Goal: Task Accomplishment & Management: Use online tool/utility

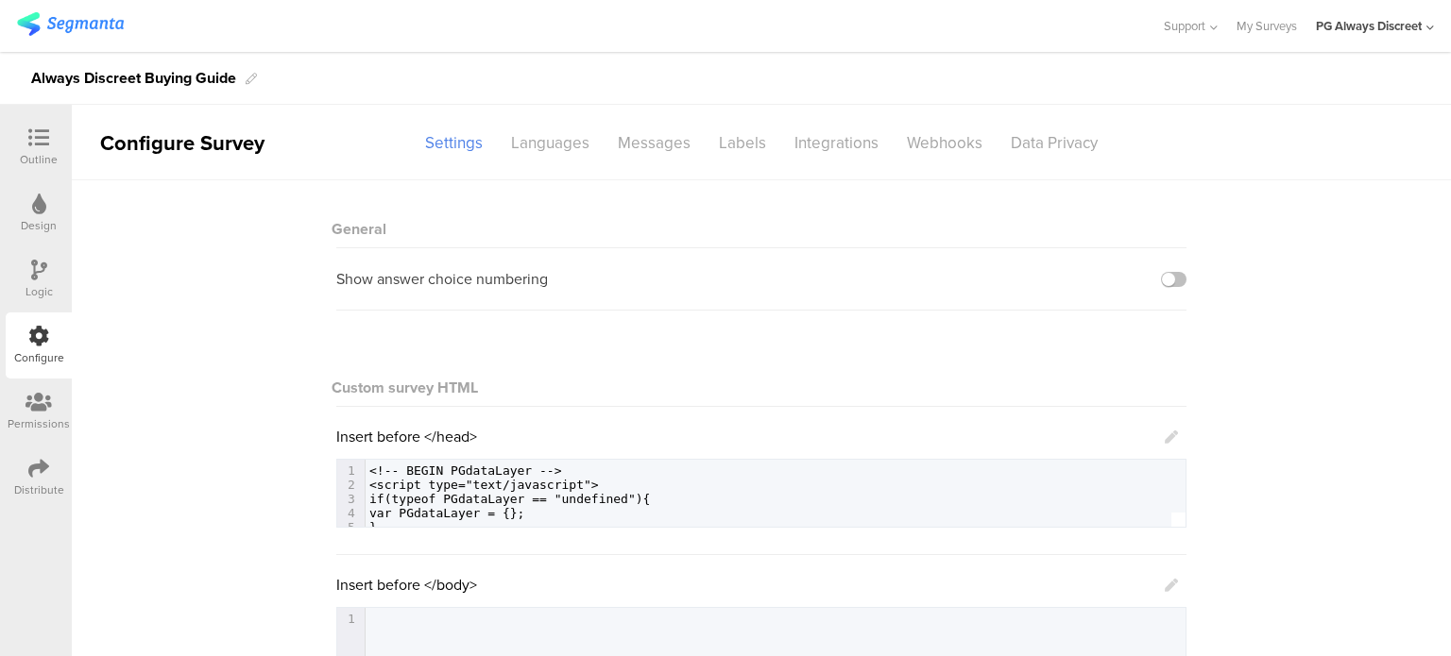
click at [40, 235] on div "Design" at bounding box center [39, 213] width 66 height 66
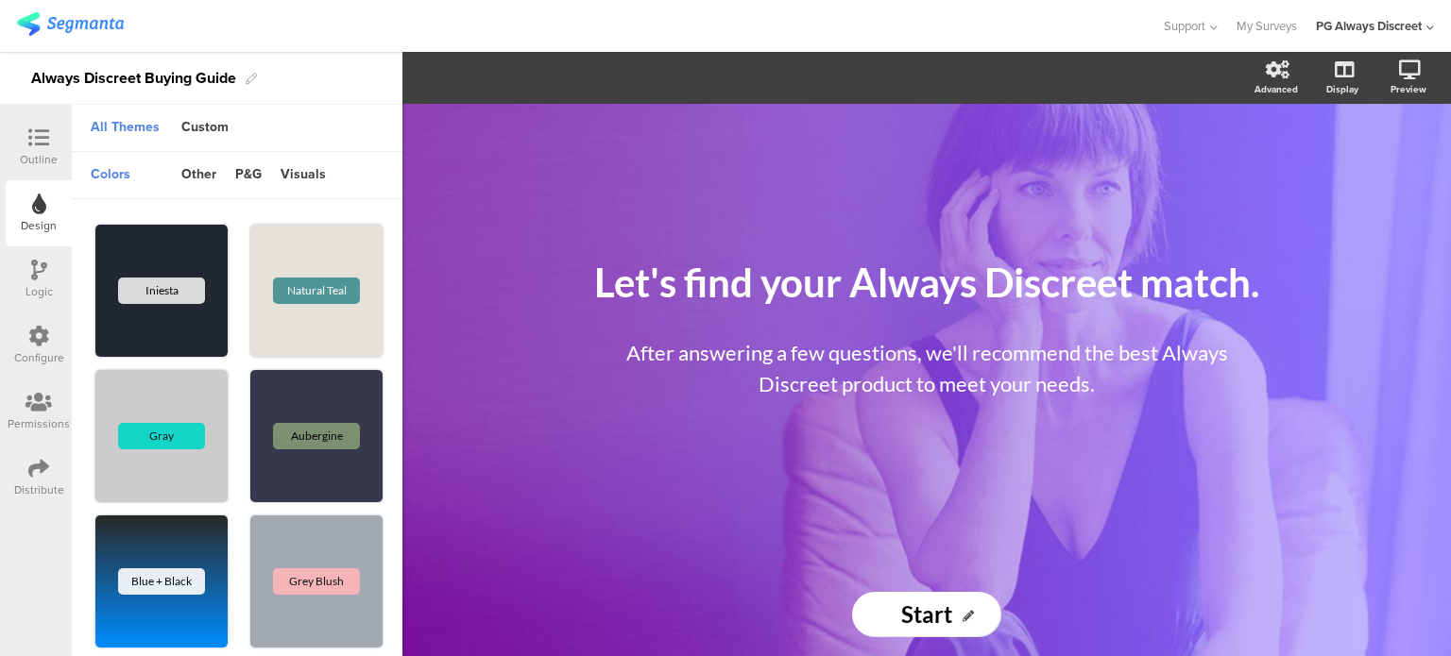
click at [38, 215] on div at bounding box center [39, 206] width 14 height 24
click at [45, 143] on icon at bounding box center [38, 137] width 21 height 21
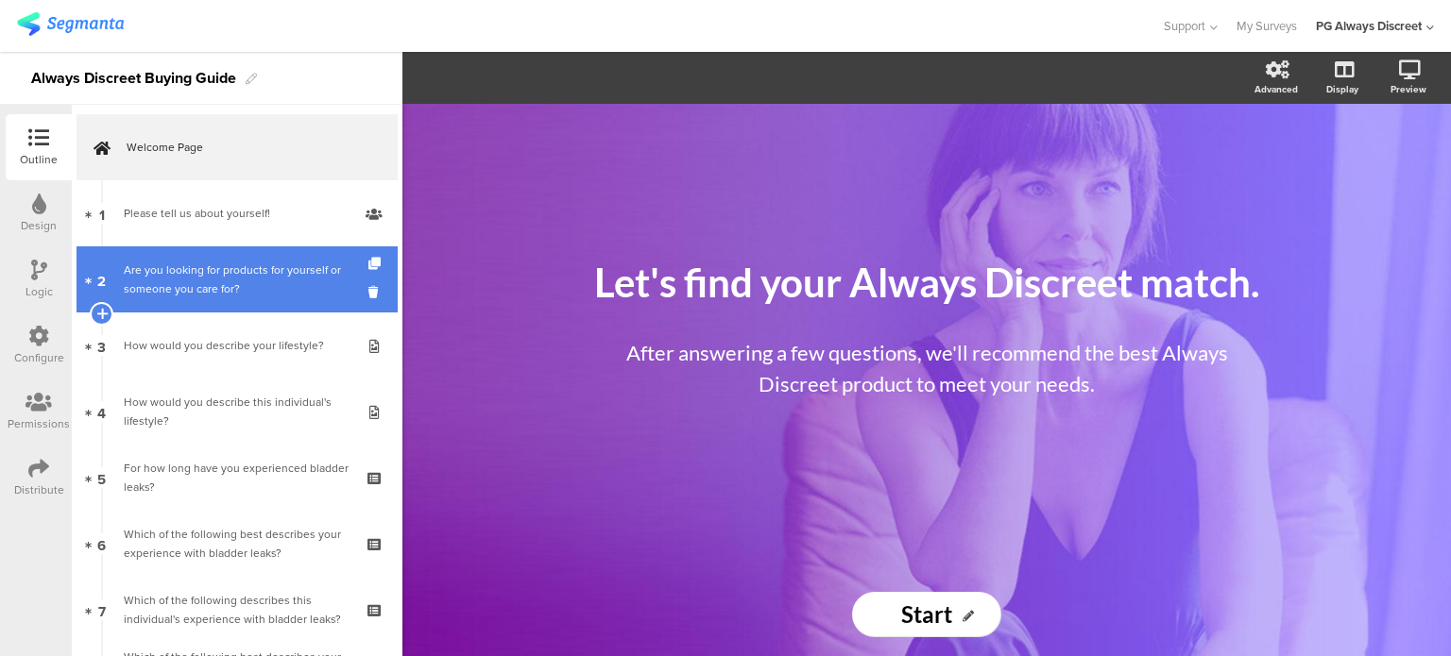
click at [215, 290] on div "Are you looking for products for yourself or someone you care for?" at bounding box center [237, 280] width 226 height 38
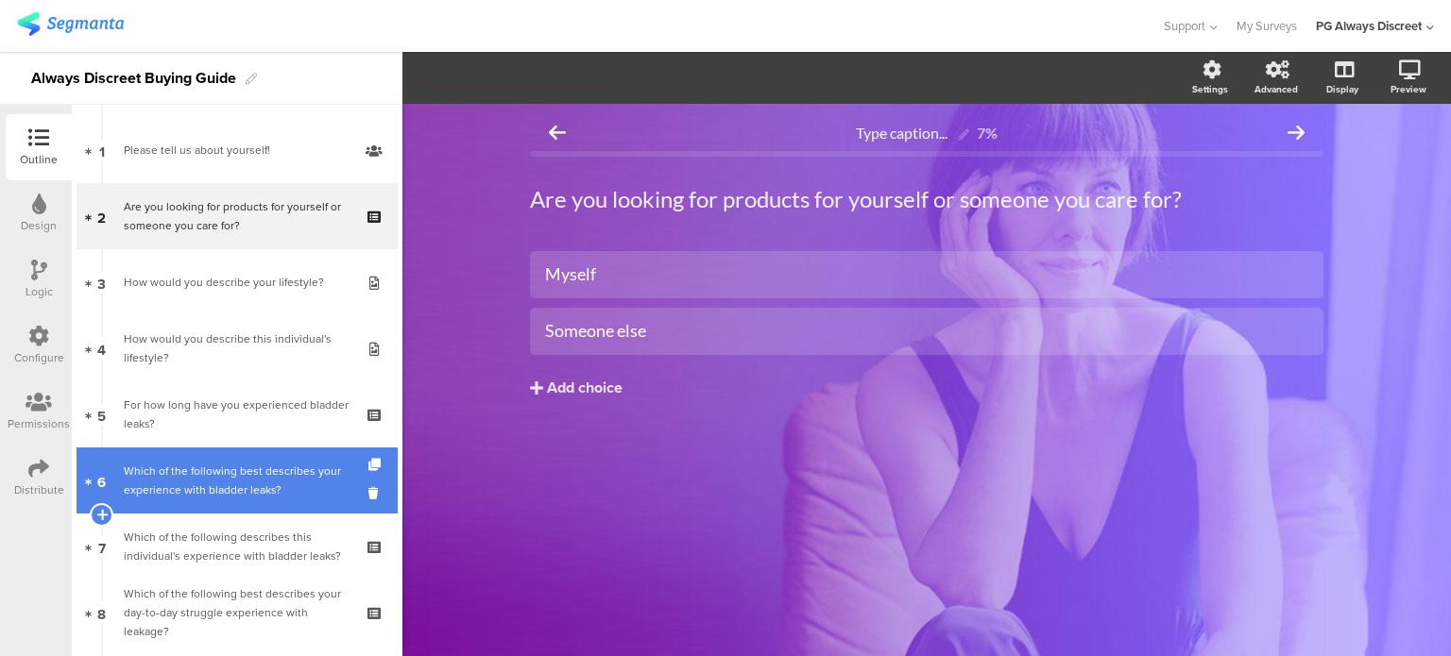
scroll to position [94, 0]
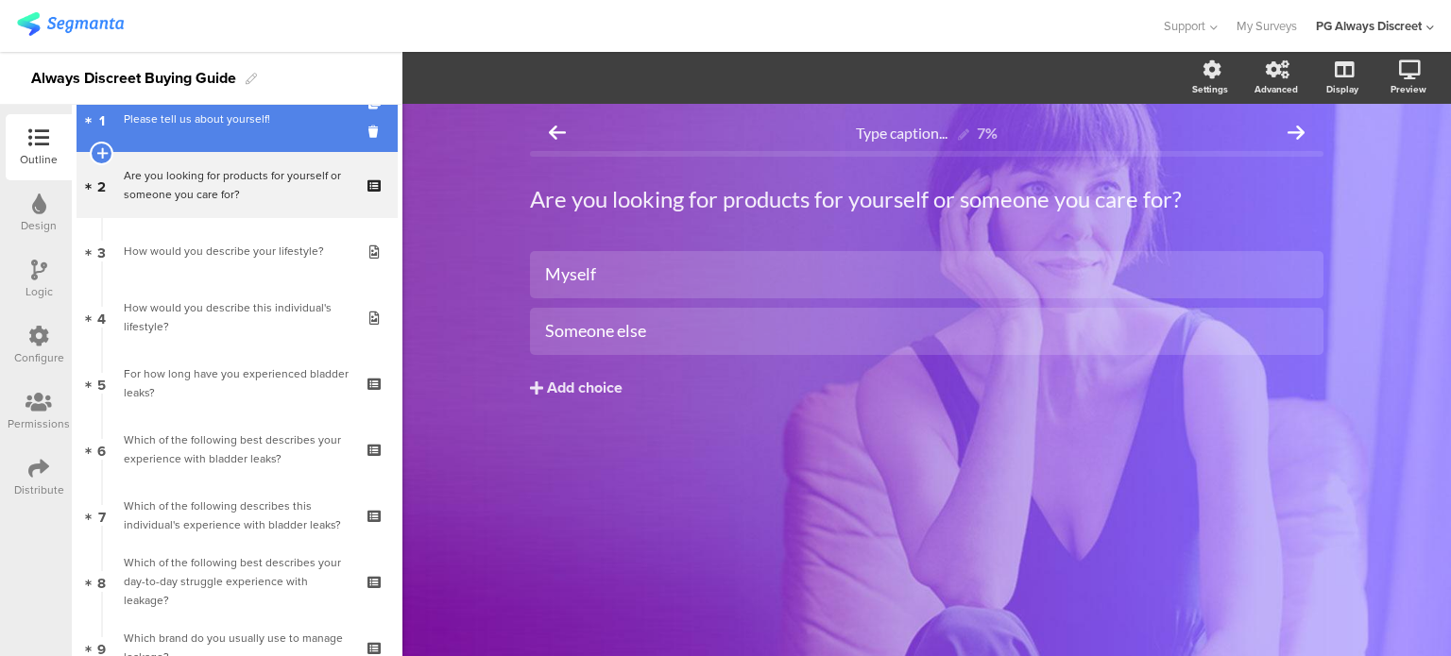
click at [270, 136] on link "1 Please tell us about yourself!" at bounding box center [236, 119] width 321 height 66
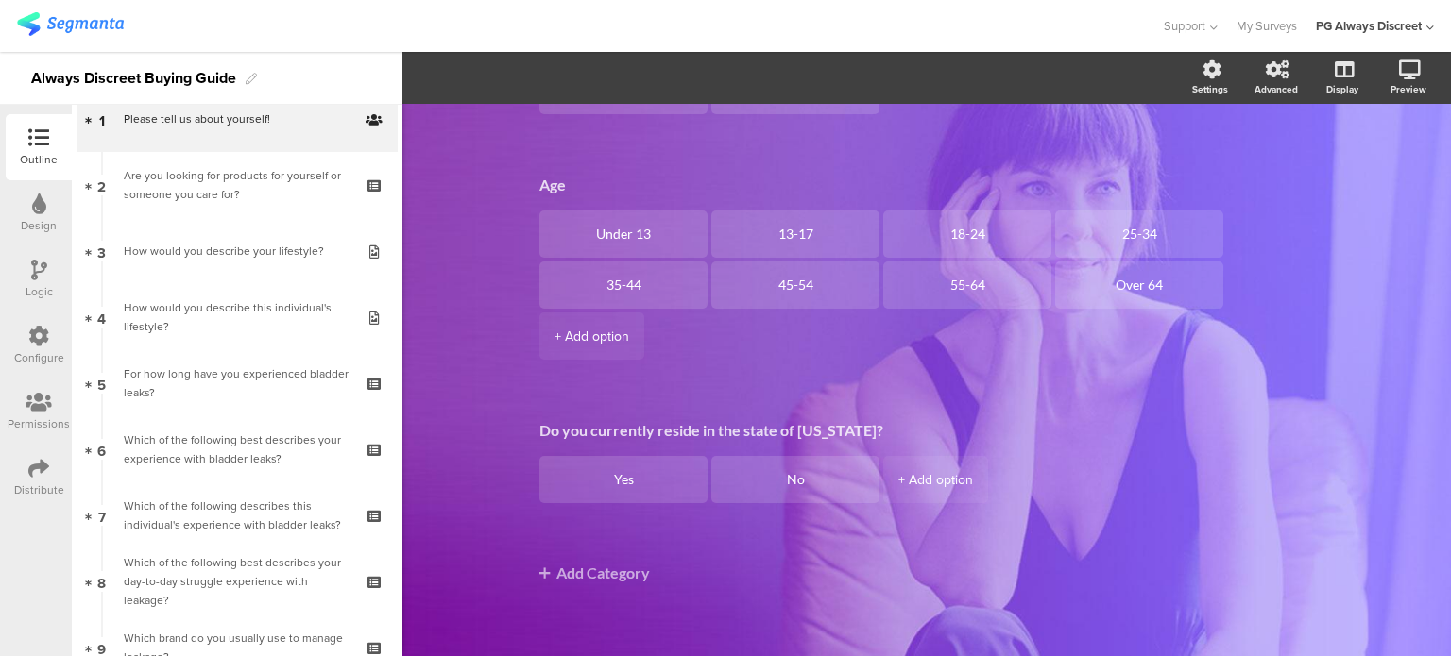
scroll to position [275, 0]
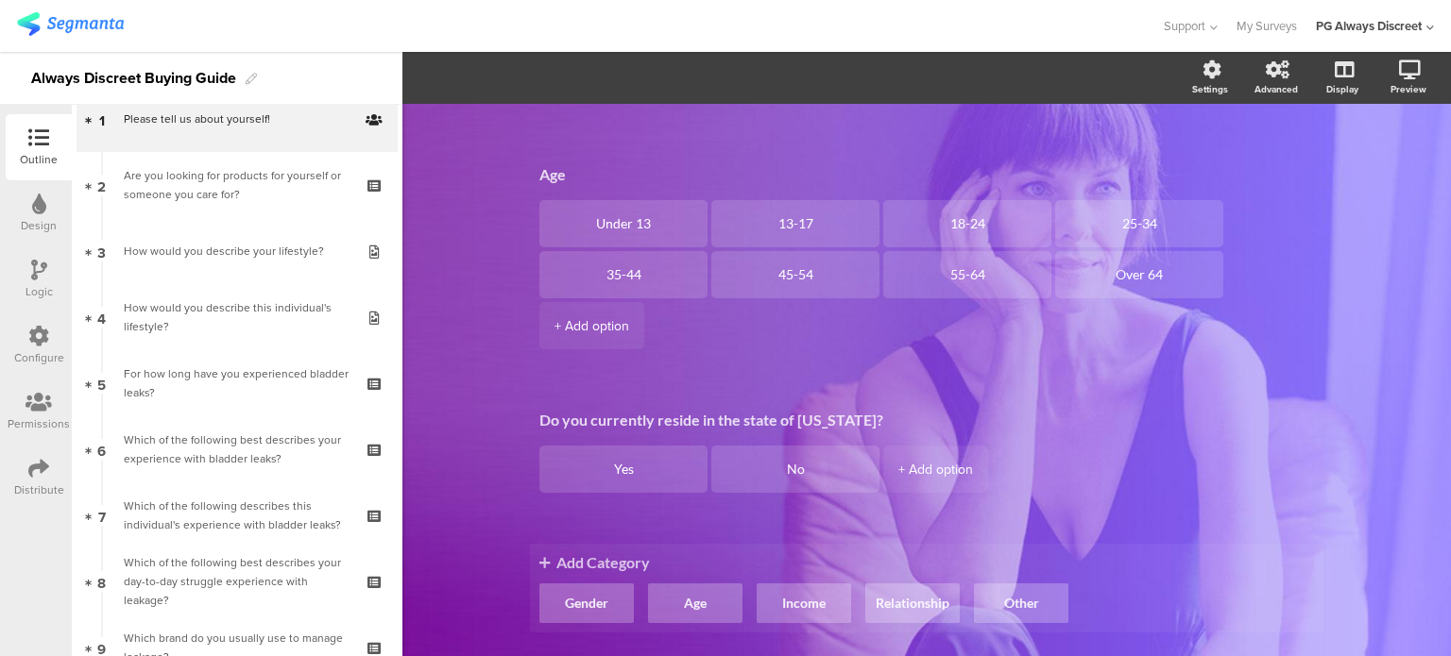
click at [598, 559] on span "Add Category" at bounding box center [926, 562] width 774 height 18
click at [540, 565] on icon at bounding box center [544, 562] width 10 height 15
click at [1130, 589] on ul "Gender Age Income Relationship Other" at bounding box center [926, 604] width 774 height 40
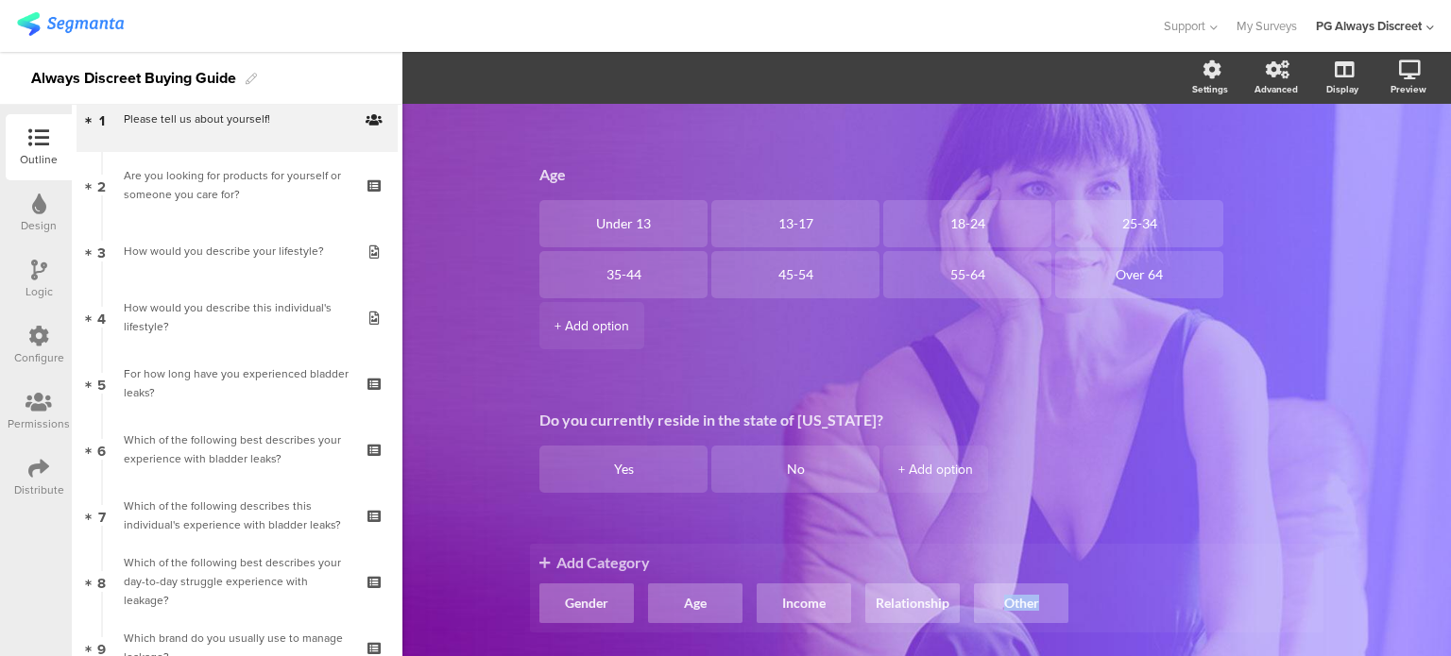
click at [1130, 589] on ul "Gender Age Income Relationship Other" at bounding box center [926, 604] width 774 height 40
click at [633, 563] on span "Add Category" at bounding box center [926, 562] width 774 height 18
click at [646, 560] on span "Add Category" at bounding box center [926, 562] width 774 height 18
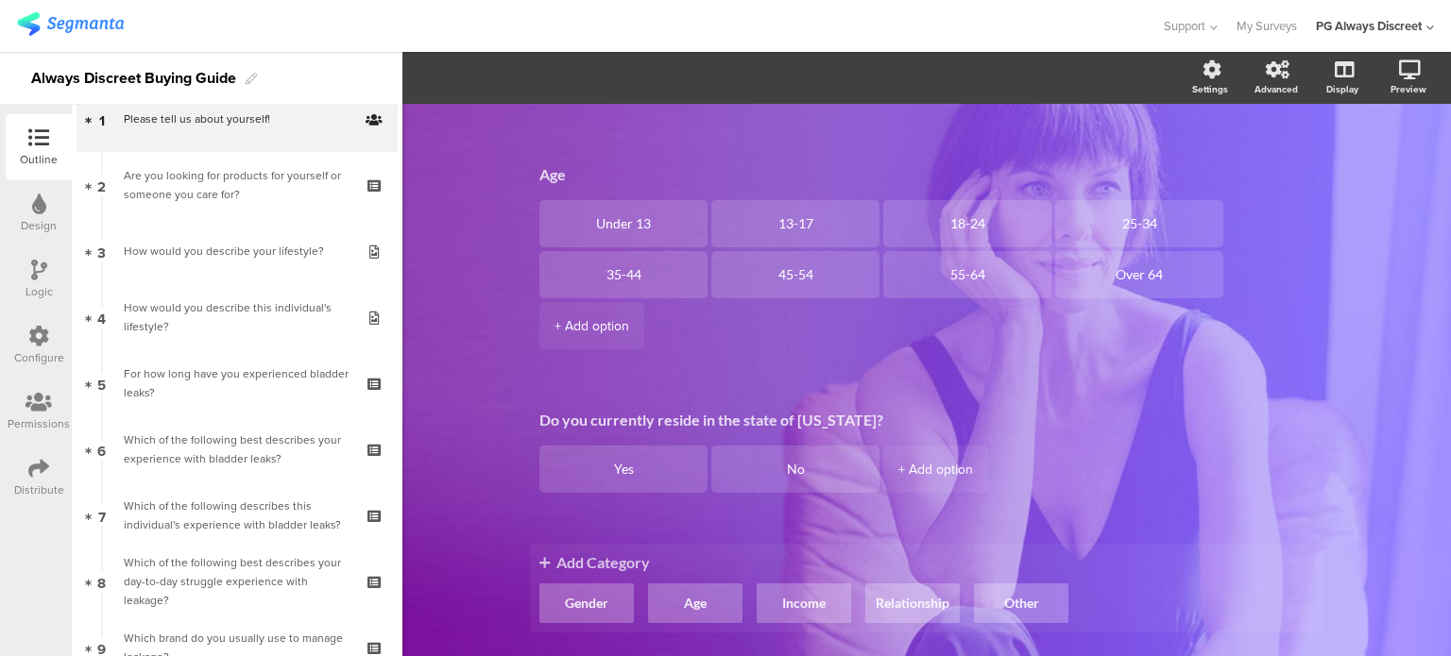
click at [530, 560] on div "Add Category Gender Age Income Relationship Other" at bounding box center [926, 588] width 793 height 89
click at [540, 560] on icon at bounding box center [544, 562] width 10 height 15
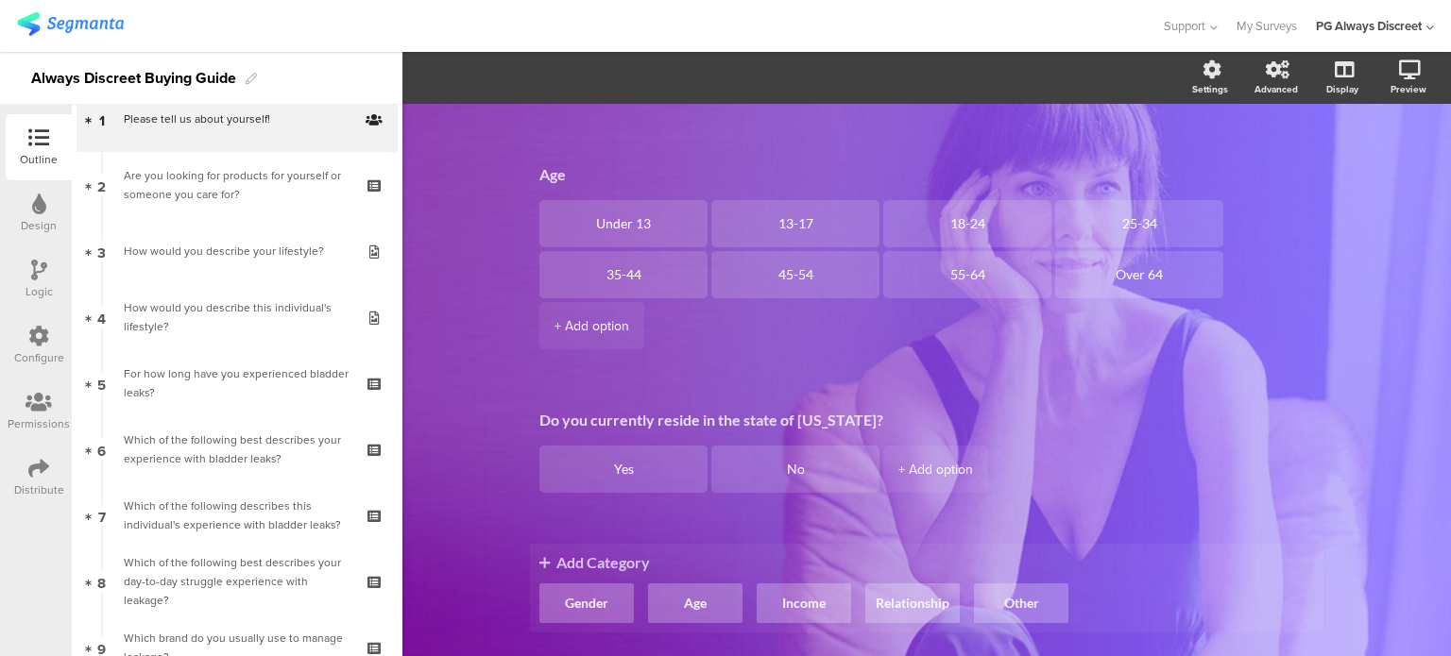
click at [581, 574] on div "Add Category Gender Age Income Relationship Other" at bounding box center [926, 588] width 793 height 89
click at [1165, 569] on span "Add Category" at bounding box center [926, 562] width 774 height 18
click at [1164, 569] on span "Add Category" at bounding box center [926, 562] width 774 height 18
click at [593, 569] on span "Add Category" at bounding box center [926, 562] width 774 height 18
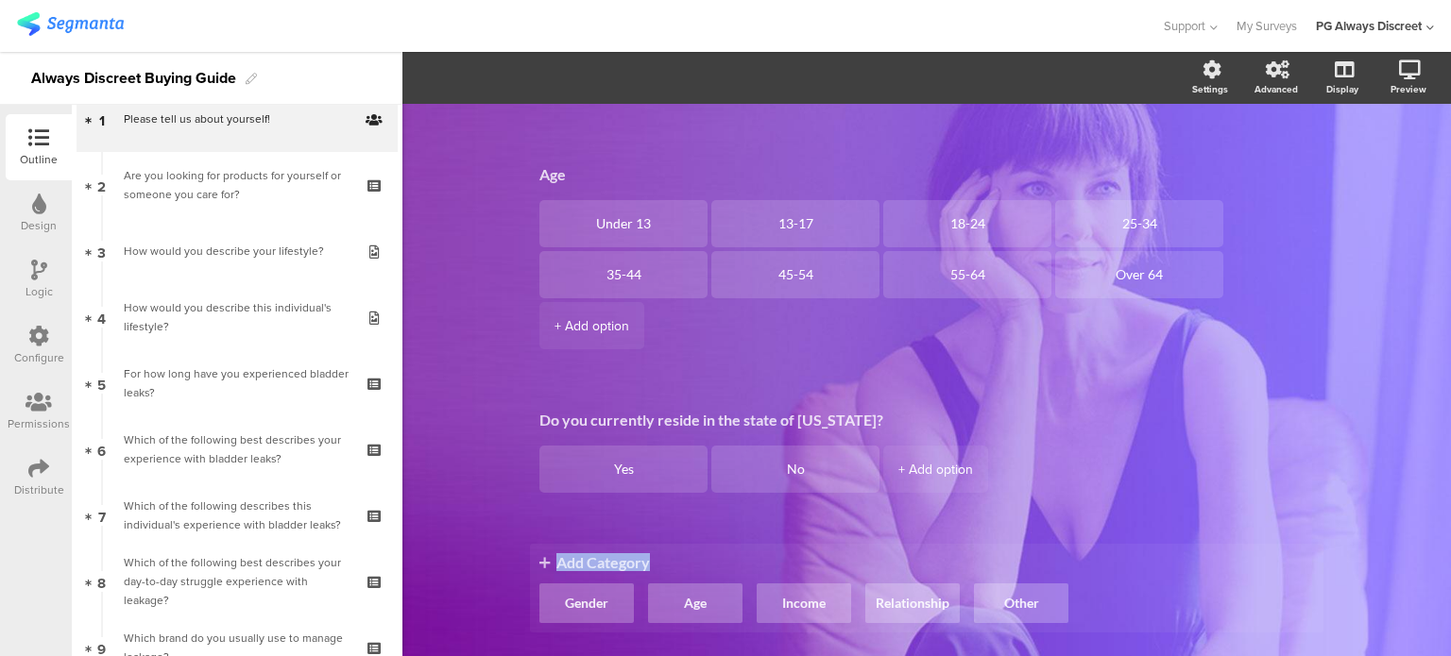
click at [593, 569] on span "Add Category" at bounding box center [926, 562] width 774 height 18
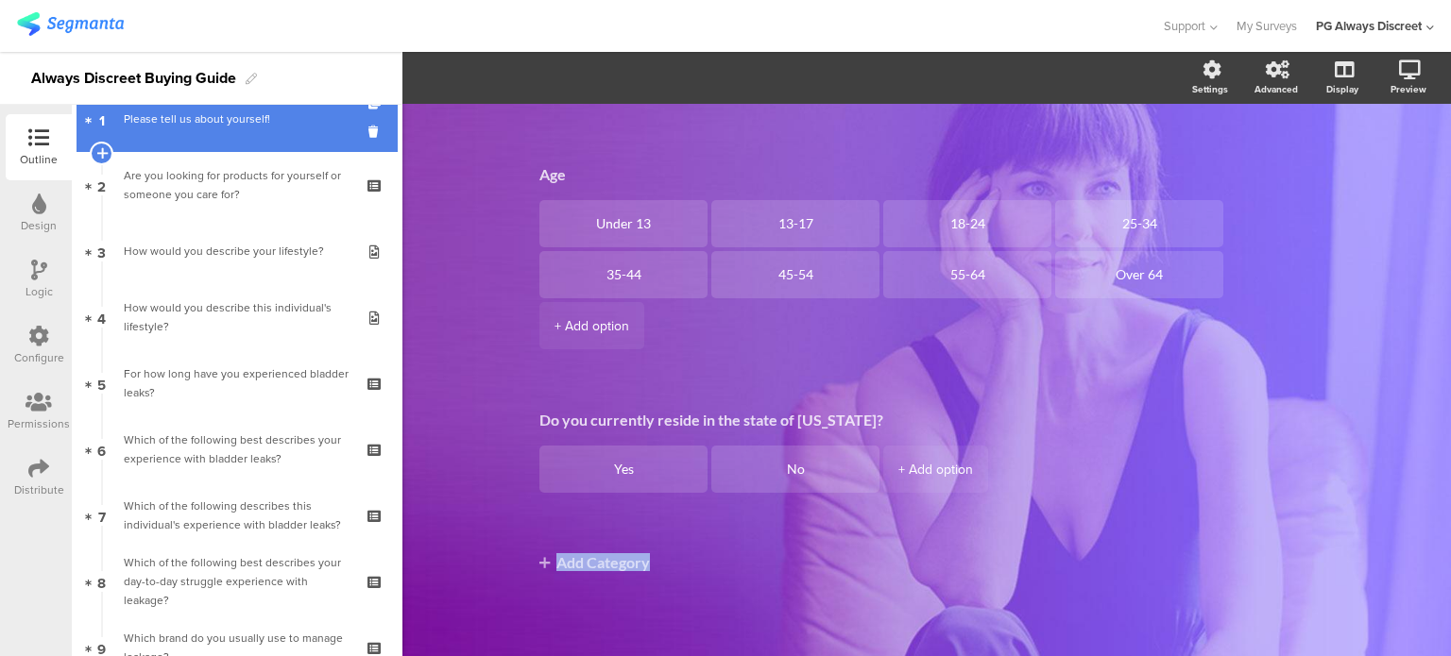
click at [238, 143] on link "1 Please tell us about yourself!" at bounding box center [236, 119] width 321 height 66
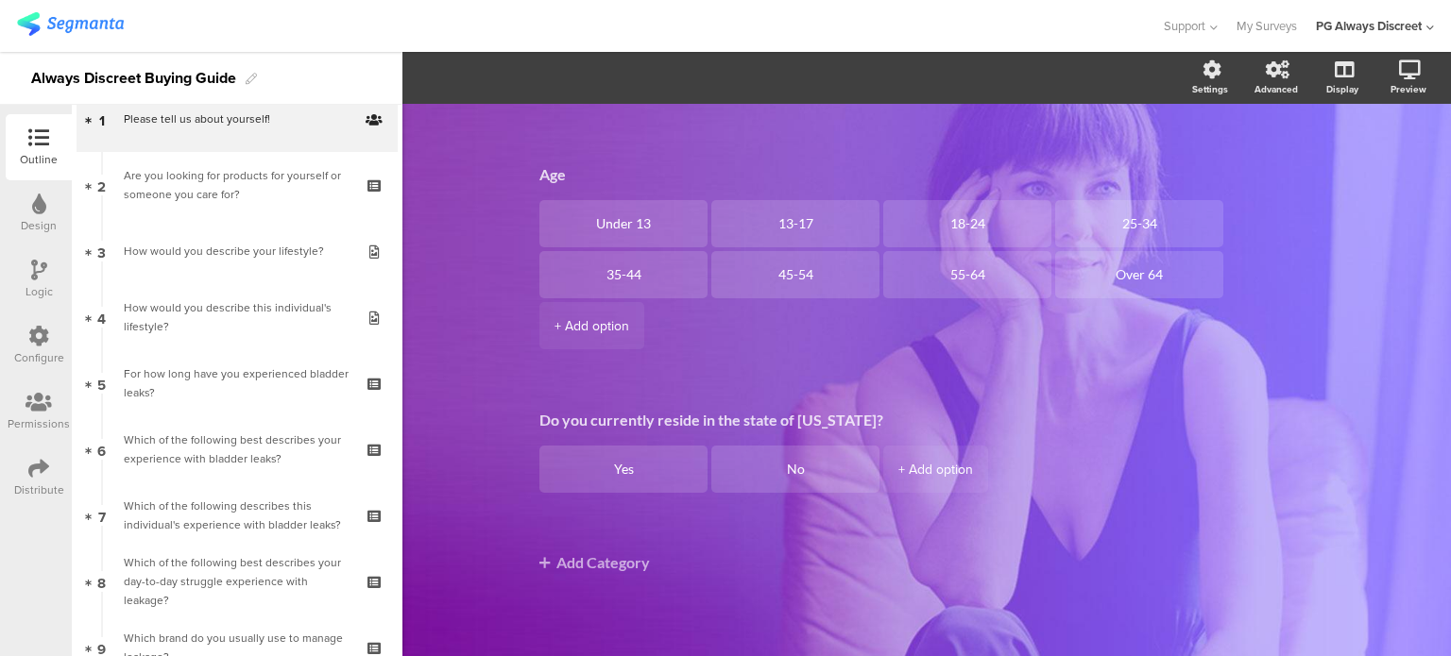
click at [56, 229] on div "Design" at bounding box center [39, 225] width 36 height 17
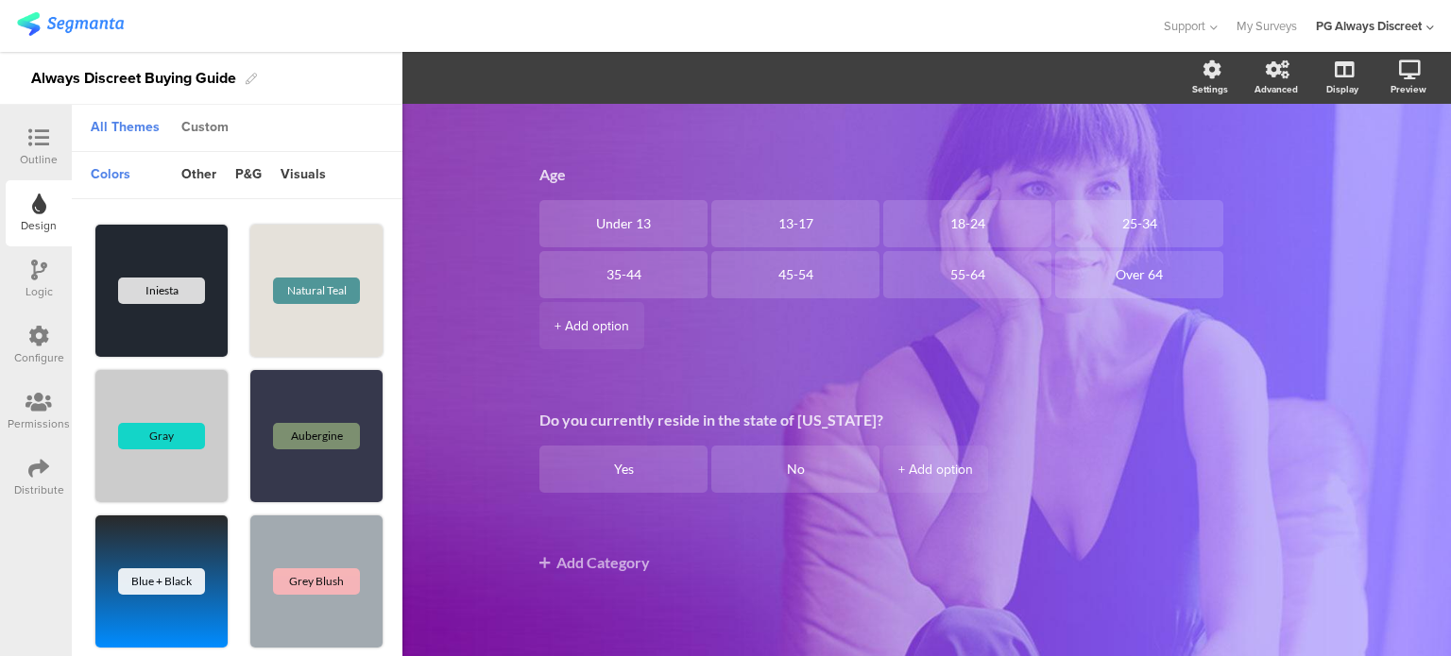
click at [194, 116] on div "Custom" at bounding box center [205, 128] width 66 height 32
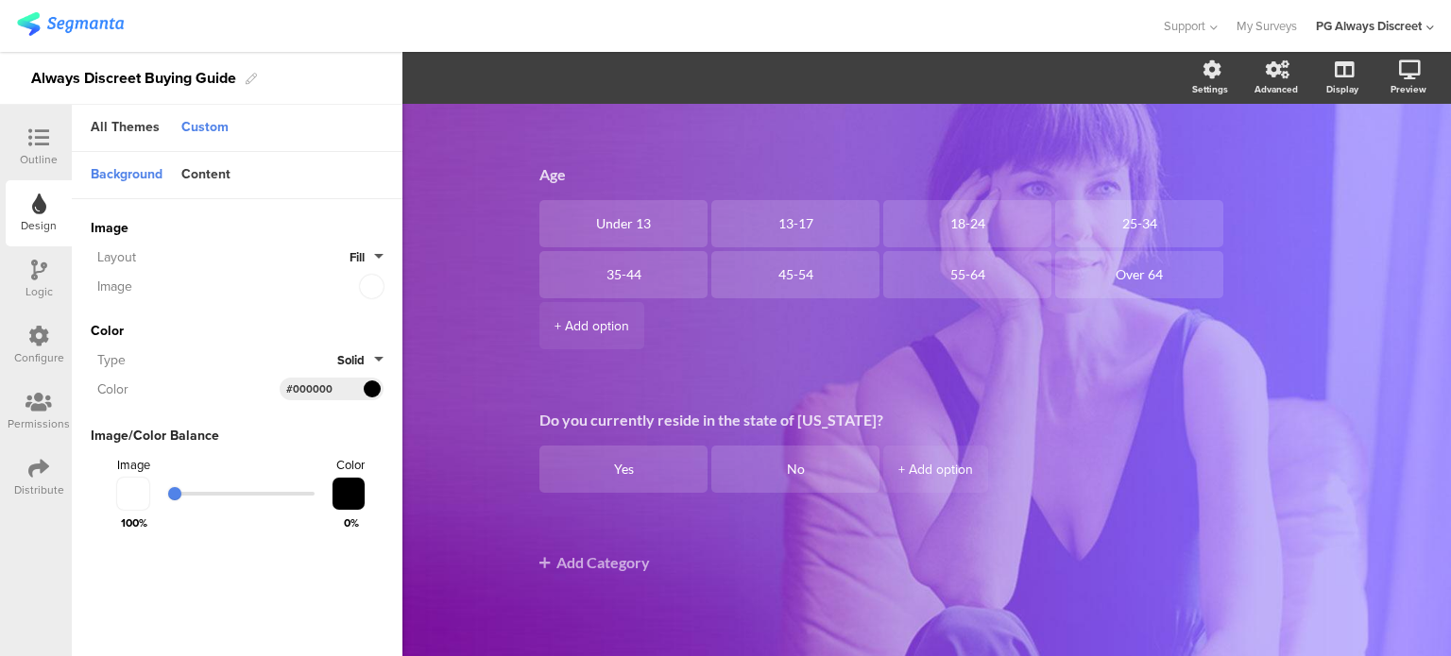
click at [36, 161] on div "Outline" at bounding box center [39, 159] width 38 height 17
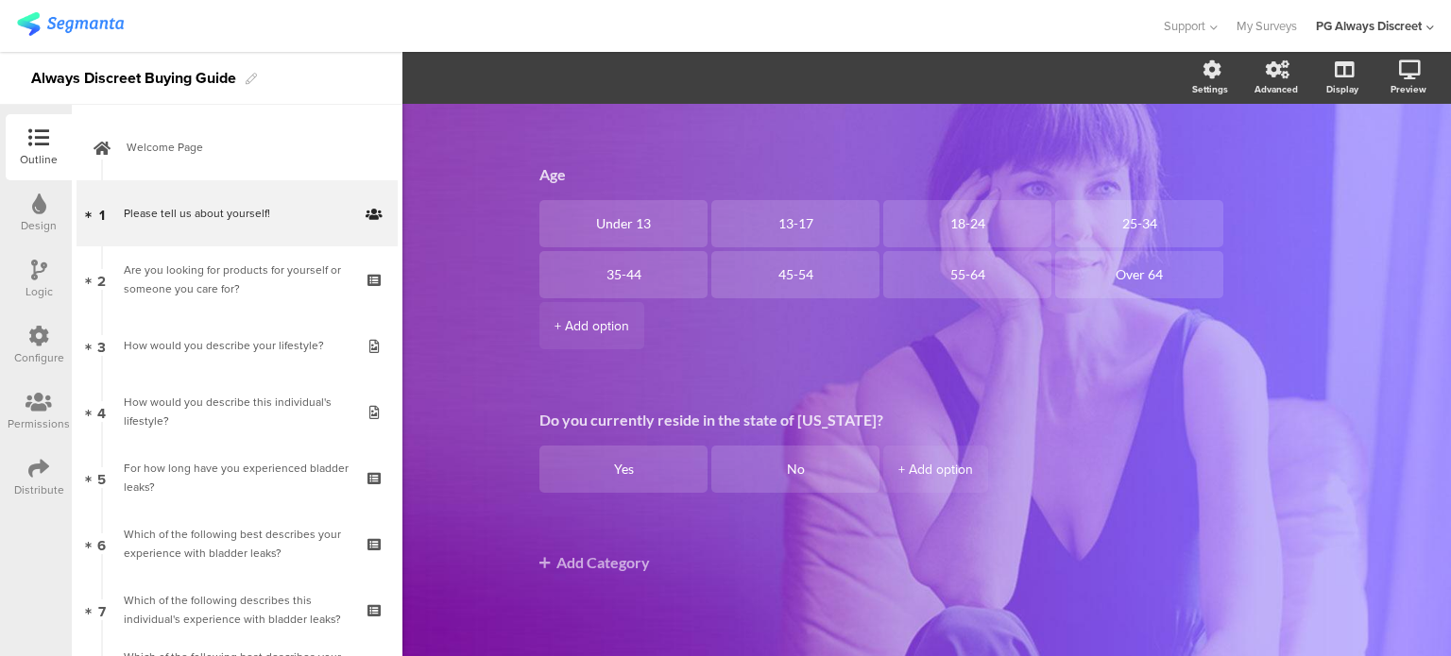
click at [40, 330] on icon at bounding box center [38, 336] width 21 height 21
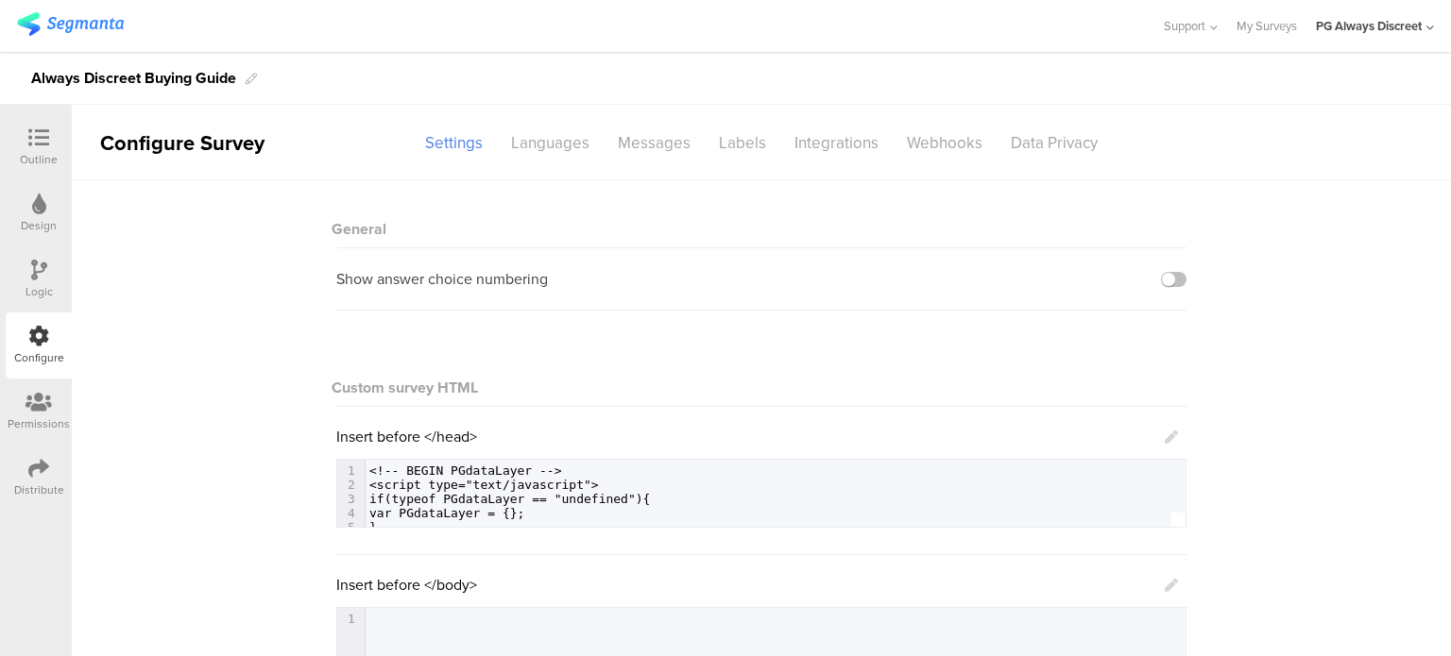
click at [38, 138] on icon at bounding box center [38, 137] width 21 height 21
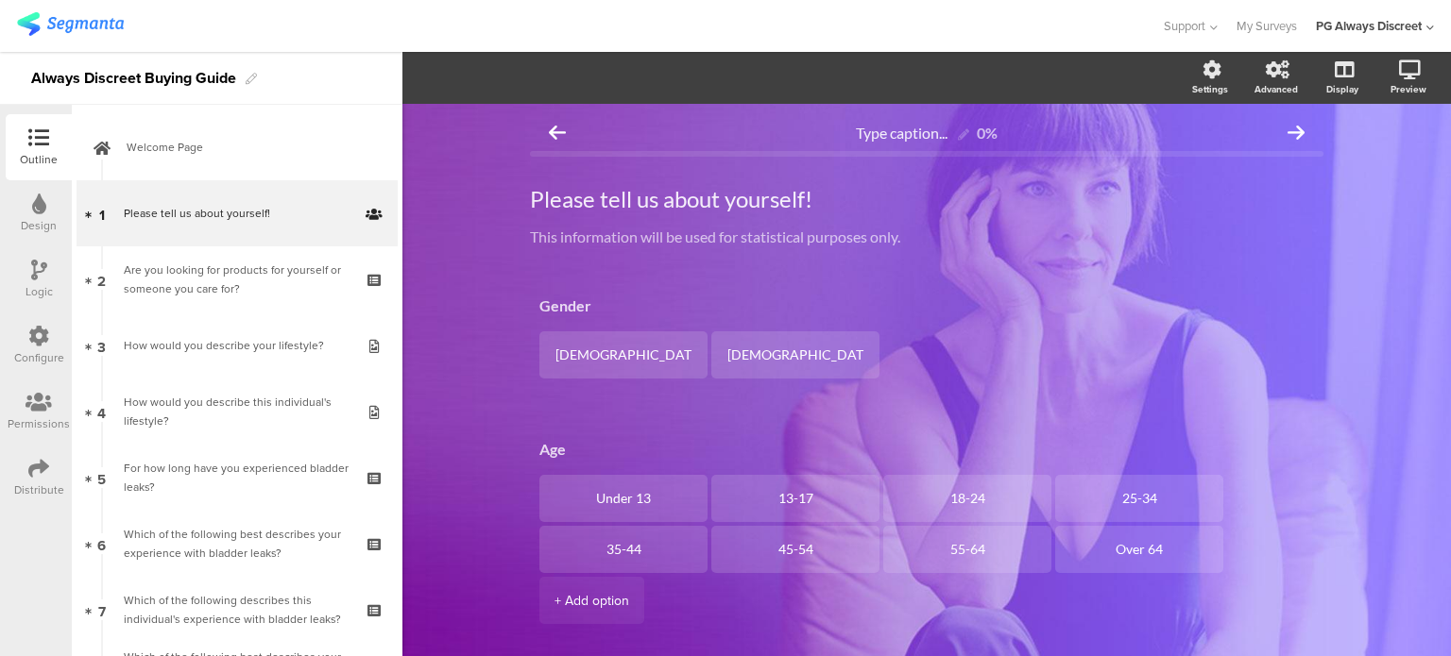
scroll to position [275, 0]
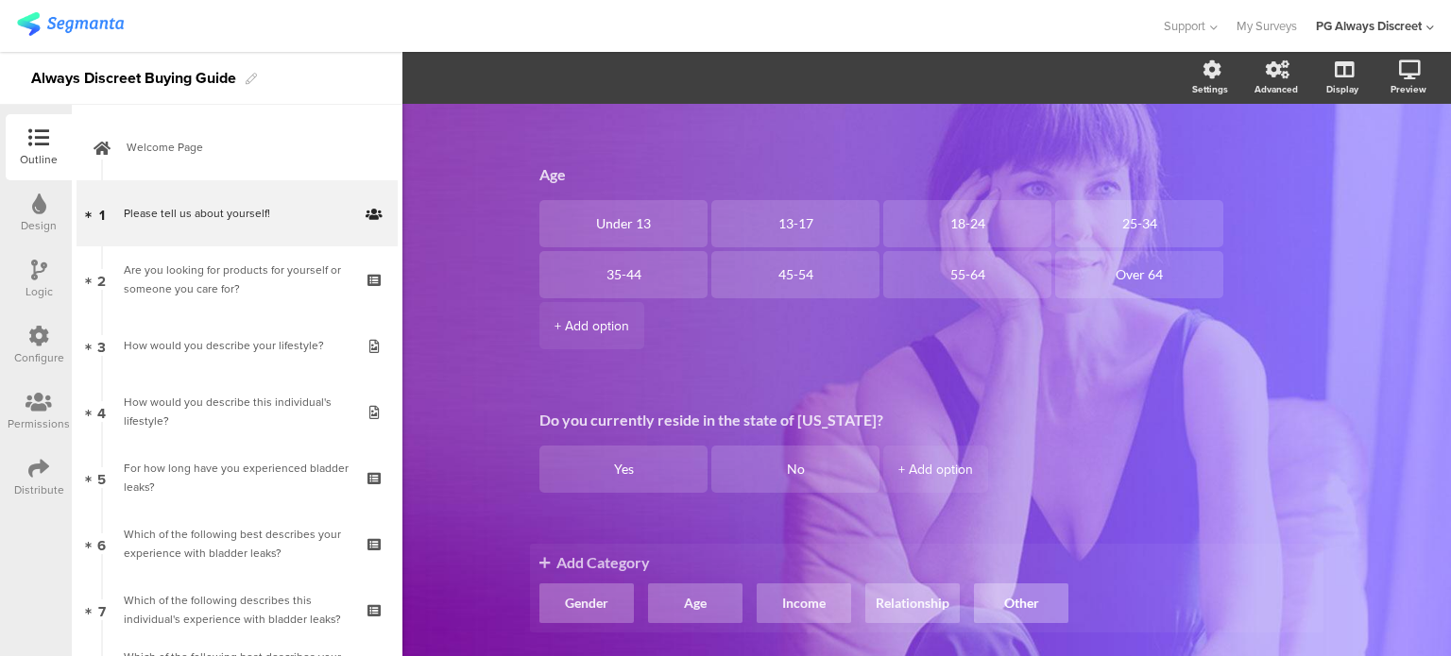
click at [1016, 609] on button "Other" at bounding box center [1021, 604] width 94 height 40
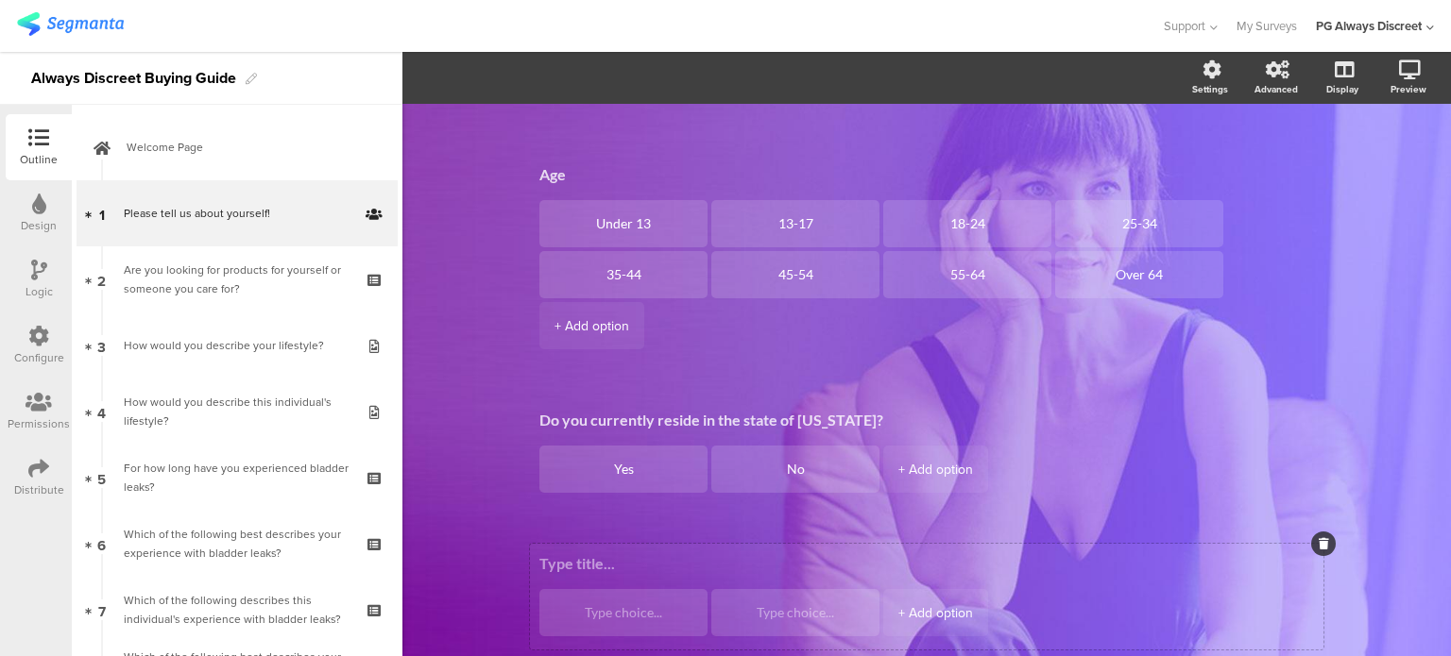
click at [715, 578] on div "+ Add option" at bounding box center [926, 597] width 793 height 106
click at [620, 564] on textarea at bounding box center [926, 563] width 774 height 18
click at [922, 622] on div "+ Add option" at bounding box center [935, 612] width 75 height 47
click at [1046, 594] on icon at bounding box center [1051, 589] width 10 height 11
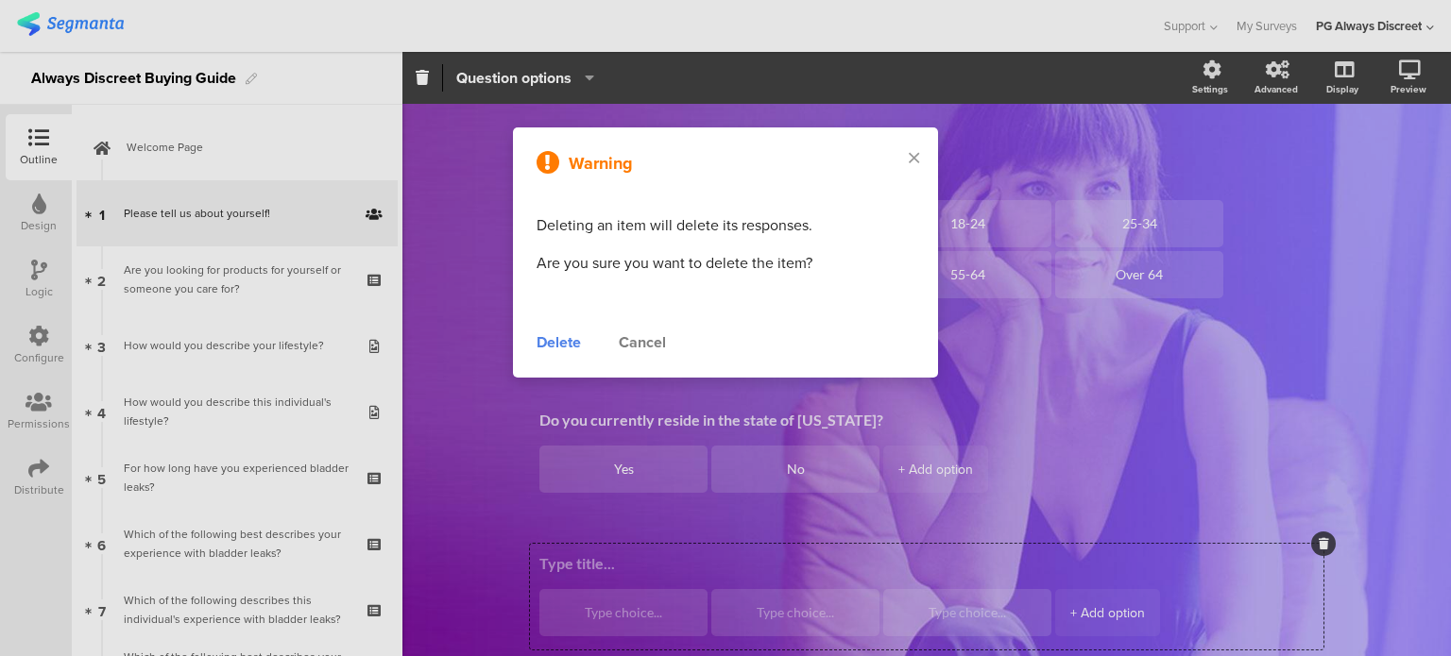
click at [560, 343] on div "Delete" at bounding box center [558, 342] width 44 height 23
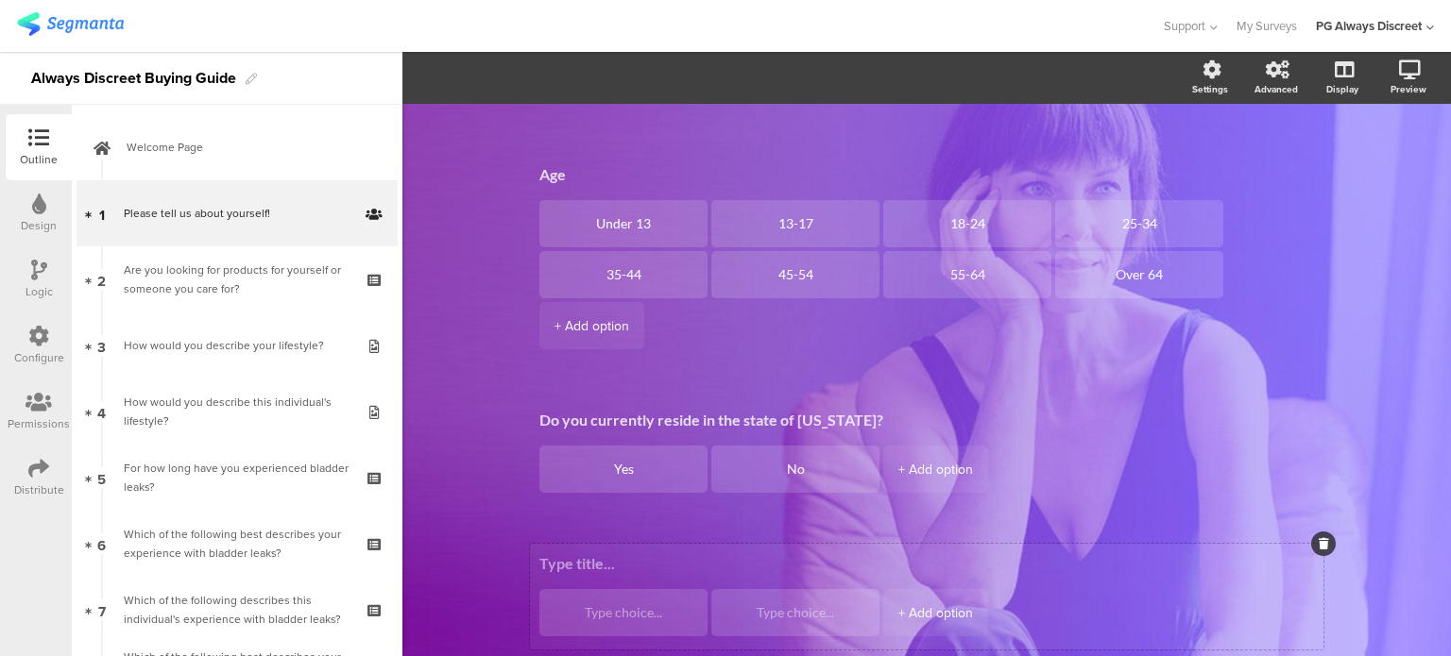
click at [1260, 581] on div "+ Add option" at bounding box center [926, 597] width 793 height 106
drag, startPoint x: 1260, startPoint y: 581, endPoint x: 1212, endPoint y: 614, distance: 58.4
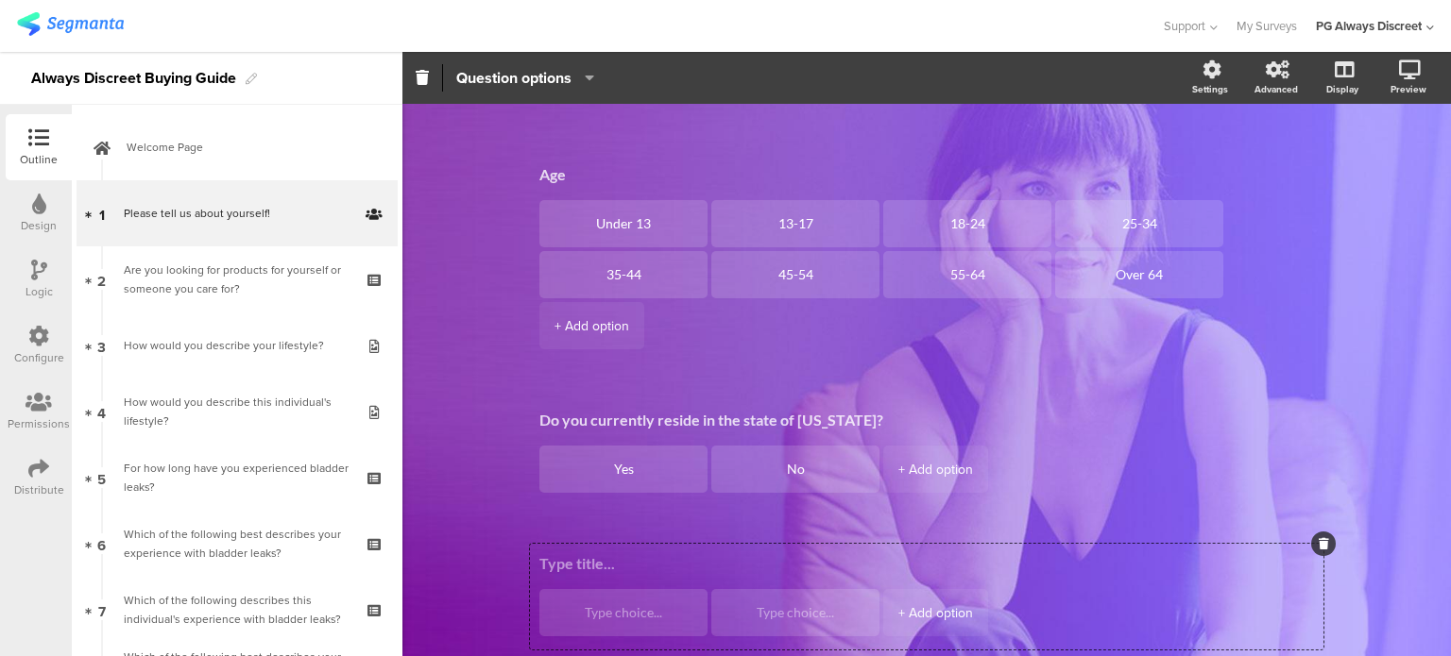
click at [1212, 614] on ul "+ Add option" at bounding box center [931, 614] width 784 height 51
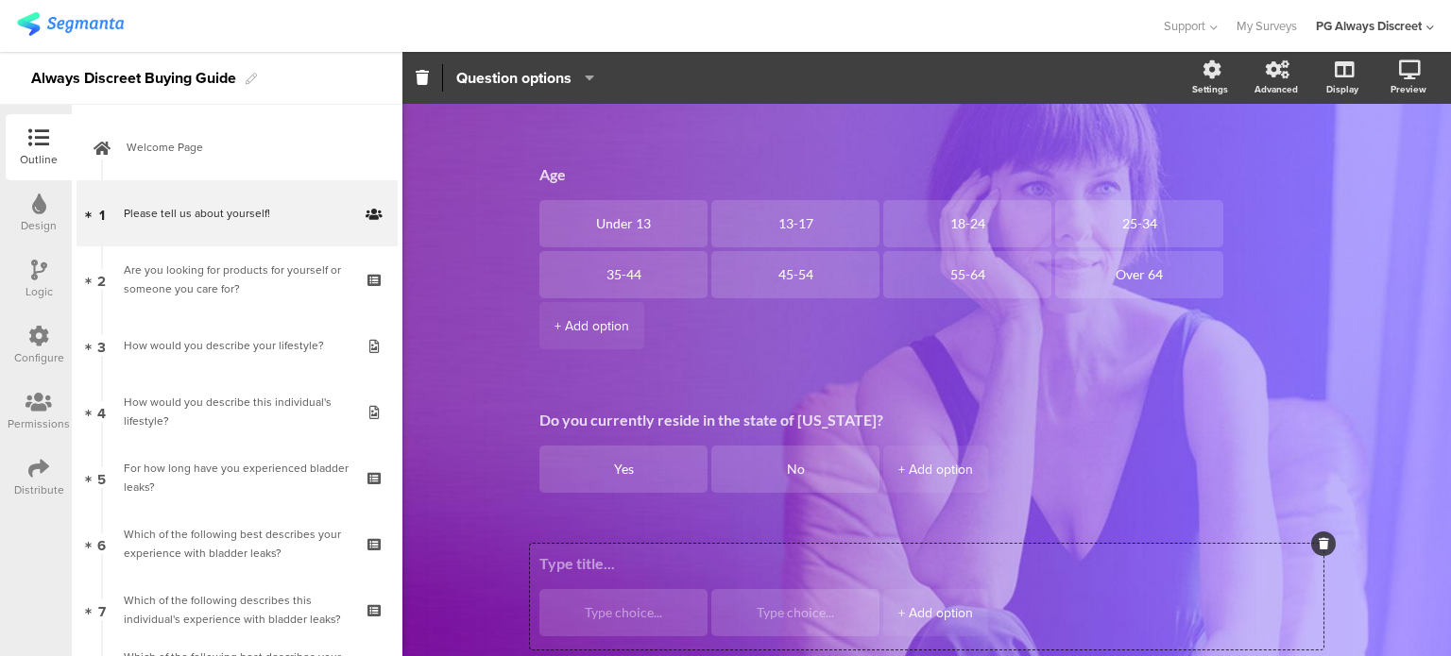
click at [1318, 538] on icon at bounding box center [1323, 543] width 10 height 11
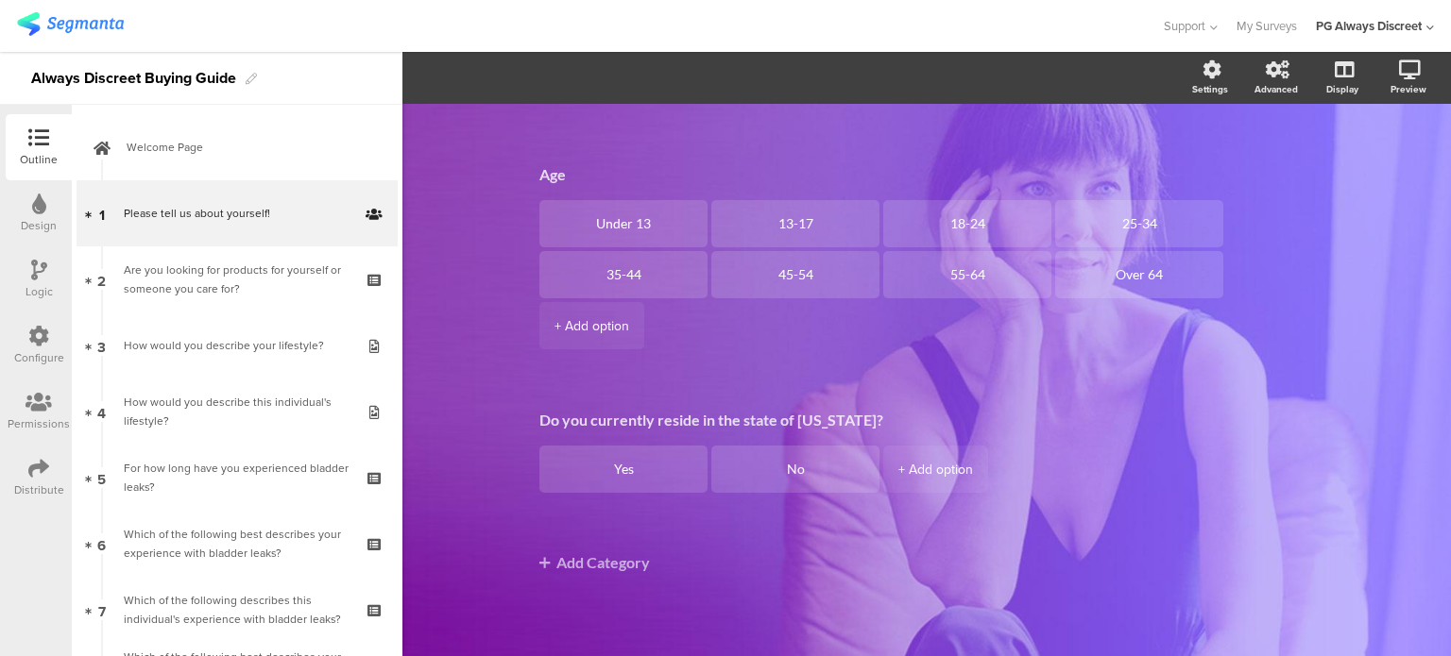
click at [899, 533] on span "Gender Male Female Age Under 13 13-17 18-24 25-34 35-44 45-54 55-64 Over 64" at bounding box center [926, 277] width 793 height 533
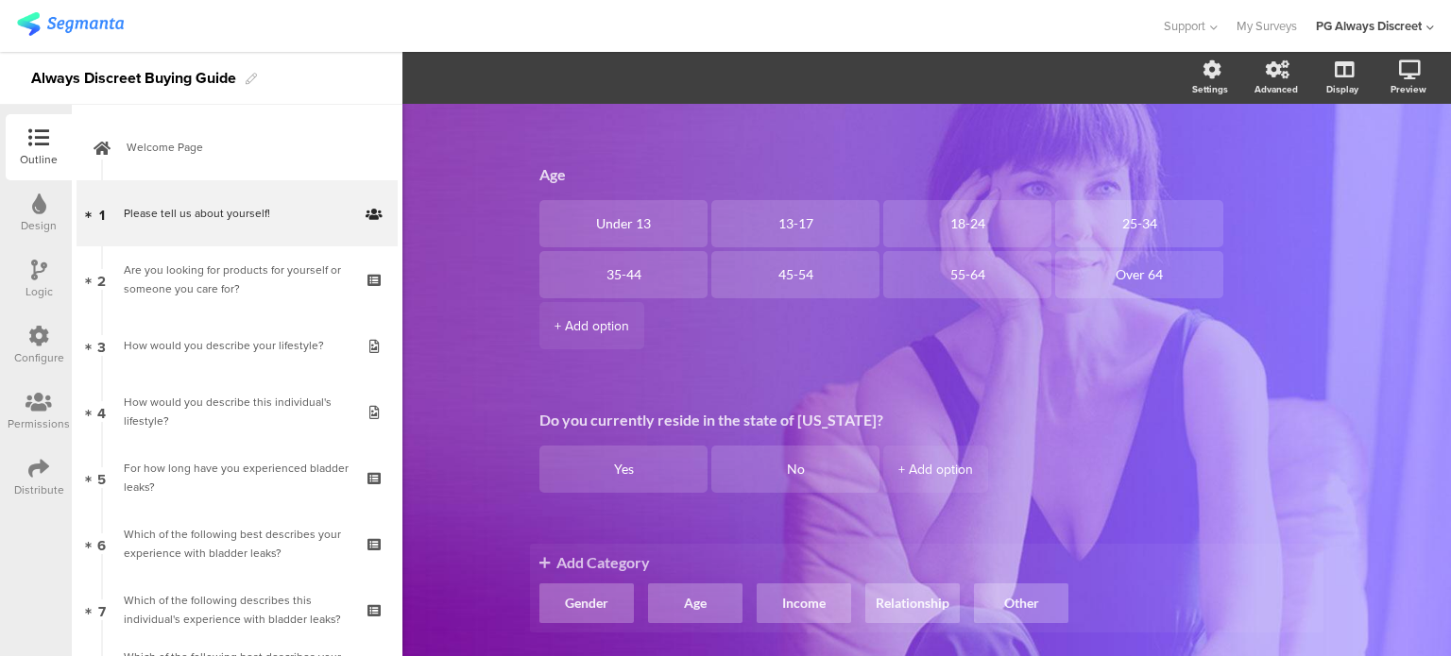
click at [630, 564] on span "Add Category" at bounding box center [926, 562] width 774 height 18
drag, startPoint x: 630, startPoint y: 564, endPoint x: 540, endPoint y: 565, distance: 89.7
click at [540, 565] on icon at bounding box center [544, 562] width 10 height 15
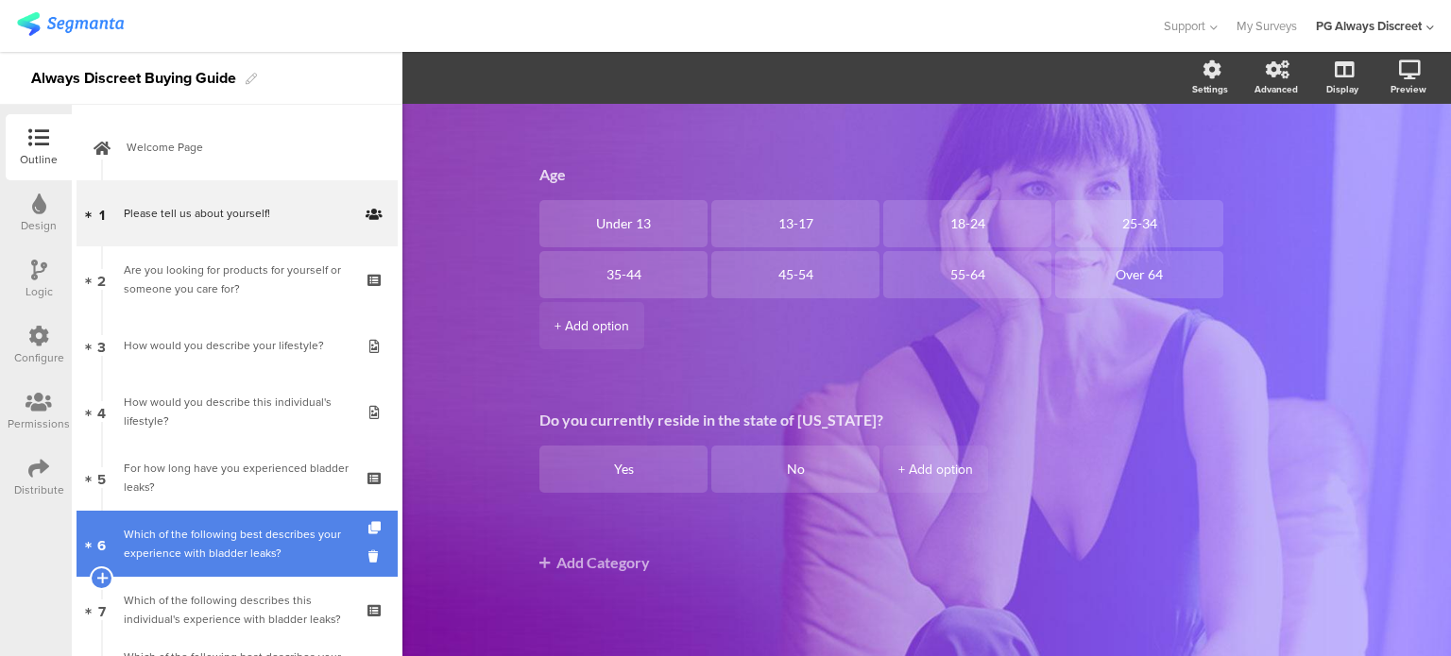
click at [280, 563] on link "6 Which of the following best describes your experience with bladder leaks?" at bounding box center [236, 544] width 321 height 66
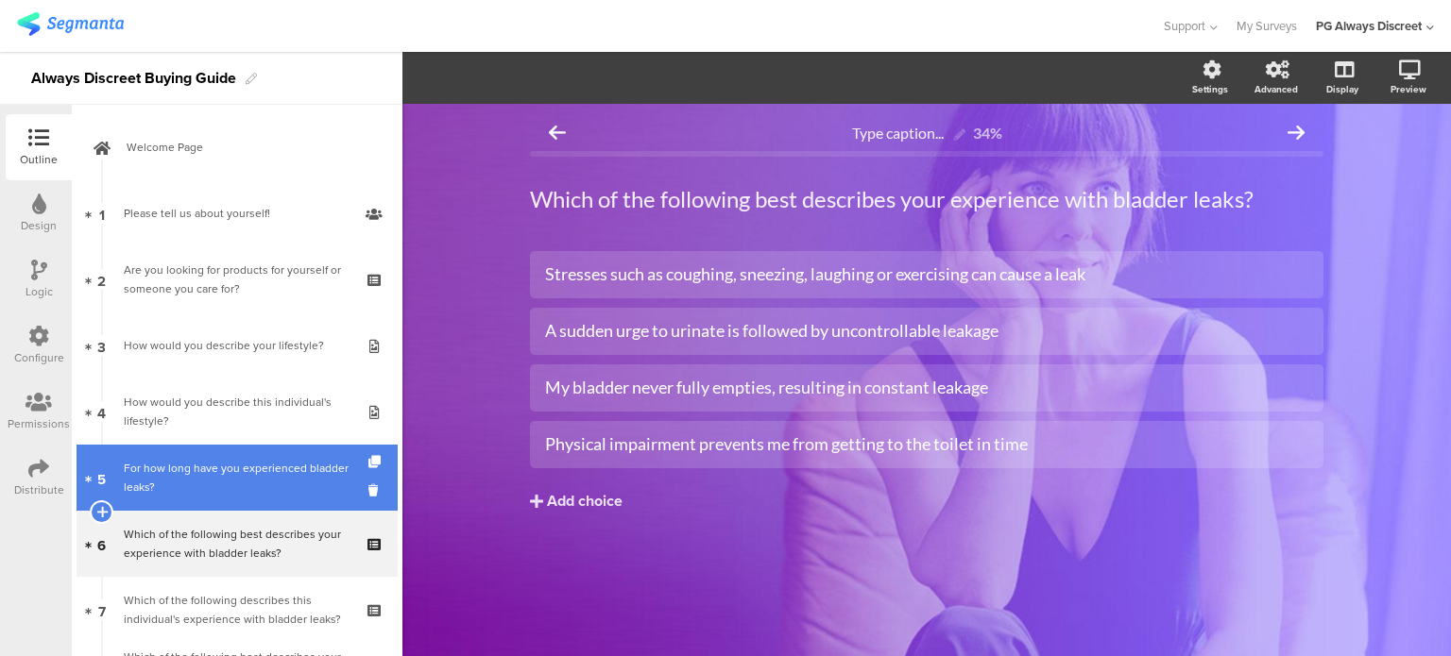
click at [274, 494] on div "For how long have you experienced bladder leaks?" at bounding box center [237, 478] width 226 height 38
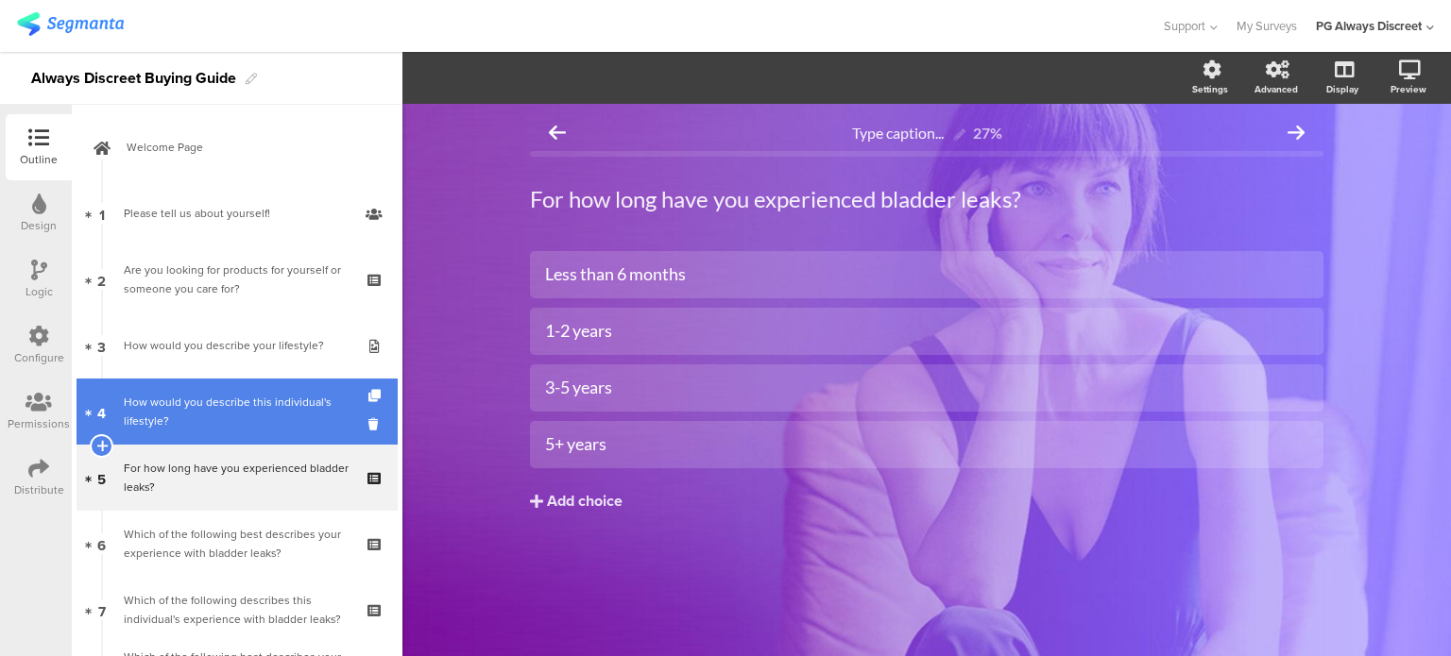
click at [298, 403] on div "How would you describe this individual's lifestyle?" at bounding box center [237, 412] width 226 height 38
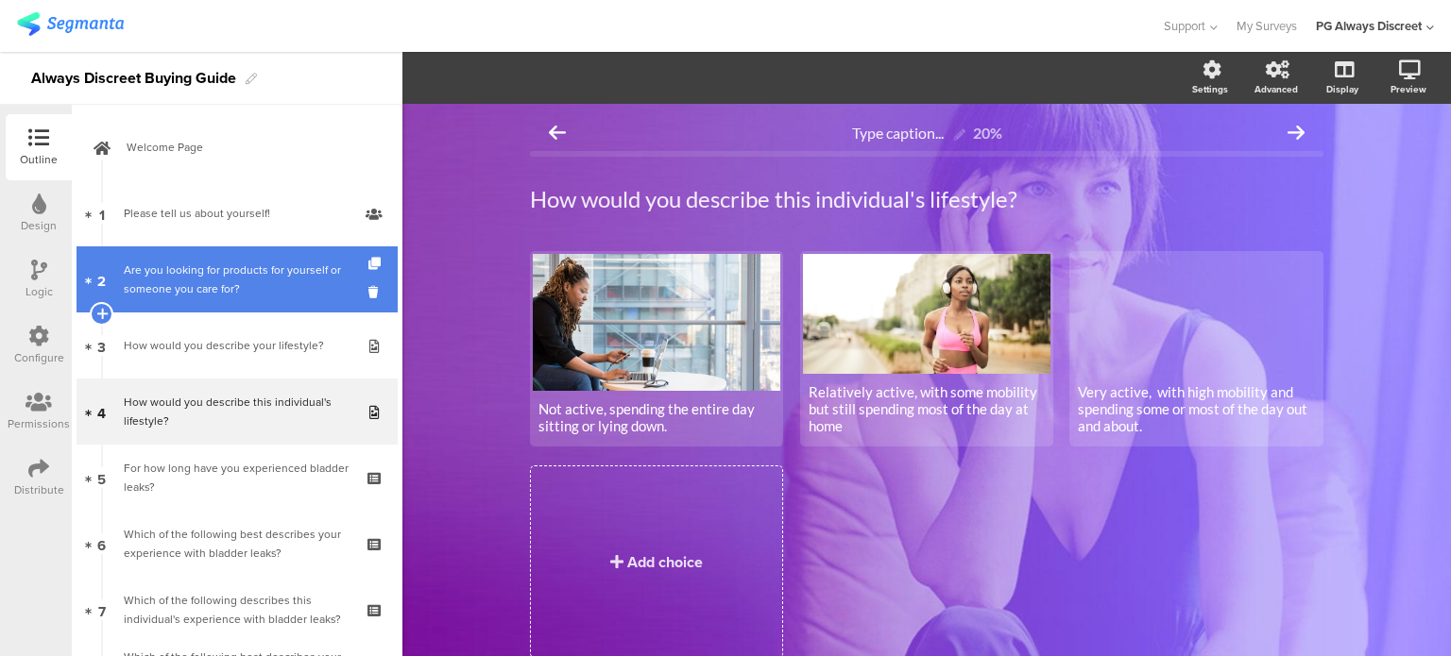
click at [297, 307] on link "2 Are you looking for products for yourself or someone you care for?" at bounding box center [236, 279] width 321 height 66
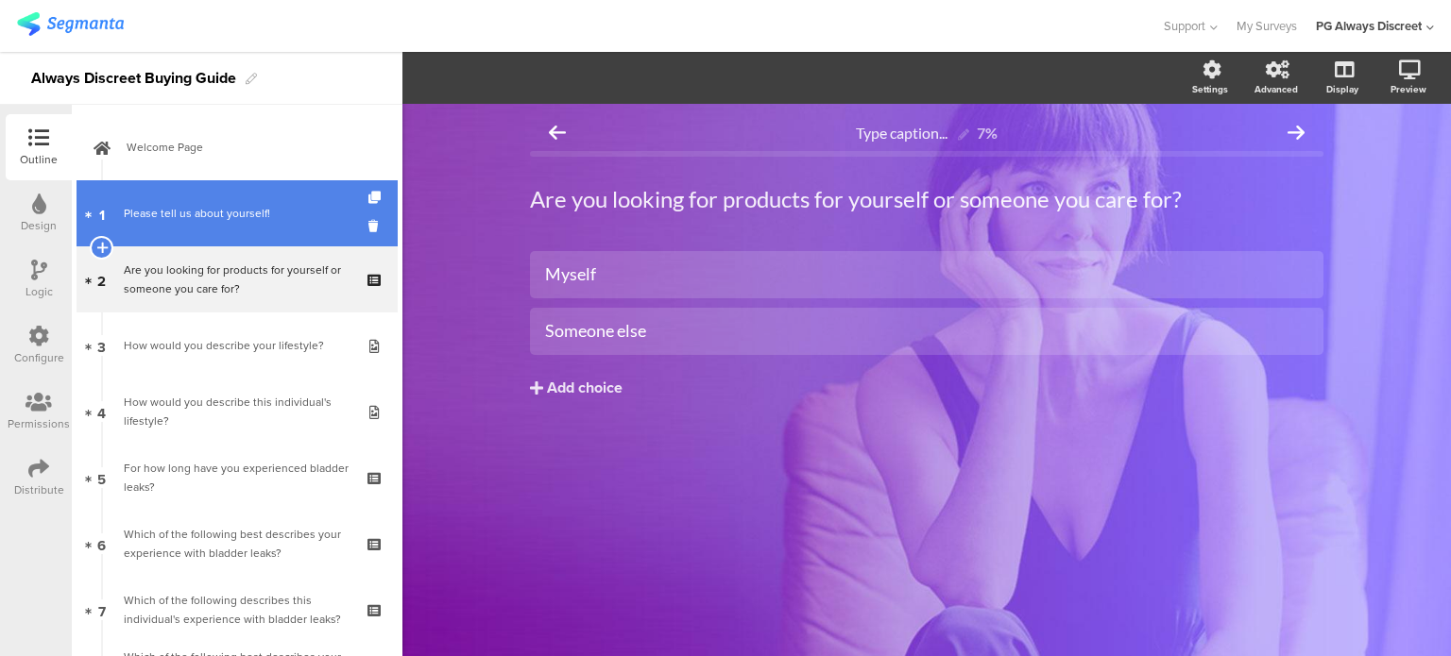
click at [238, 218] on div "Please tell us about yourself!" at bounding box center [237, 213] width 226 height 19
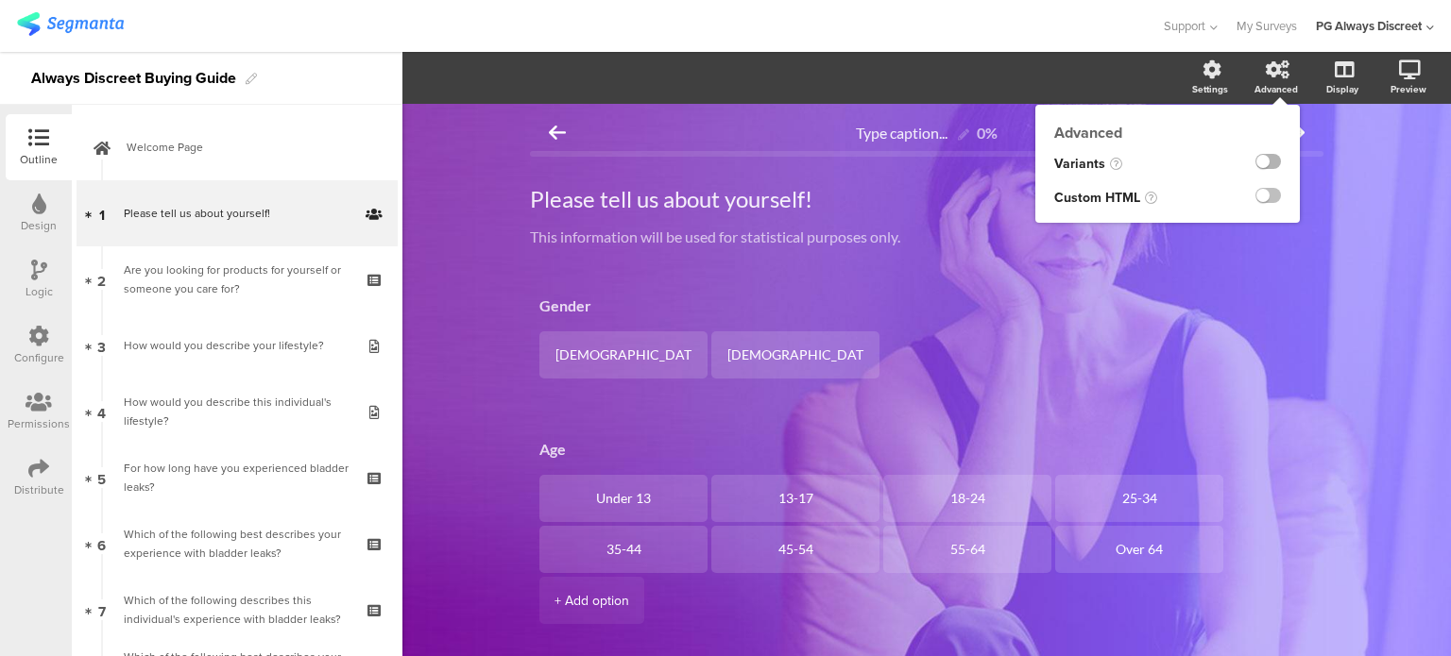
click at [1262, 165] on label at bounding box center [1267, 161] width 25 height 15
click at [0, 0] on input "checkbox" at bounding box center [0, 0] width 0 height 0
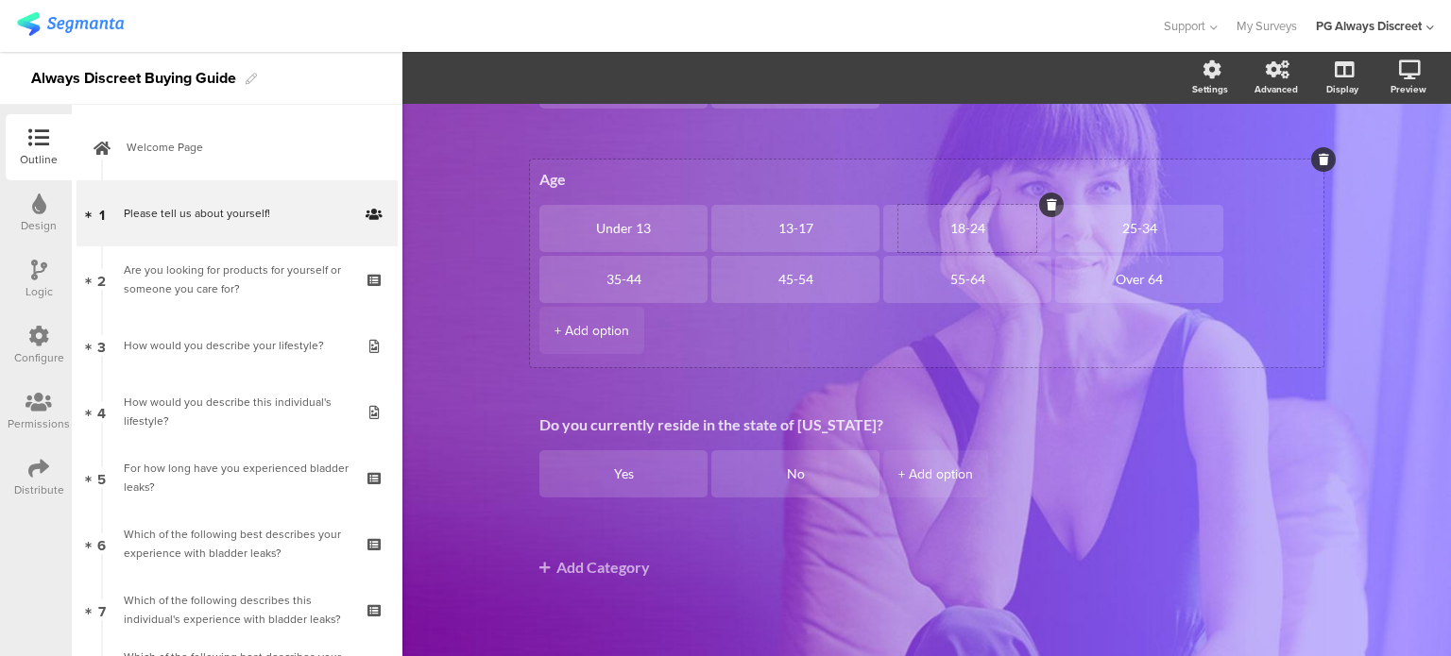
scroll to position [330, 0]
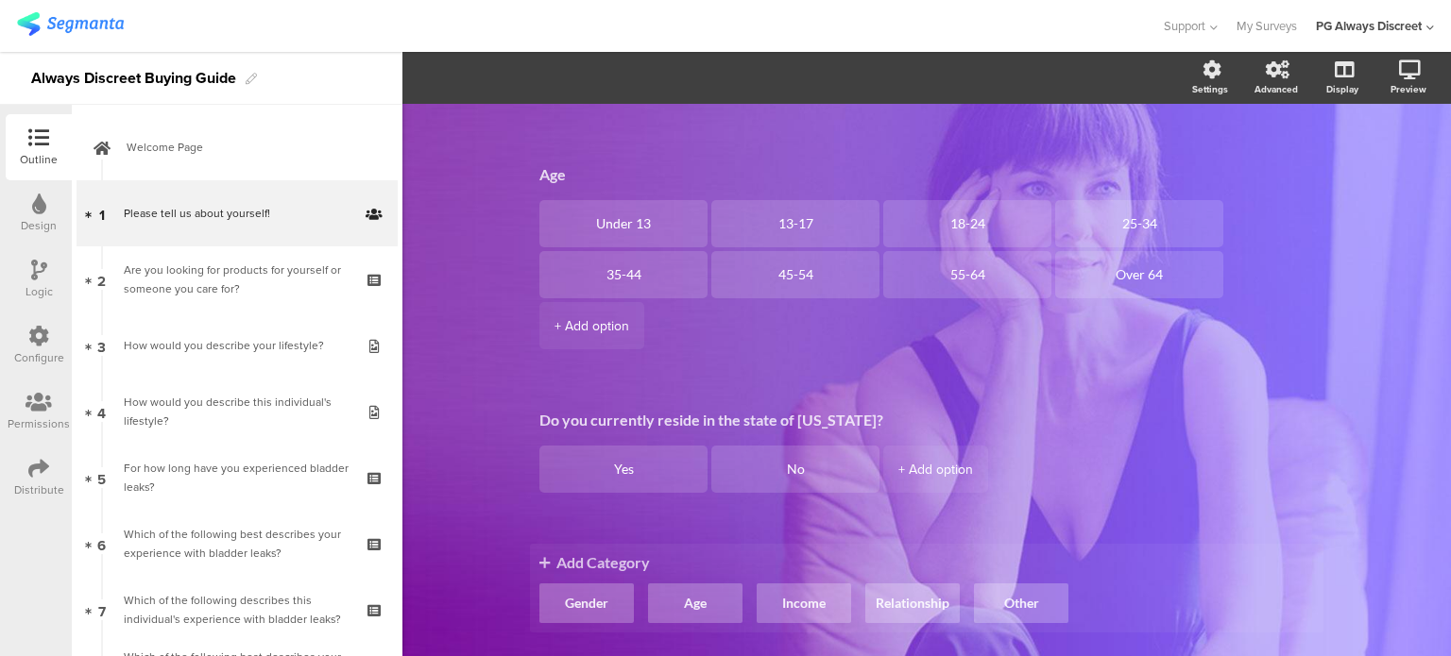
click at [777, 567] on span "Add Category" at bounding box center [926, 562] width 774 height 18
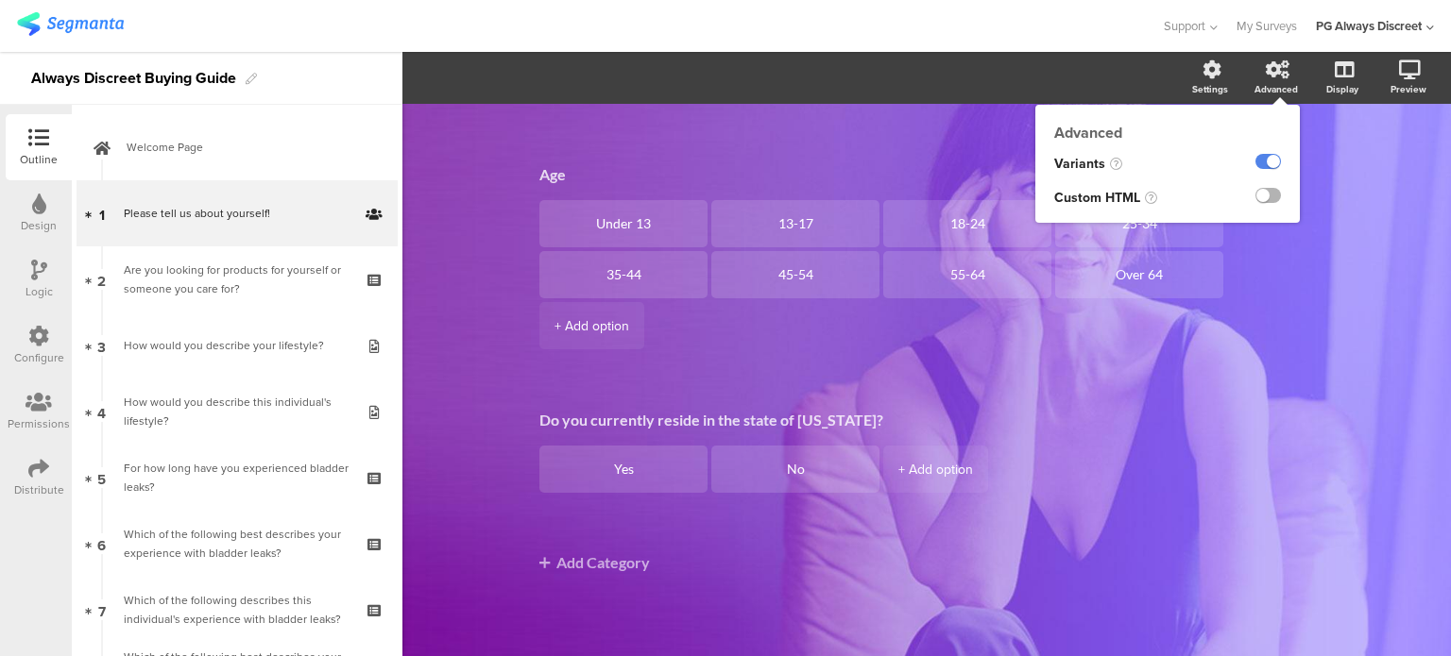
click at [1256, 198] on label at bounding box center [1267, 195] width 25 height 15
click at [0, 0] on input "checkbox" at bounding box center [0, 0] width 0 height 0
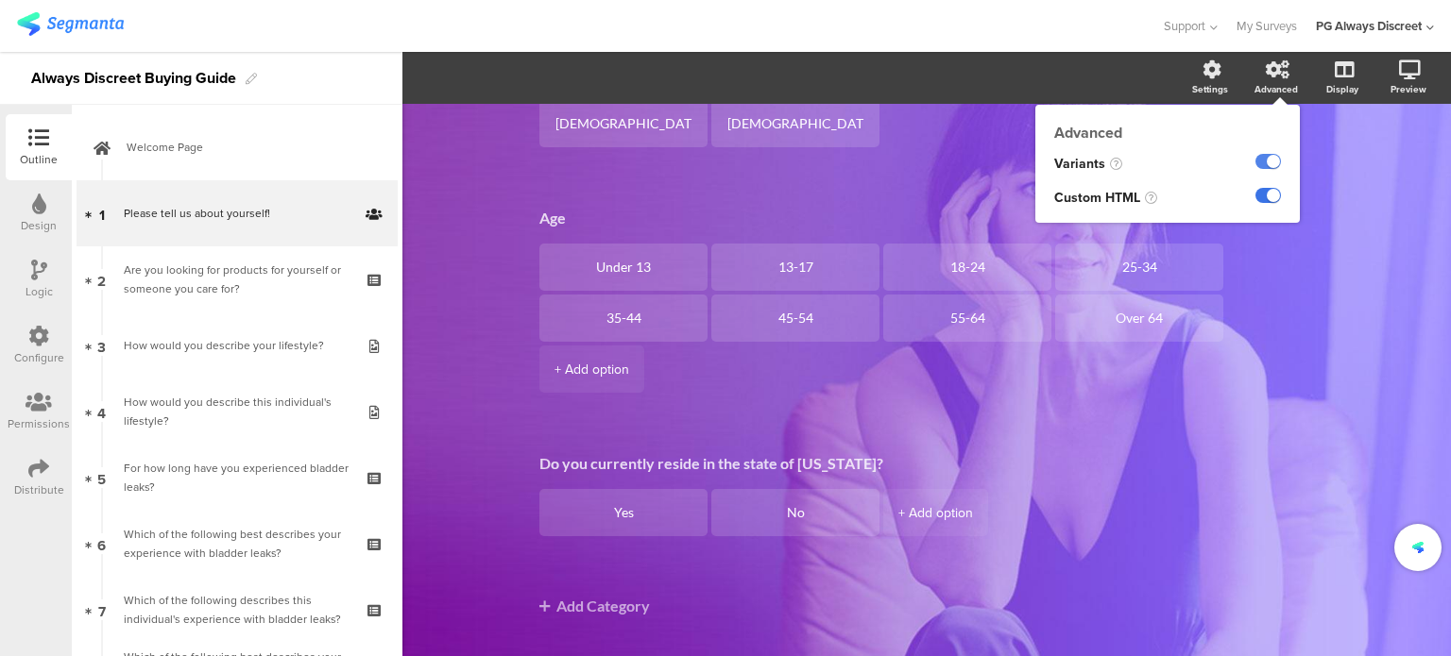
scroll to position [374, 0]
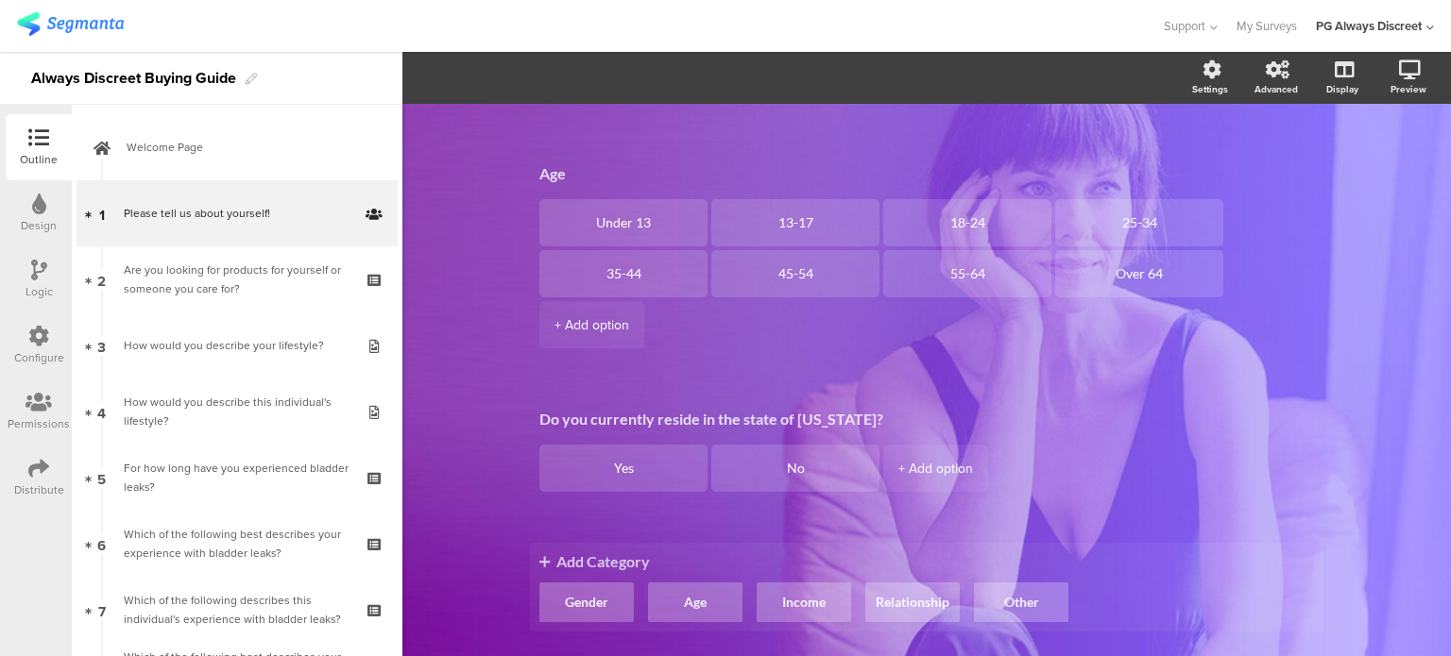
click at [927, 565] on span "Add Category" at bounding box center [926, 561] width 774 height 18
click at [935, 554] on span "Add Category" at bounding box center [926, 561] width 774 height 18
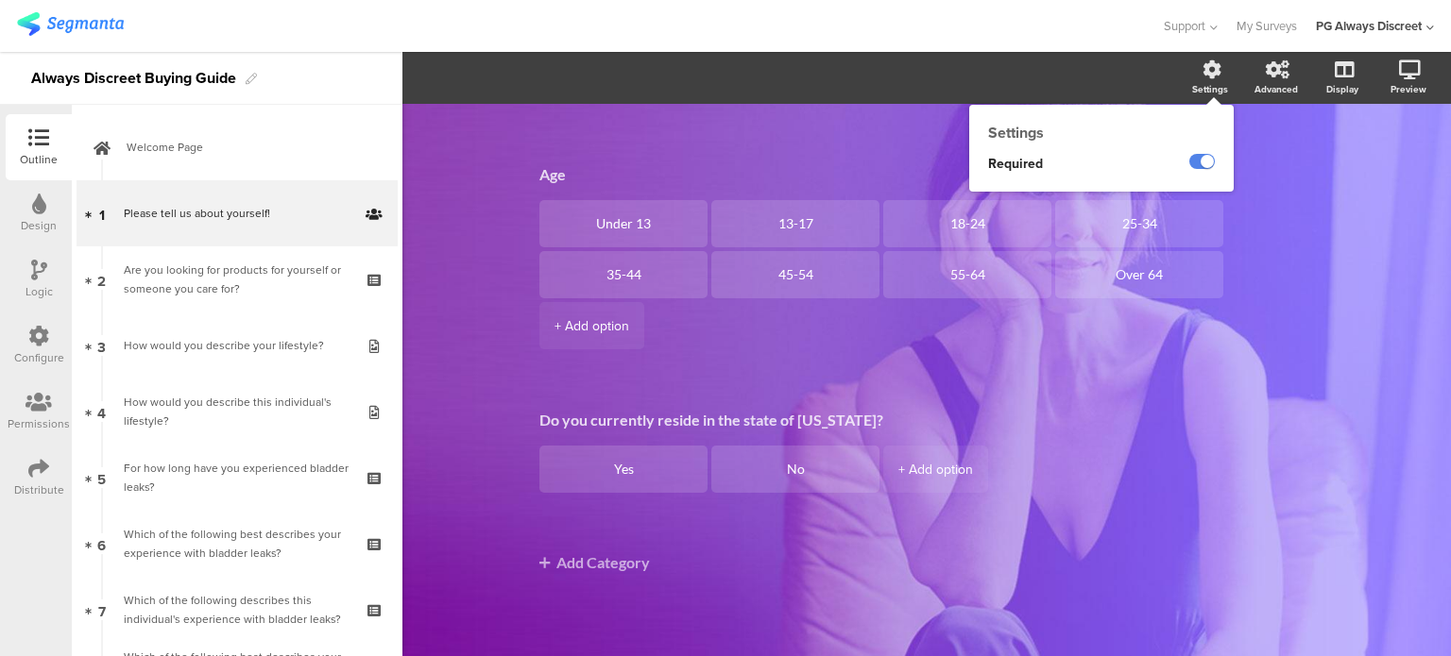
click at [1210, 74] on div "Settings" at bounding box center [1219, 78] width 66 height 47
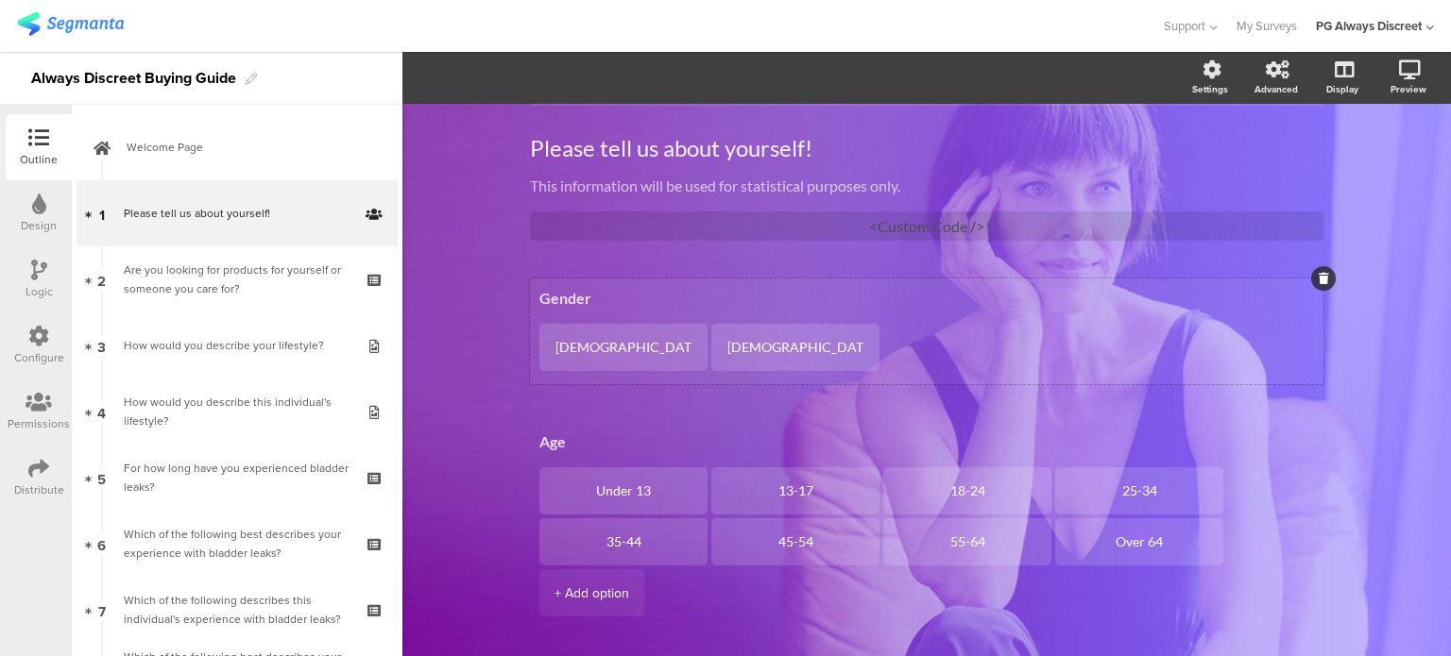
scroll to position [0, 0]
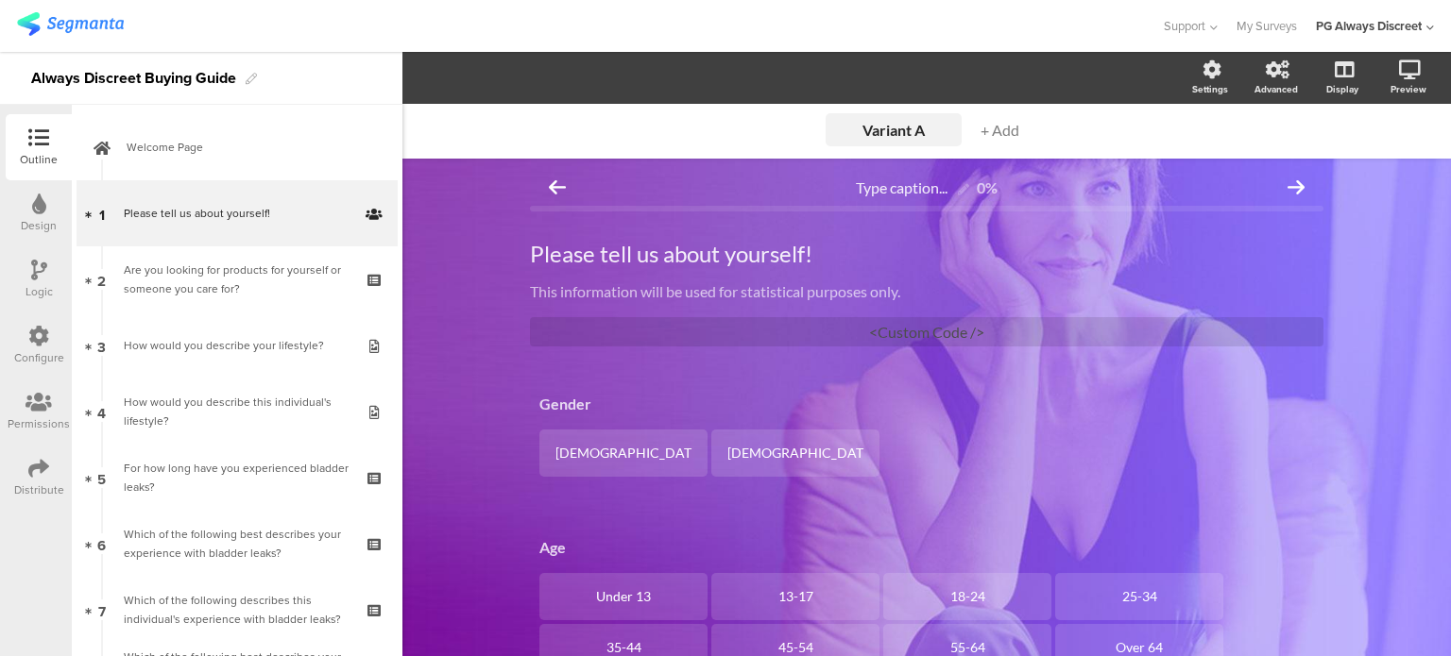
drag, startPoint x: 991, startPoint y: 335, endPoint x: 991, endPoint y: 350, distance: 15.1
click at [991, 350] on div "Please tell us about yourself! Please tell us about yourself! This information …" at bounding box center [926, 293] width 793 height 144
click at [1311, 313] on div at bounding box center [1323, 317] width 25 height 25
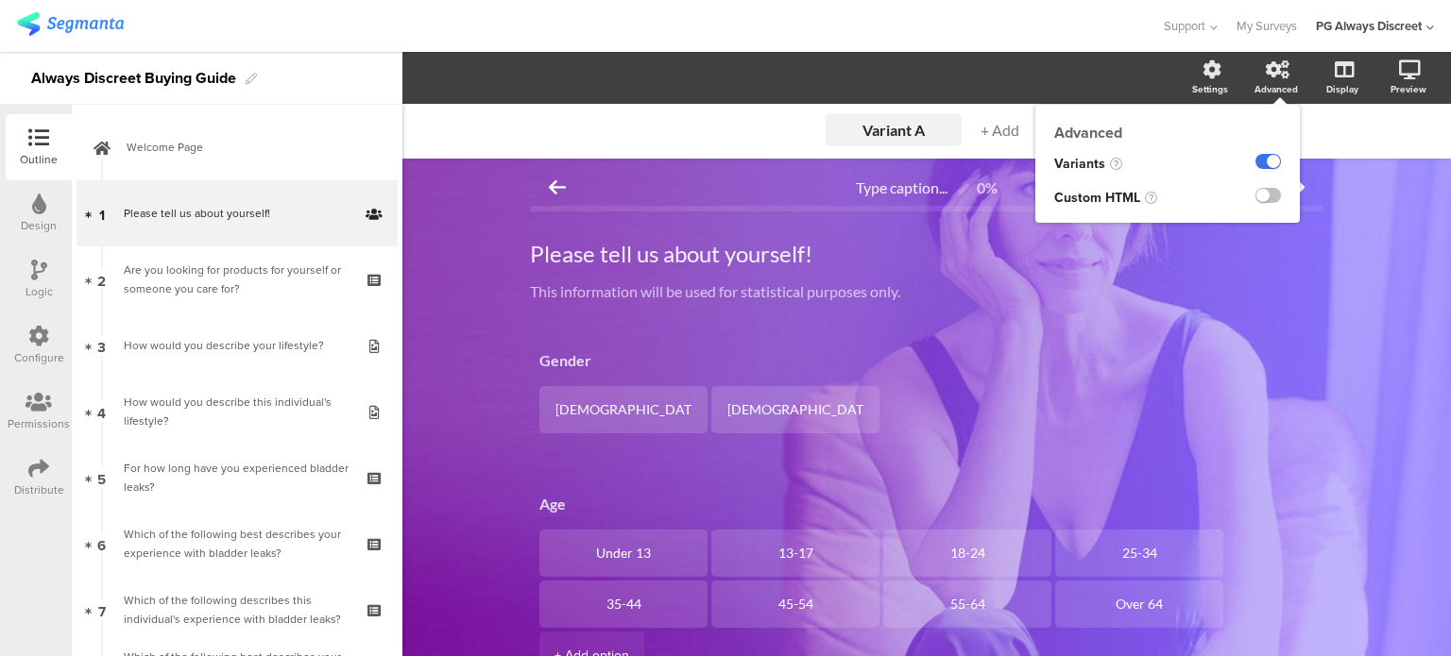
click at [1255, 166] on label at bounding box center [1267, 161] width 25 height 15
click at [0, 0] on input "checkbox" at bounding box center [0, 0] width 0 height 0
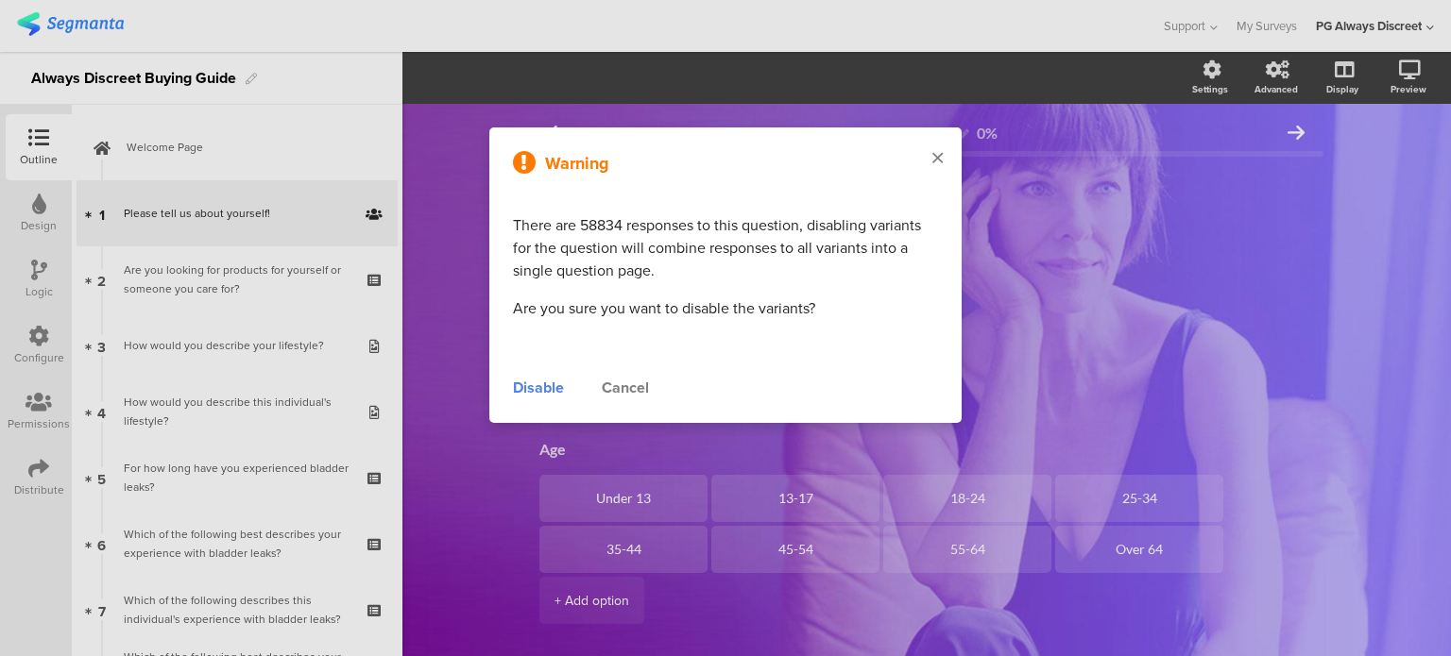
click at [944, 162] on div at bounding box center [937, 158] width 48 height 63
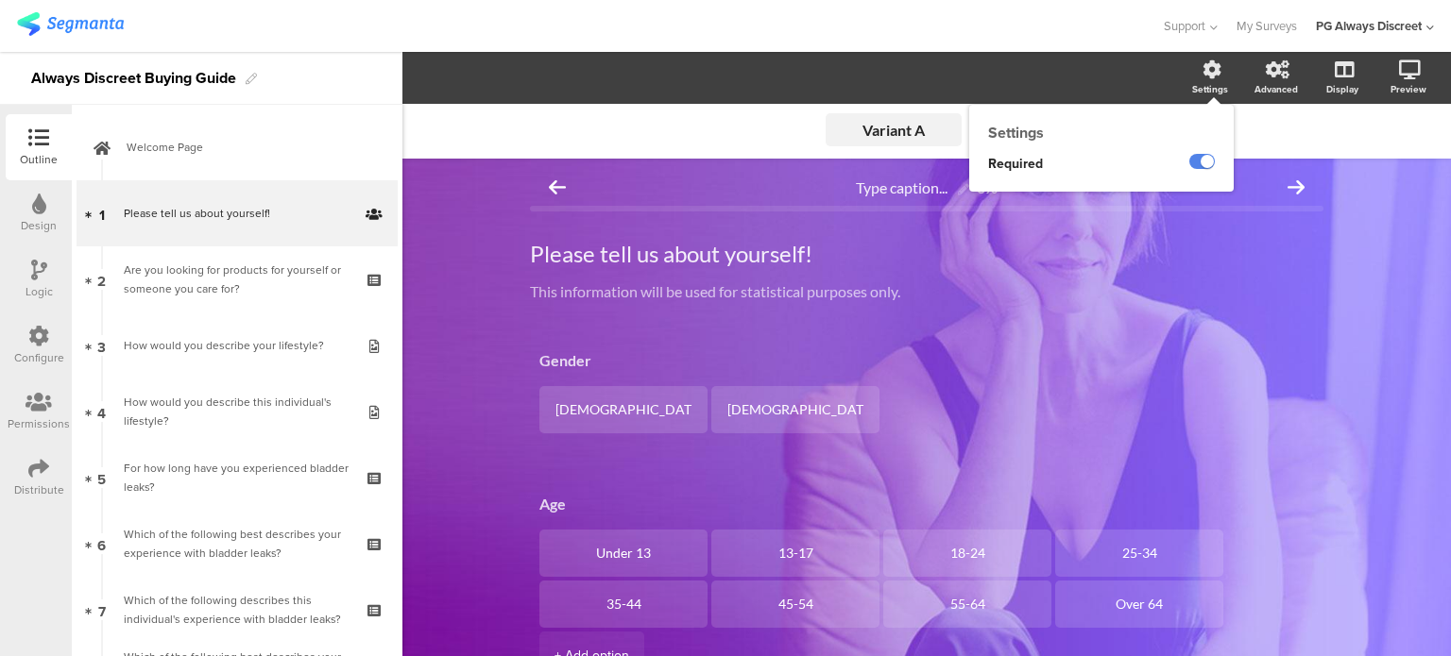
click at [1202, 78] on icon at bounding box center [1211, 69] width 19 height 19
click at [1189, 164] on label at bounding box center [1201, 161] width 25 height 15
click at [0, 0] on input "checkbox" at bounding box center [0, 0] width 0 height 0
click at [1189, 164] on label at bounding box center [1201, 161] width 25 height 15
click at [0, 0] on input "checkbox" at bounding box center [0, 0] width 0 height 0
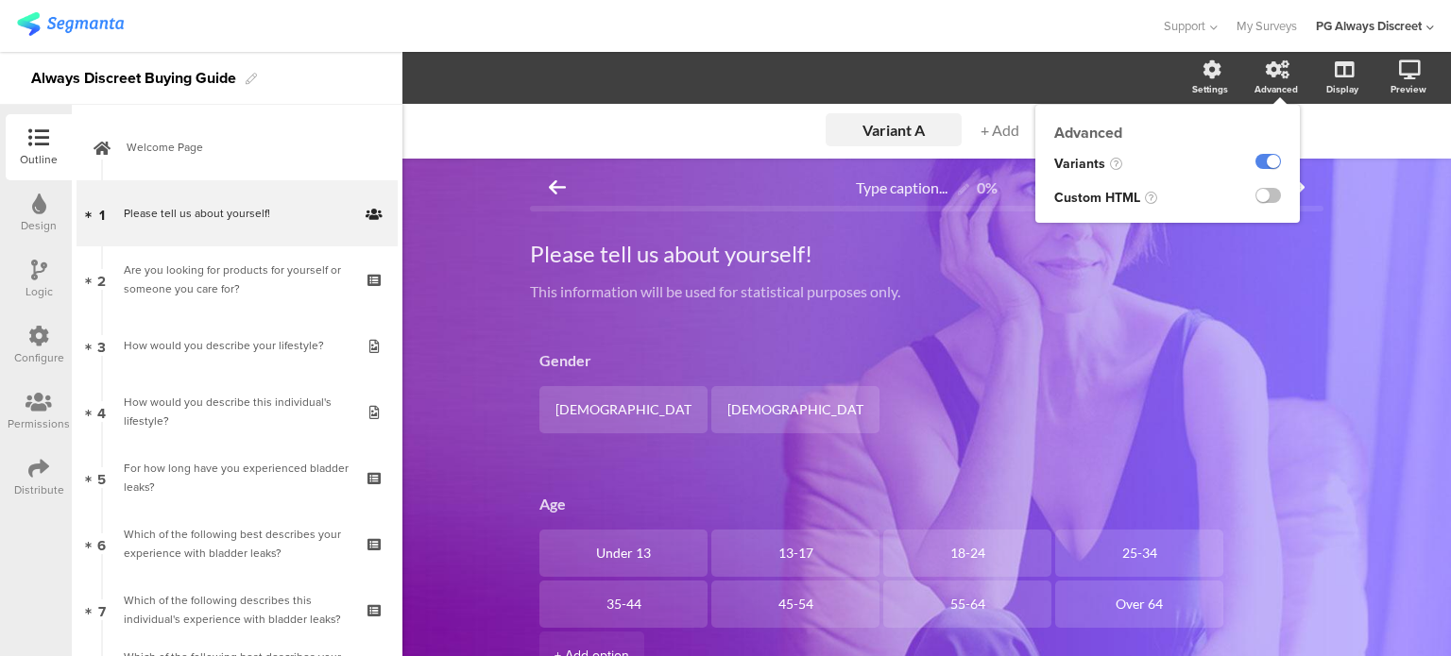
click at [1242, 176] on div at bounding box center [1255, 164] width 89 height 34
click at [1255, 163] on label at bounding box center [1267, 161] width 25 height 15
click at [0, 0] on input "checkbox" at bounding box center [0, 0] width 0 height 0
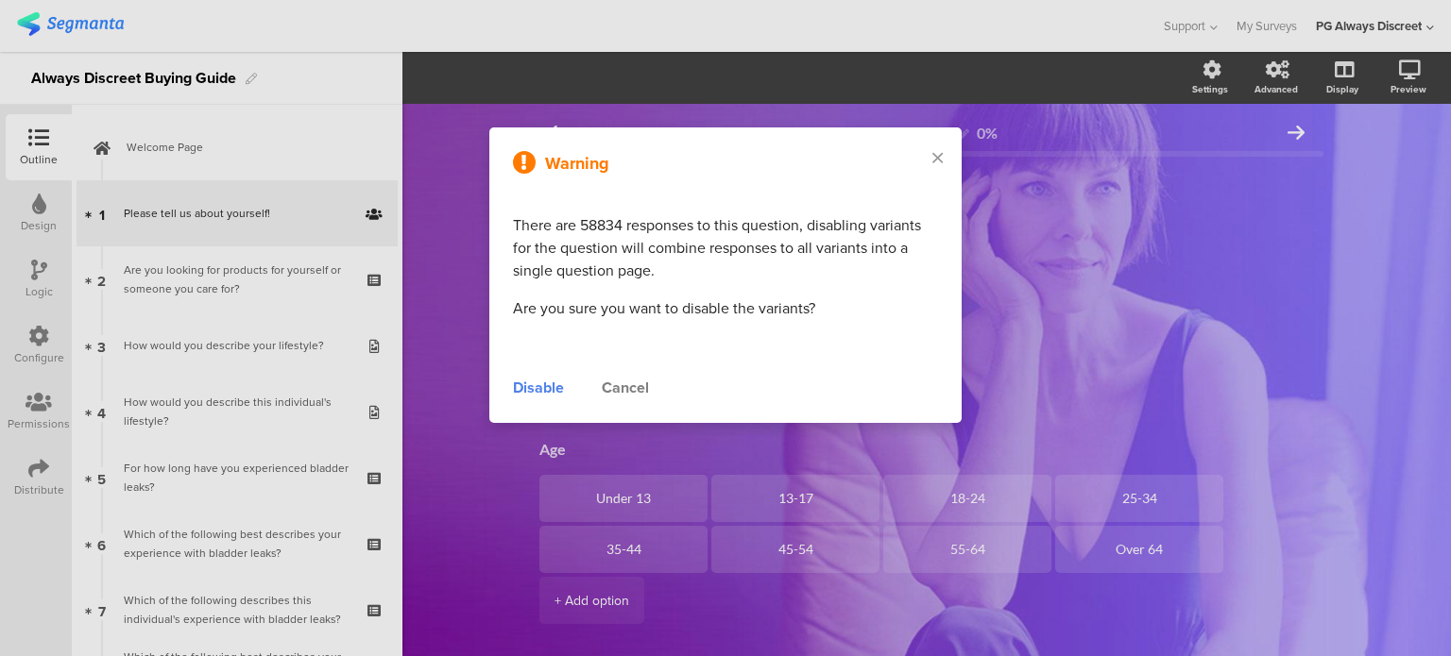
click at [540, 384] on div "Disable" at bounding box center [538, 388] width 51 height 23
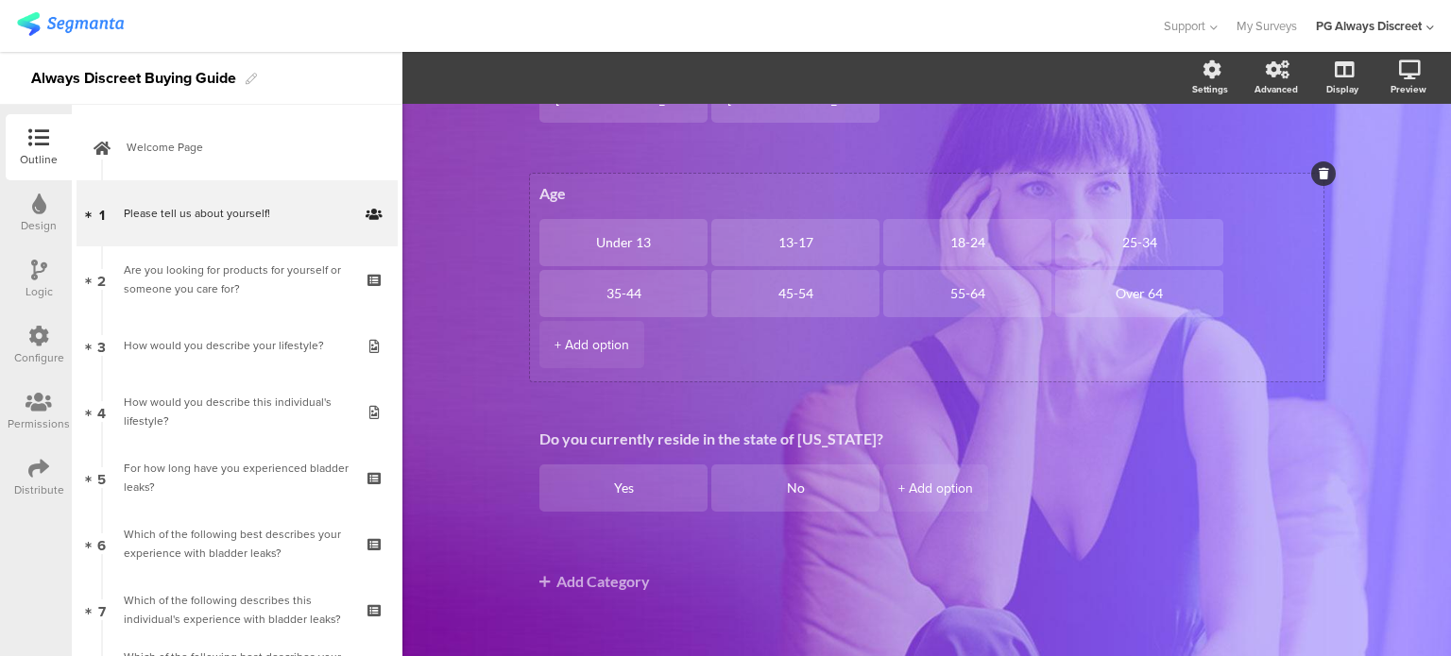
scroll to position [275, 0]
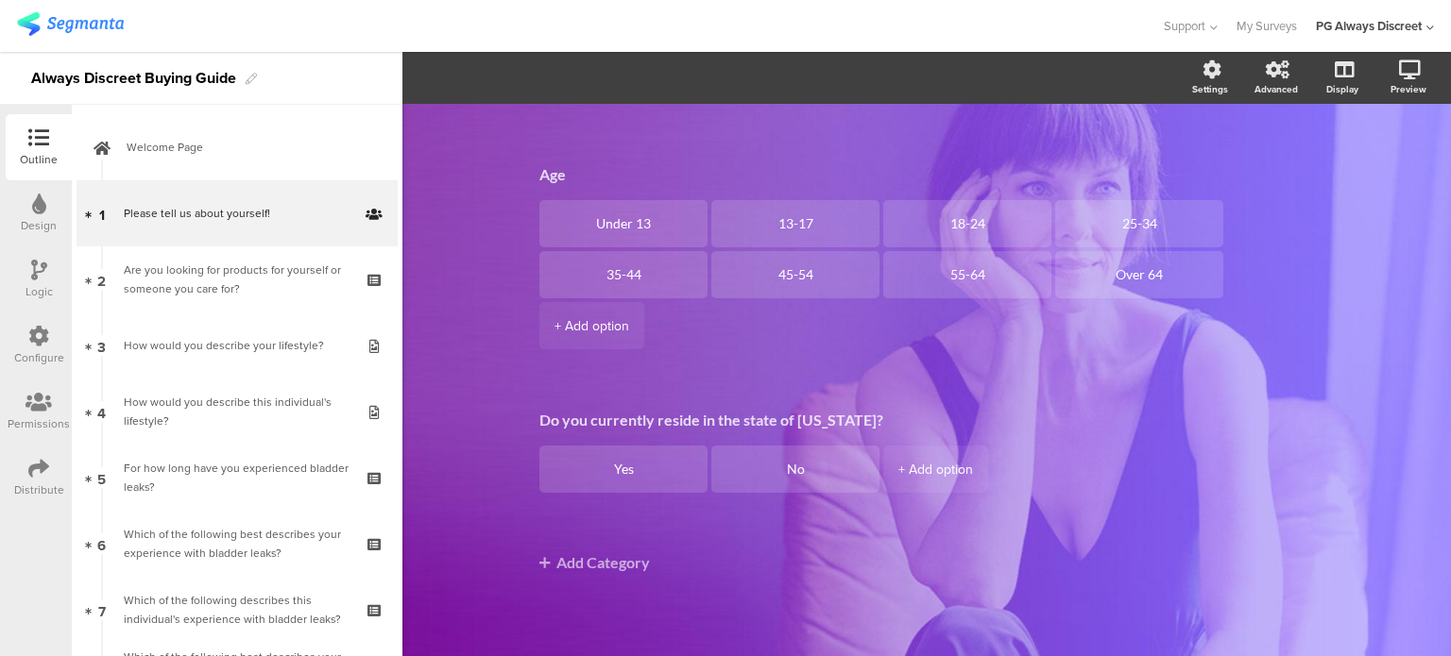
click at [44, 332] on icon at bounding box center [38, 336] width 21 height 21
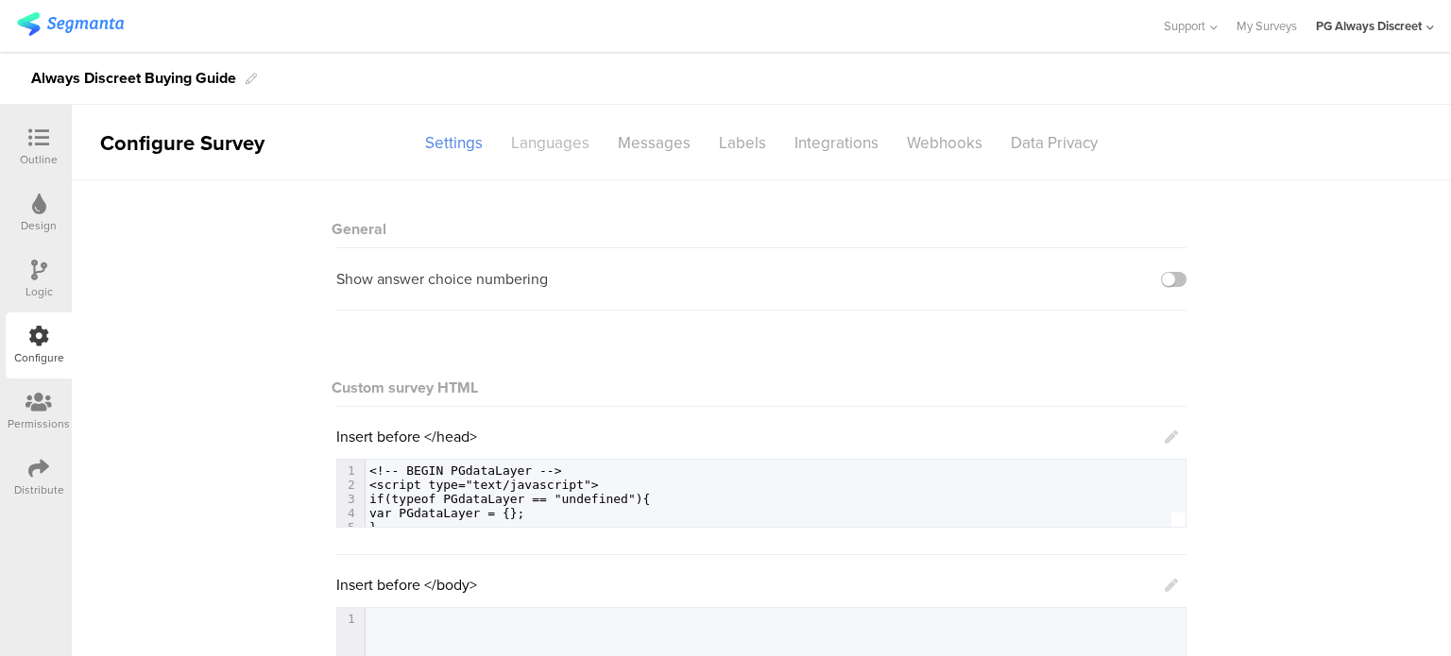
click at [536, 148] on div "Languages" at bounding box center [550, 143] width 107 height 33
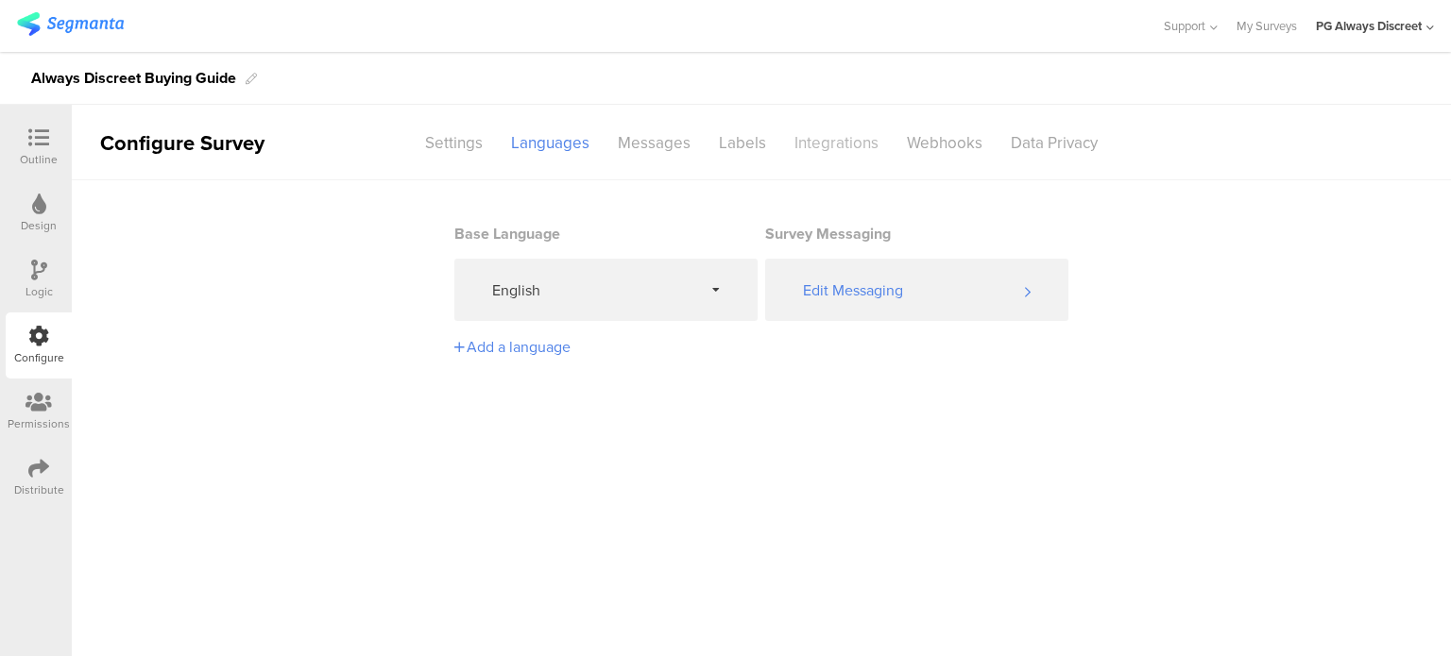
click at [846, 135] on div "Integrations" at bounding box center [836, 143] width 112 height 33
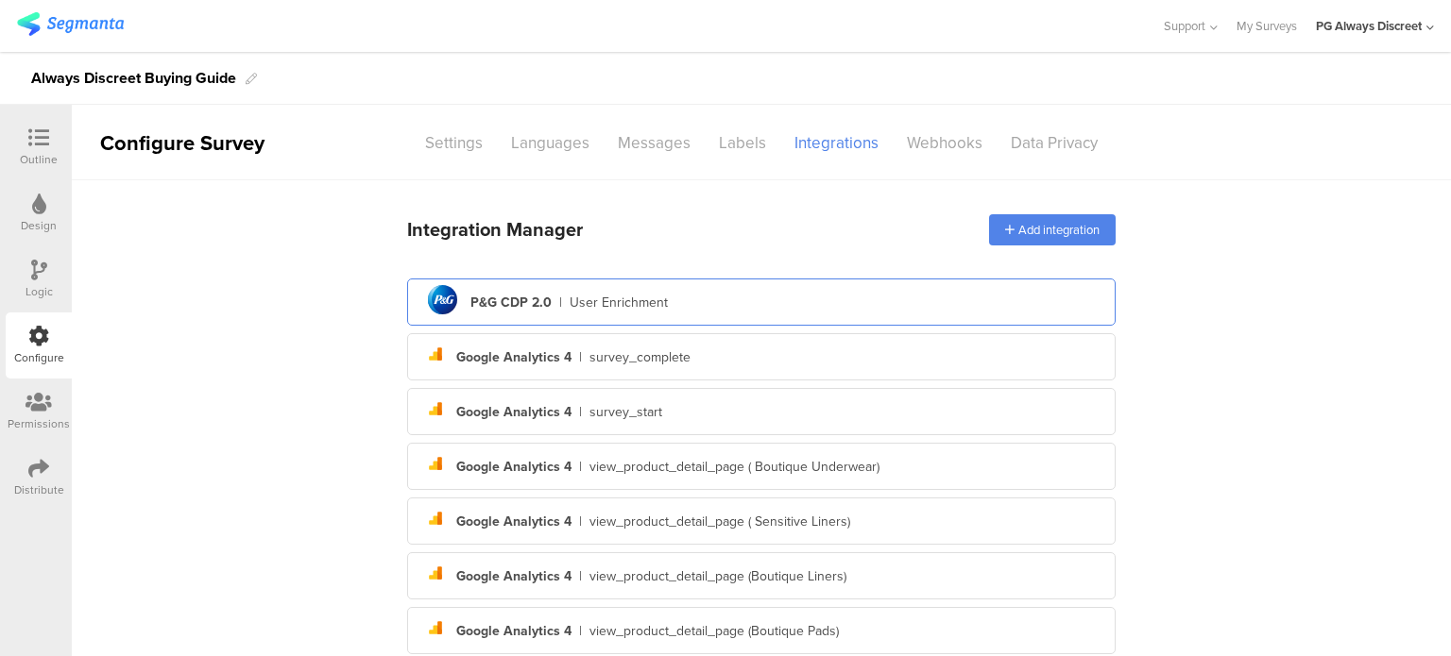
click at [601, 293] on div "User Enrichment" at bounding box center [618, 303] width 98 height 20
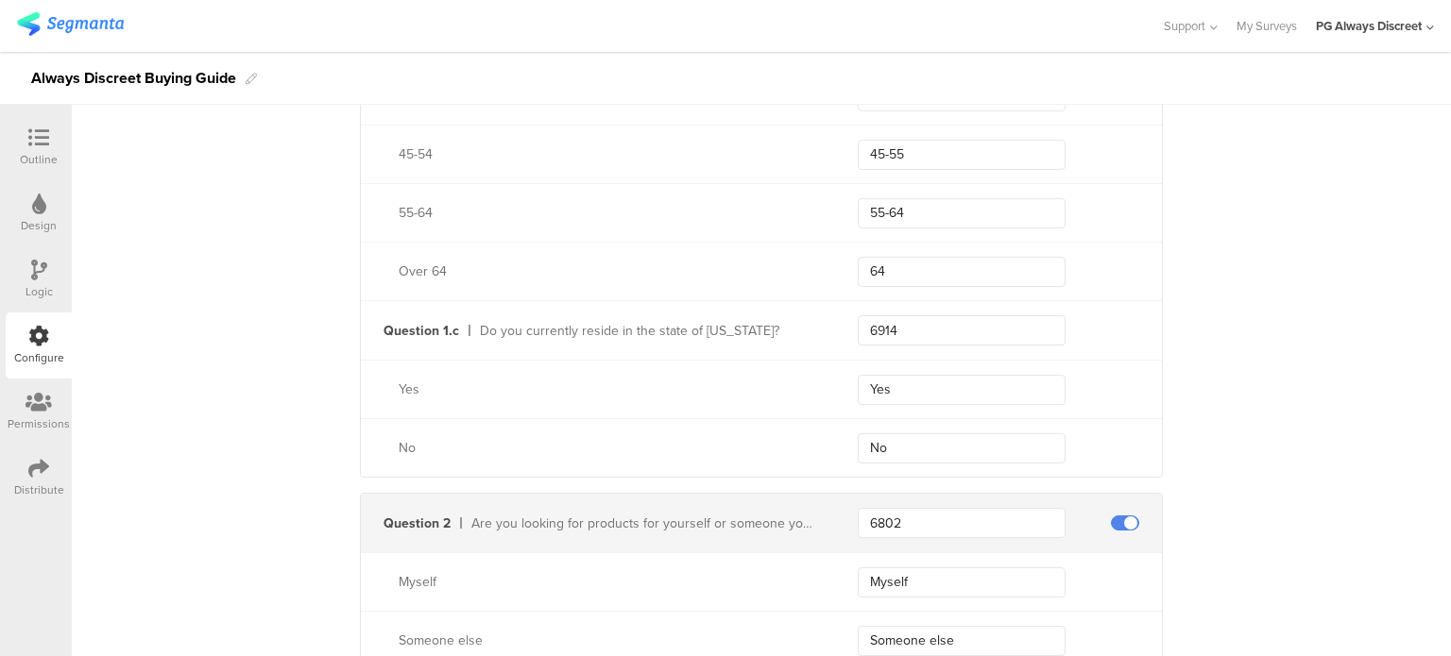
scroll to position [1133, 0]
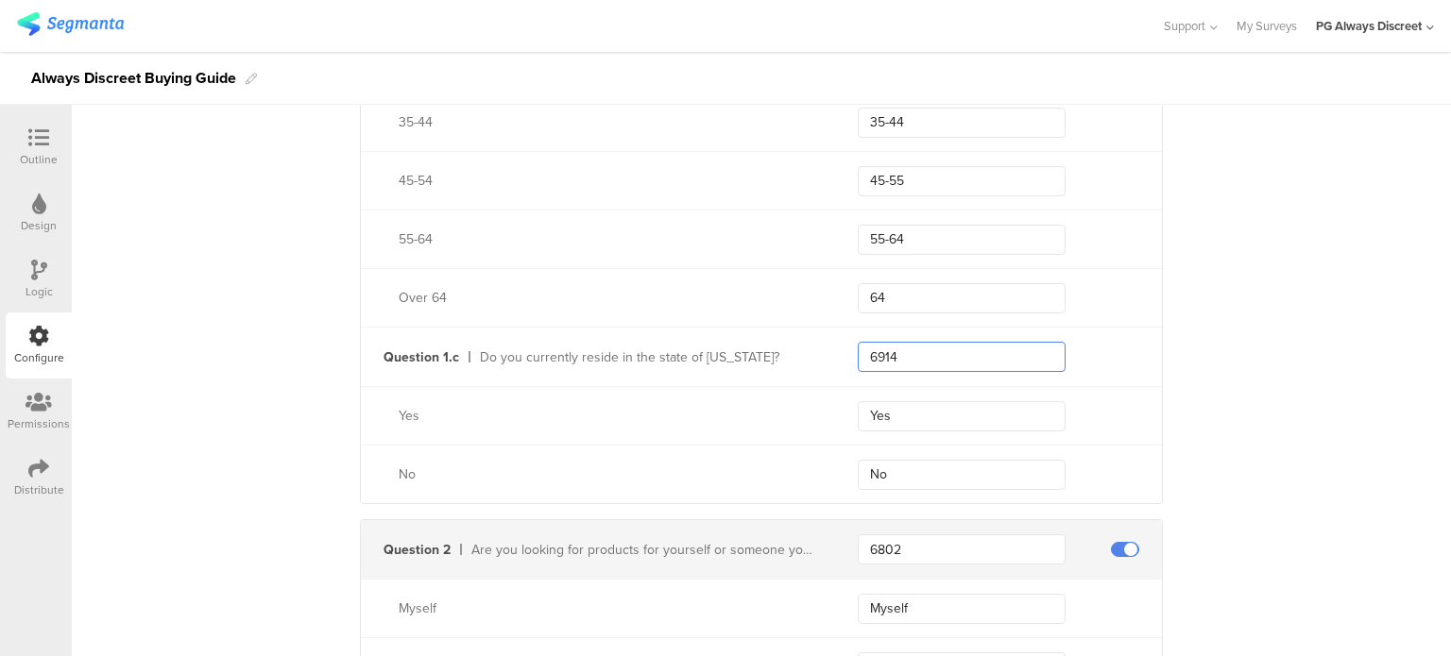
click at [903, 351] on input "6914" at bounding box center [962, 357] width 208 height 30
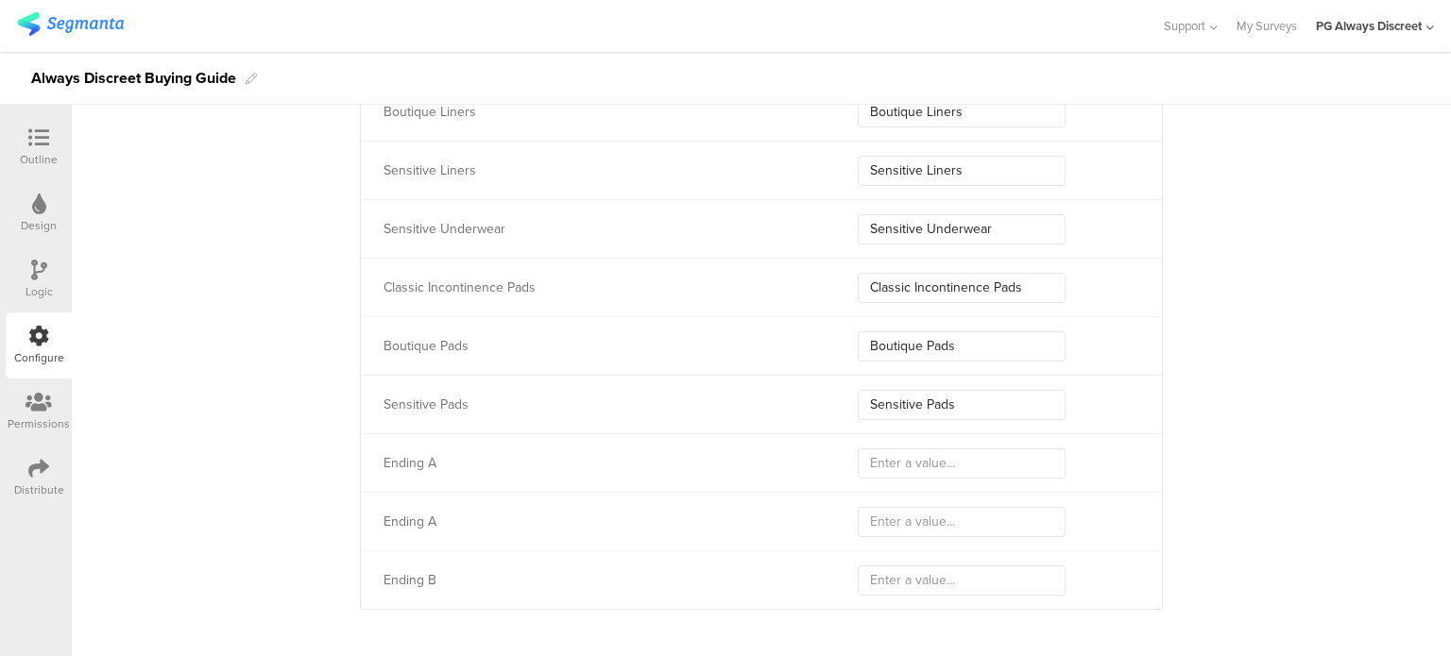
scroll to position [6277, 0]
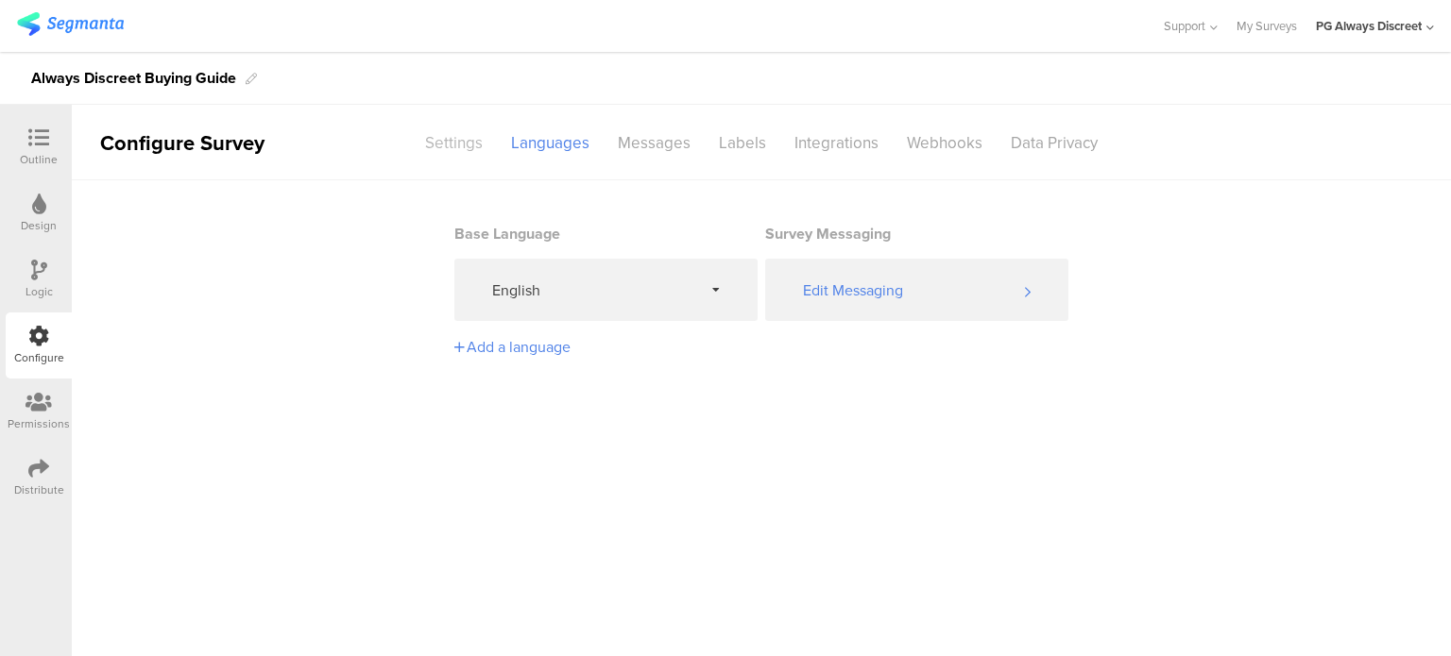
click at [430, 150] on div "Settings" at bounding box center [454, 143] width 86 height 33
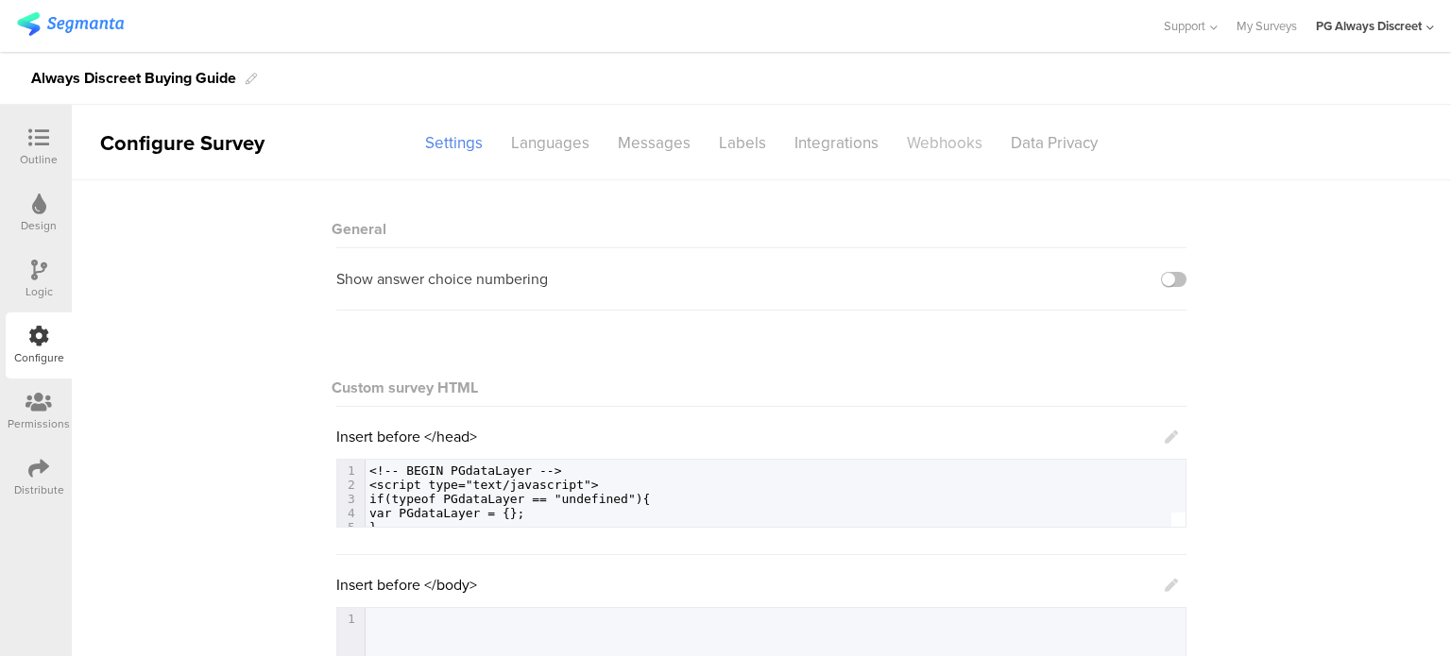
click at [913, 144] on div "Webhooks" at bounding box center [944, 143] width 104 height 33
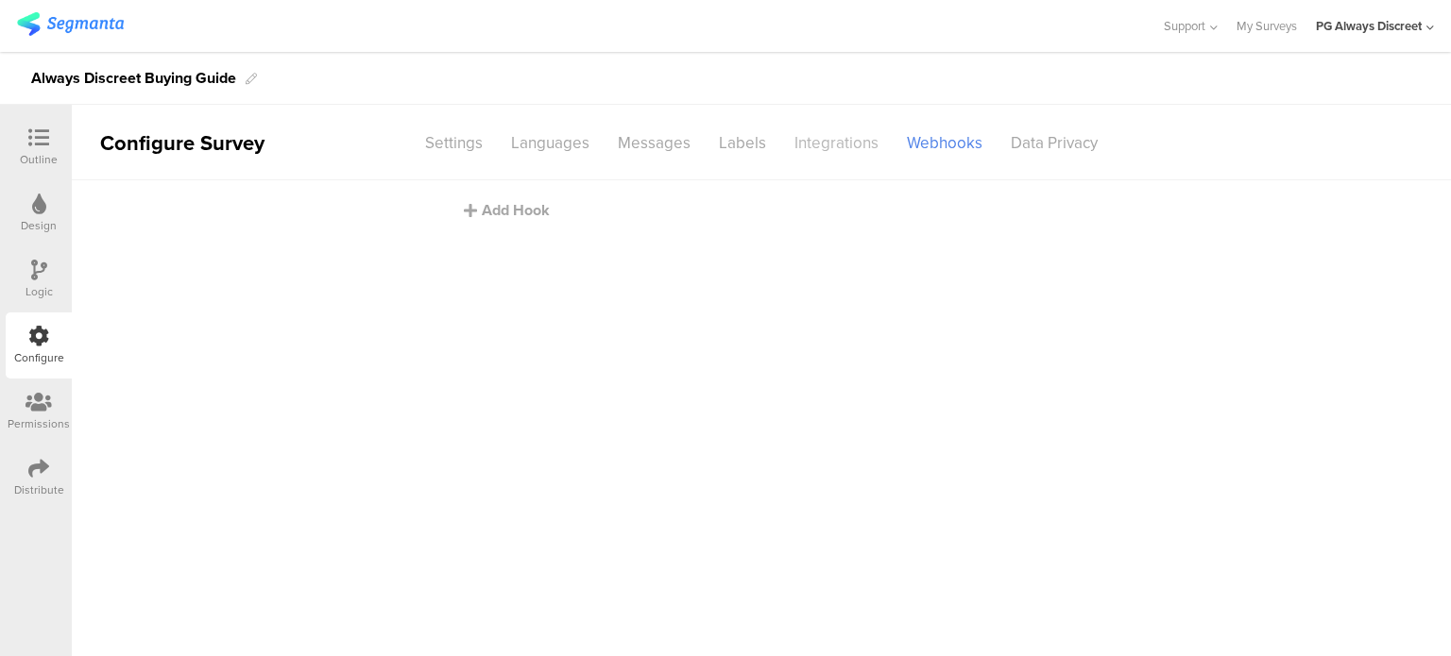
click at [802, 131] on div "Integrations" at bounding box center [836, 143] width 112 height 33
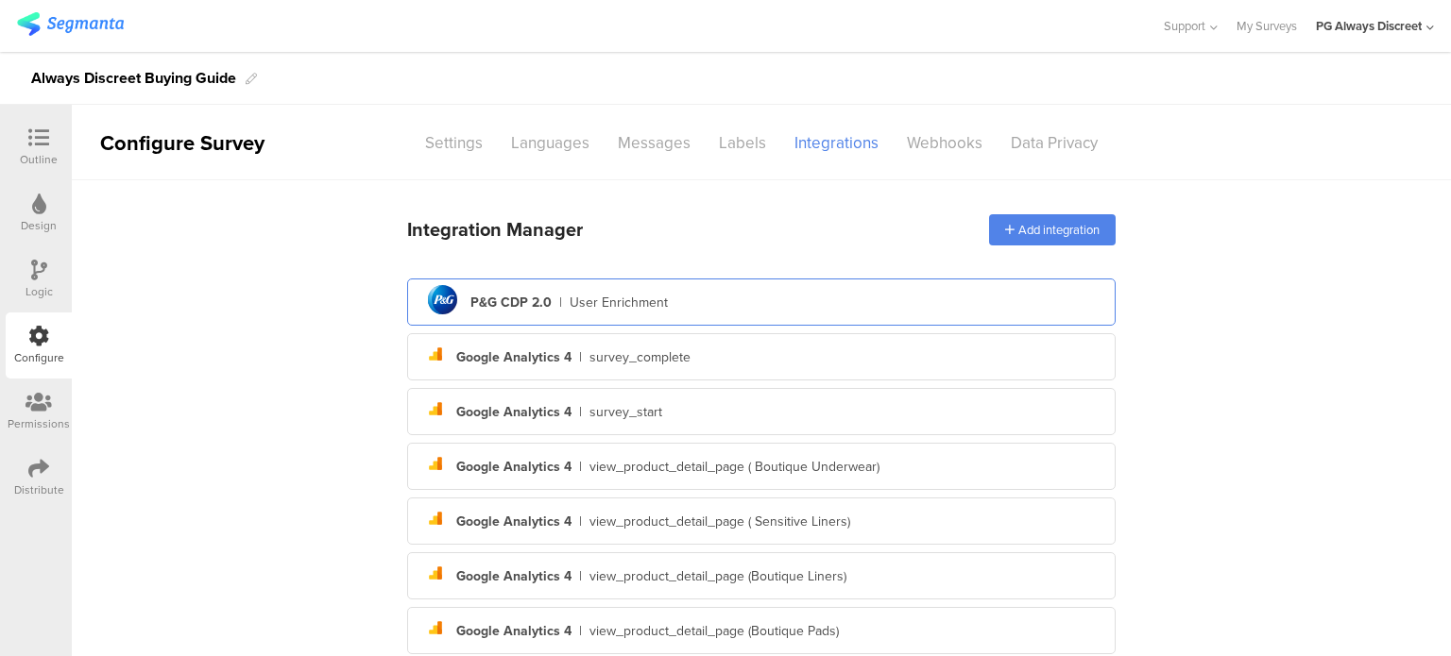
click at [671, 292] on div "pg logo P&G CDP 2.0 | User Enrichment" at bounding box center [761, 303] width 678 height 46
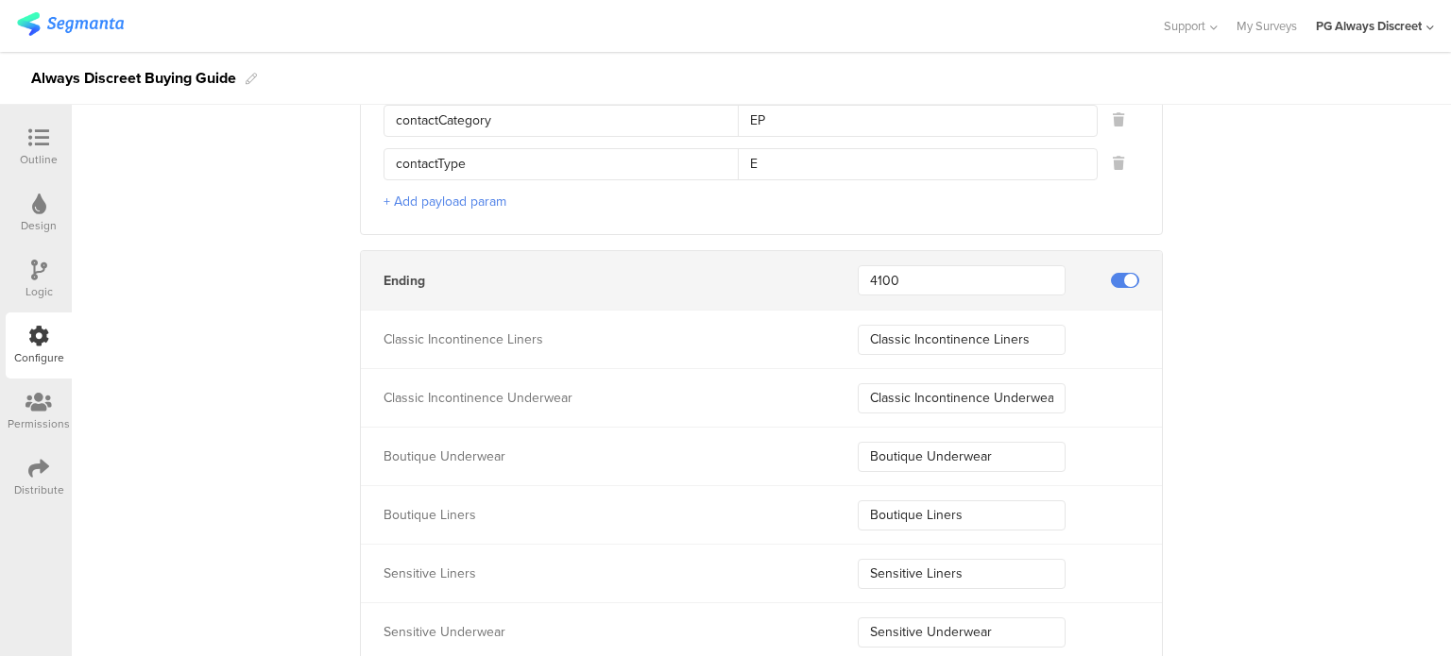
scroll to position [5994, 0]
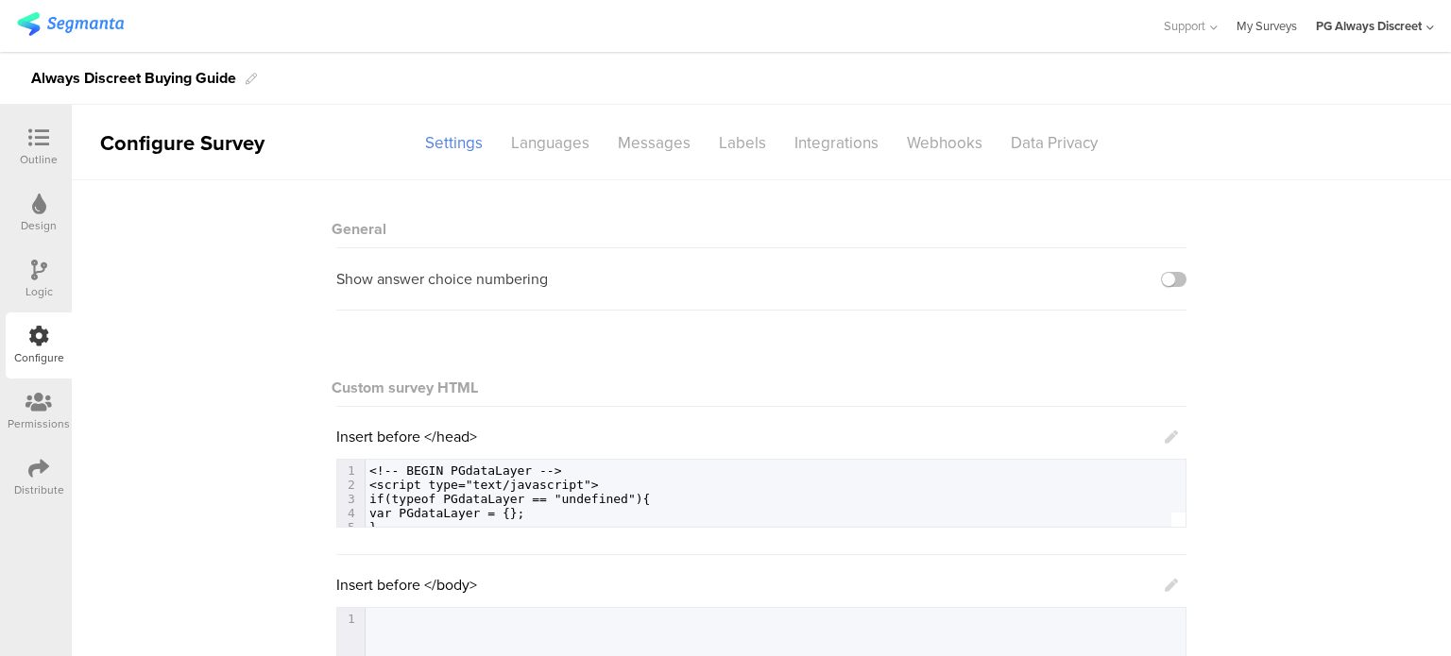
click at [1256, 25] on link "My Surveys" at bounding box center [1266, 26] width 60 height 52
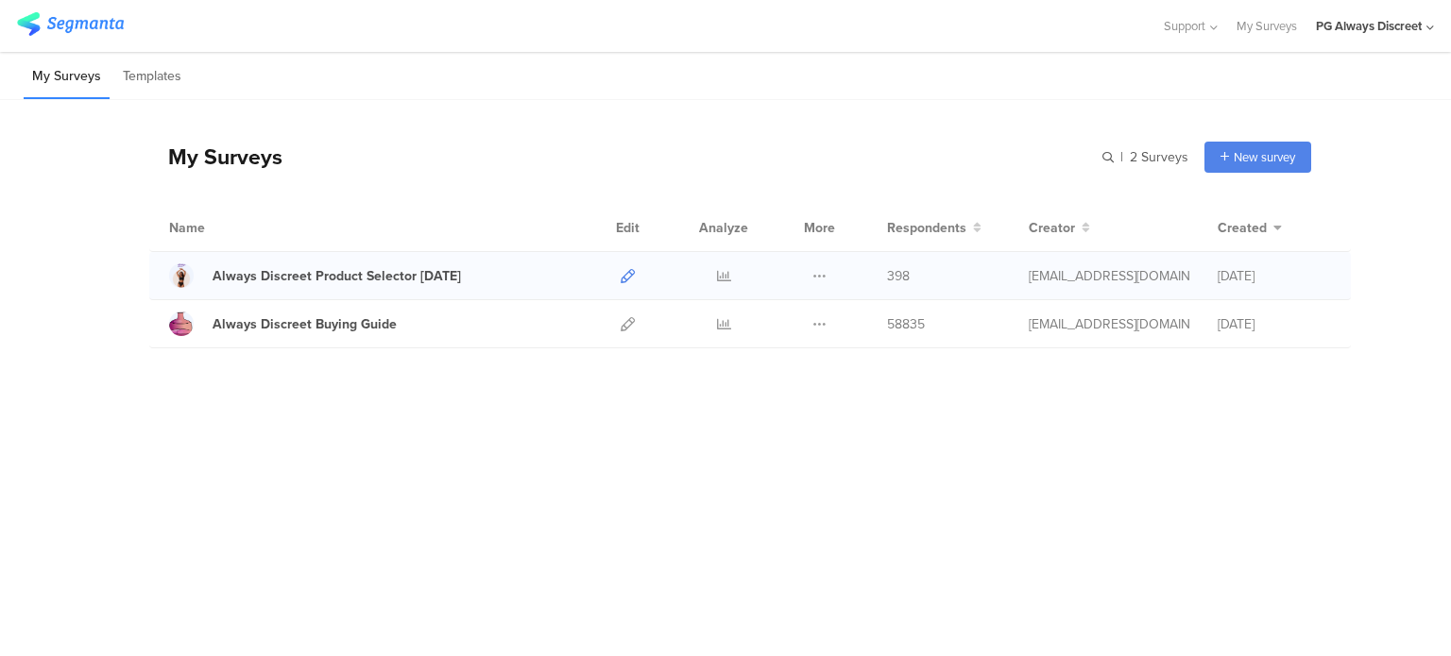
click at [628, 271] on icon at bounding box center [627, 276] width 14 height 14
click at [635, 324] on div at bounding box center [627, 323] width 41 height 47
click at [629, 324] on icon at bounding box center [627, 324] width 14 height 14
click at [631, 328] on icon at bounding box center [627, 324] width 14 height 14
click at [627, 319] on icon at bounding box center [627, 324] width 14 height 14
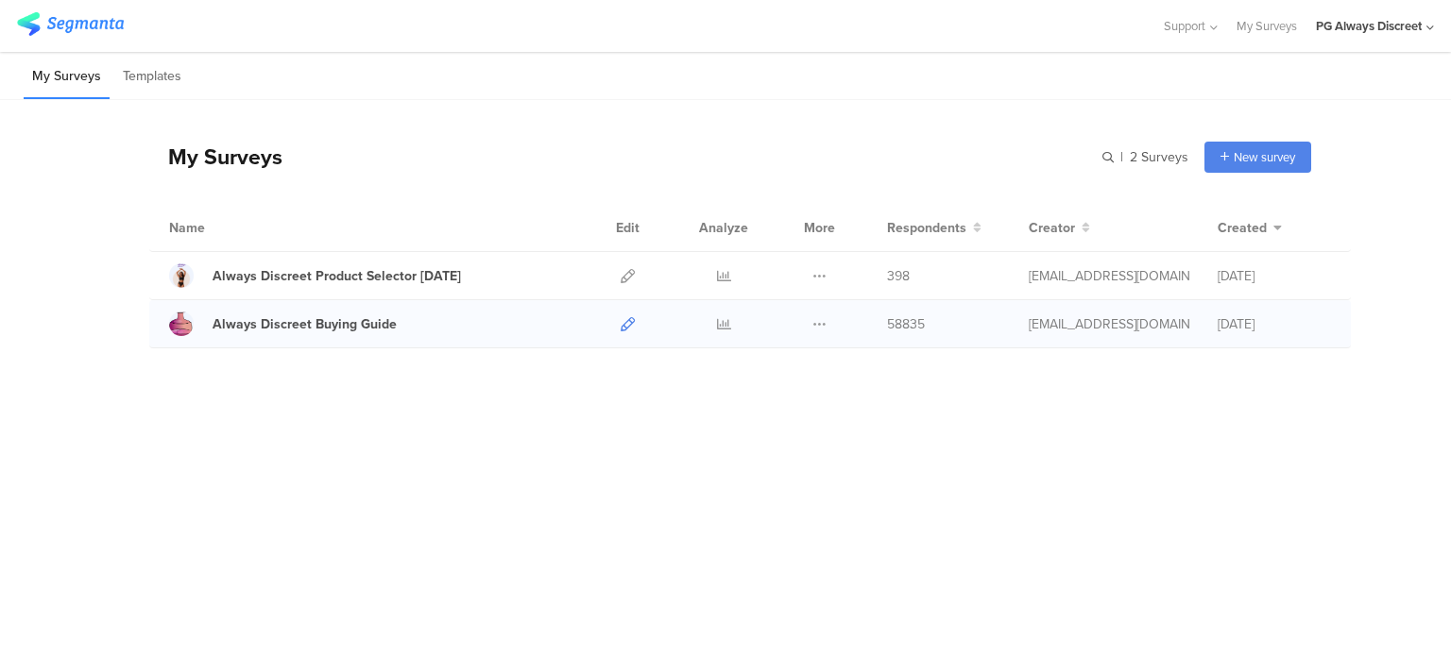
click at [631, 319] on icon at bounding box center [627, 324] width 14 height 14
click at [624, 320] on icon at bounding box center [627, 324] width 14 height 14
click at [632, 320] on icon at bounding box center [627, 324] width 14 height 14
click at [627, 272] on icon at bounding box center [627, 276] width 14 height 14
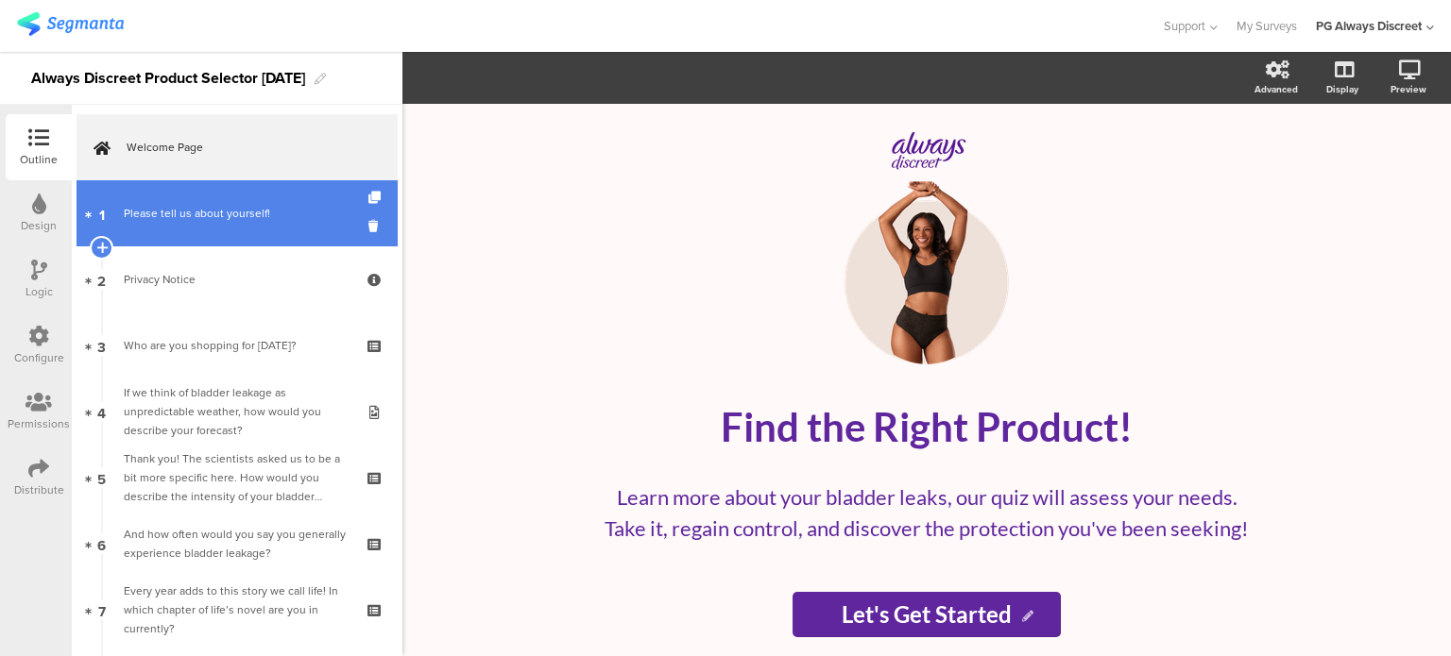
drag, startPoint x: 209, startPoint y: 225, endPoint x: 242, endPoint y: 239, distance: 36.0
click at [209, 225] on link "1 Please tell us about yourself!" at bounding box center [236, 213] width 321 height 66
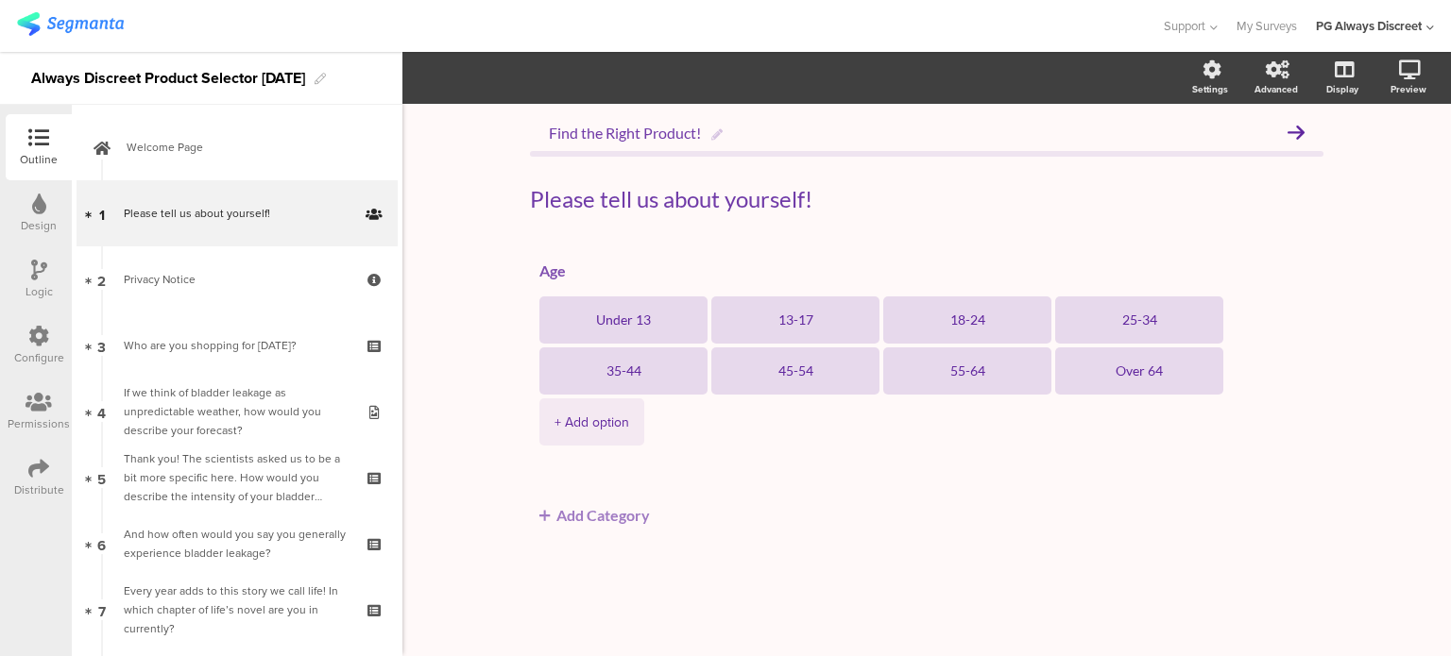
click at [37, 362] on div "Configure" at bounding box center [39, 357] width 50 height 17
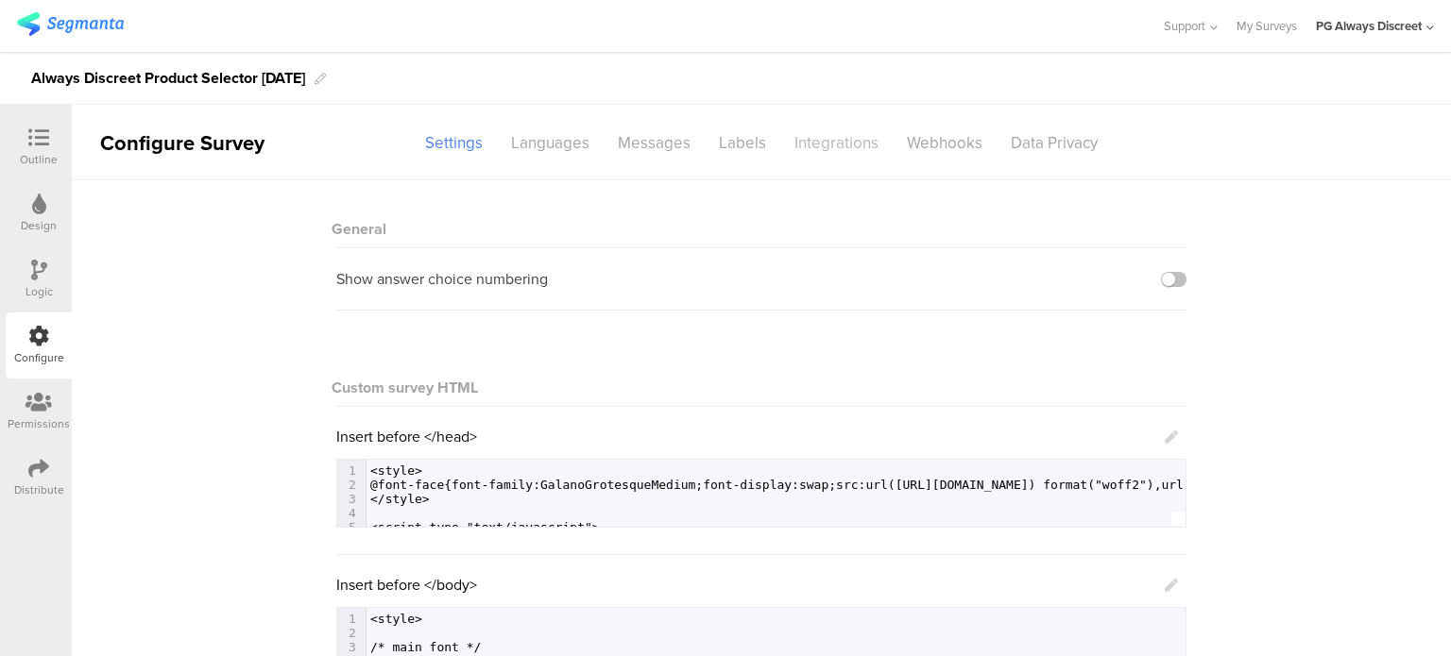
click at [826, 146] on div "Integrations" at bounding box center [836, 143] width 112 height 33
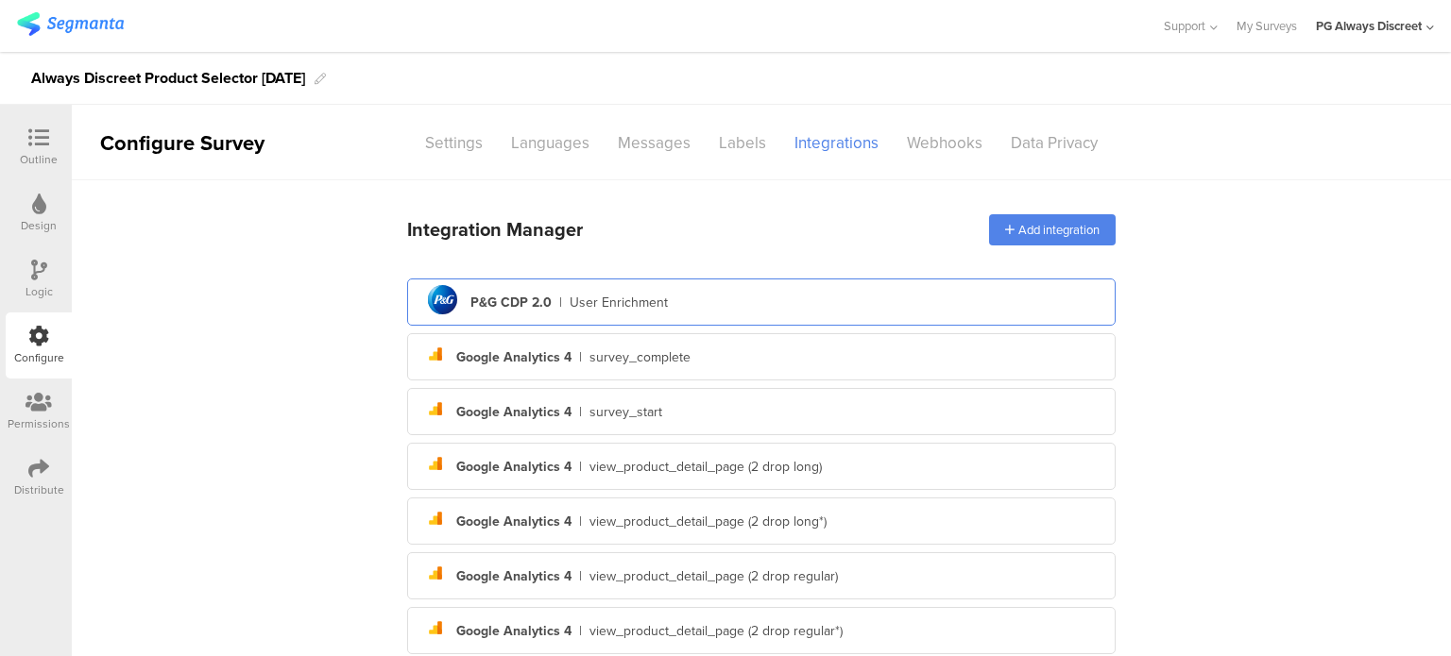
click at [569, 300] on div "User Enrichment" at bounding box center [618, 303] width 98 height 20
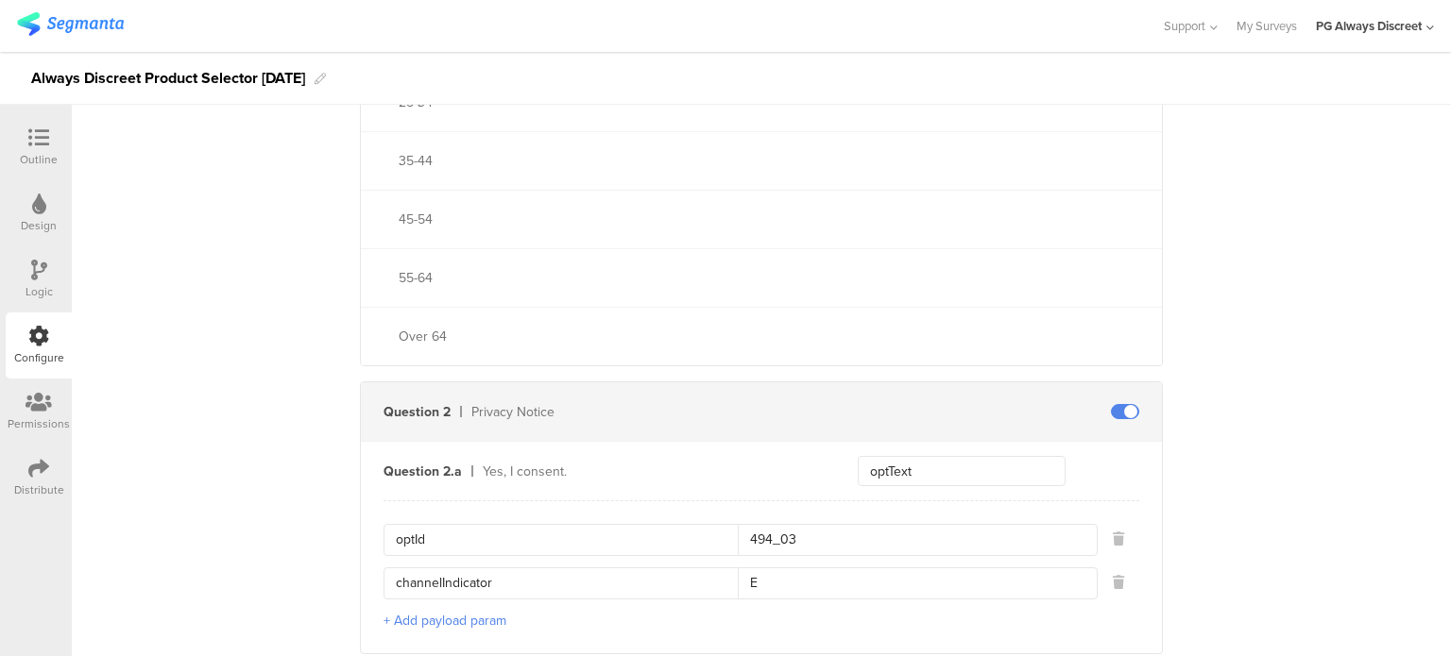
scroll to position [1133, 0]
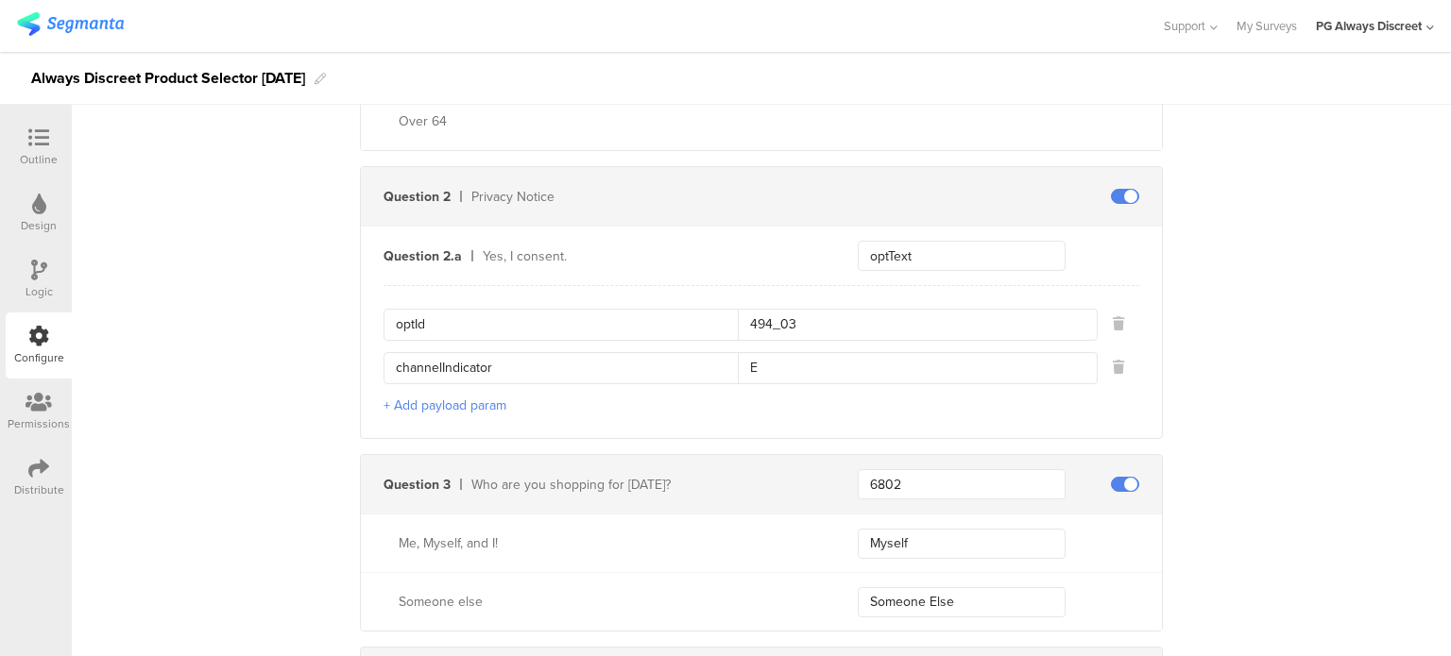
click at [811, 324] on input "494_03" at bounding box center [912, 325] width 348 height 30
type input "494_02"
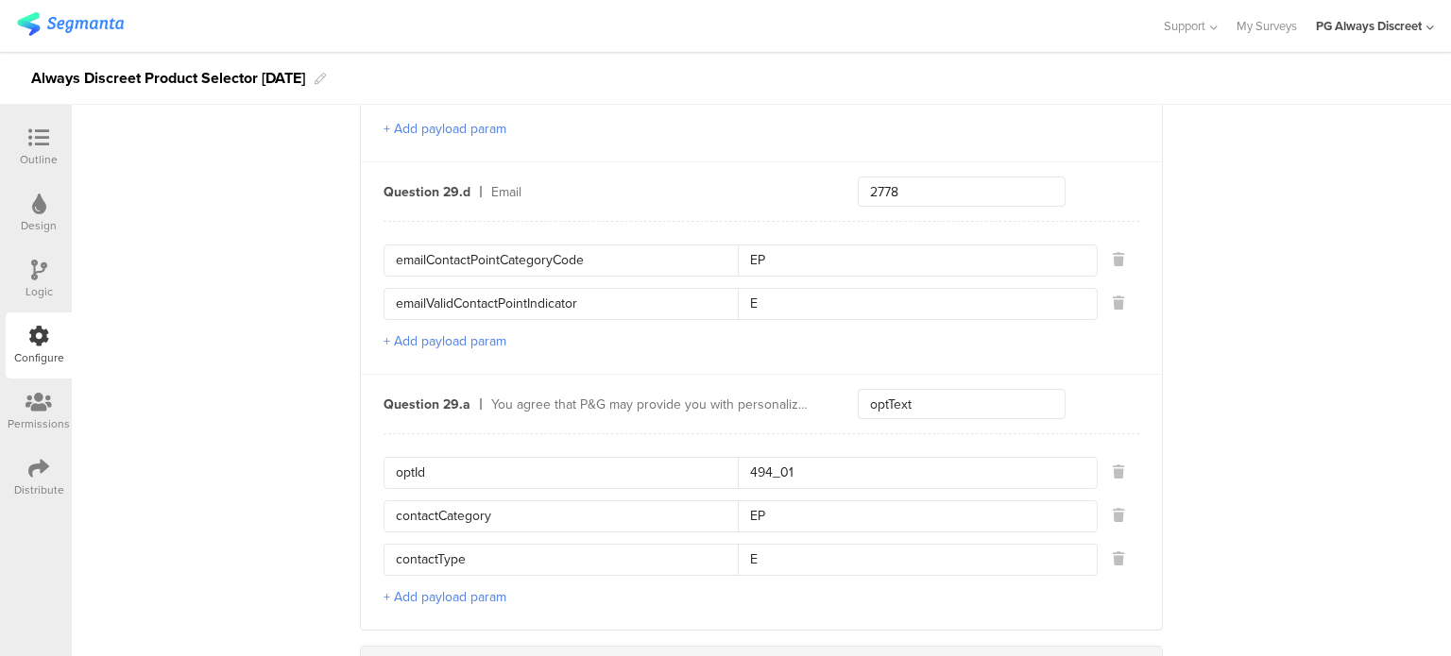
scroll to position [1004, 0]
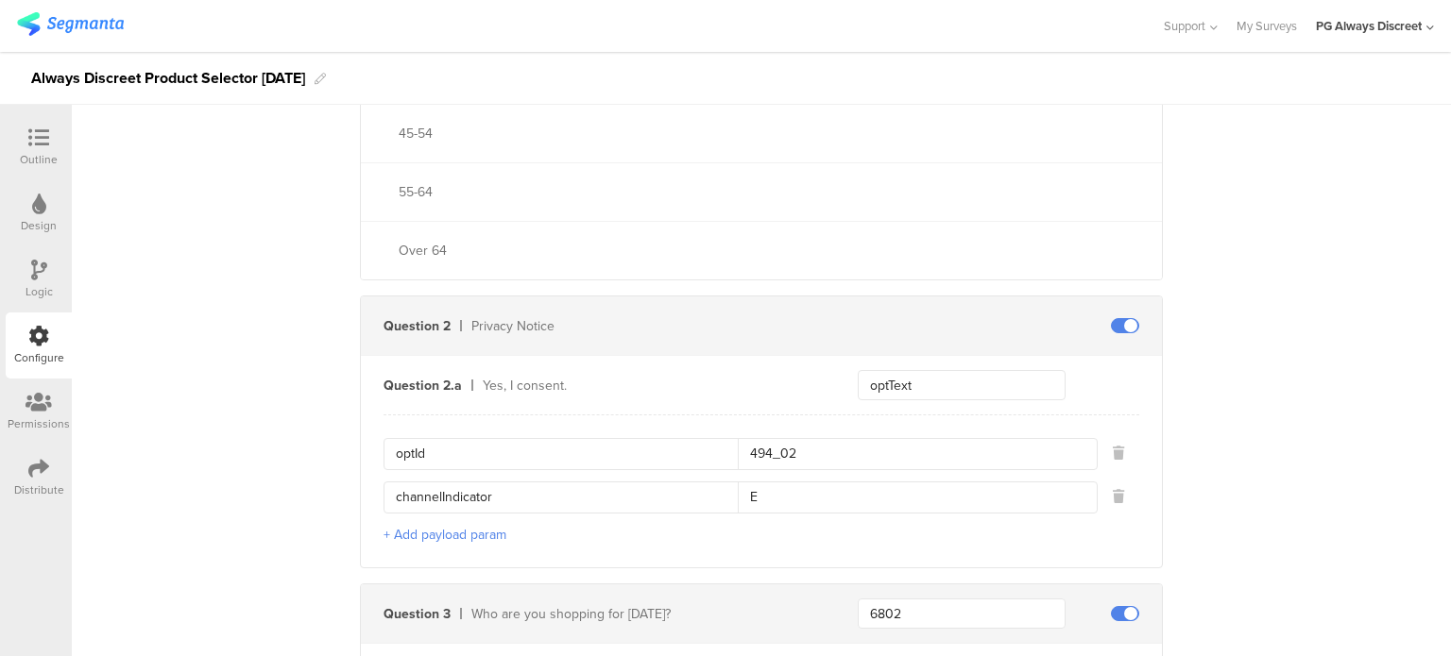
click at [435, 526] on button "+ Add payload param" at bounding box center [444, 535] width 123 height 20
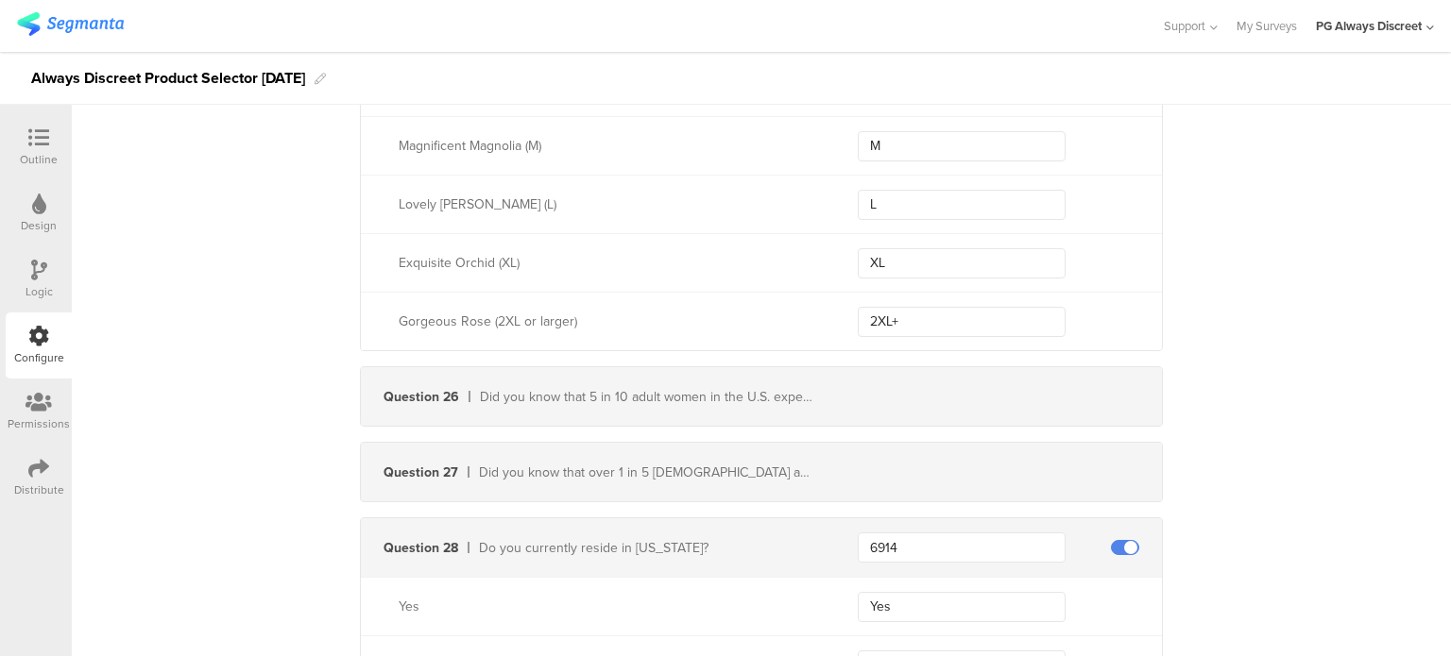
scroll to position [10077, 0]
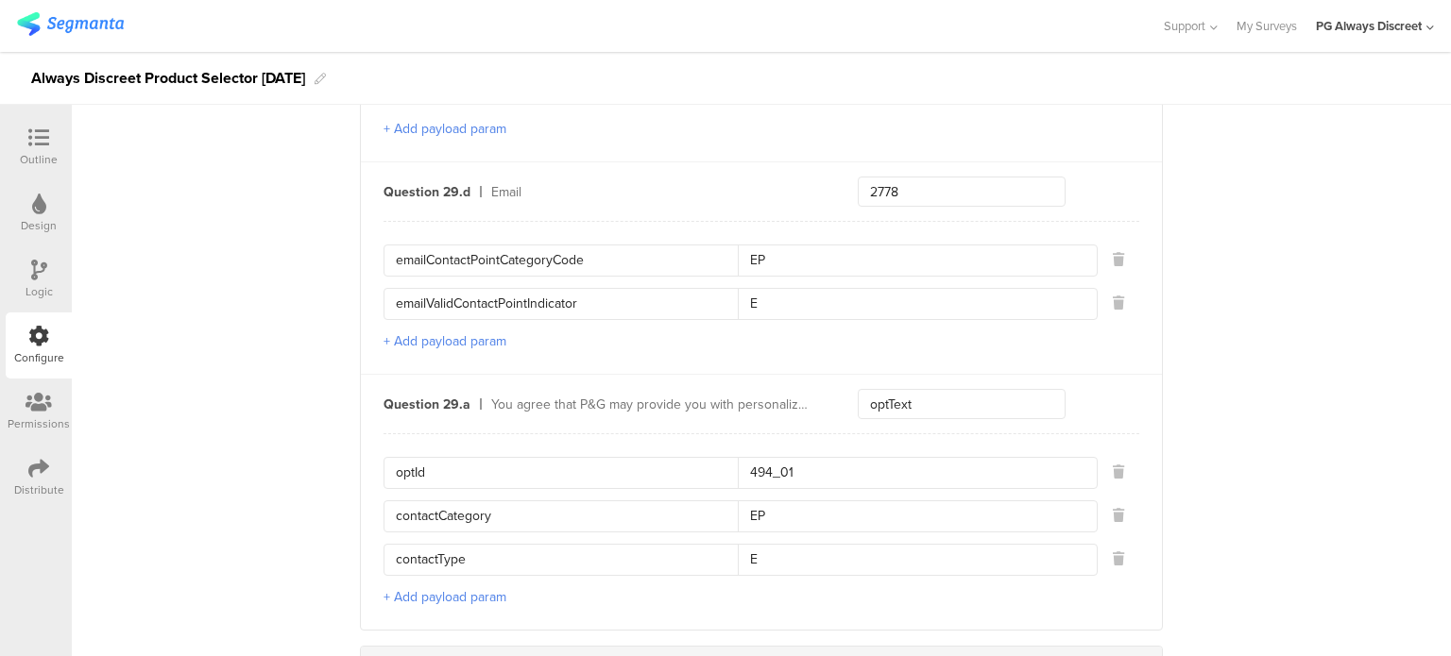
click at [555, 501] on input "contactCategory" at bounding box center [567, 516] width 342 height 30
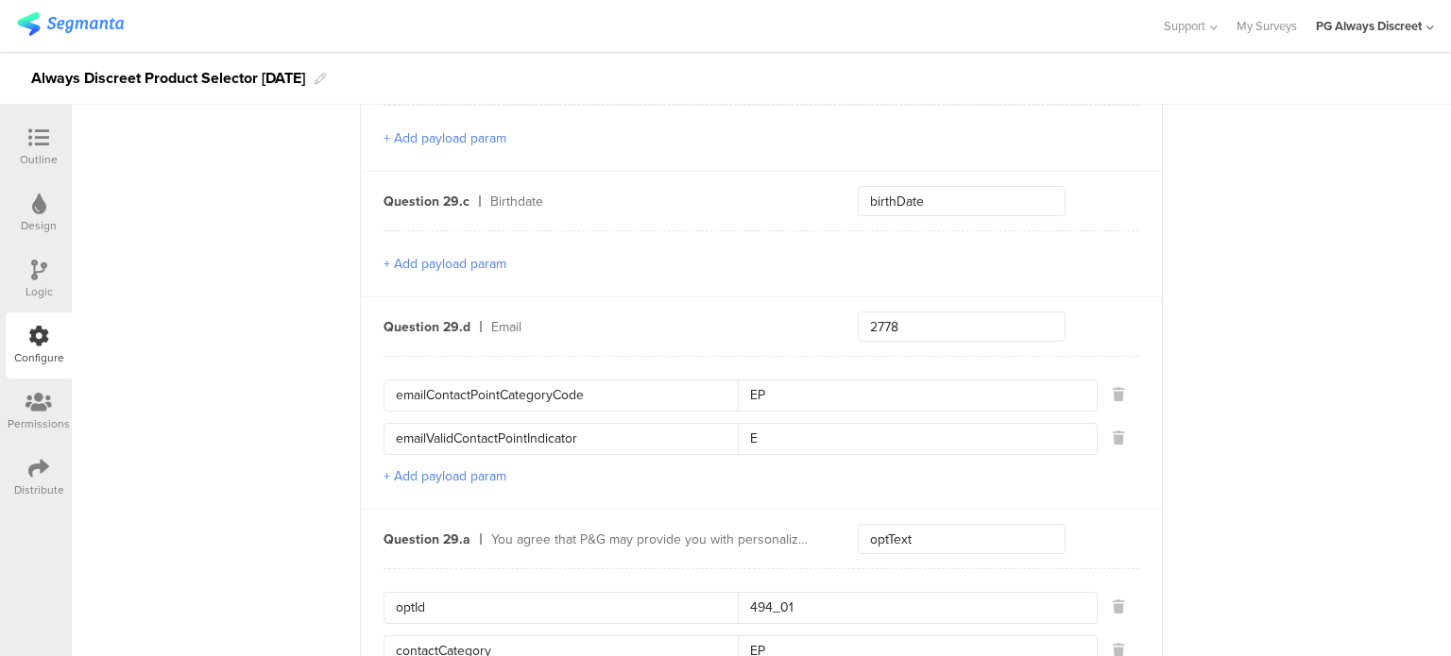
scroll to position [1004, 0]
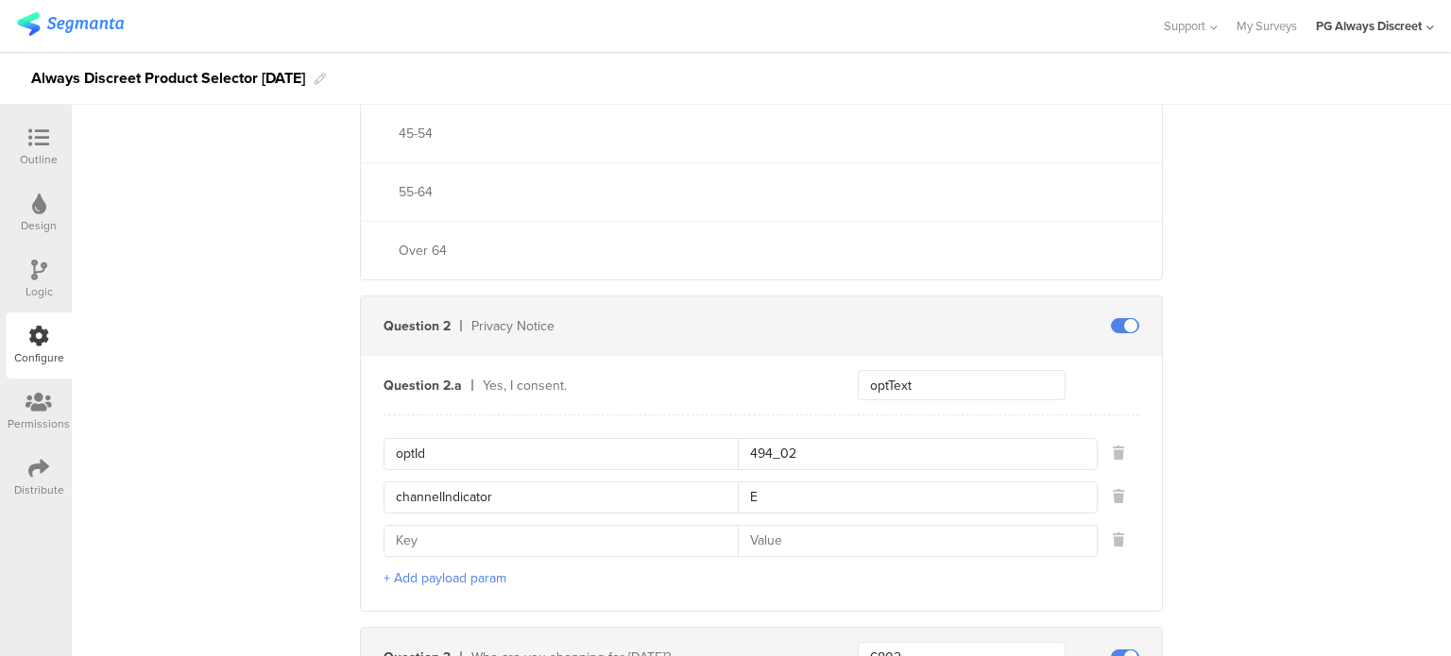
click at [497, 532] on input at bounding box center [567, 541] width 342 height 30
paste input "contactCategory"
type input "contactCategory"
click at [809, 534] on input at bounding box center [912, 541] width 348 height 30
type input "EP"
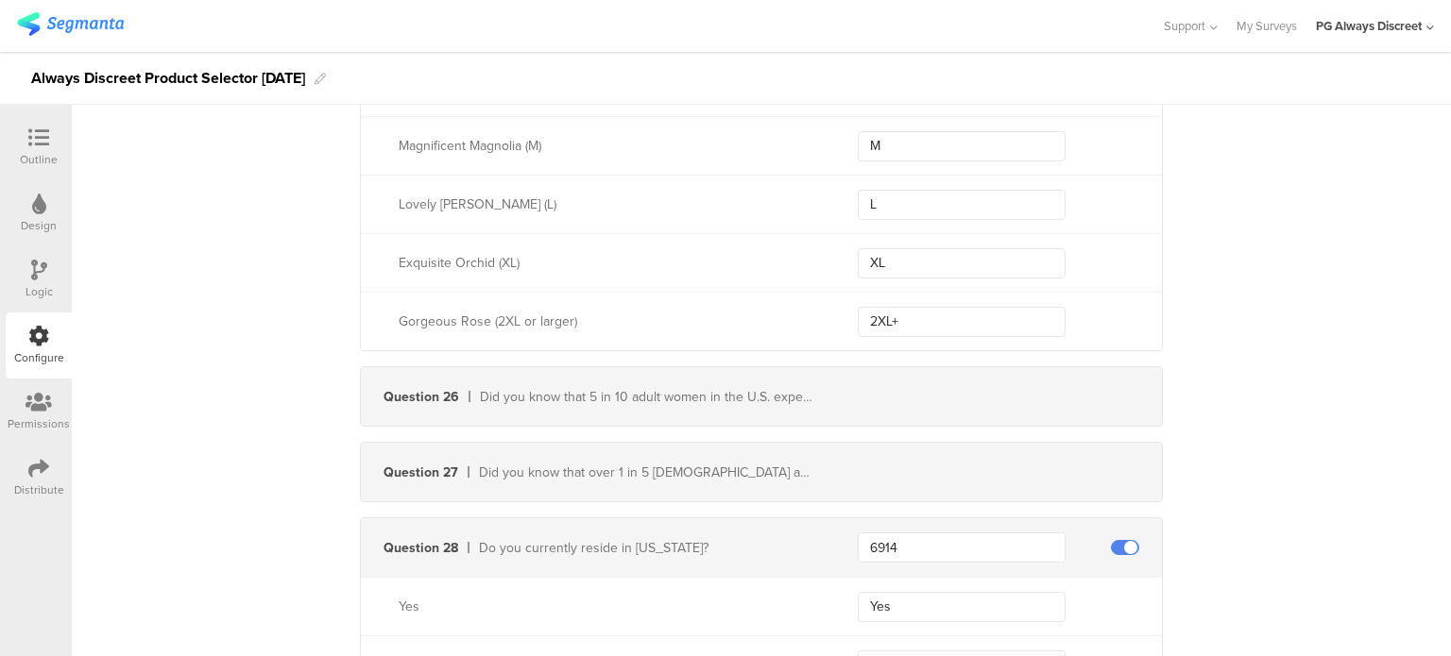
scroll to position [10077, 0]
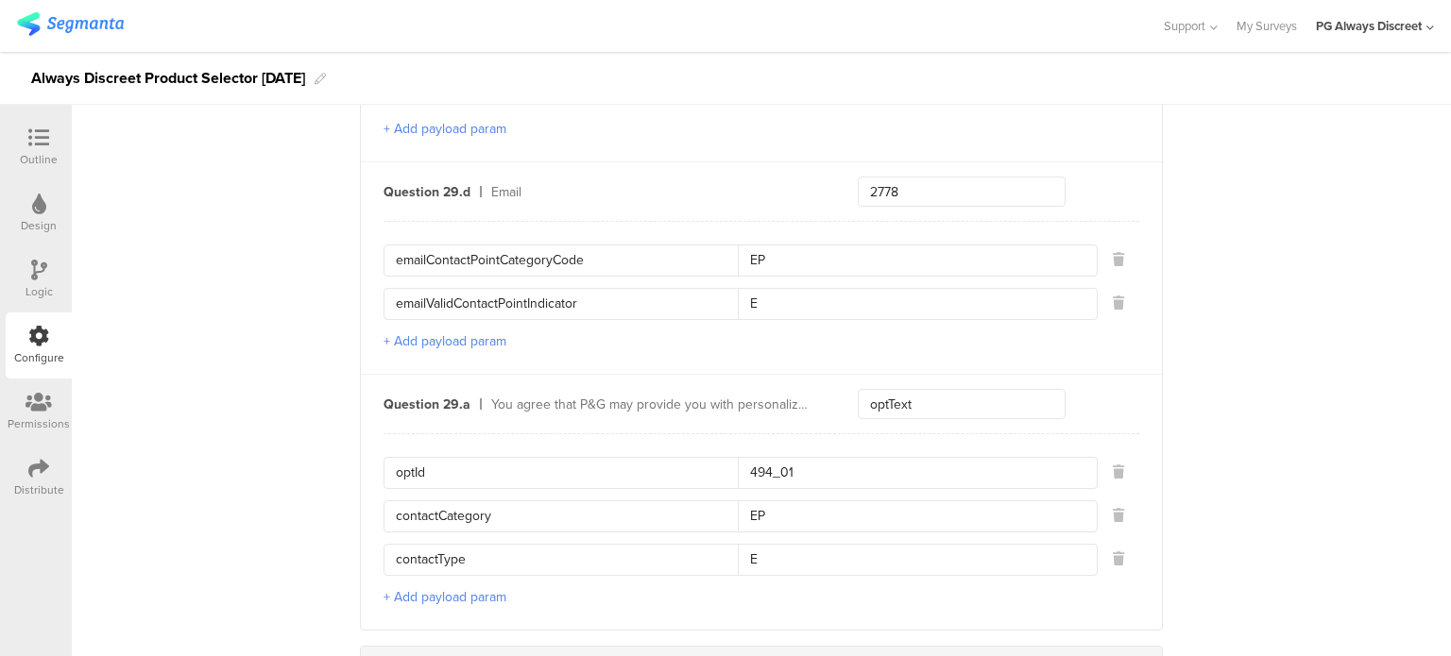
click at [518, 544] on div "contactType E" at bounding box center [740, 560] width 714 height 32
click at [475, 548] on input "contactType" at bounding box center [567, 560] width 342 height 30
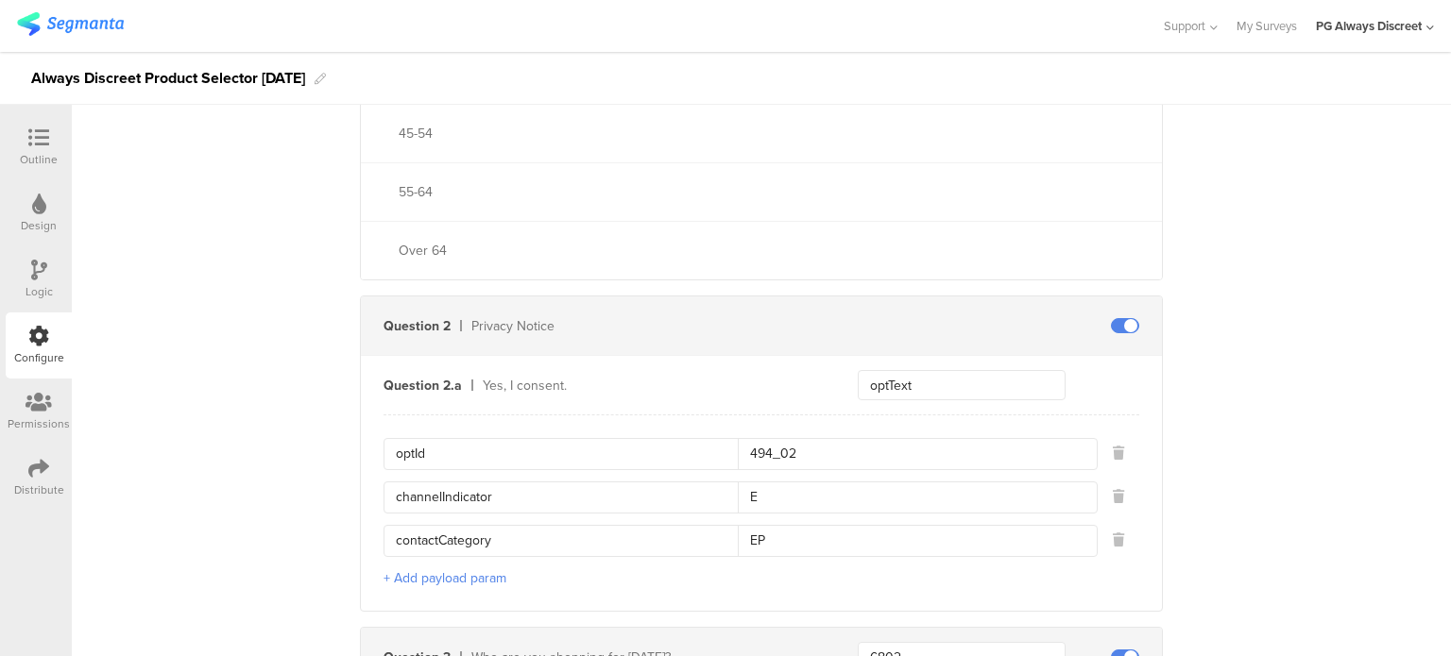
click at [608, 483] on input "channelIndicator" at bounding box center [567, 498] width 342 height 30
paste input "ontactType"
type input "contactType"
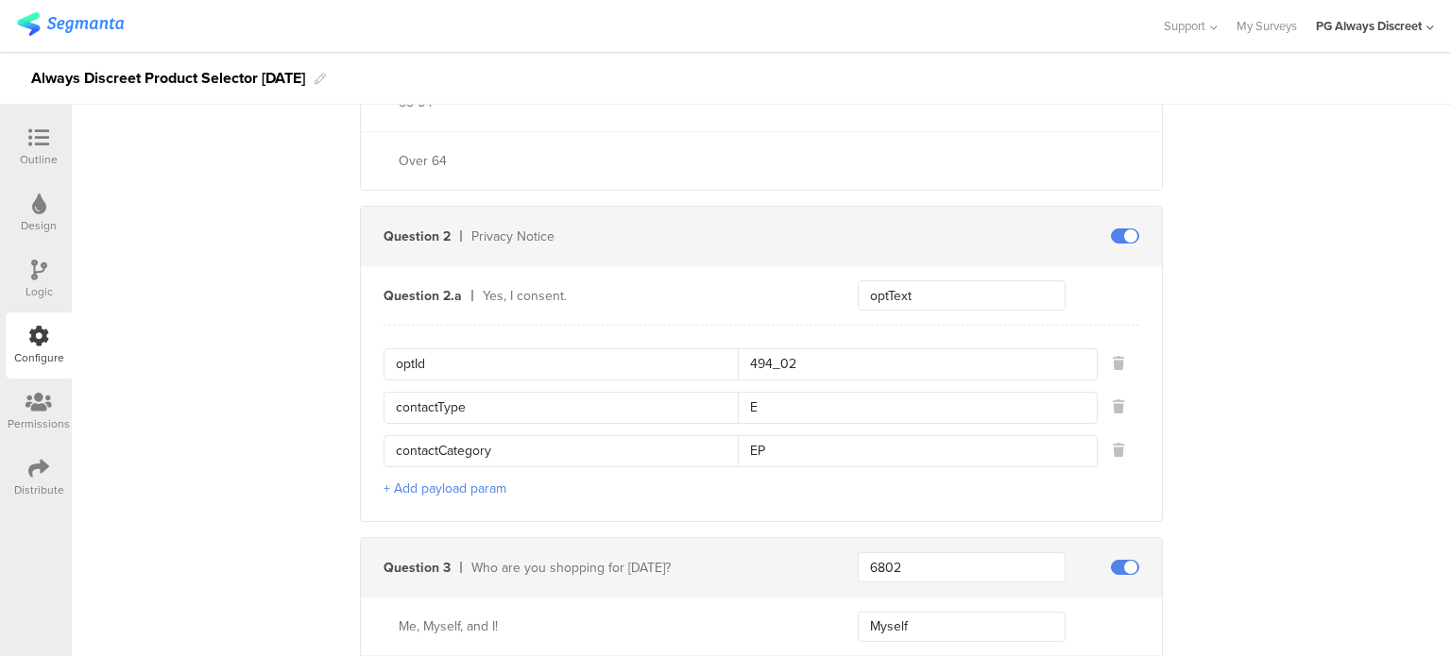
scroll to position [1193, 0]
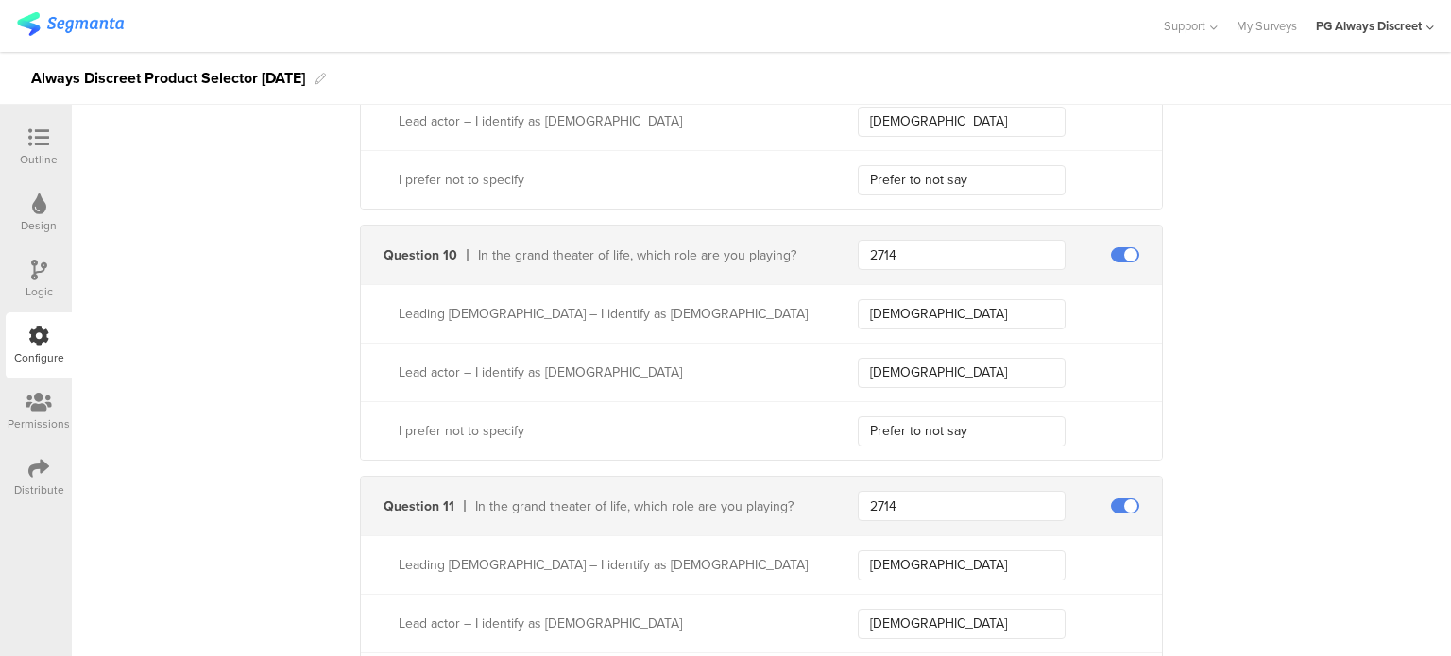
scroll to position [0, 0]
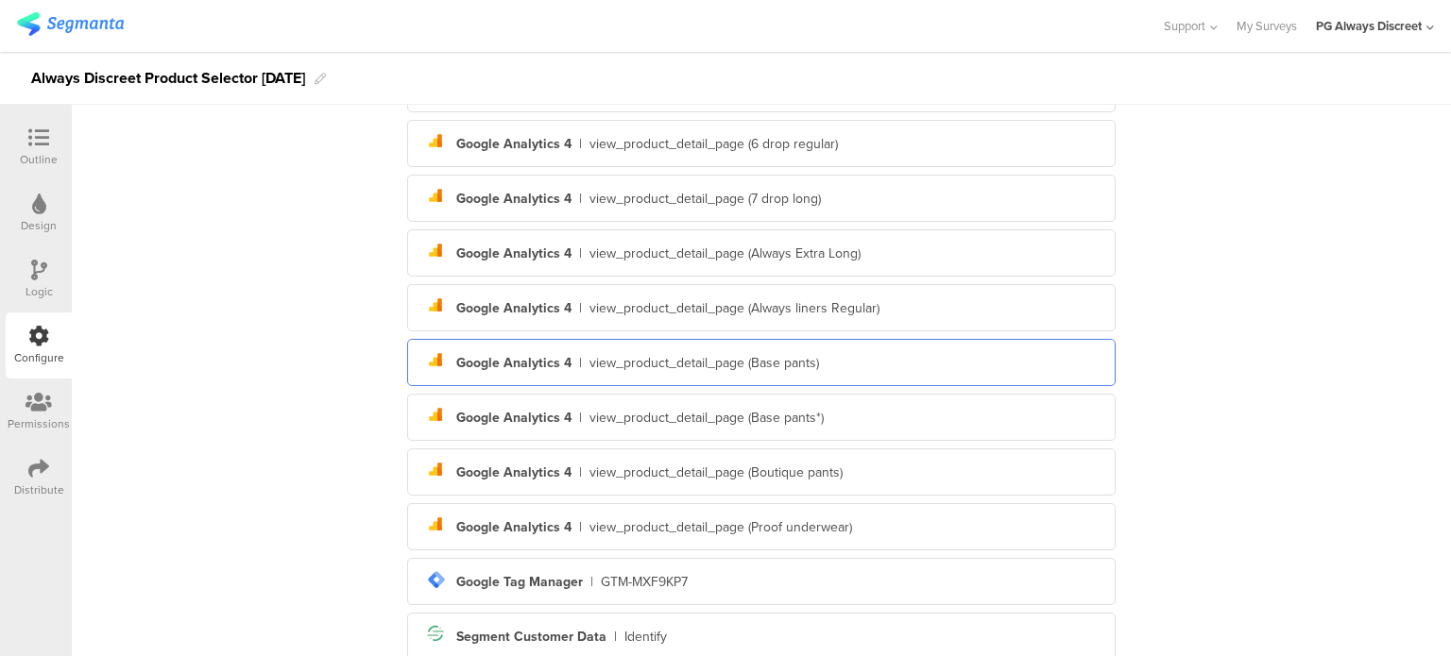
scroll to position [983, 0]
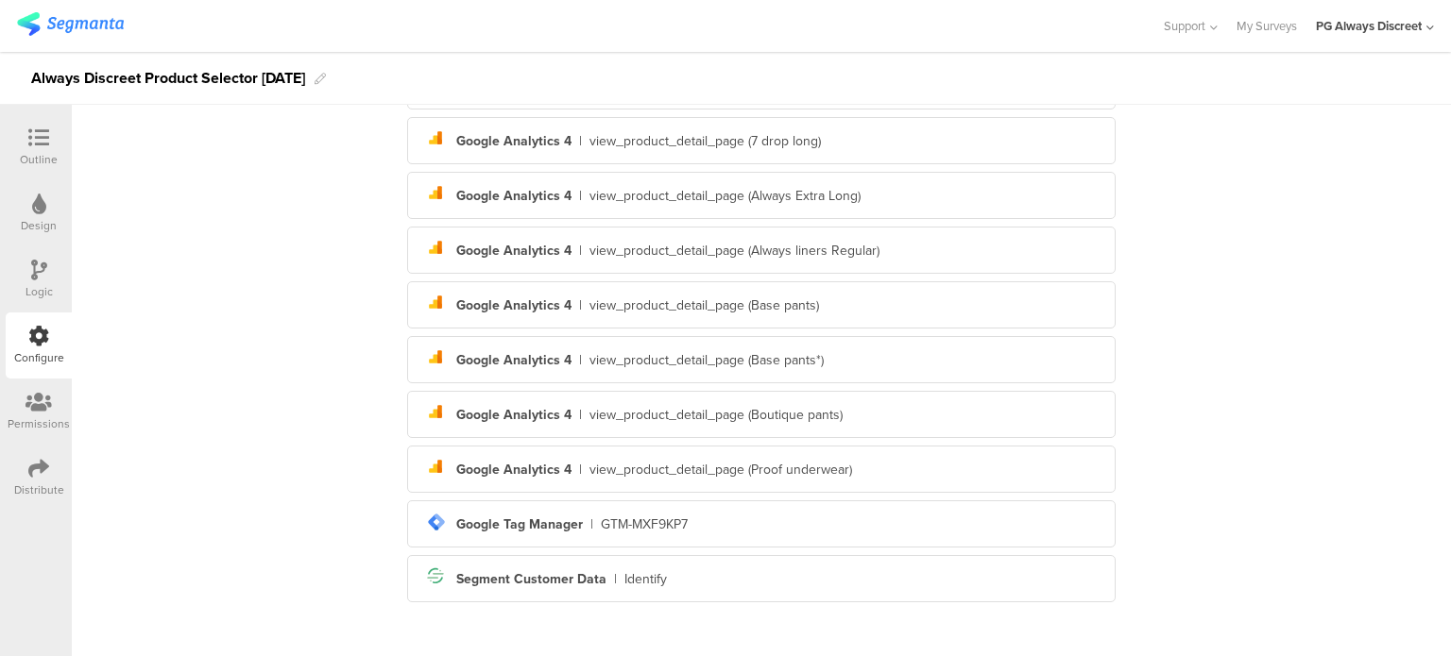
click at [49, 149] on div at bounding box center [39, 139] width 38 height 24
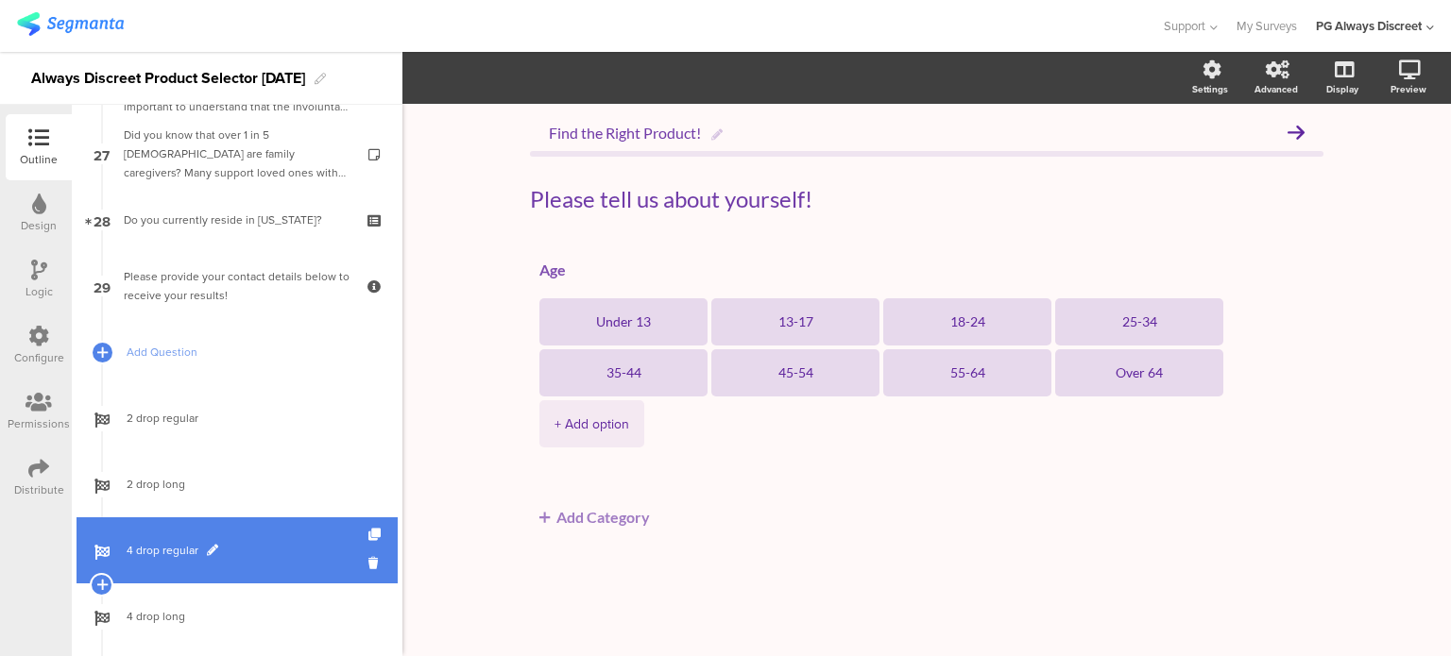
scroll to position [1616, 0]
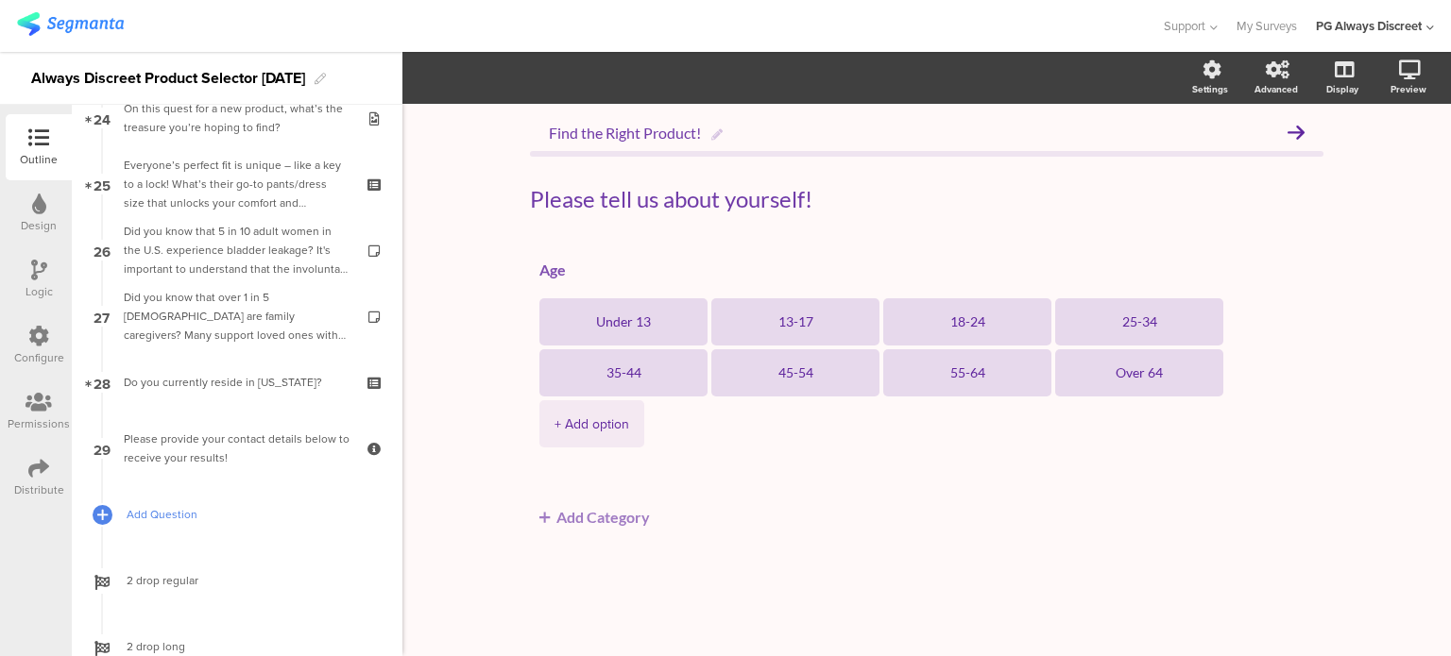
click at [228, 516] on span "Add Question" at bounding box center [248, 514] width 242 height 19
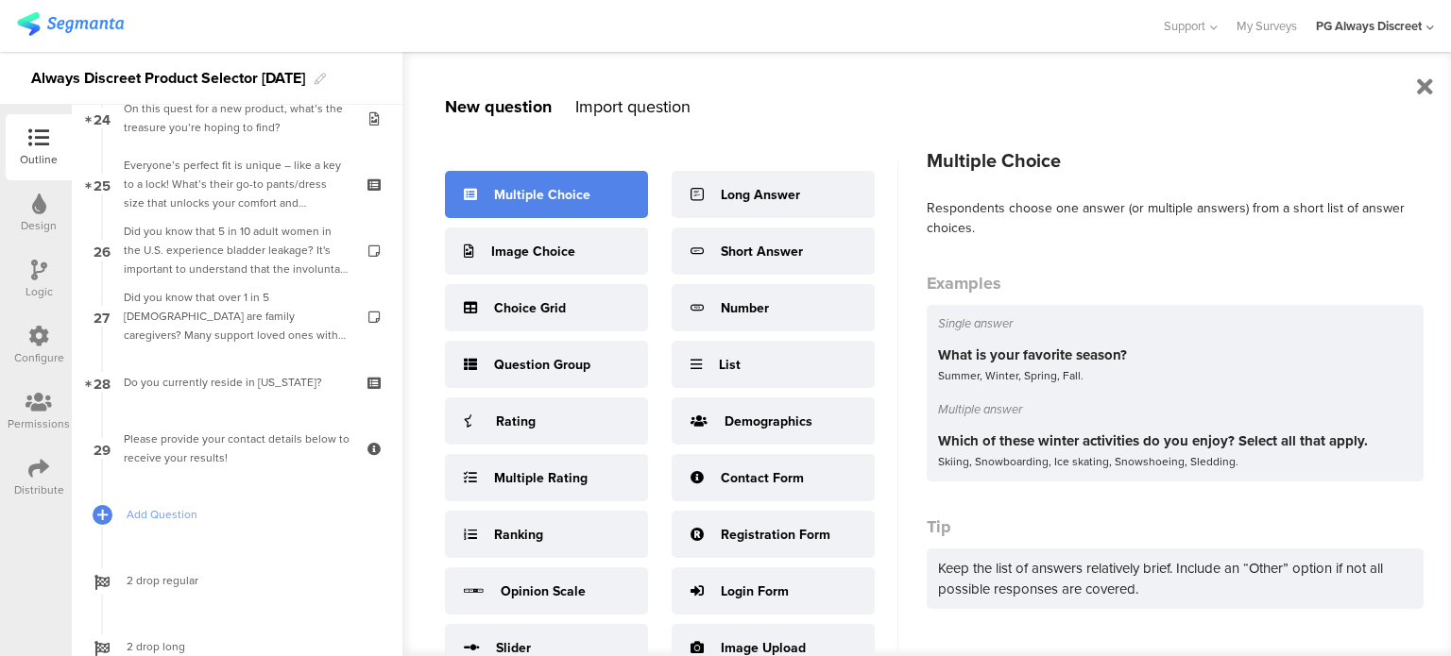
click at [540, 192] on div "Multiple Choice" at bounding box center [542, 195] width 96 height 20
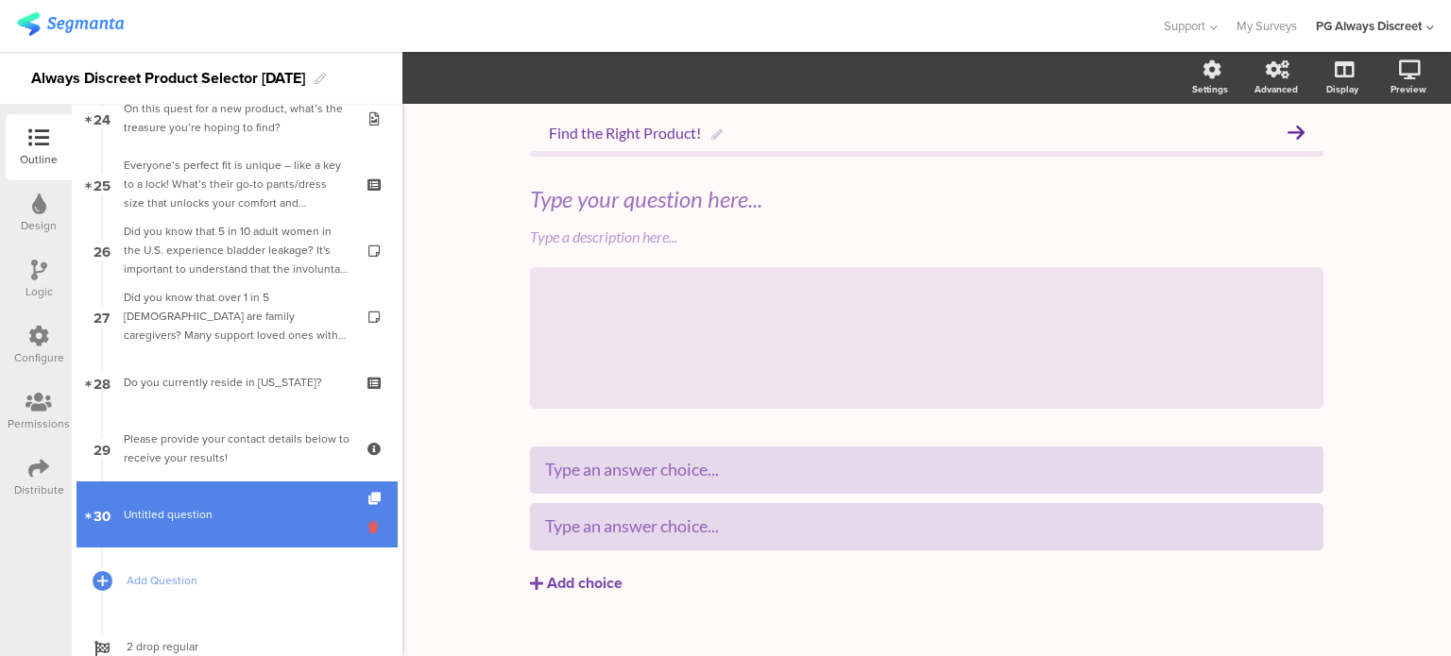
click at [368, 526] on icon at bounding box center [376, 527] width 16 height 18
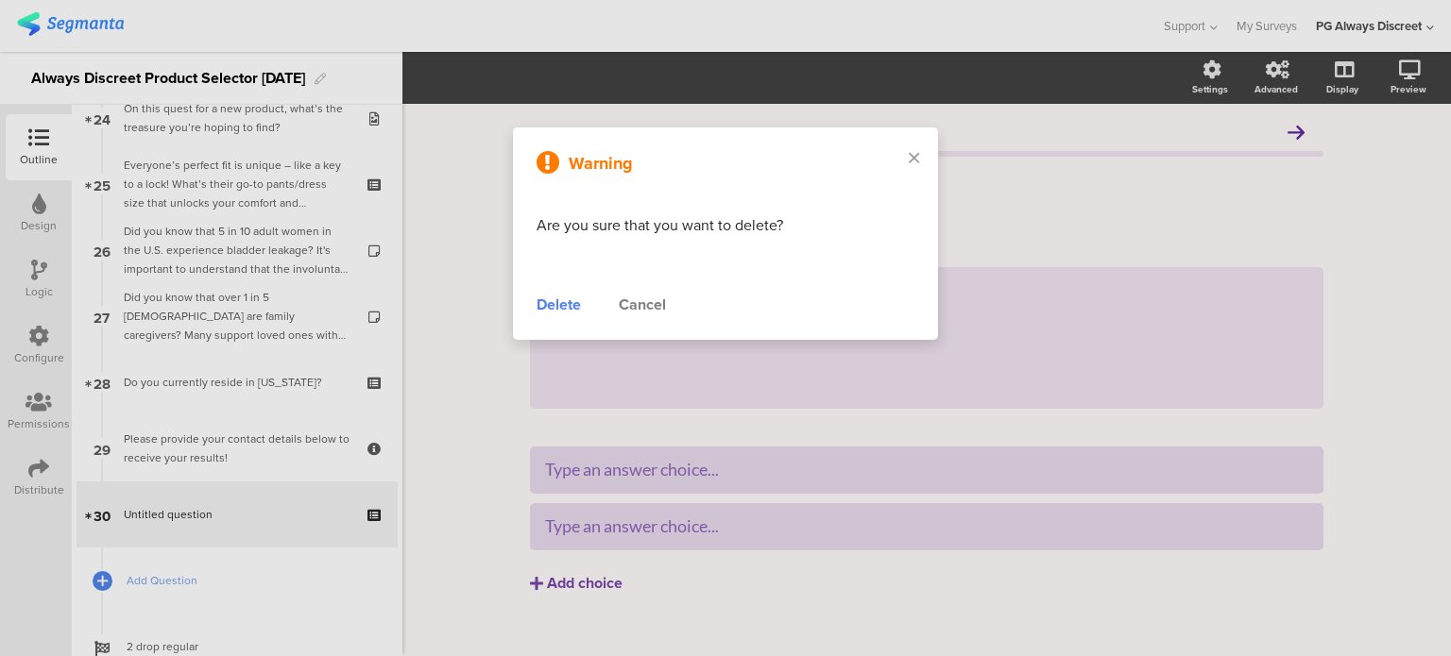
click at [535, 309] on div "Warning Are you sure that you want to delete? Delete Cancel" at bounding box center [725, 233] width 425 height 212
click at [552, 305] on div "Delete" at bounding box center [558, 305] width 44 height 23
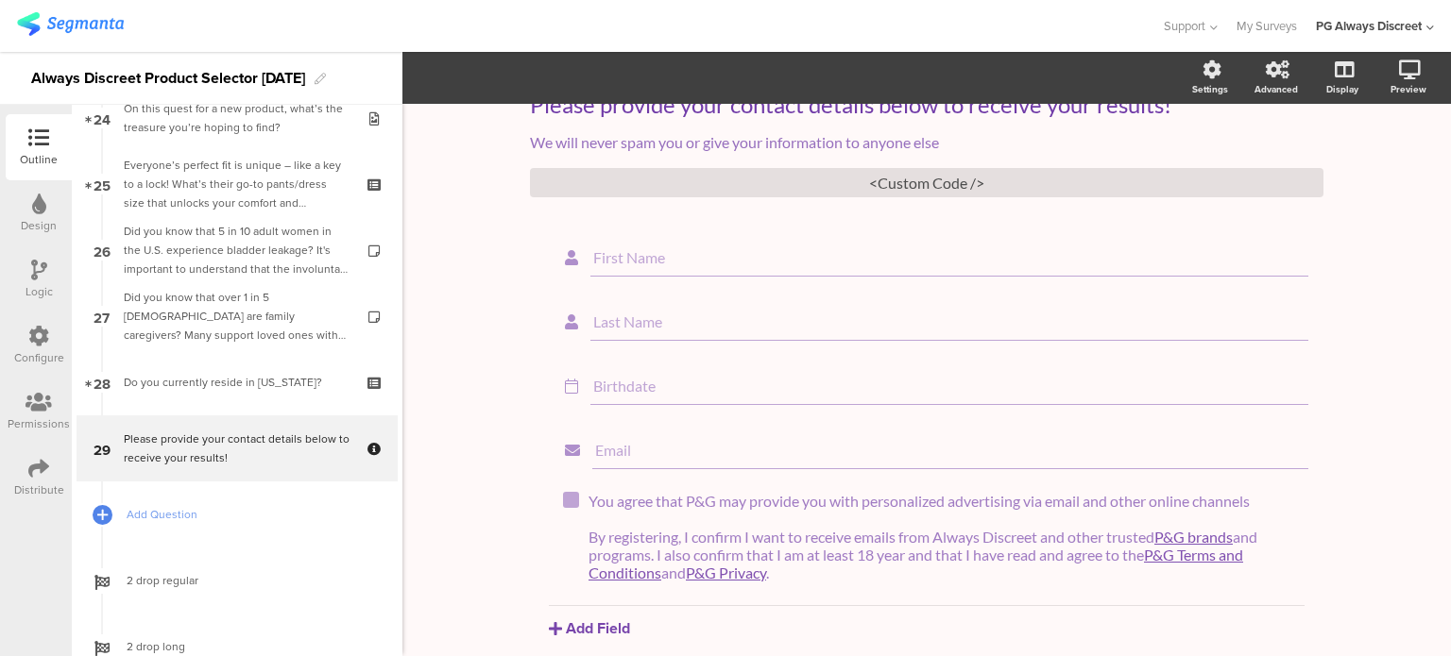
scroll to position [2088, 0]
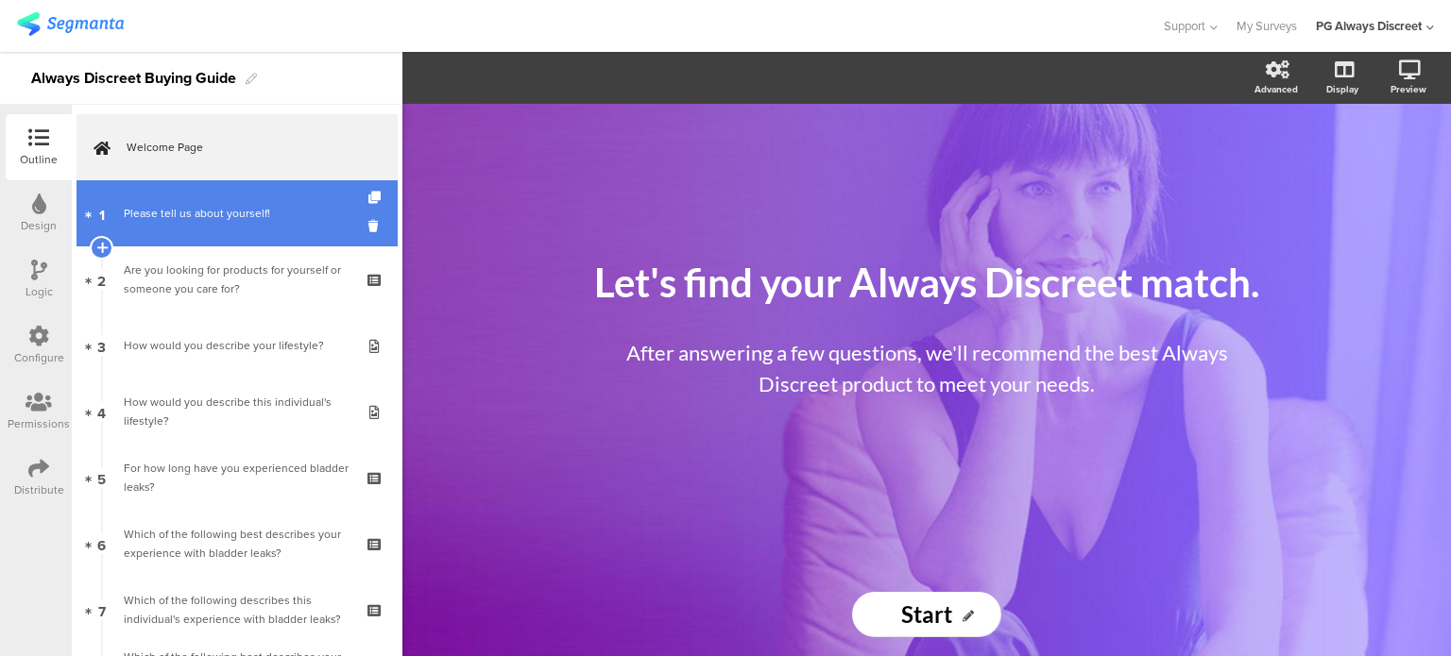
drag, startPoint x: 319, startPoint y: 187, endPoint x: 308, endPoint y: 216, distance: 31.4
click at [319, 187] on link "1 Please tell us about yourself!" at bounding box center [236, 213] width 321 height 66
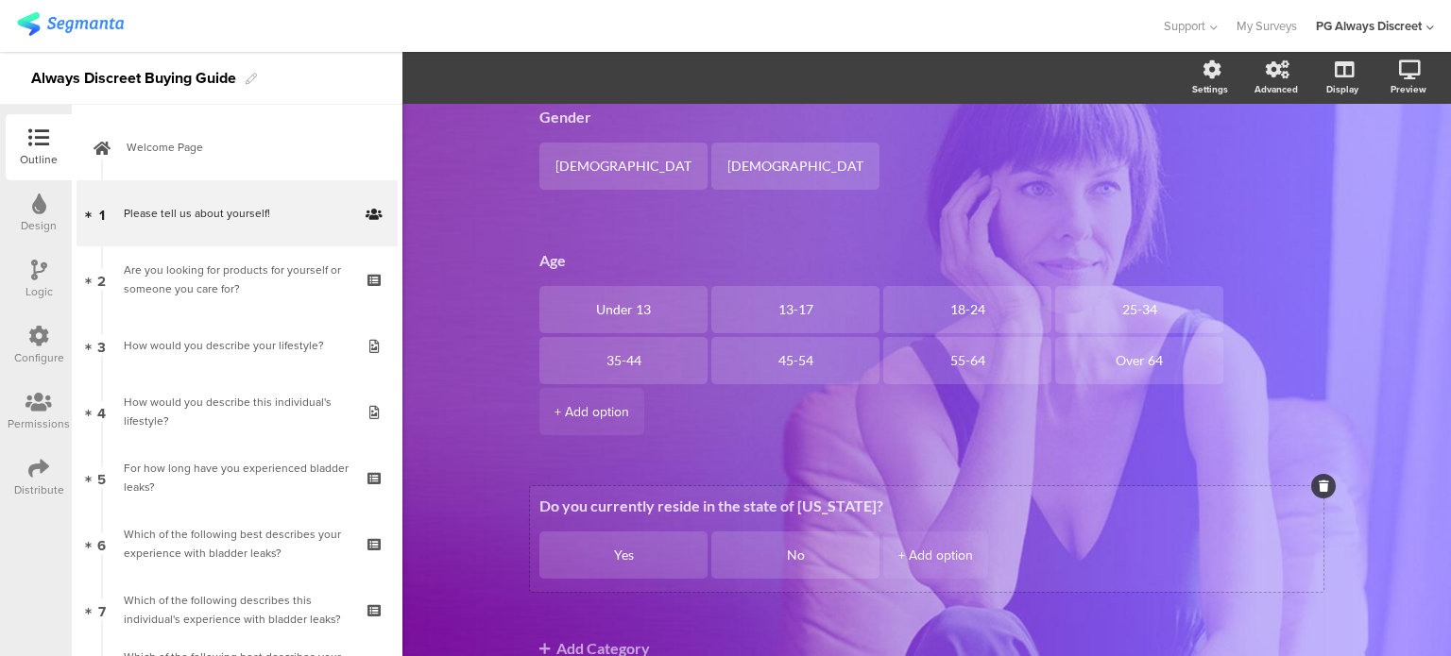
scroll to position [275, 0]
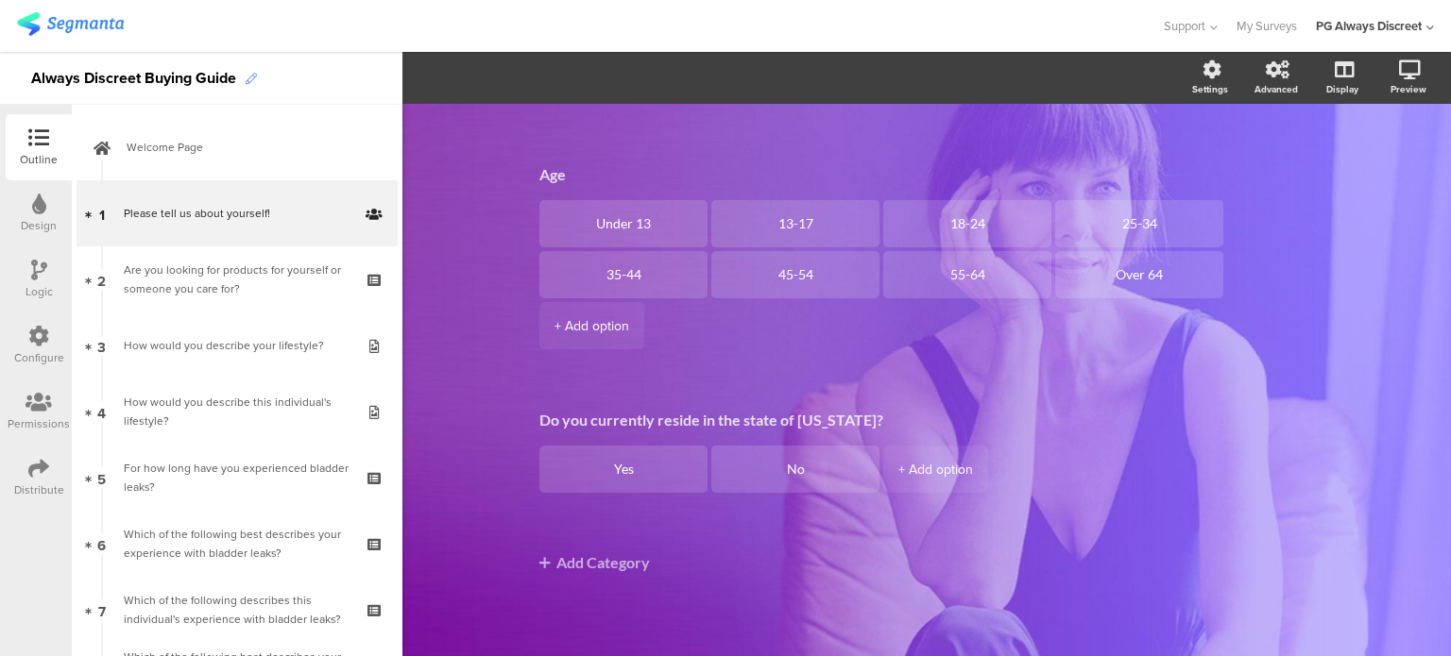
click at [249, 78] on icon at bounding box center [251, 79] width 11 height 11
click at [434, 259] on div "Type caption... 0% Please tell us about yourself! Please tell us about yourself…" at bounding box center [926, 242] width 1048 height 827
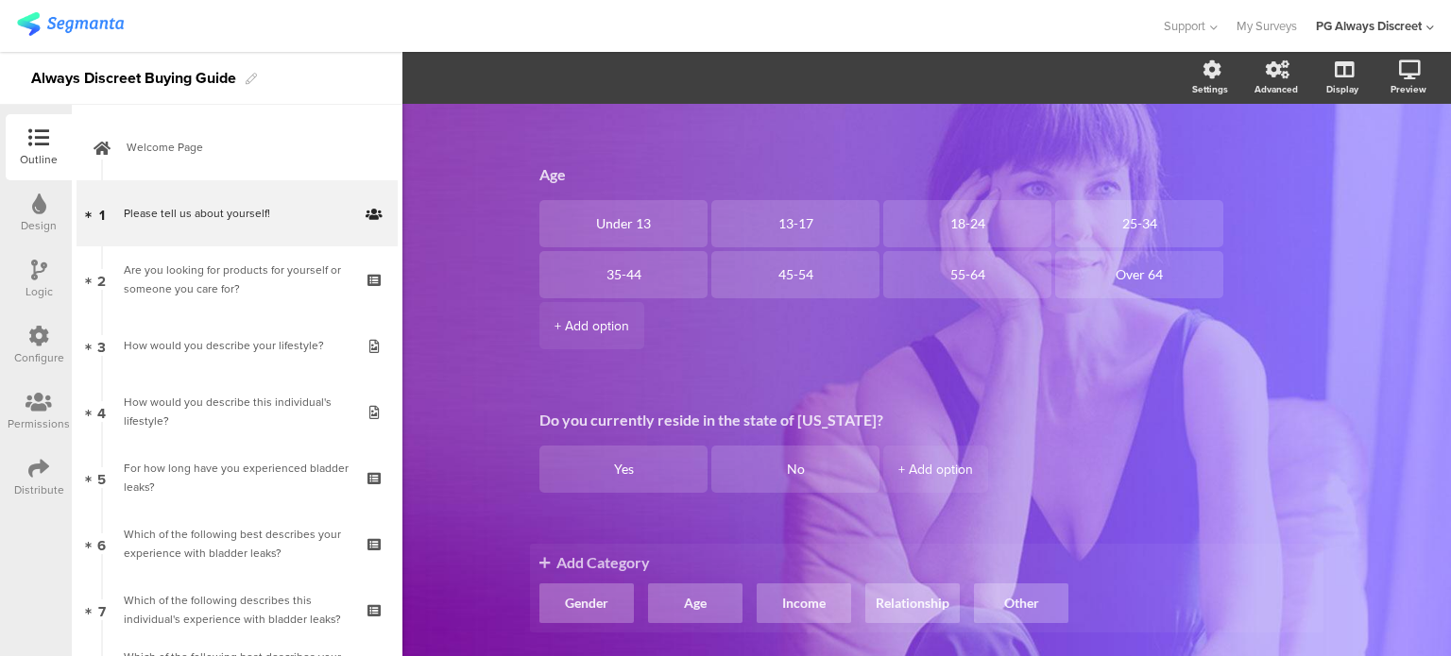
drag, startPoint x: 636, startPoint y: 564, endPoint x: 591, endPoint y: 562, distance: 44.4
click at [591, 562] on span "Add Category" at bounding box center [926, 562] width 774 height 18
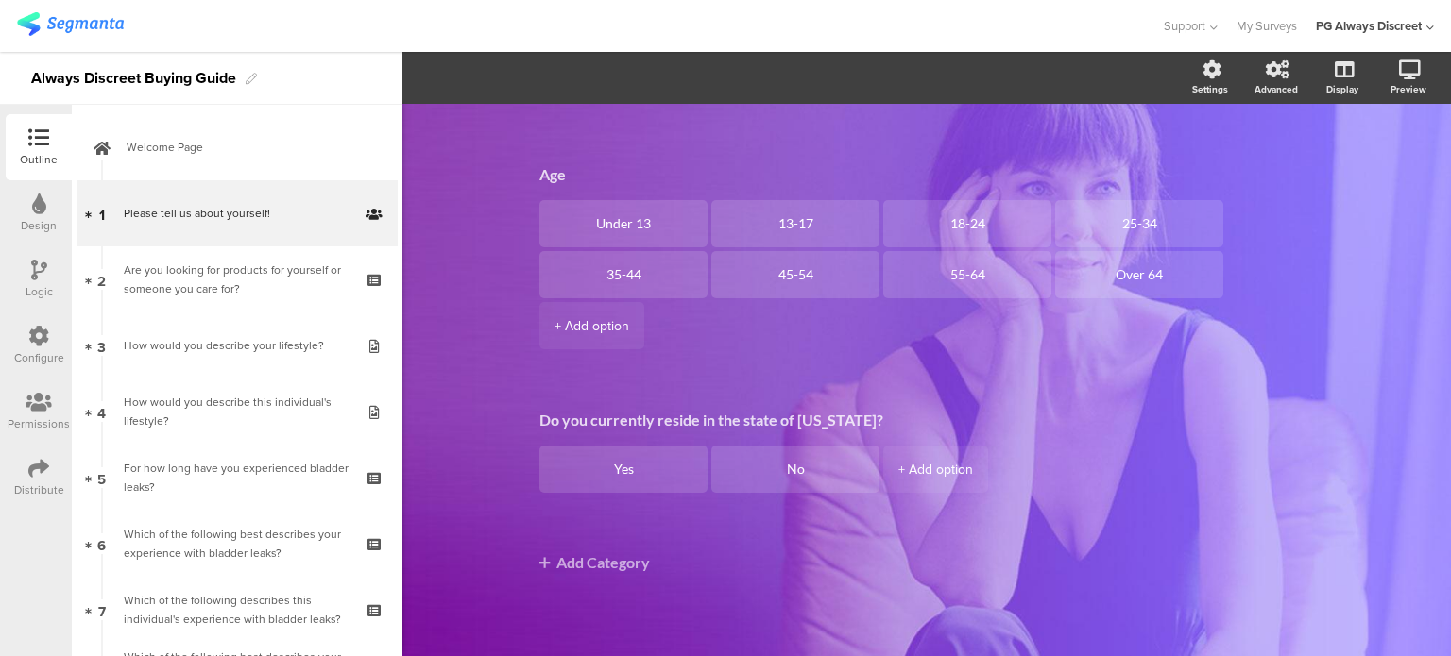
drag, startPoint x: 1316, startPoint y: 473, endPoint x: 1404, endPoint y: 564, distance: 126.2
drag, startPoint x: 1404, startPoint y: 564, endPoint x: 1274, endPoint y: 643, distance: 152.6
click at [1273, 648] on div "Type caption... 0% Please tell us about yourself! Please tell us about yourself…" at bounding box center [926, 242] width 831 height 827
click at [1284, 606] on div "Gender Male Female Age Under 13 13-17 18-24 25-34 35-44 45-54" at bounding box center [926, 329] width 793 height 636
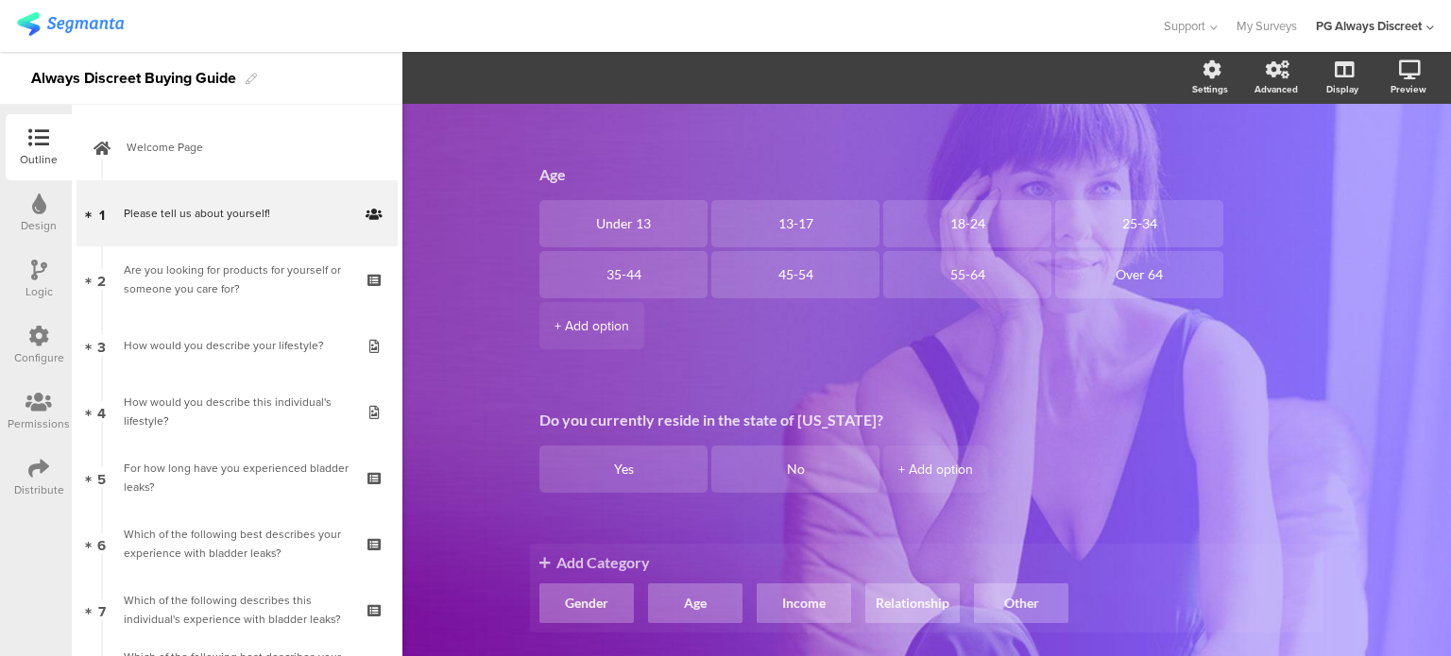
click at [1205, 588] on ul "Gender Age Income Relationship Other" at bounding box center [926, 604] width 774 height 40
drag, startPoint x: 1010, startPoint y: 607, endPoint x: 1095, endPoint y: 620, distance: 85.9
click at [1095, 620] on ul "Gender Age Income Relationship Other" at bounding box center [926, 604] width 774 height 40
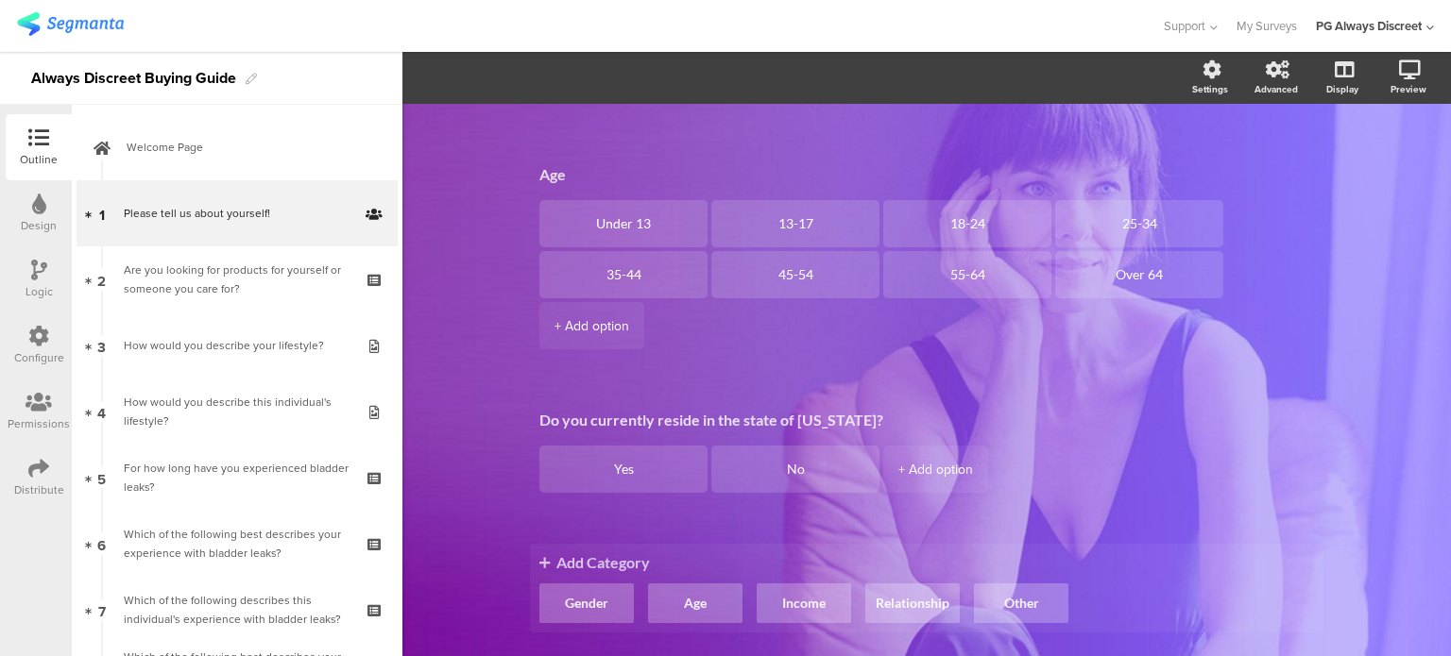
click at [564, 554] on span "Add Category" at bounding box center [926, 562] width 774 height 18
click at [540, 558] on icon at bounding box center [544, 562] width 10 height 15
click at [1017, 609] on button "Other" at bounding box center [1021, 604] width 94 height 40
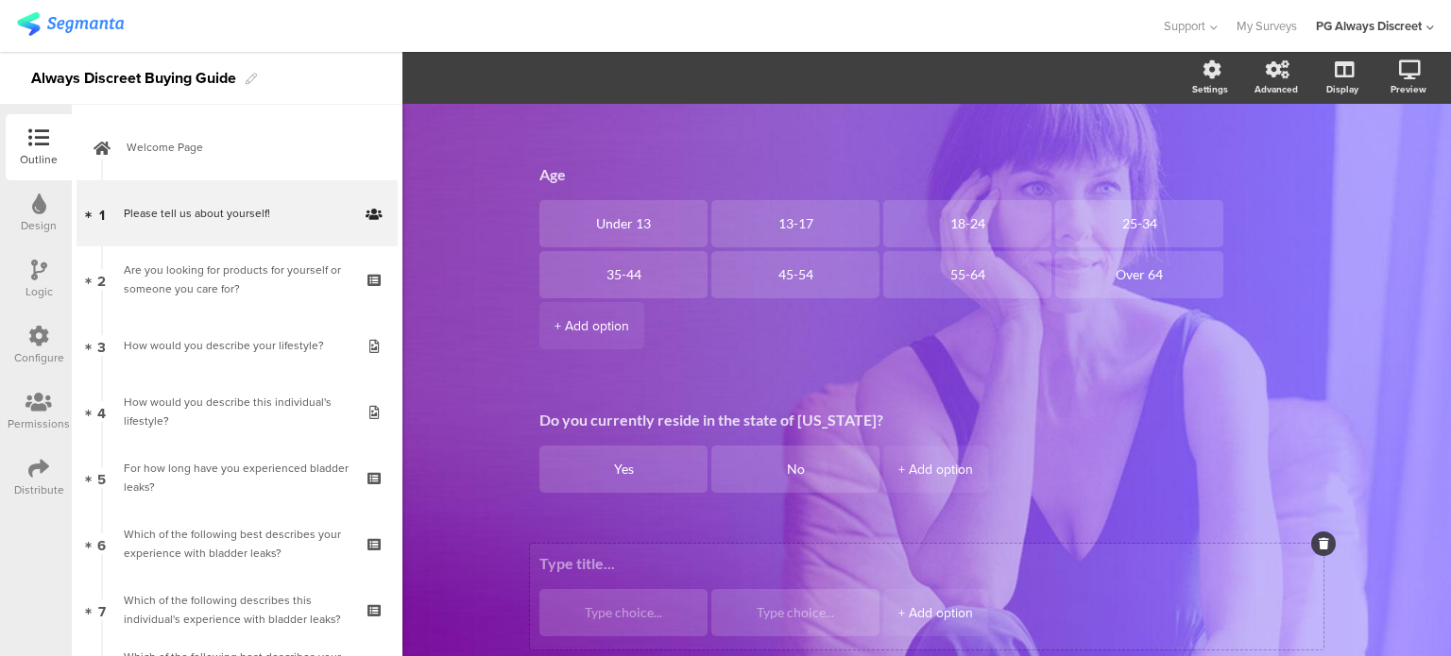
click at [590, 556] on textarea at bounding box center [926, 563] width 774 height 18
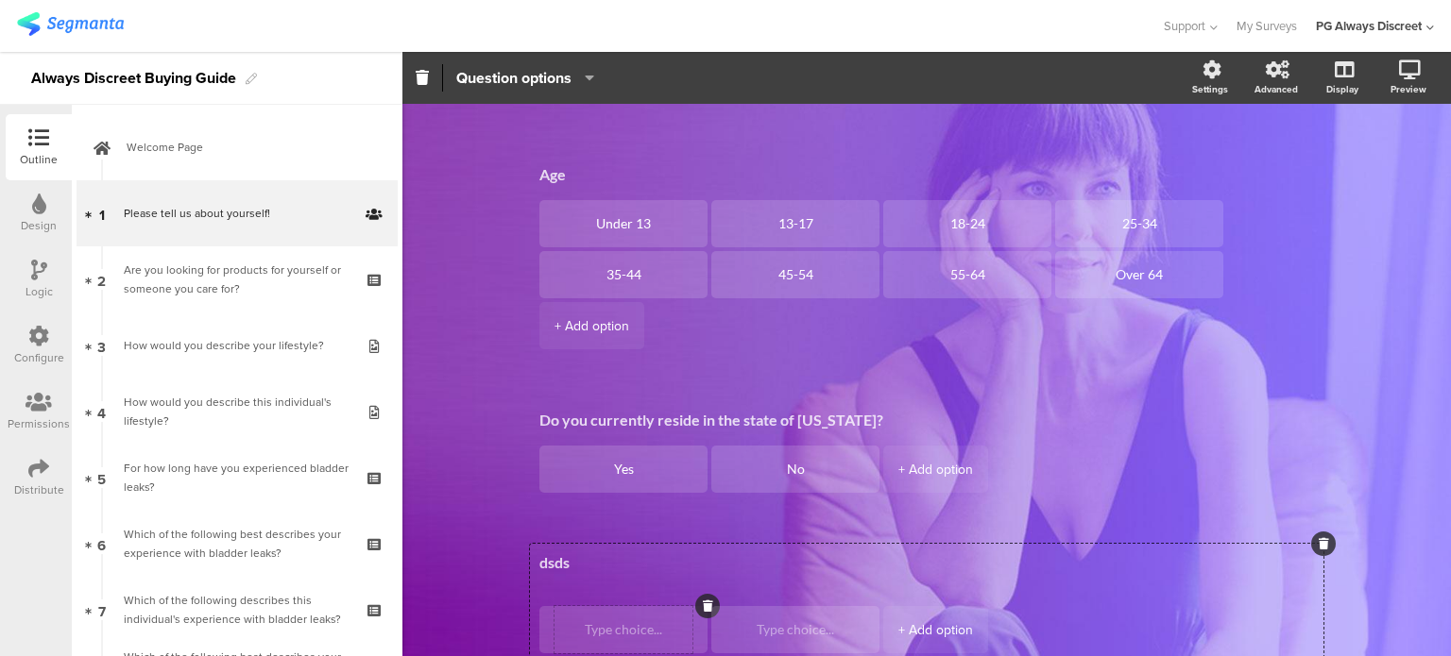
type textarea "dsds"
click at [597, 628] on textarea at bounding box center [623, 630] width 138 height 14
drag, startPoint x: 651, startPoint y: 631, endPoint x: 627, endPoint y: 631, distance: 23.6
click at [627, 631] on textarea at bounding box center [623, 630] width 138 height 14
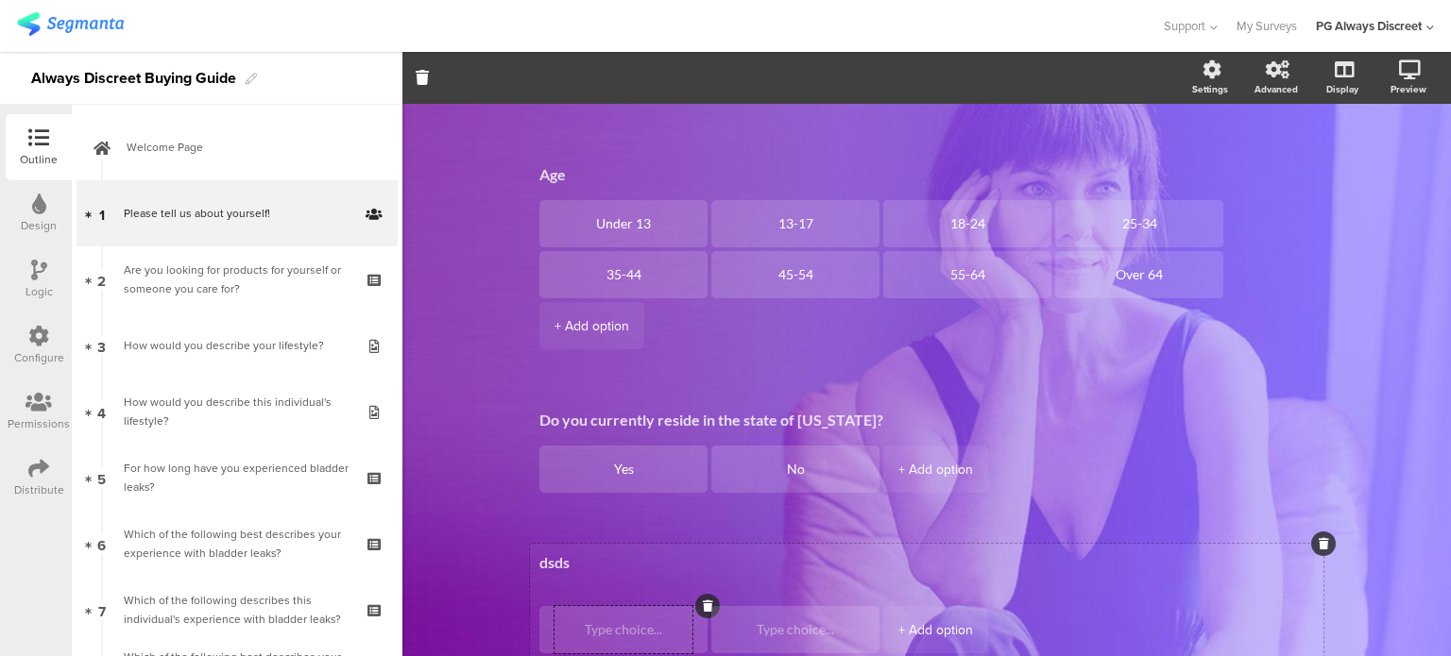
click at [627, 631] on textarea at bounding box center [623, 630] width 138 height 14
click at [554, 617] on div at bounding box center [623, 629] width 138 height 47
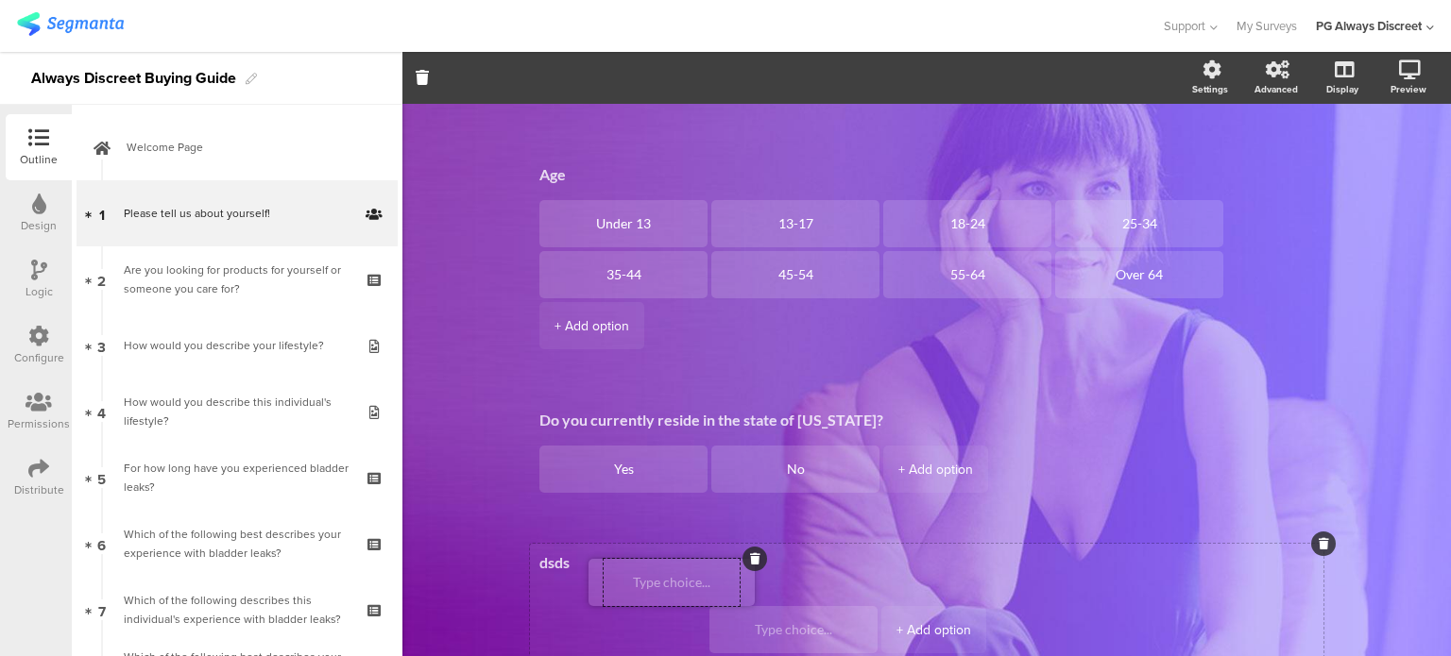
drag, startPoint x: 564, startPoint y: 617, endPoint x: 613, endPoint y: 569, distance: 68.1
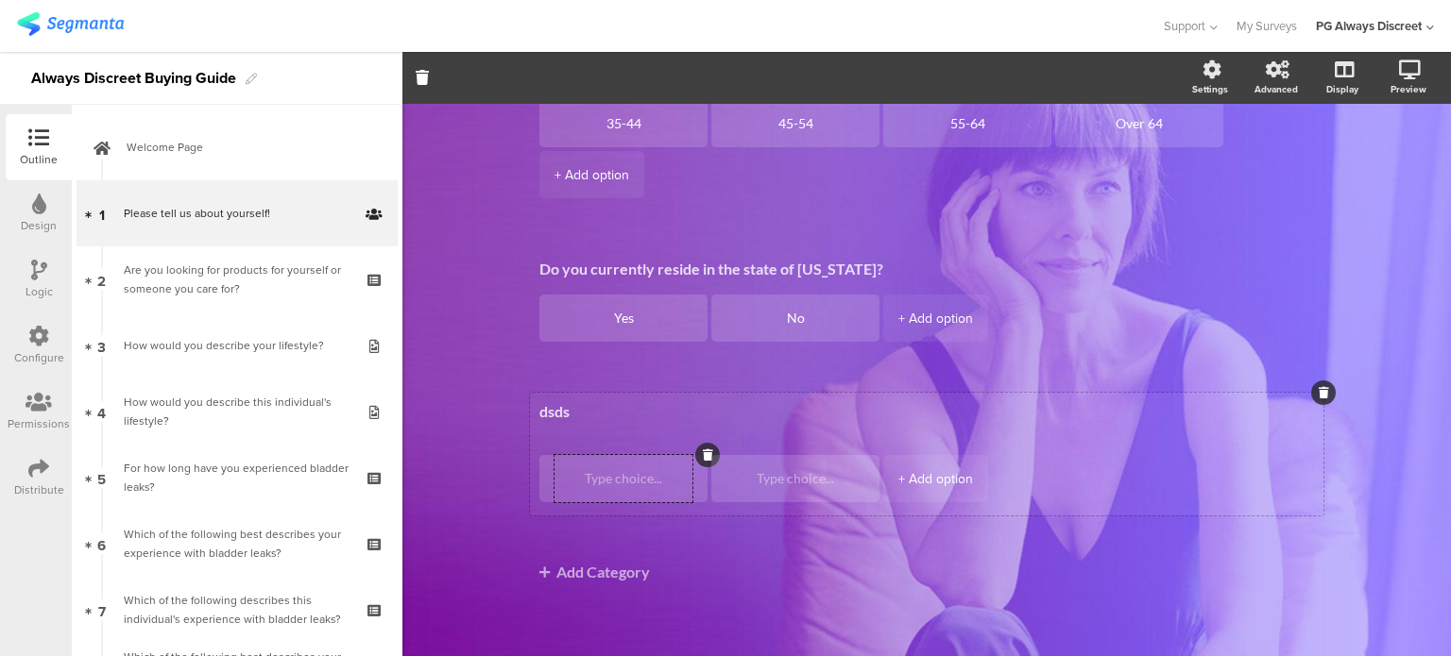
scroll to position [434, 0]
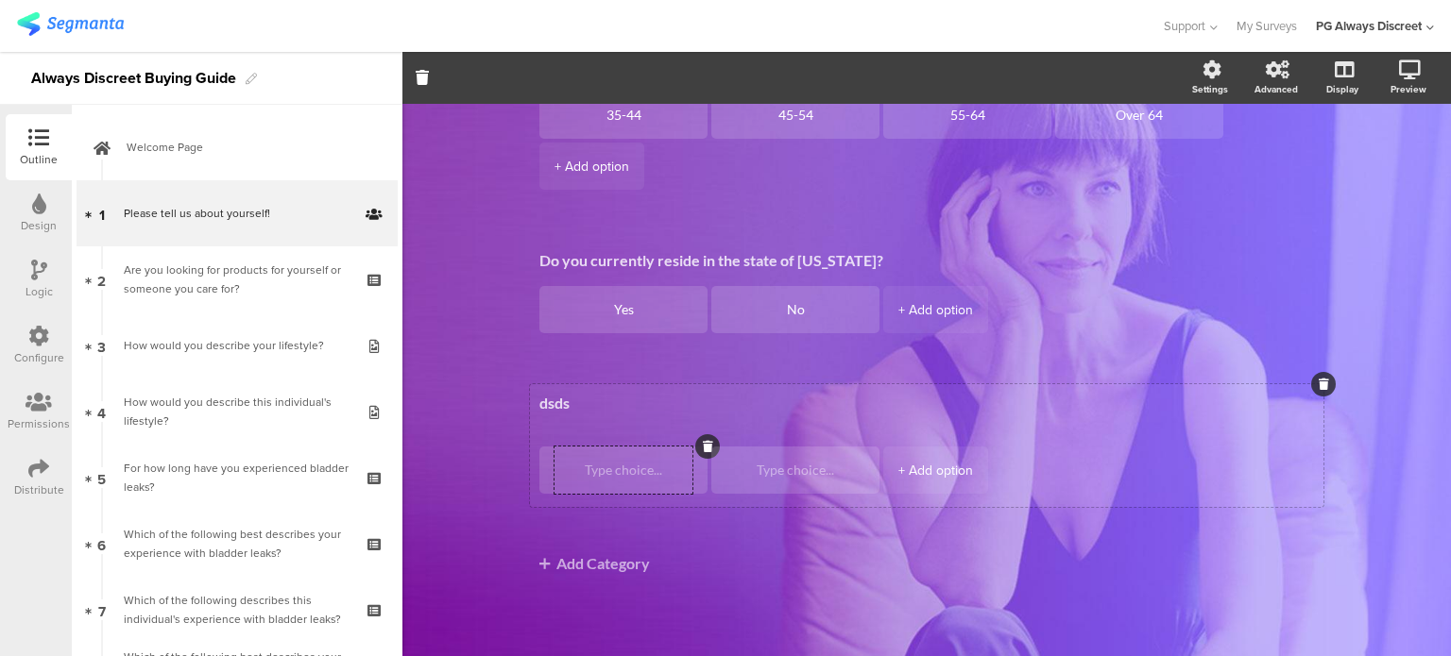
click at [608, 481] on div at bounding box center [623, 470] width 138 height 47
drag, startPoint x: 608, startPoint y: 481, endPoint x: 582, endPoint y: 484, distance: 26.7
click at [796, 473] on textarea at bounding box center [795, 471] width 138 height 14
click at [578, 471] on textarea at bounding box center [623, 471] width 138 height 14
click at [753, 484] on div at bounding box center [795, 470] width 138 height 47
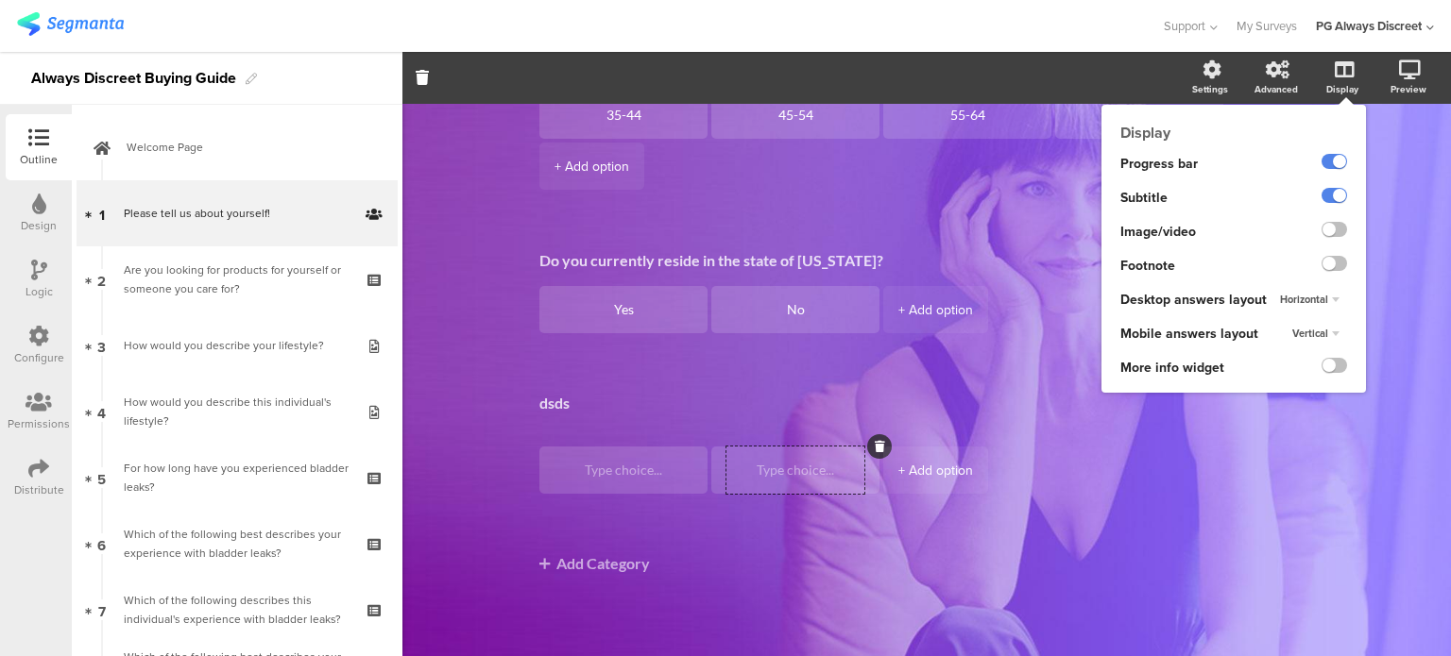
click at [1307, 301] on span "Horizontal" at bounding box center [1304, 299] width 48 height 15
click at [1320, 301] on div "Horizontal" at bounding box center [1333, 300] width 26 height 12
click at [1307, 301] on span "Horizontal" at bounding box center [1304, 299] width 48 height 15
click at [1301, 334] on div "Vertical" at bounding box center [1303, 338] width 111 height 20
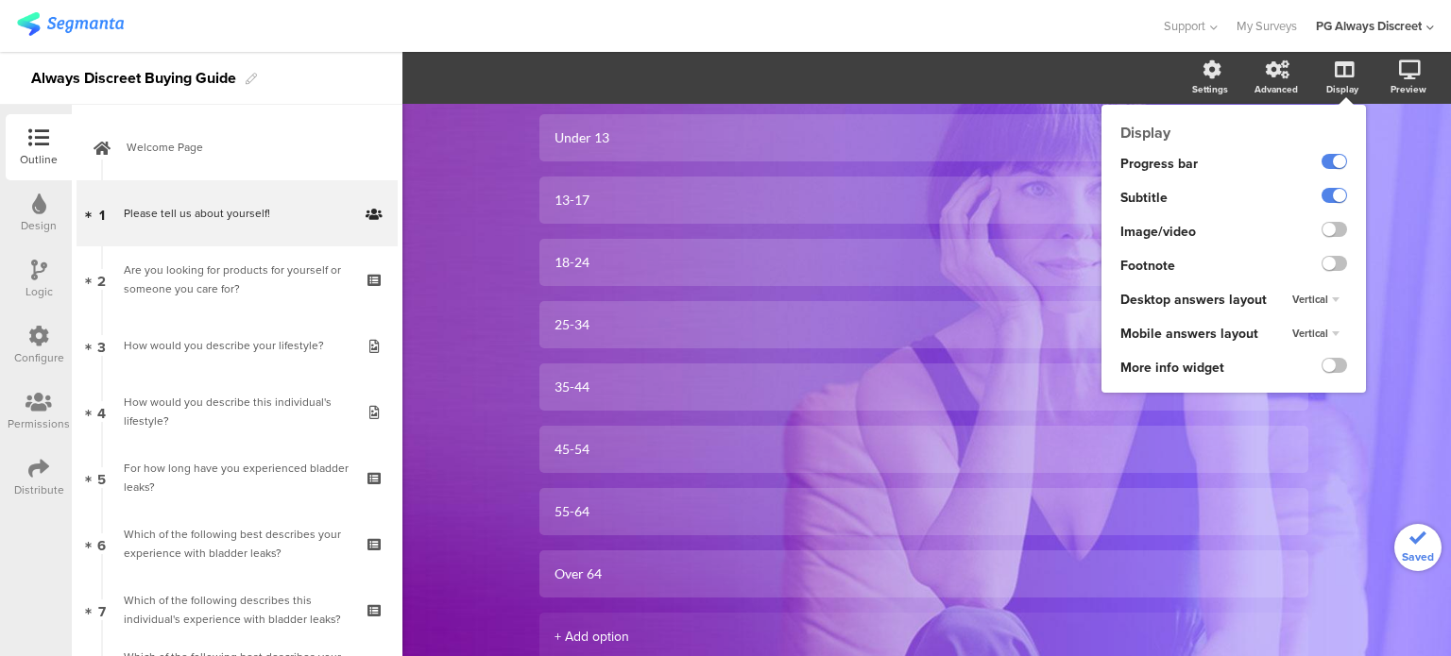
click at [1310, 299] on span "Vertical" at bounding box center [1310, 299] width 36 height 15
click at [1300, 316] on div "Horizontal" at bounding box center [1303, 318] width 111 height 20
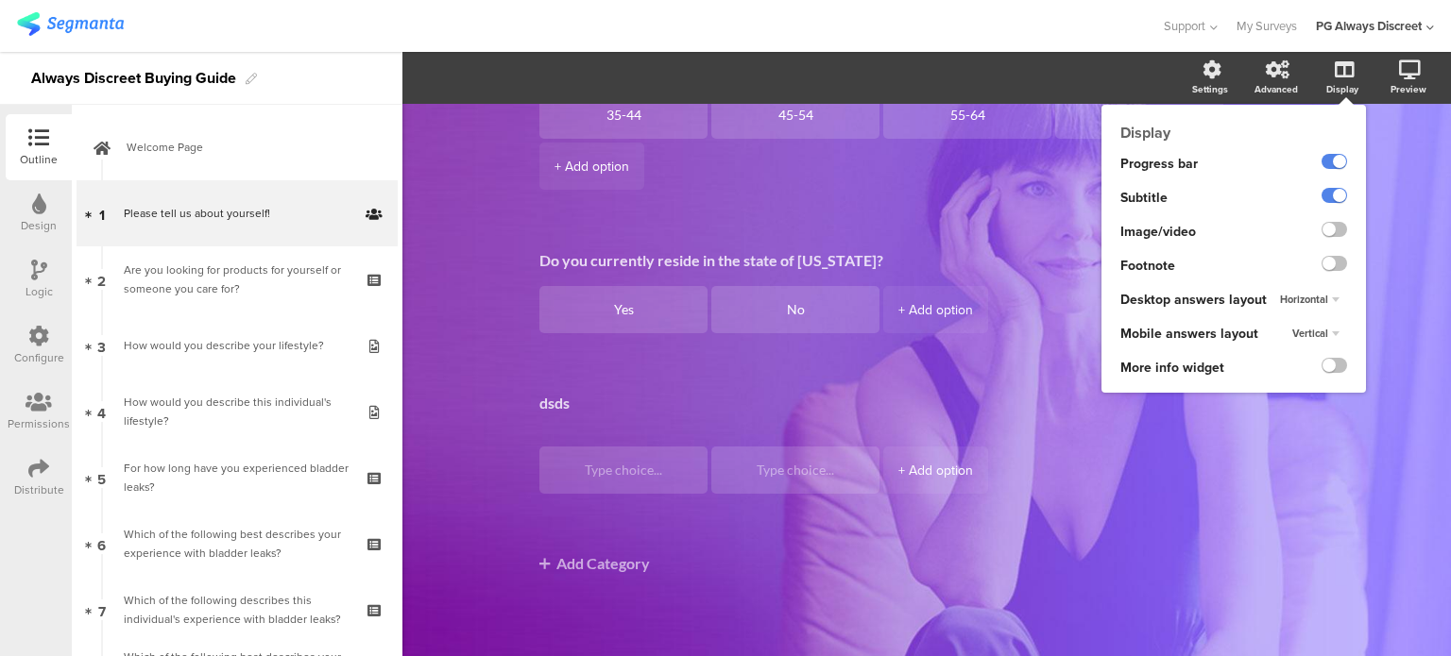
scroll to position [362, 0]
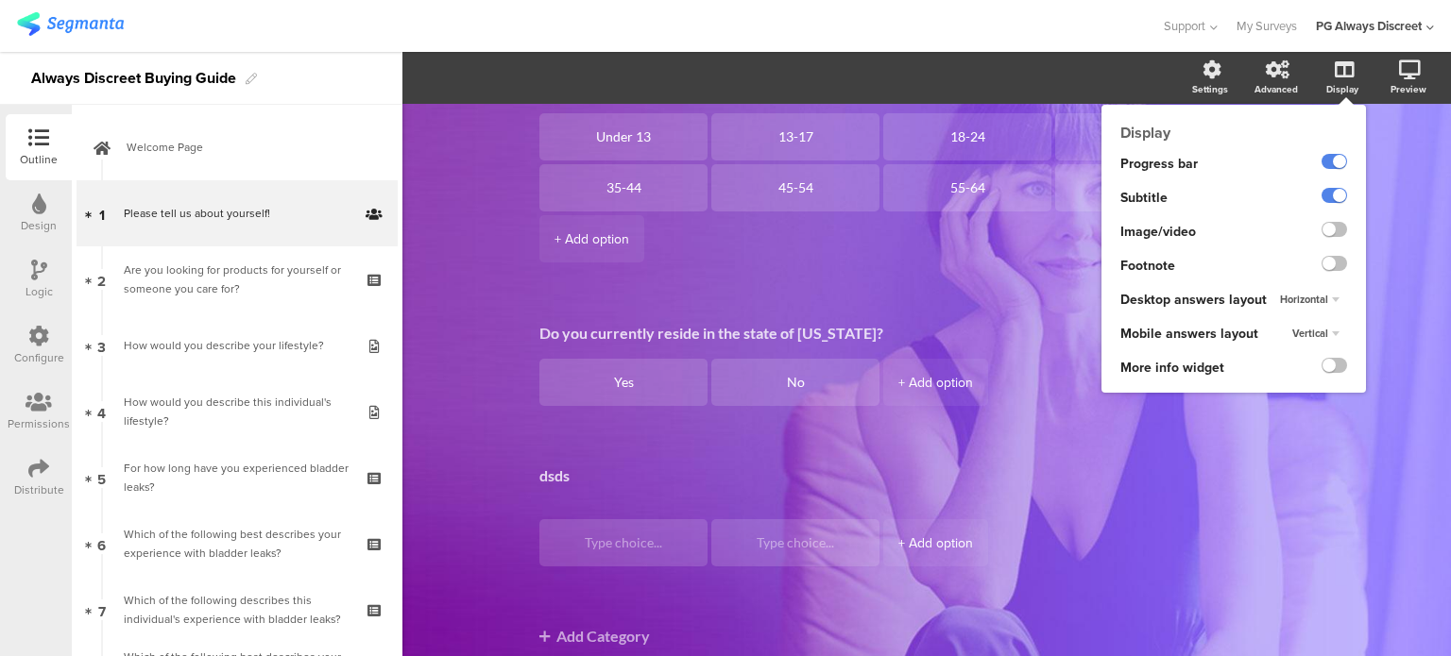
click at [1330, 82] on div "Display" at bounding box center [1342, 89] width 32 height 14
click at [1324, 363] on label at bounding box center [1333, 365] width 25 height 15
click at [0, 0] on input "checkbox" at bounding box center [0, 0] width 0 height 0
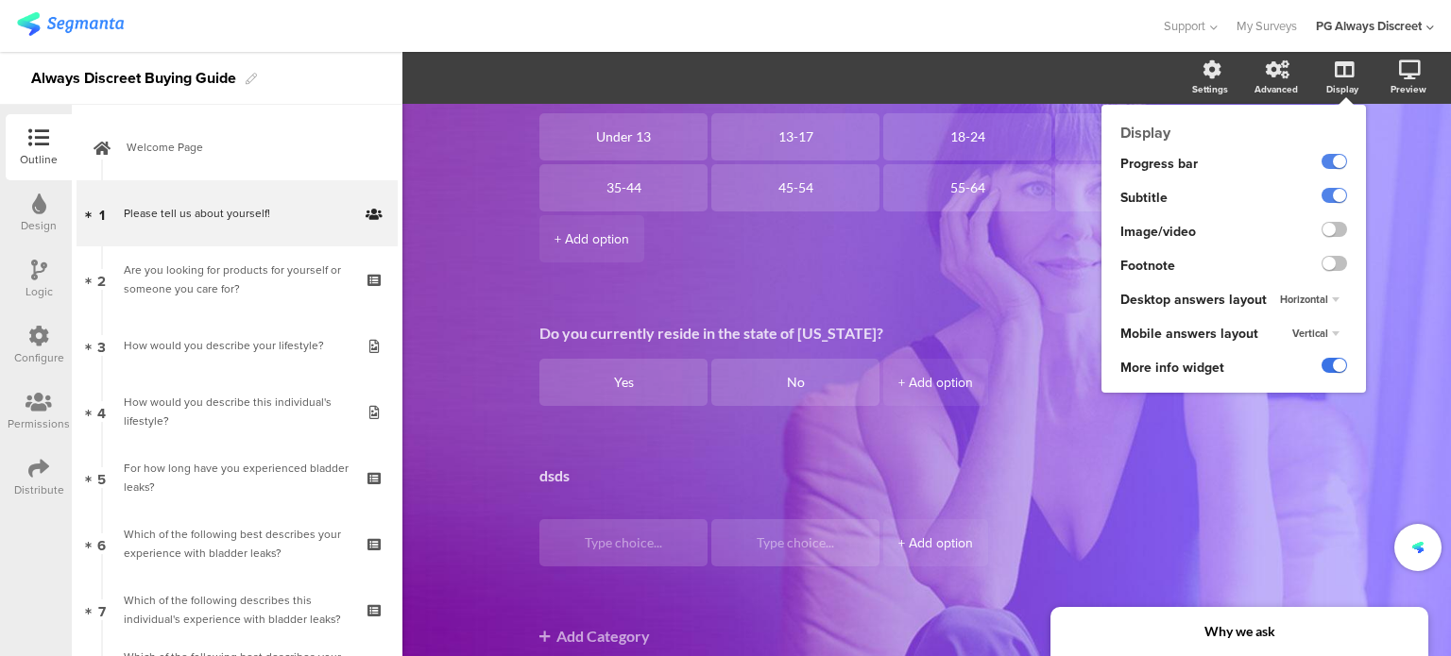
click at [1324, 363] on label at bounding box center [1333, 365] width 25 height 15
click at [0, 0] on input "checkbox" at bounding box center [0, 0] width 0 height 0
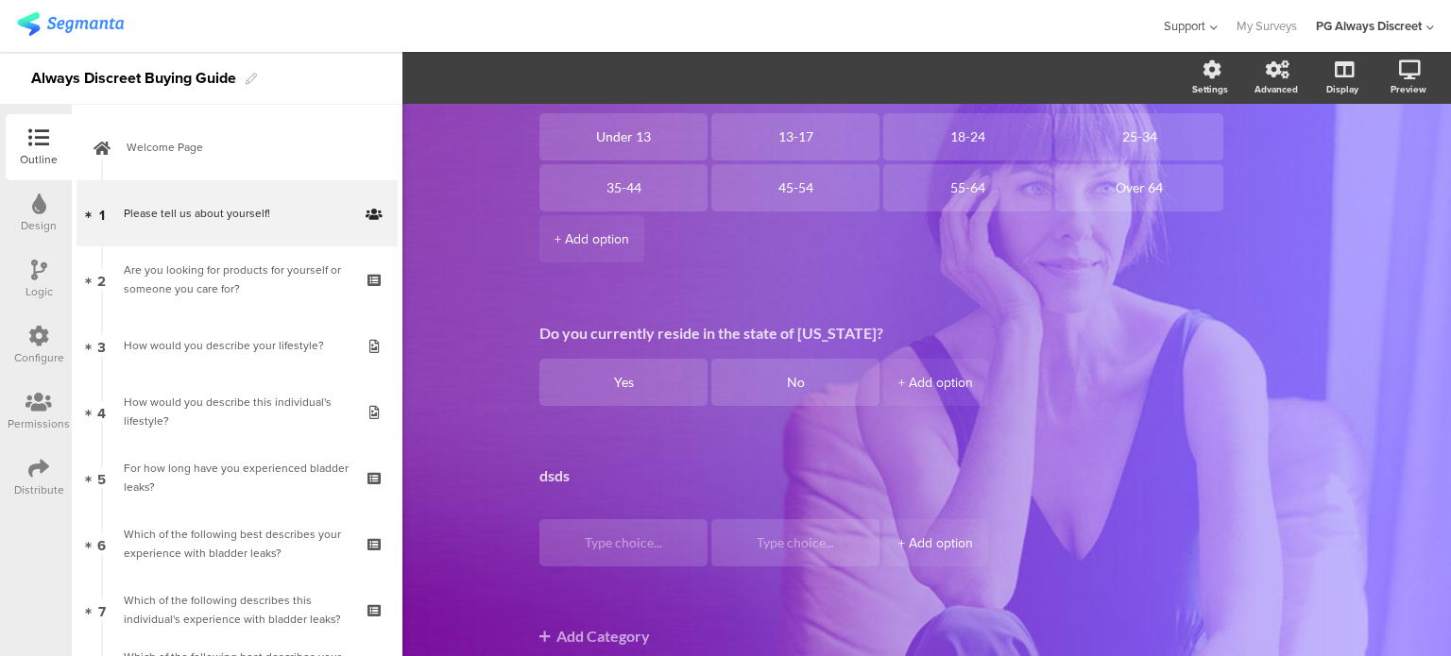
click at [1211, 26] on icon at bounding box center [1211, 28] width 12 height 14
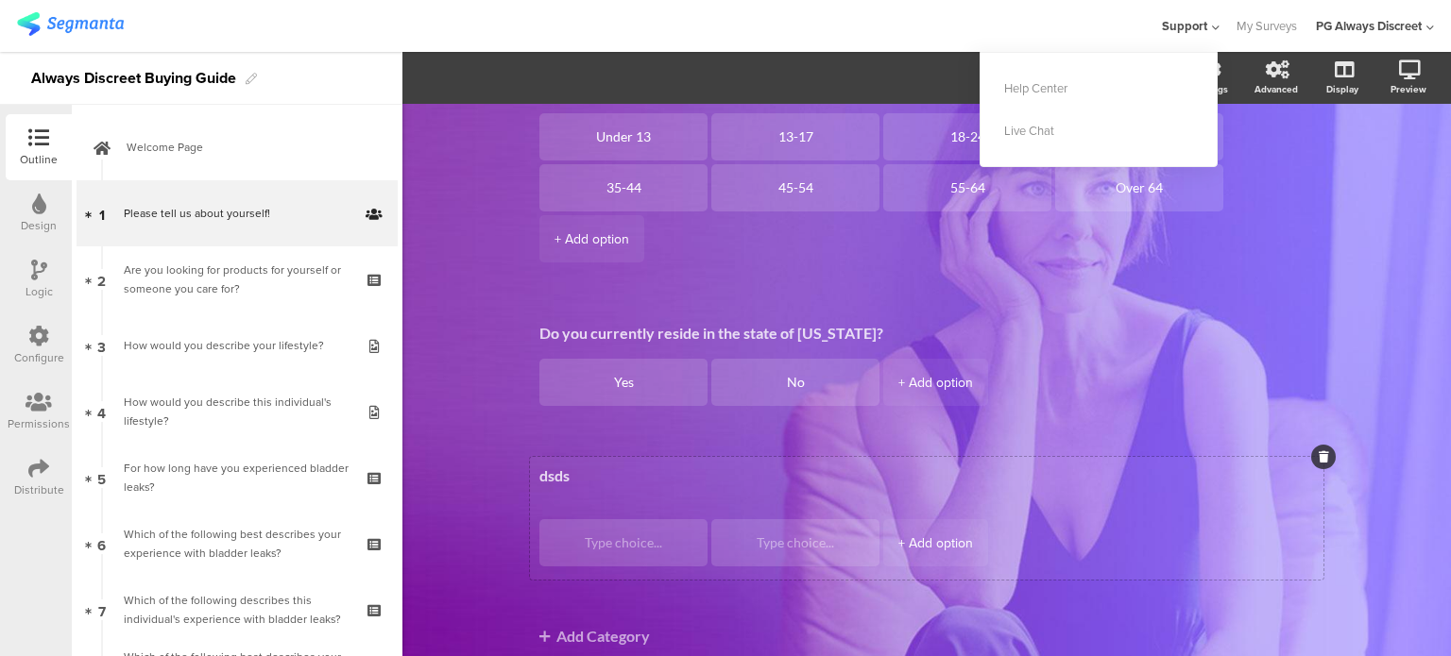
scroll to position [434, 0]
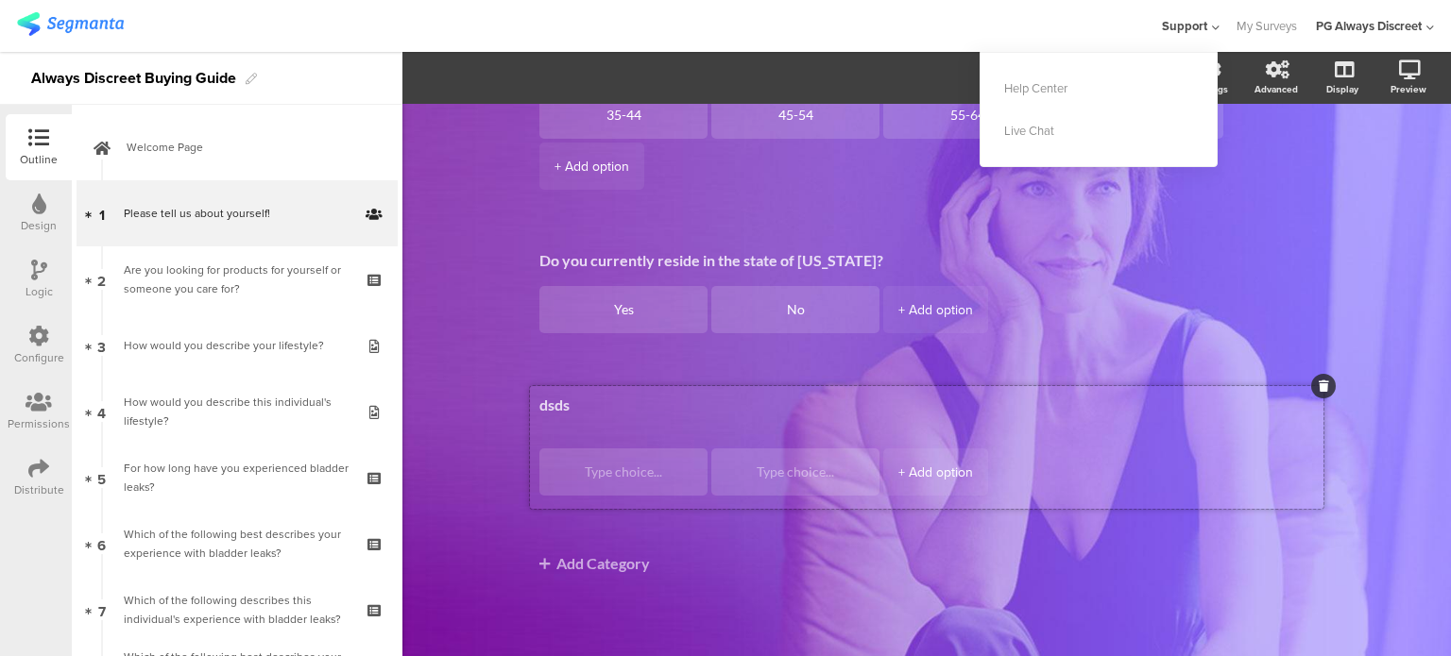
drag, startPoint x: 1101, startPoint y: 467, endPoint x: 1077, endPoint y: 470, distance: 24.7
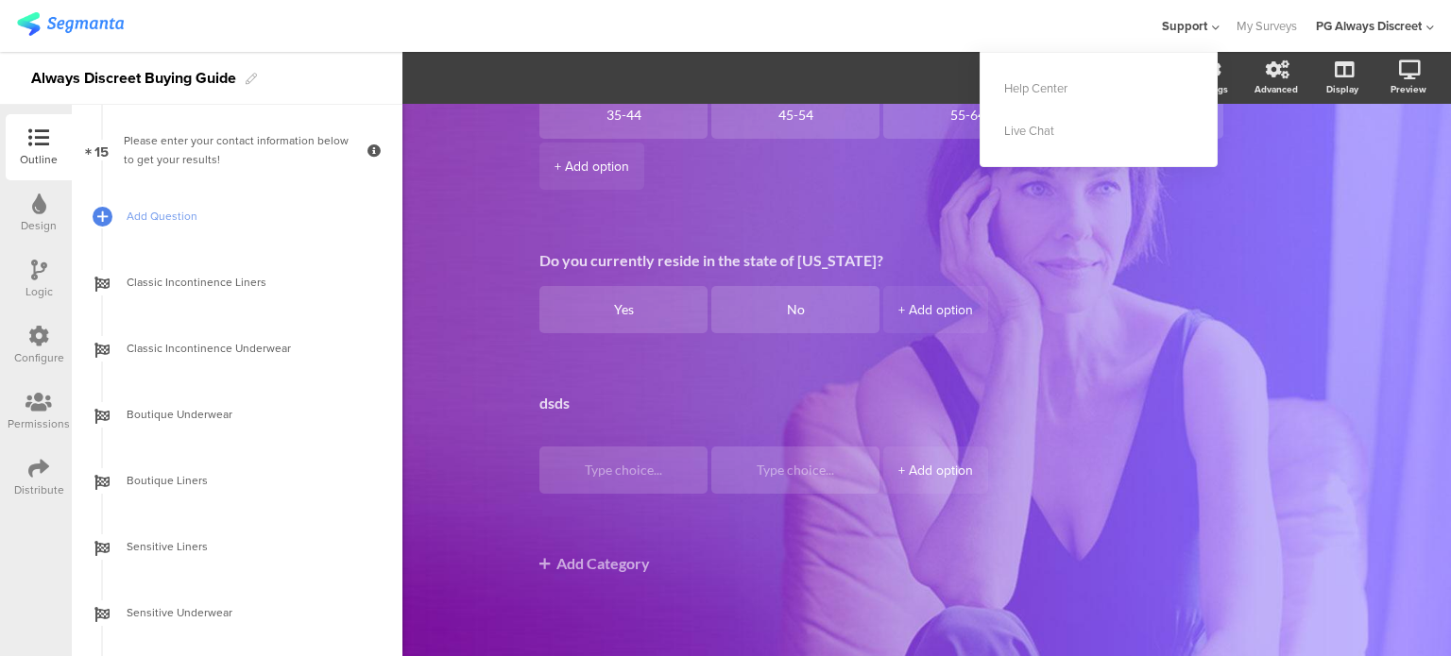
scroll to position [850, 0]
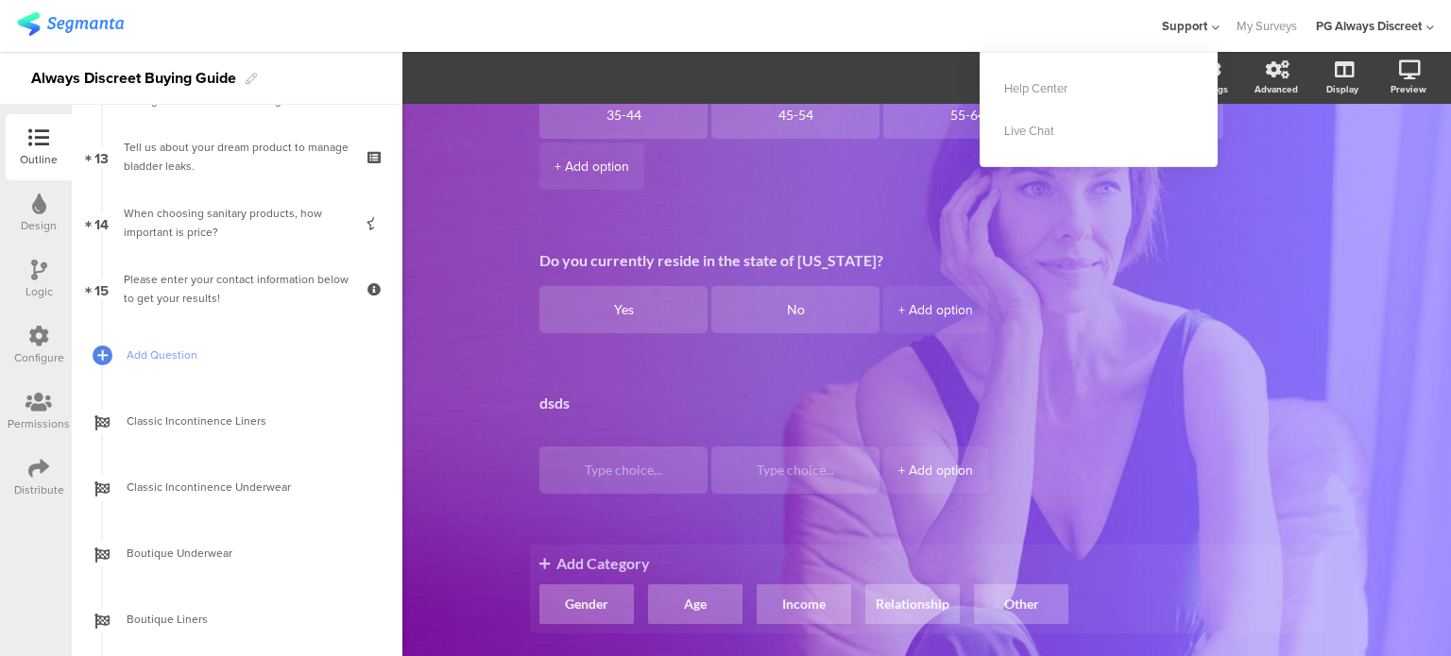
click at [1159, 569] on span "Add Category" at bounding box center [926, 563] width 774 height 18
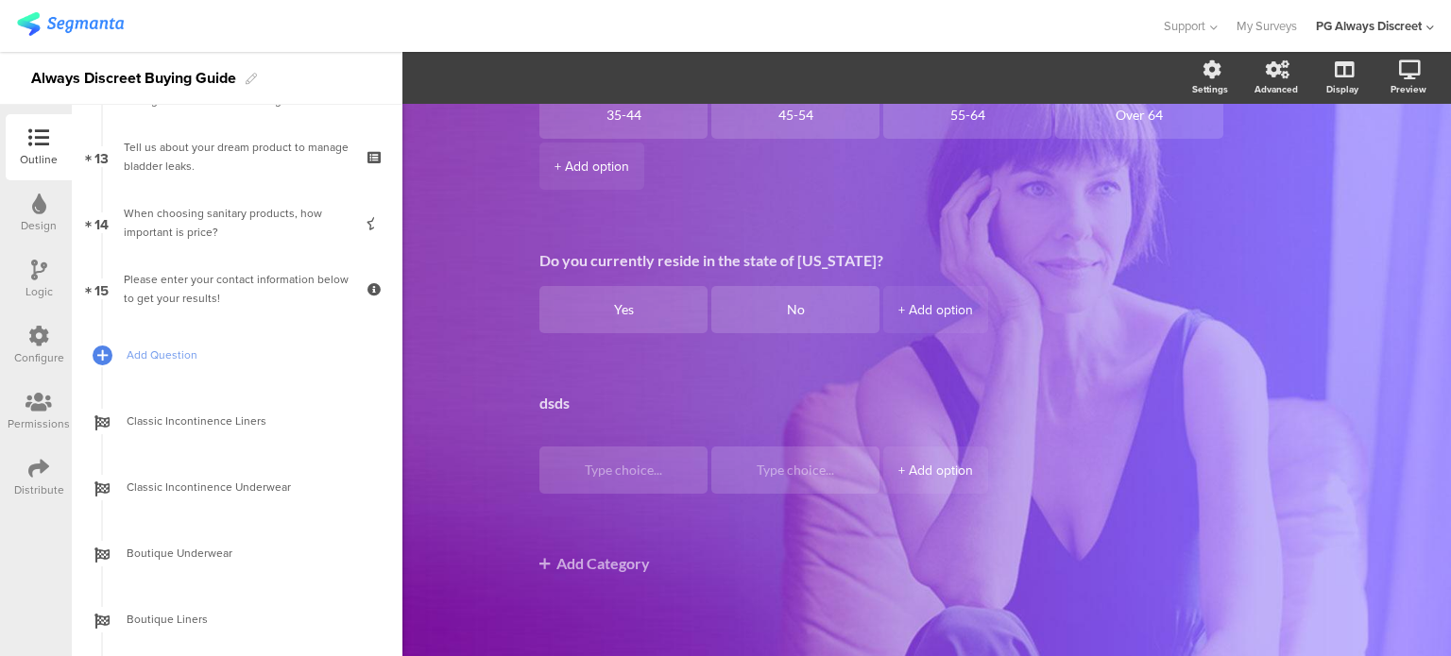
click at [1243, 597] on div "Gender Male Female Age Under 13 13-17 18-24 25-34 35-44 45-54" at bounding box center [926, 250] width 793 height 796
click at [1013, 411] on textarea "dsds" at bounding box center [926, 412] width 774 height 36
click at [1318, 382] on icon at bounding box center [1323, 384] width 10 height 11
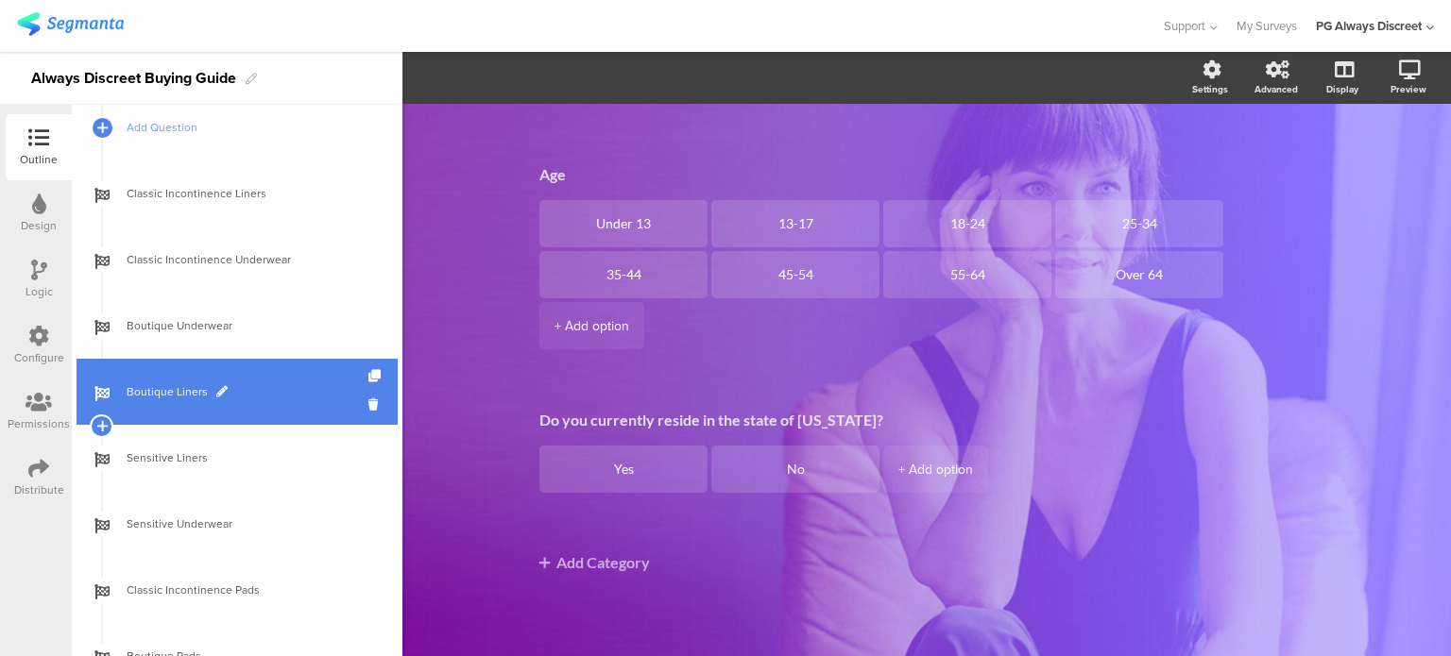
scroll to position [944, 0]
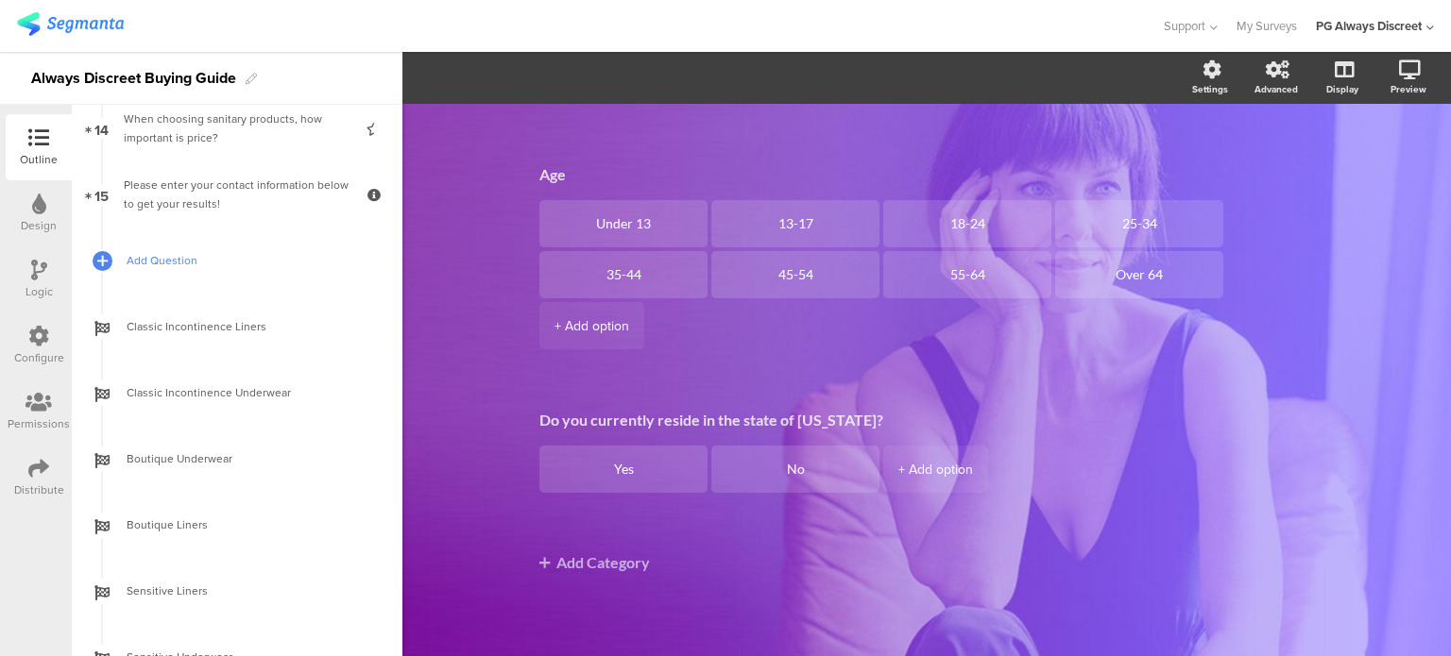
click at [161, 262] on span "Add Question" at bounding box center [248, 260] width 242 height 19
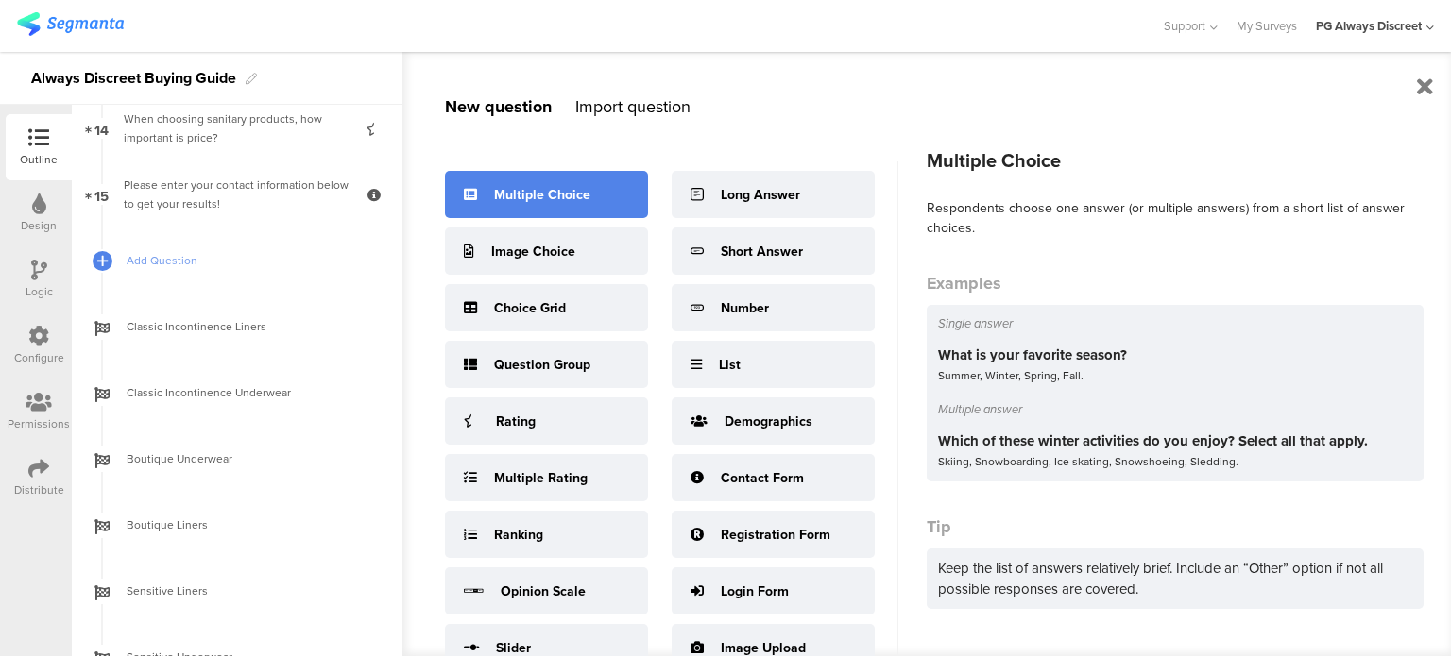
click at [605, 193] on div "Multiple Choice" at bounding box center [546, 194] width 203 height 47
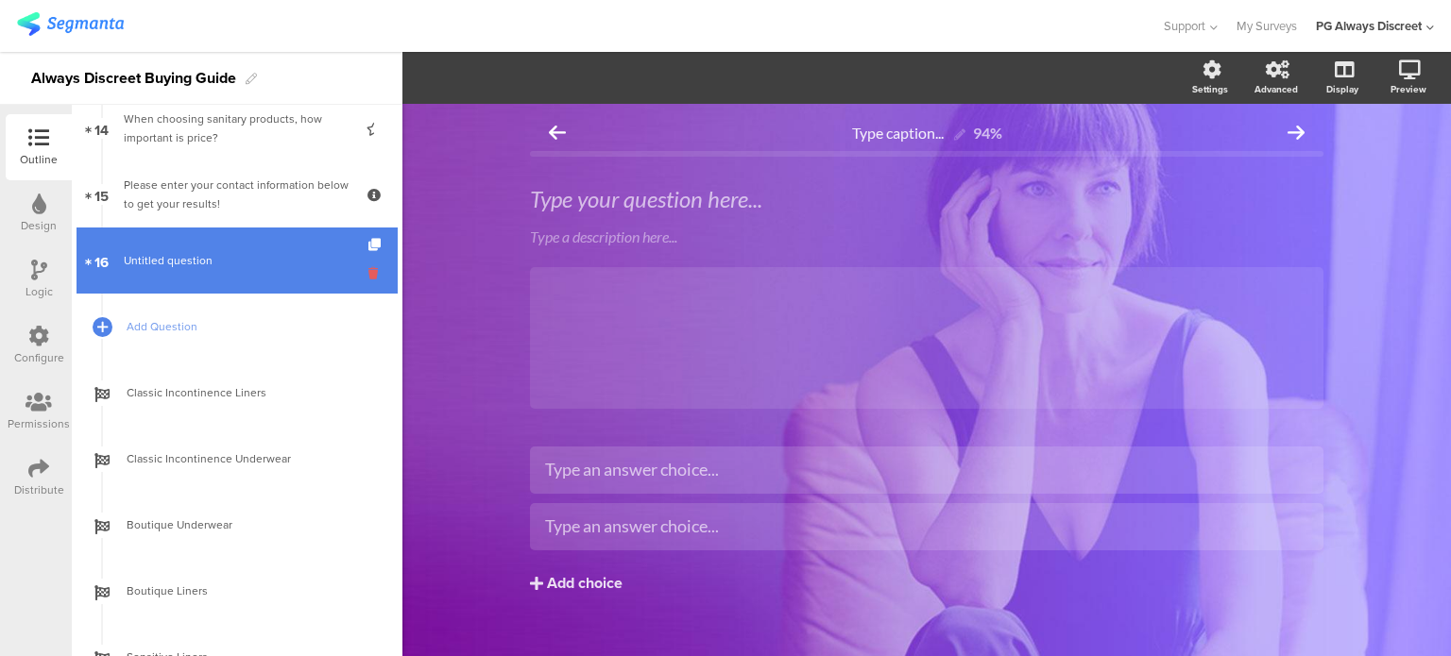
click at [368, 268] on icon at bounding box center [376, 273] width 16 height 18
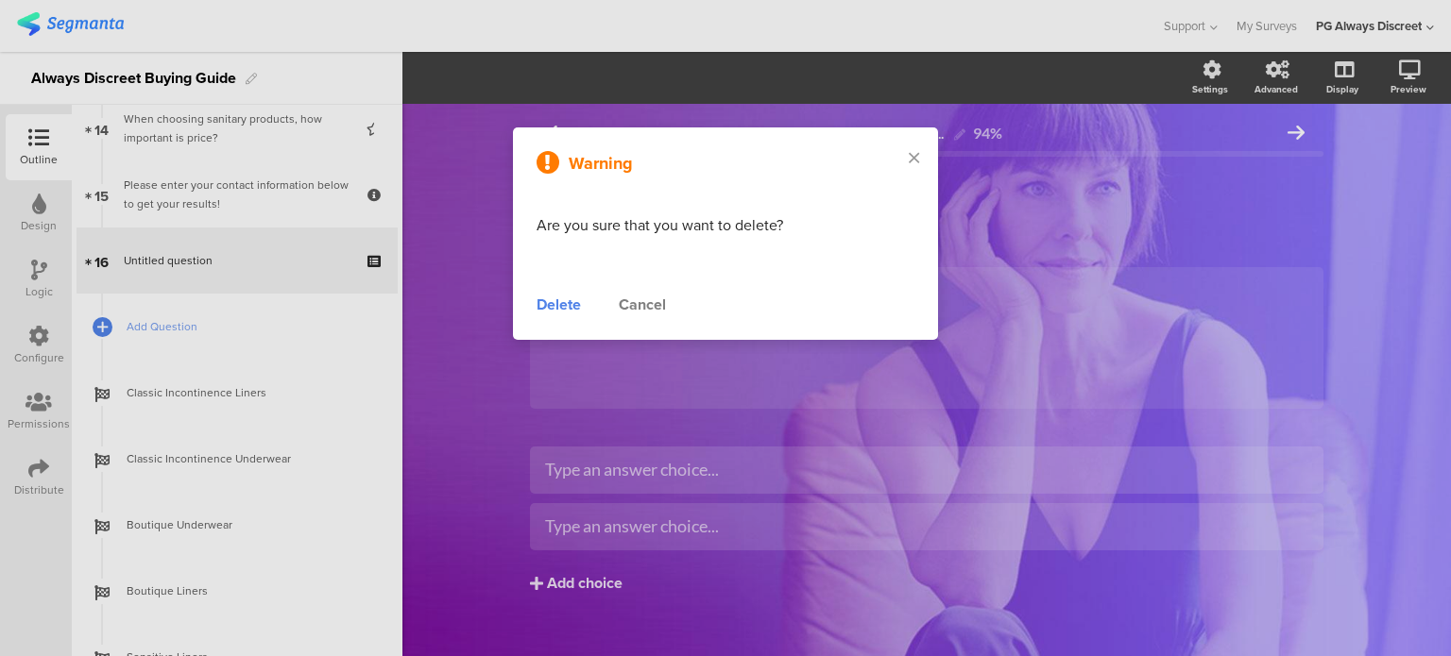
click at [544, 312] on div "Delete" at bounding box center [558, 305] width 44 height 23
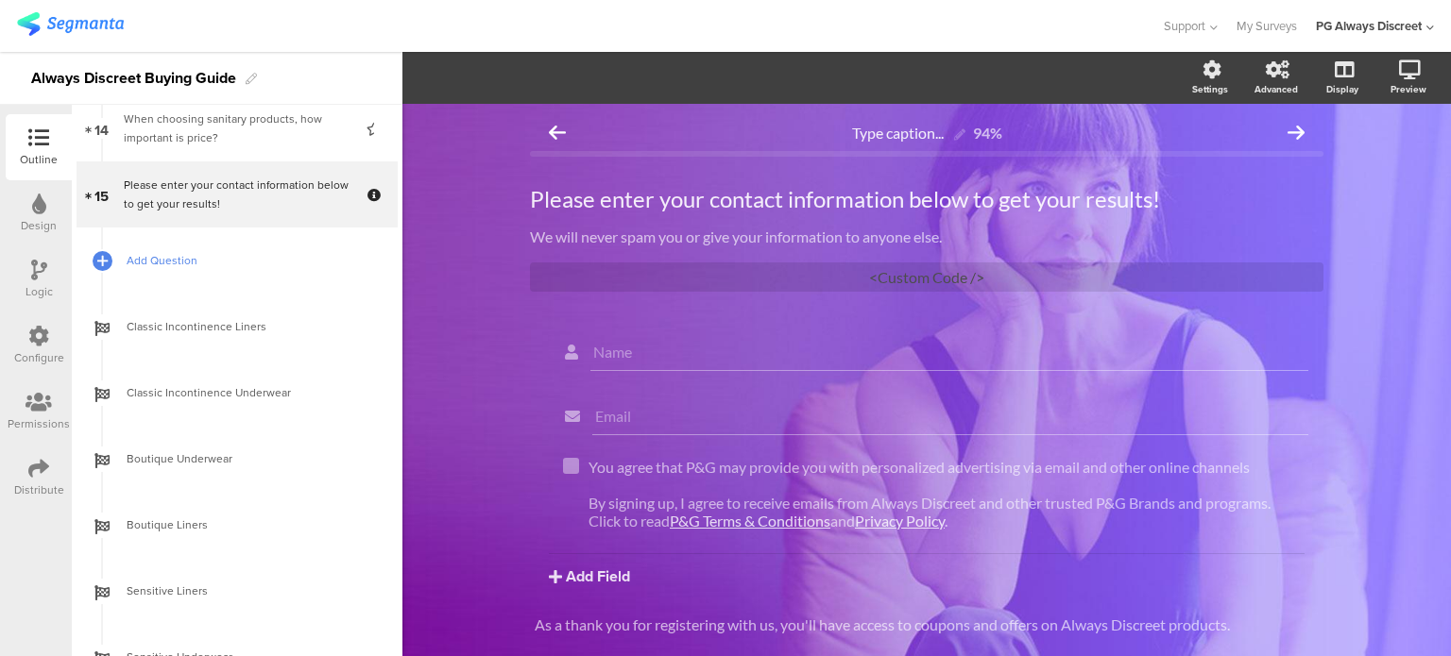
click at [218, 256] on span "Add Question" at bounding box center [248, 260] width 242 height 19
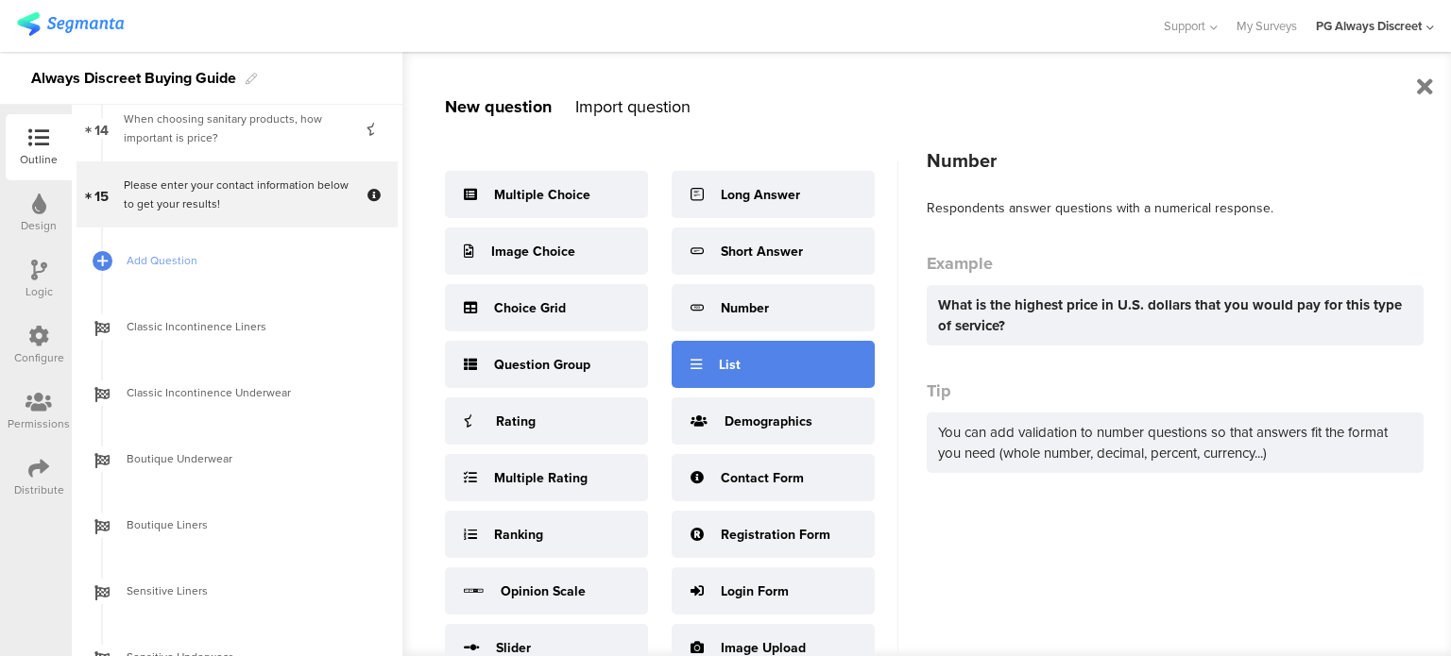
scroll to position [71, 0]
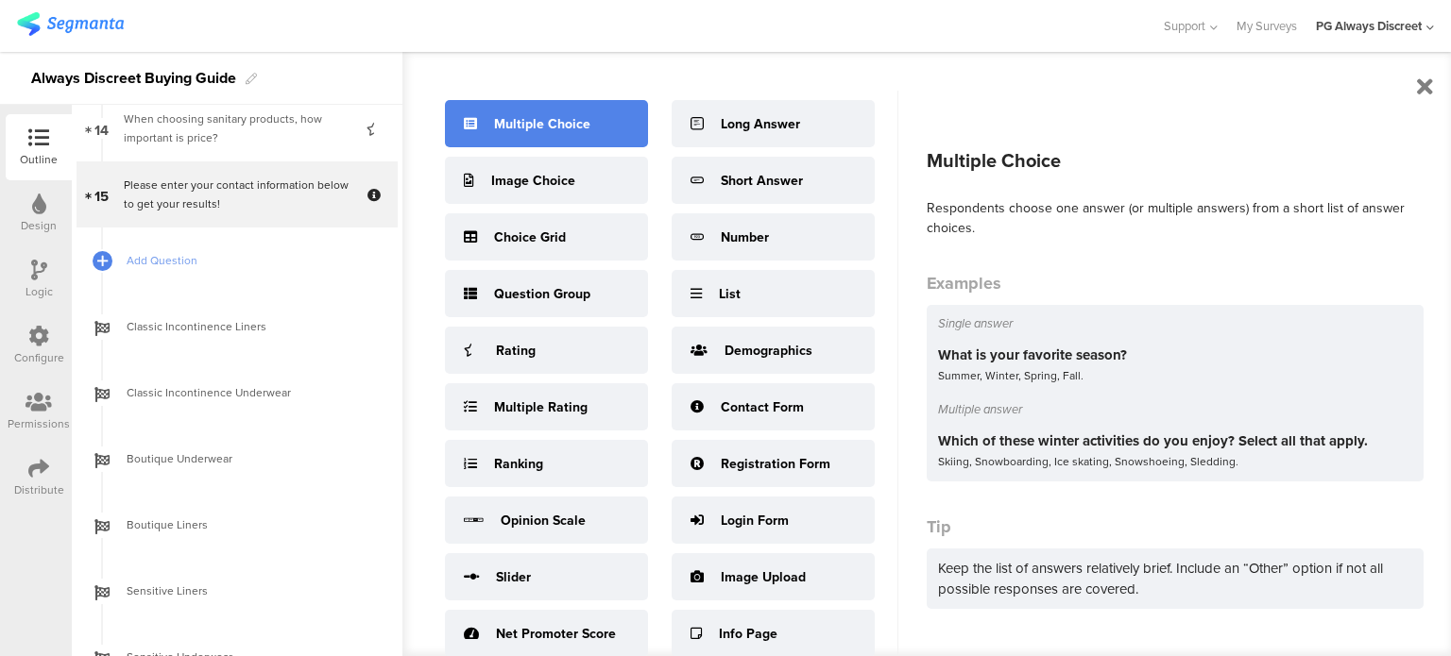
click at [548, 129] on div "Multiple Choice" at bounding box center [542, 124] width 96 height 20
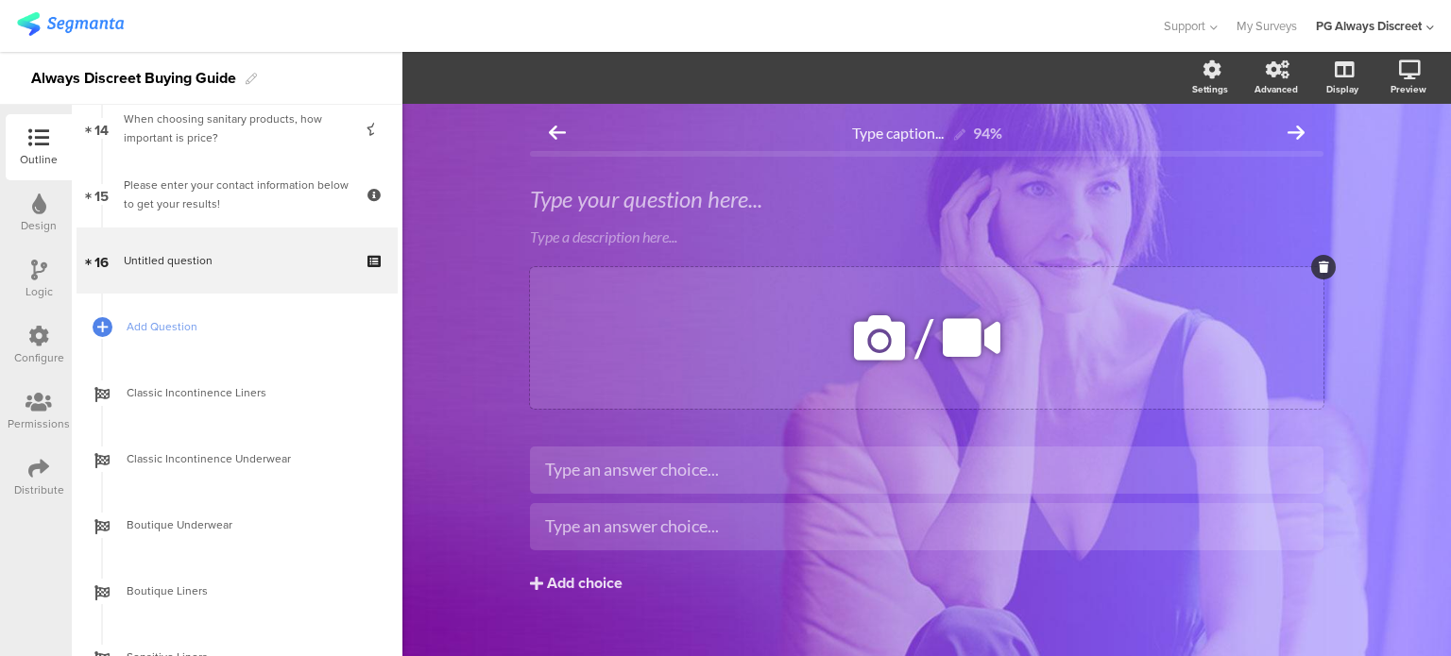
click at [1318, 268] on icon at bounding box center [1323, 267] width 10 height 11
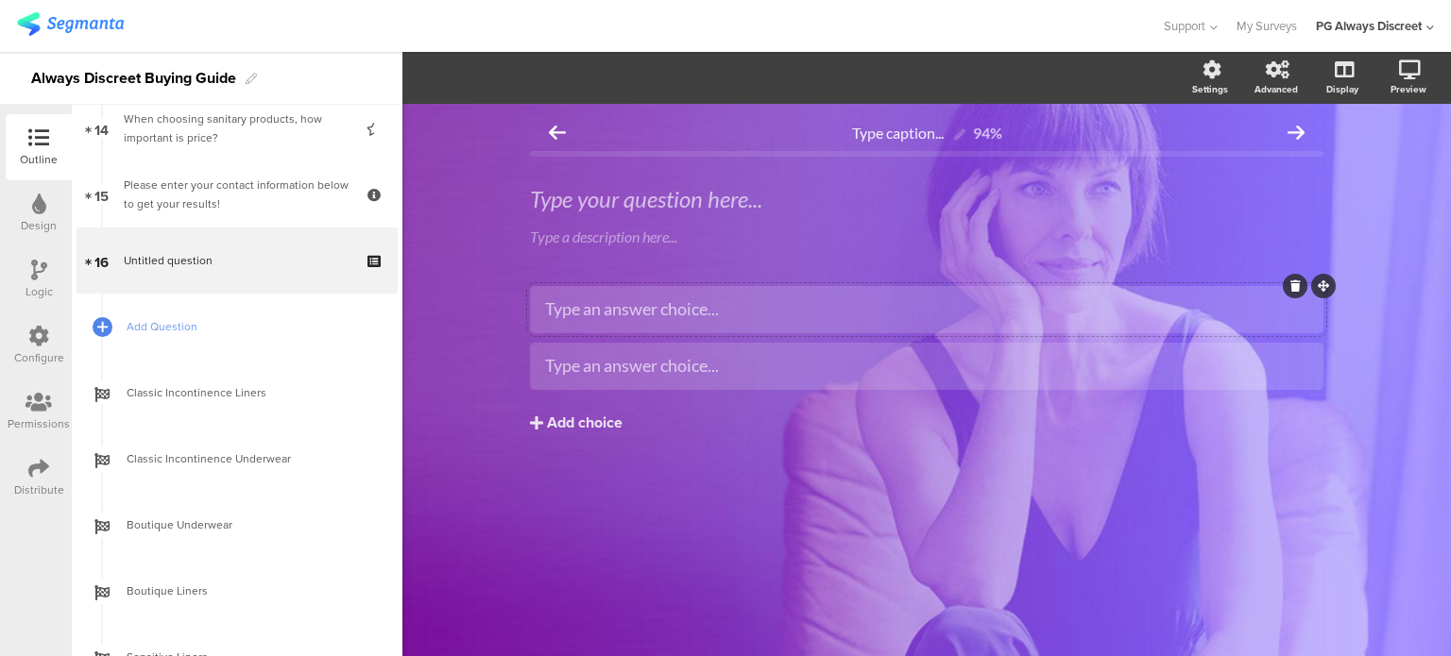
click at [1322, 284] on icon at bounding box center [1322, 285] width 11 height 11
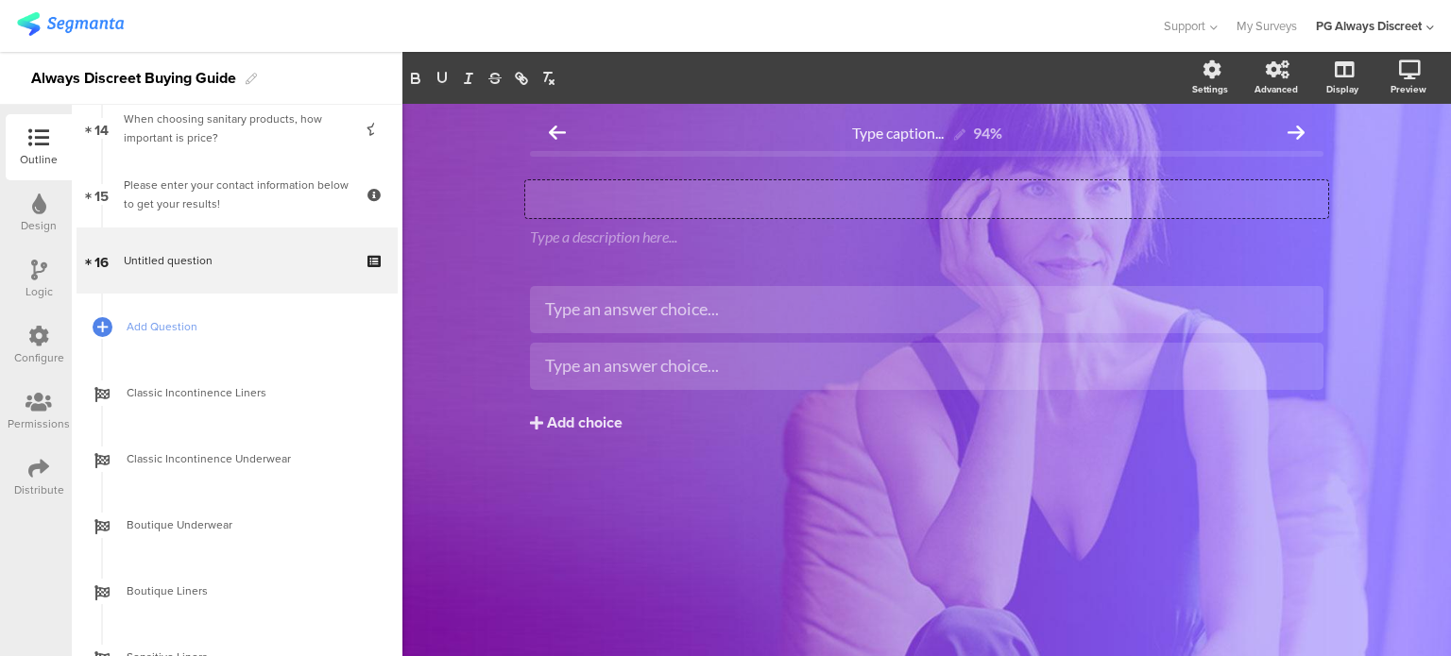
click at [610, 208] on div "Type your question here..." at bounding box center [926, 199] width 803 height 38
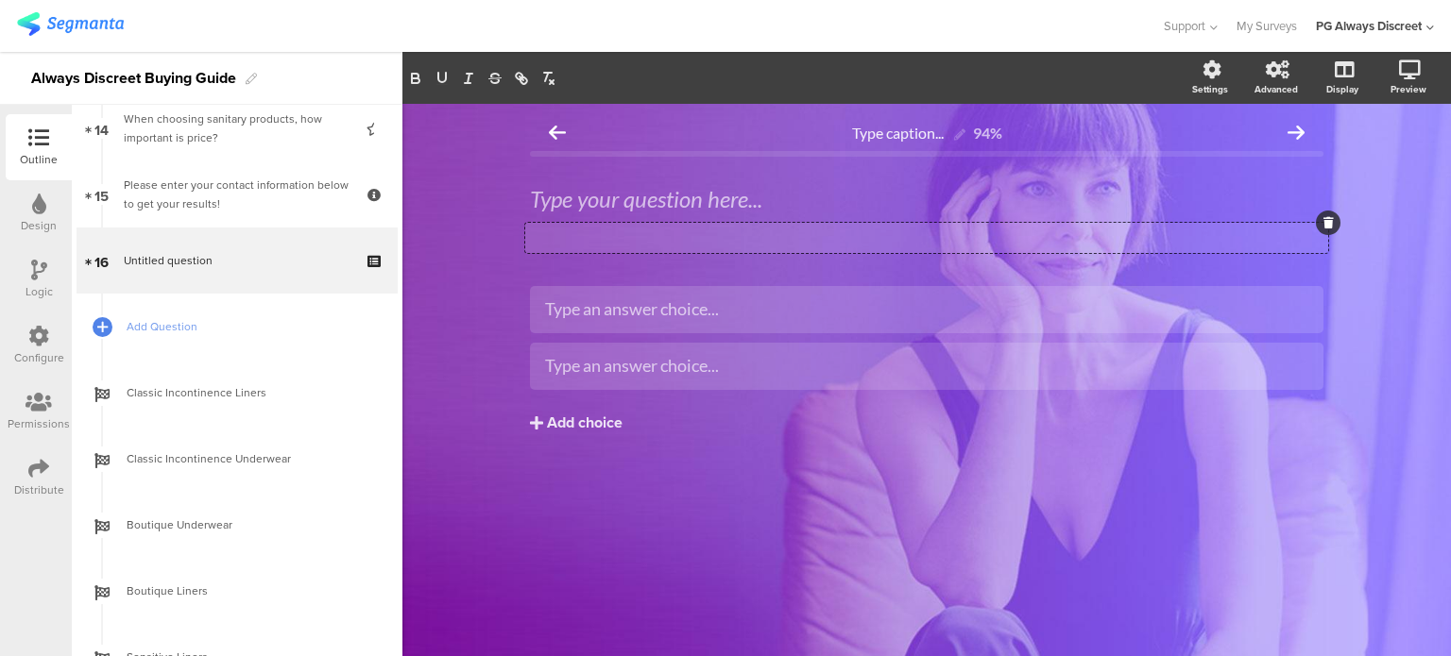
click at [605, 241] on div "Type a description here..." at bounding box center [926, 238] width 803 height 30
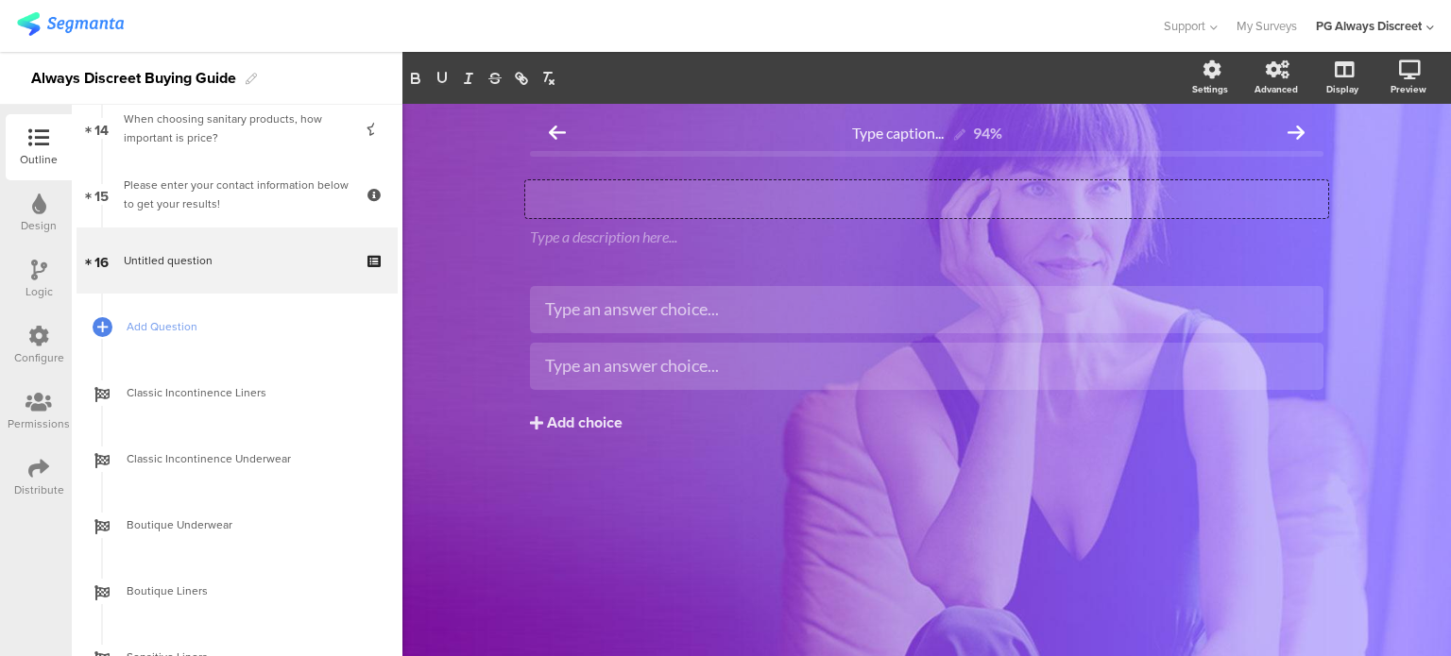
click at [661, 202] on div "Type your question here..." at bounding box center [926, 199] width 803 height 38
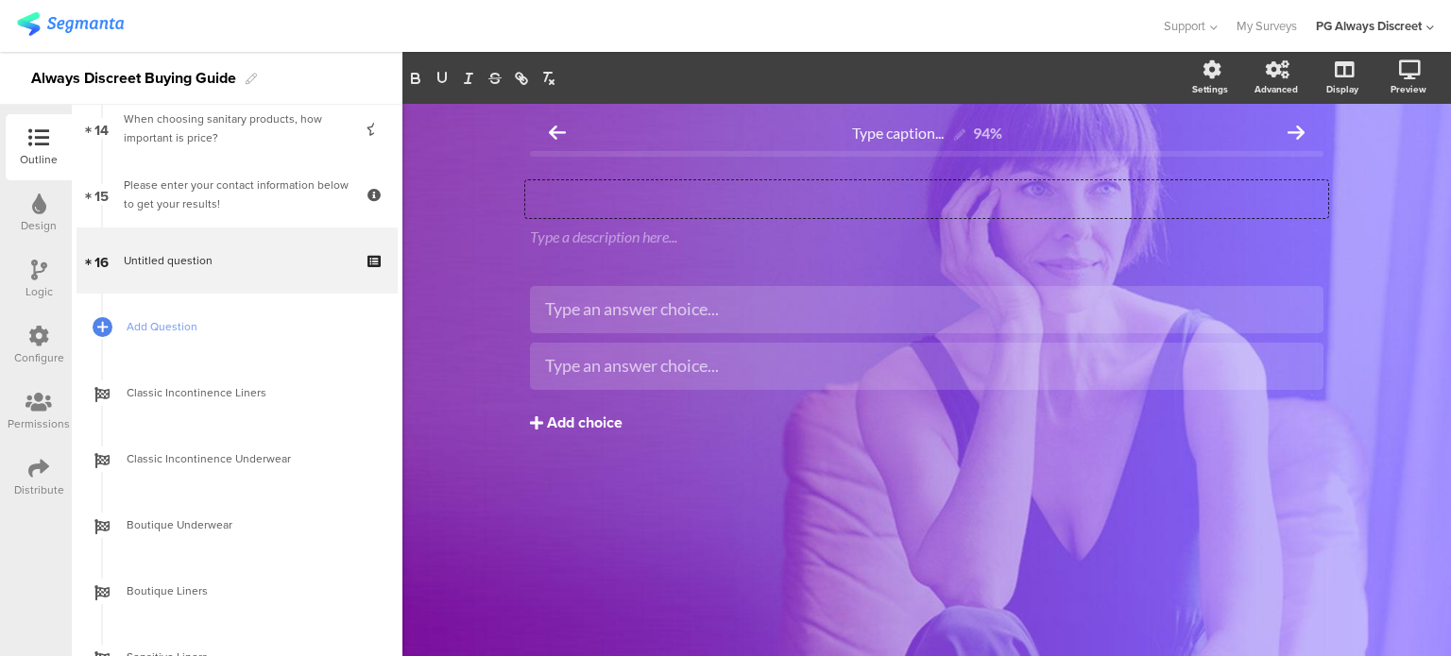
click at [593, 419] on div "Add choice" at bounding box center [585, 424] width 76 height 20
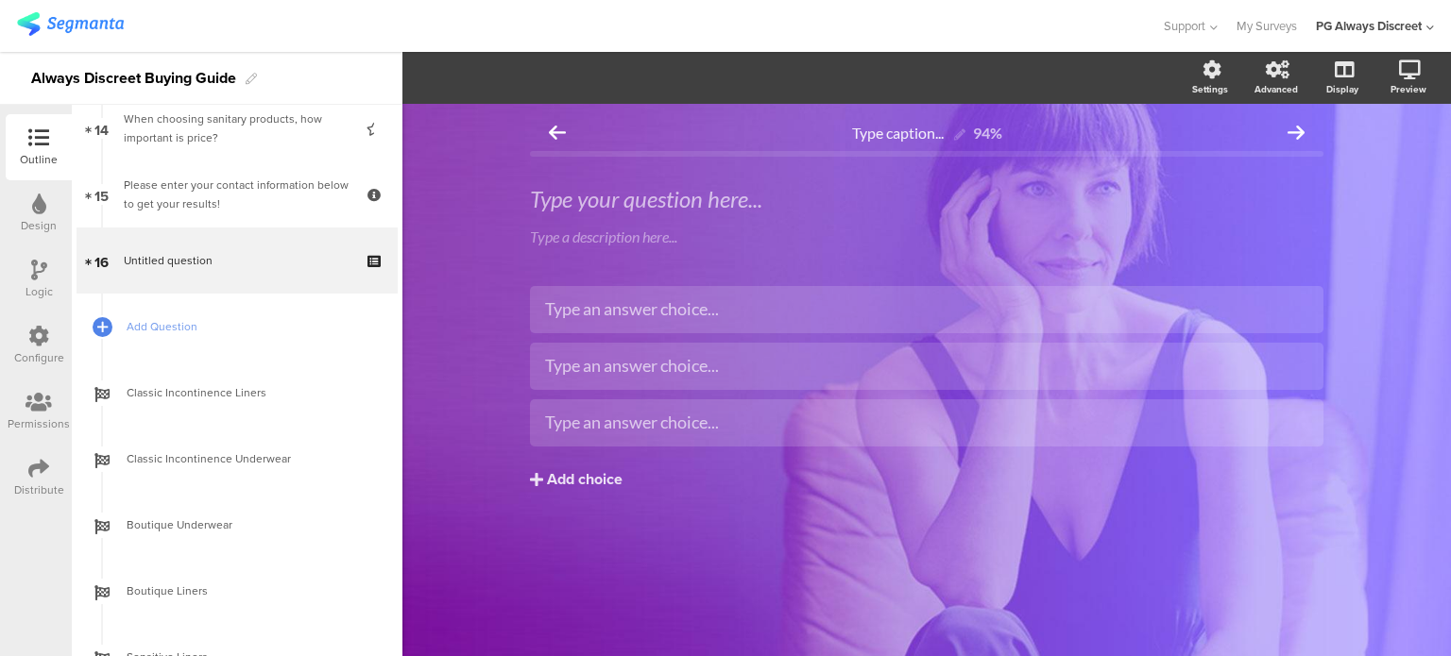
click at [476, 217] on div "Type caption... 94% Type your question here... Type a description here... Type …" at bounding box center [926, 380] width 1048 height 552
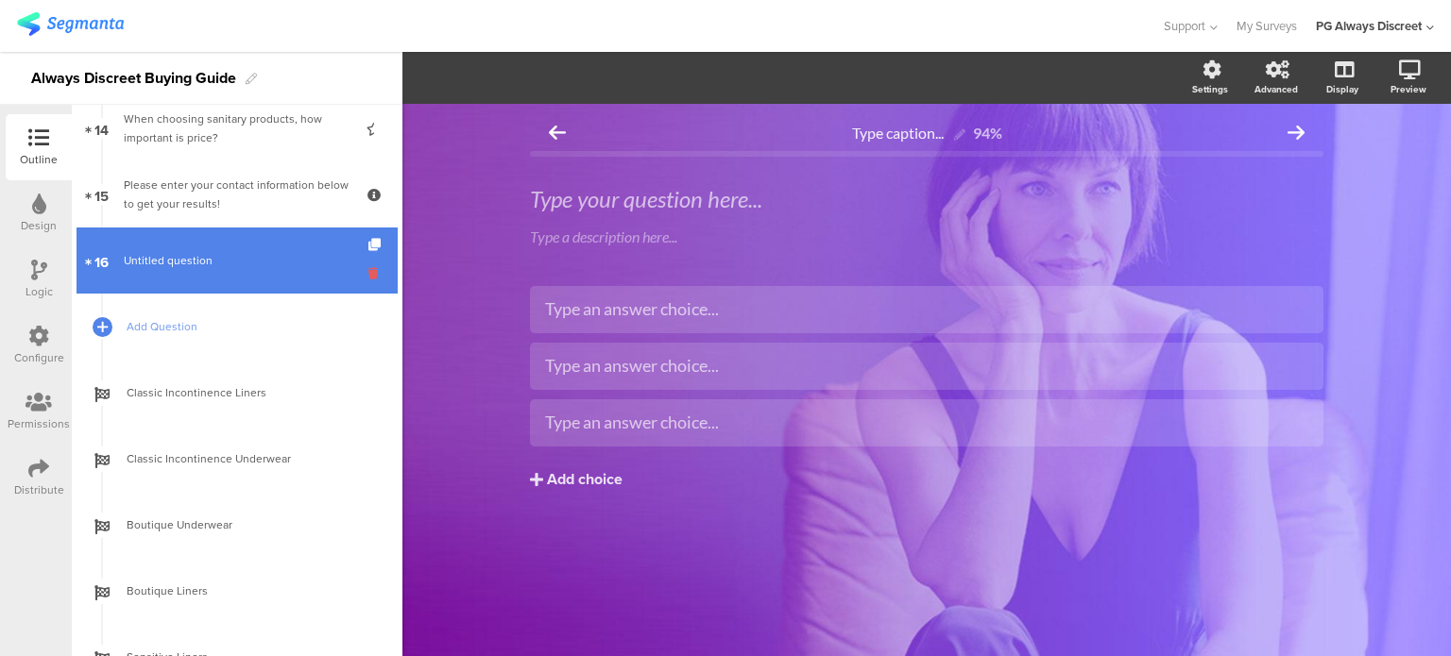
click at [368, 272] on icon at bounding box center [376, 273] width 16 height 18
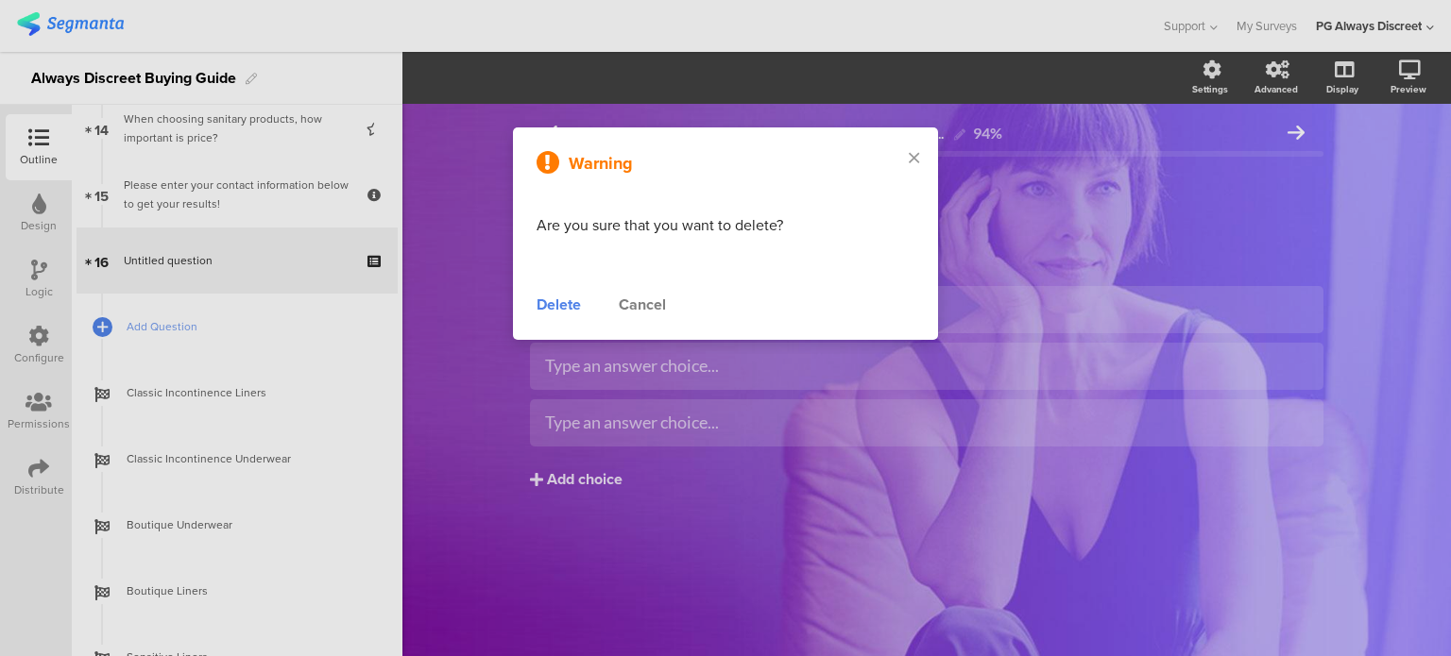
click at [564, 309] on div "Delete" at bounding box center [558, 305] width 44 height 23
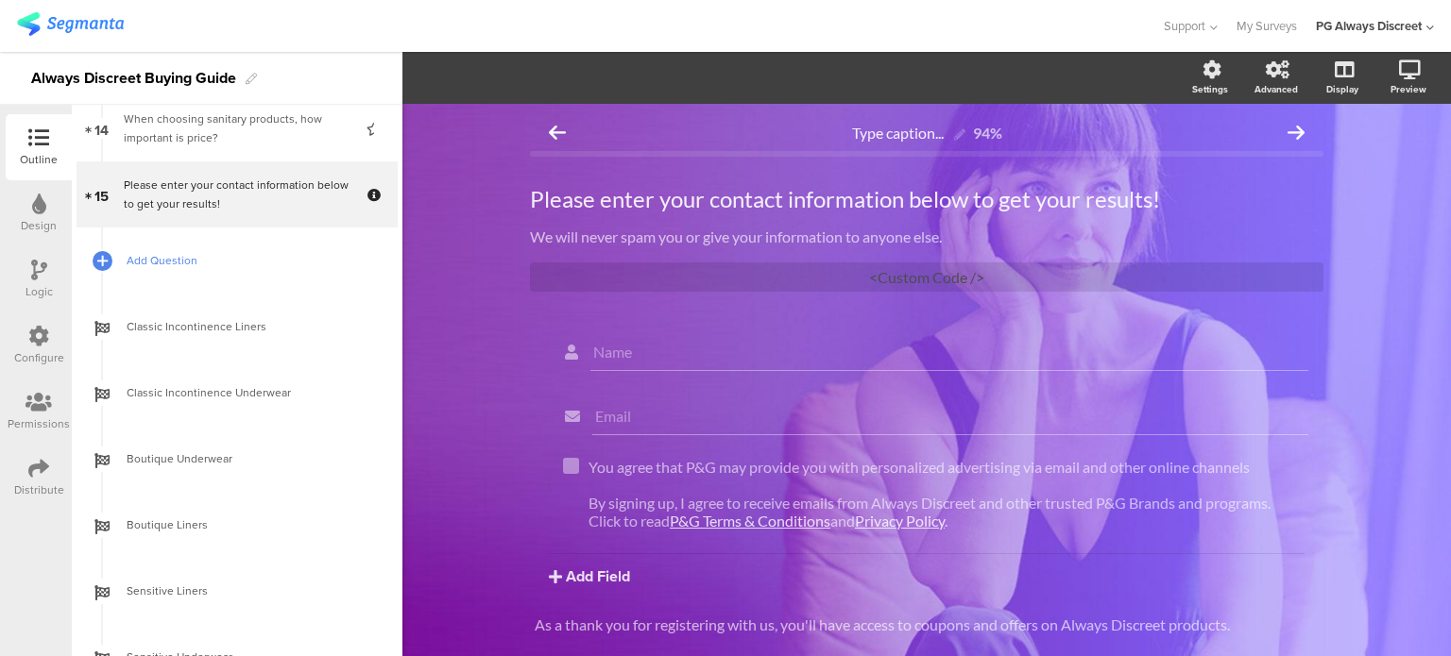
click at [195, 267] on span "Add Question" at bounding box center [248, 260] width 242 height 19
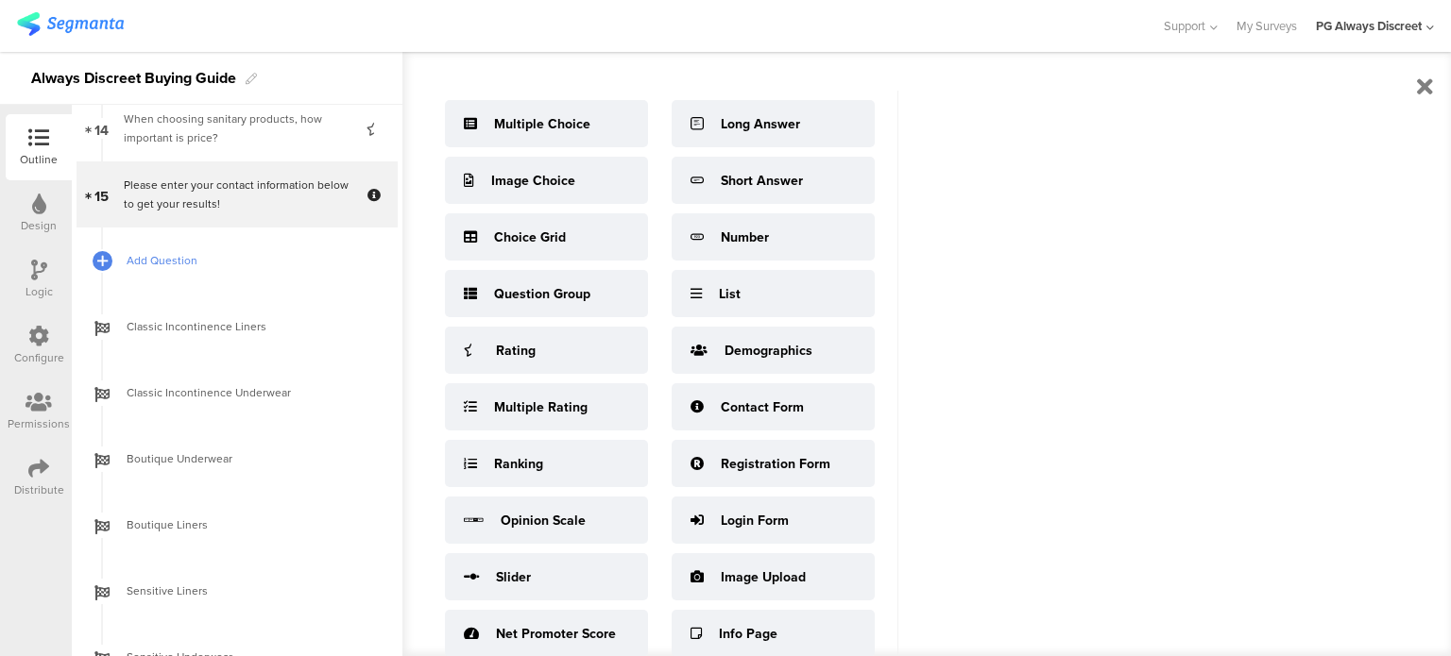
click at [142, 252] on span "Add Question" at bounding box center [248, 260] width 242 height 19
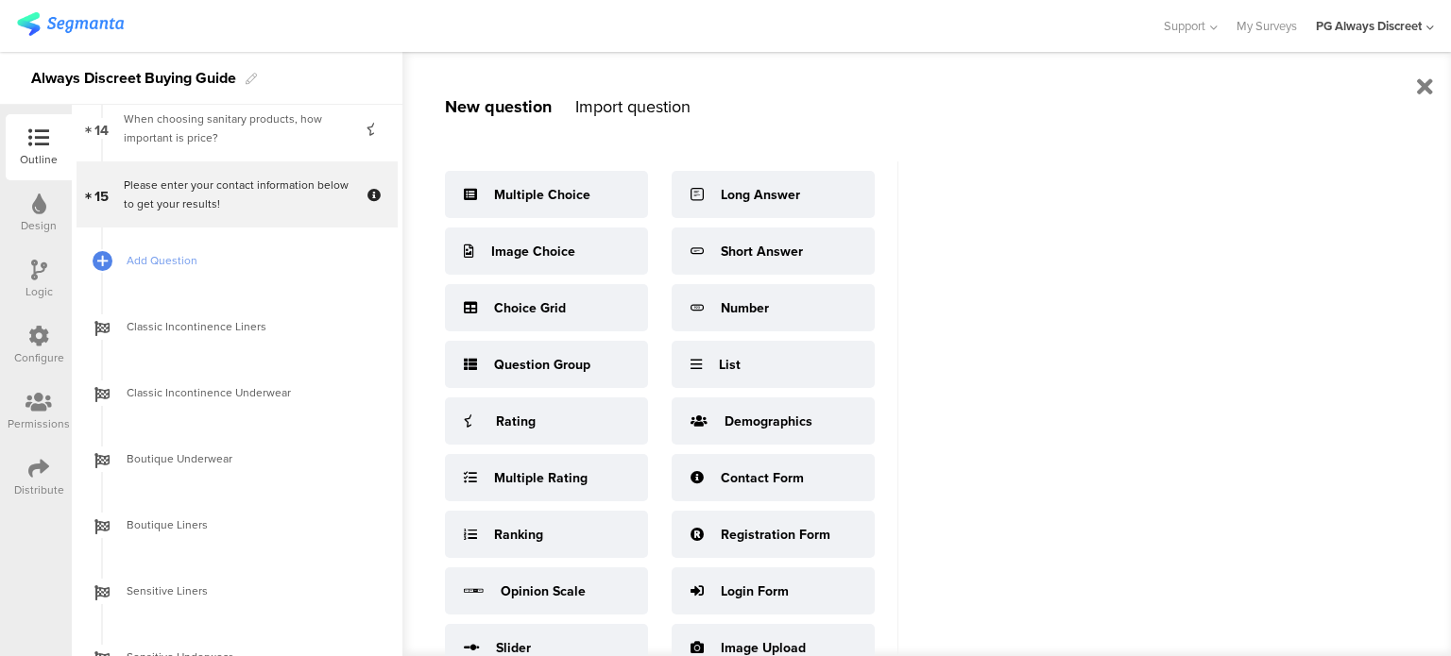
click at [10, 275] on div "Logic" at bounding box center [39, 279] width 66 height 66
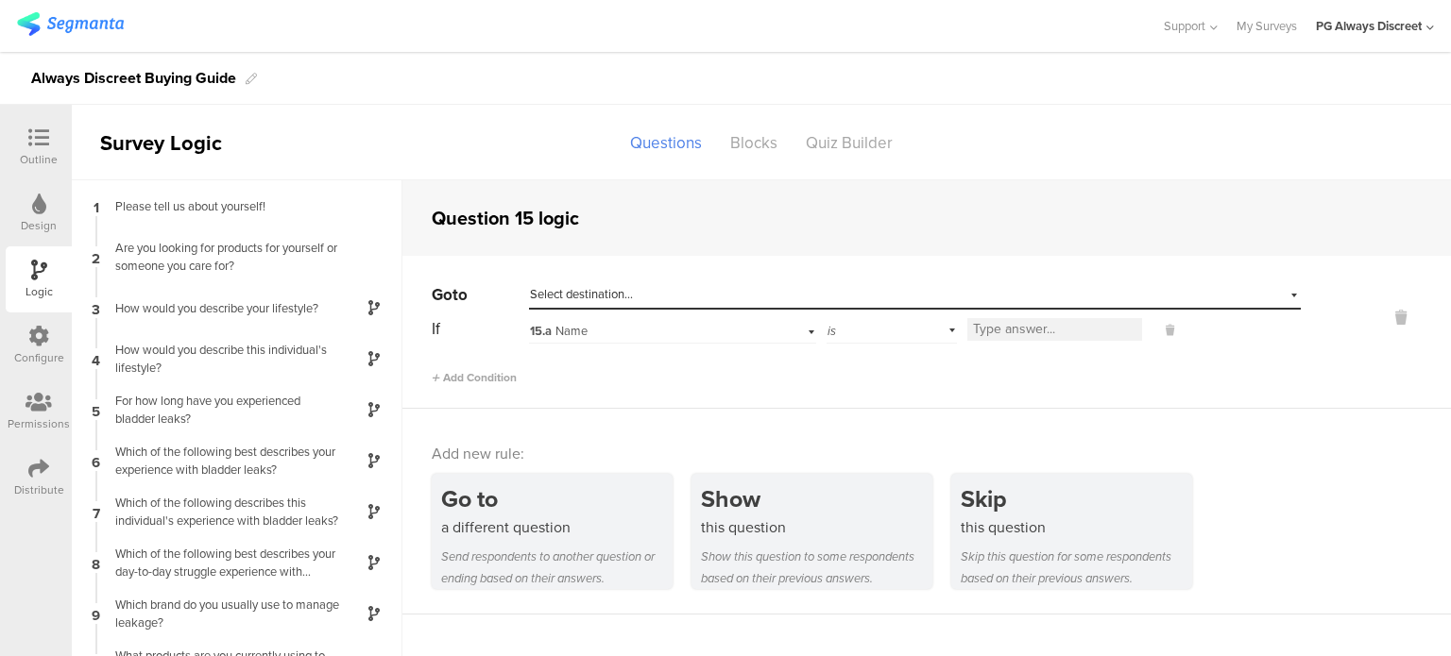
click at [624, 295] on span "Select destination..." at bounding box center [581, 294] width 103 height 18
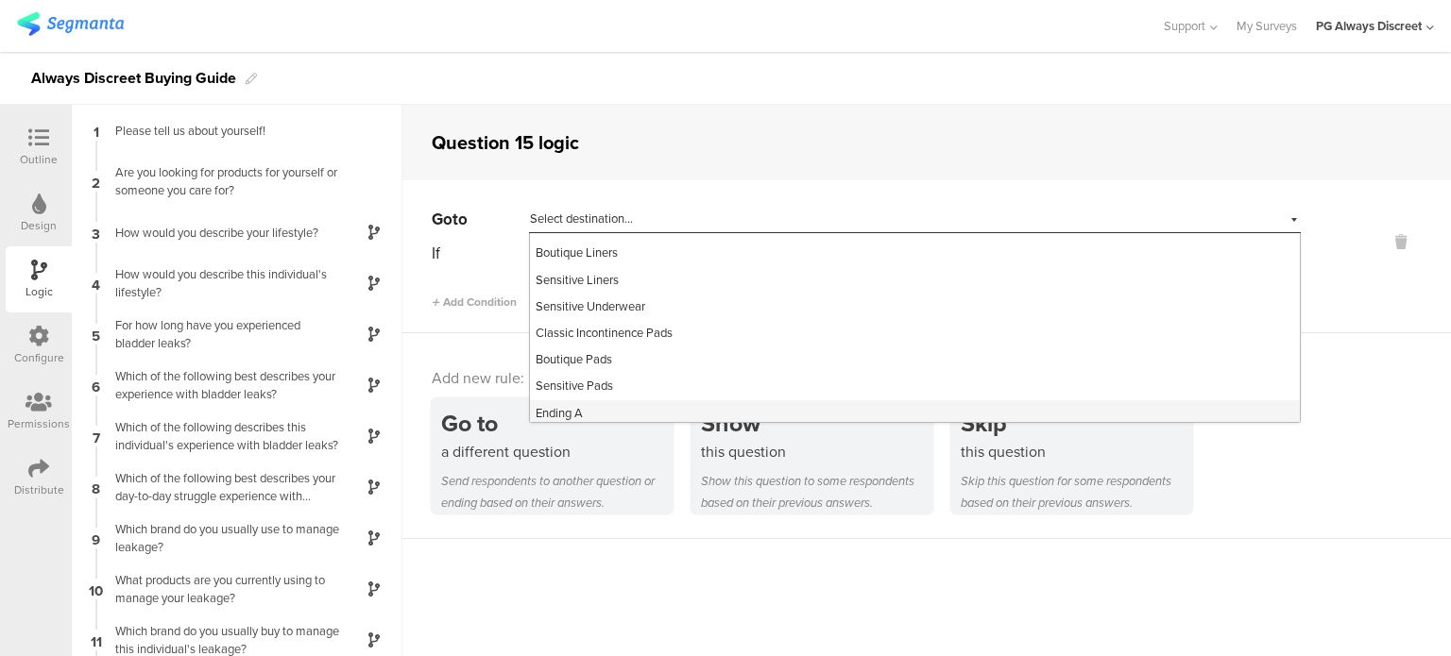
scroll to position [530, 0]
click at [540, 592] on sg-question-logic-editor "Question 15 logic Go to Select destination... 1 Please tell us about yourself! …" at bounding box center [926, 381] width 1048 height 552
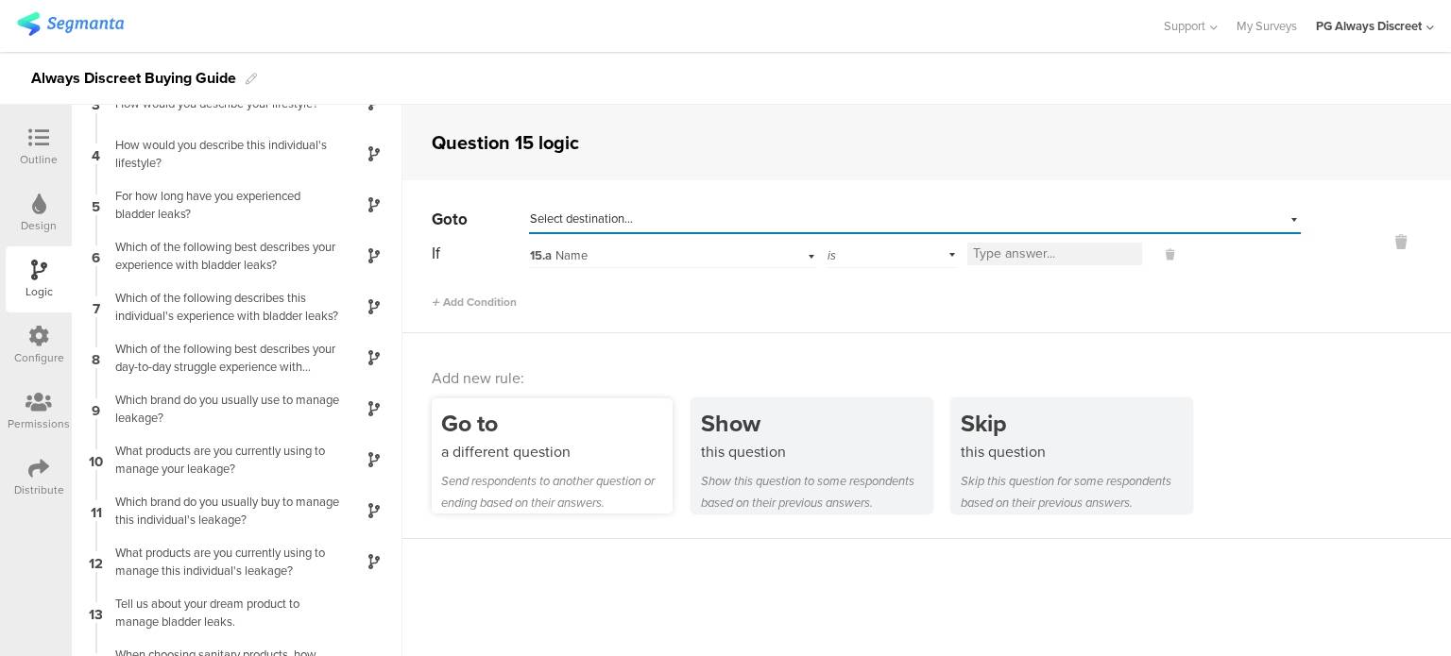
scroll to position [0, 0]
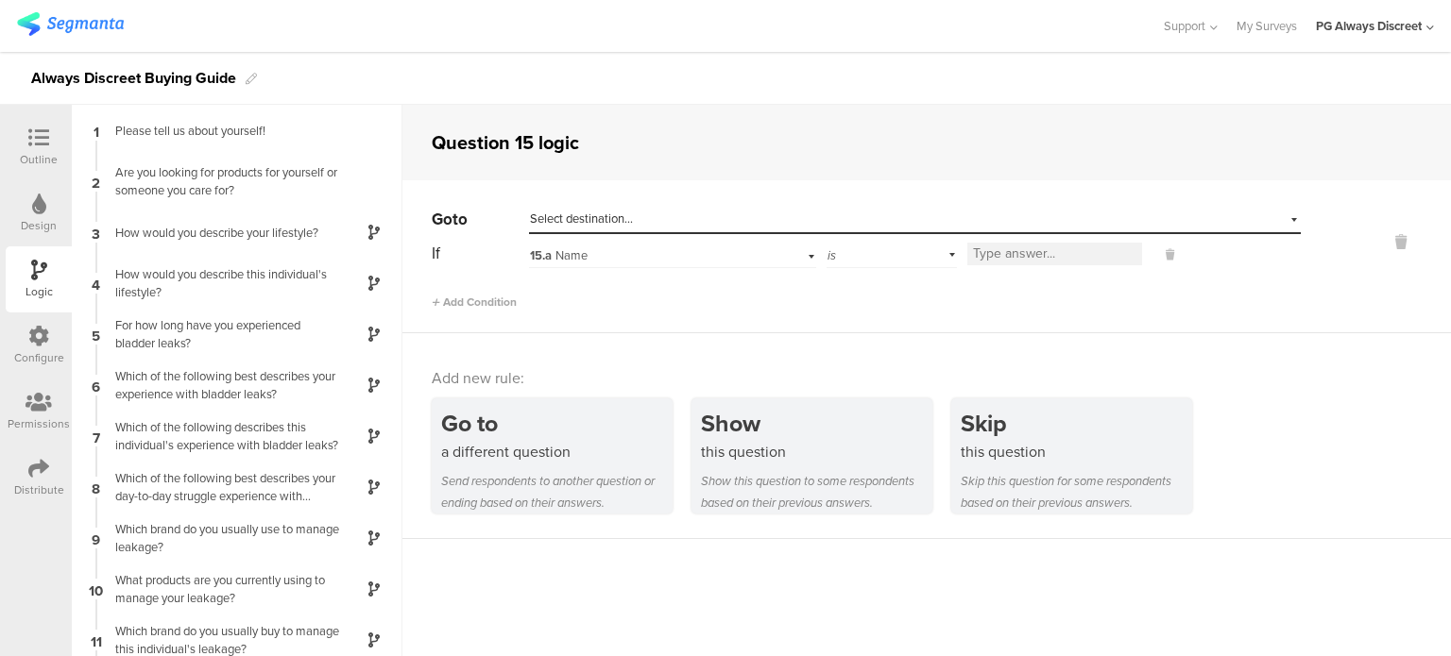
click at [30, 331] on icon at bounding box center [38, 336] width 21 height 21
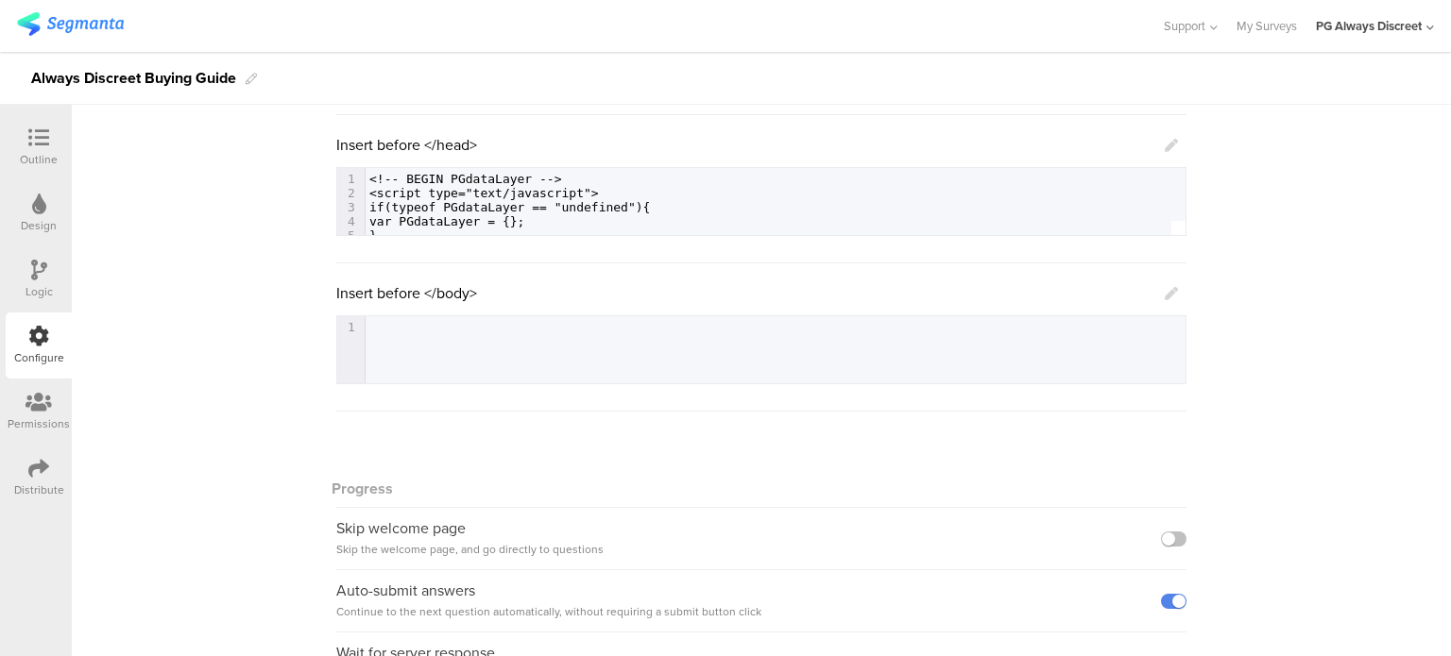
scroll to position [411, 0]
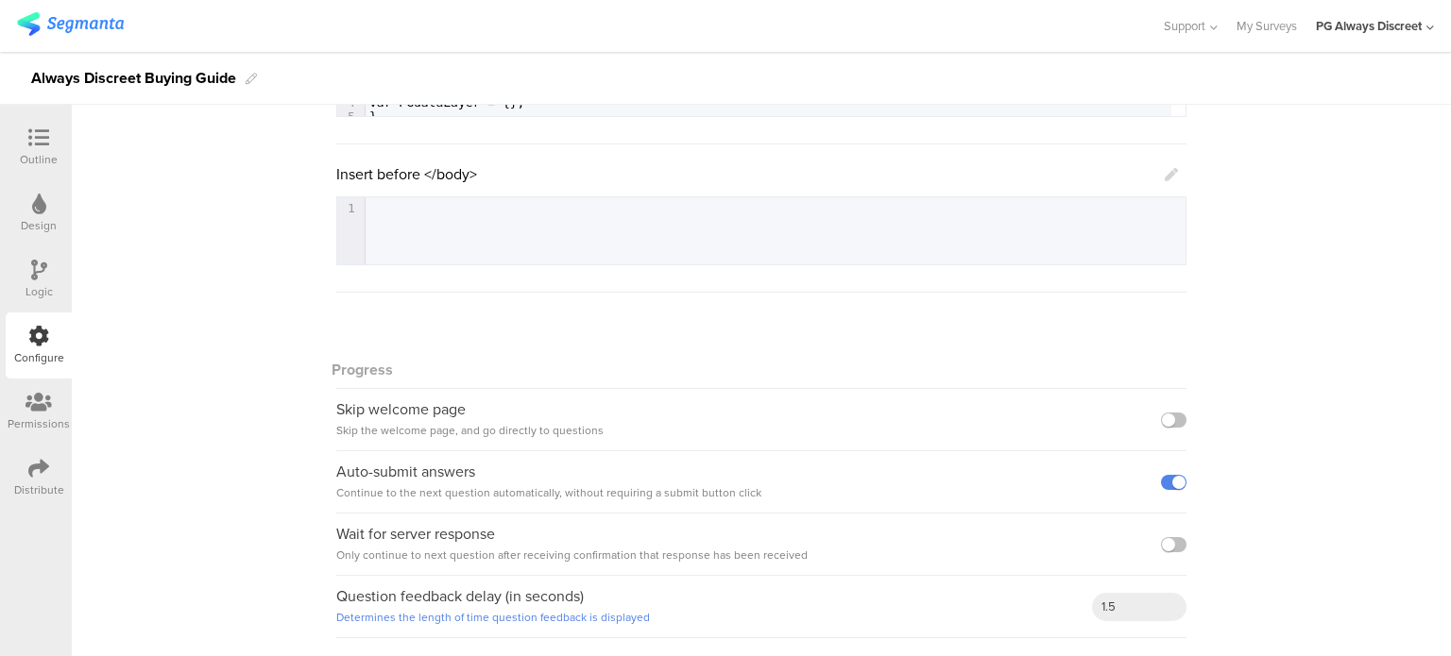
click at [43, 145] on icon at bounding box center [38, 137] width 21 height 21
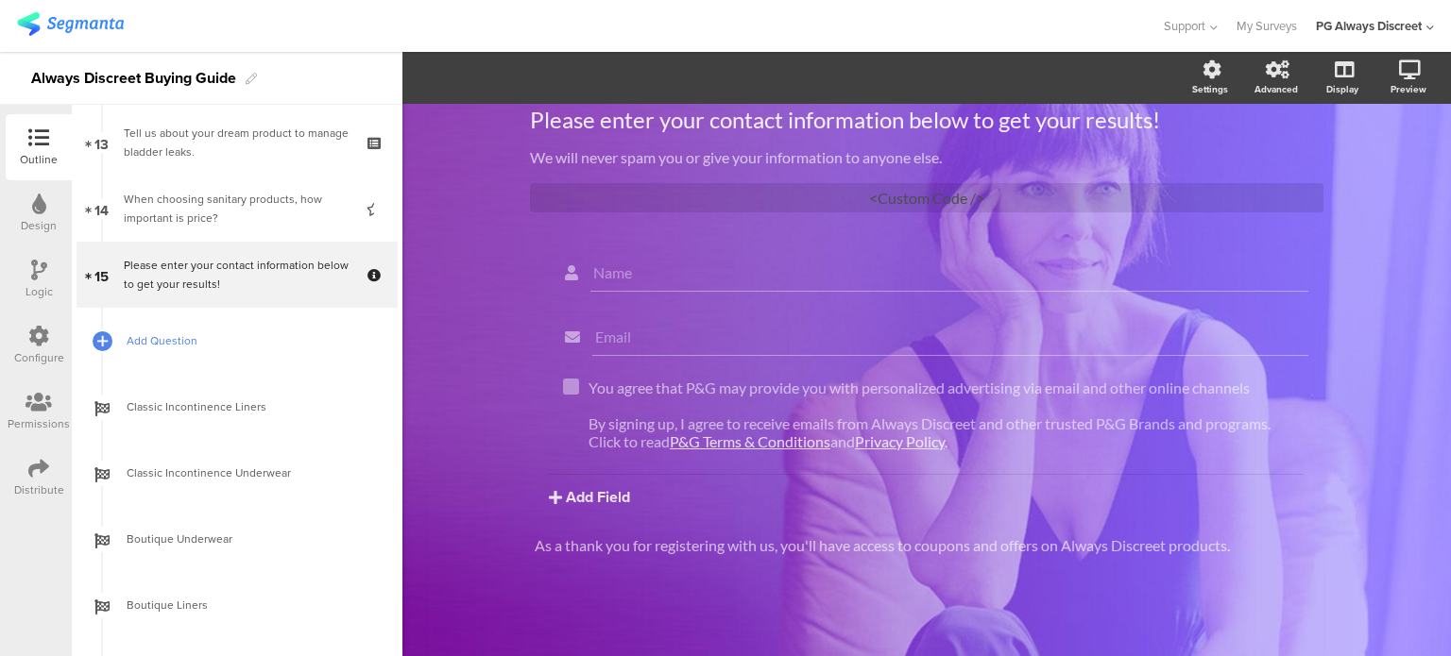
scroll to position [756, 0]
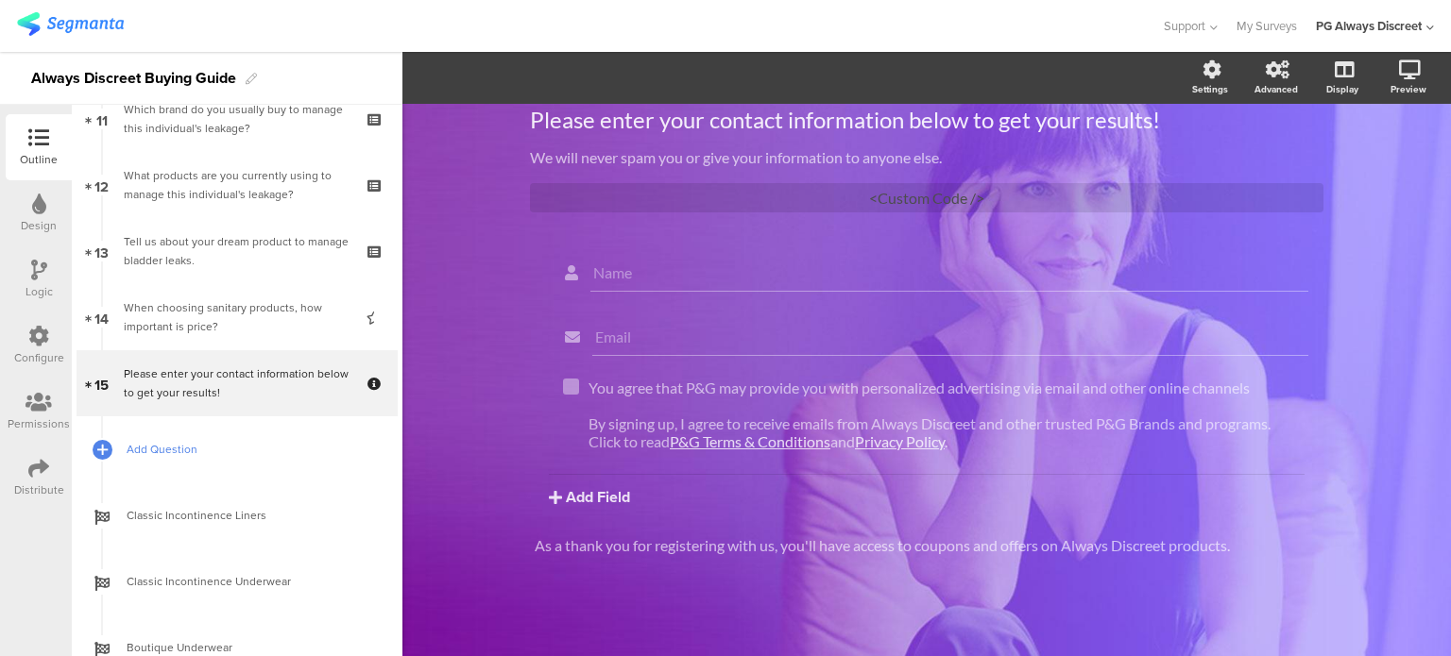
click at [181, 450] on span "Add Question" at bounding box center [248, 449] width 242 height 19
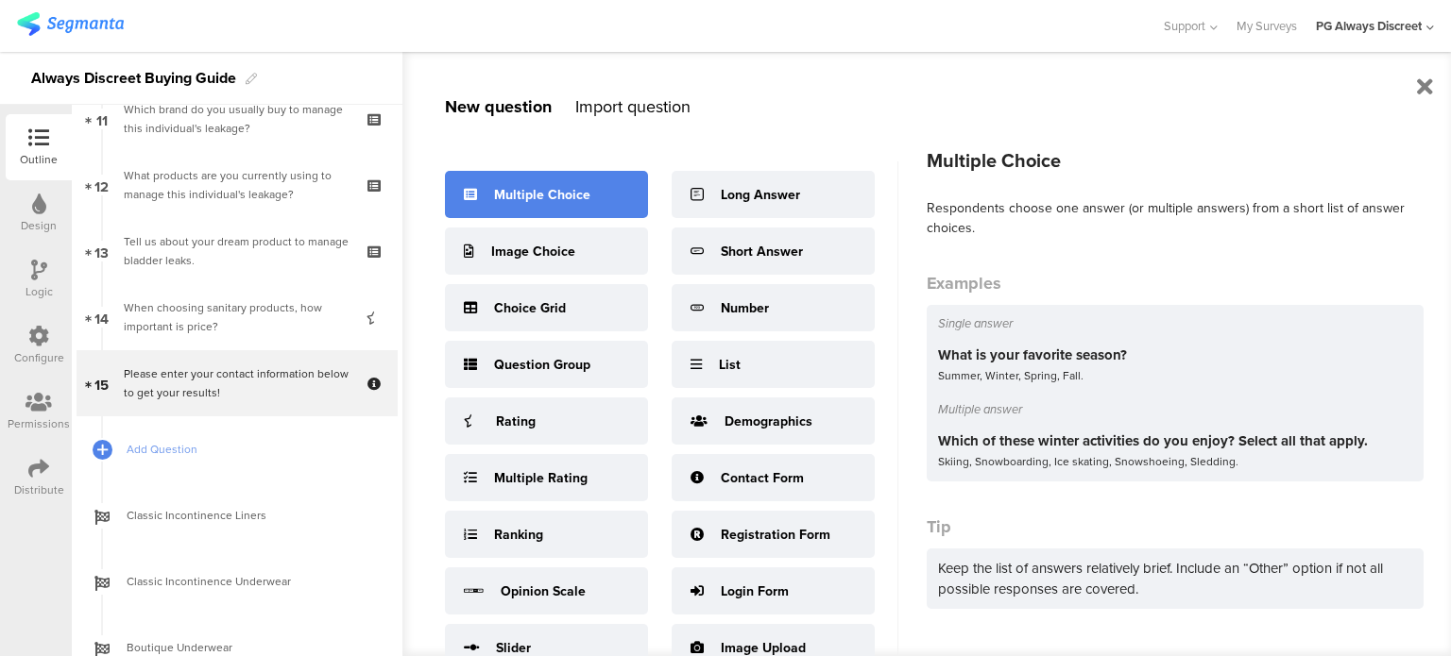
click at [534, 205] on div "Multiple Choice" at bounding box center [546, 194] width 203 height 47
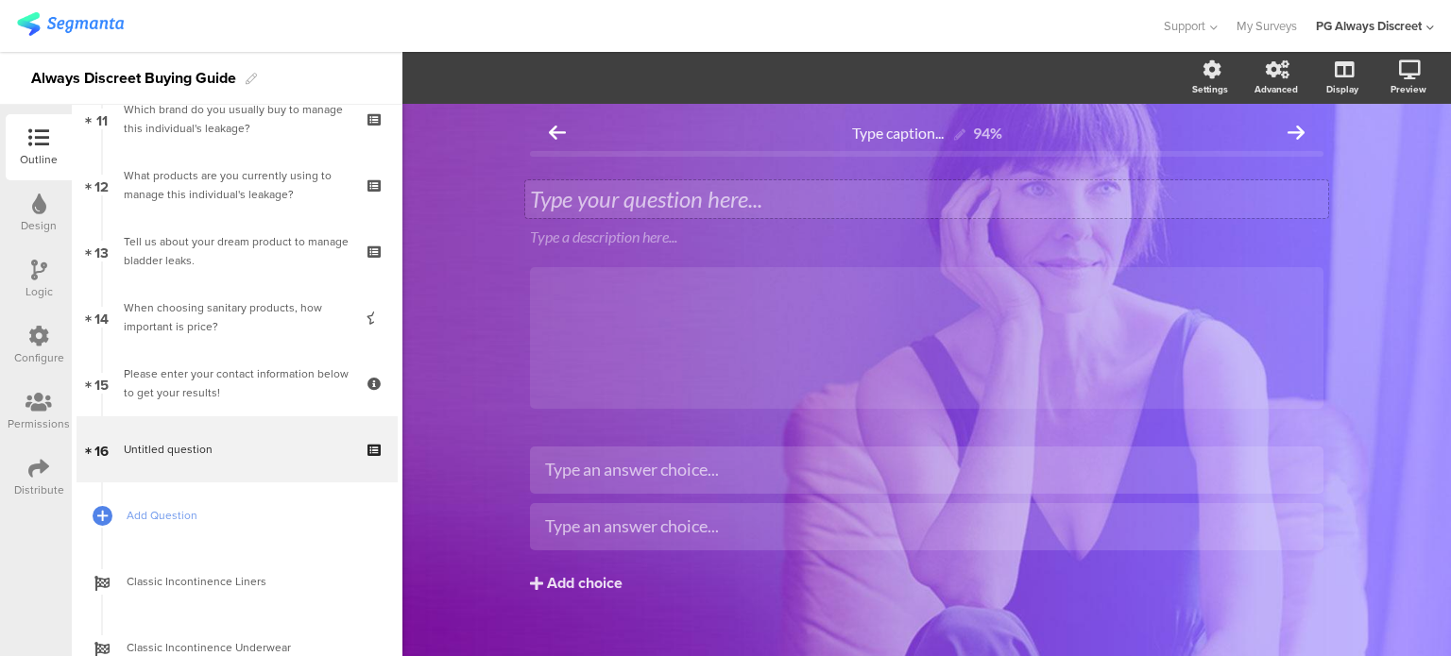
click at [620, 195] on div "Type your question here..." at bounding box center [926, 199] width 803 height 38
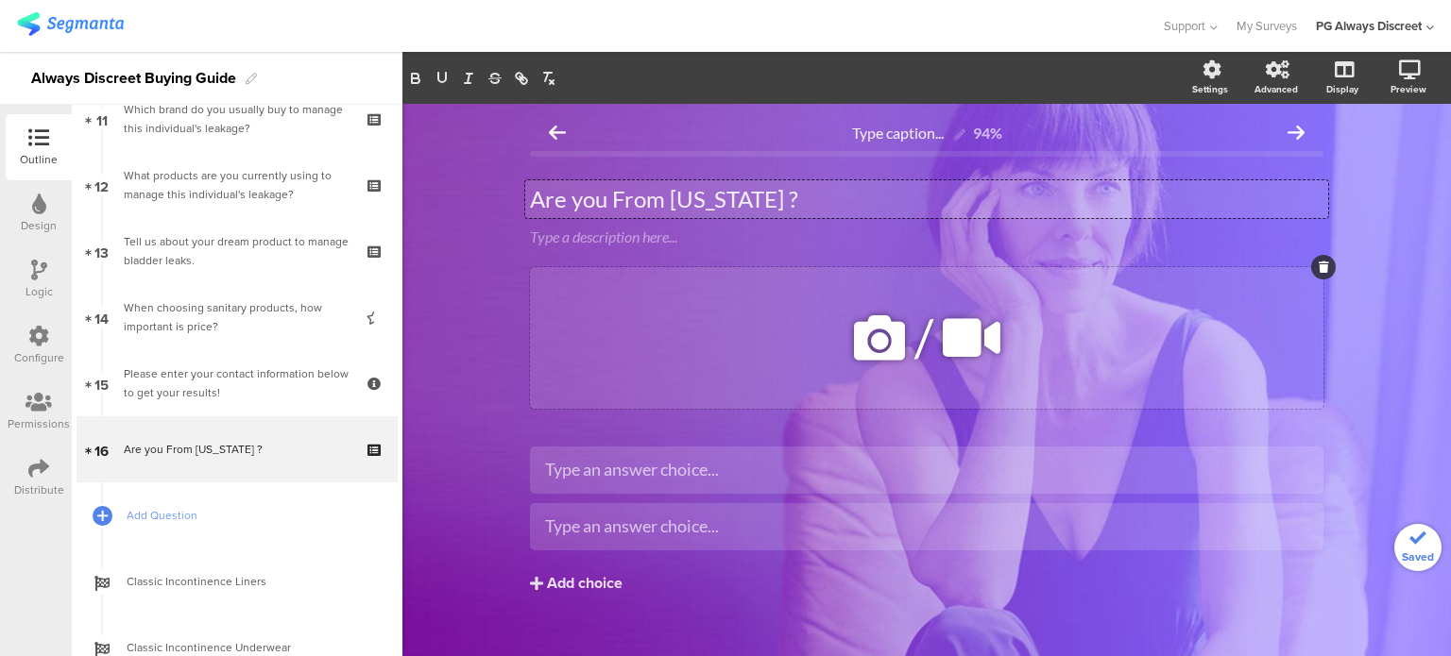
click at [657, 304] on div "/" at bounding box center [926, 338] width 793 height 142
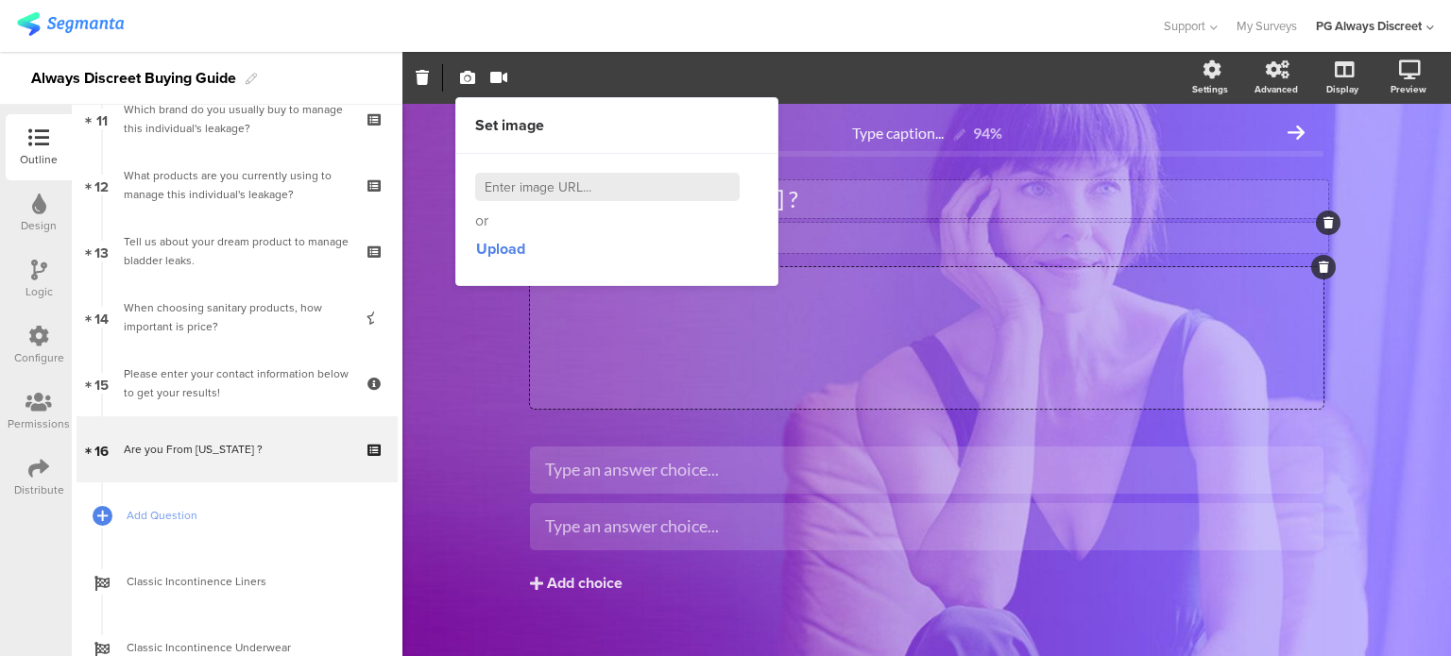
click at [865, 229] on div "Type a description here..." at bounding box center [926, 238] width 803 height 30
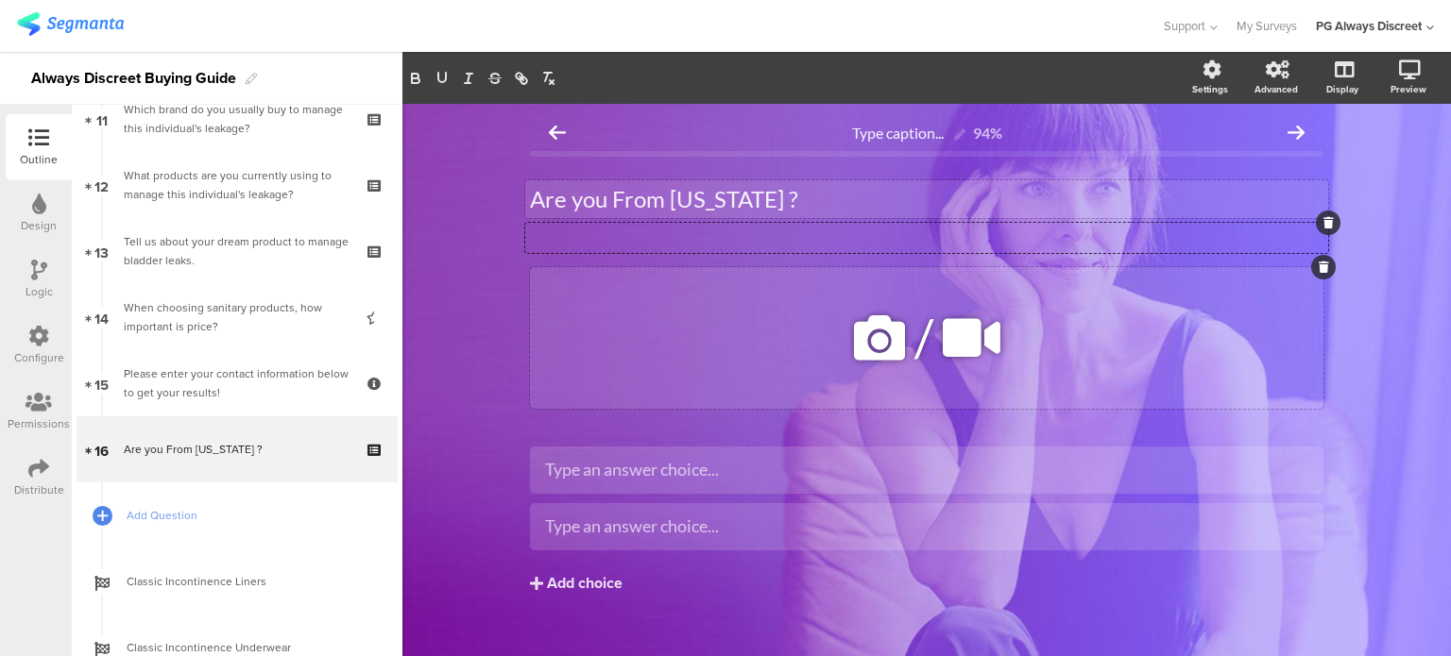
click at [1318, 271] on icon at bounding box center [1323, 267] width 10 height 11
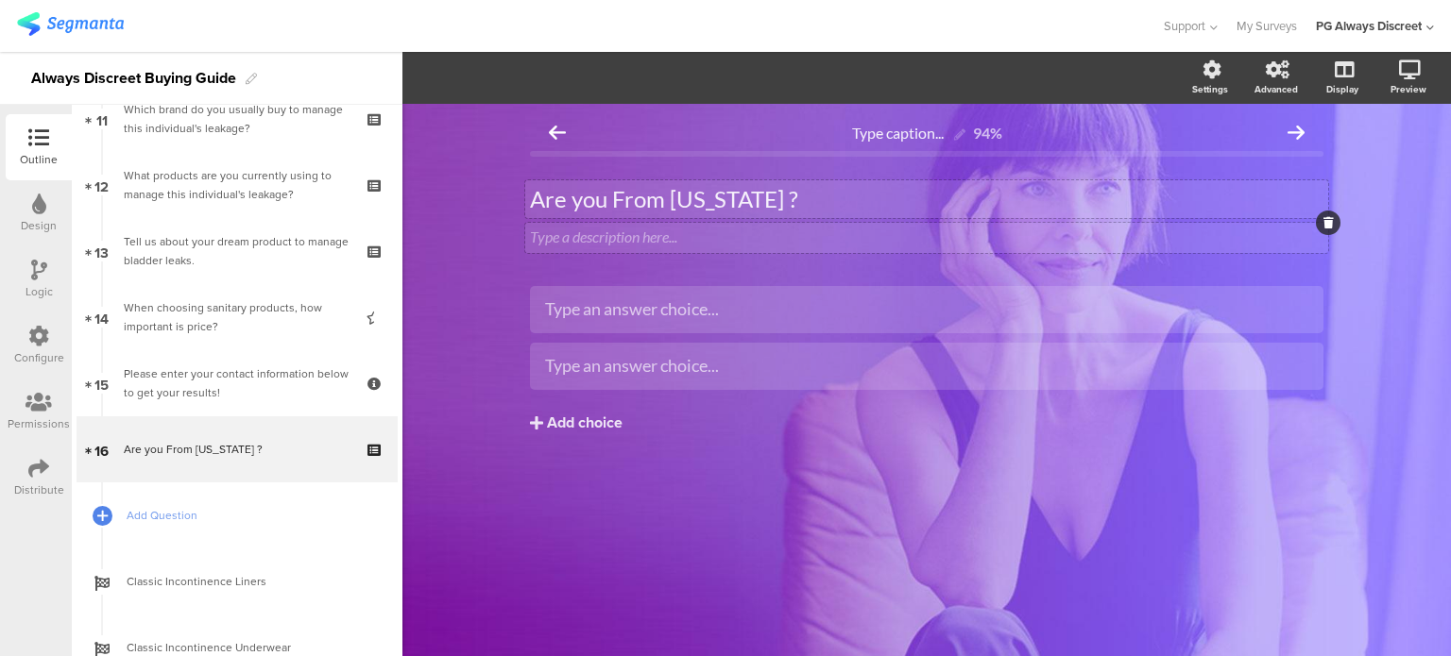
click at [1321, 226] on div at bounding box center [1328, 223] width 25 height 25
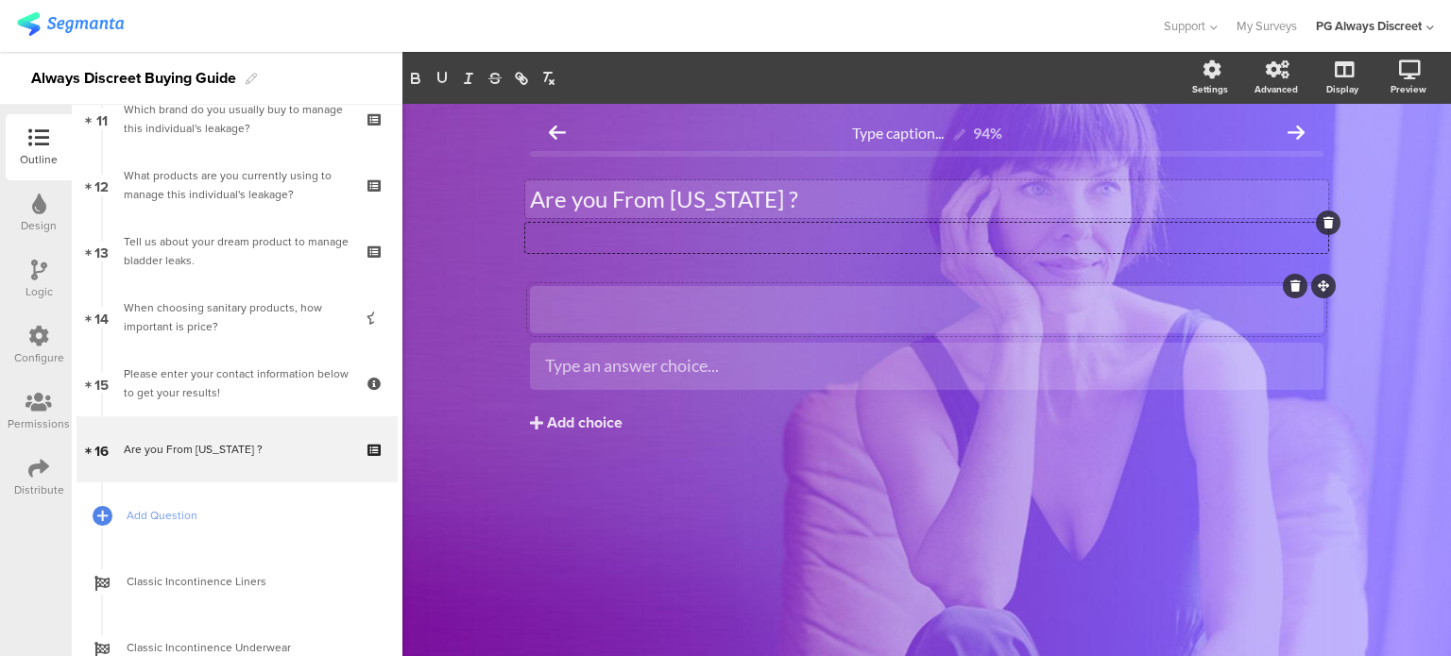
click at [1126, 299] on div at bounding box center [926, 309] width 763 height 22
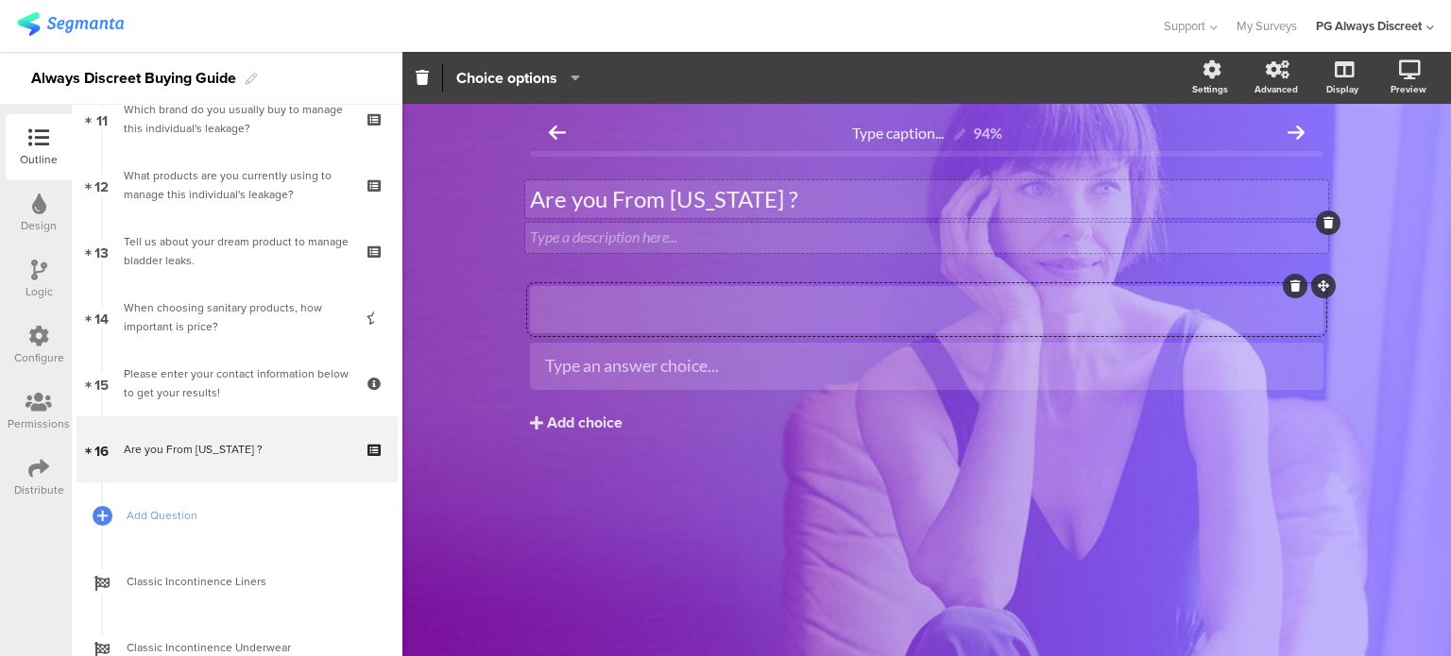
click at [1311, 226] on div "Type a description here..." at bounding box center [926, 238] width 803 height 30
click at [1334, 226] on div at bounding box center [1328, 223] width 25 height 25
click at [1327, 224] on icon at bounding box center [1328, 222] width 10 height 11
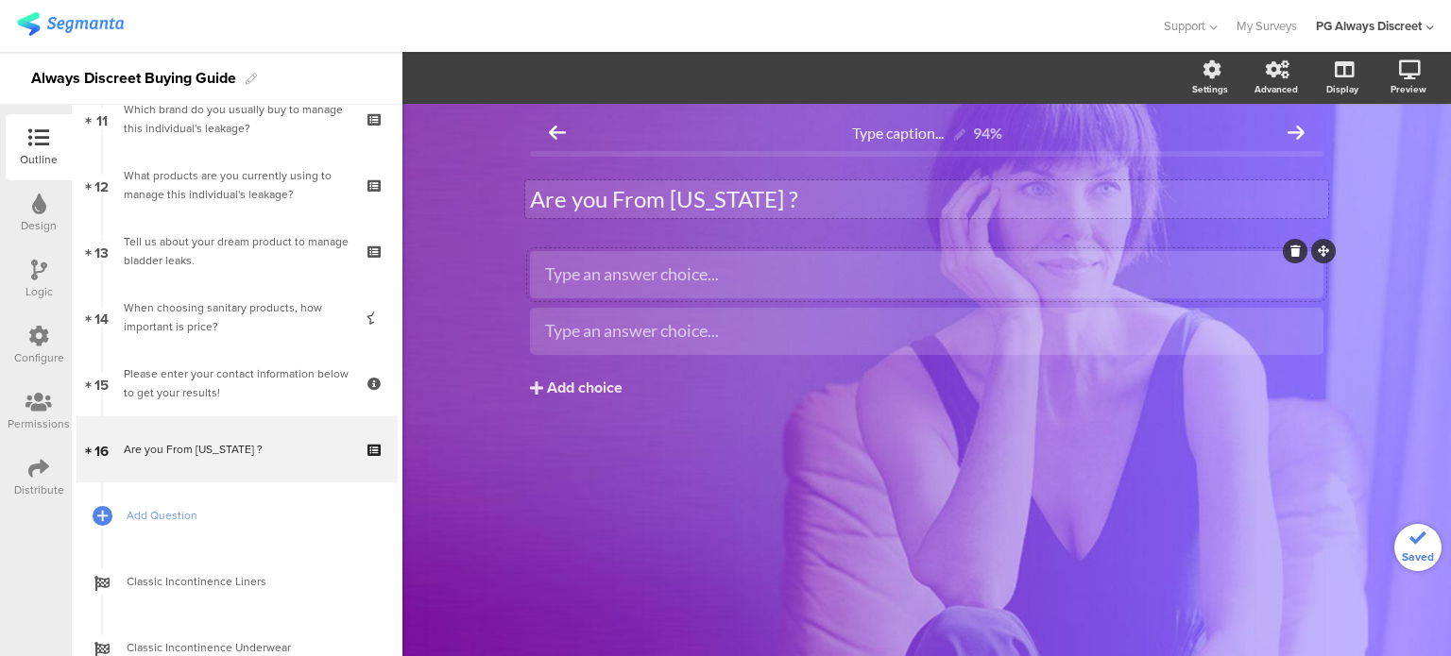
click at [761, 278] on div "Type an answer choice..." at bounding box center [926, 274] width 763 height 22
click at [671, 343] on div "Type an answer choice..." at bounding box center [926, 330] width 763 height 31
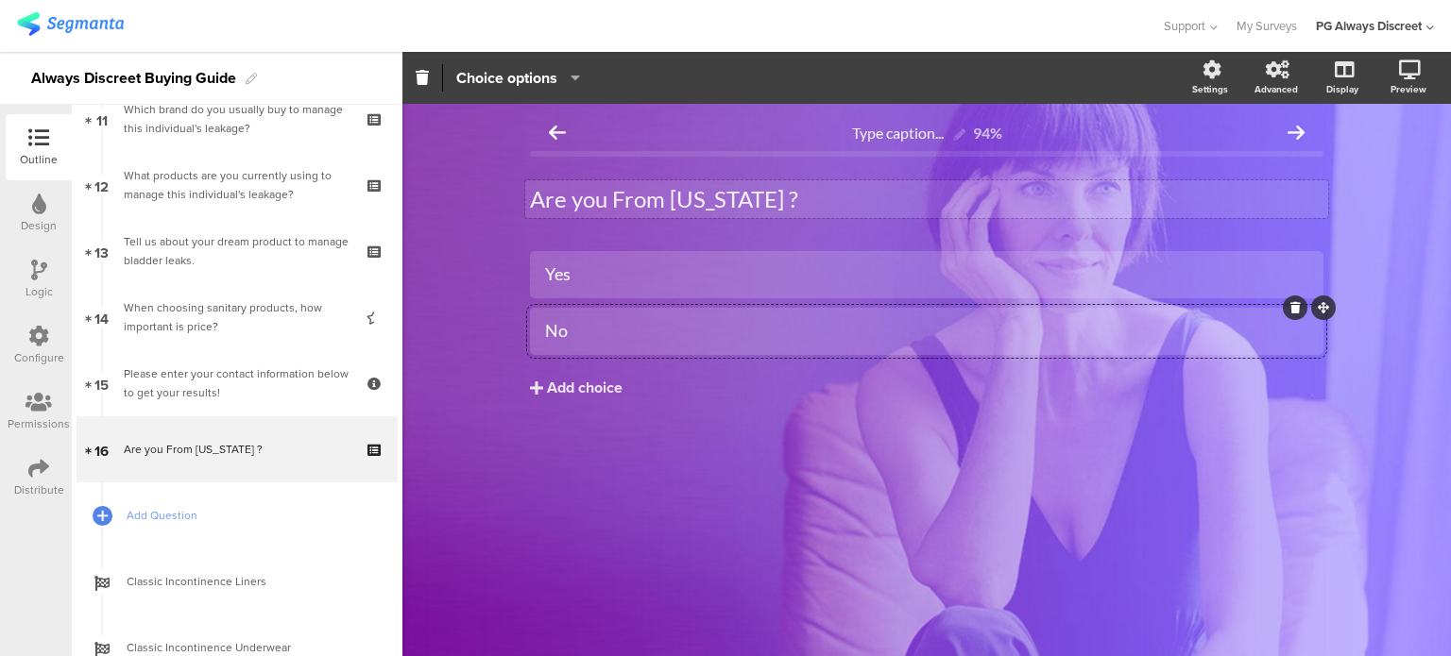
click at [632, 195] on div "Are you From Maryland ? Are you From Maryland ?" at bounding box center [926, 199] width 803 height 38
click at [624, 196] on p "Are you From Maryland ?" at bounding box center [926, 199] width 793 height 28
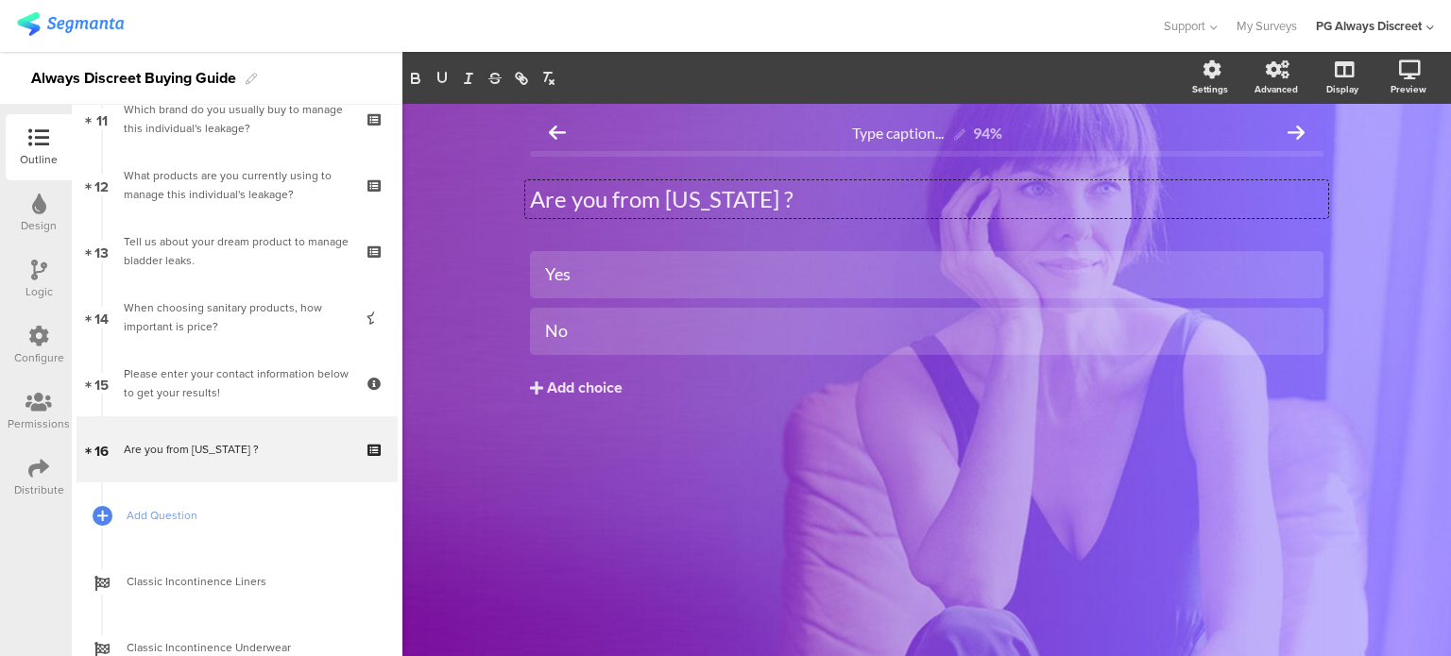
click at [532, 551] on div "Type caption... 94% Are you from Maryland ? Are you from Maryland ? Are you fro…" at bounding box center [926, 380] width 1048 height 552
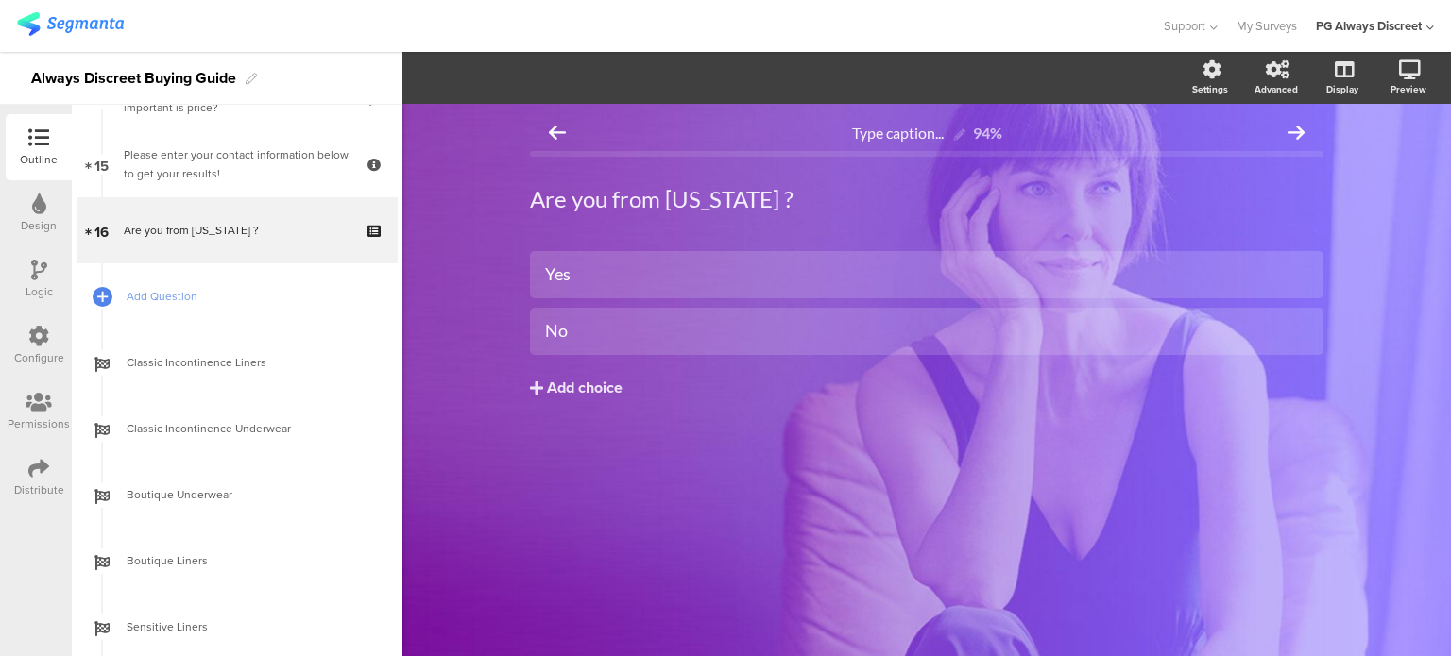
scroll to position [1133, 0]
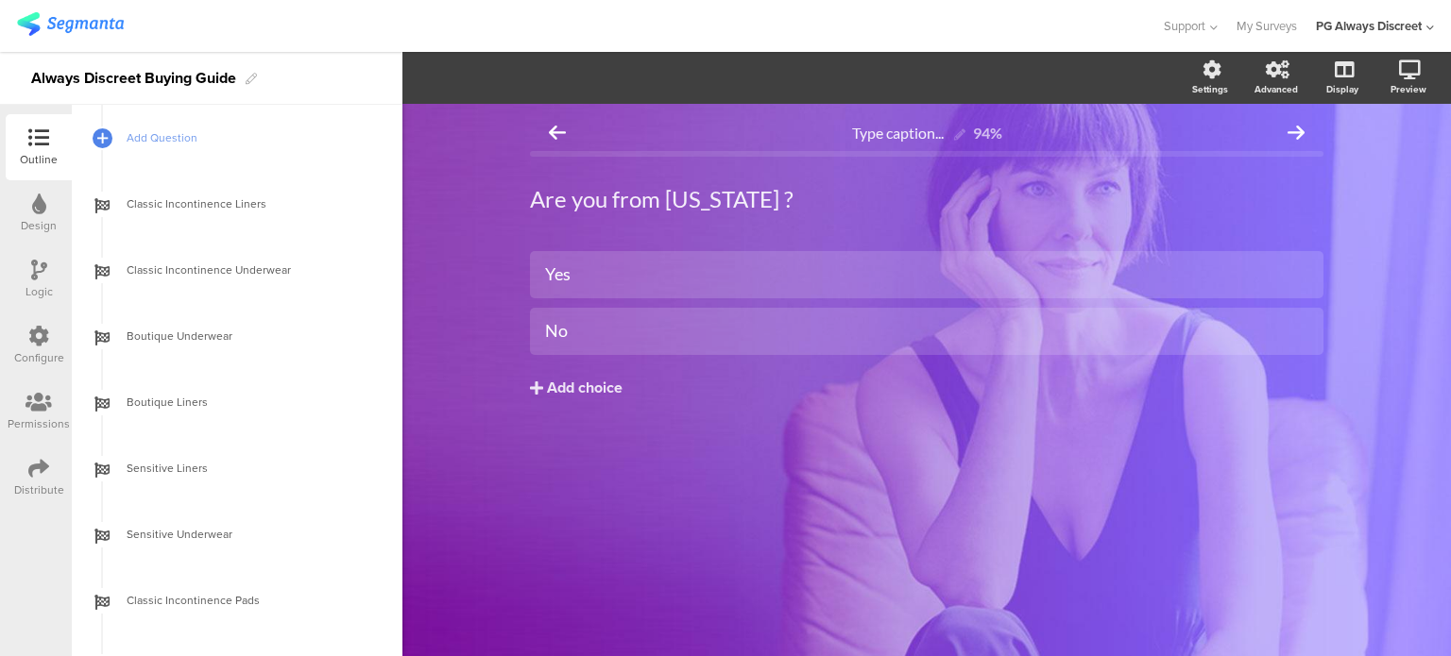
click at [665, 523] on div "Type caption... 94% Are you from Maryland ? Are you from Maryland ? Yes No" at bounding box center [926, 380] width 1048 height 552
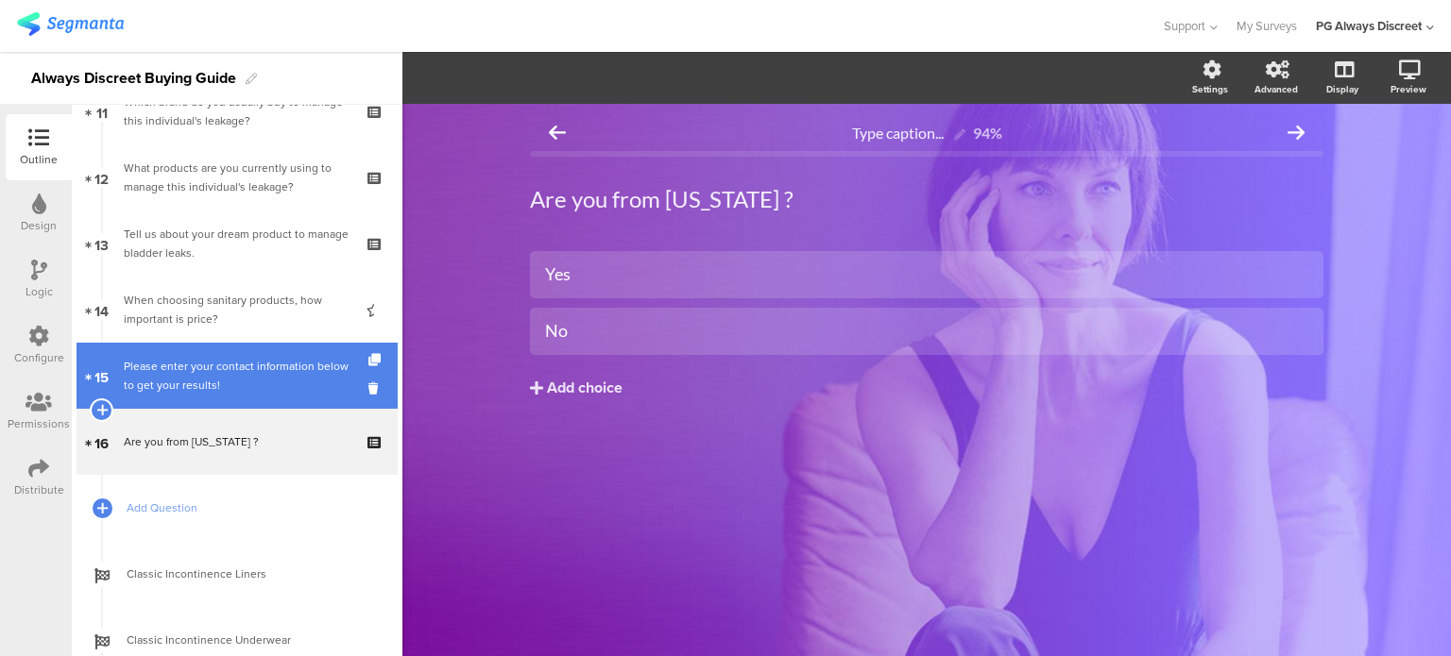
scroll to position [661, 0]
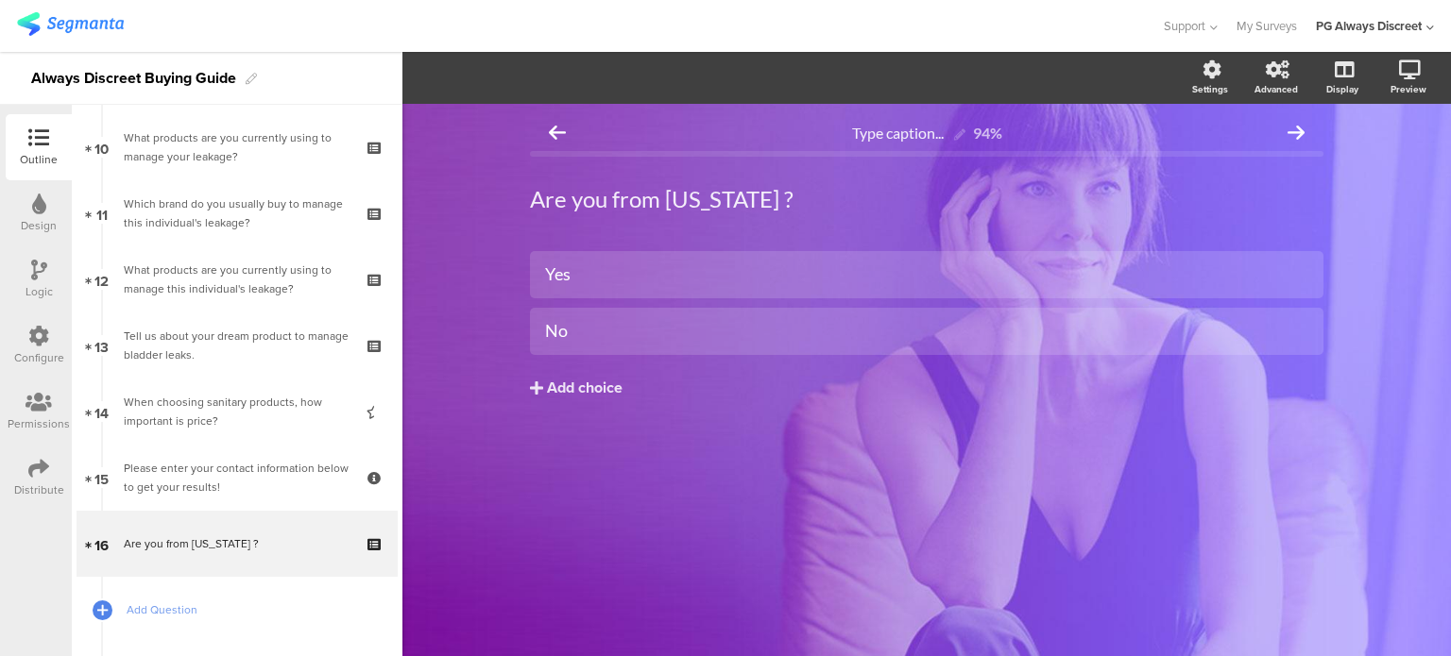
click at [38, 286] on div "Logic" at bounding box center [38, 291] width 27 height 17
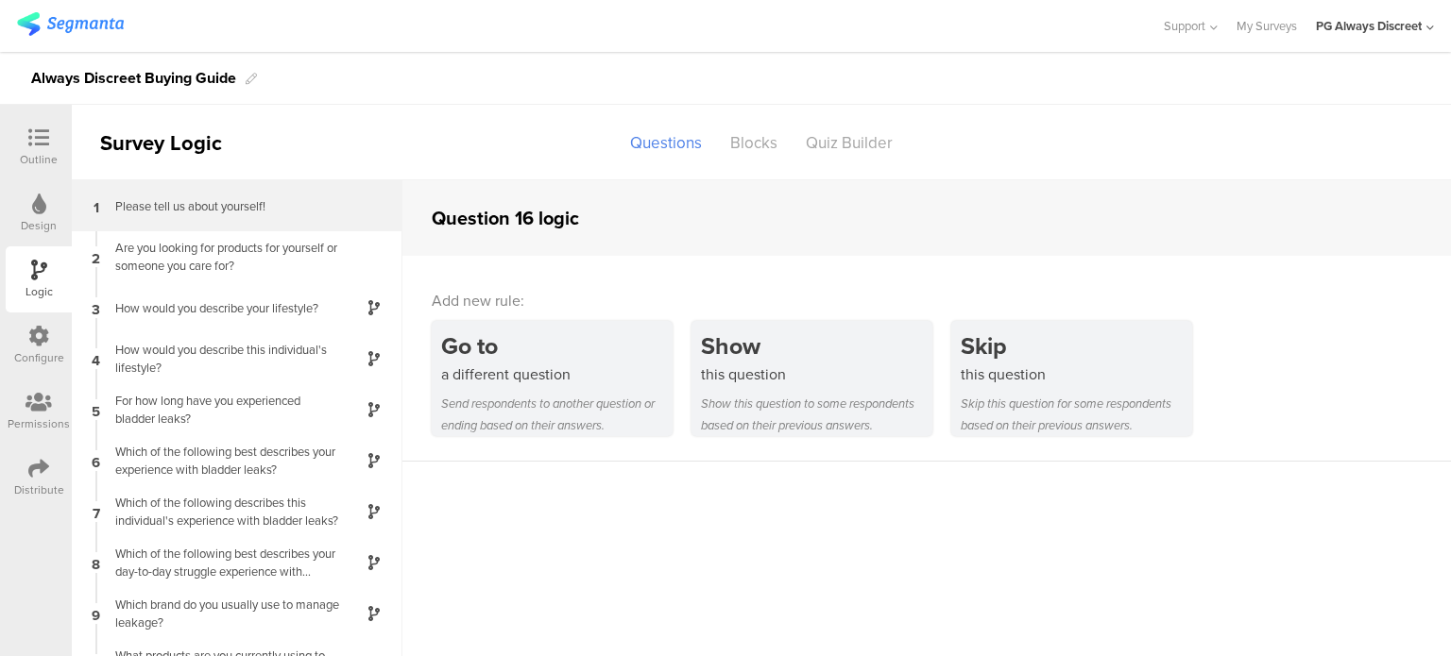
click at [261, 193] on div "1 Please tell us about yourself!" at bounding box center [237, 205] width 331 height 51
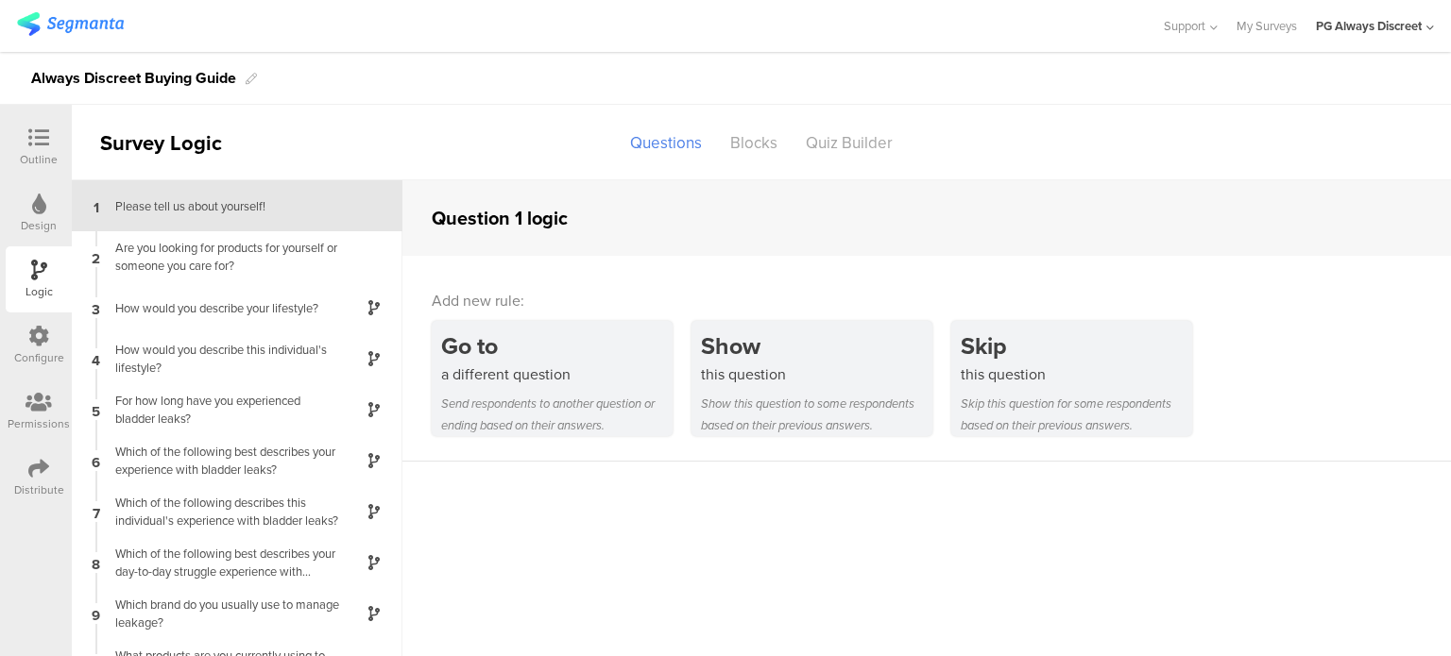
click at [271, 211] on div "Please tell us about yourself!" at bounding box center [222, 206] width 236 height 18
click at [247, 214] on div "Please tell us about yourself!" at bounding box center [222, 206] width 236 height 18
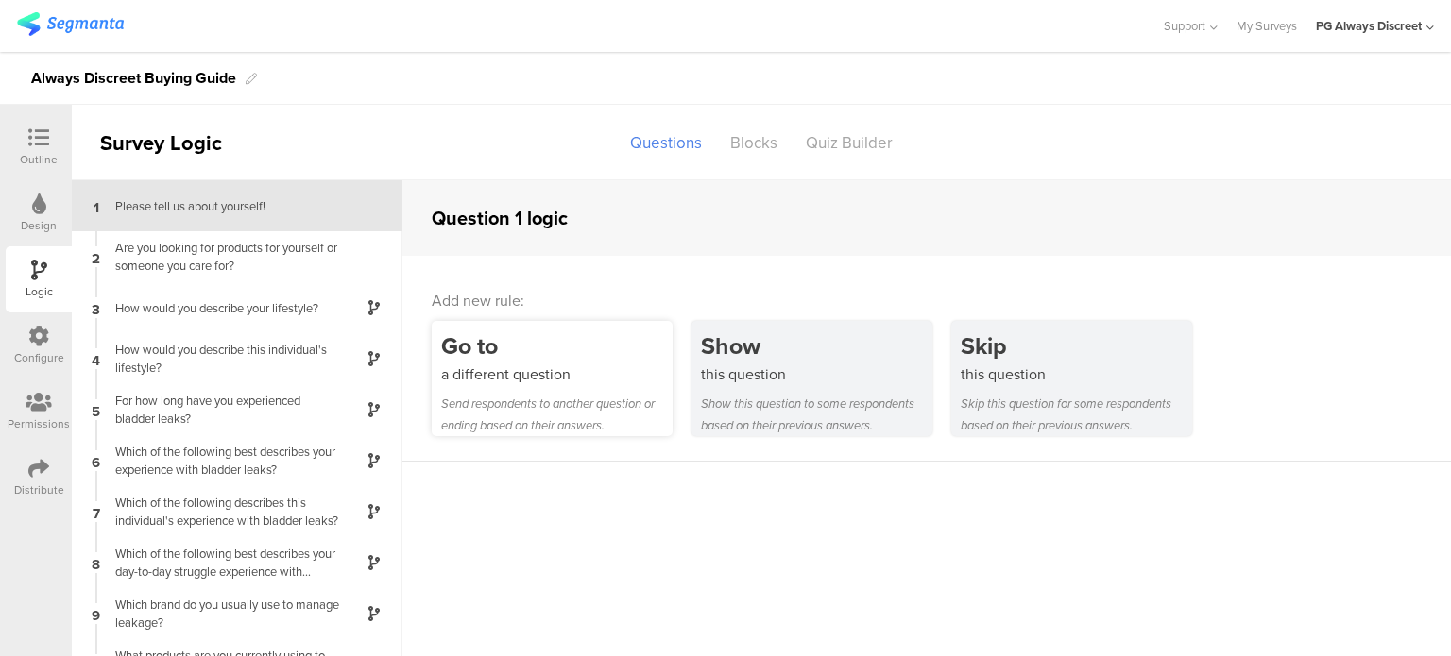
click at [566, 425] on div "Send respondents to another question or ending based on their answers." at bounding box center [556, 414] width 231 height 43
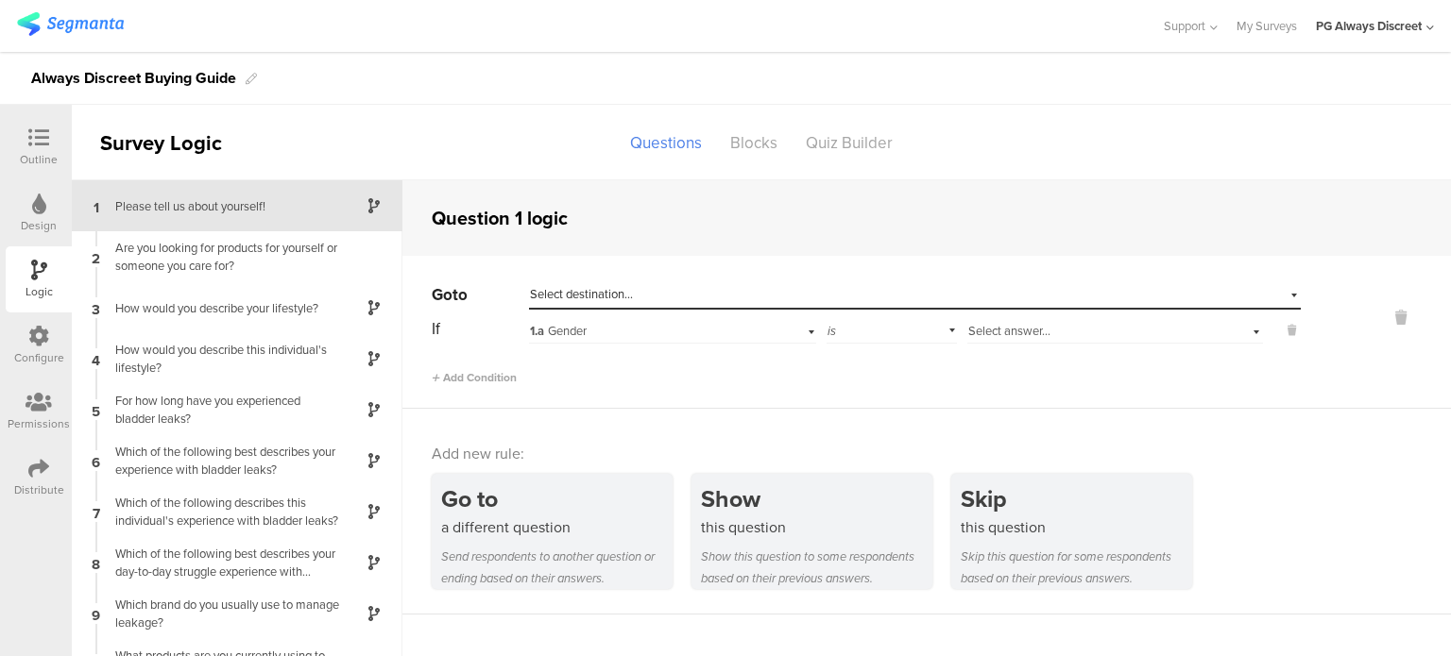
click at [672, 297] on div "Select destination..." at bounding box center [828, 294] width 596 height 17
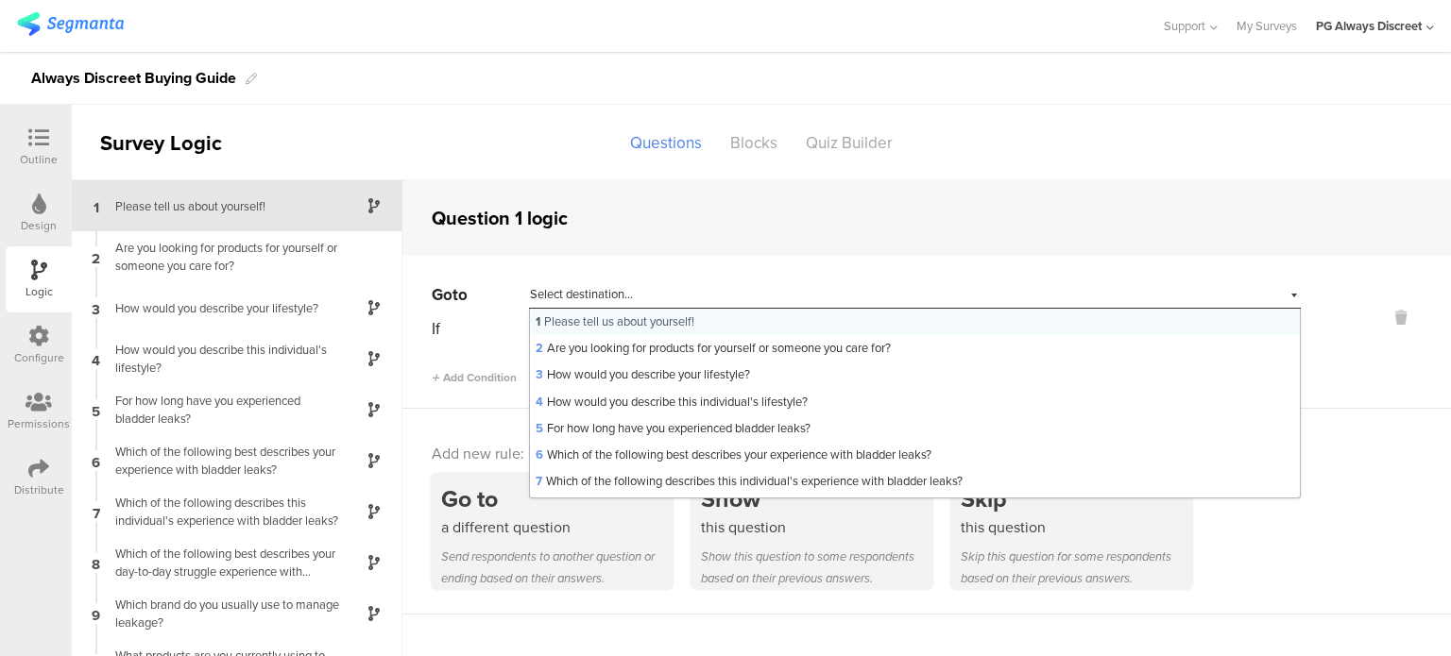
click at [672, 318] on span "1 Please tell us about yourself!" at bounding box center [614, 322] width 159 height 18
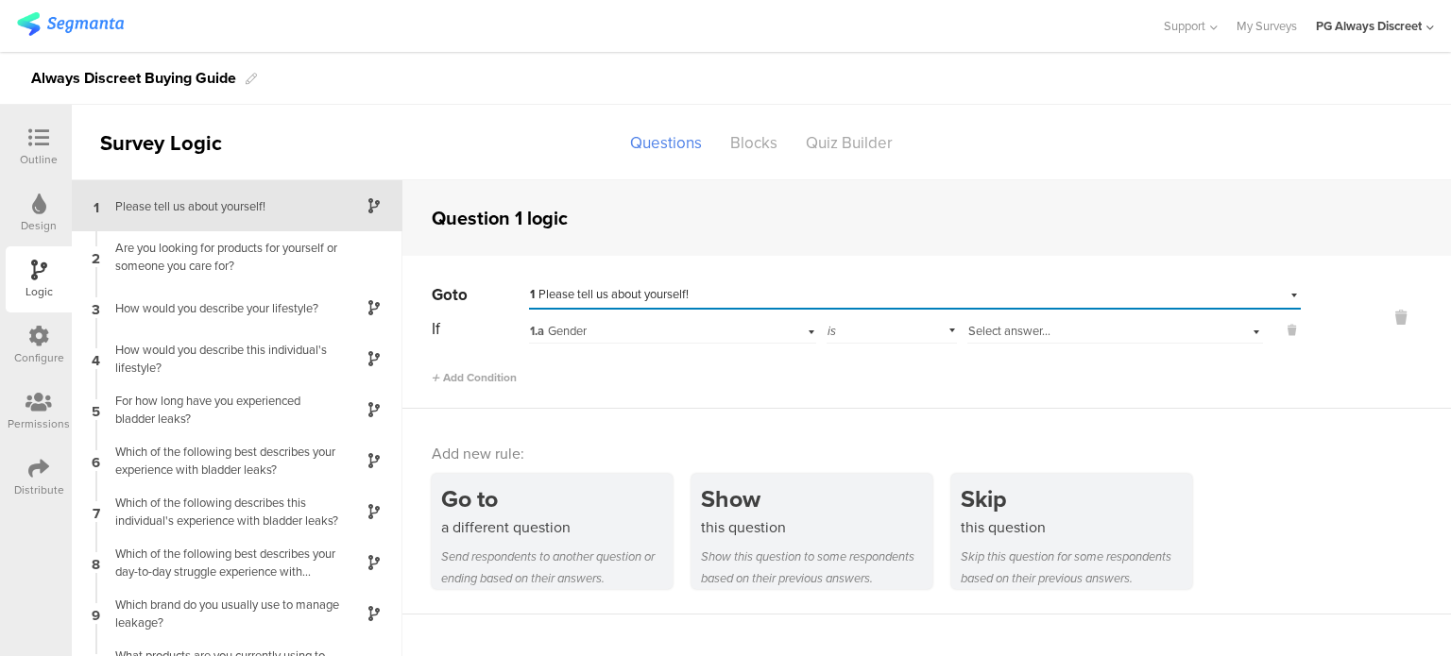
click at [777, 335] on div "1.a Gender" at bounding box center [672, 328] width 287 height 29
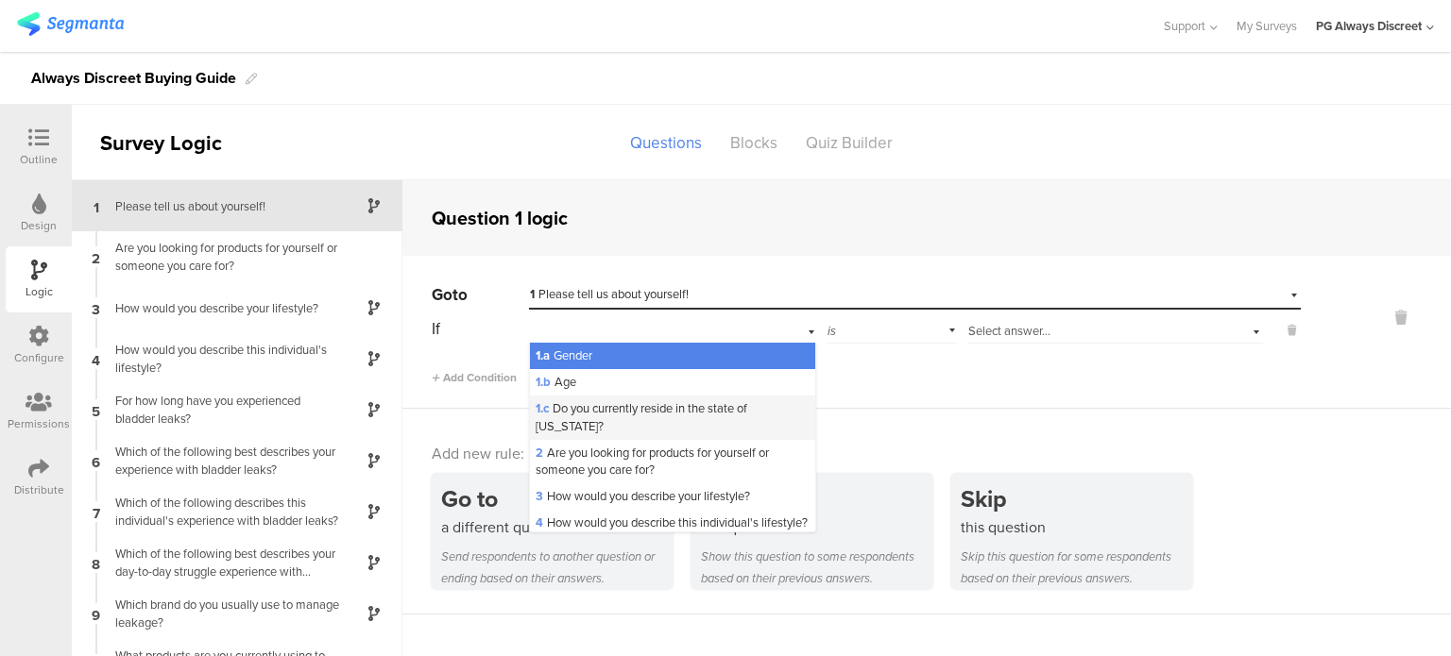
click at [716, 419] on div "1.c Do you currently reside in the state of California?" at bounding box center [672, 417] width 285 height 43
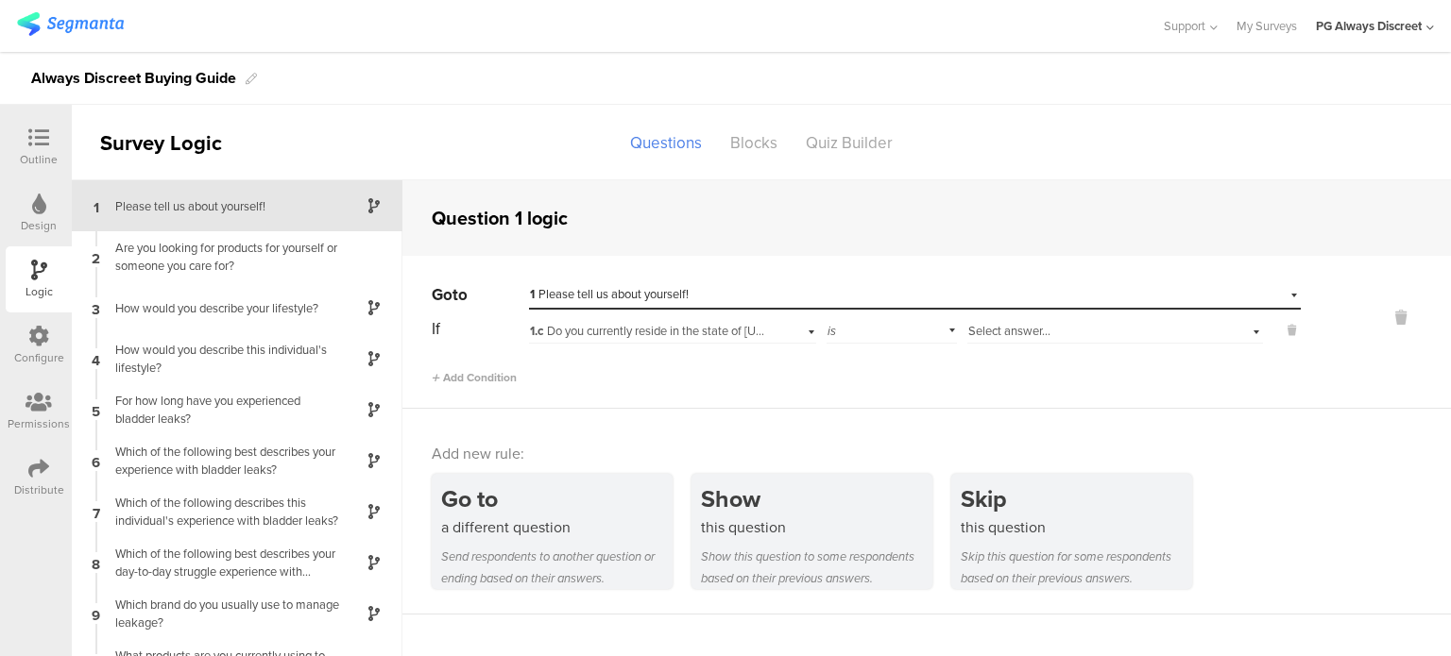
click at [1025, 327] on span "Select answer..." at bounding box center [1009, 331] width 82 height 18
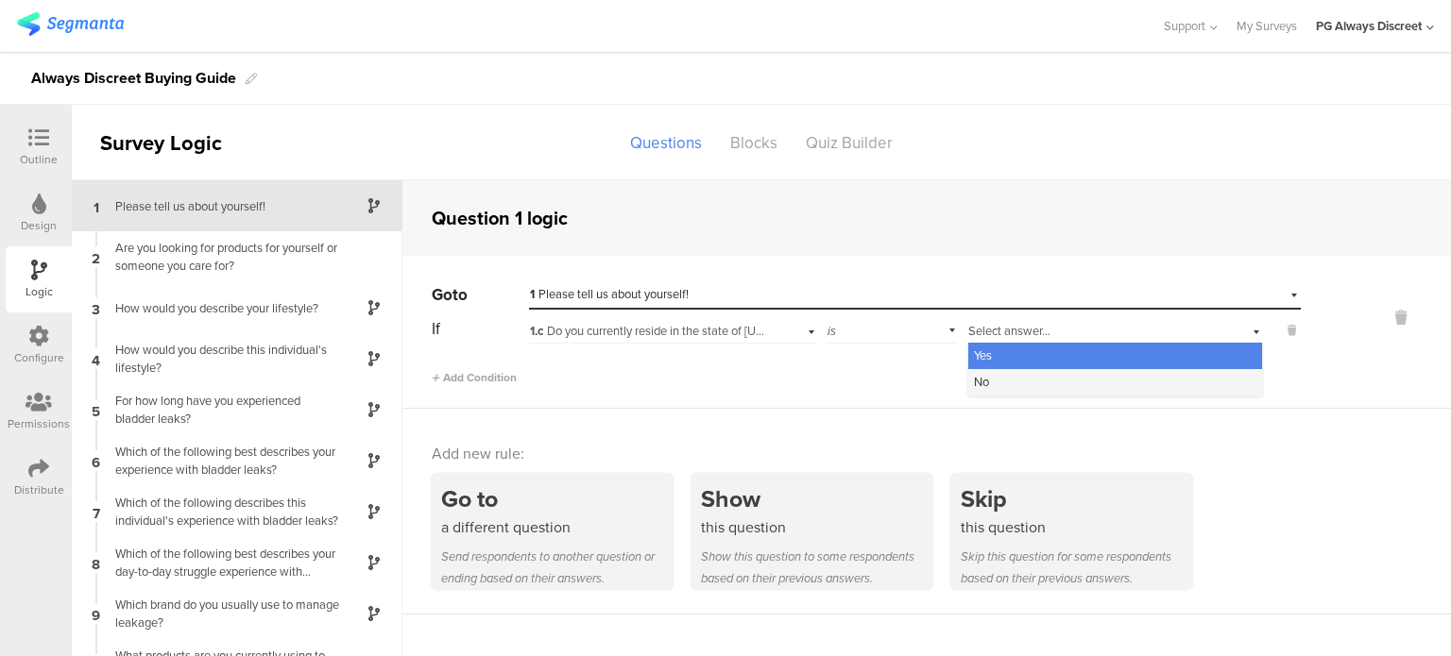
click at [1001, 379] on div "No" at bounding box center [1115, 382] width 294 height 26
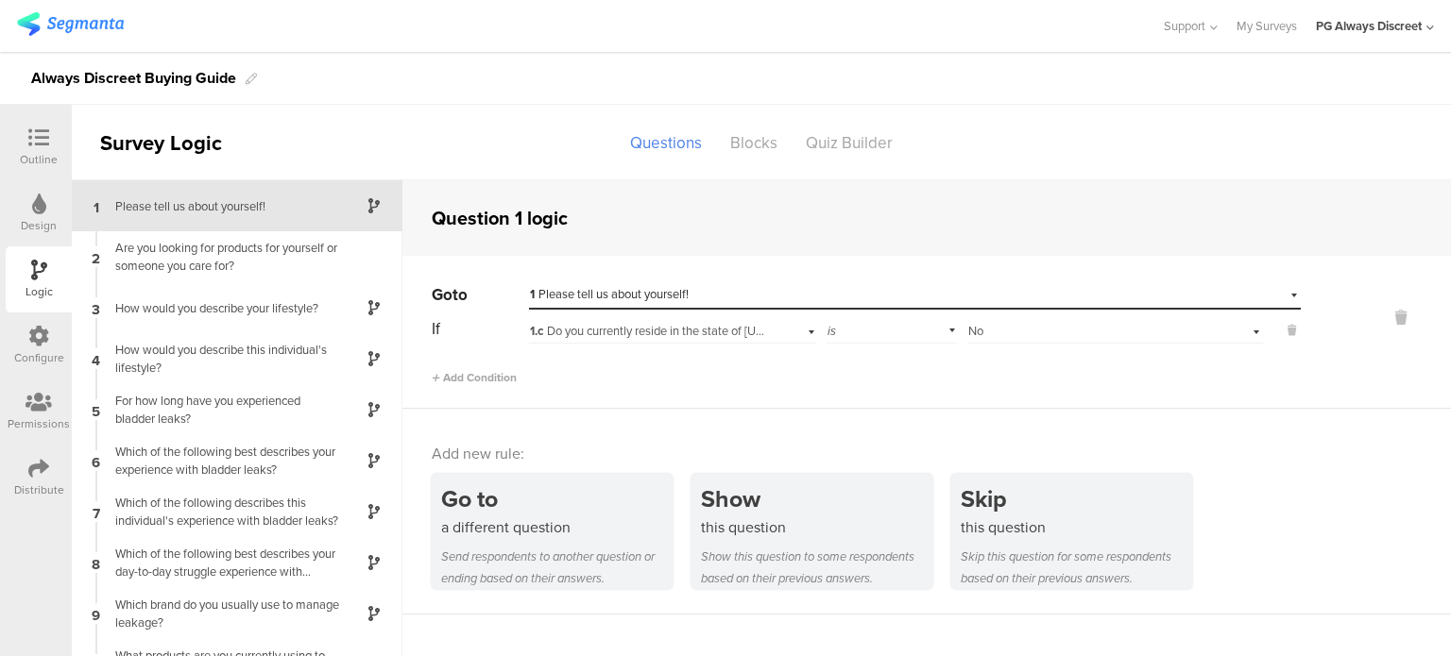
click at [632, 295] on span "1 Please tell us about yourself!" at bounding box center [609, 294] width 159 height 18
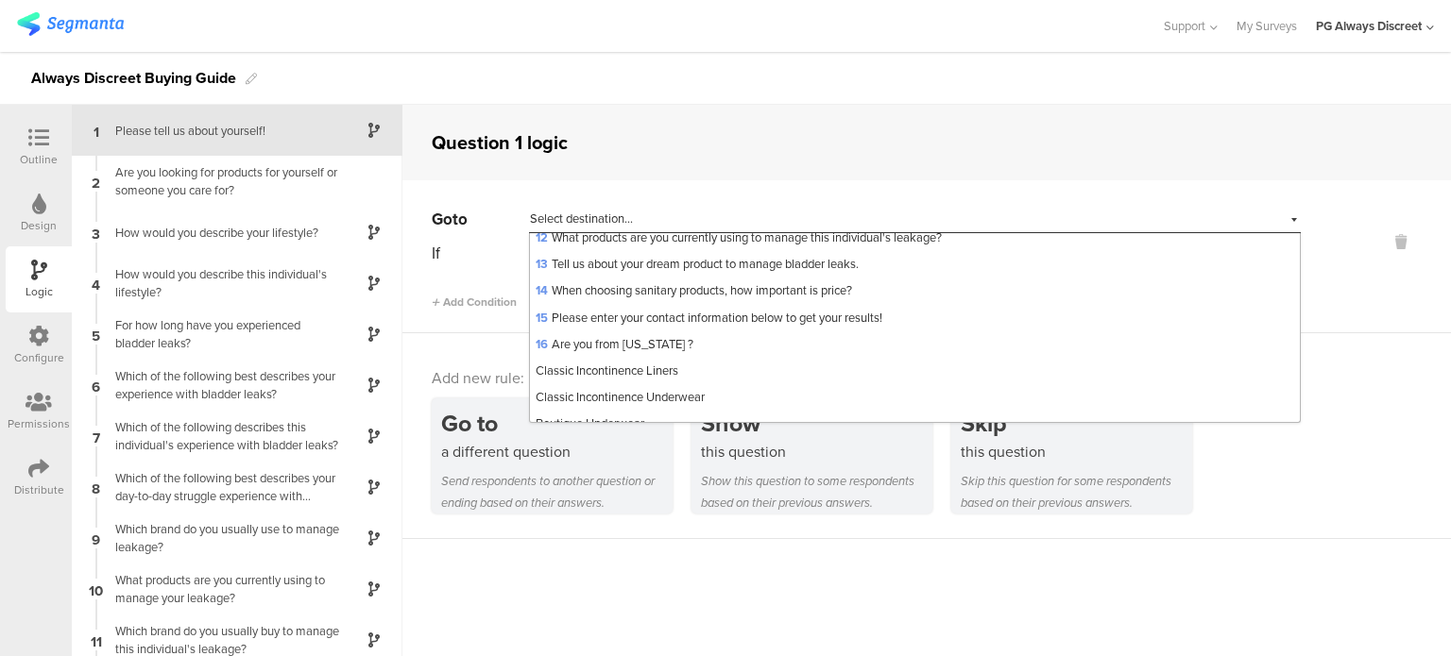
scroll to position [273, 0]
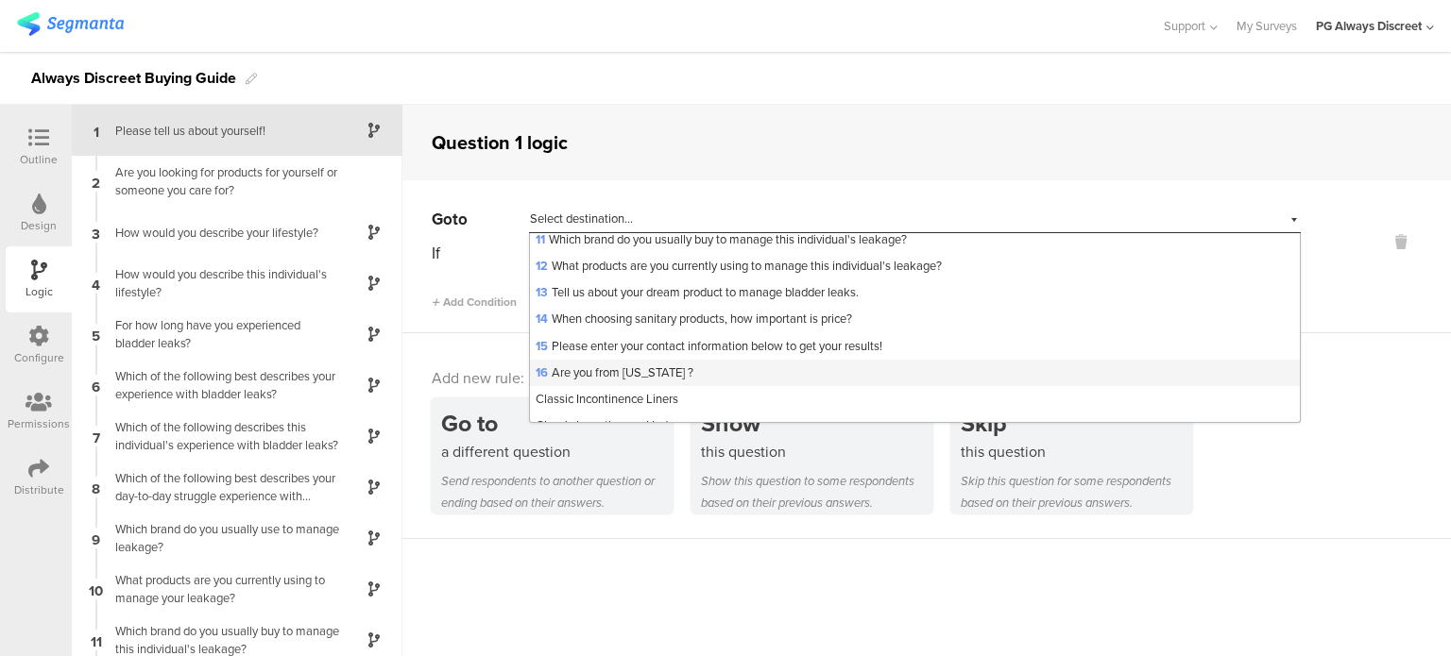
click at [641, 369] on span "16 Are you from Maryland ?" at bounding box center [614, 373] width 158 height 18
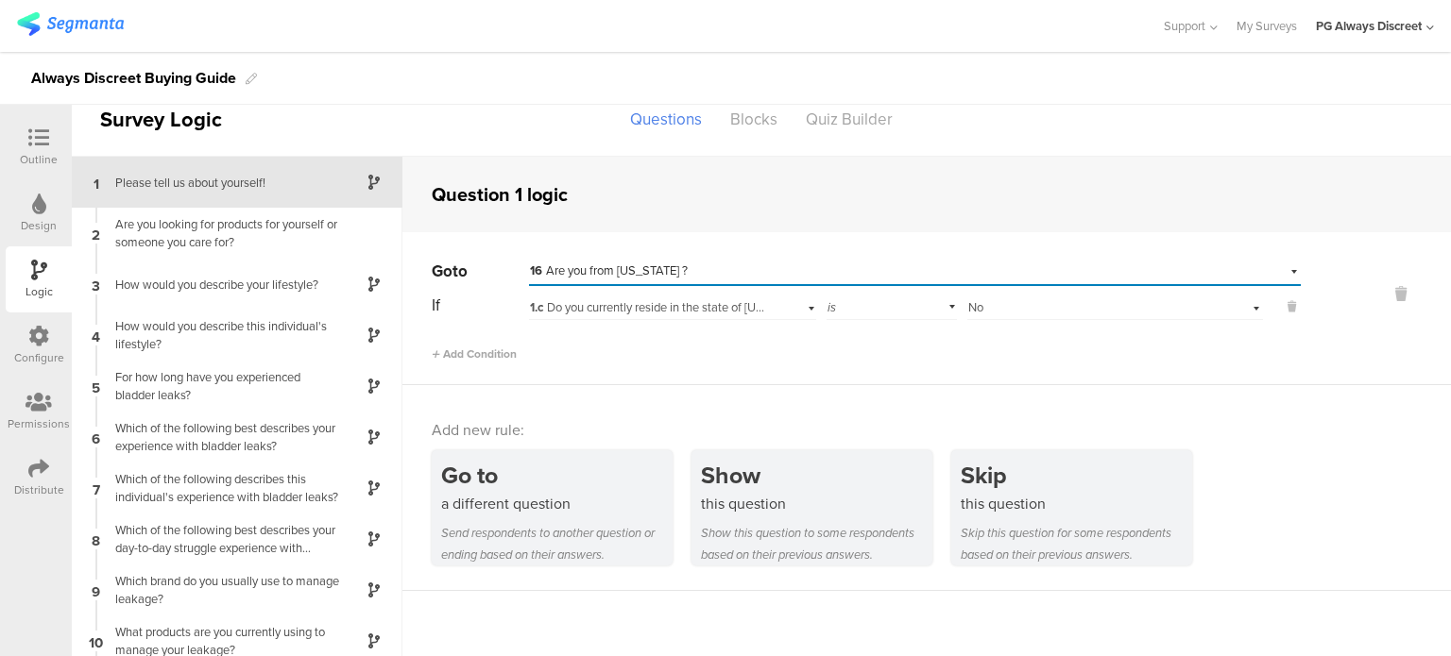
scroll to position [0, 0]
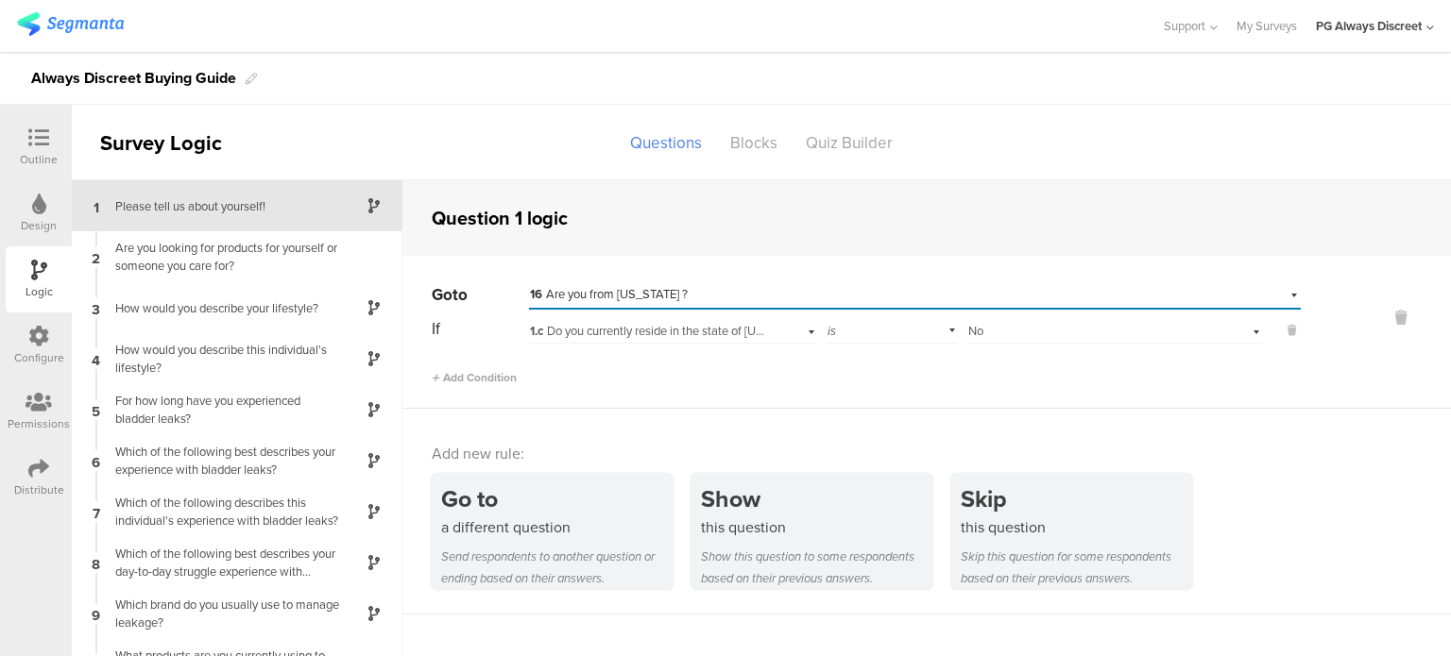
click at [648, 326] on span "1.c Do you currently reside in the state of California?" at bounding box center [671, 331] width 282 height 18
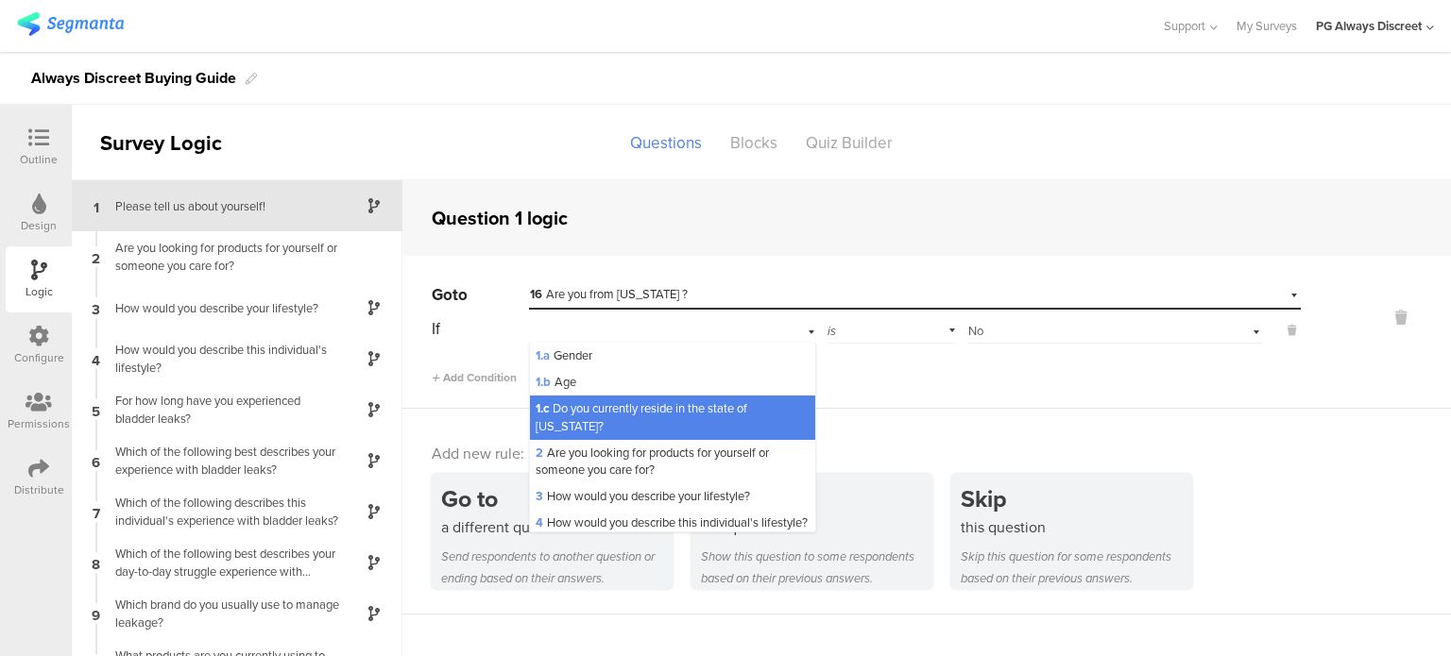
click at [716, 294] on div "Select destination... 16 Are you from Maryland ?" at bounding box center [903, 294] width 746 height 17
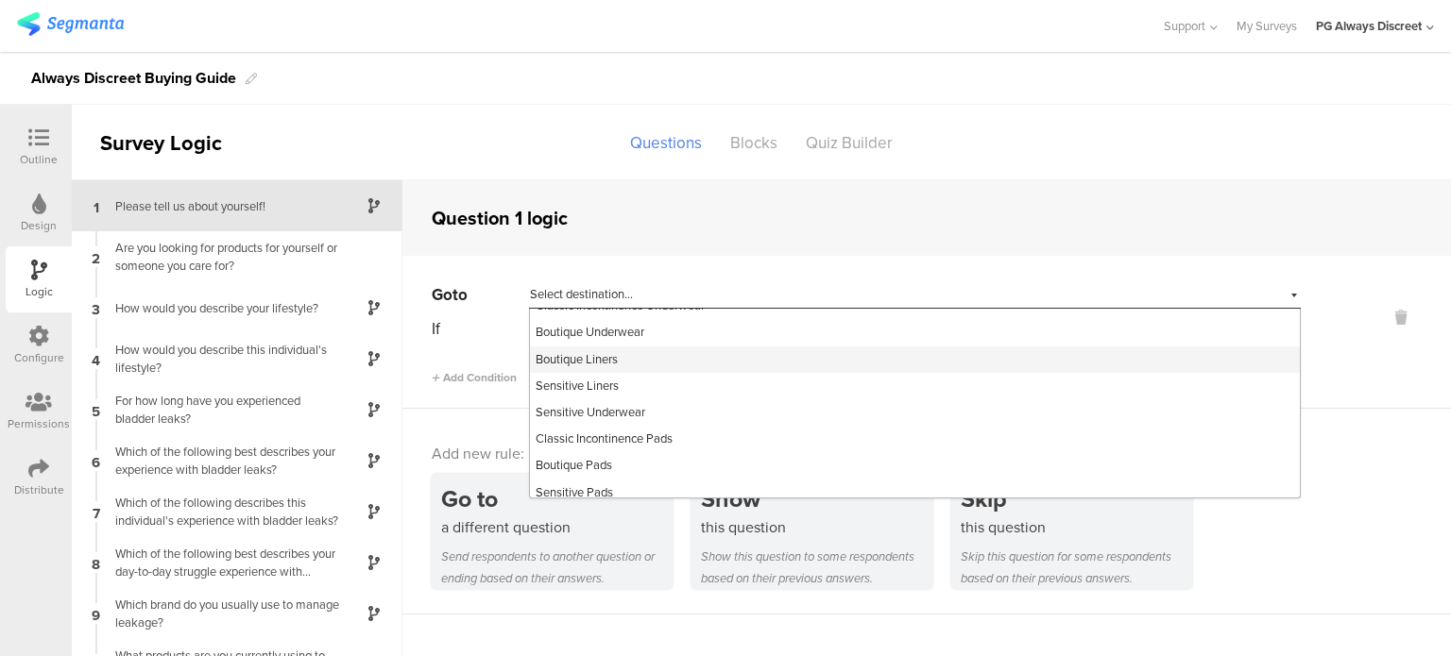
scroll to position [367, 0]
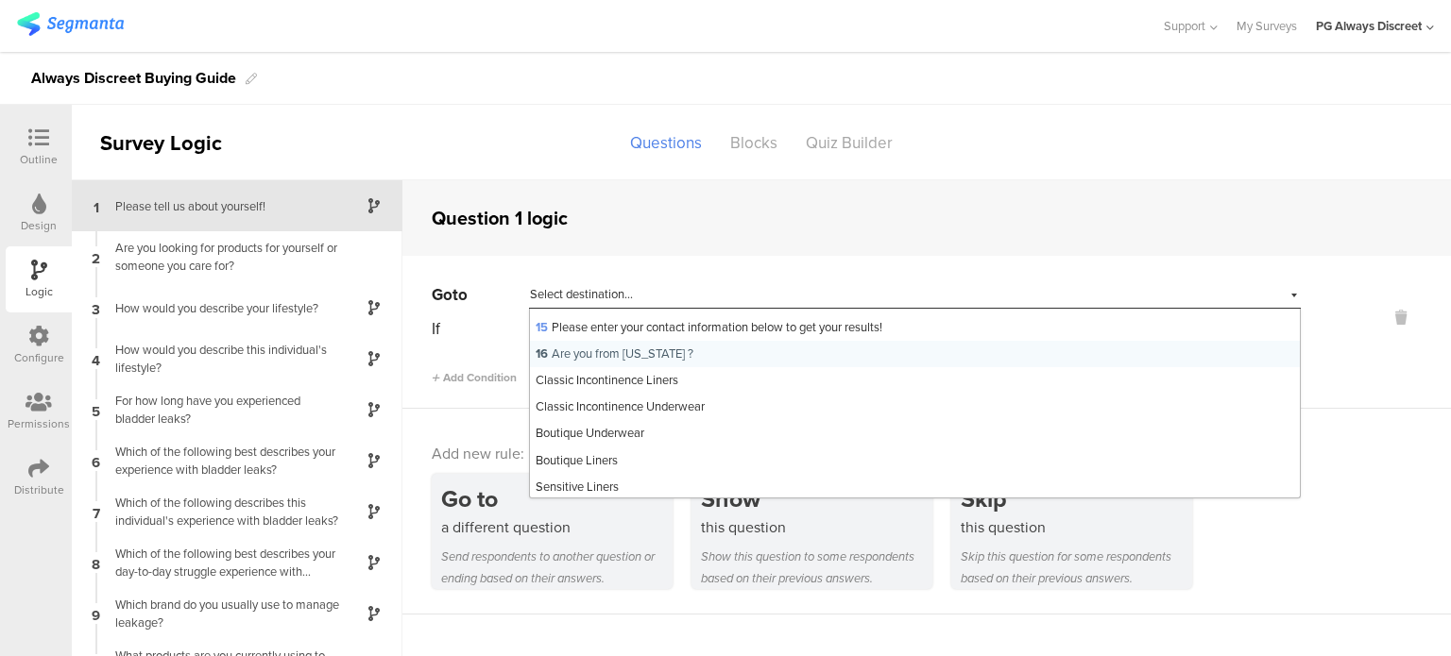
click at [661, 355] on span "16 Are you from Maryland ?" at bounding box center [614, 354] width 158 height 18
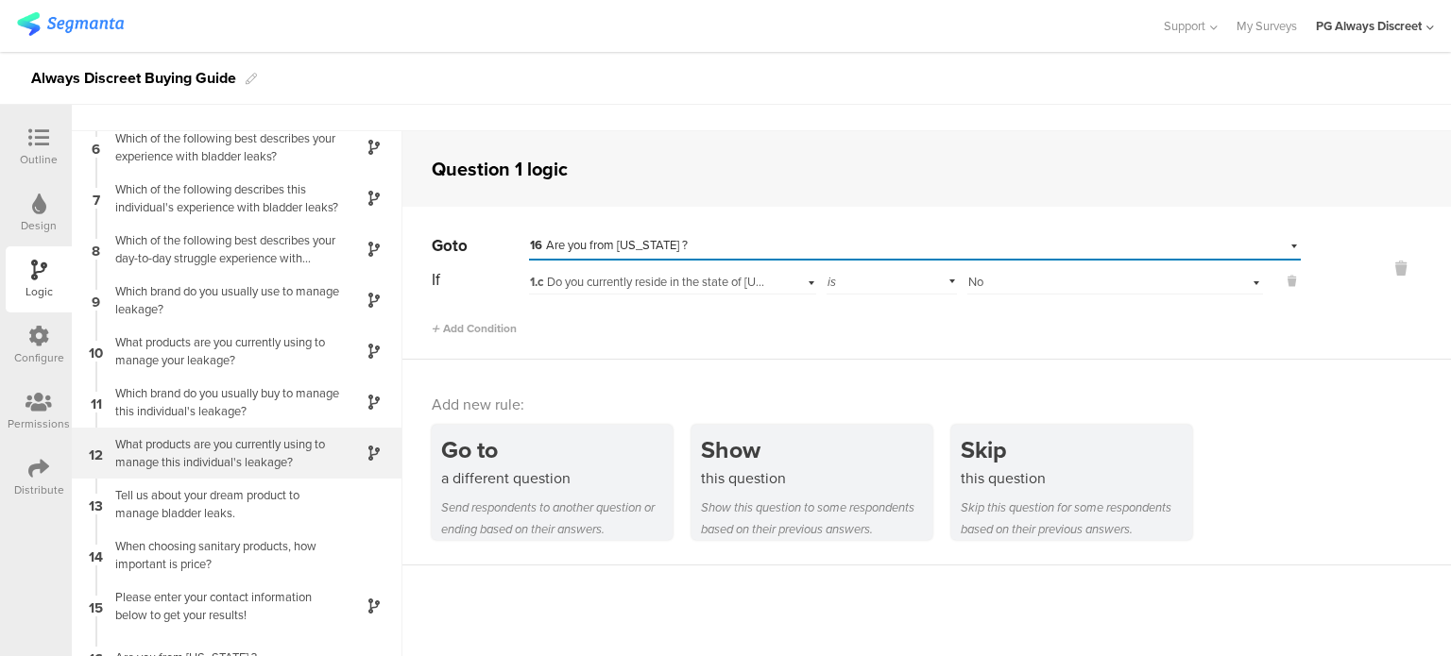
scroll to position [76, 0]
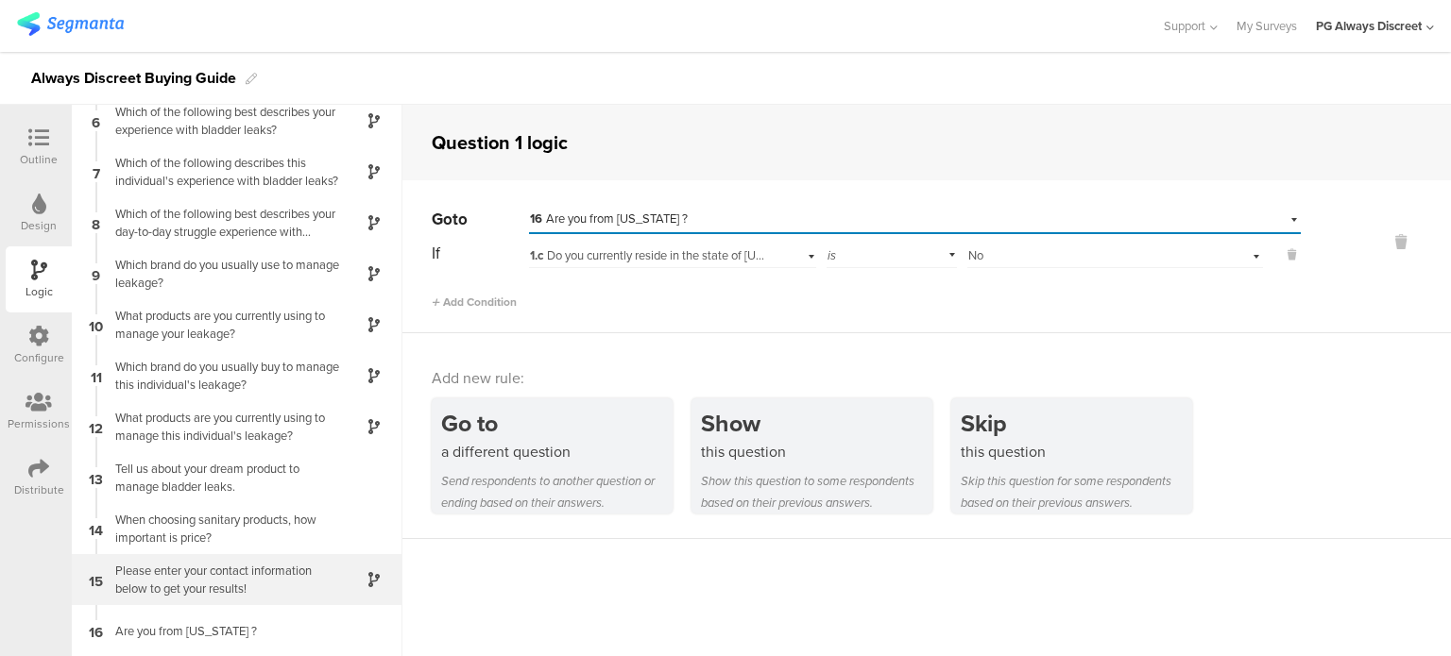
click at [208, 563] on div "Please enter your contact information below to get your results!" at bounding box center [222, 580] width 236 height 36
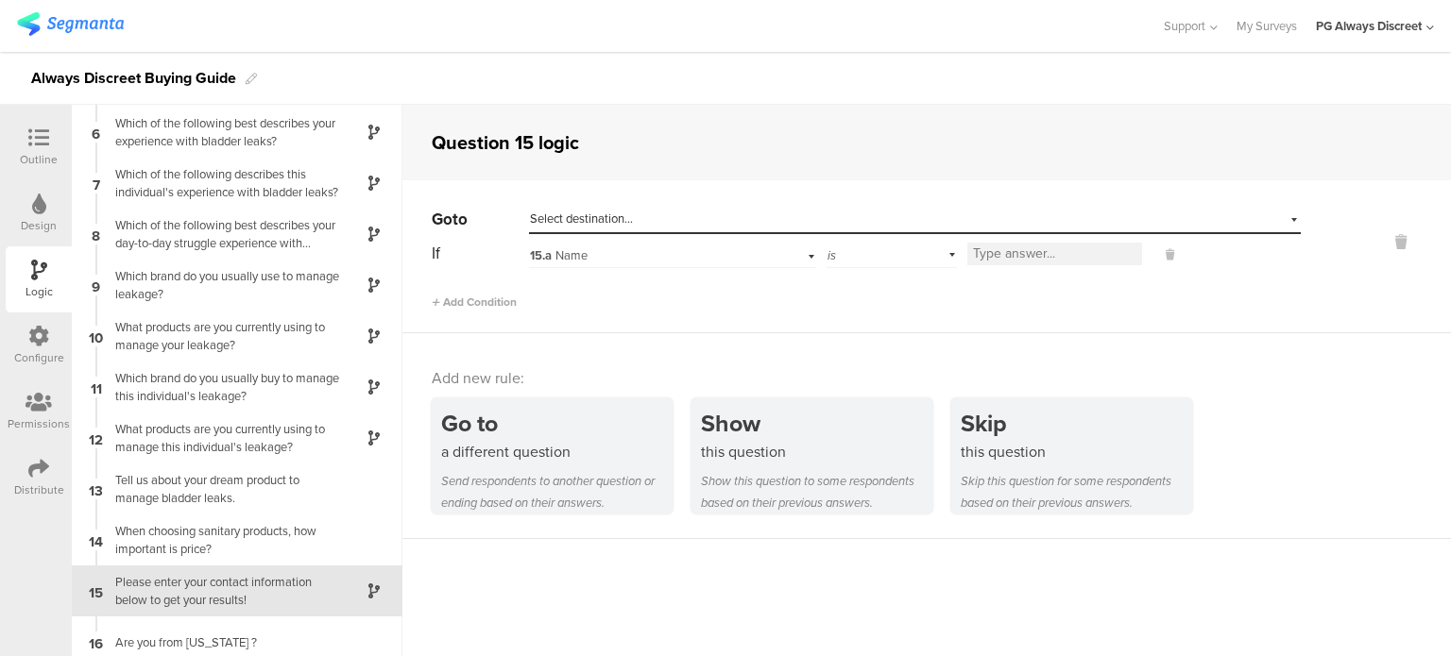
scroll to position [264, 0]
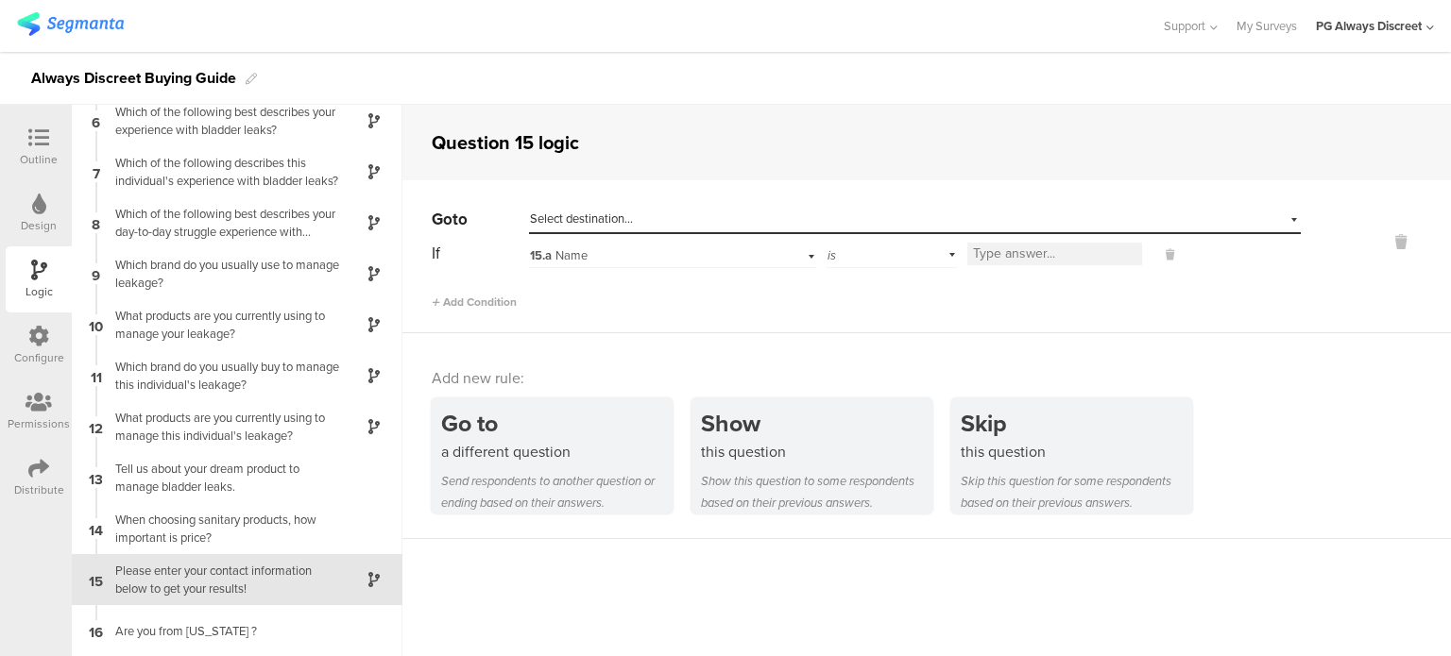
click at [40, 145] on icon at bounding box center [38, 137] width 21 height 21
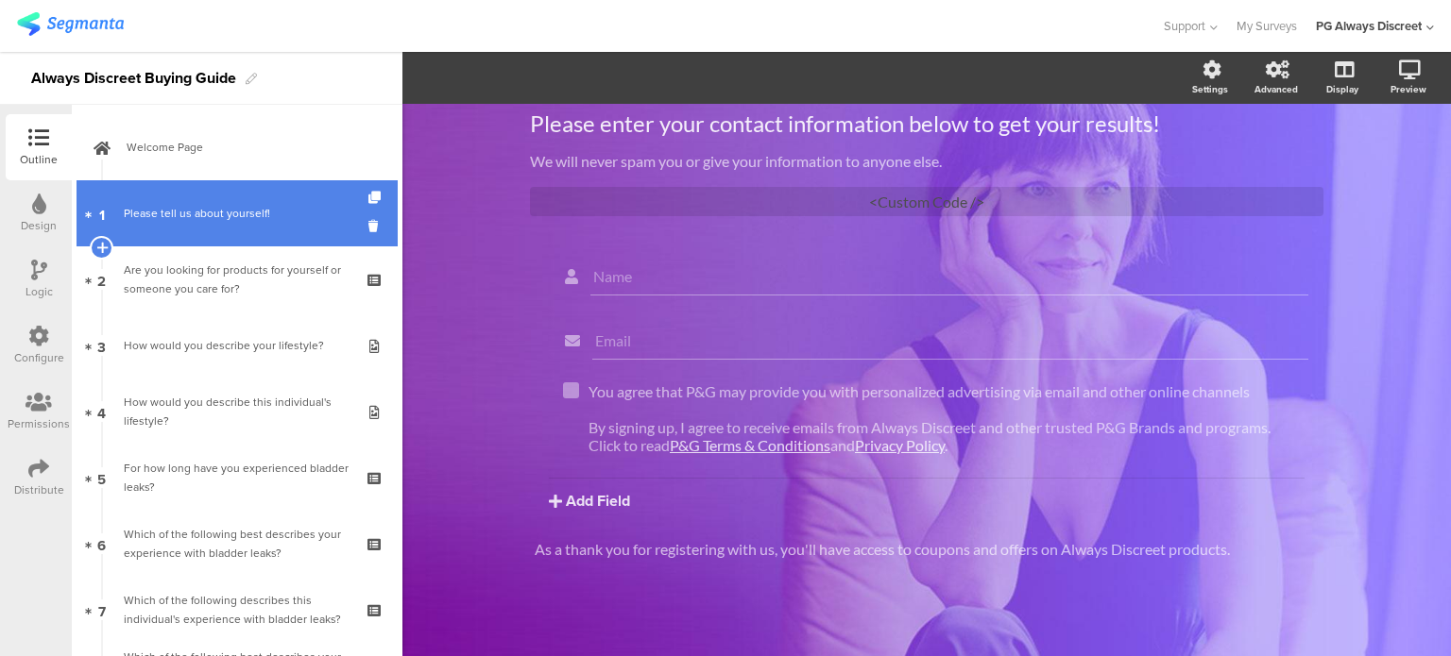
click at [247, 223] on link "1 Please tell us about yourself!" at bounding box center [236, 213] width 321 height 66
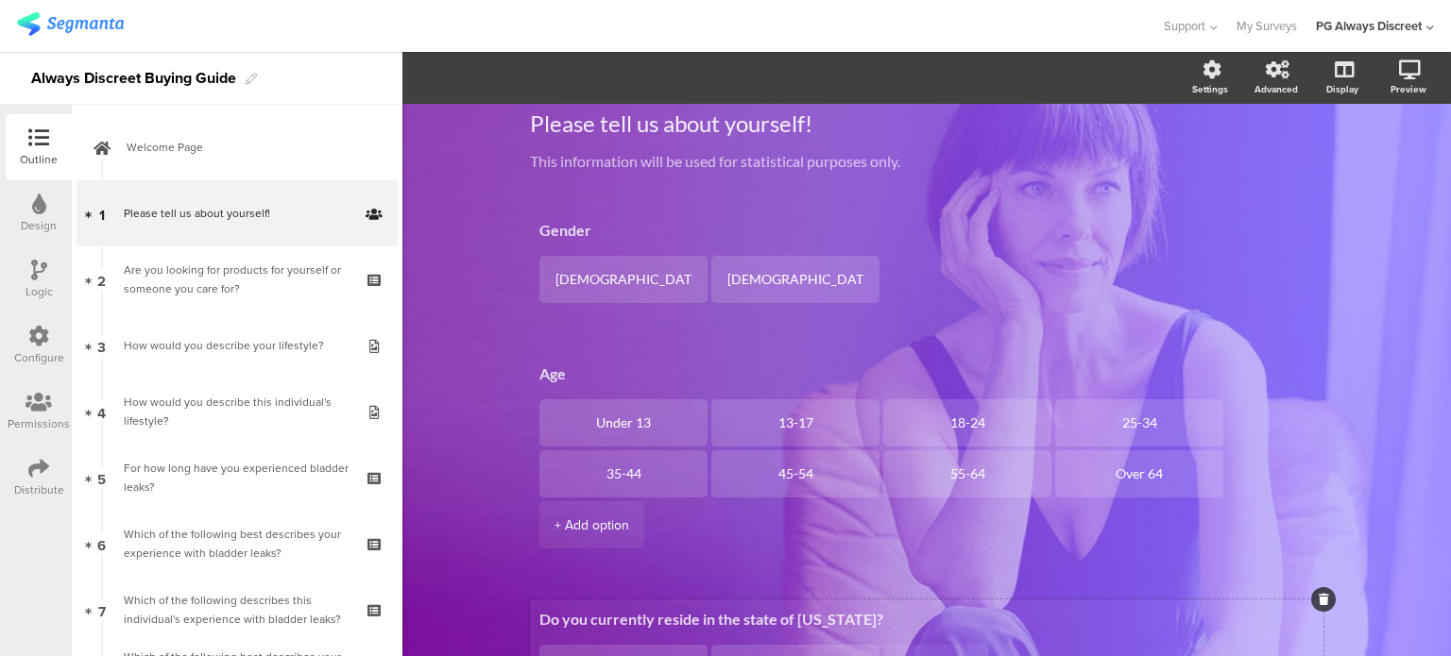
click at [642, 621] on textarea "Do you currently reside in the state of California?" at bounding box center [926, 619] width 774 height 18
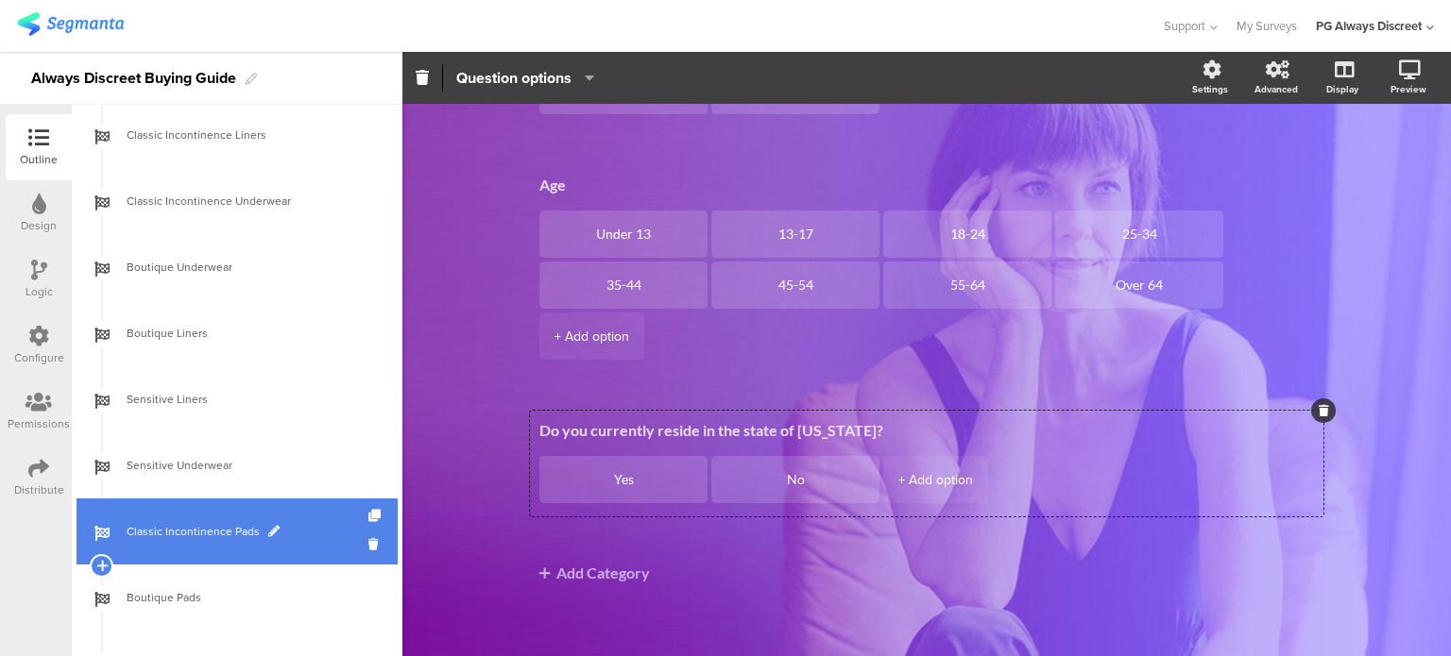
scroll to position [1011, 0]
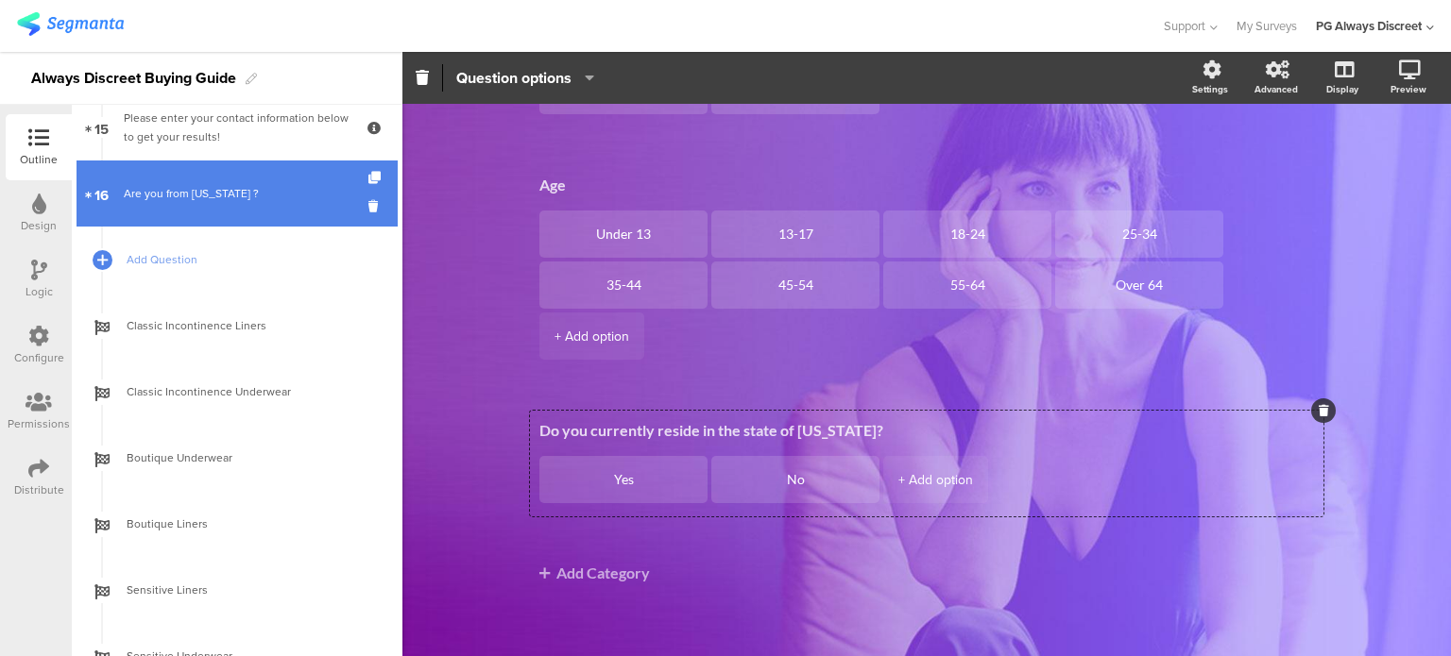
click at [263, 192] on div "Are you from Maryland ?" at bounding box center [237, 193] width 226 height 19
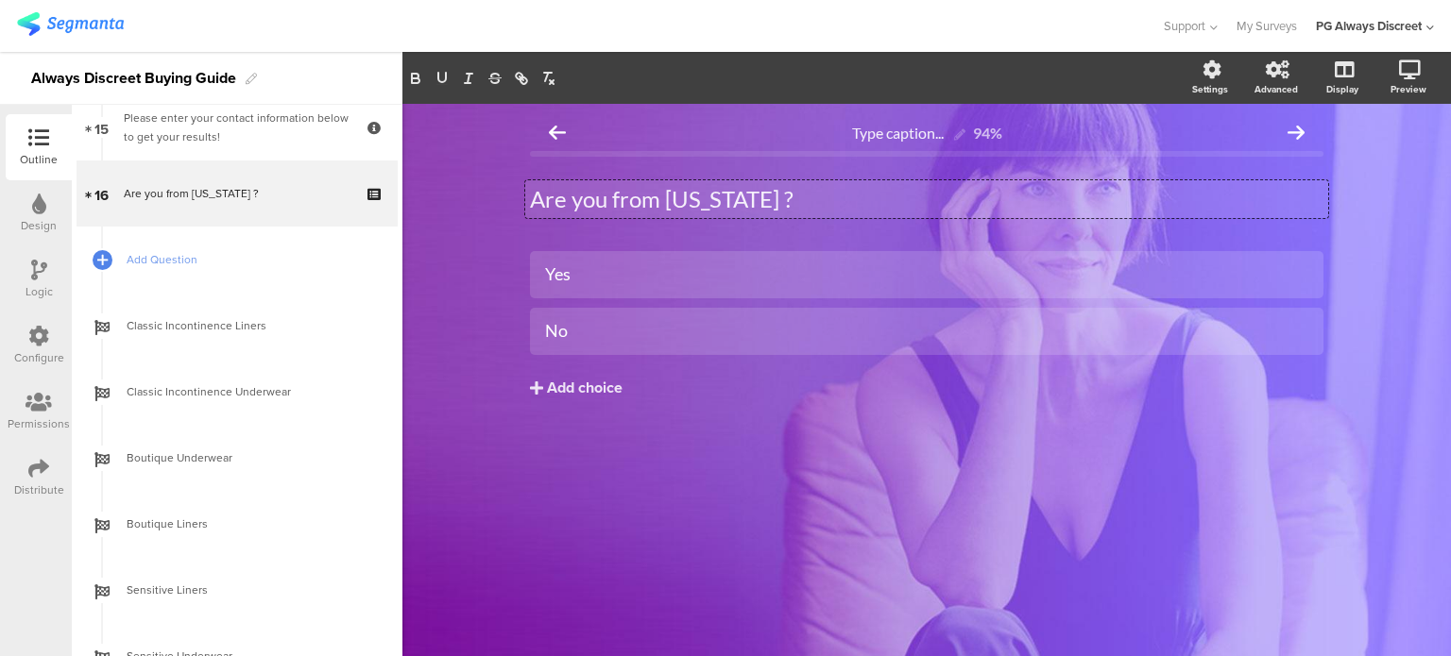
click at [714, 195] on div "Are you from Maryland ? Are you from Maryland ? Are you from Maryland ?" at bounding box center [926, 199] width 803 height 38
click at [714, 195] on p "Are you from Maryland ?" at bounding box center [926, 199] width 793 height 28
click at [948, 199] on p "Do you currently reside in the state of California?" at bounding box center [926, 199] width 793 height 28
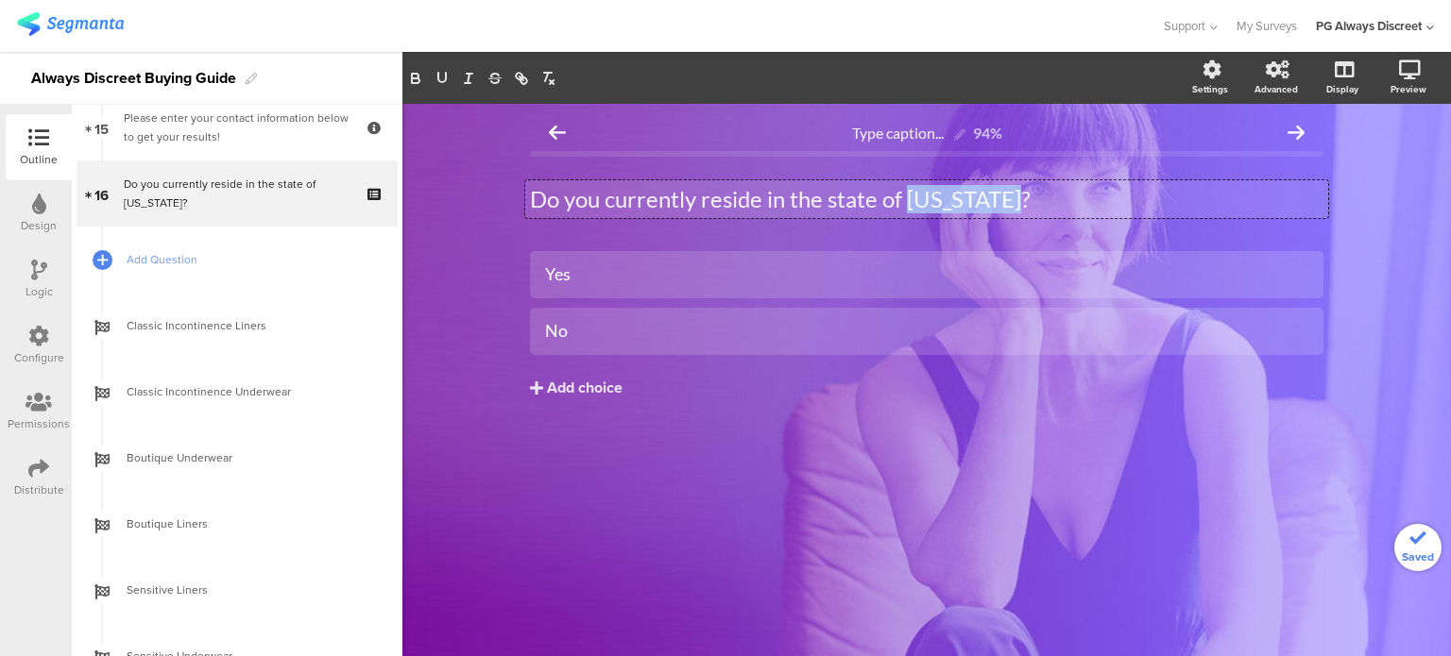
click at [948, 199] on p "Do you currently reside in the state of California?" at bounding box center [926, 199] width 793 height 28
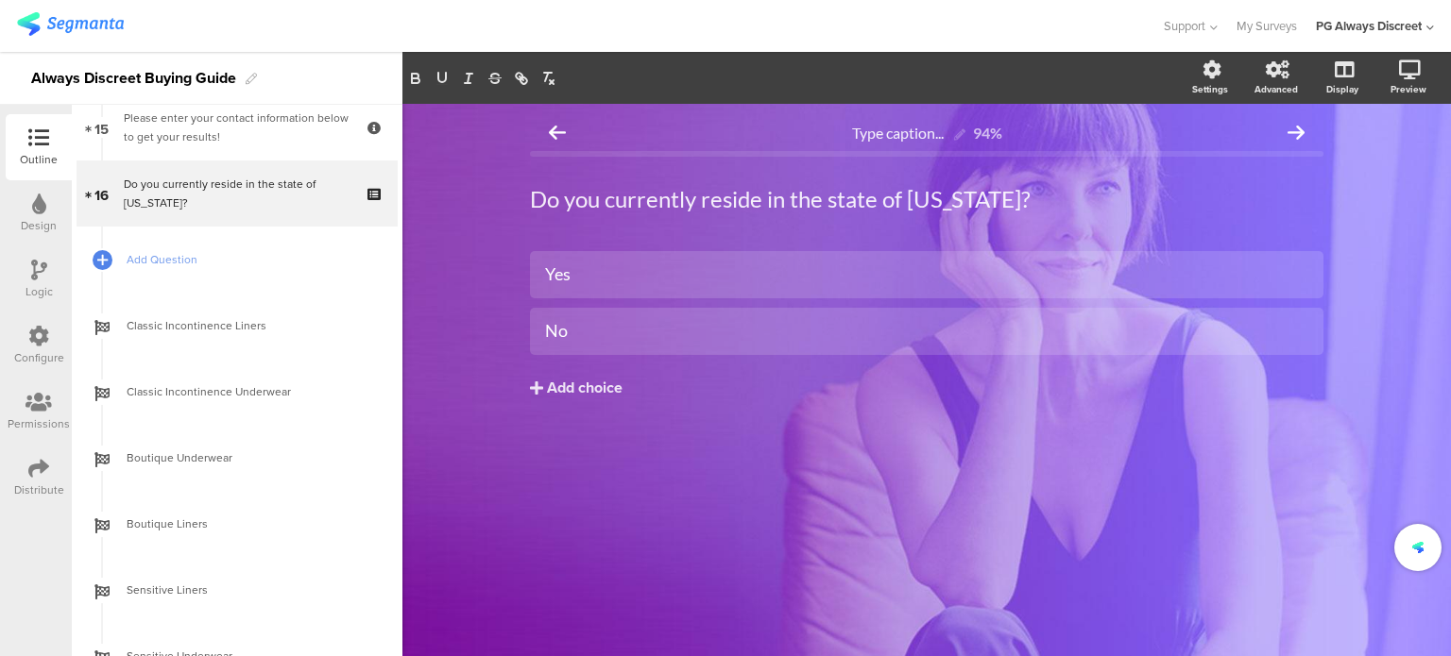
click at [1000, 489] on div "Type caption... 94% Do you currently reside in the state of Maryland? Do you cu…" at bounding box center [926, 380] width 1048 height 552
click at [773, 520] on div "Type caption... 94% Do you currently reside in the state of Maryland? Do you cu…" at bounding box center [926, 380] width 1048 height 552
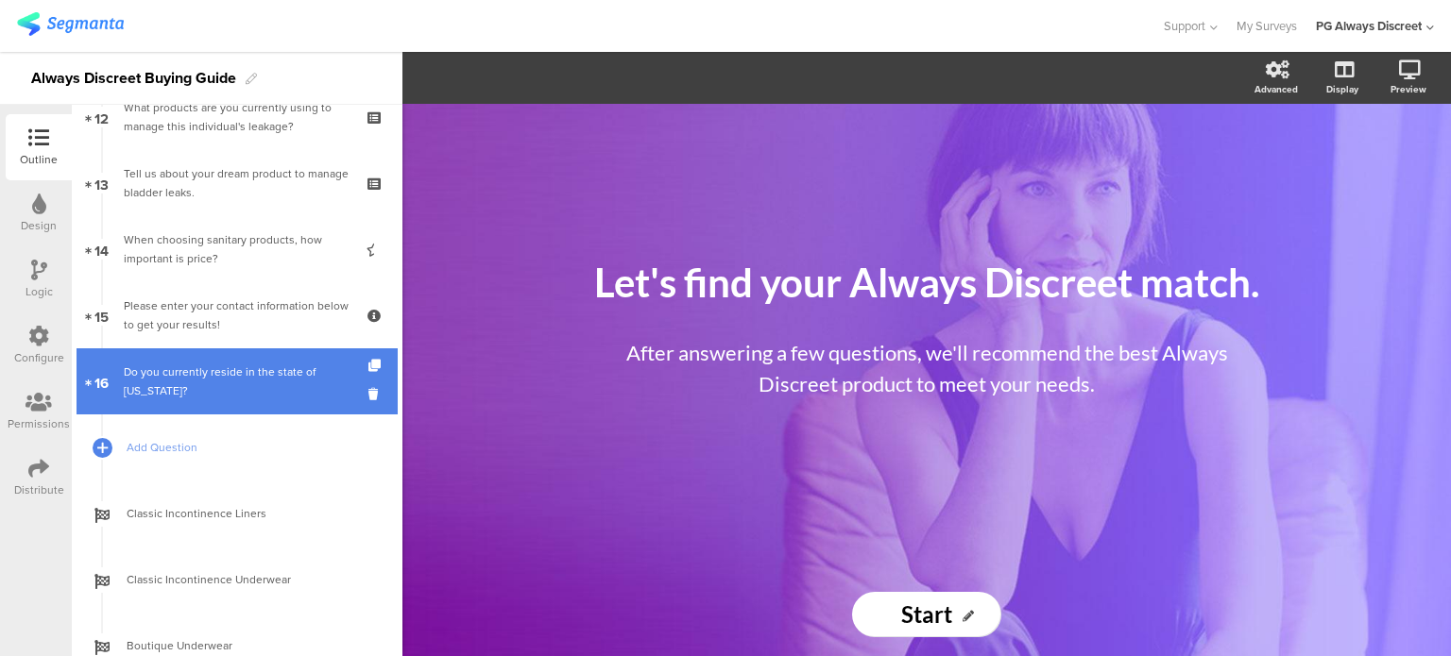
scroll to position [823, 0]
click at [214, 396] on div "Do you currently reside in the state of [US_STATE]?" at bounding box center [237, 383] width 226 height 38
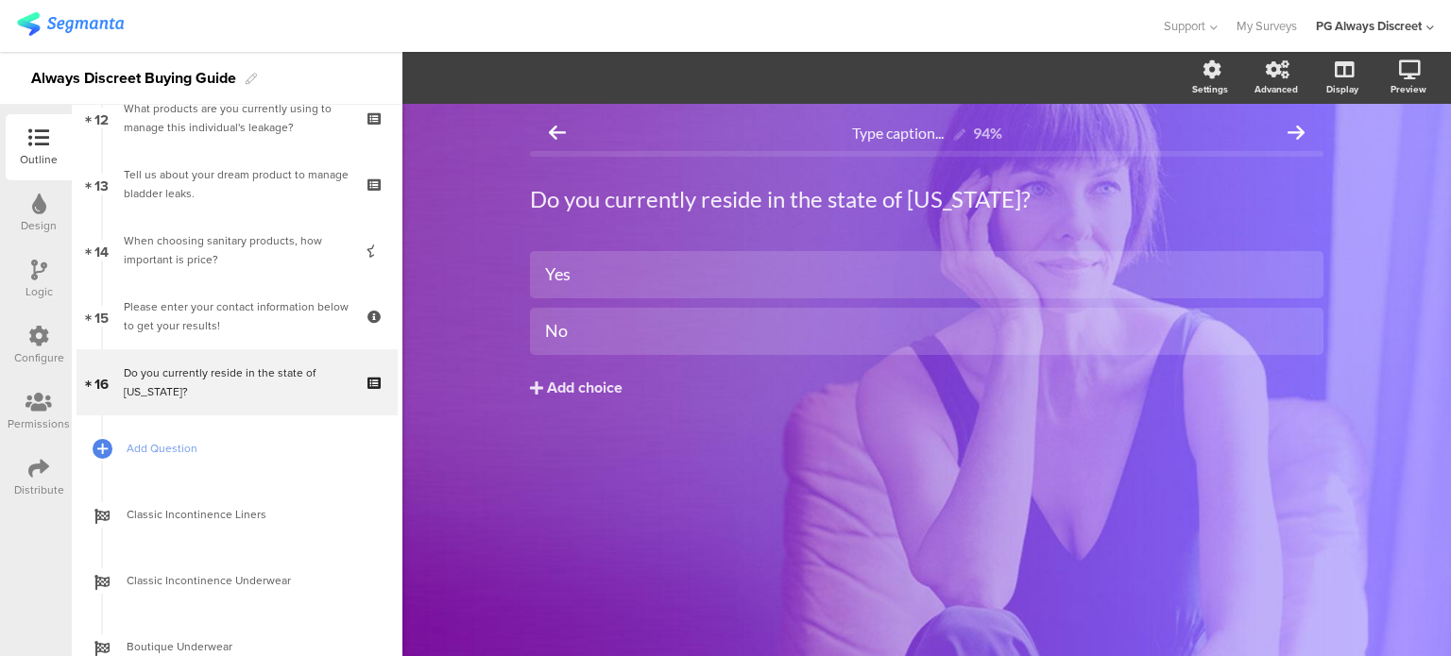
click at [25, 280] on div "Logic" at bounding box center [39, 279] width 66 height 66
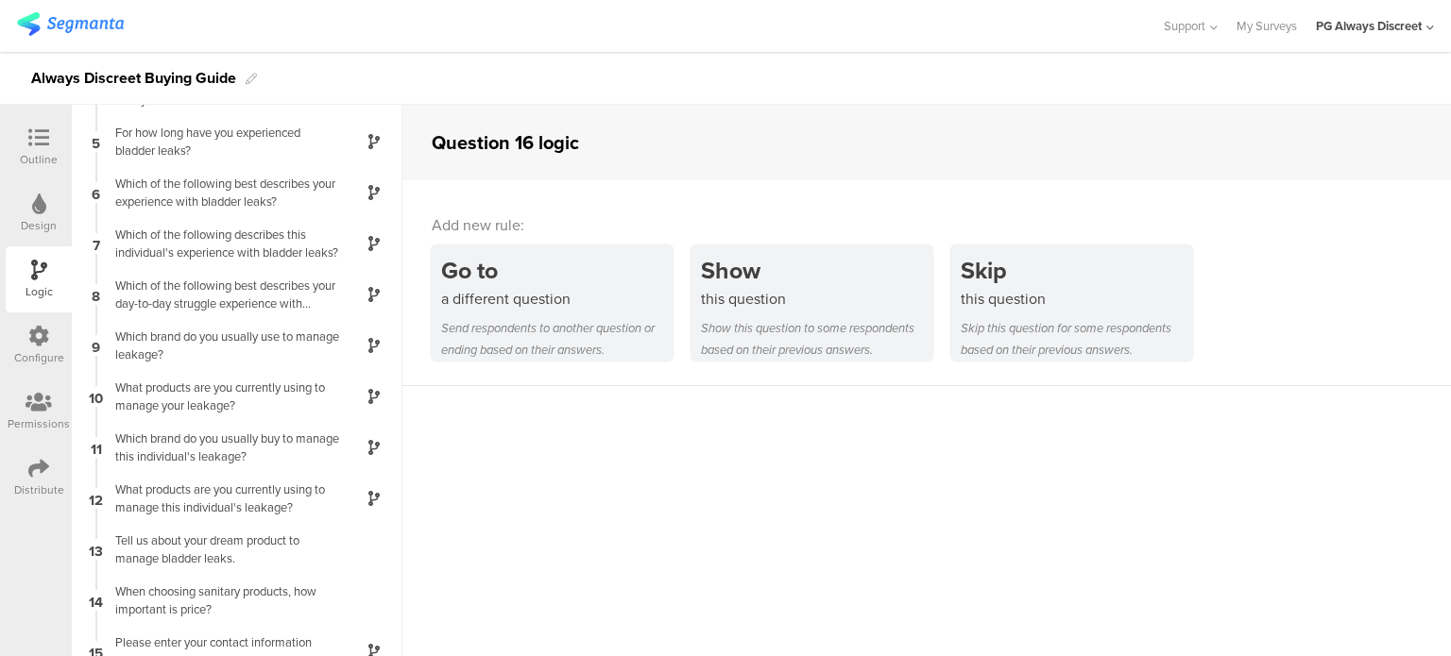
scroll to position [264, 0]
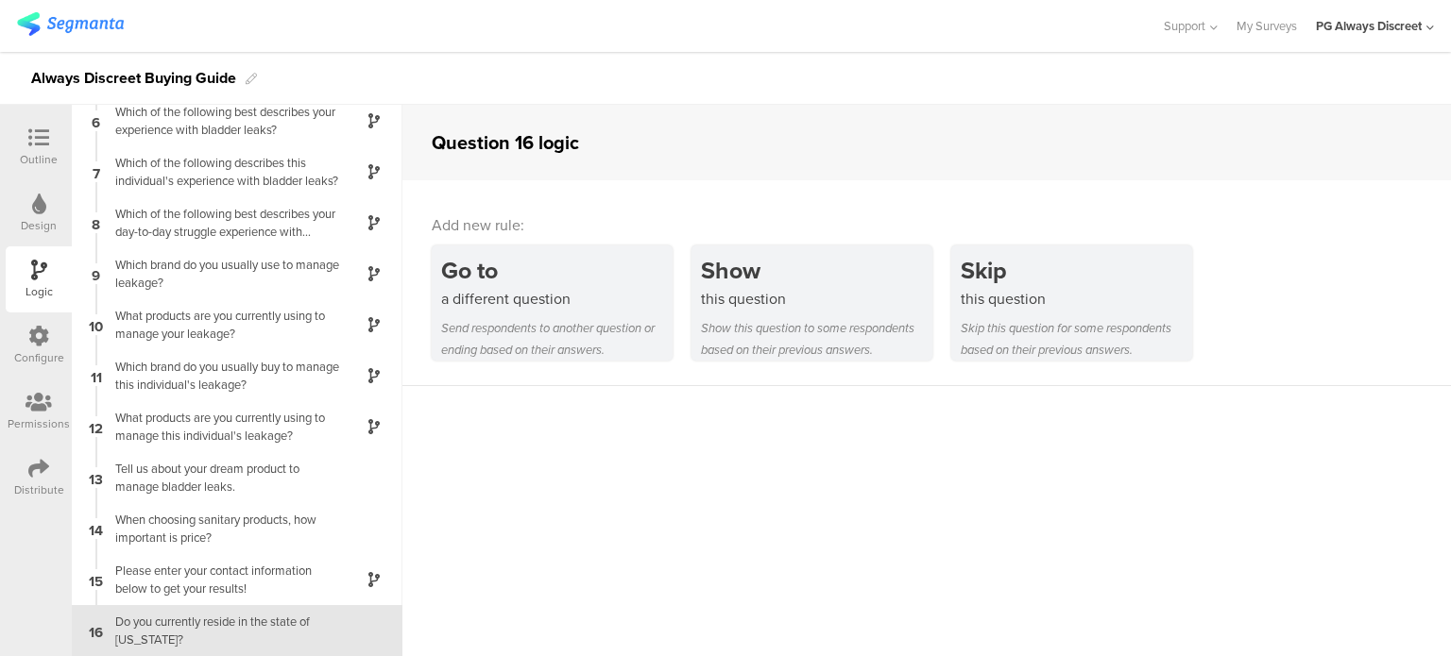
click at [223, 632] on div "Do you currently reside in the state of [US_STATE]?" at bounding box center [222, 631] width 236 height 36
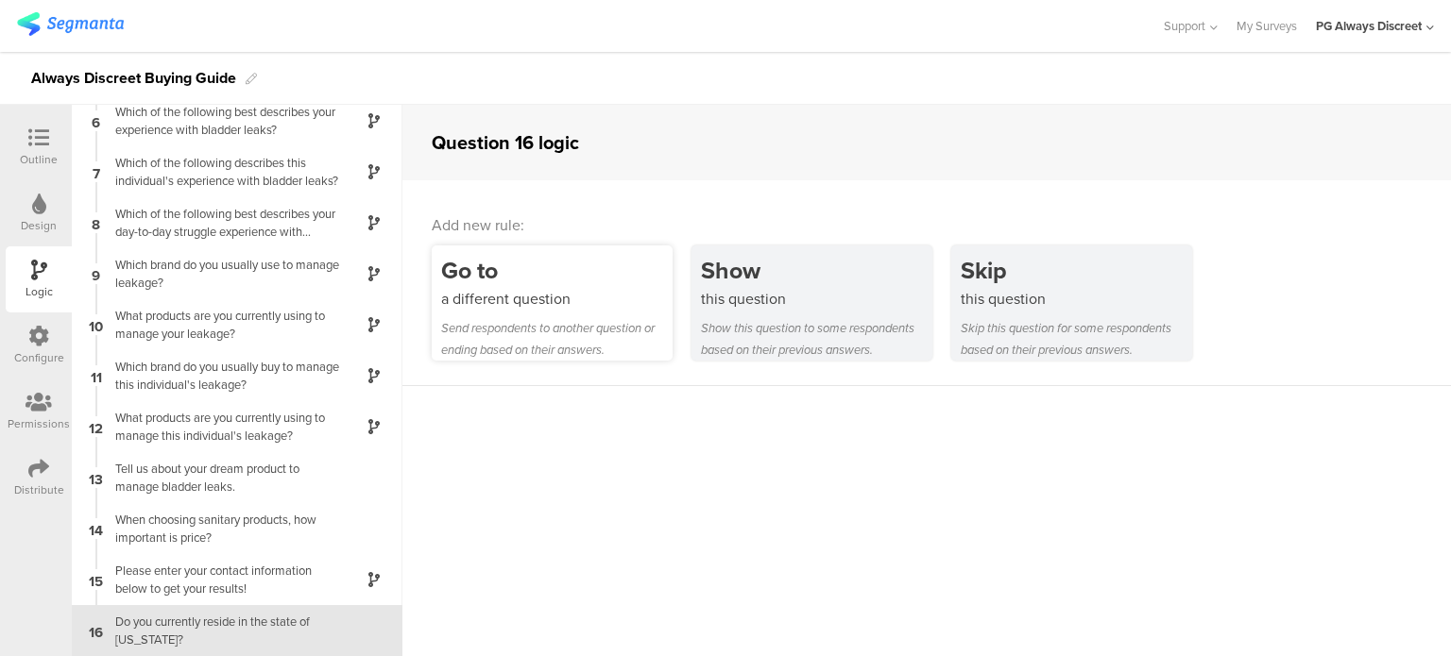
click at [521, 305] on div "a different question" at bounding box center [556, 299] width 231 height 22
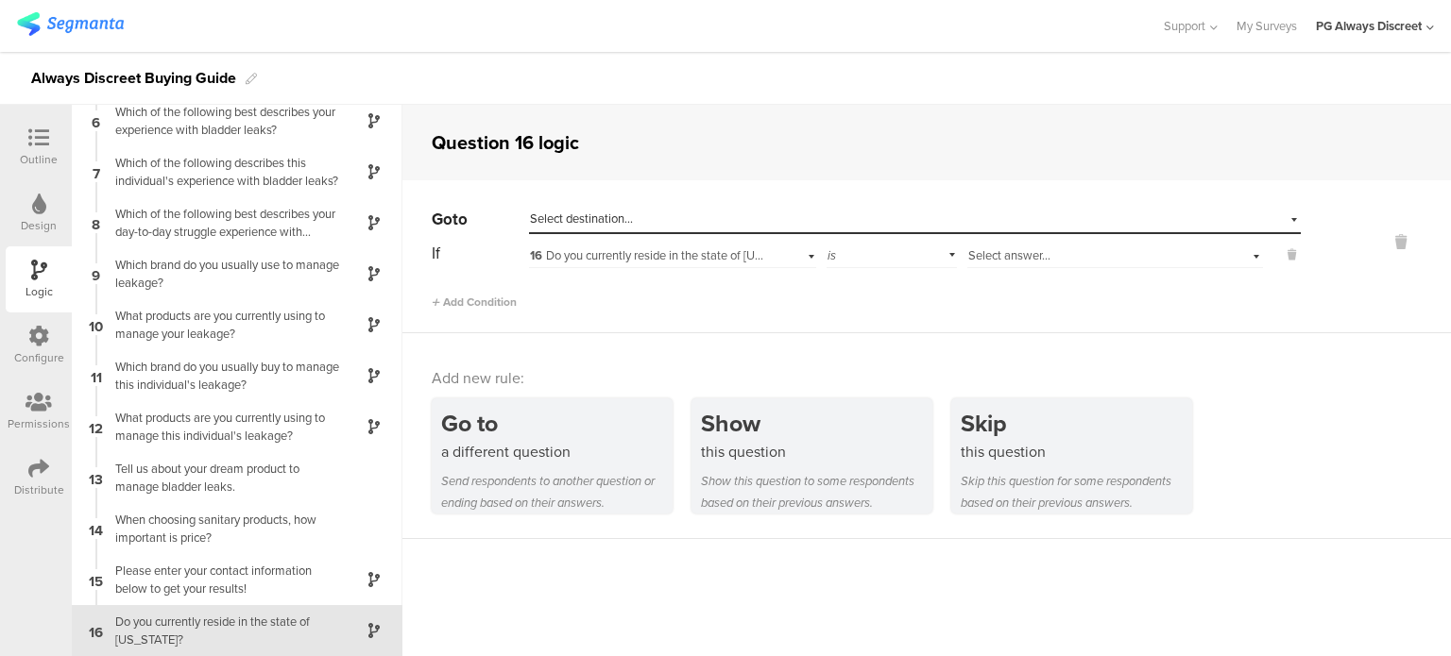
click at [677, 217] on div "Select destination..." at bounding box center [828, 219] width 596 height 17
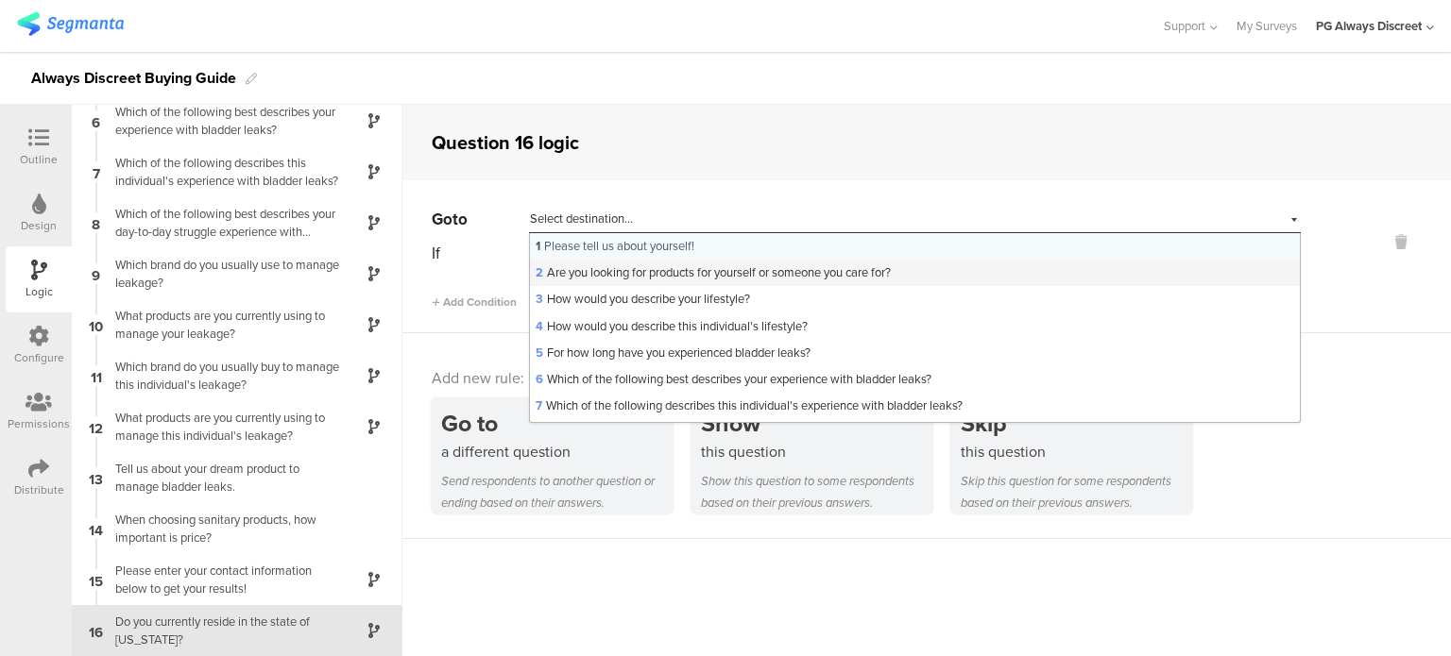
click at [671, 270] on span "2 Are you looking for products for yourself or someone you care for?" at bounding box center [712, 272] width 355 height 18
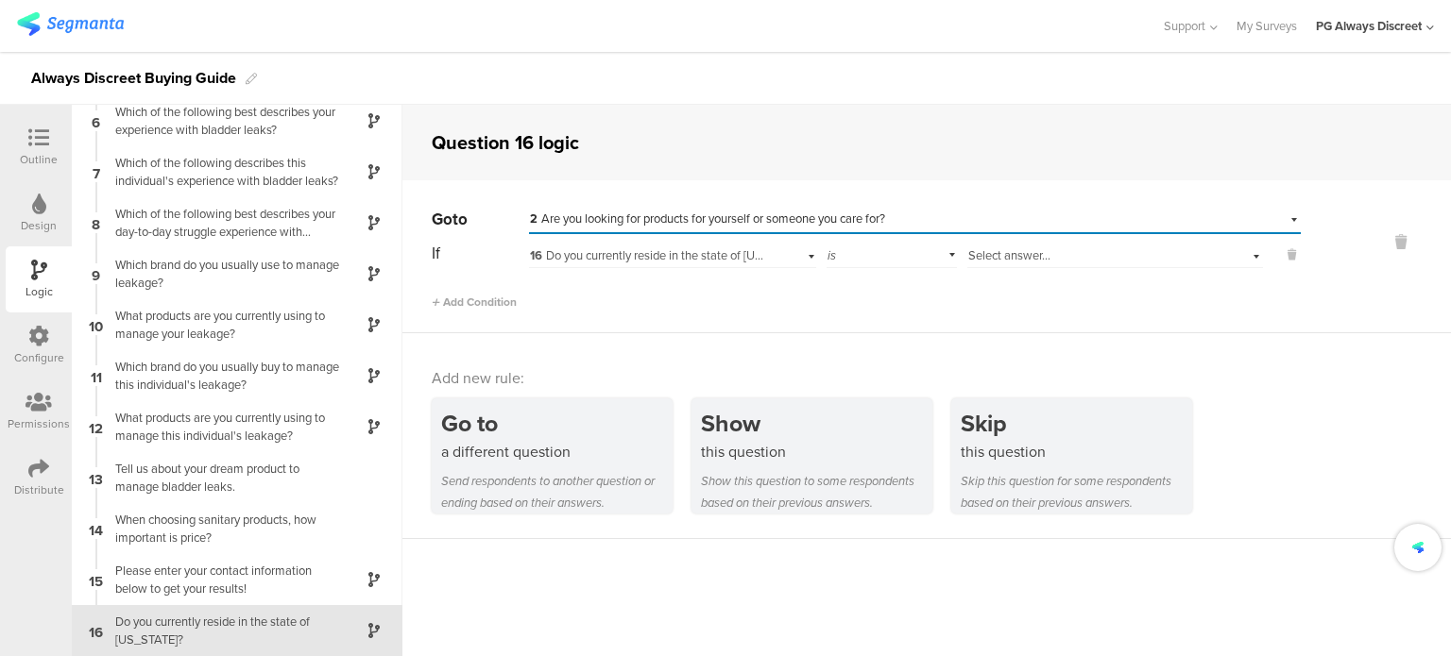
click at [663, 259] on span "16 Do you currently reside in the state of [US_STATE]?" at bounding box center [670, 255] width 281 height 18
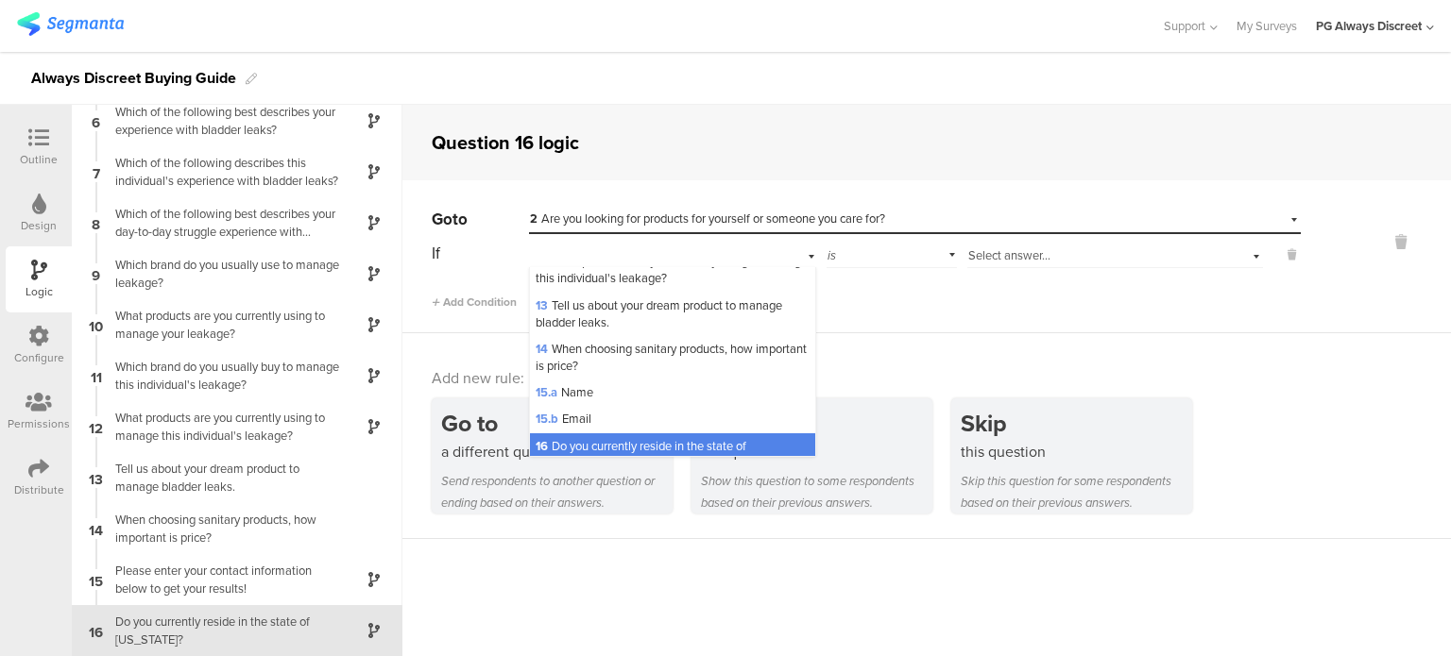
scroll to position [611, 0]
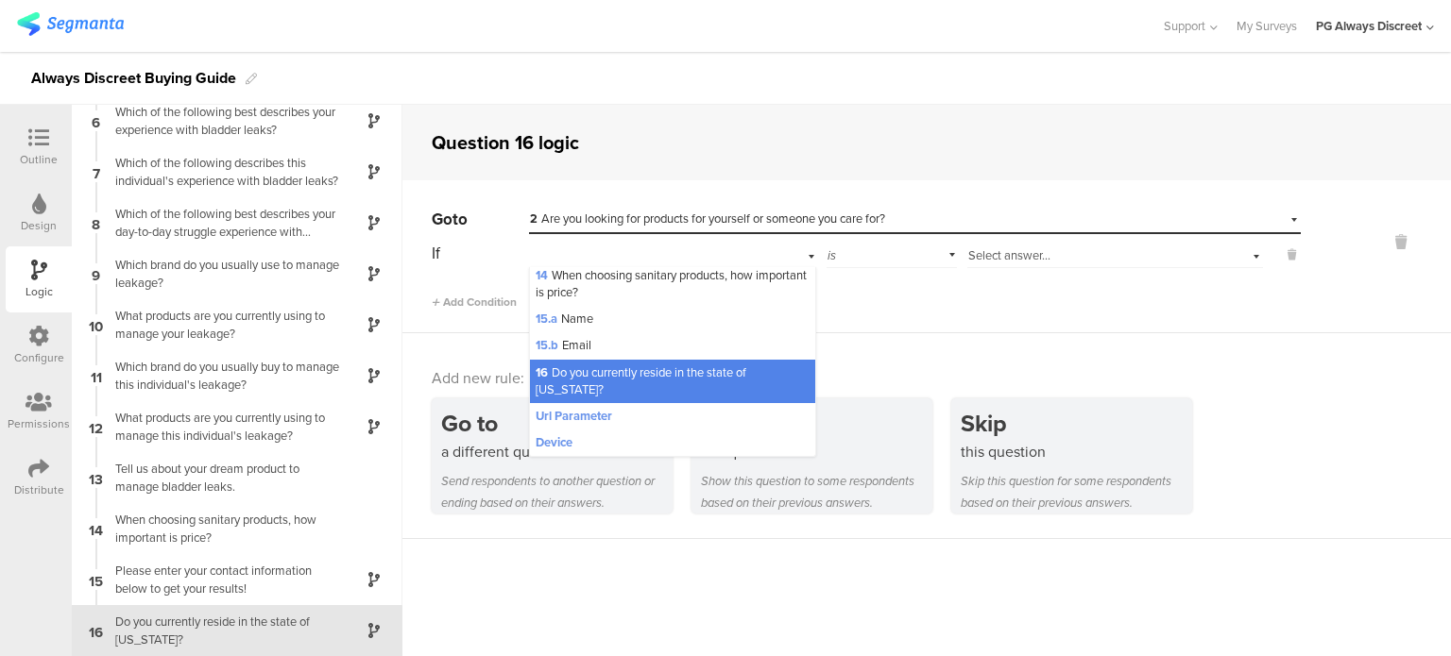
click at [652, 383] on div "16 Do you currently reside in the state of [US_STATE]?" at bounding box center [672, 381] width 285 height 43
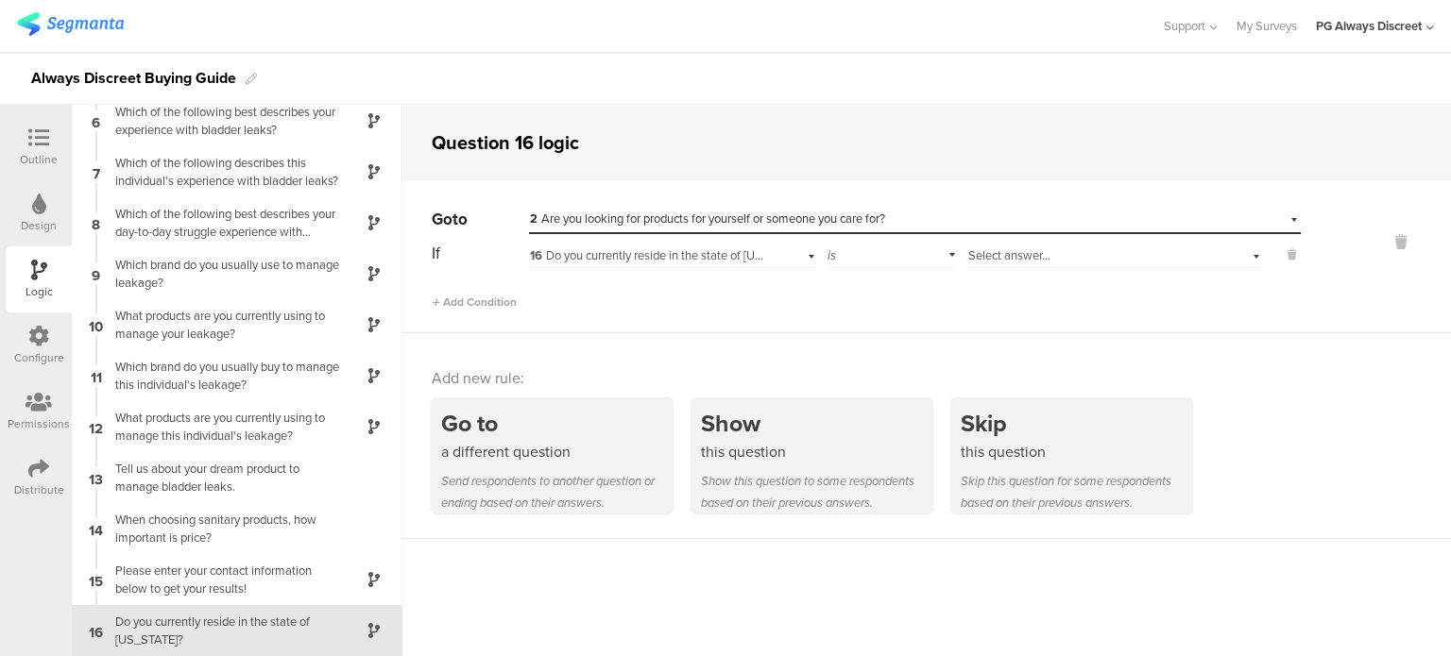
click at [1015, 256] on span "Select answer..." at bounding box center [1009, 255] width 82 height 18
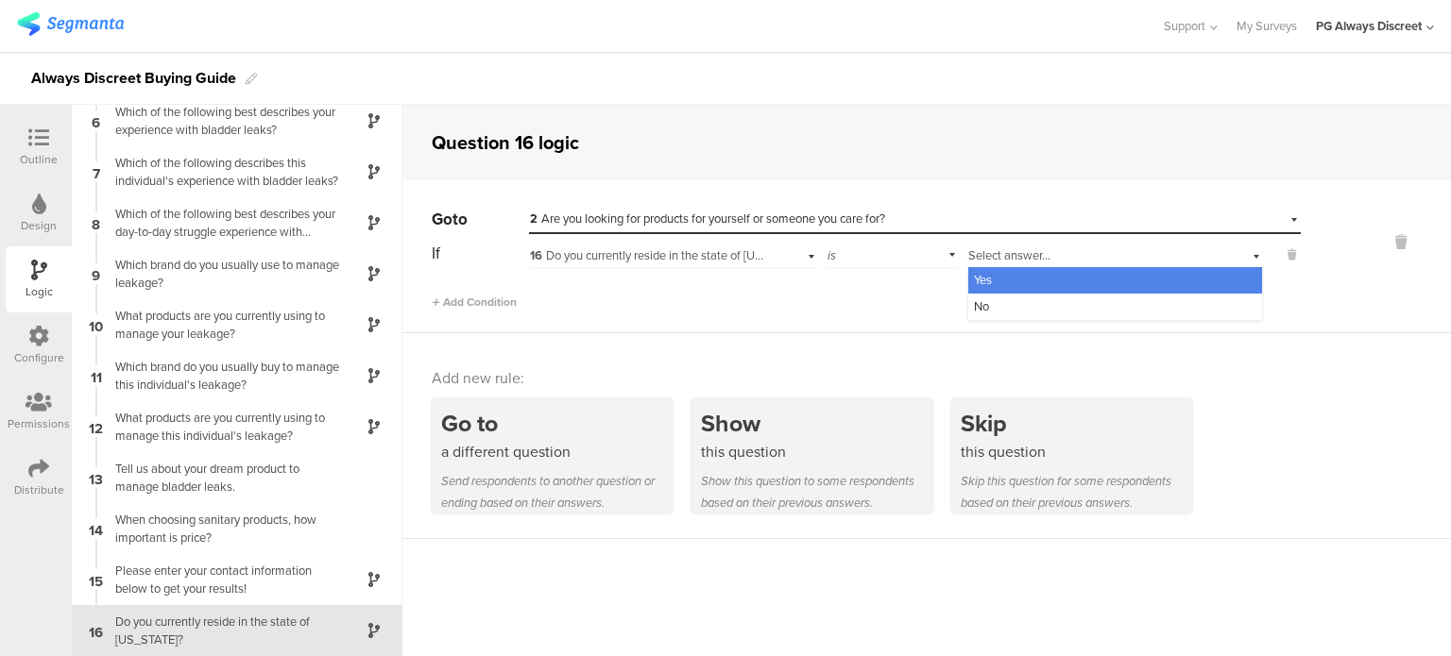
click at [994, 280] on div "Yes" at bounding box center [1115, 280] width 294 height 26
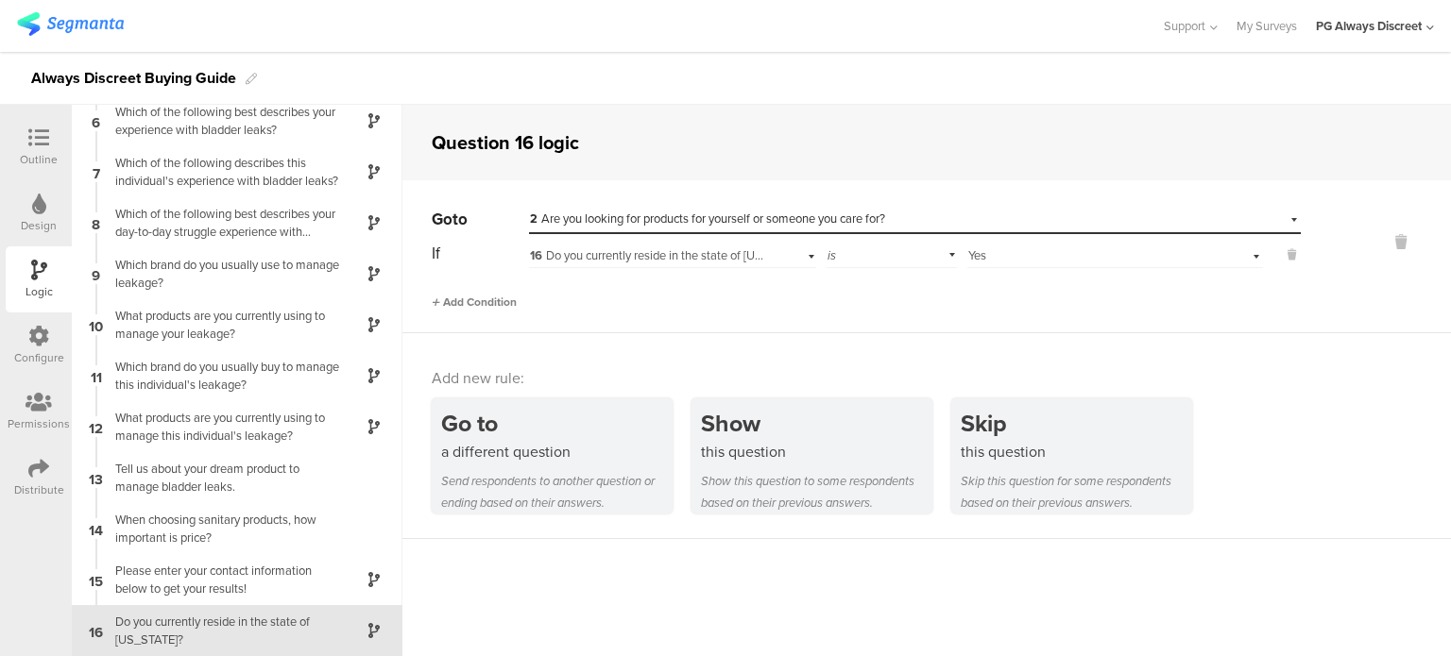
click at [496, 302] on span "Add Condition" at bounding box center [474, 302] width 85 height 17
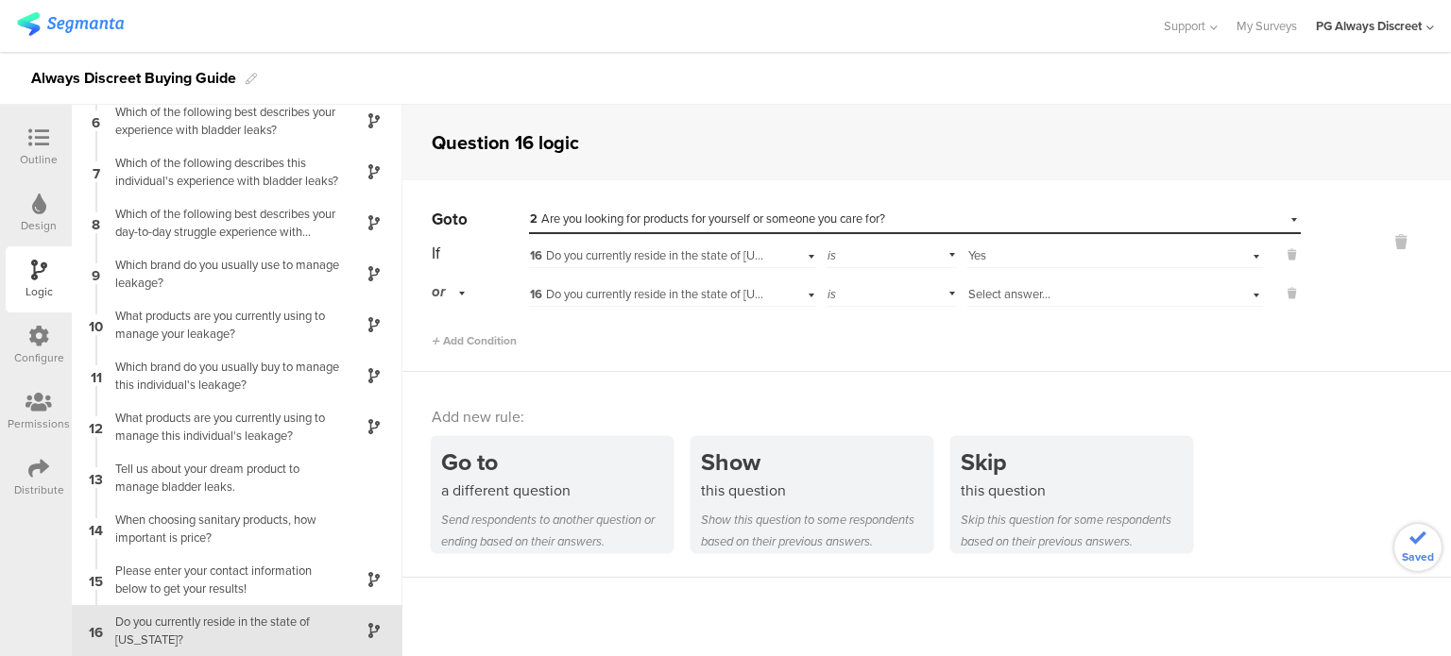
click at [903, 297] on div "is" at bounding box center [891, 292] width 130 height 29
click at [1039, 297] on span "Select answer..." at bounding box center [1009, 294] width 82 height 18
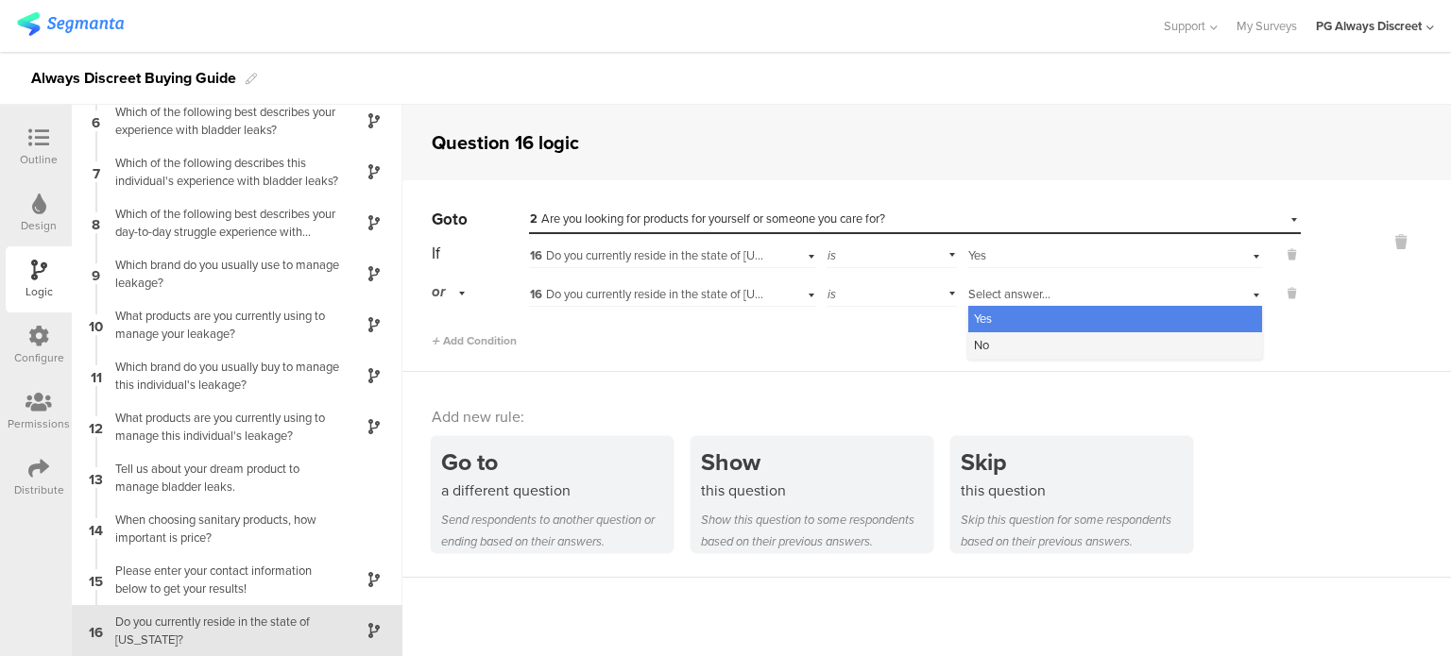
click at [1020, 343] on div "No" at bounding box center [1115, 345] width 294 height 26
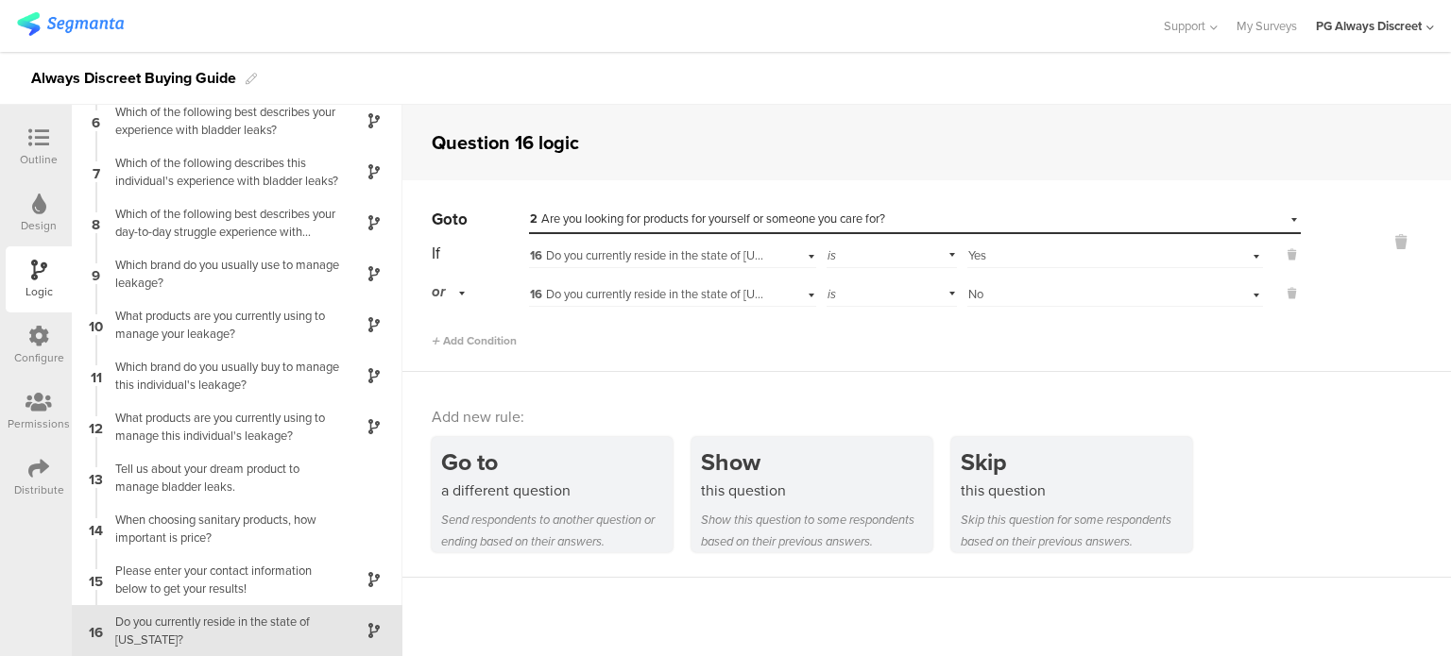
click at [1015, 343] on div "Add Condition" at bounding box center [866, 332] width 869 height 33
click at [620, 349] on div "Go to Select destination... 2 Are you looking for products for yourself or some…" at bounding box center [926, 276] width 1048 height 192
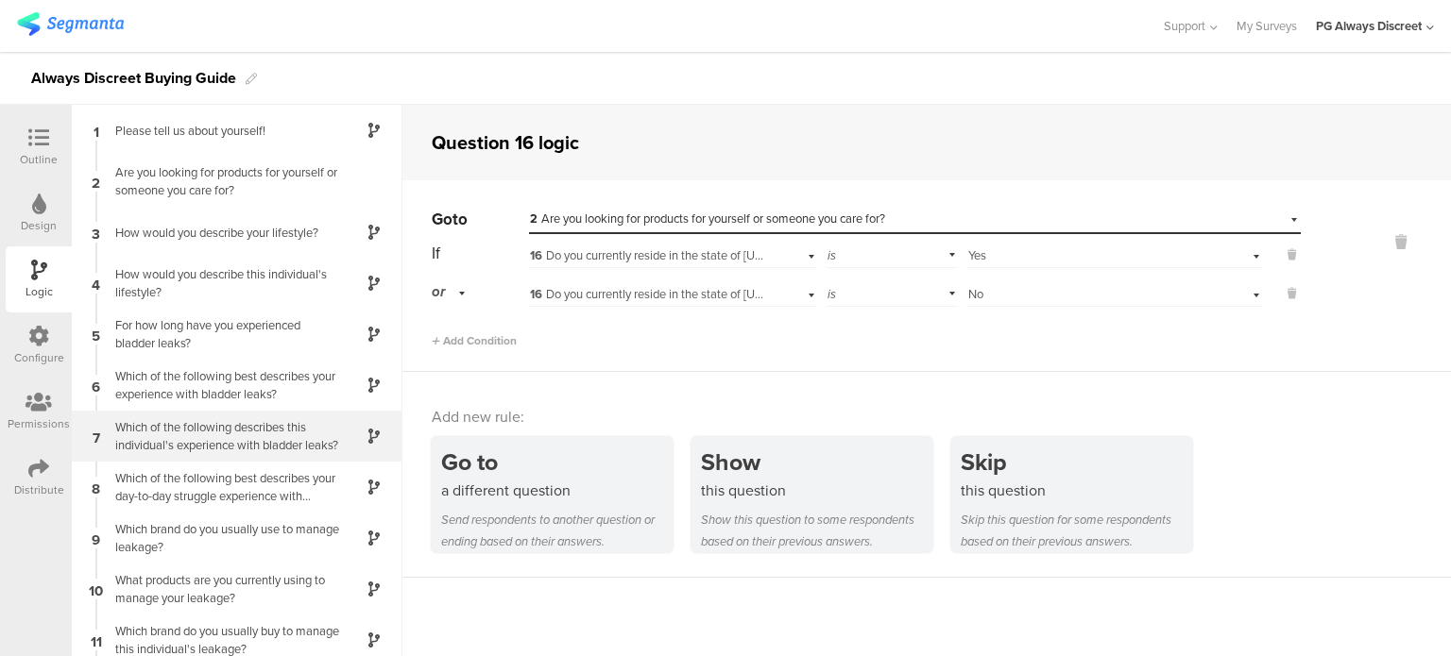
scroll to position [0, 0]
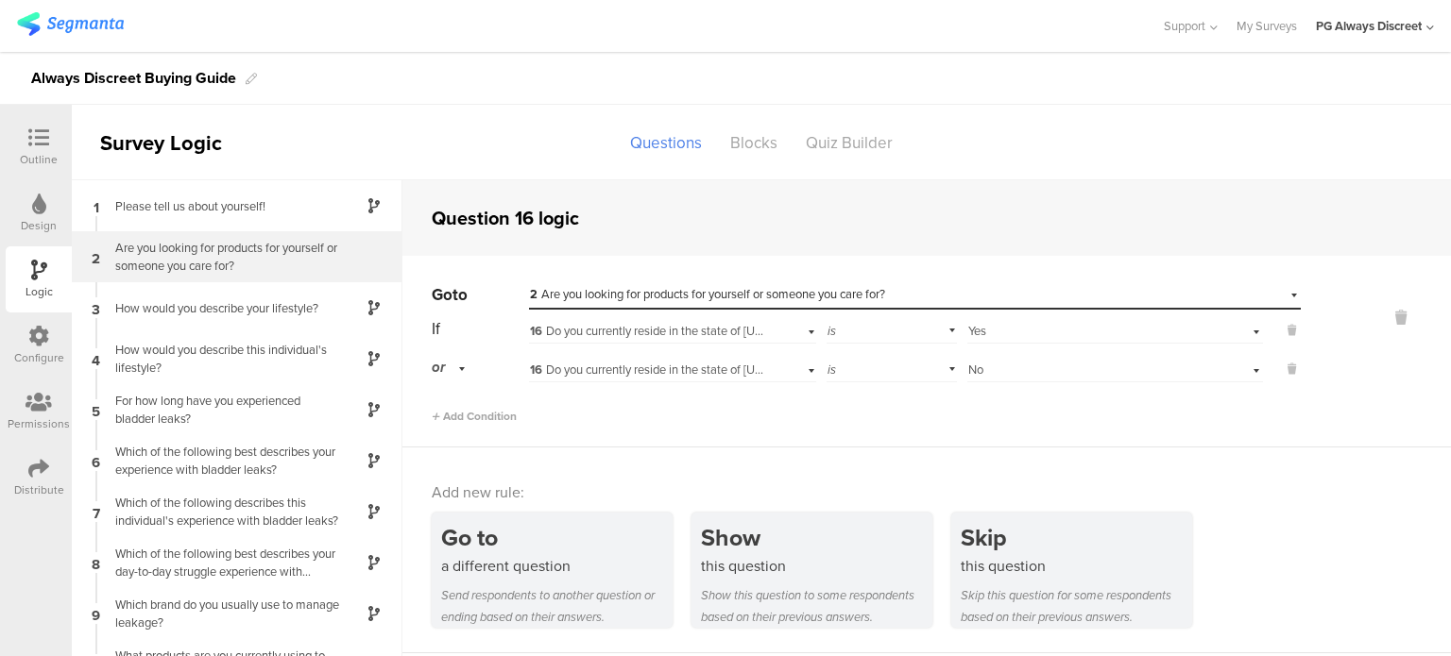
click at [227, 254] on div "Are you looking for products for yourself or someone you care for?" at bounding box center [222, 257] width 236 height 36
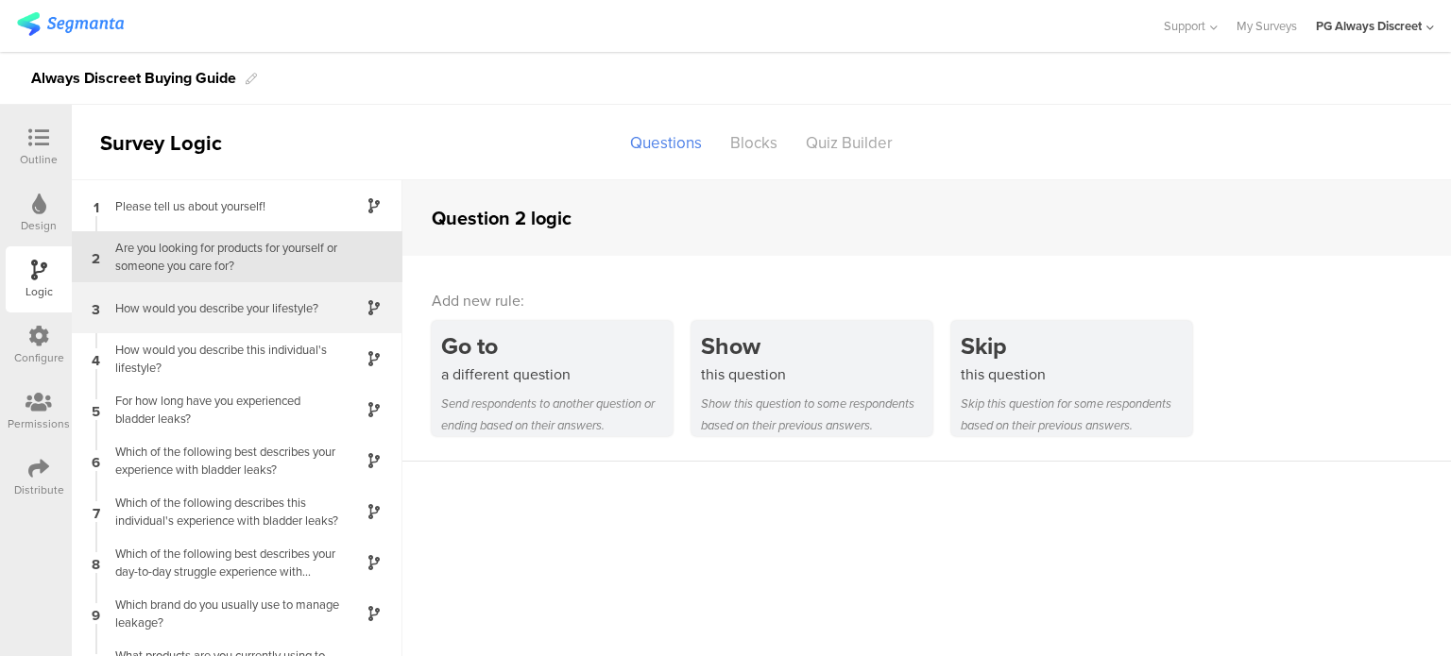
click at [213, 331] on div "3 How would you describe your lifestyle?" at bounding box center [237, 307] width 331 height 51
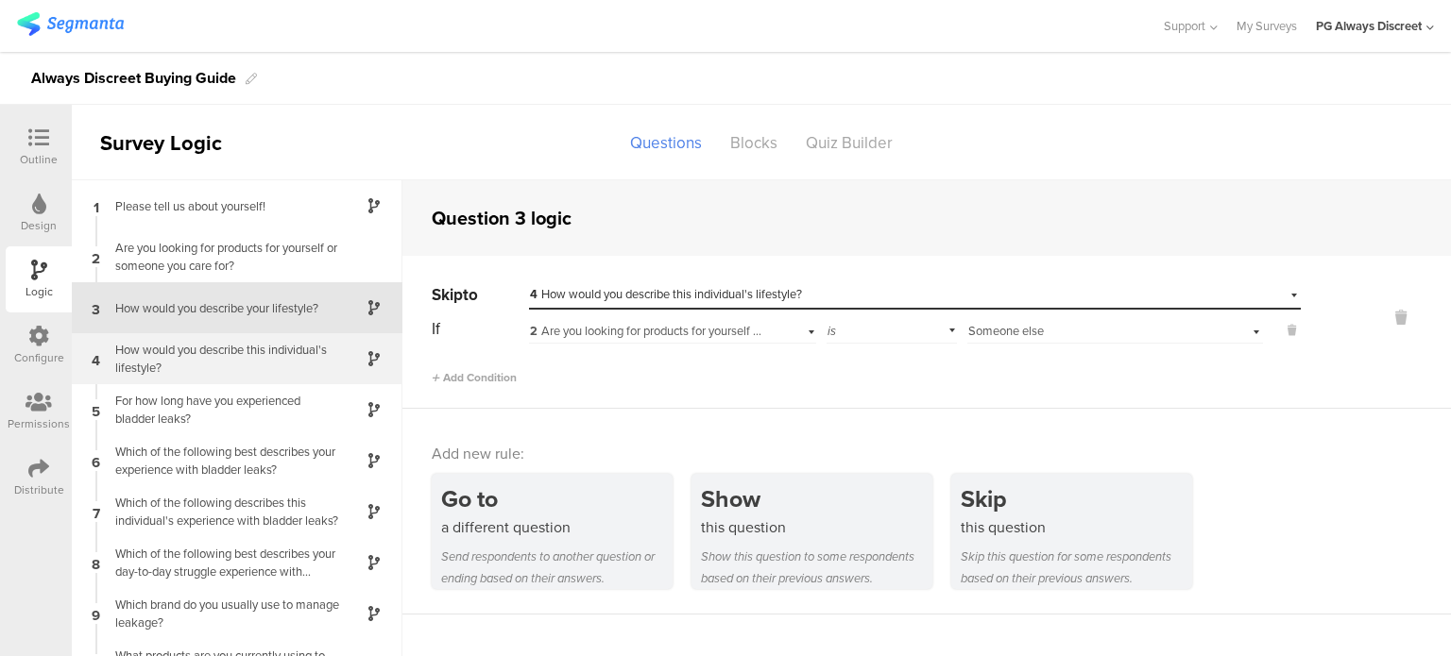
click at [211, 374] on div "How would you describe this individual's lifestyle?" at bounding box center [222, 359] width 236 height 36
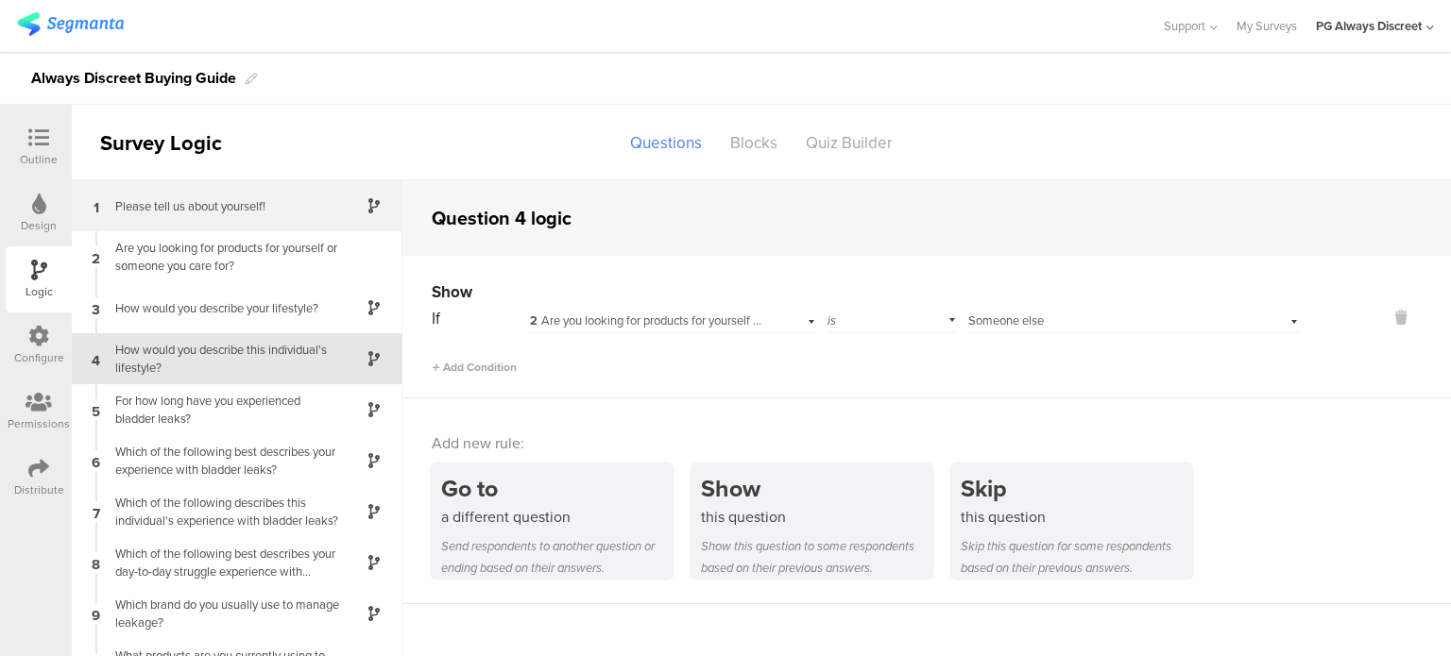
click at [220, 204] on div "Please tell us about yourself!" at bounding box center [222, 206] width 236 height 18
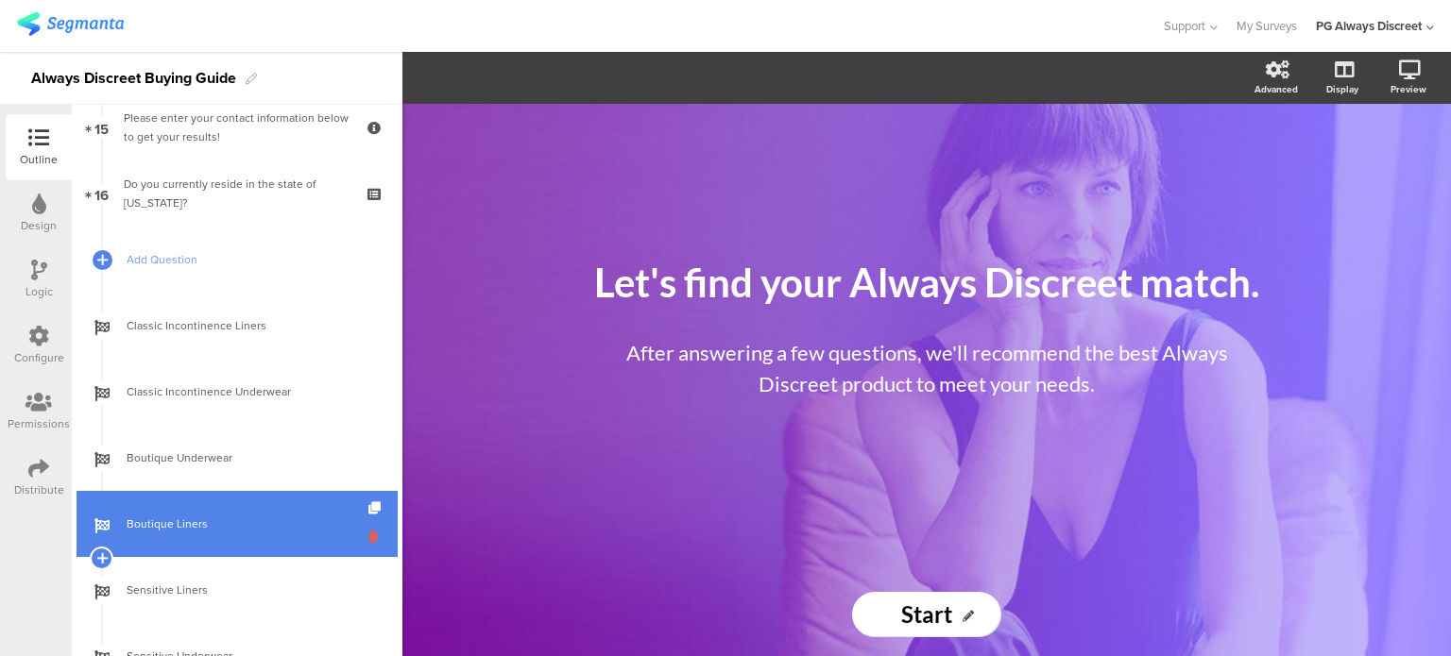
scroll to position [917, 0]
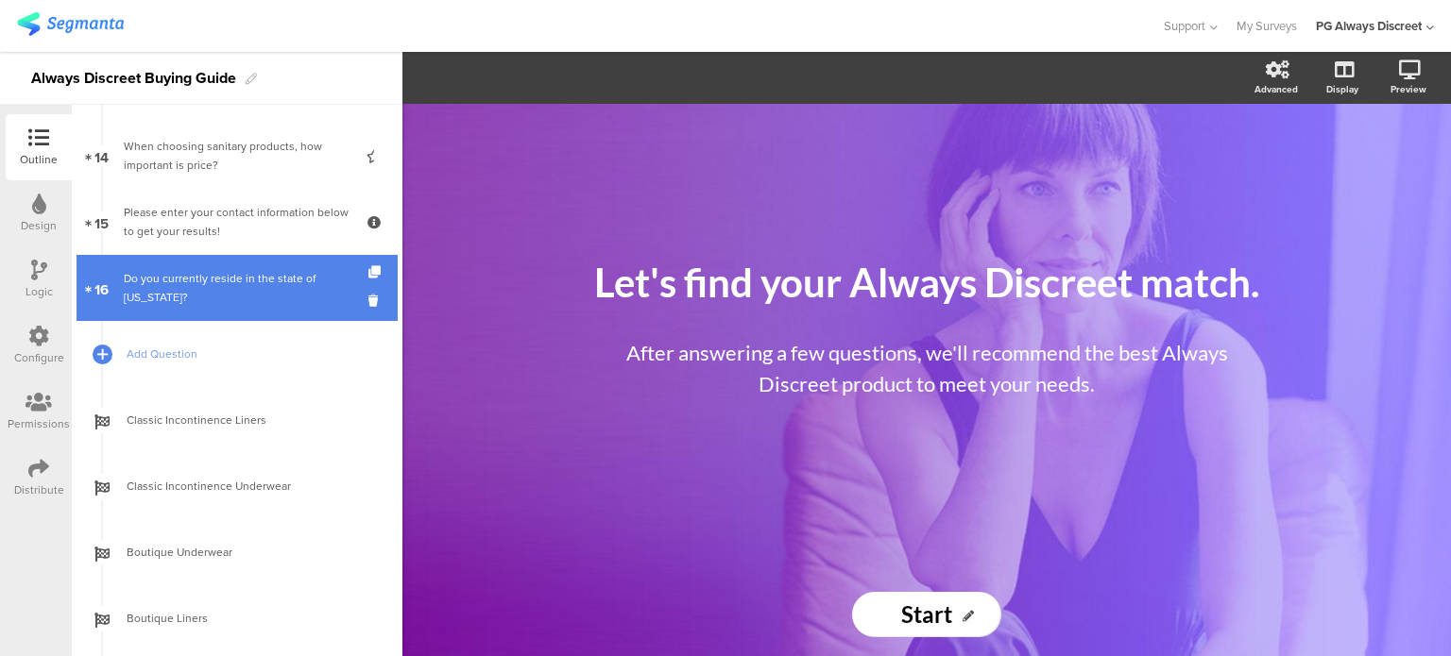
click at [252, 271] on div "Do you currently reside in the state of [US_STATE]?" at bounding box center [237, 288] width 226 height 38
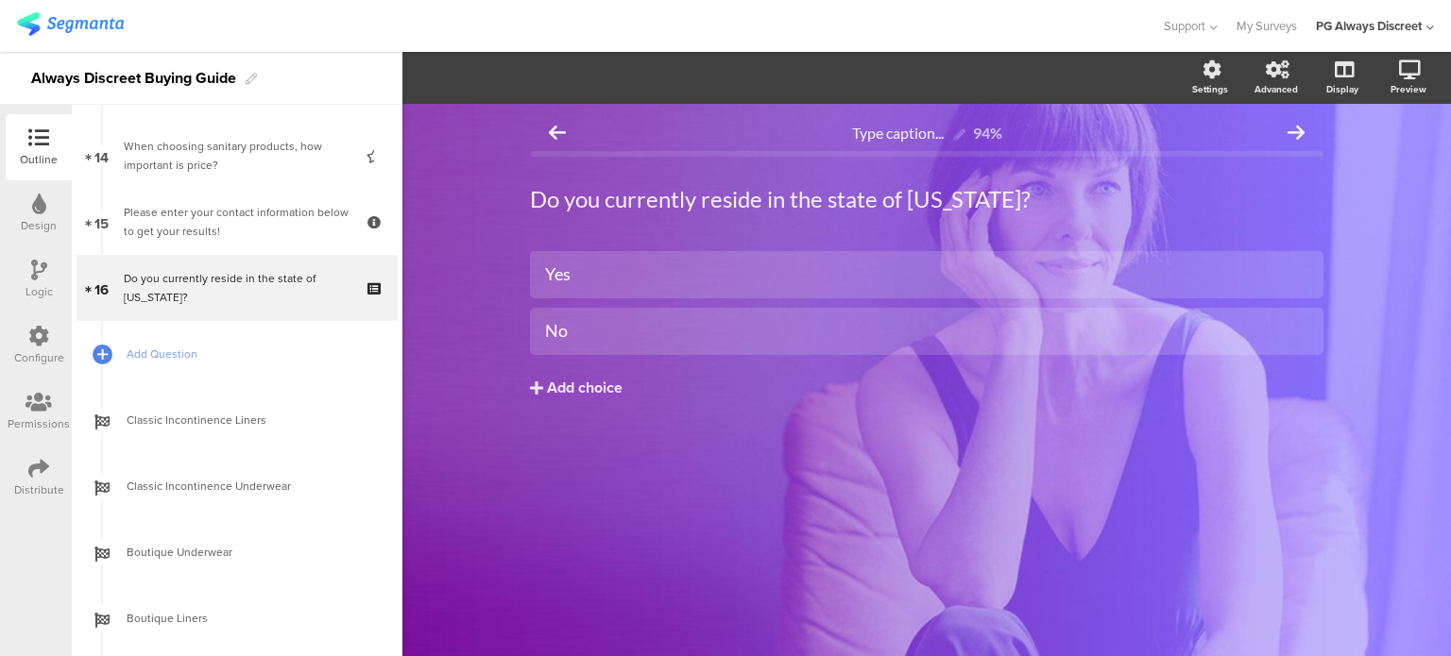
click at [25, 335] on div "Configure" at bounding box center [39, 346] width 66 height 66
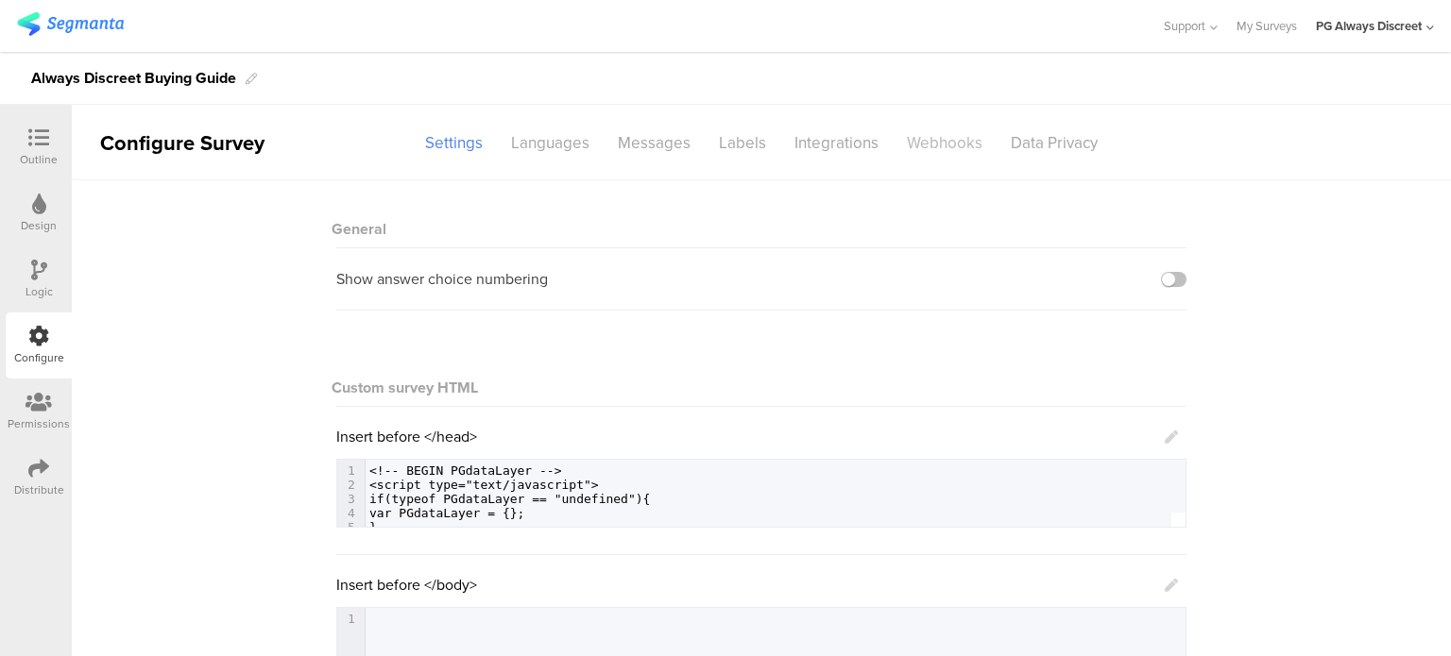
click at [921, 146] on div "Webhooks" at bounding box center [944, 143] width 104 height 33
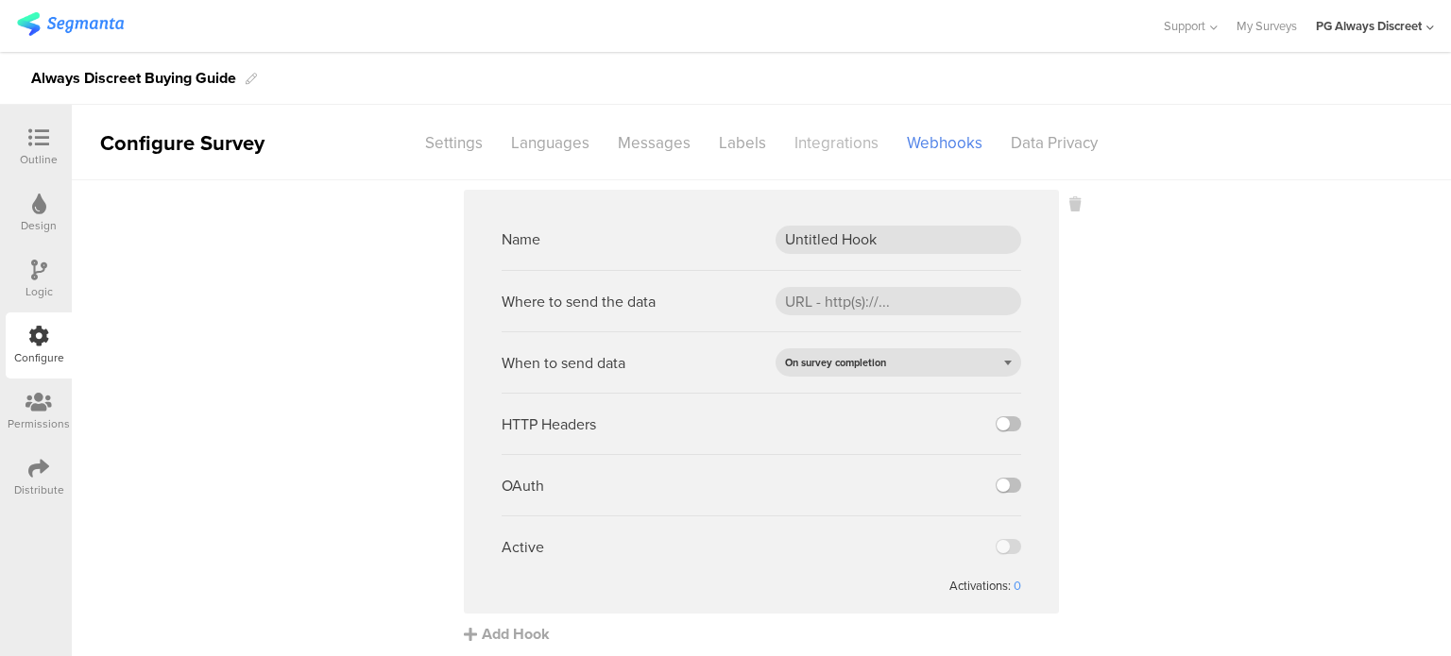
click at [816, 142] on div "Integrations" at bounding box center [836, 143] width 112 height 33
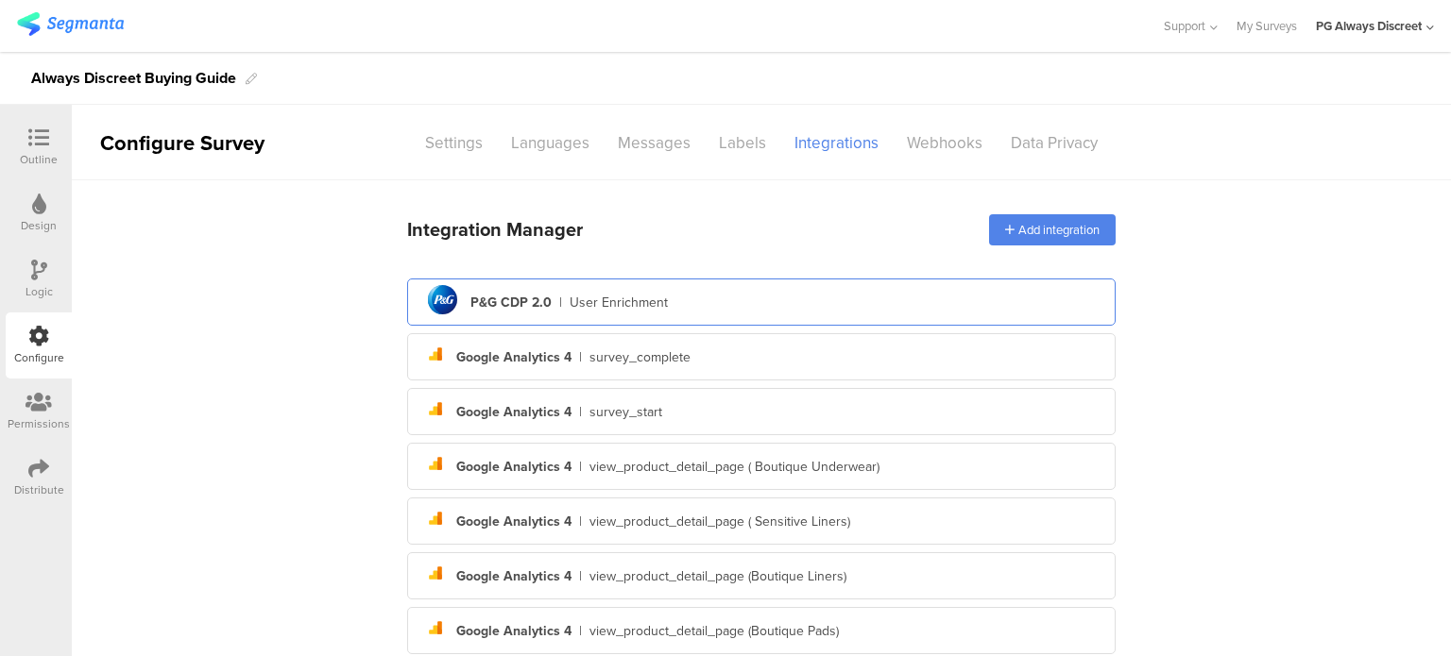
click at [846, 311] on div "pg logo P&G CDP 2.0 | User Enrichment" at bounding box center [761, 303] width 678 height 46
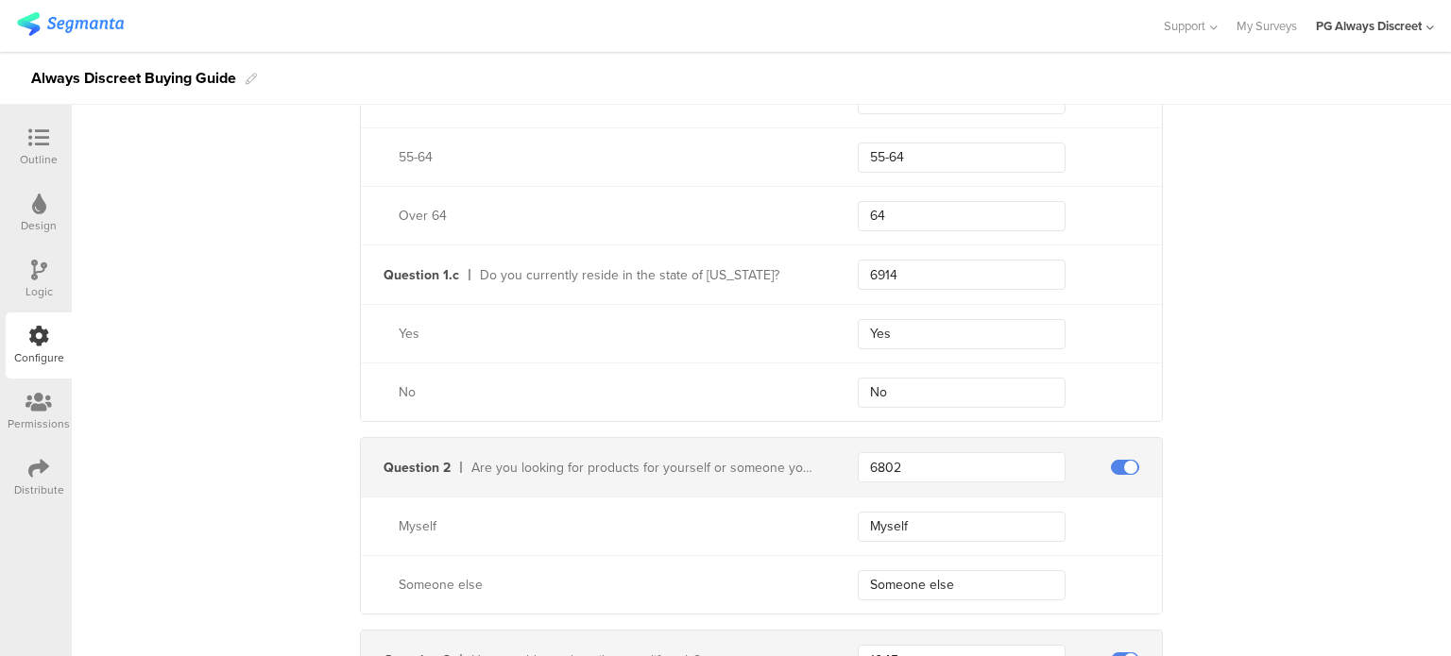
scroll to position [1228, 0]
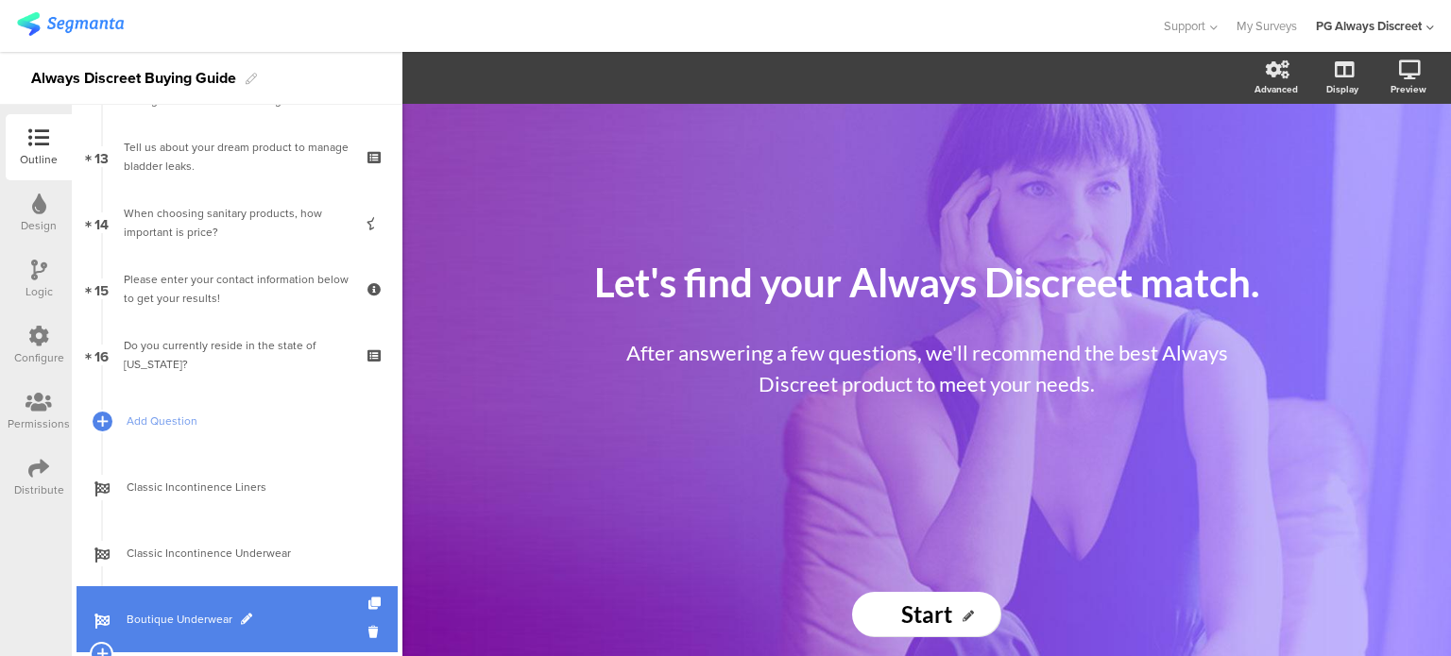
scroll to position [756, 0]
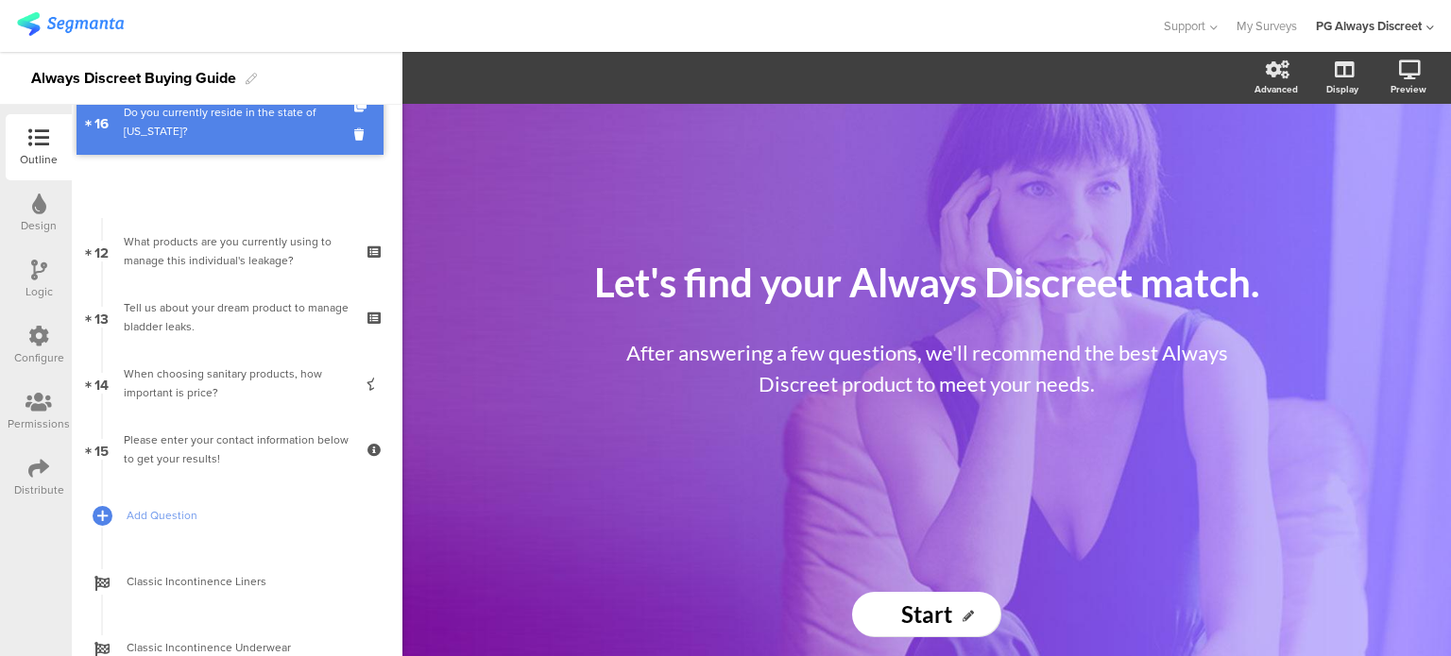
drag, startPoint x: 85, startPoint y: 456, endPoint x: 94, endPoint y: 128, distance: 327.8
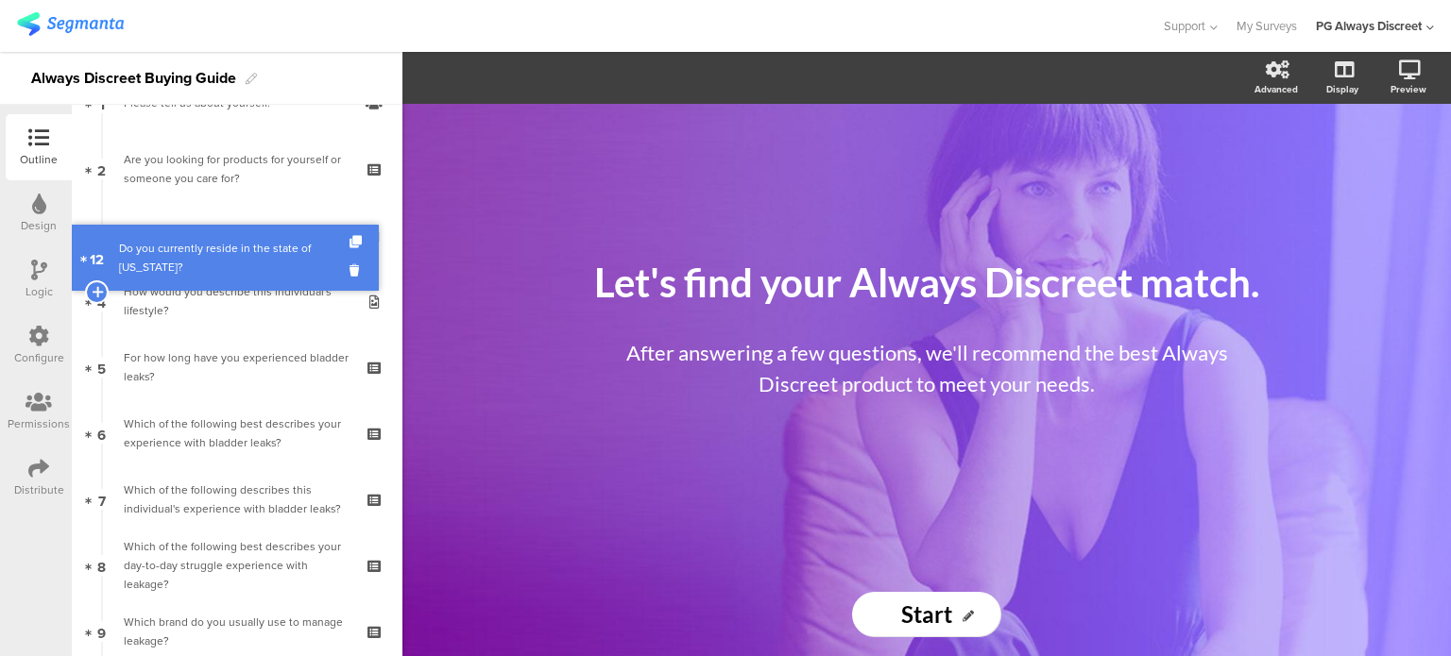
scroll to position [0, 0]
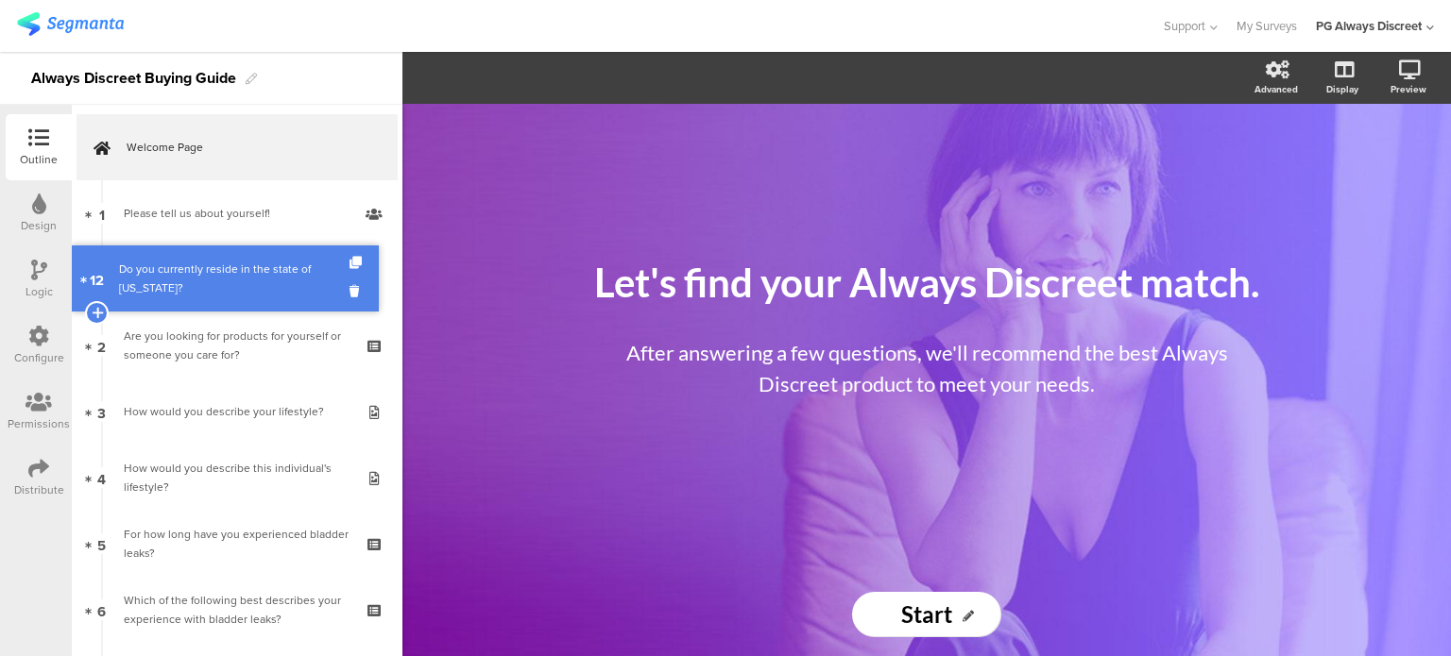
drag, startPoint x: 90, startPoint y: 371, endPoint x: 84, endPoint y: 276, distance: 95.6
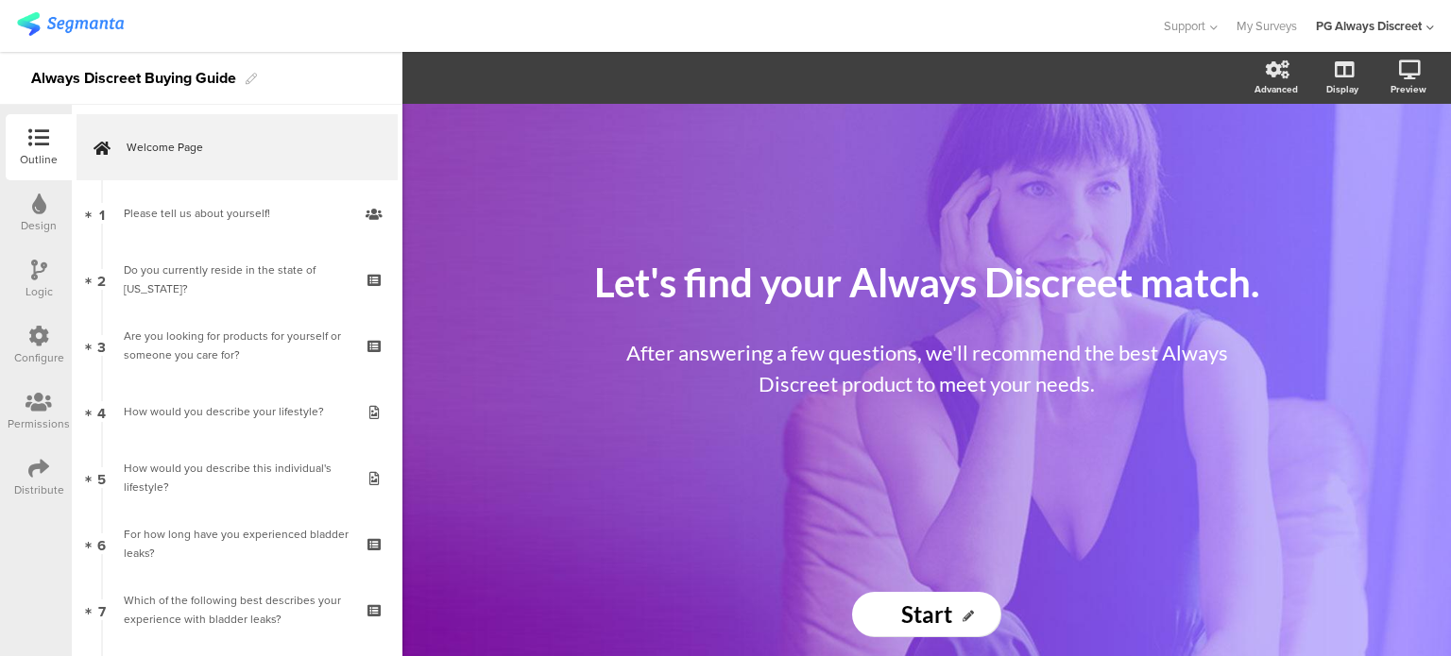
click at [25, 333] on div "Configure" at bounding box center [39, 346] width 66 height 66
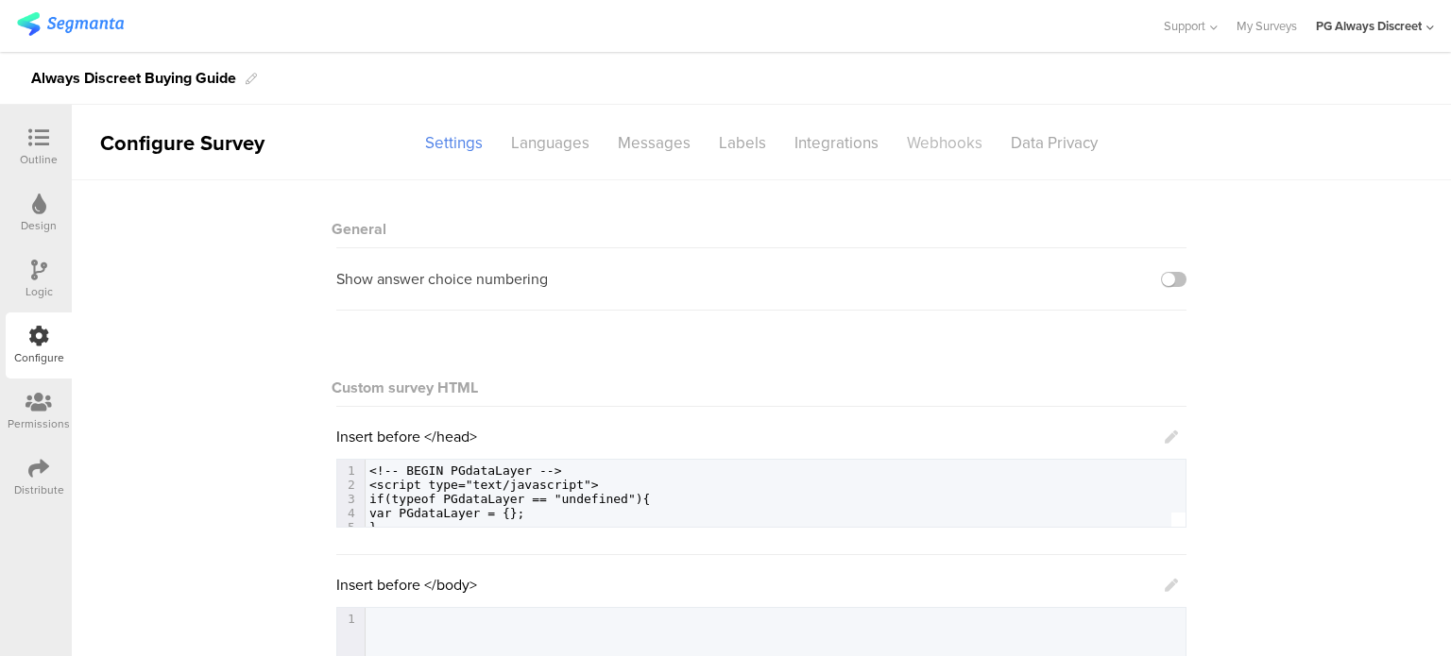
click at [944, 143] on div "Webhooks" at bounding box center [944, 143] width 104 height 33
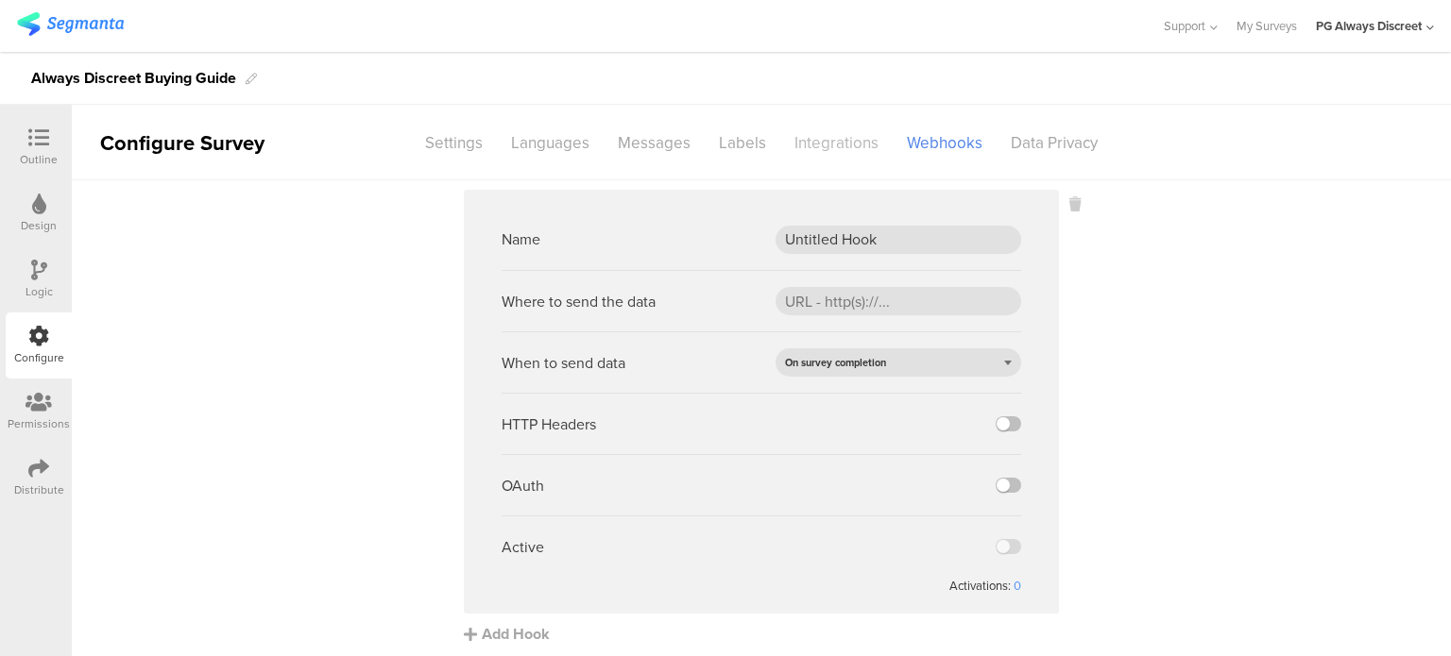
click at [841, 143] on div "Integrations" at bounding box center [836, 143] width 112 height 33
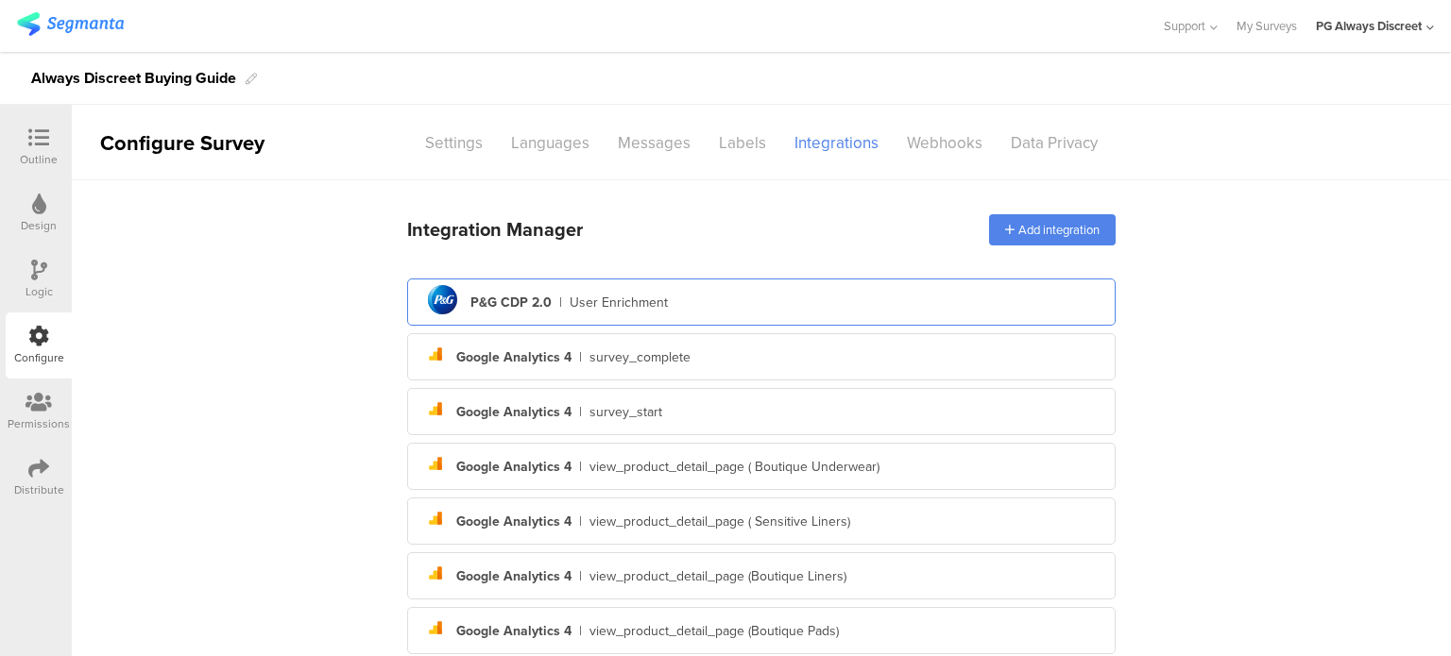
click at [750, 302] on div "pg logo P&G CDP 2.0 | User Enrichment" at bounding box center [761, 303] width 678 height 46
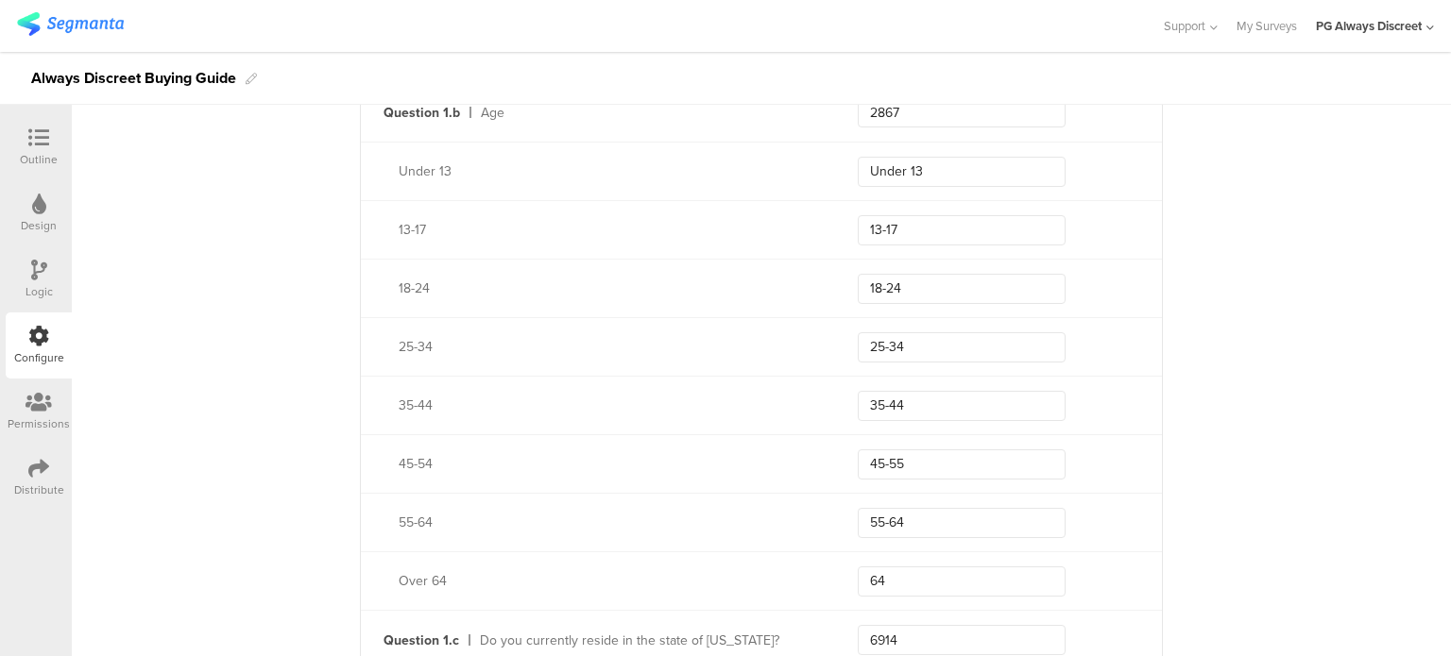
scroll to position [1228, 0]
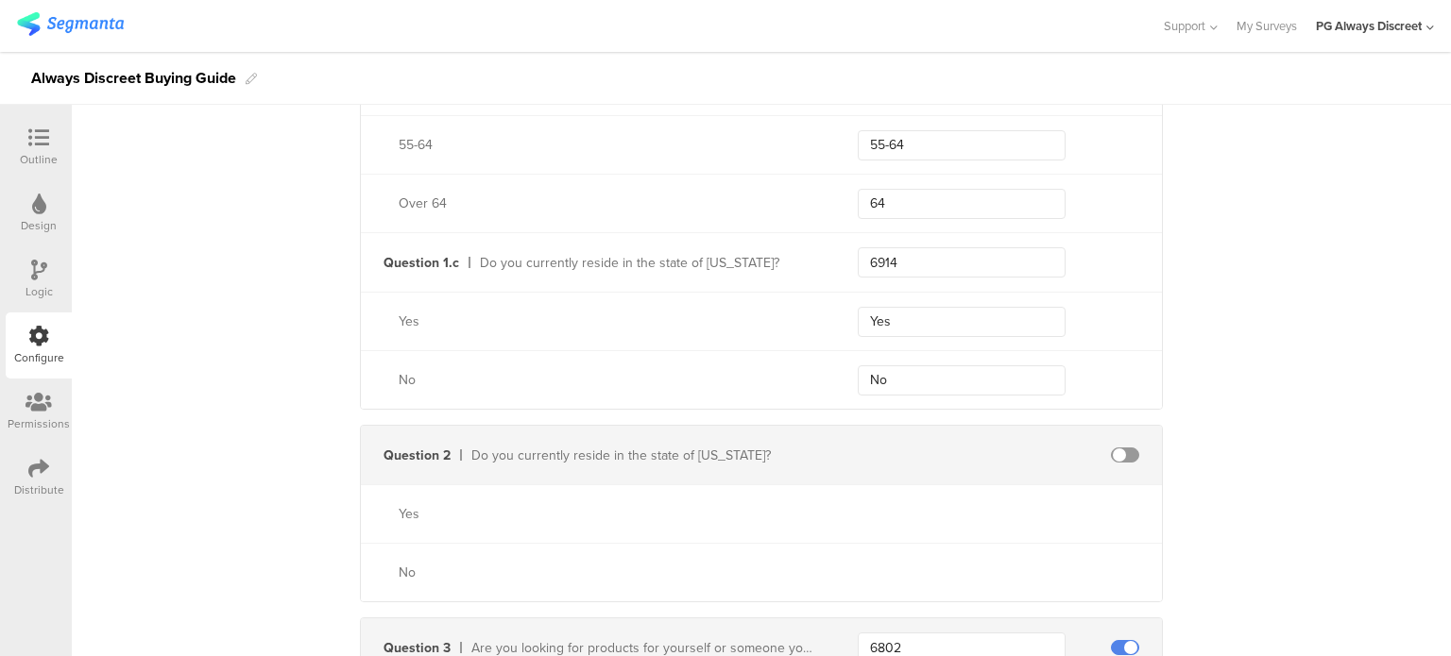
click at [947, 524] on div "Yes" at bounding box center [761, 513] width 801 height 59
click at [1126, 453] on span at bounding box center [1125, 455] width 28 height 15
click at [924, 452] on input "text" at bounding box center [962, 455] width 208 height 30
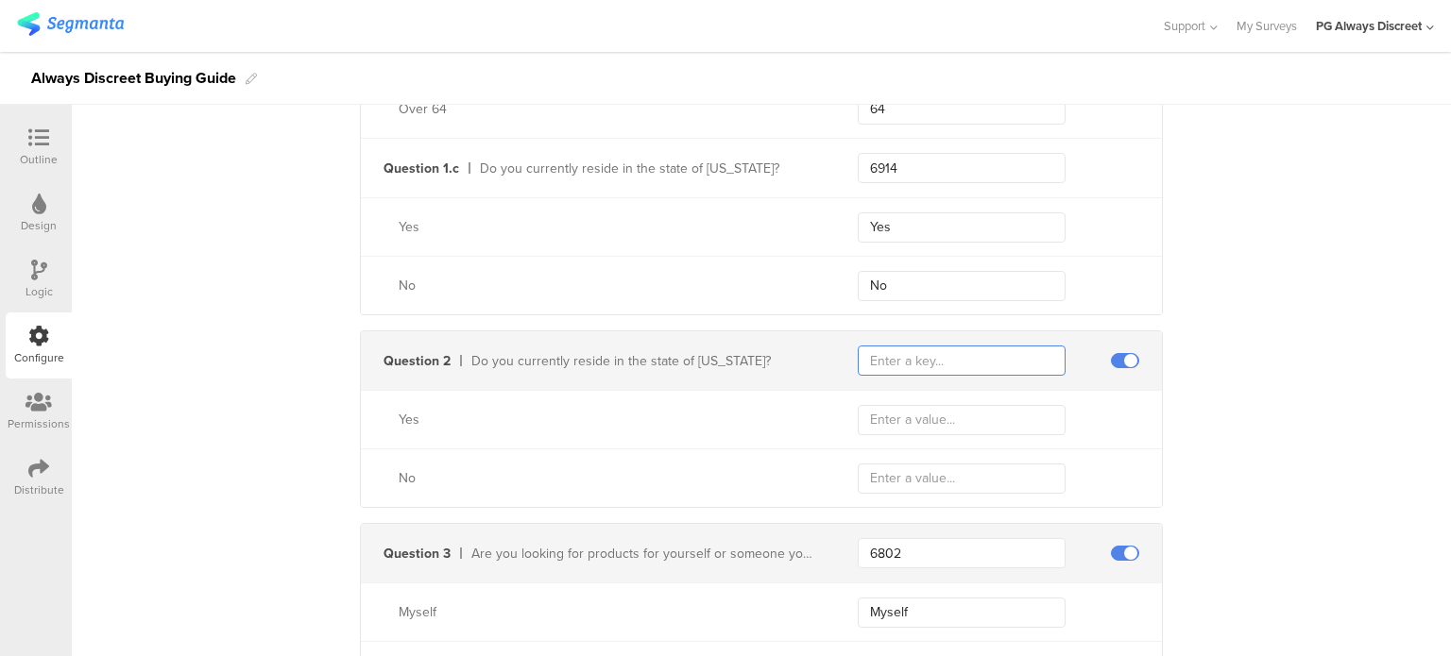
click at [929, 362] on input "text" at bounding box center [962, 361] width 208 height 30
type input "2798"
click at [940, 411] on input "text" at bounding box center [962, 420] width 208 height 30
paste input "MD"
type input "MD"
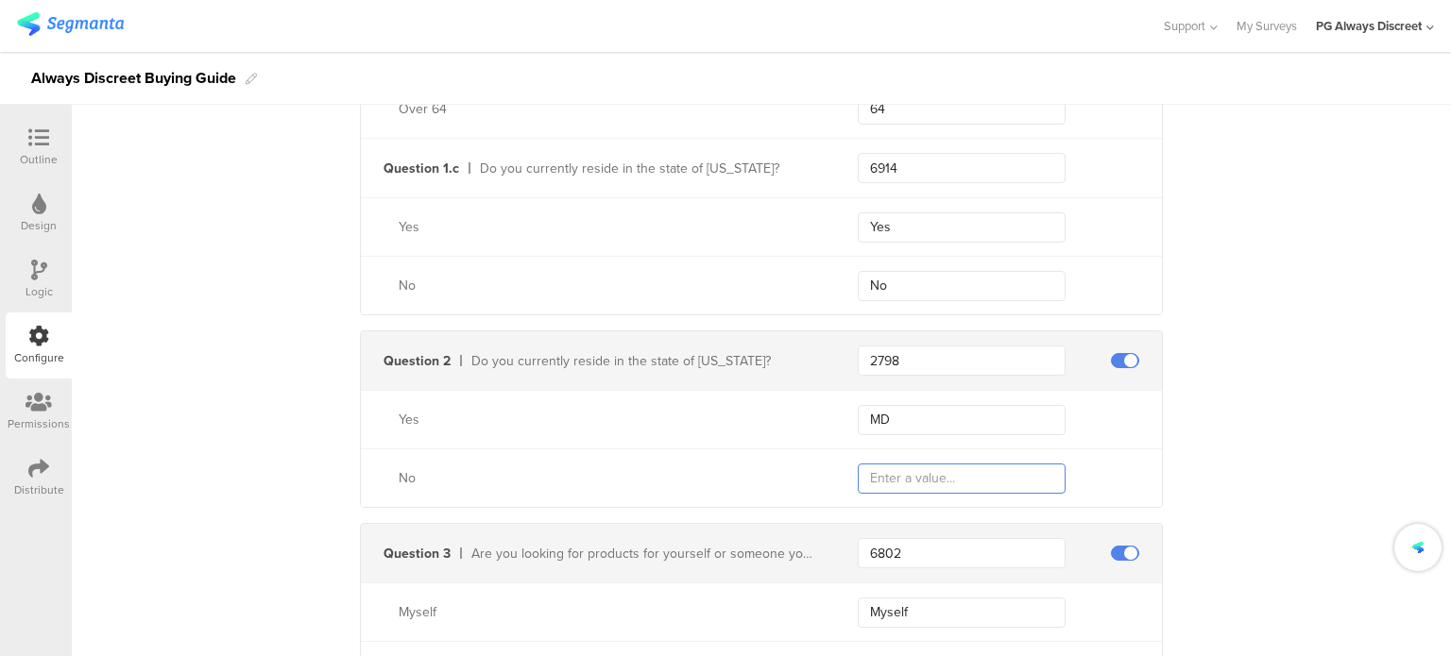
click at [922, 471] on input "text" at bounding box center [962, 479] width 208 height 30
type input "Other"
click at [996, 469] on input "Other" at bounding box center [962, 479] width 208 height 30
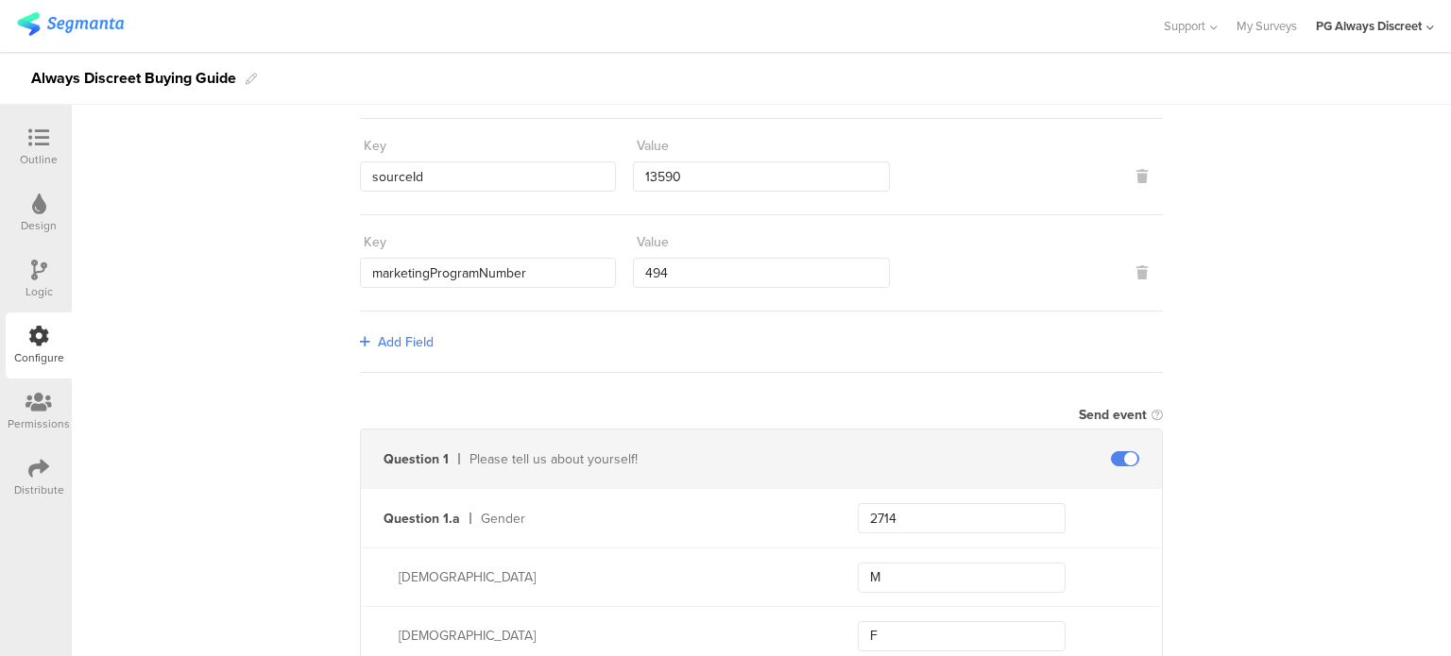
scroll to position [0, 0]
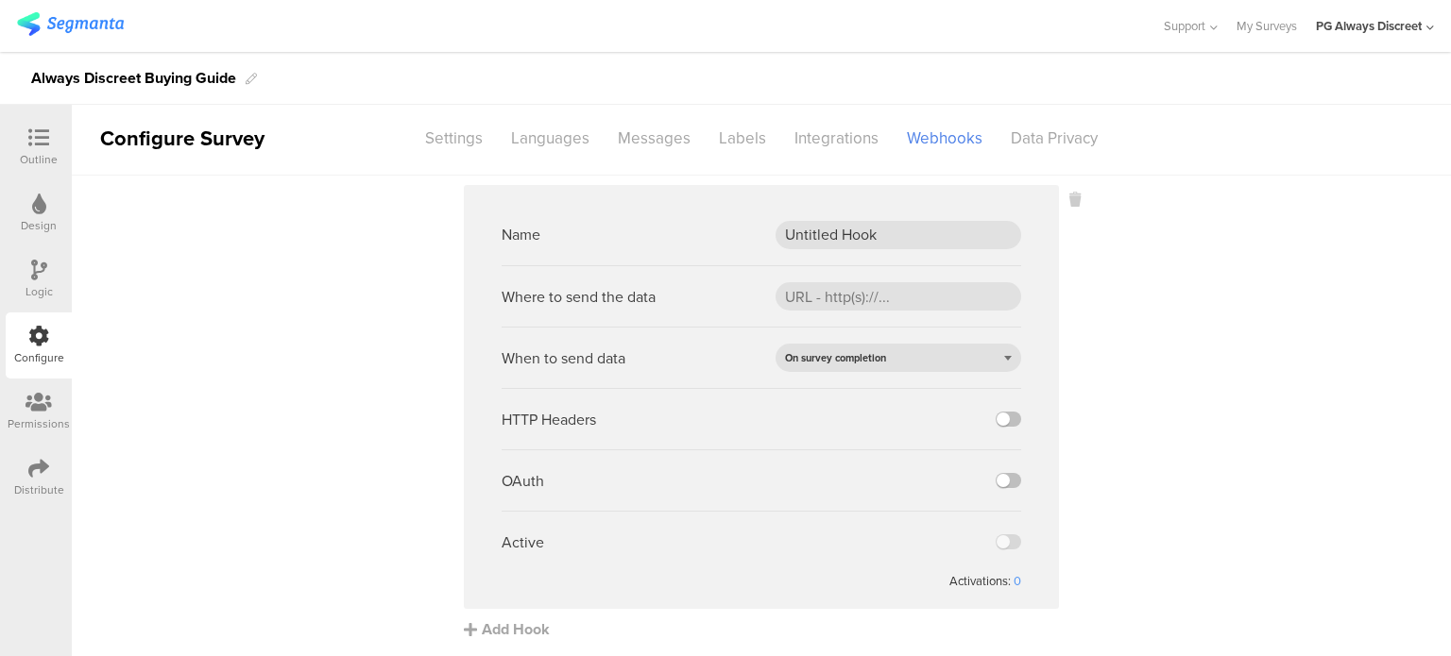
scroll to position [7, 0]
click at [918, 146] on div "Webhooks" at bounding box center [944, 136] width 104 height 33
click at [842, 140] on div "Integrations" at bounding box center [836, 136] width 112 height 33
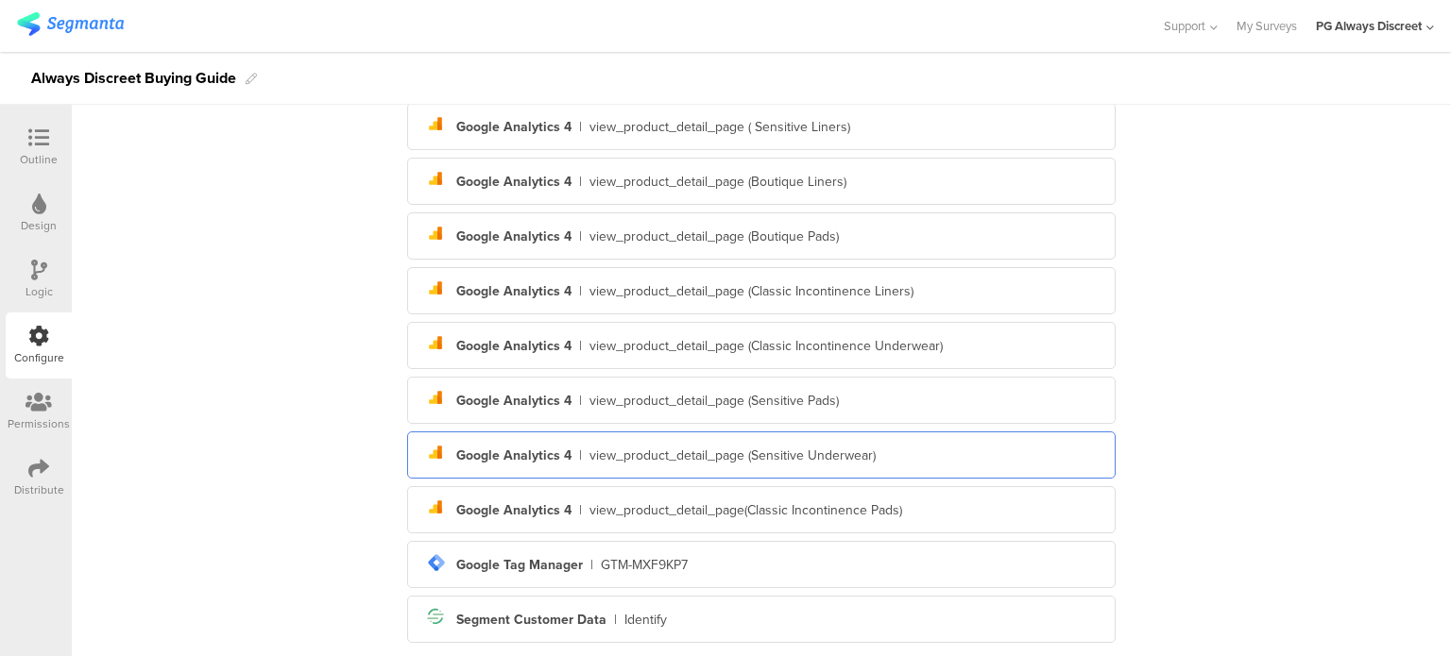
scroll to position [435, 0]
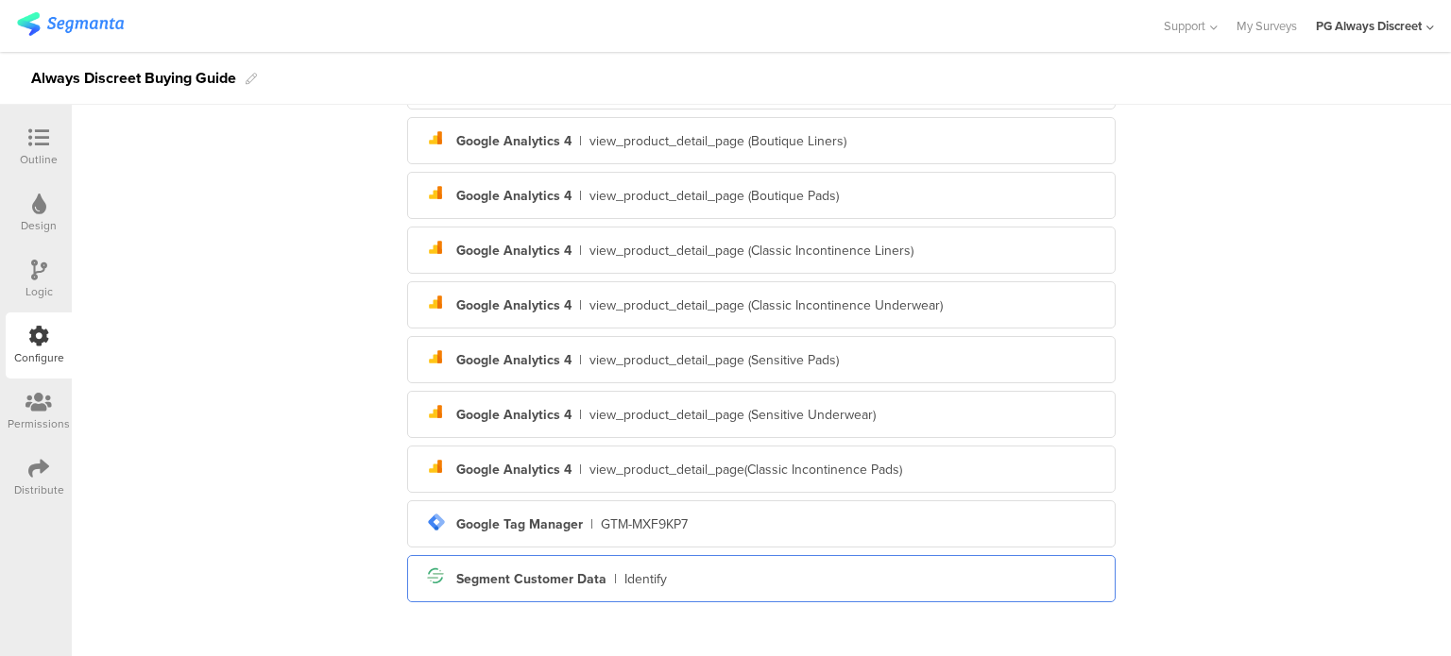
click at [624, 570] on div "Identify" at bounding box center [645, 579] width 42 height 20
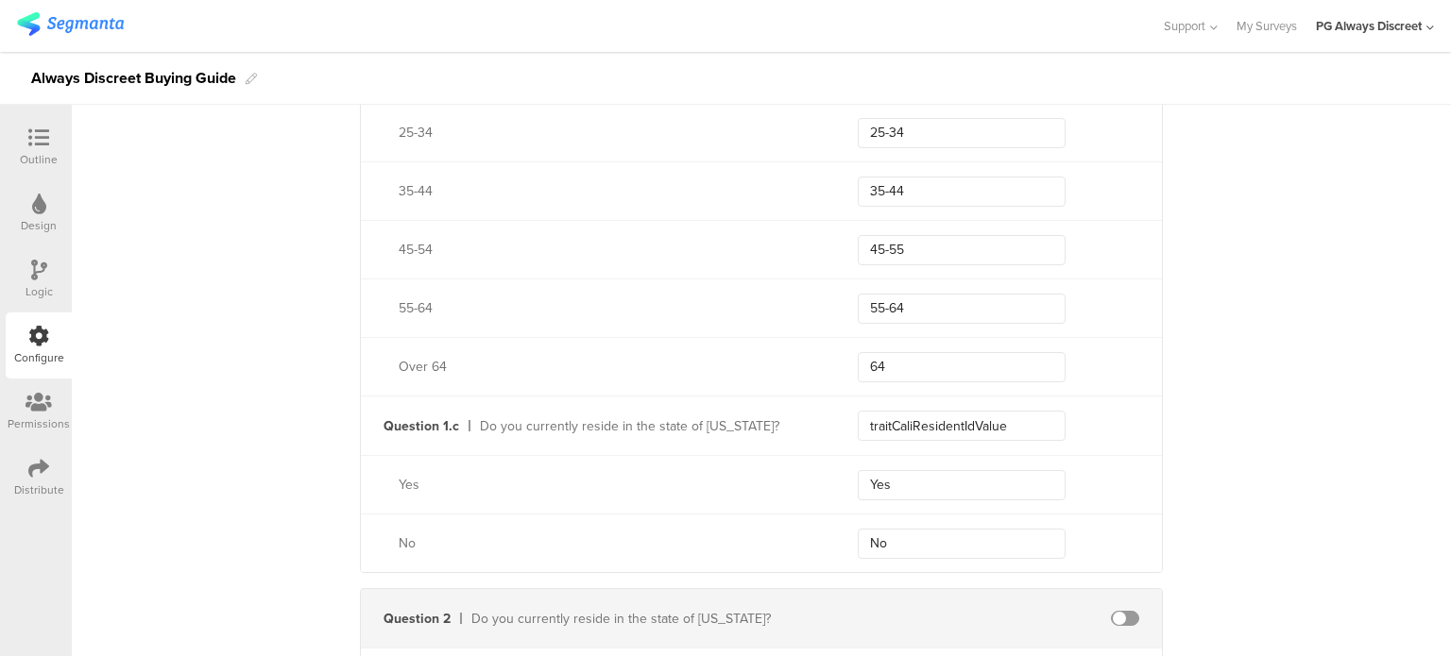
scroll to position [1399, 0]
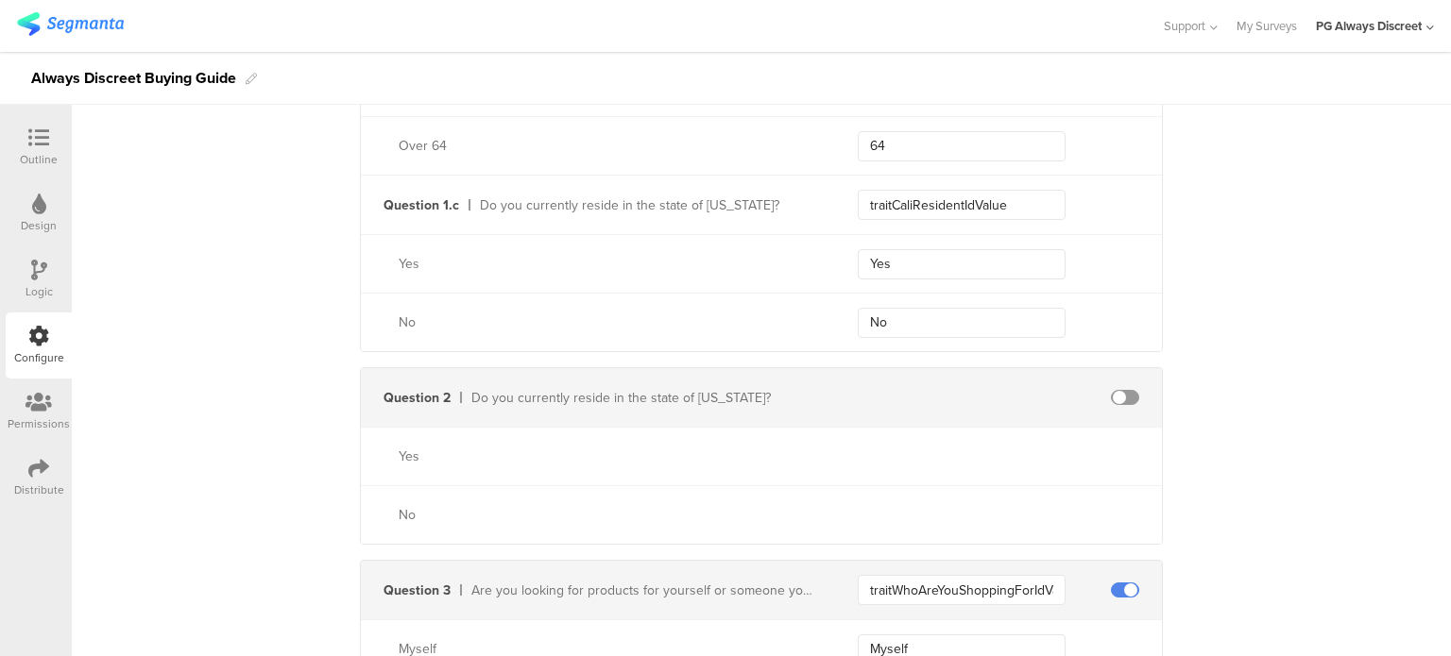
click at [1125, 395] on span at bounding box center [1125, 397] width 28 height 15
click at [996, 509] on input "text" at bounding box center [962, 516] width 208 height 30
type input "Others"
drag, startPoint x: 947, startPoint y: 425, endPoint x: 934, endPoint y: 452, distance: 30.4
click at [944, 433] on div "Yes" at bounding box center [761, 456] width 801 height 59
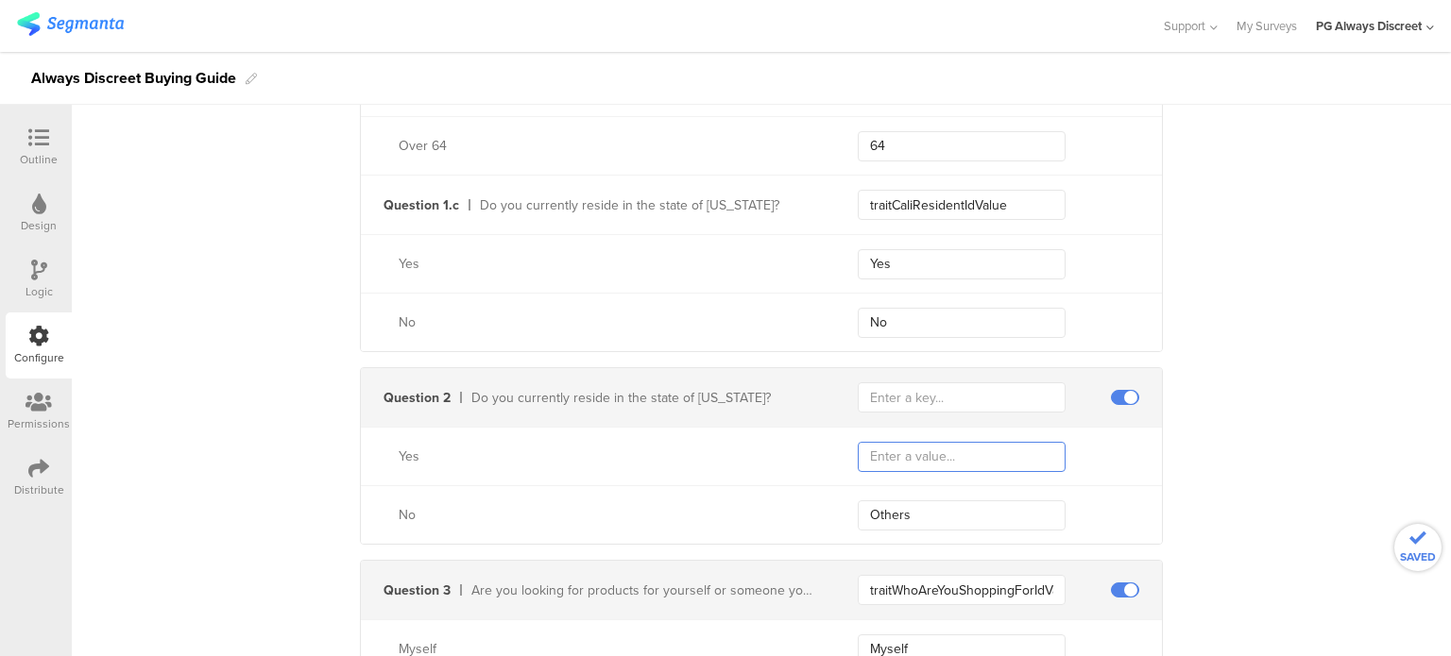
click at [934, 453] on input "text" at bounding box center [962, 457] width 208 height 30
type input "MD"
click at [961, 413] on div "Question 2 Do you currently reside in the state of Maryland?" at bounding box center [761, 397] width 801 height 59
click at [965, 399] on input "text" at bounding box center [962, 397] width 208 height 30
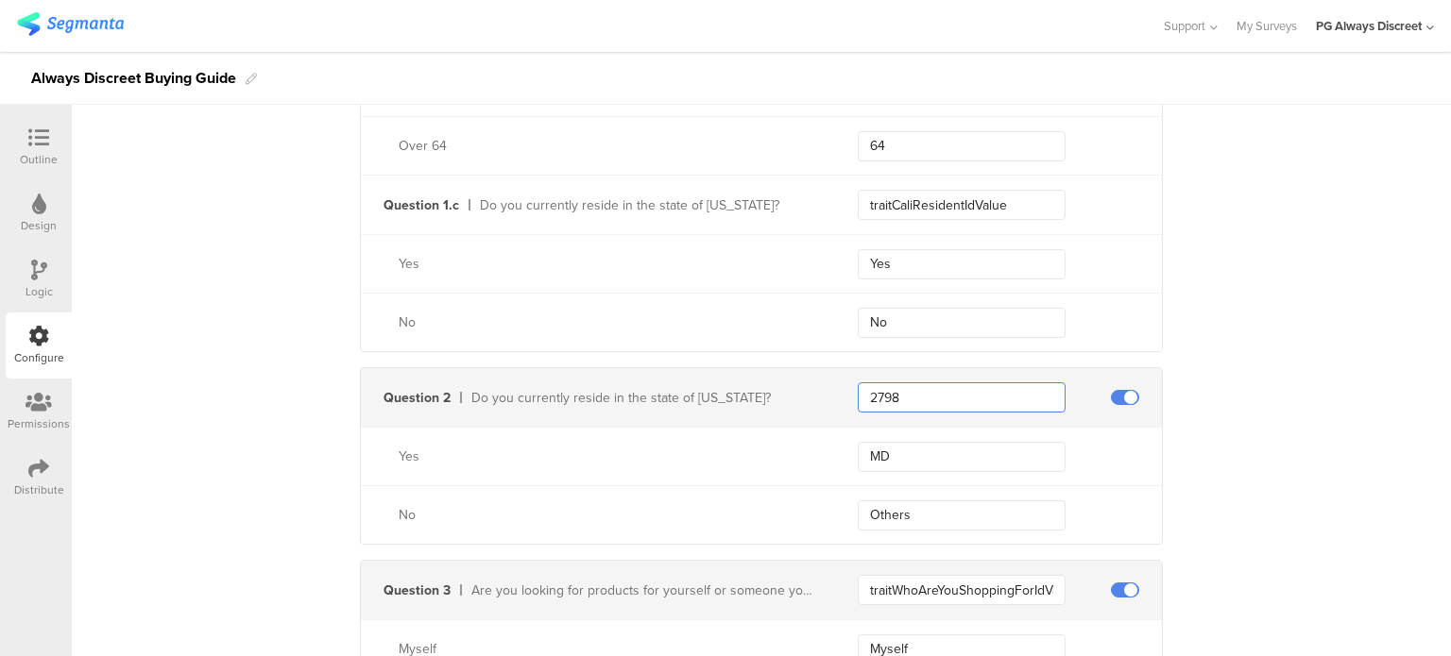
click at [932, 392] on input "2798" at bounding box center [962, 397] width 208 height 30
paste input "territoryName"
type input "territoryName"
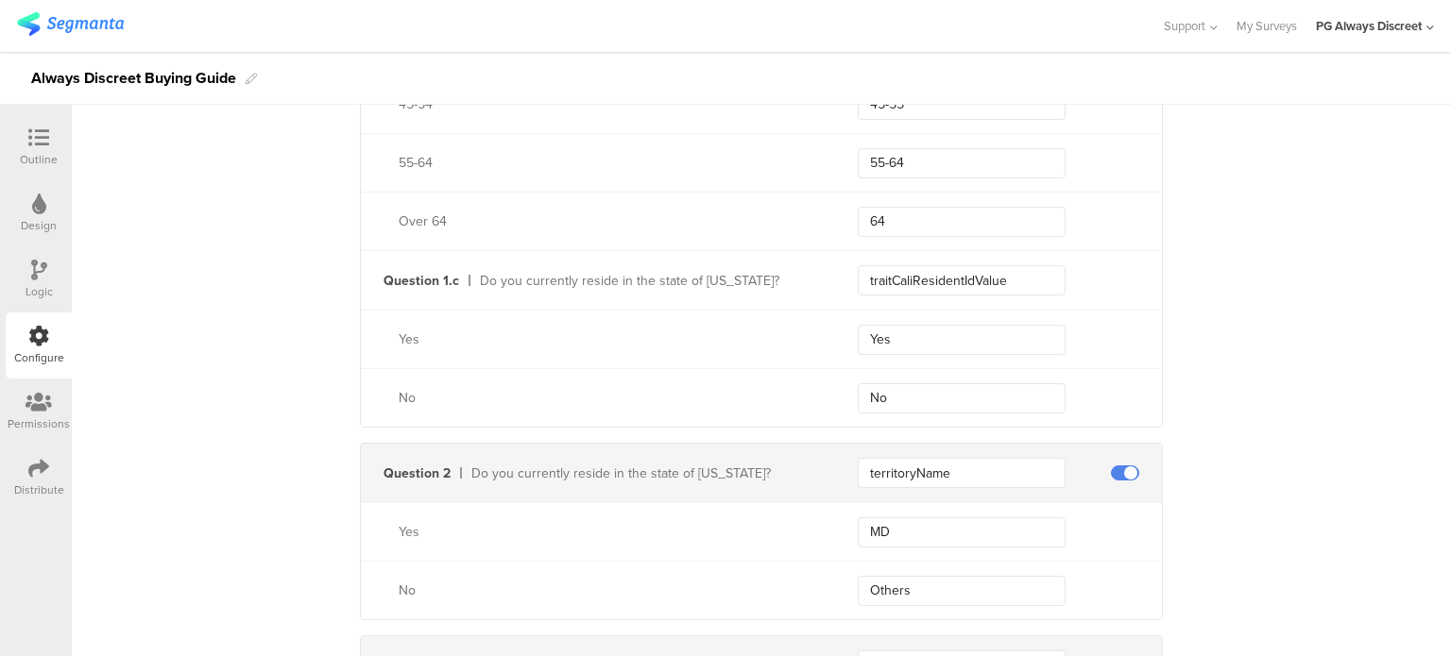
scroll to position [1417, 0]
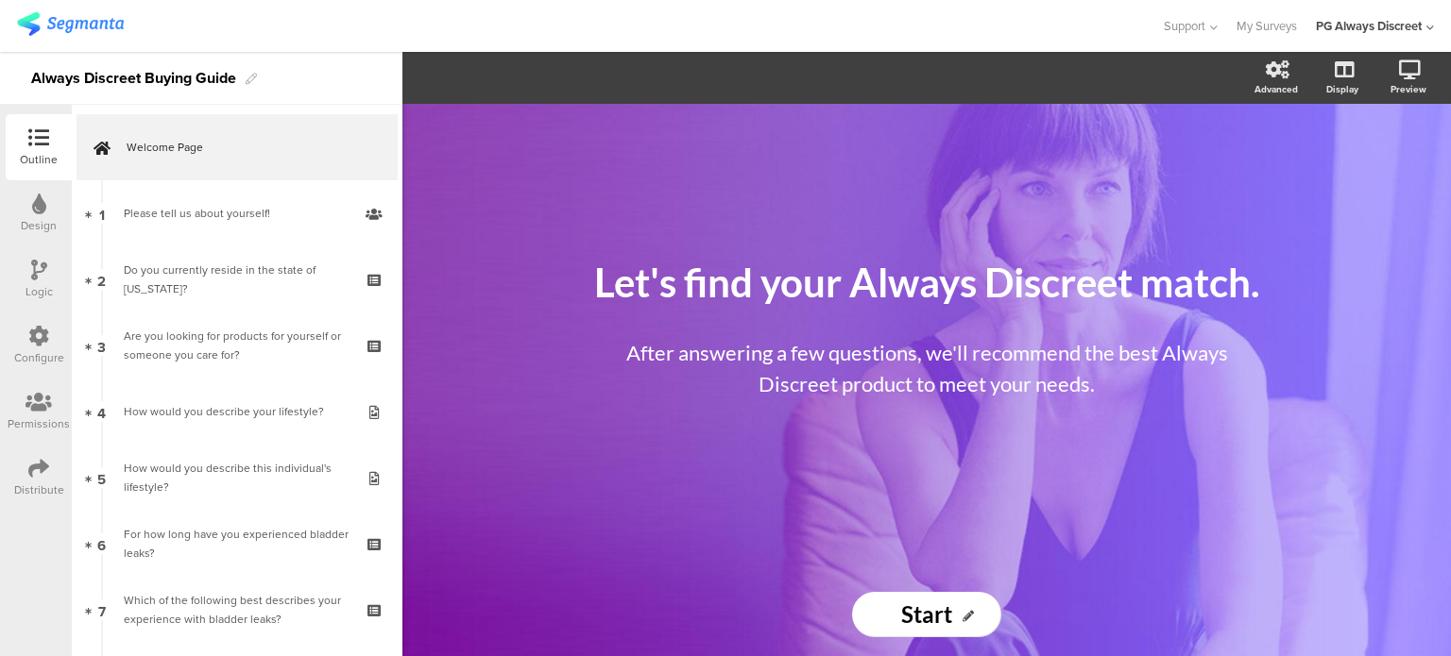
click at [43, 268] on icon at bounding box center [39, 270] width 16 height 21
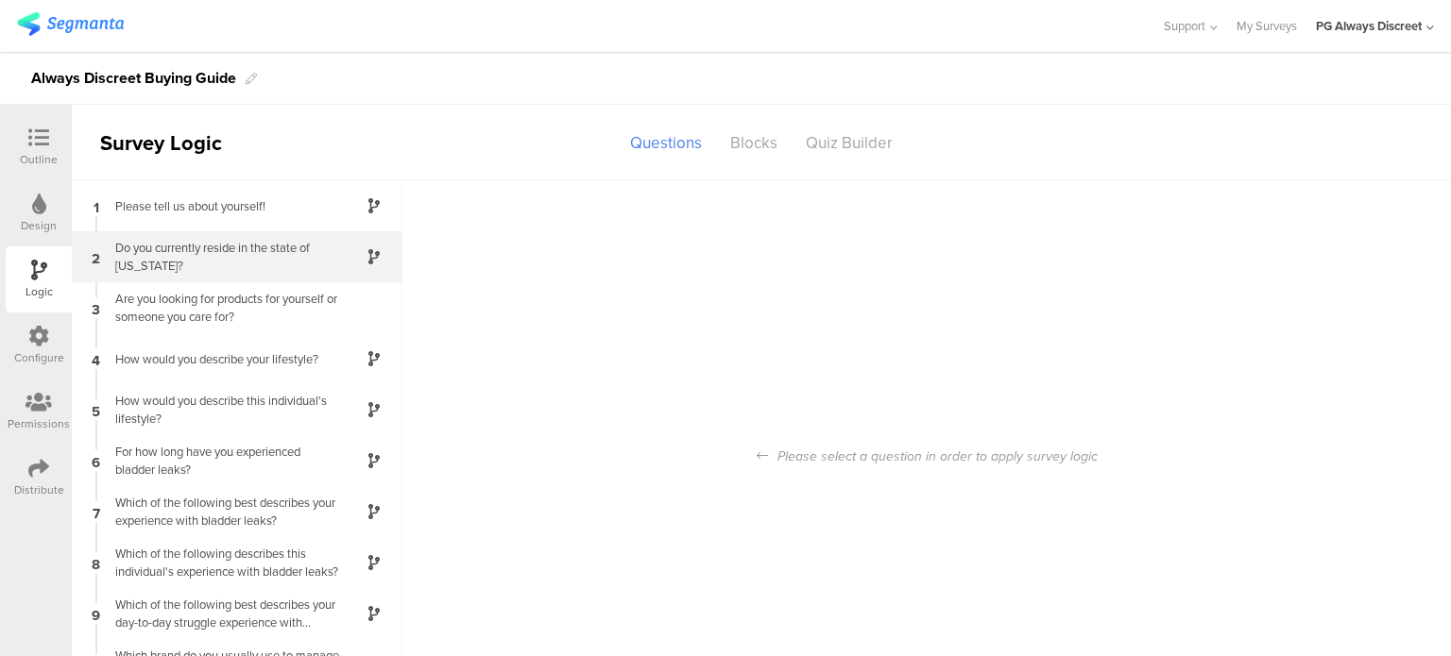
click at [282, 256] on div "Do you currently reside in the state of [US_STATE]?" at bounding box center [222, 257] width 236 height 36
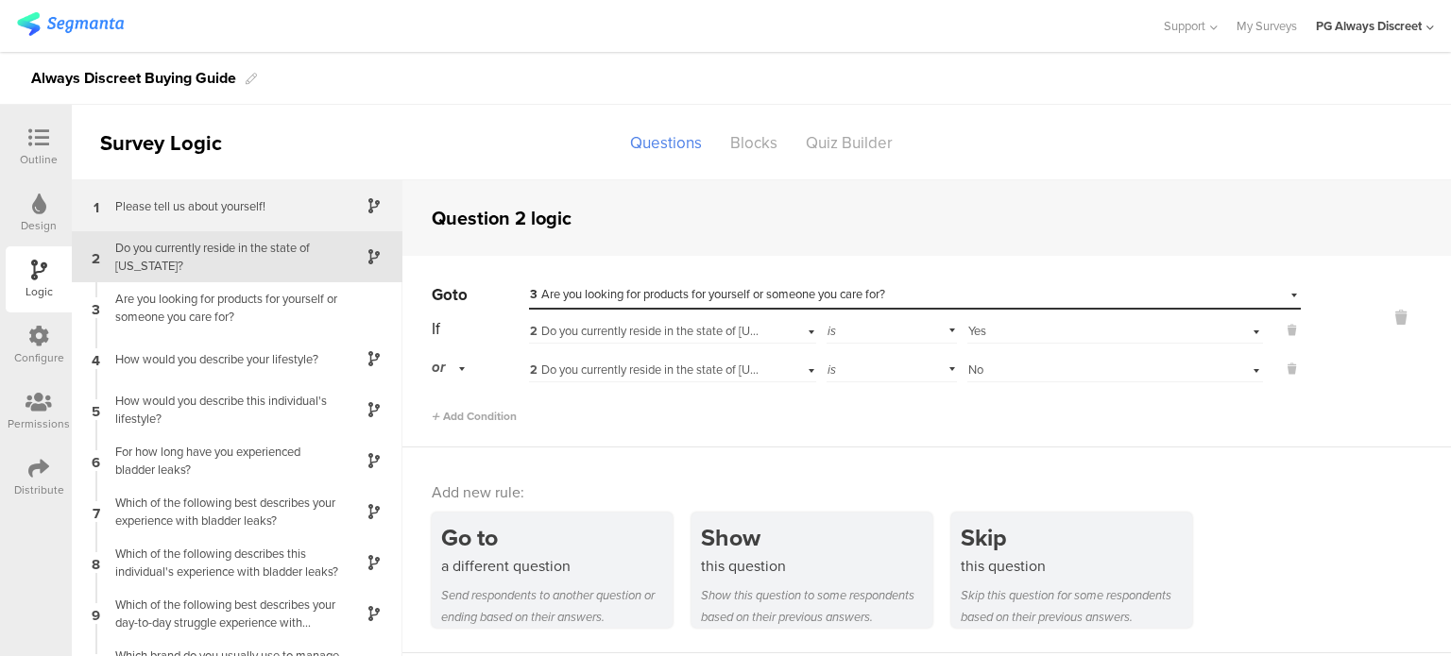
click at [267, 208] on div "Please tell us about yourself!" at bounding box center [222, 206] width 236 height 18
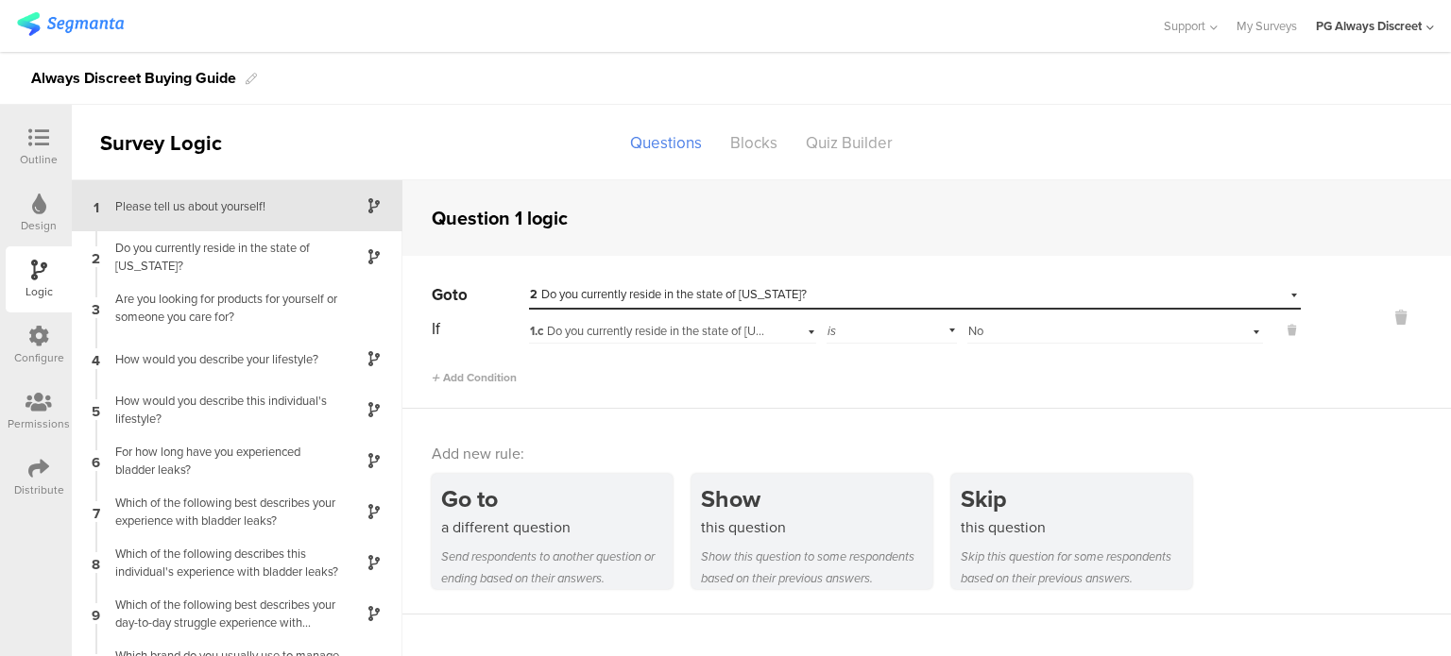
click at [697, 368] on div "Add Condition" at bounding box center [866, 369] width 869 height 33
click at [489, 377] on span "Add Condition" at bounding box center [474, 377] width 85 height 17
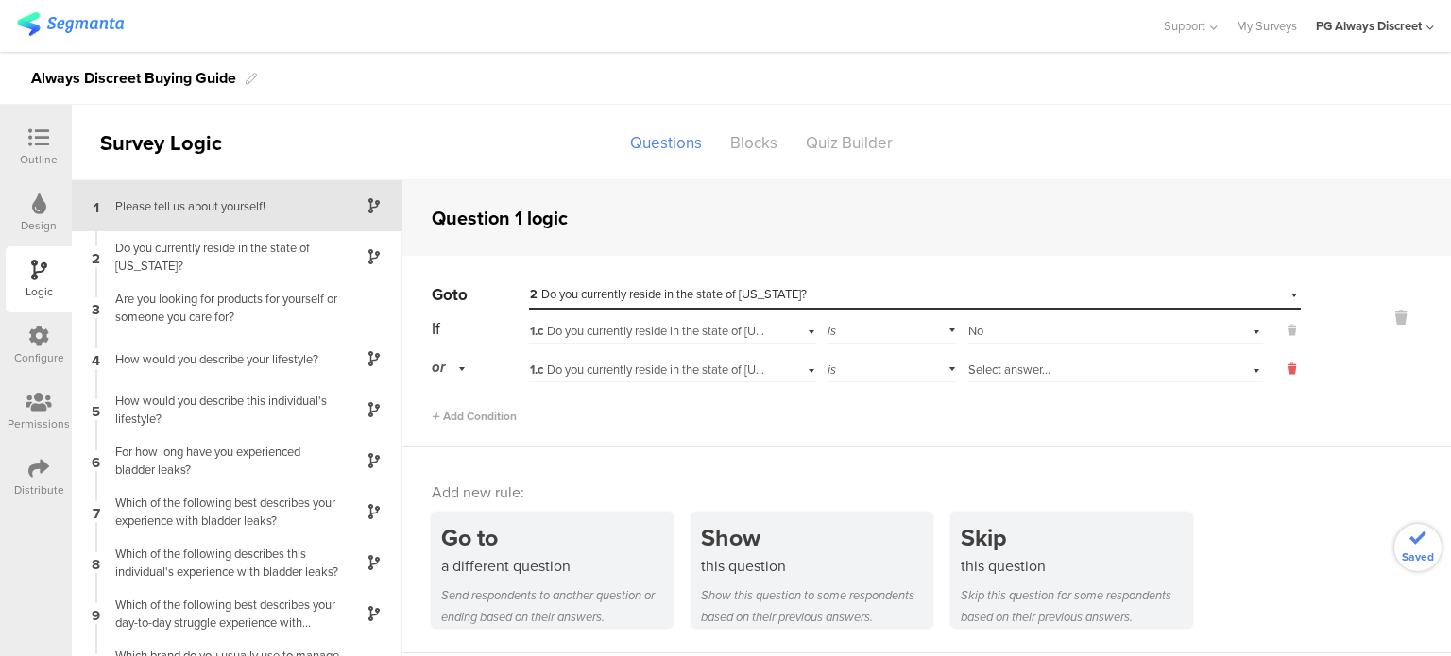
click at [1287, 373] on icon at bounding box center [1291, 369] width 8 height 17
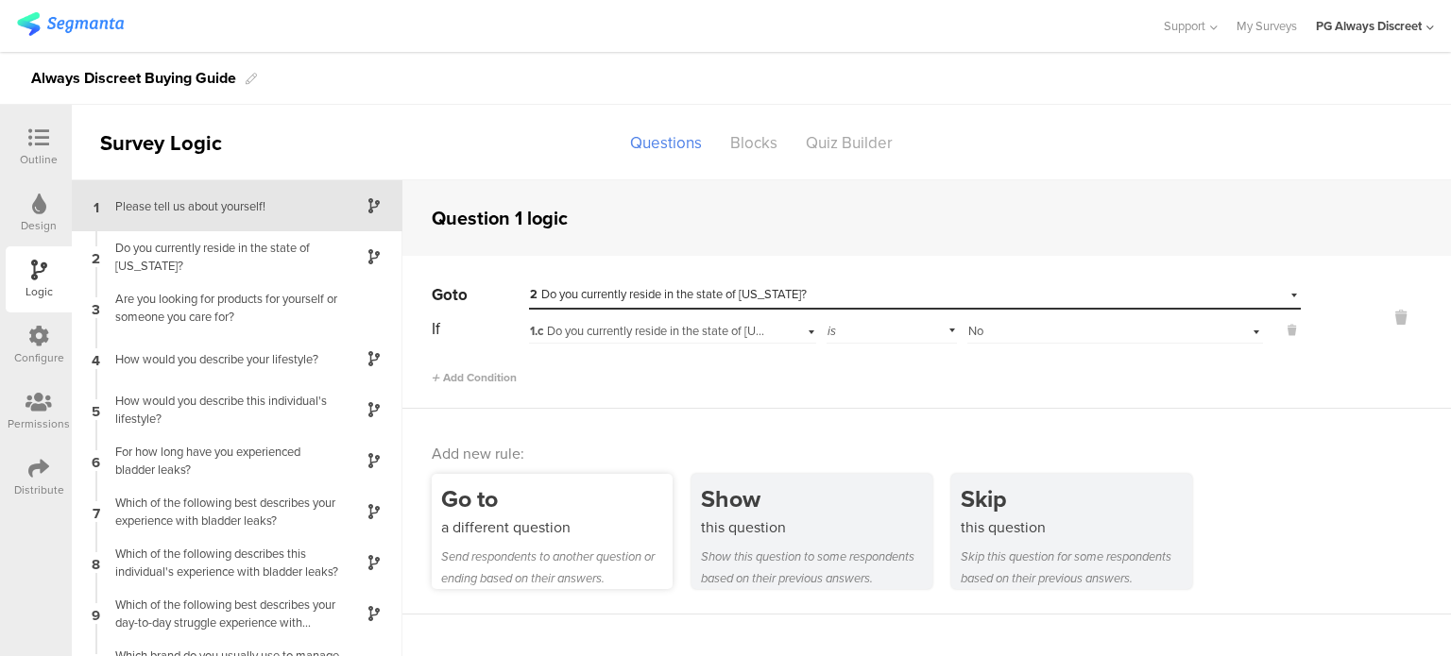
click at [610, 549] on div "Send respondents to another question or ending based on their answers." at bounding box center [556, 567] width 231 height 43
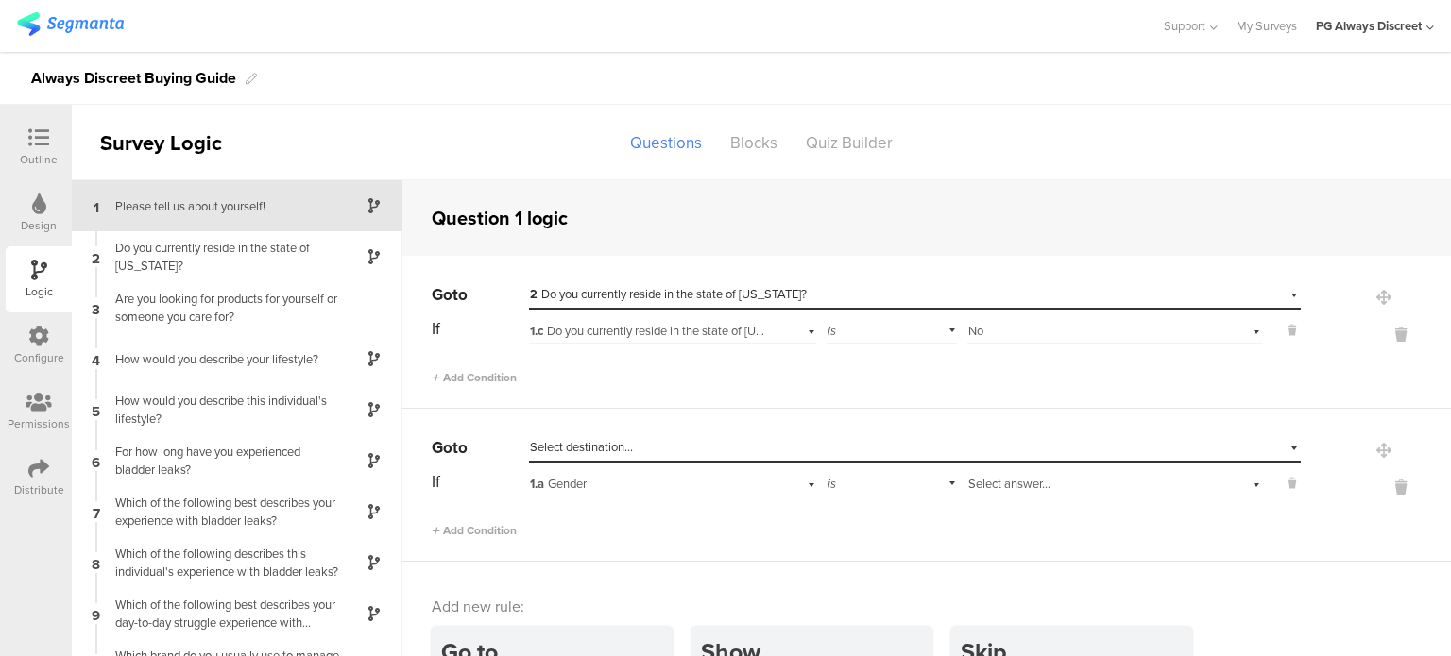
click at [670, 449] on div "Select destination..." at bounding box center [828, 447] width 596 height 17
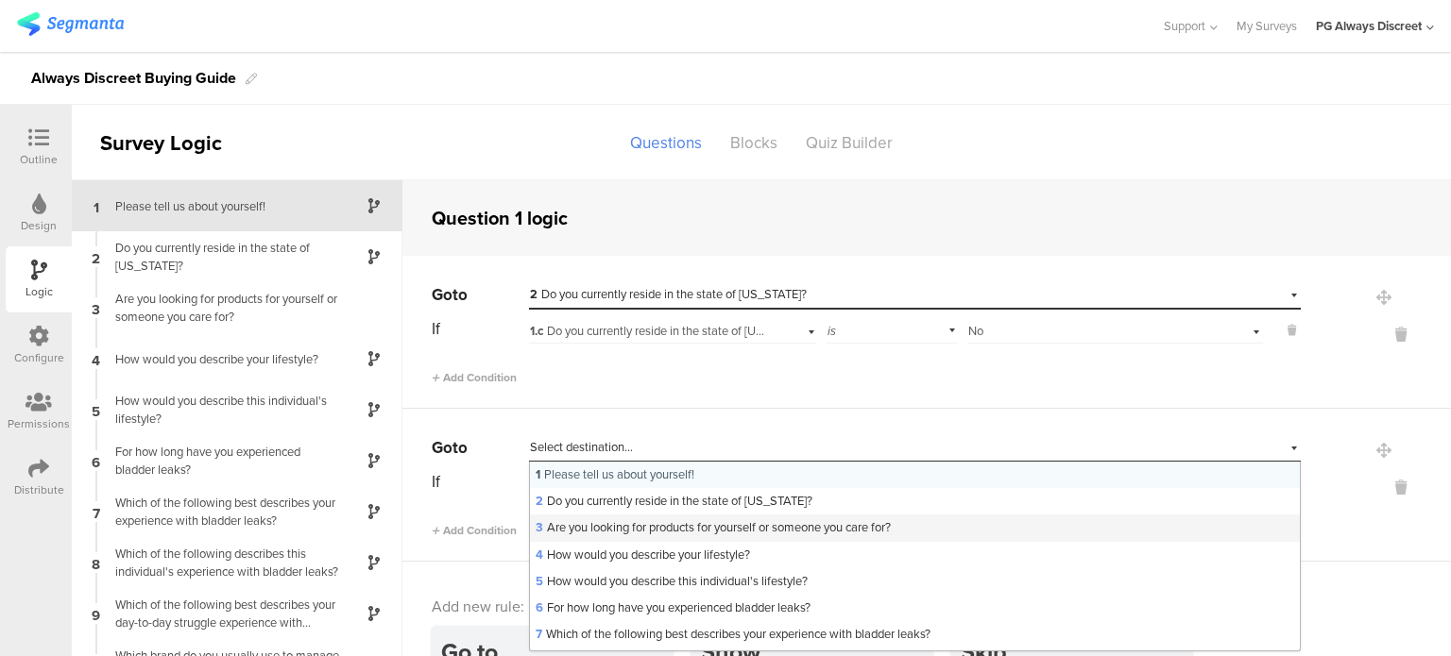
click at [669, 520] on span "3 Are you looking for products for yourself or someone you care for?" at bounding box center [712, 527] width 355 height 18
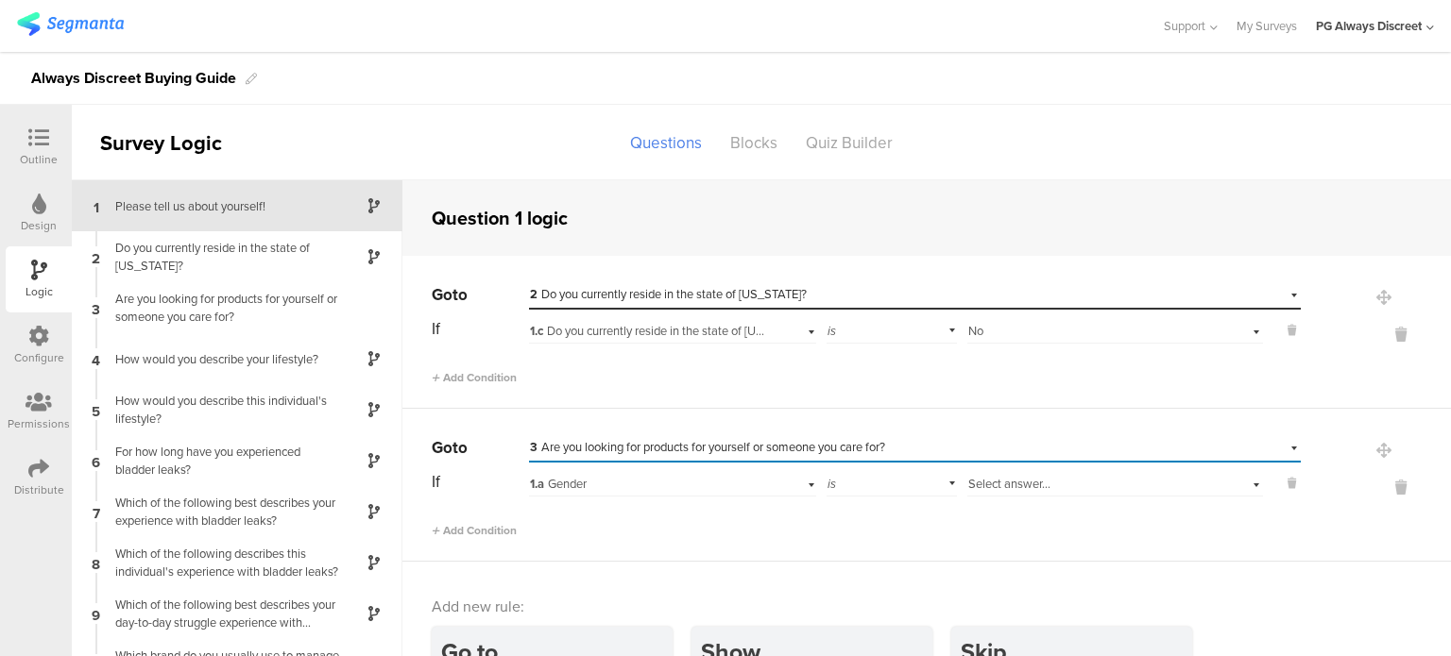
click at [671, 479] on div "1.a Gender" at bounding box center [647, 484] width 235 height 17
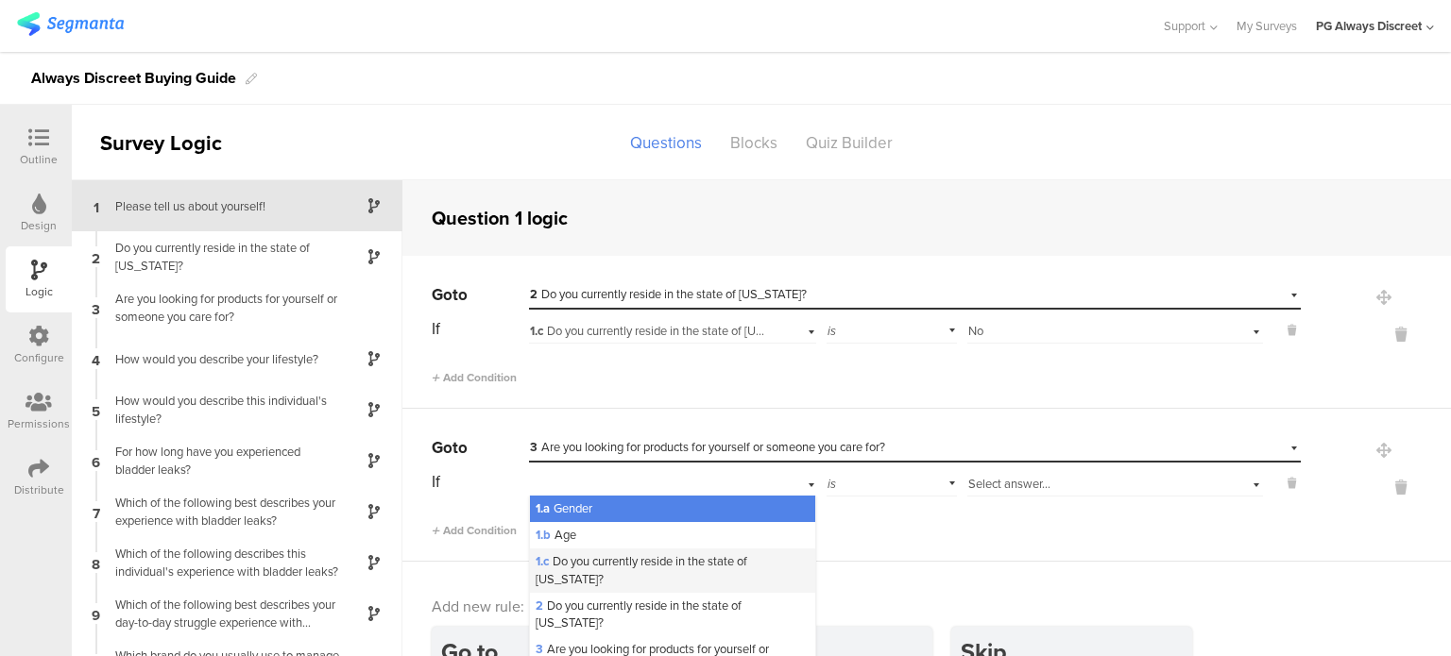
click at [639, 575] on div "1.c Do you currently reside in the state of [US_STATE]?" at bounding box center [672, 570] width 285 height 43
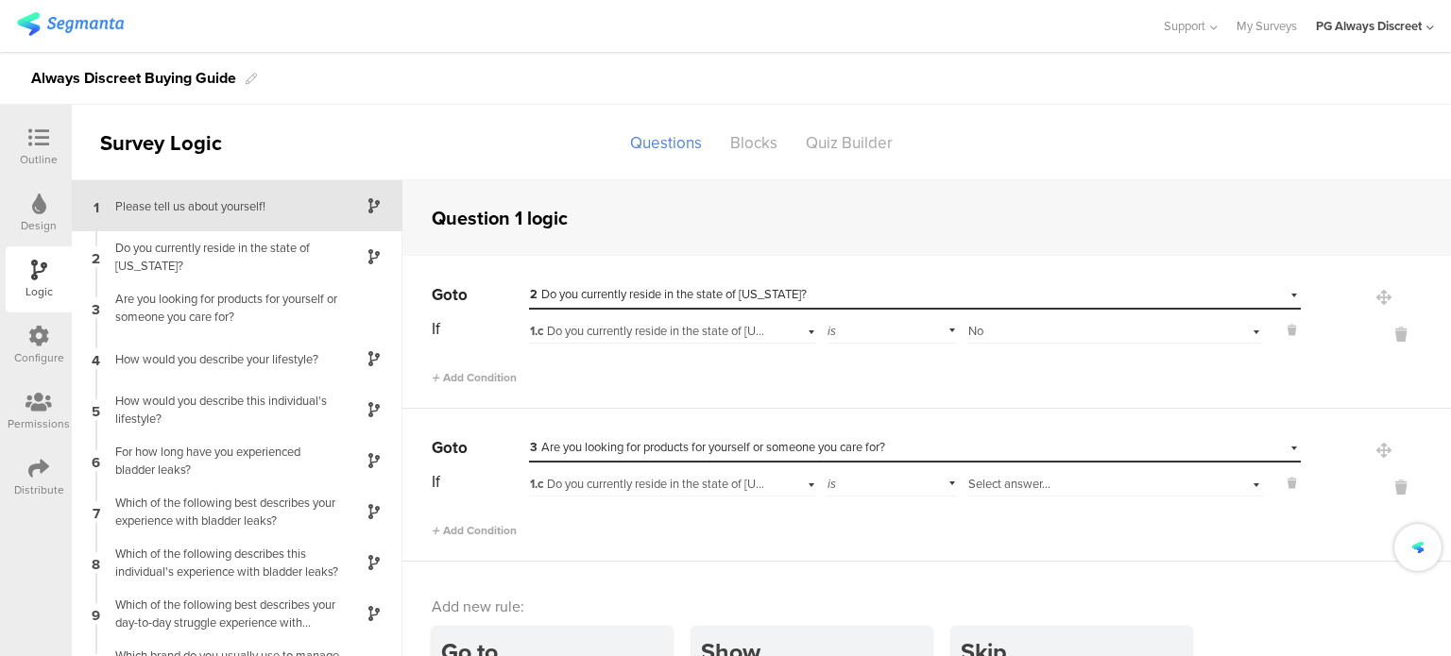
click at [1020, 486] on span "Select answer..." at bounding box center [1009, 484] width 82 height 18
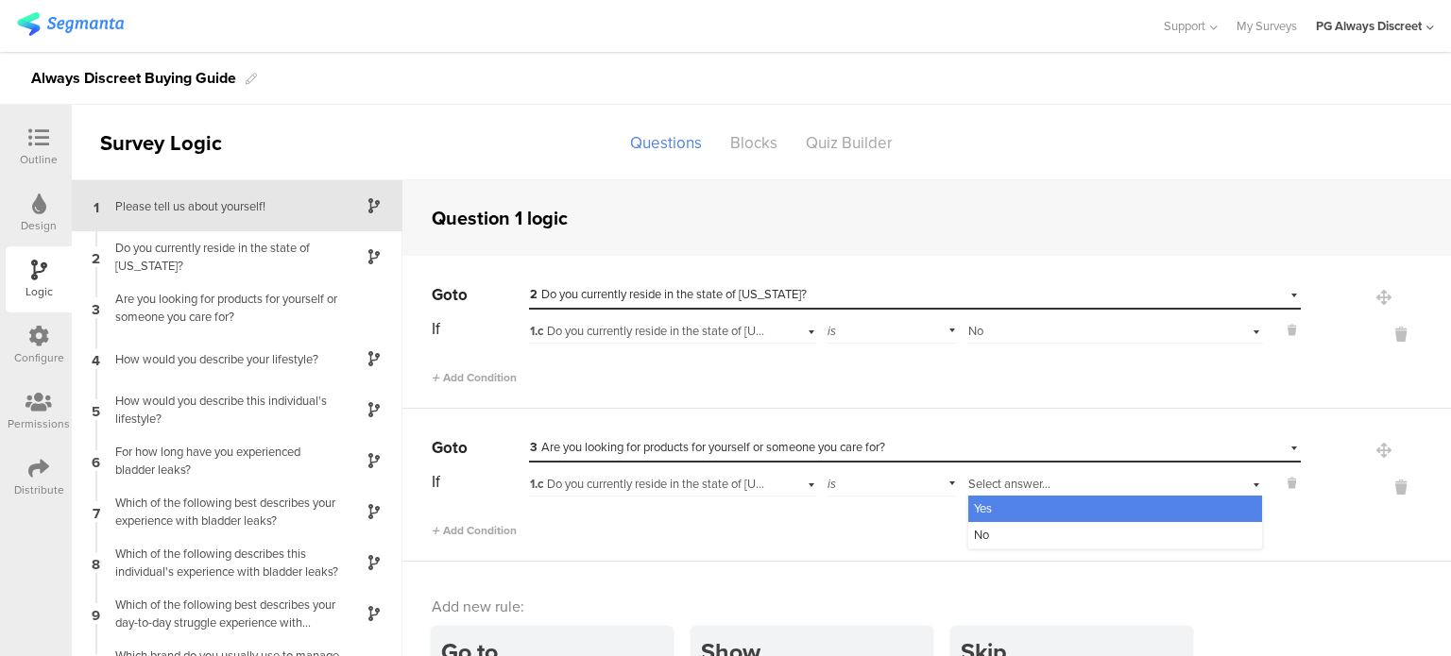
click at [1019, 515] on div "Yes" at bounding box center [1115, 509] width 294 height 26
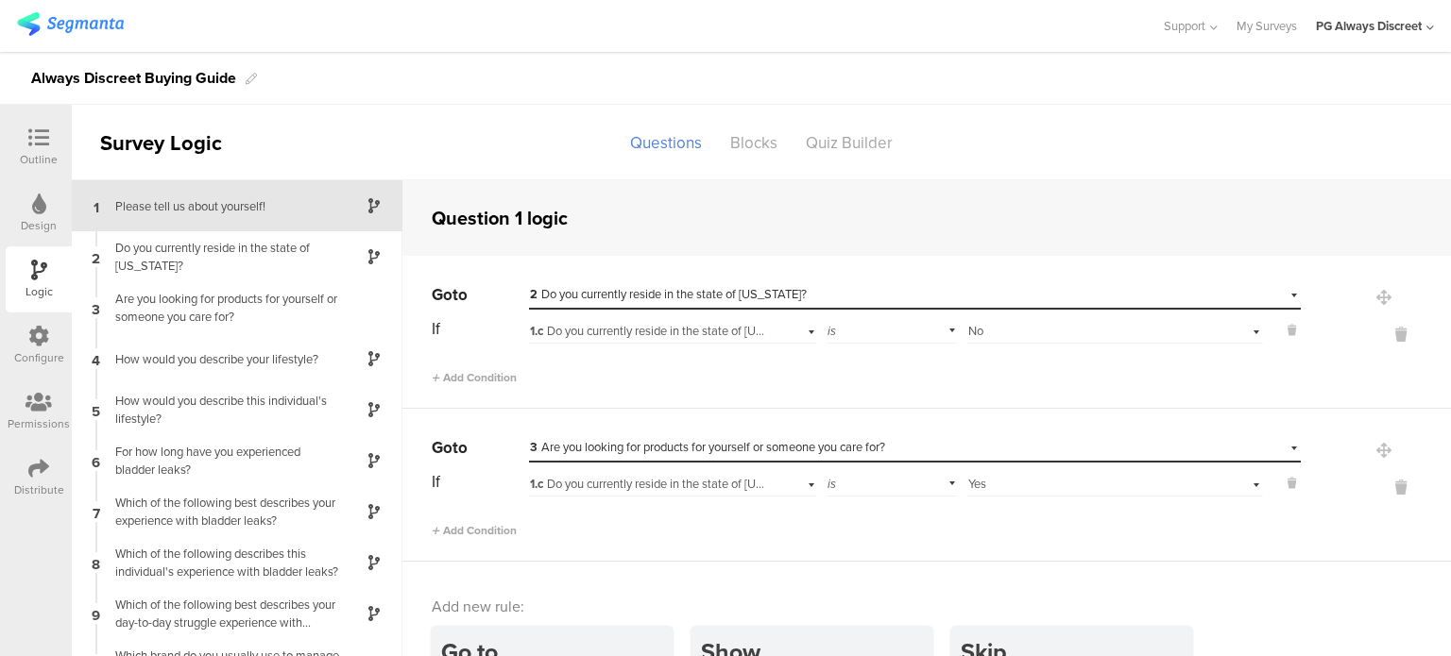
click at [938, 531] on div "Add Condition" at bounding box center [866, 522] width 869 height 33
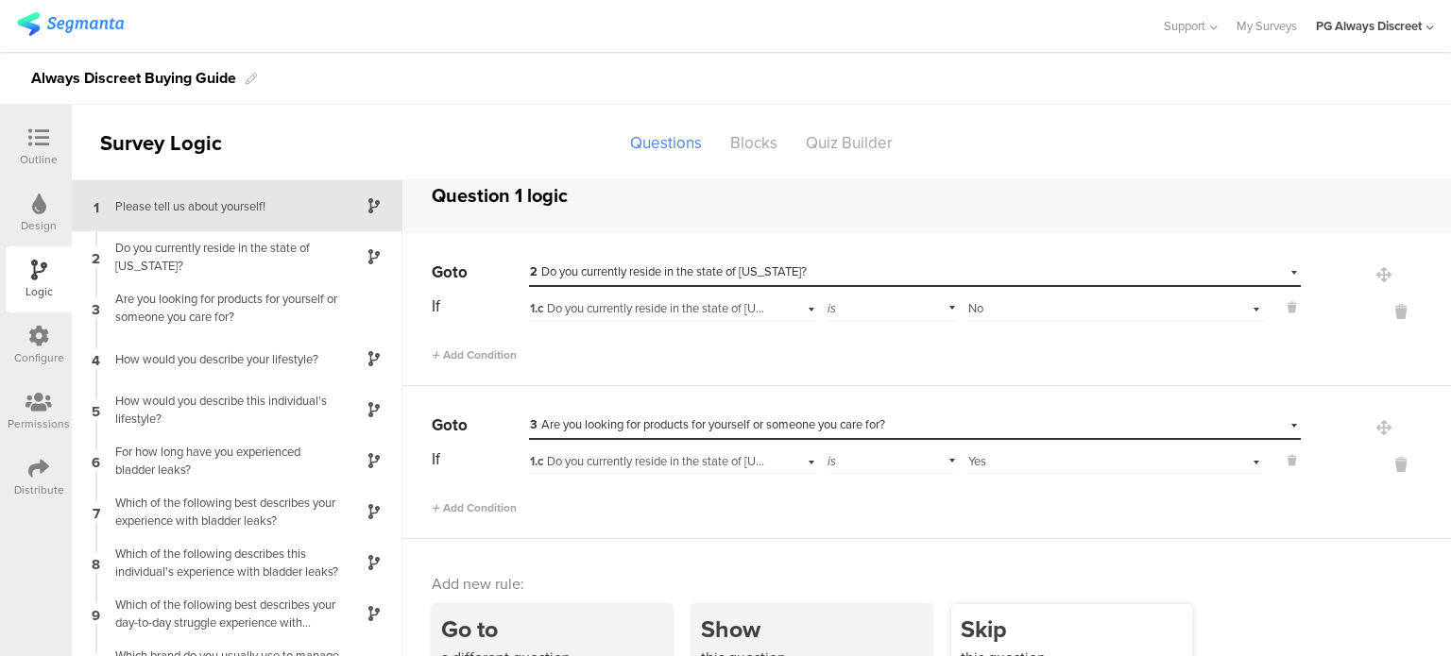
scroll to position [34, 0]
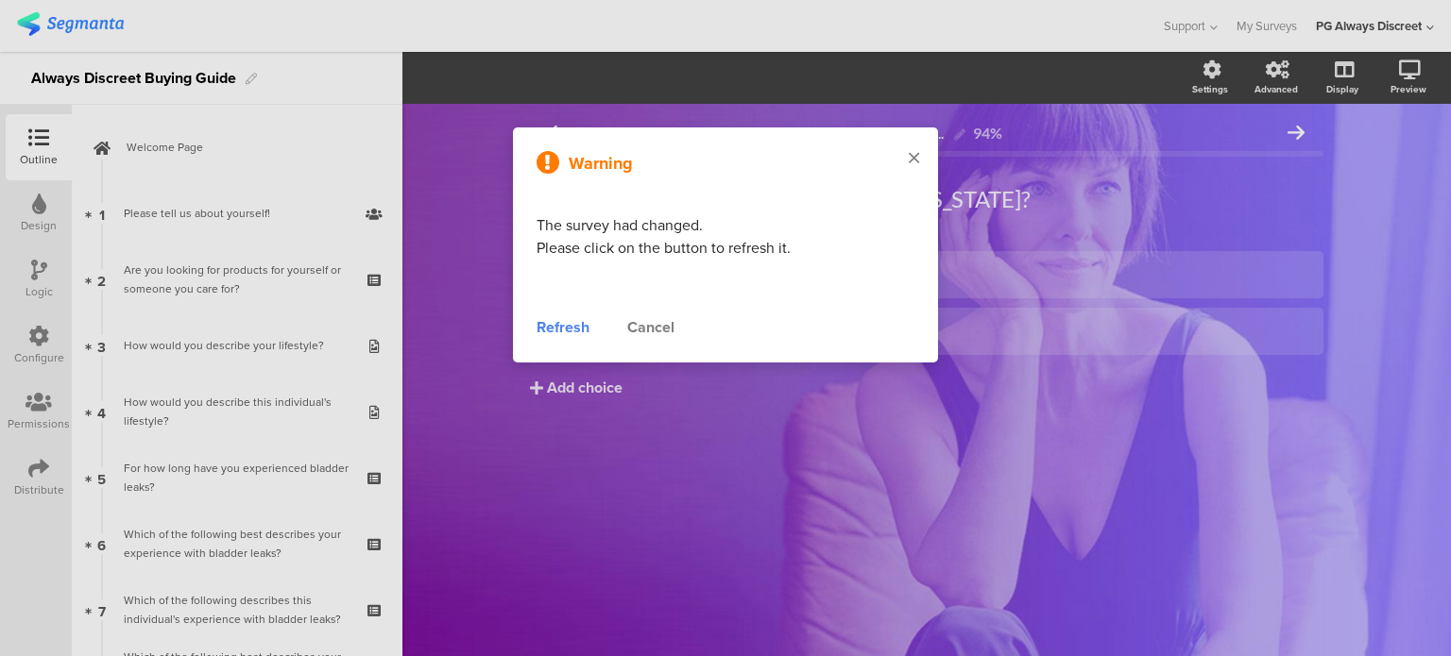
click at [921, 158] on div at bounding box center [914, 158] width 48 height 63
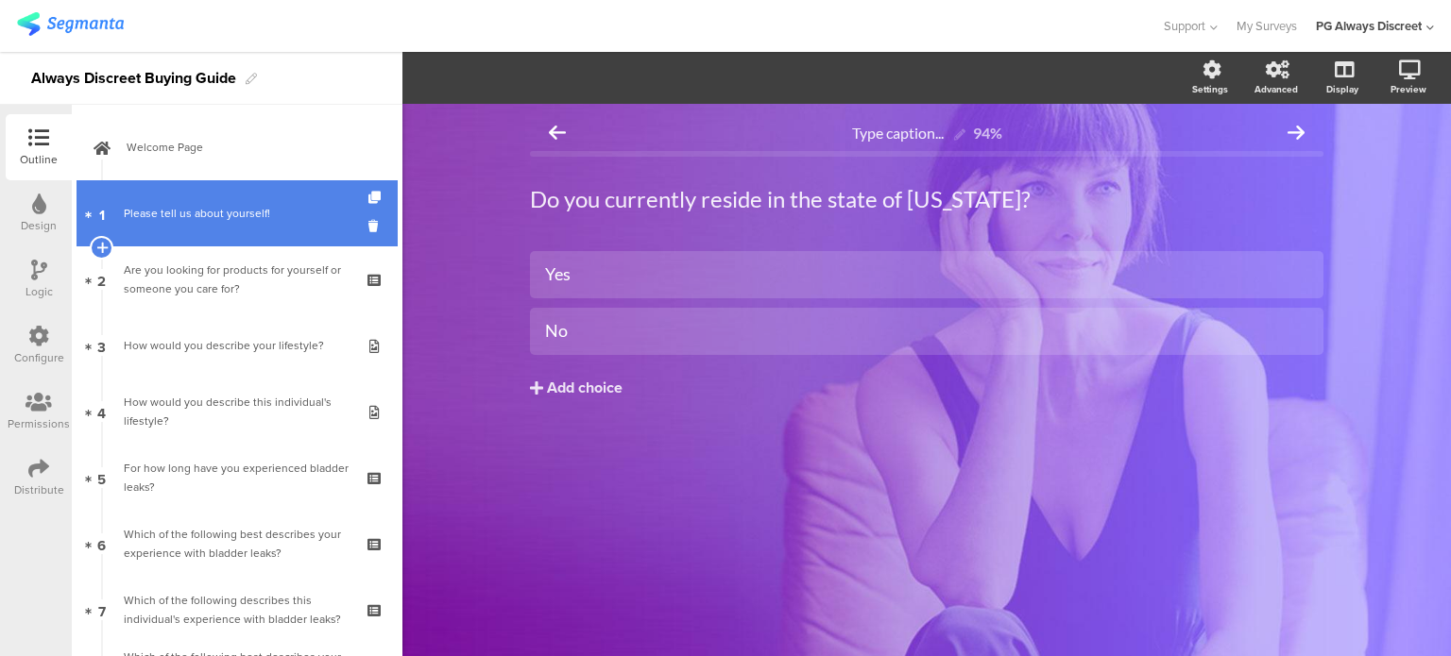
click at [198, 227] on link "1 Please tell us about yourself!" at bounding box center [236, 213] width 321 height 66
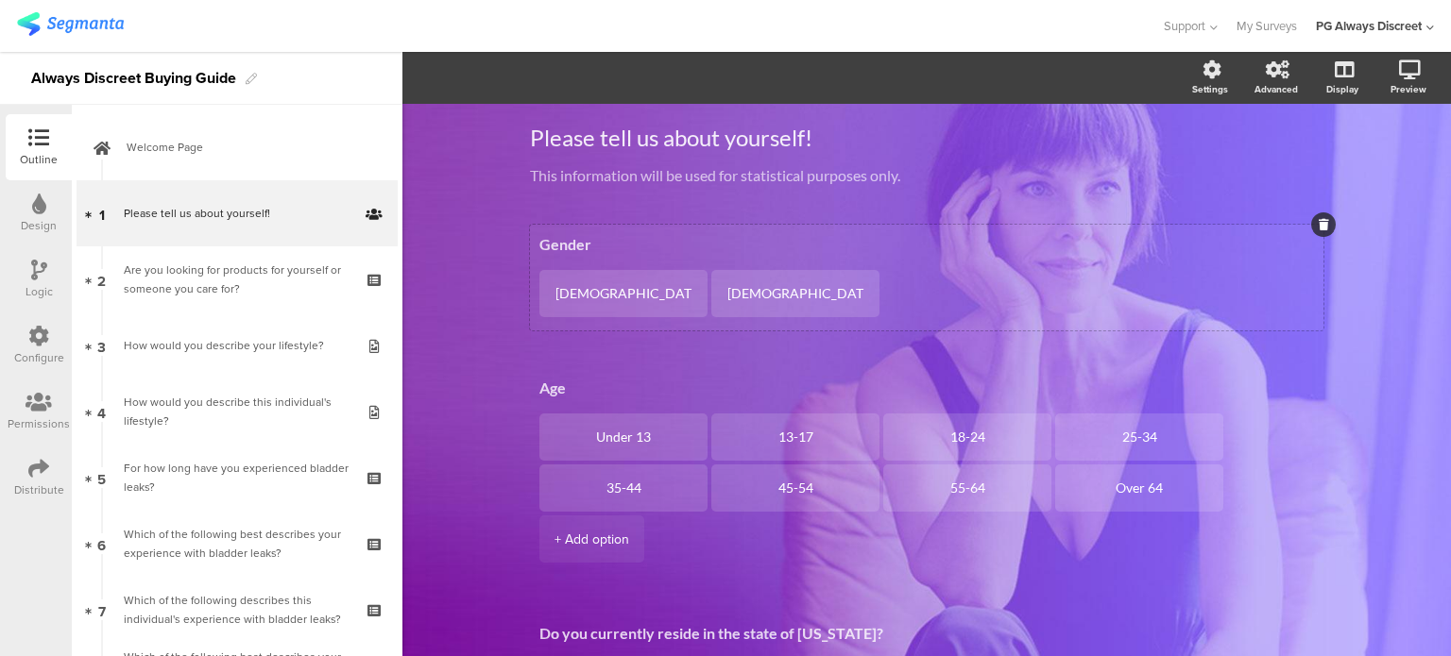
scroll to position [94, 0]
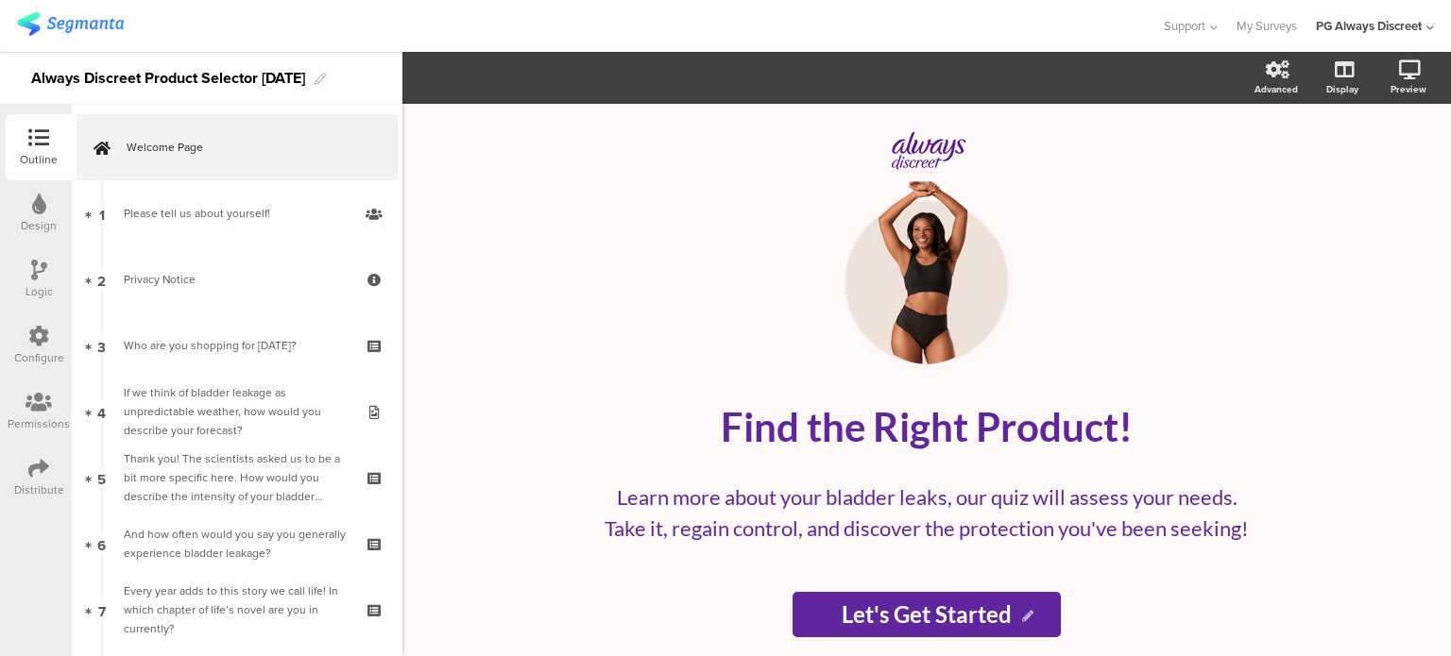
click at [18, 341] on div "Configure" at bounding box center [39, 346] width 66 height 66
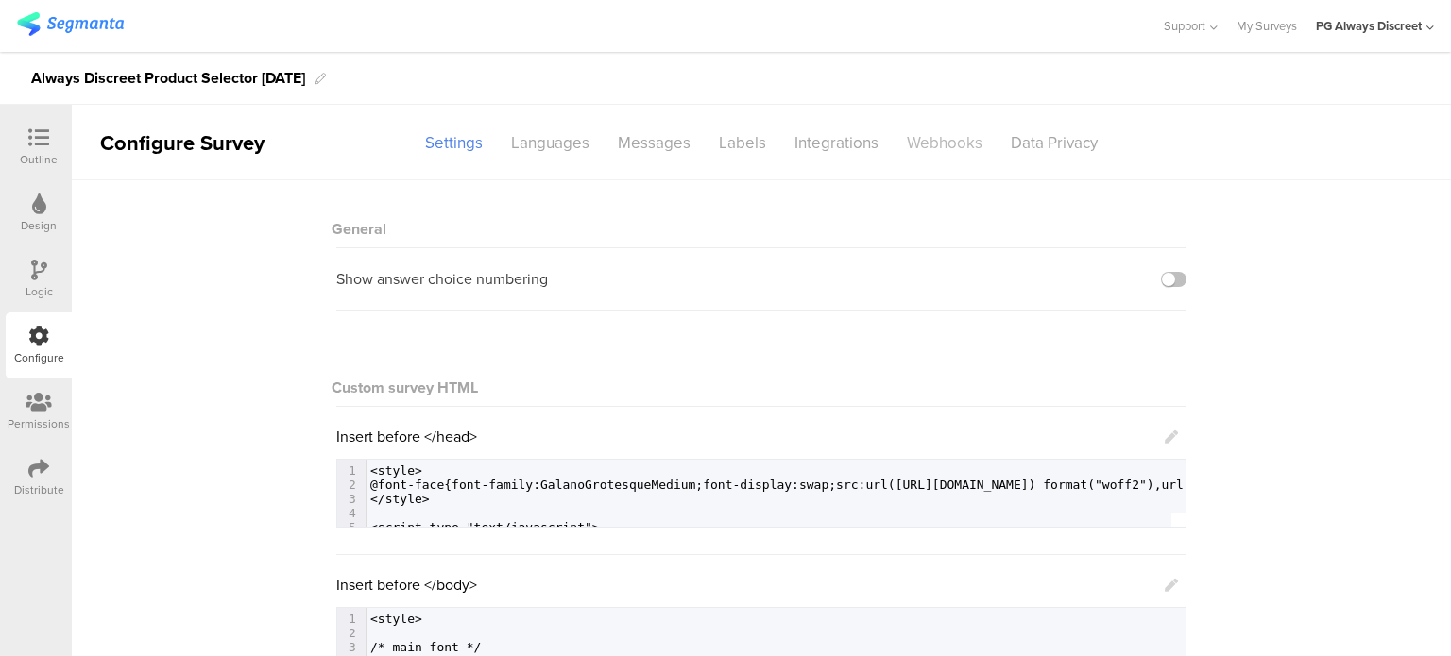
click at [907, 135] on div "Webhooks" at bounding box center [944, 143] width 104 height 33
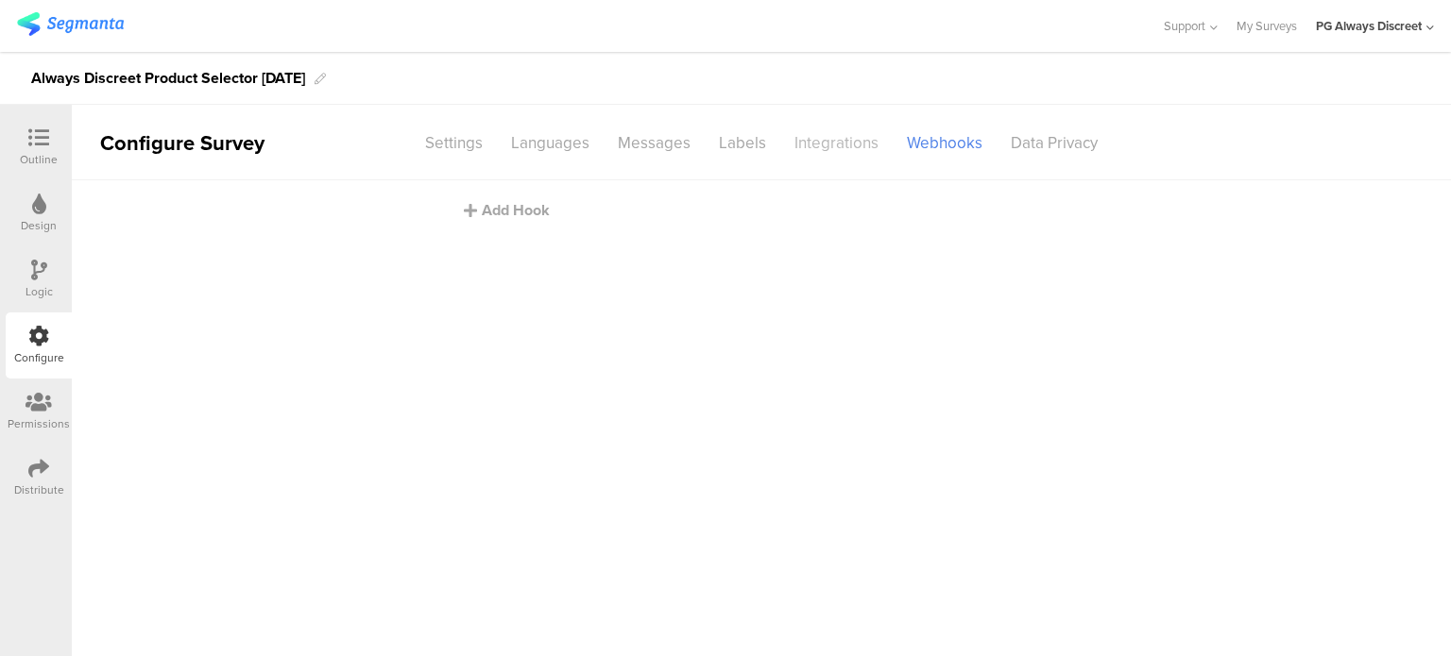
click at [816, 154] on div "Integrations" at bounding box center [836, 143] width 112 height 33
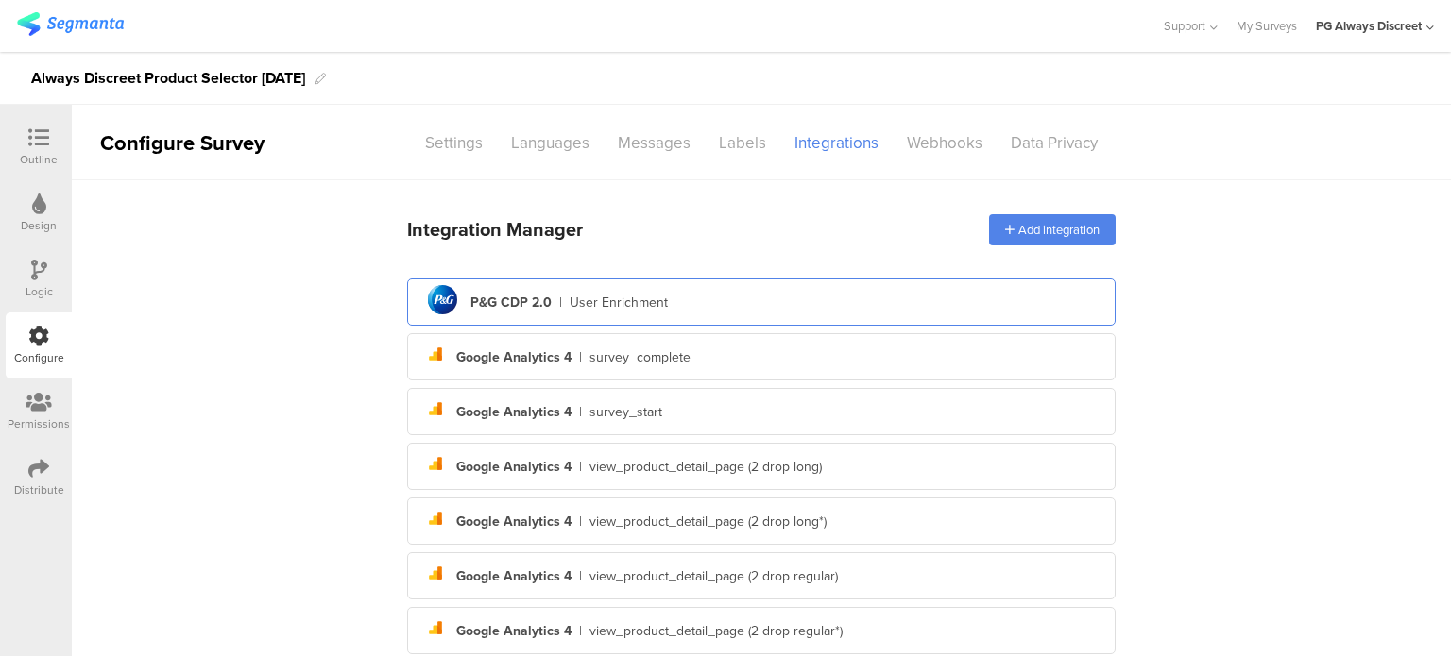
click at [569, 295] on div "User Enrichment" at bounding box center [618, 303] width 98 height 20
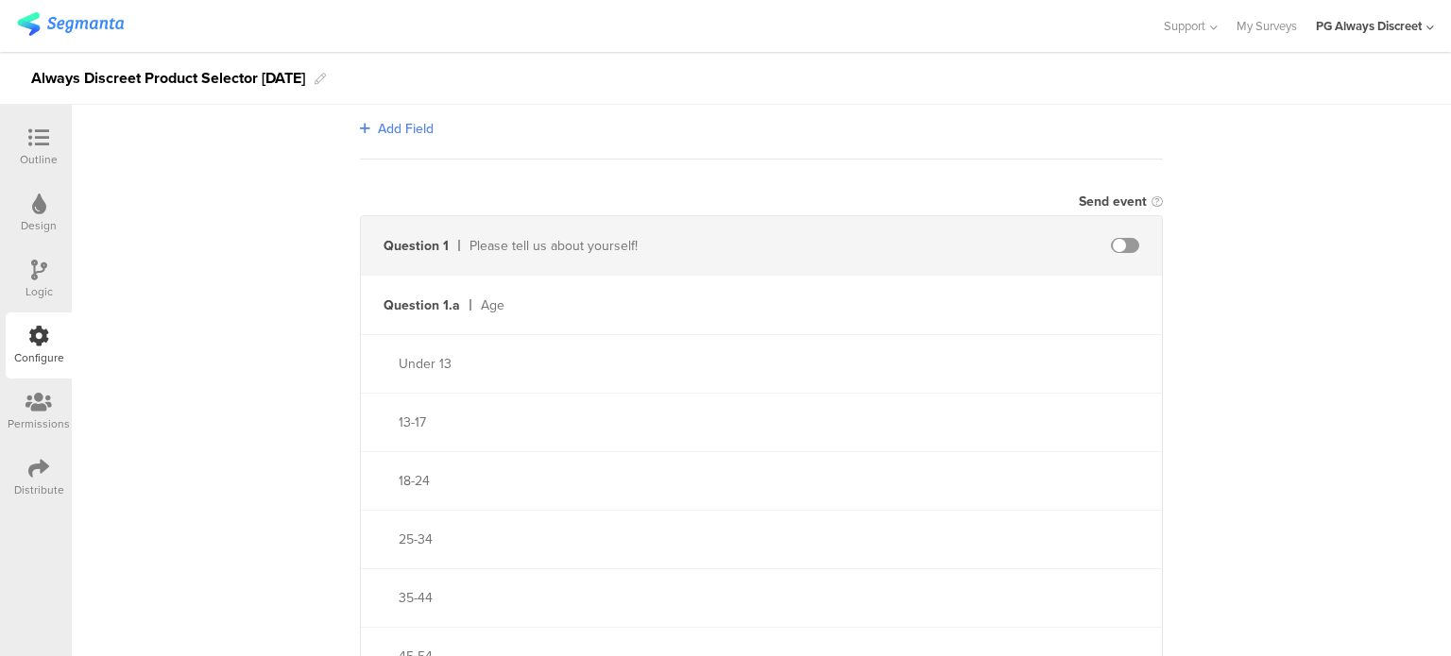
scroll to position [472, 0]
click at [1123, 252] on span at bounding box center [1125, 253] width 28 height 15
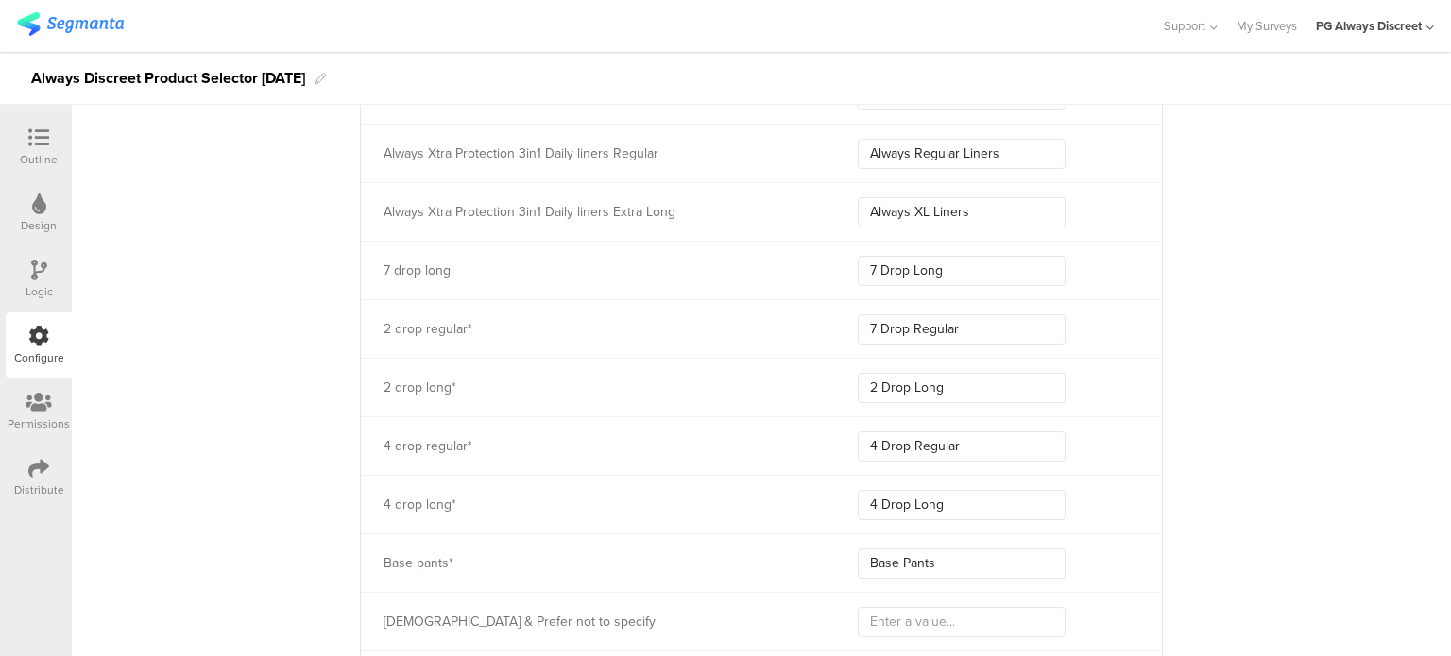
scroll to position [11392, 0]
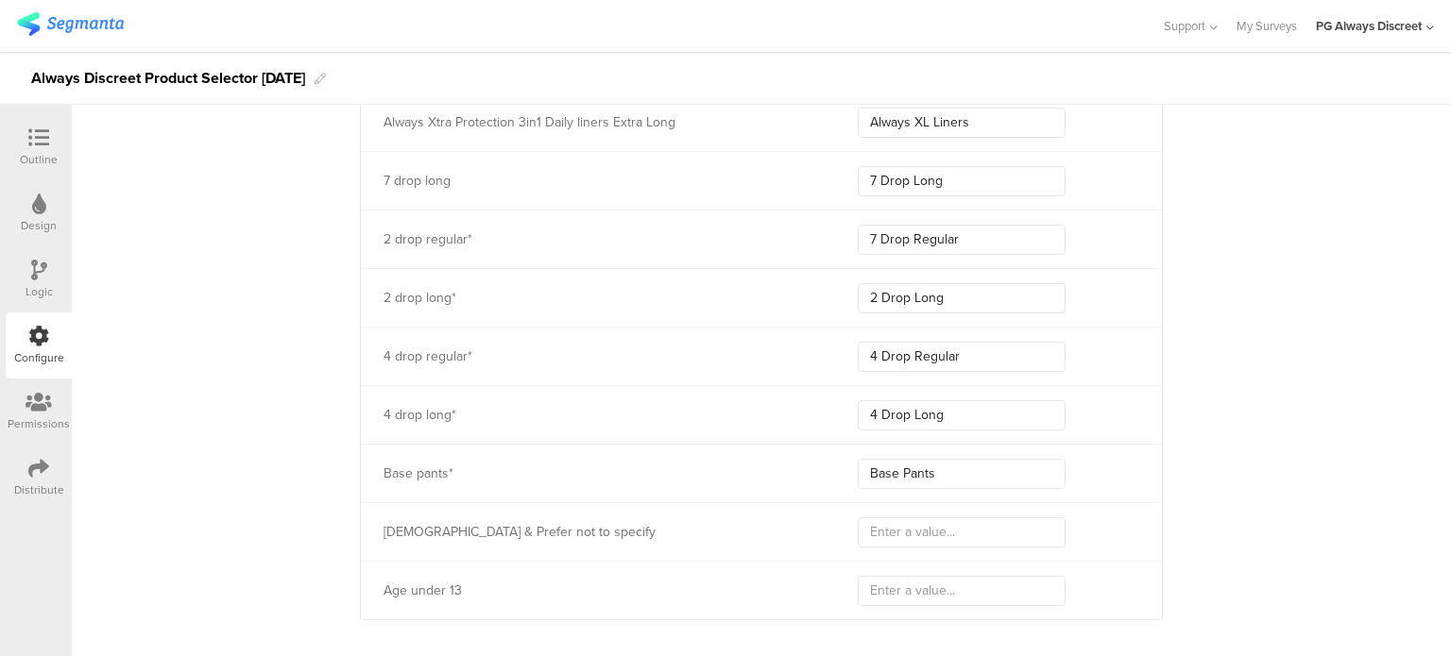
click at [51, 211] on div "Design" at bounding box center [39, 213] width 66 height 66
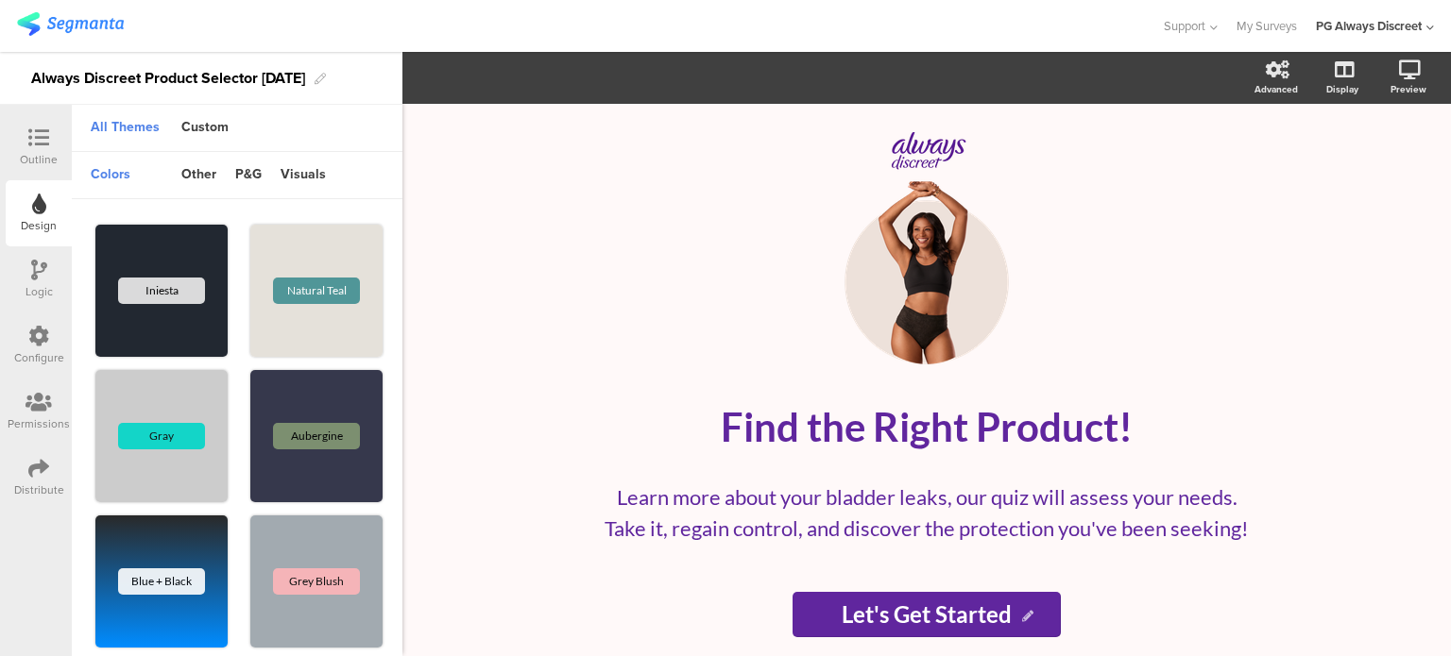
click at [34, 149] on div at bounding box center [39, 139] width 38 height 24
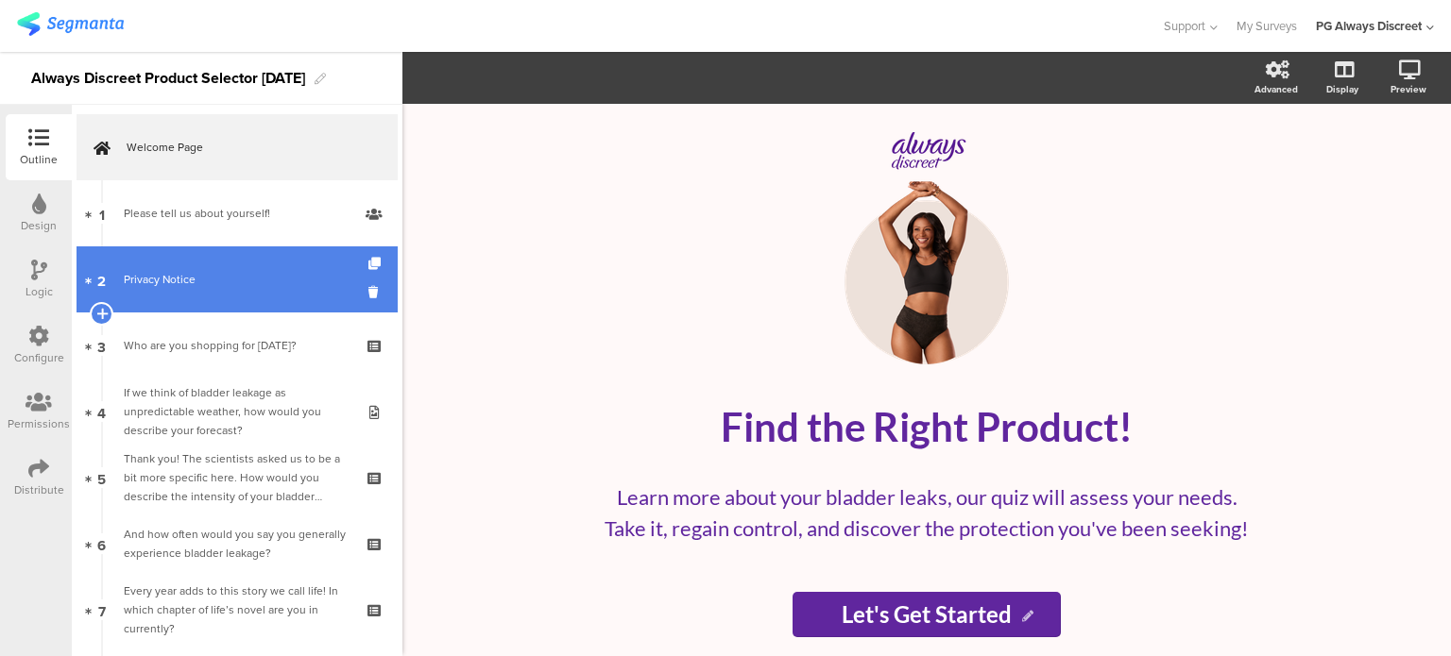
drag, startPoint x: 238, startPoint y: 227, endPoint x: 230, endPoint y: 267, distance: 41.3
click at [238, 227] on link "1 Please tell us about yourself!" at bounding box center [236, 213] width 321 height 66
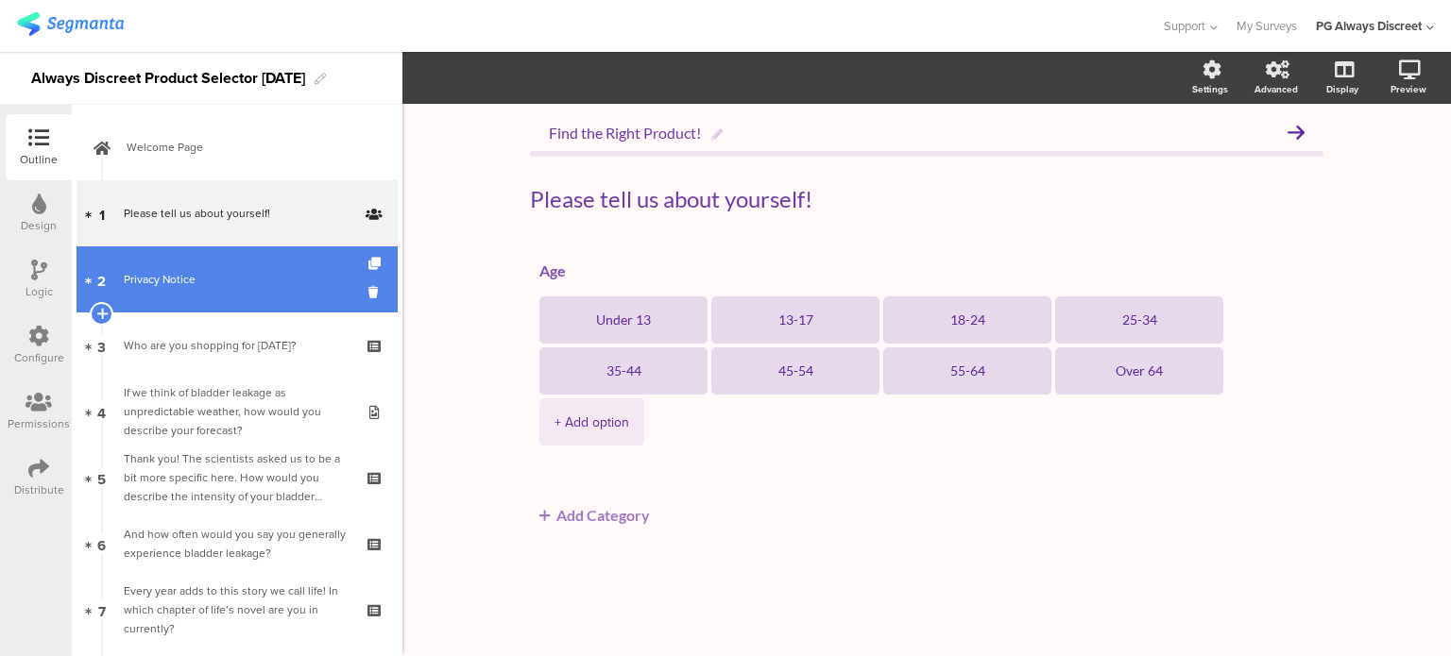
click at [225, 276] on div "Privacy Notice" at bounding box center [237, 279] width 226 height 19
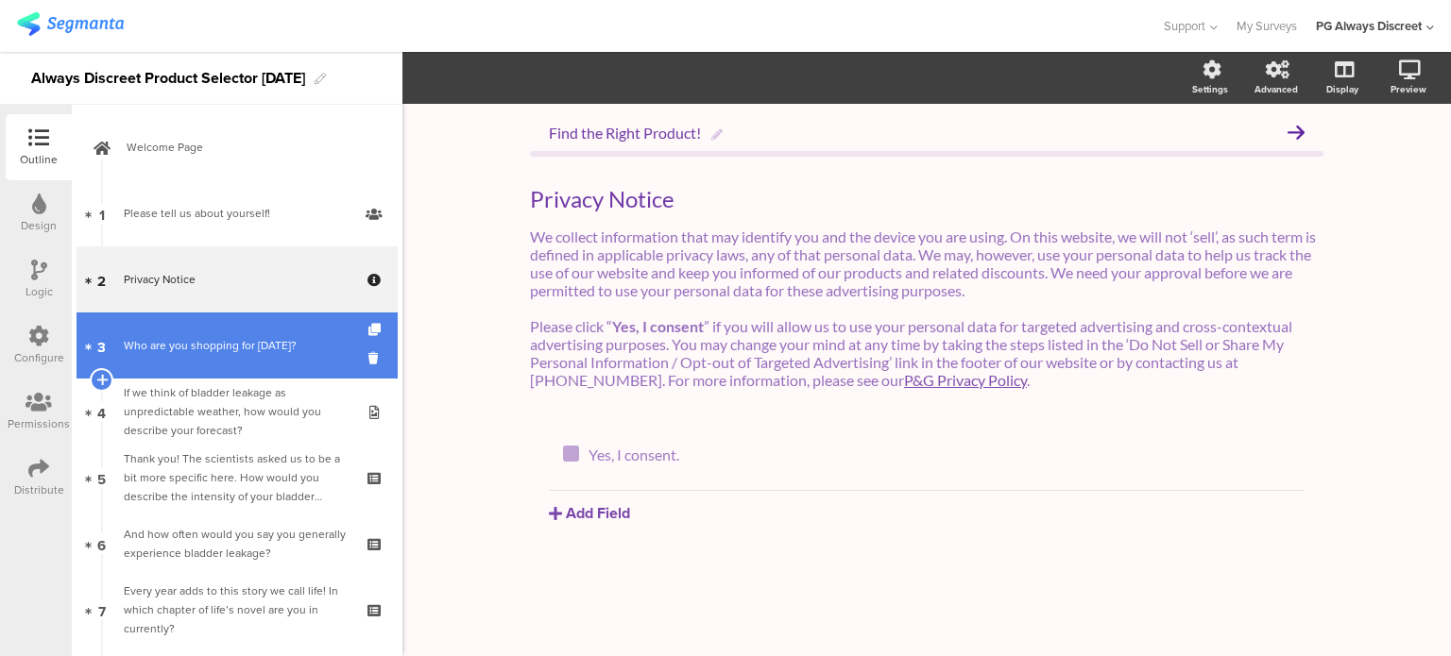
click at [212, 322] on link "3 Who are you shopping for [DATE]?" at bounding box center [236, 346] width 321 height 66
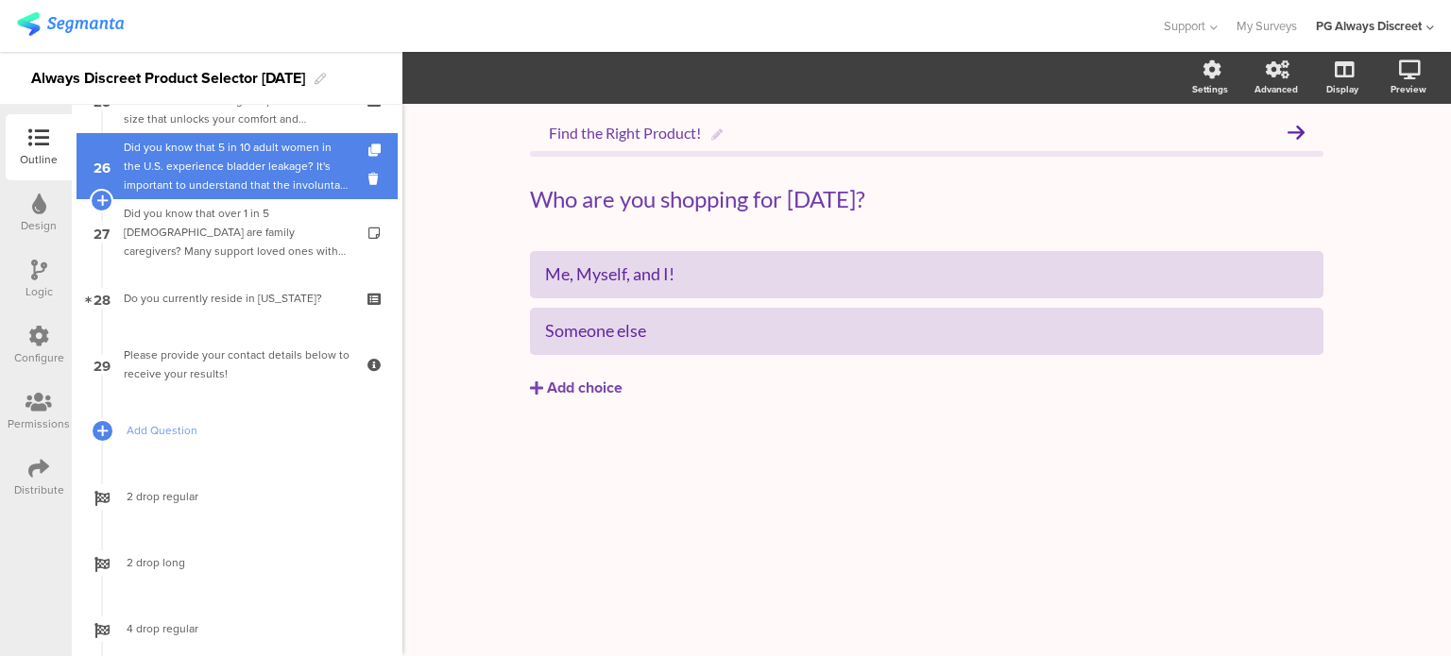
scroll to position [1794, 0]
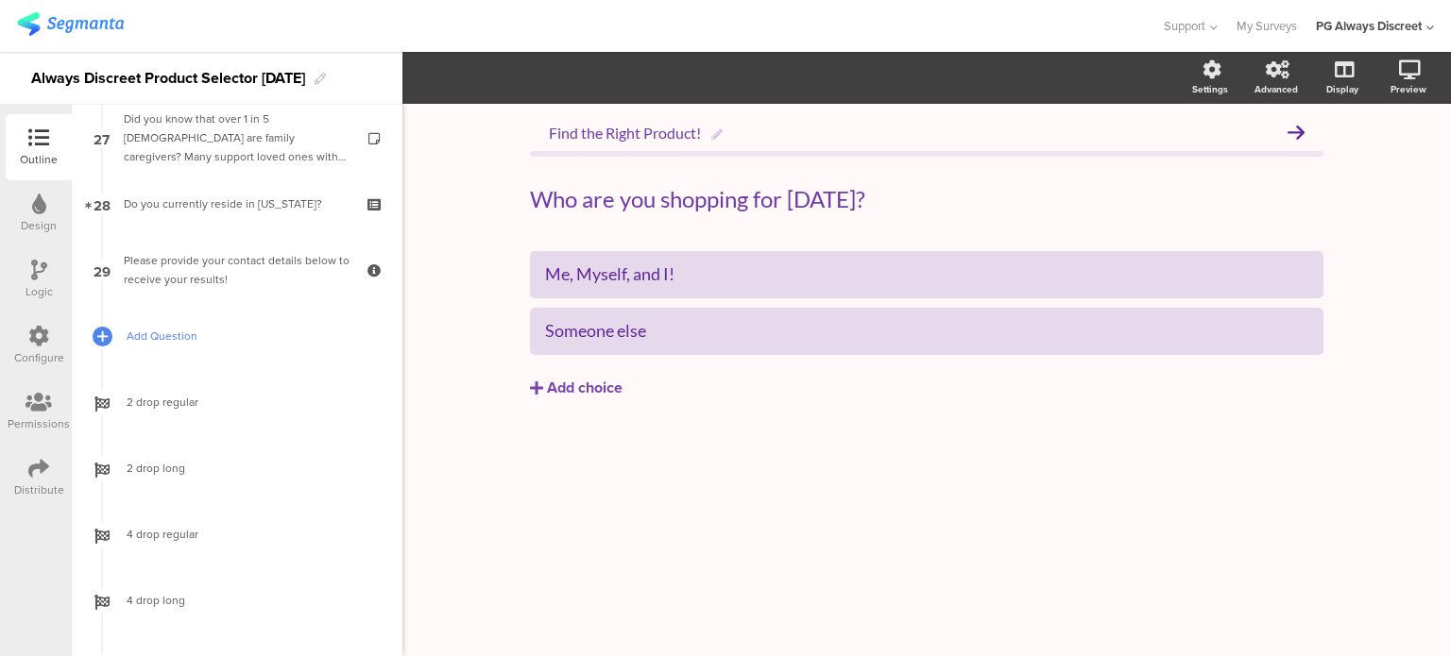
click at [178, 339] on span "Add Question" at bounding box center [248, 336] width 242 height 19
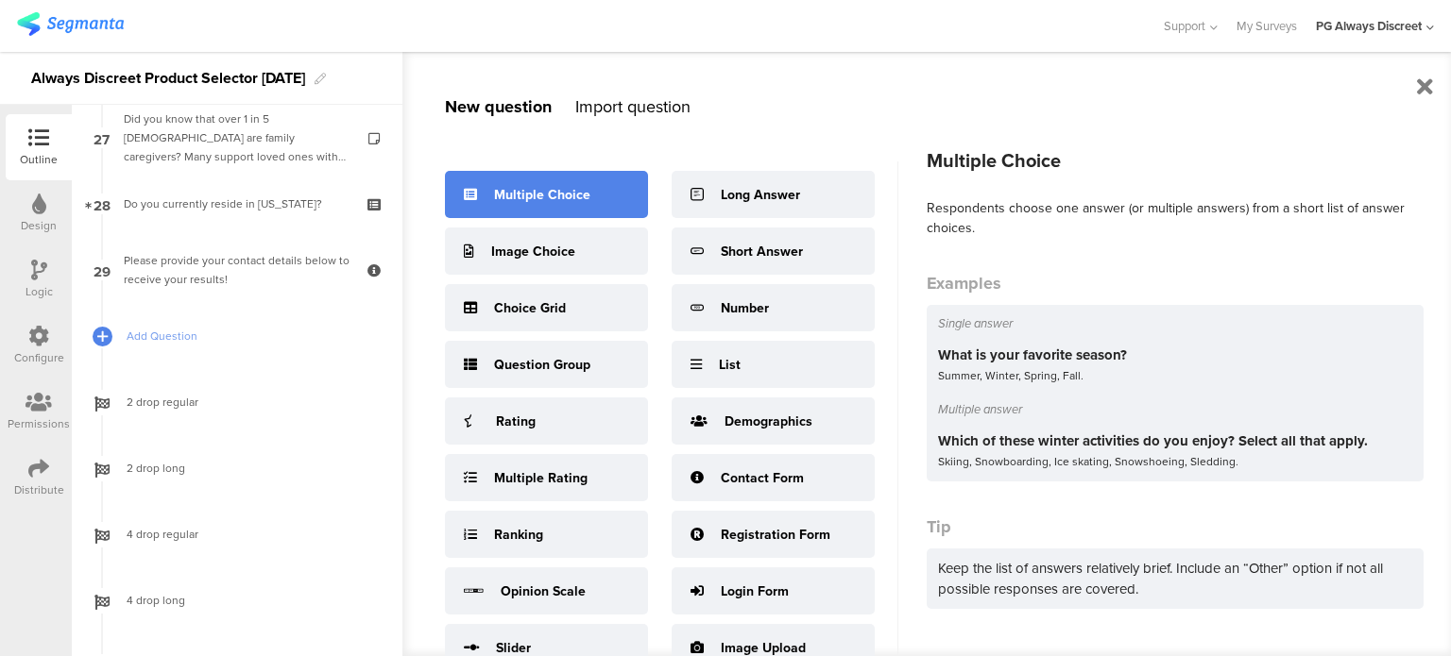
click at [503, 207] on div "Multiple Choice" at bounding box center [546, 194] width 203 height 47
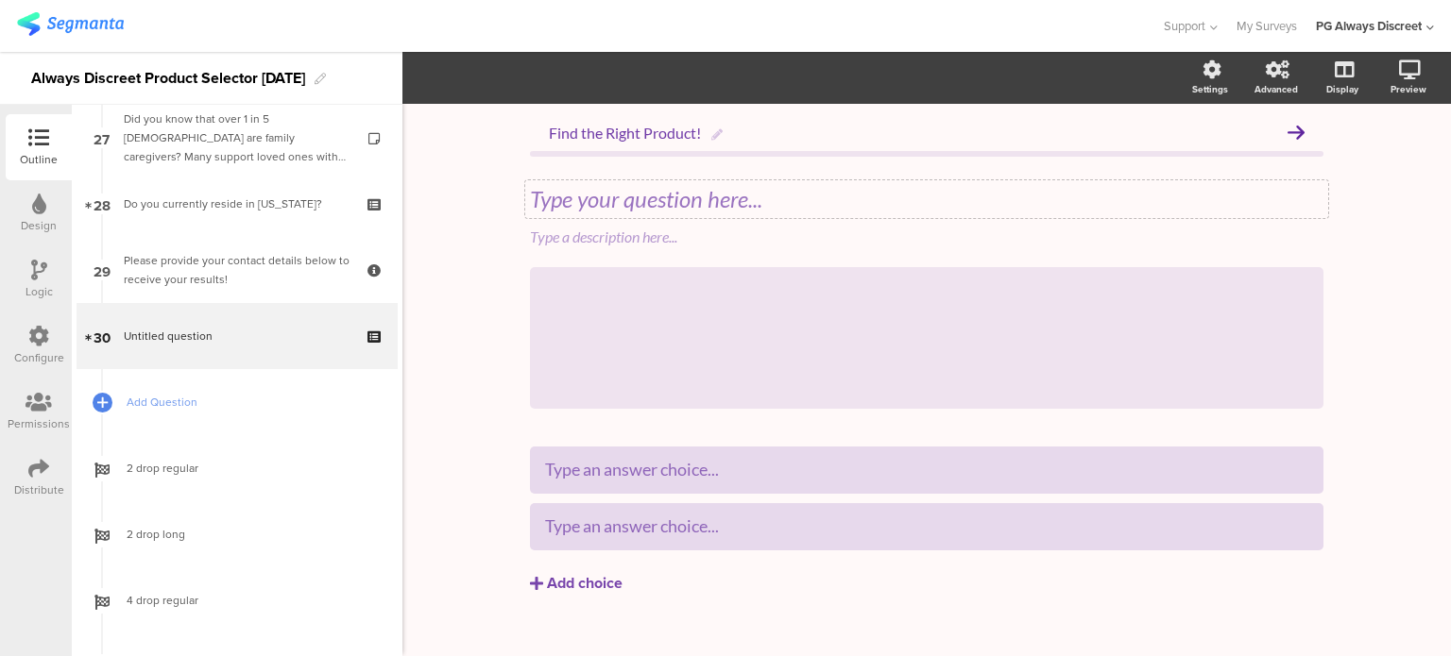
click at [585, 200] on div "Type your question here..." at bounding box center [926, 199] width 803 height 38
click at [516, 369] on div "Find the Right Product! Do you currently reside in [US_STATE]? Do you currently…" at bounding box center [926, 393] width 831 height 579
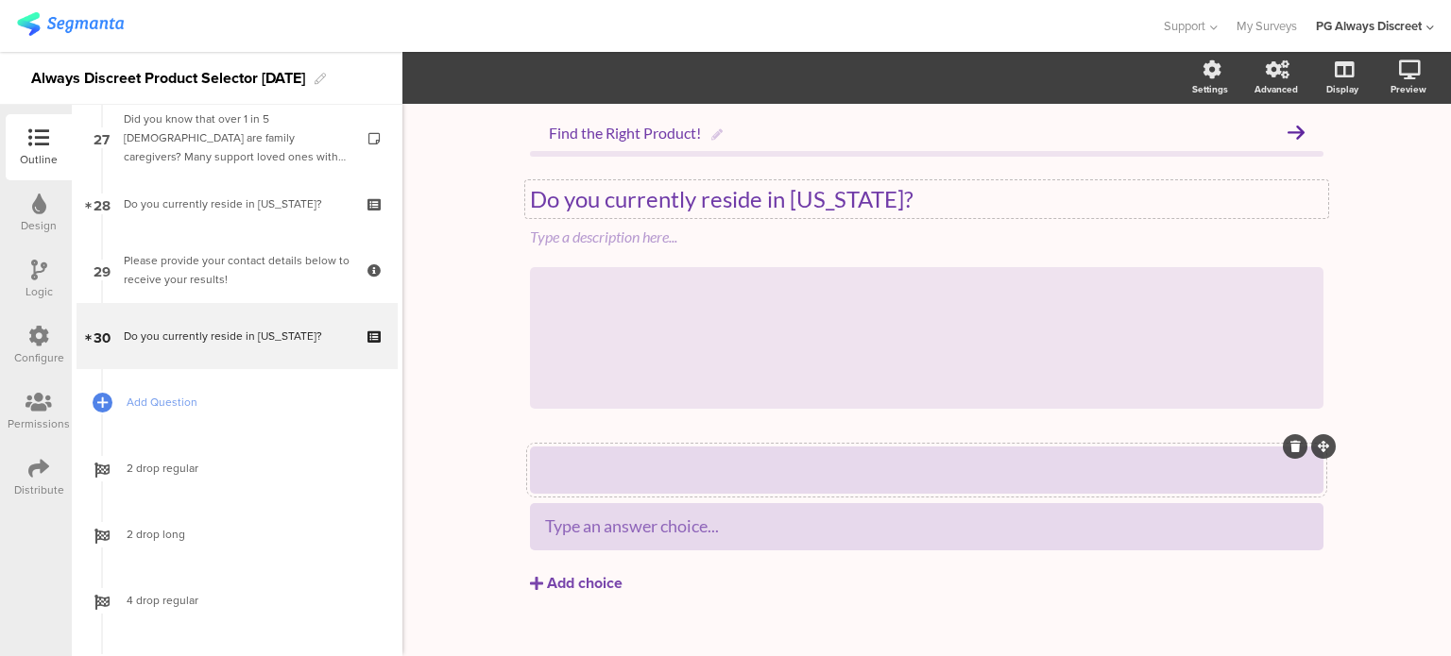
click at [605, 454] on div at bounding box center [926, 469] width 763 height 31
click at [610, 540] on div "Type an answer choice..." at bounding box center [926, 526] width 763 height 31
click at [496, 601] on div "Find the Right Product! Do you currently reside in [US_STATE]? Do you currently…" at bounding box center [926, 393] width 1048 height 579
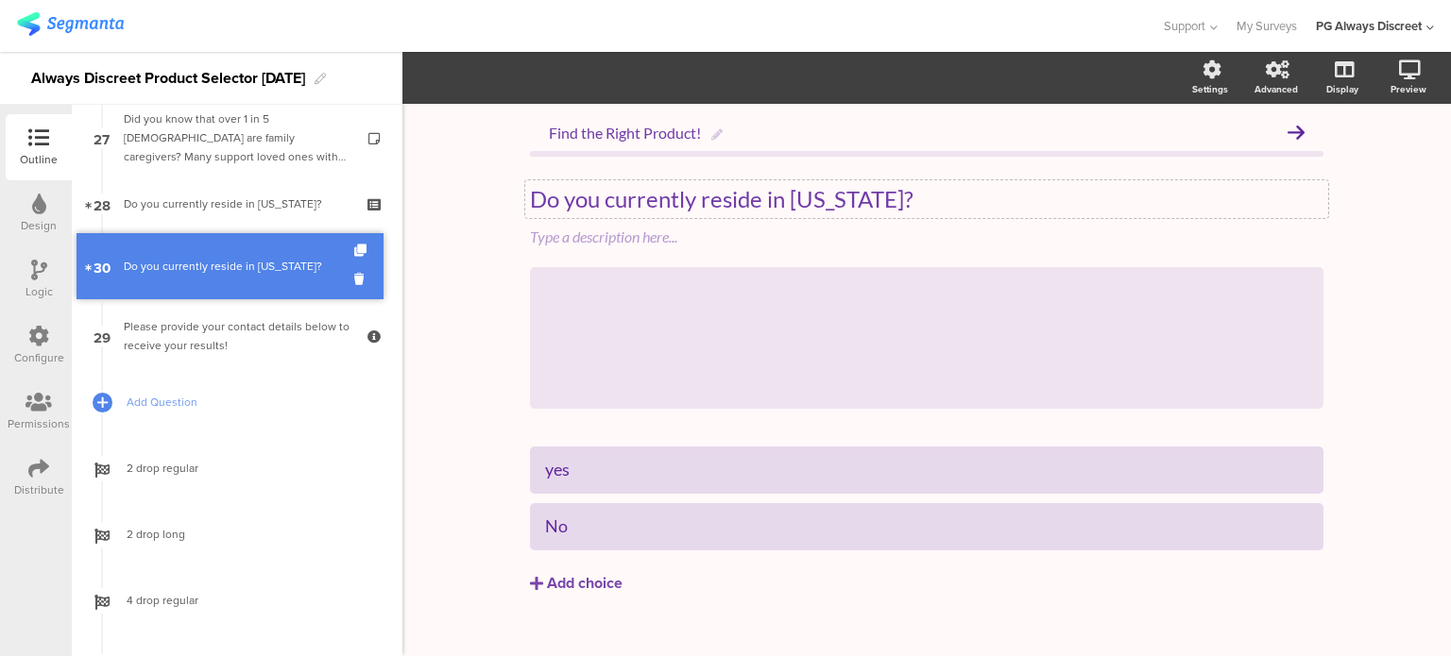
drag, startPoint x: 87, startPoint y: 339, endPoint x: 87, endPoint y: 265, distance: 73.7
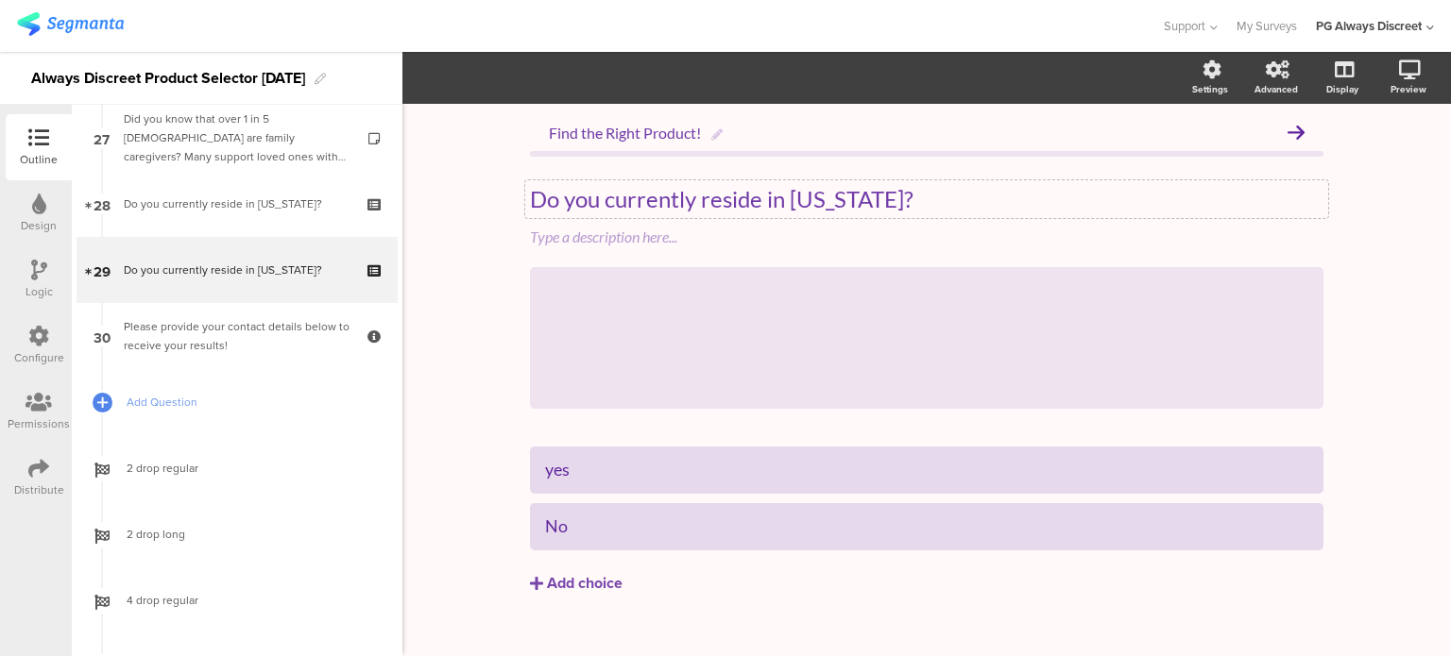
click at [29, 276] on div "Logic" at bounding box center [39, 279] width 66 height 66
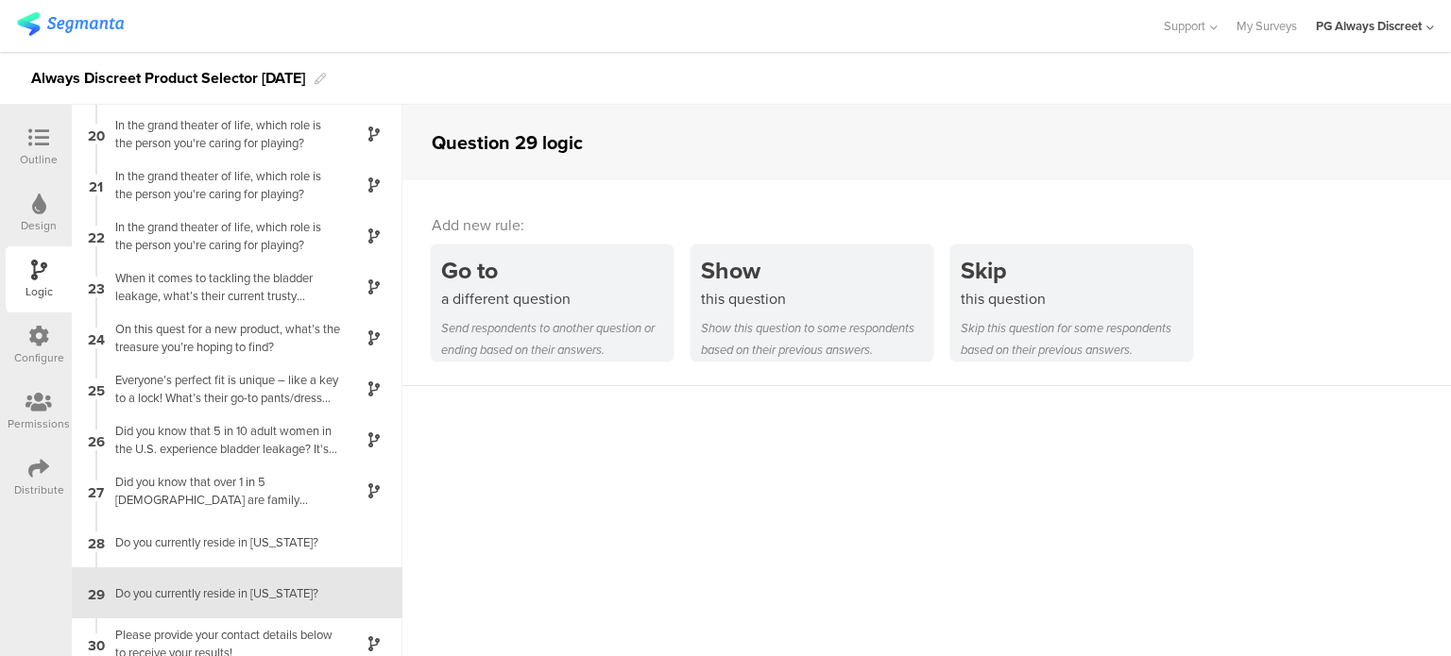
scroll to position [978, 0]
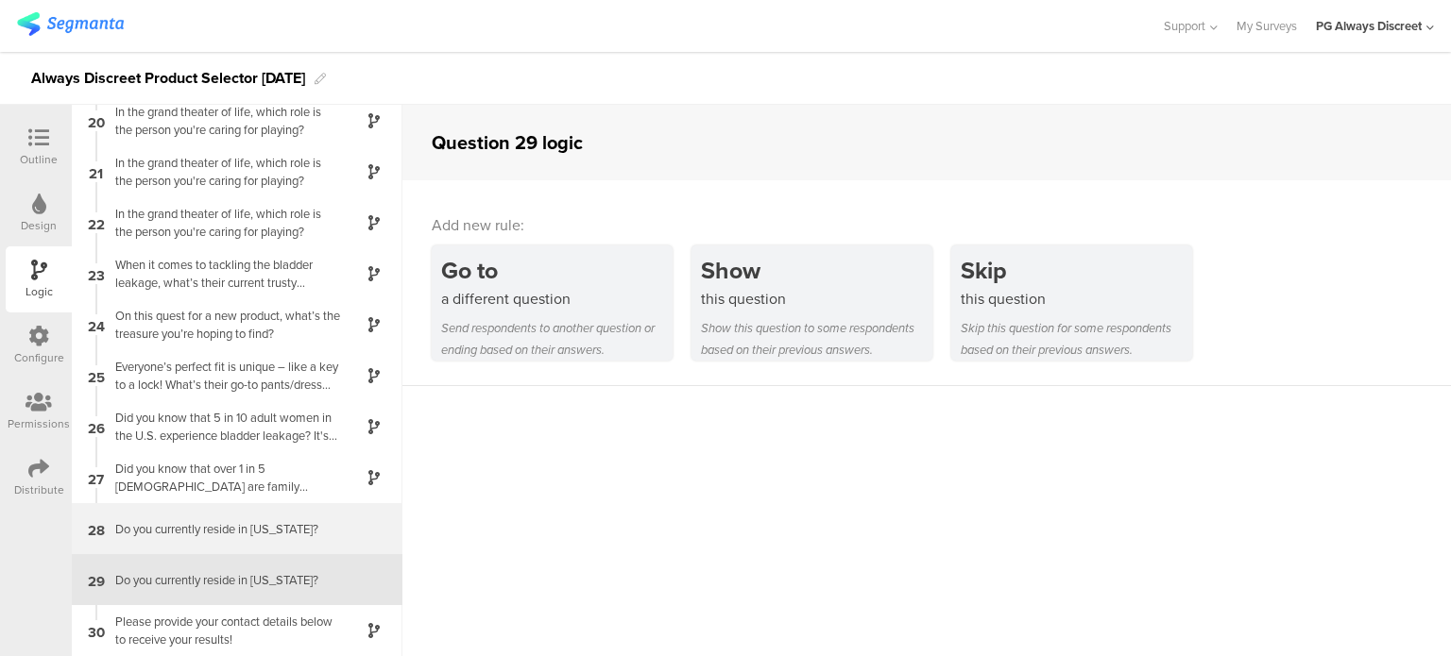
click at [302, 527] on div "Do you currently reside in [US_STATE]?" at bounding box center [222, 529] width 236 height 18
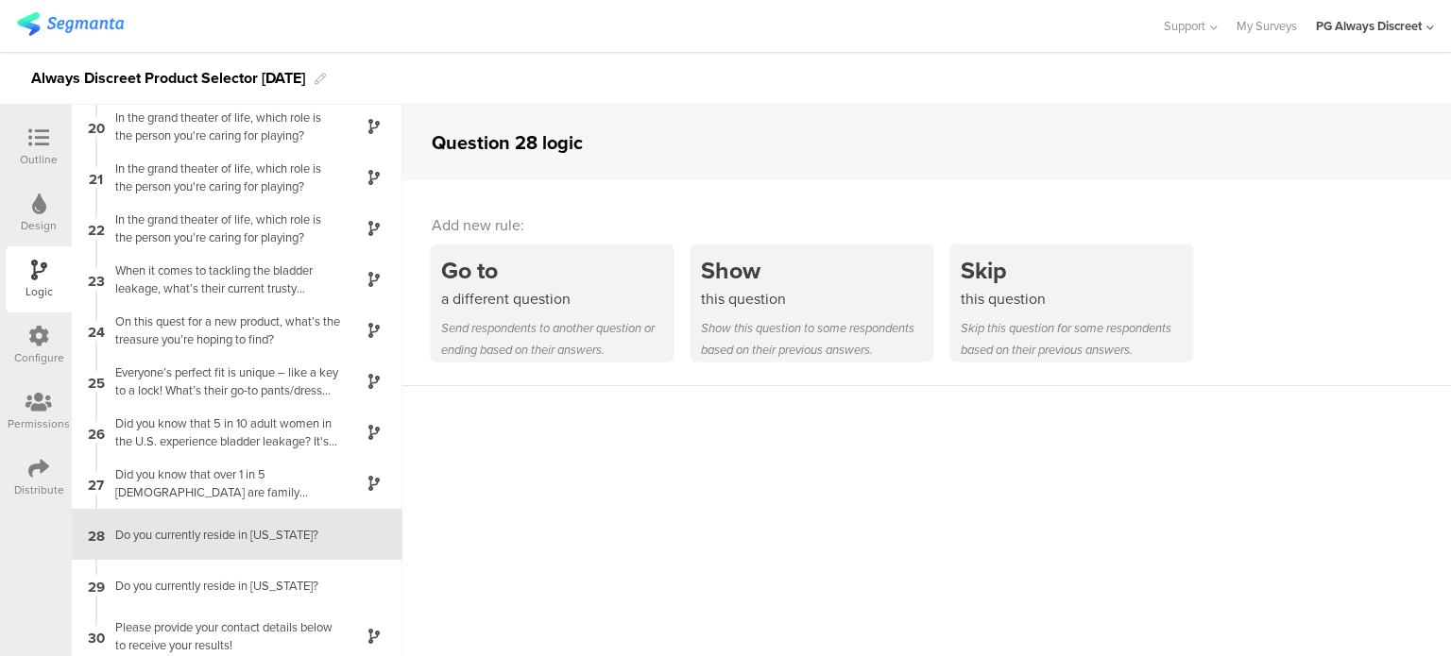
scroll to position [978, 0]
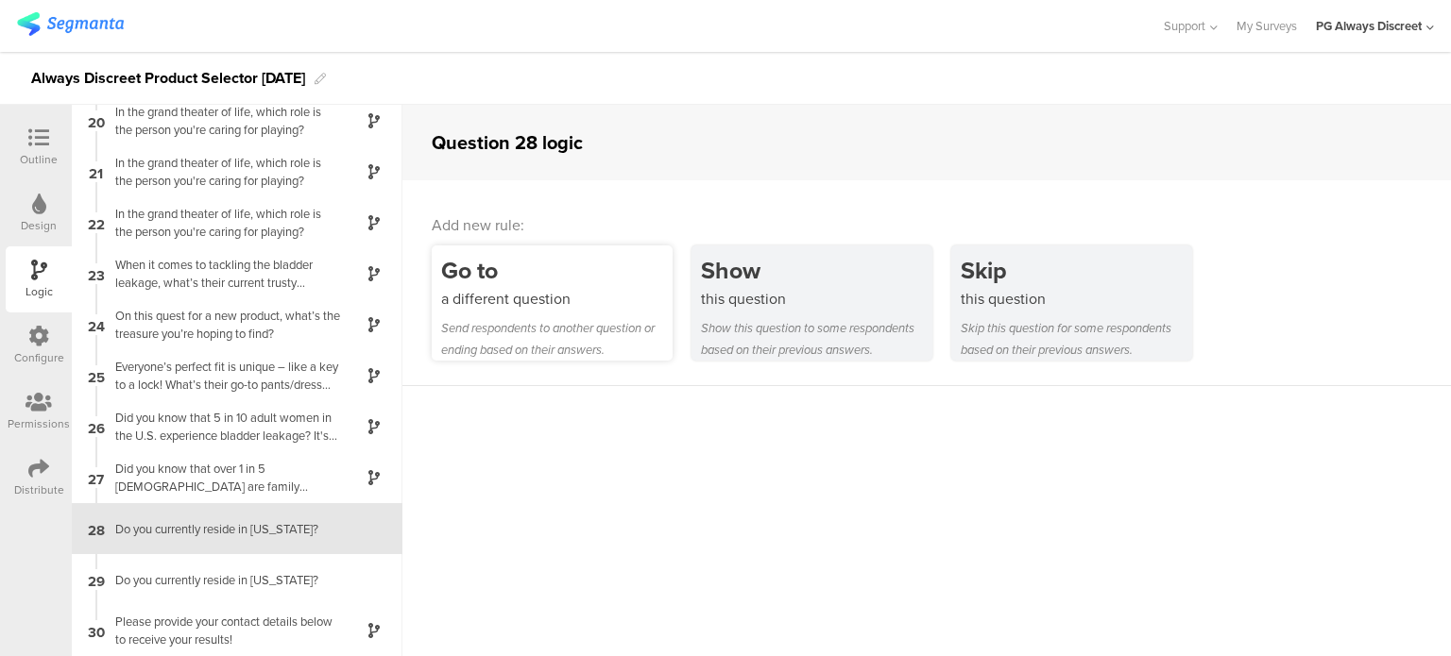
click at [527, 303] on div "a different question" at bounding box center [556, 299] width 231 height 22
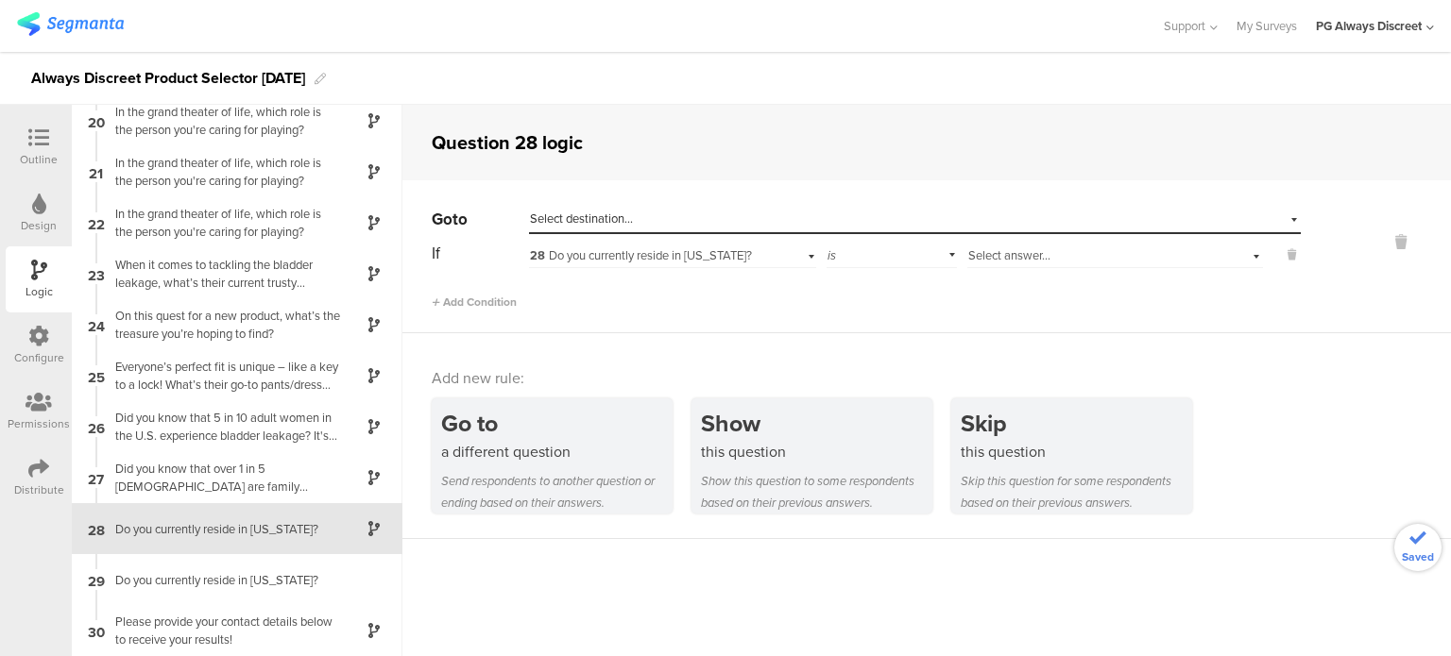
click at [676, 217] on div "Select destination..." at bounding box center [828, 219] width 596 height 17
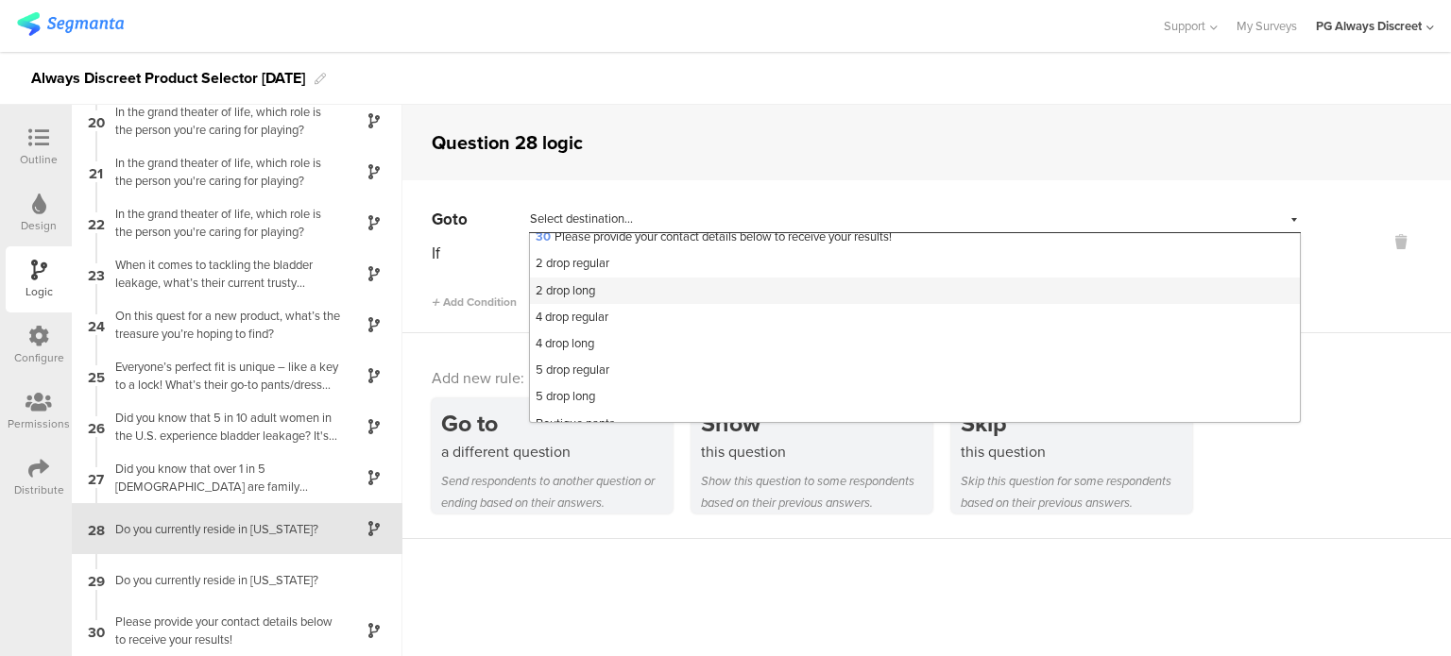
scroll to position [756, 0]
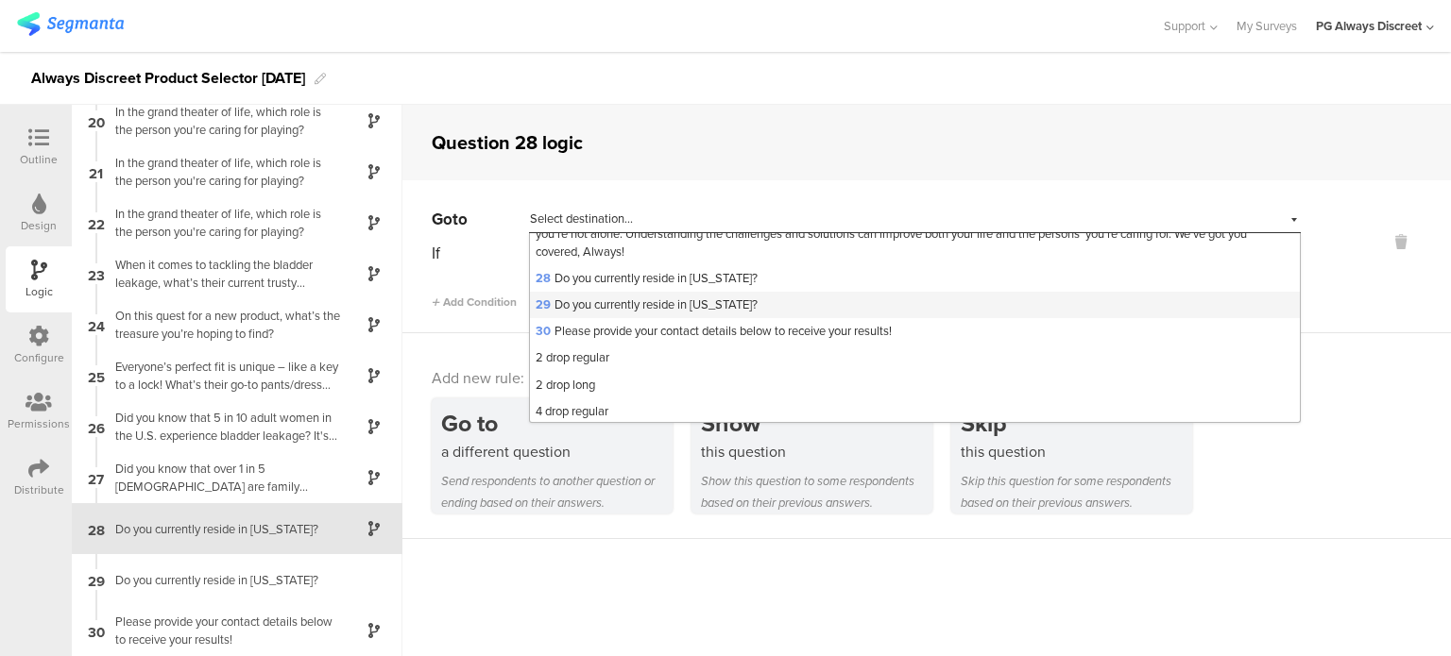
click at [705, 314] on span "29 Do you currently reside in [US_STATE]?" at bounding box center [646, 305] width 222 height 18
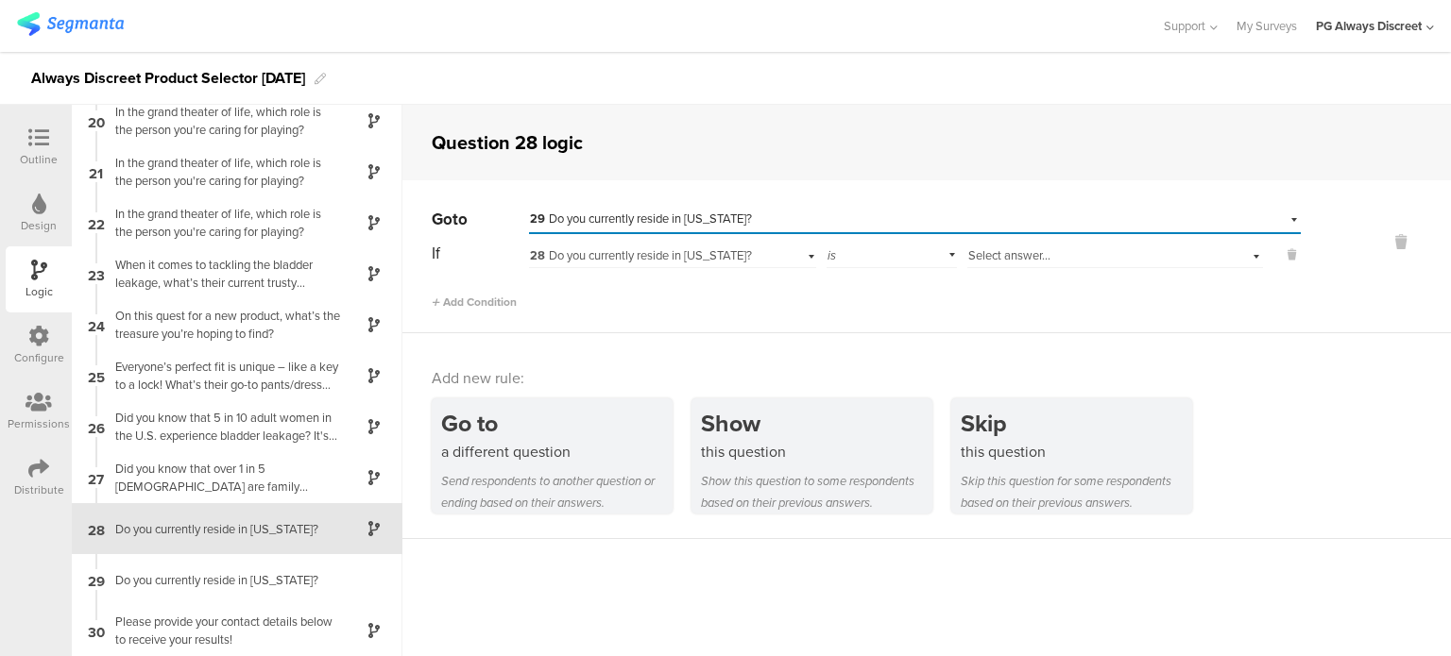
click at [663, 262] on span "28 Do you currently reside in [US_STATE]?" at bounding box center [641, 255] width 222 height 18
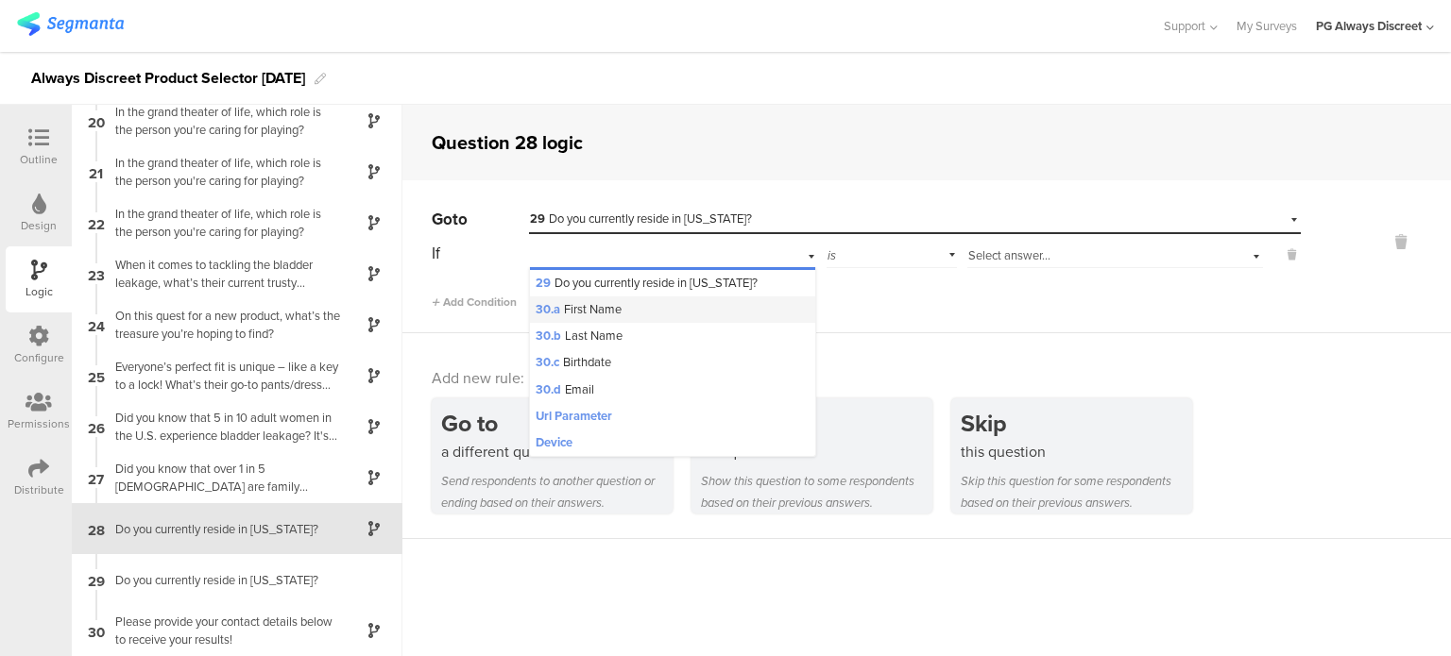
scroll to position [1118, 0]
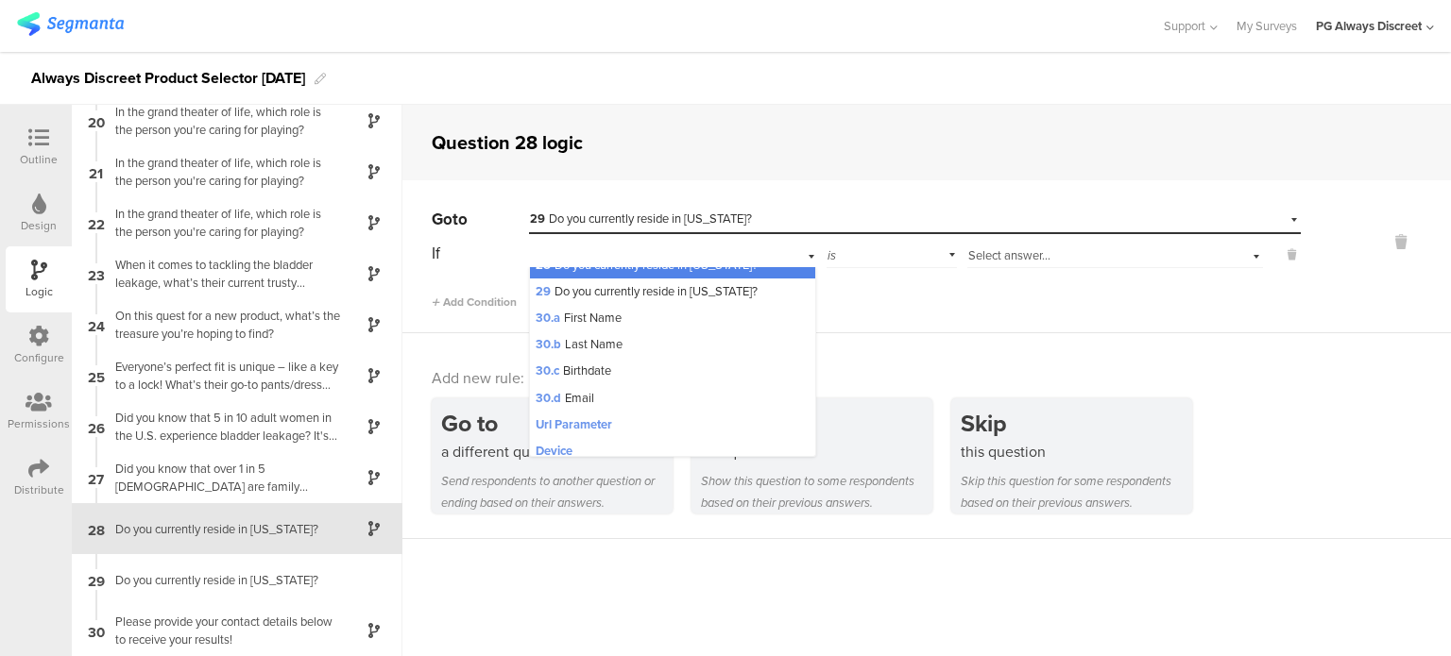
click at [679, 274] on span "28 Do you currently reside in [US_STATE]?" at bounding box center [646, 265] width 222 height 18
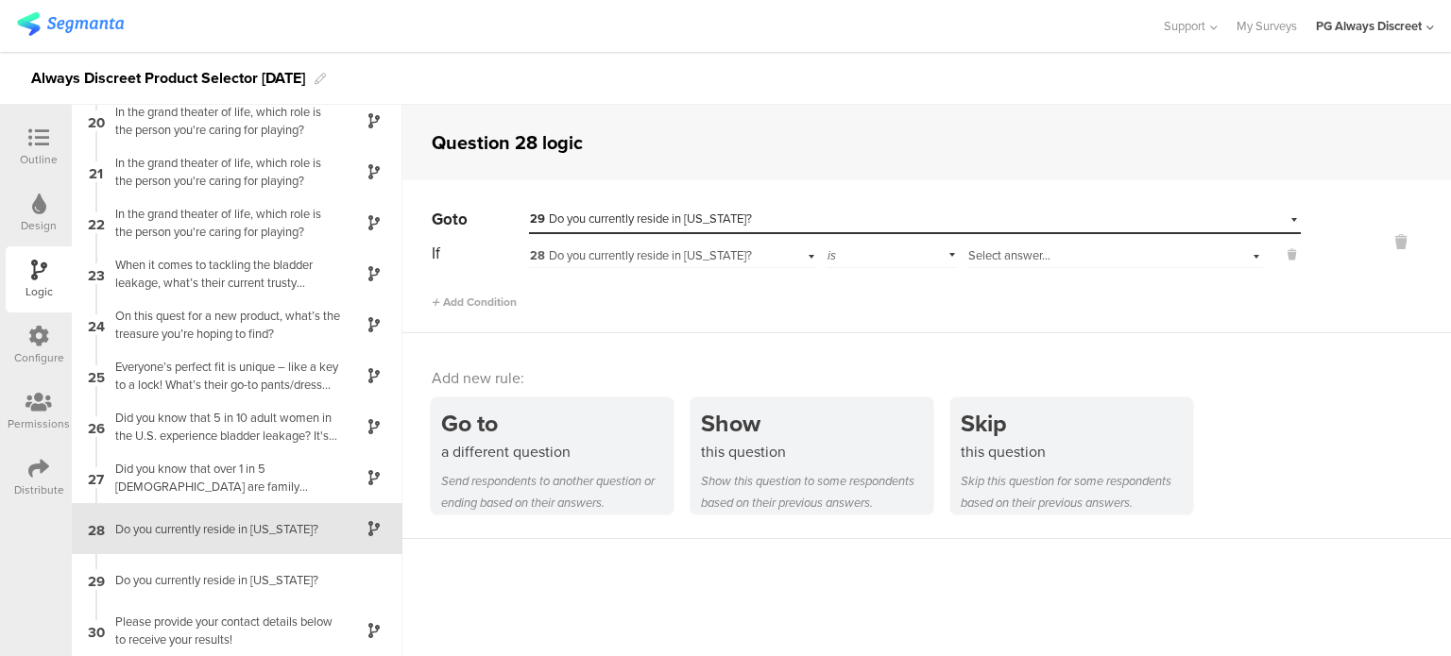
click at [1022, 251] on span "Select answer..." at bounding box center [1009, 255] width 82 height 18
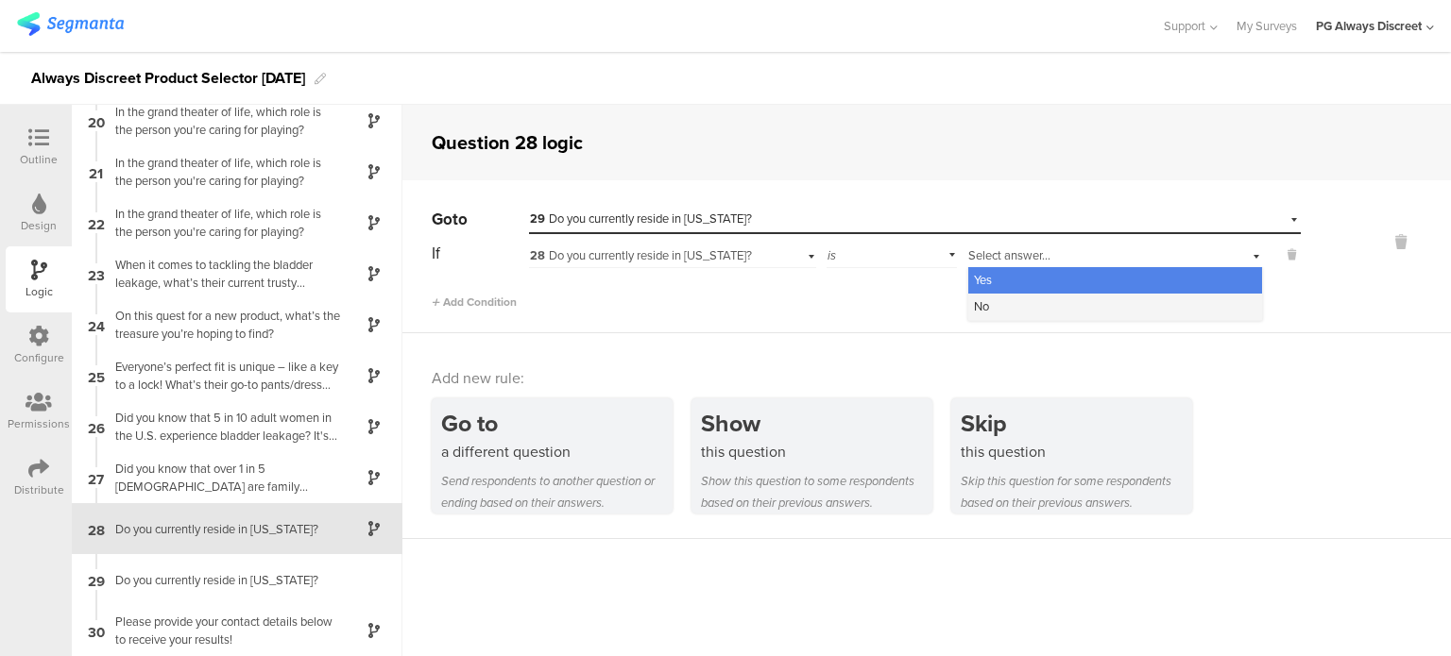
click at [1017, 305] on div "No" at bounding box center [1115, 307] width 294 height 26
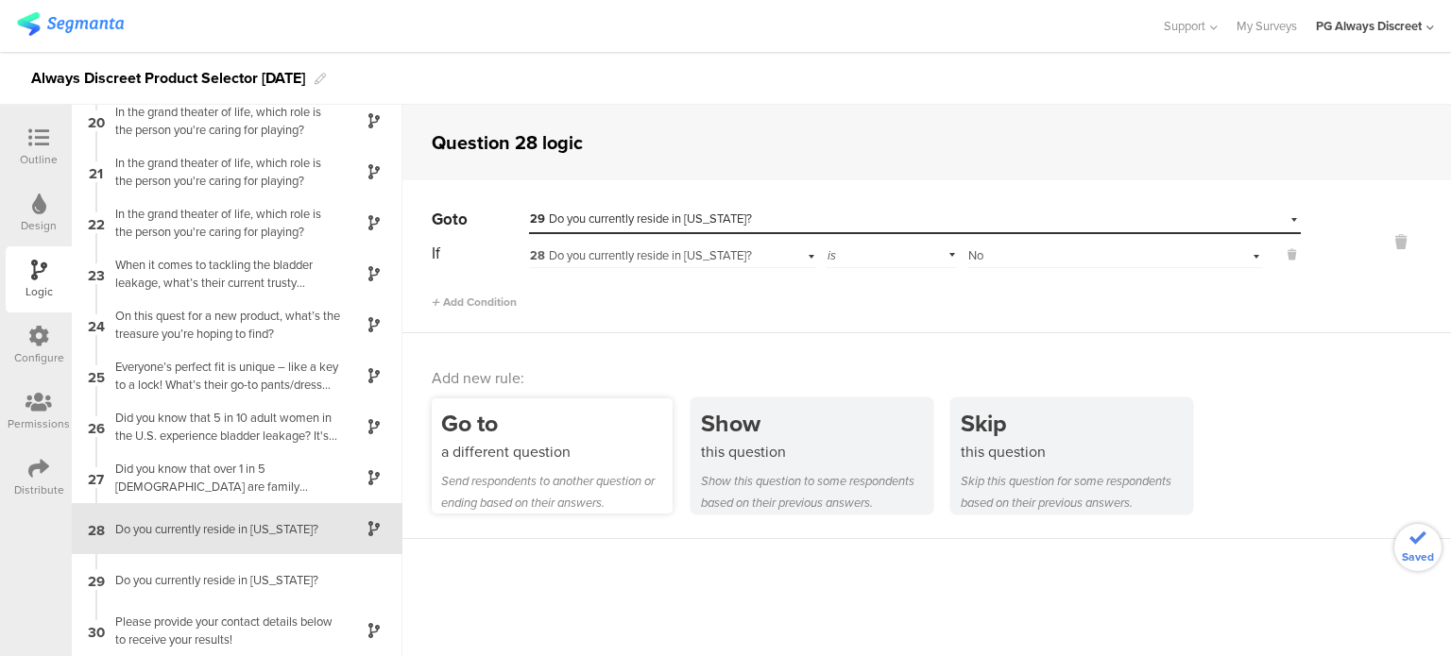
click at [465, 426] on div "Go to" at bounding box center [556, 423] width 231 height 35
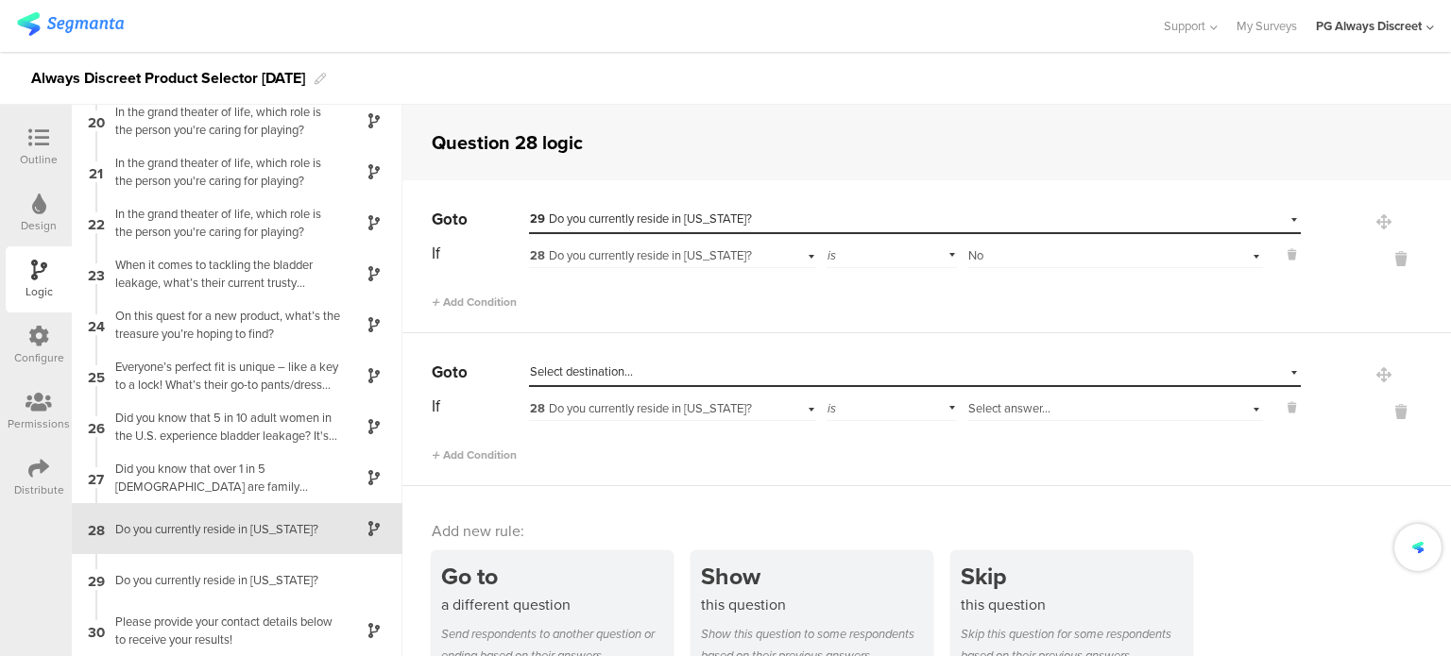
click at [578, 379] on span "Select destination..." at bounding box center [581, 372] width 103 height 18
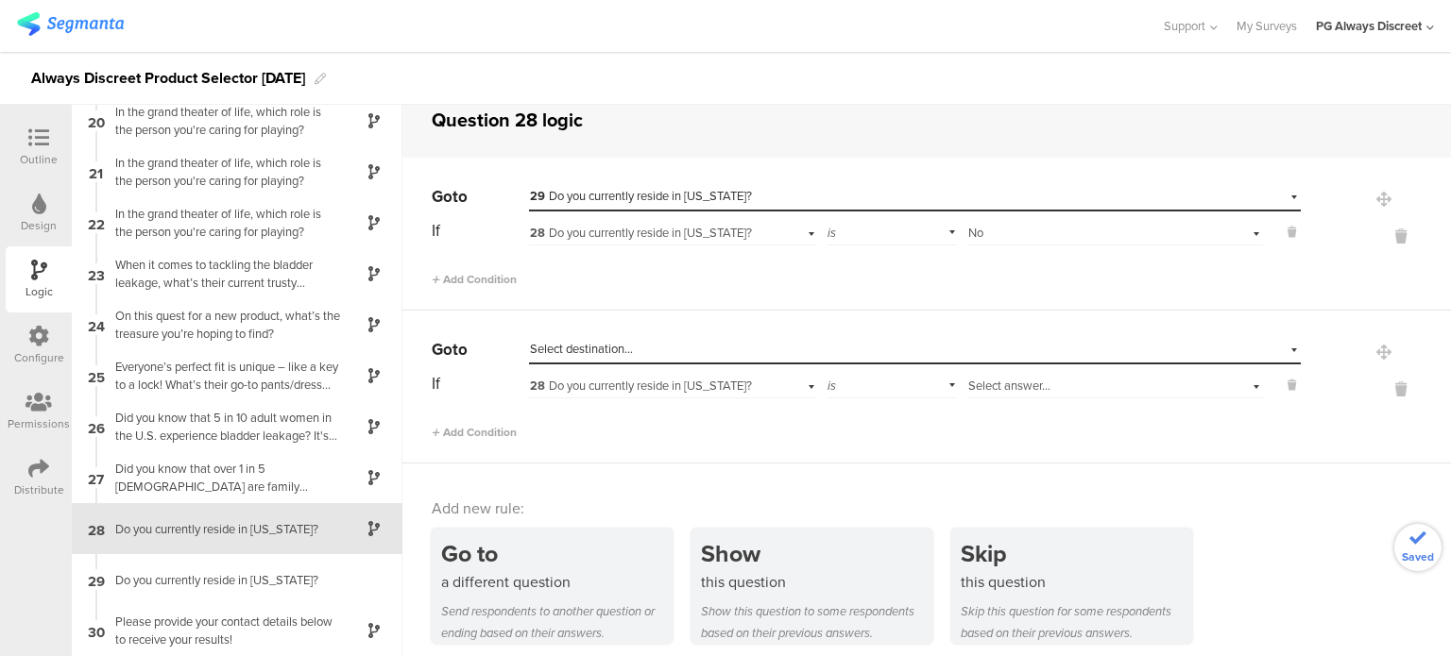
scroll to position [34, 0]
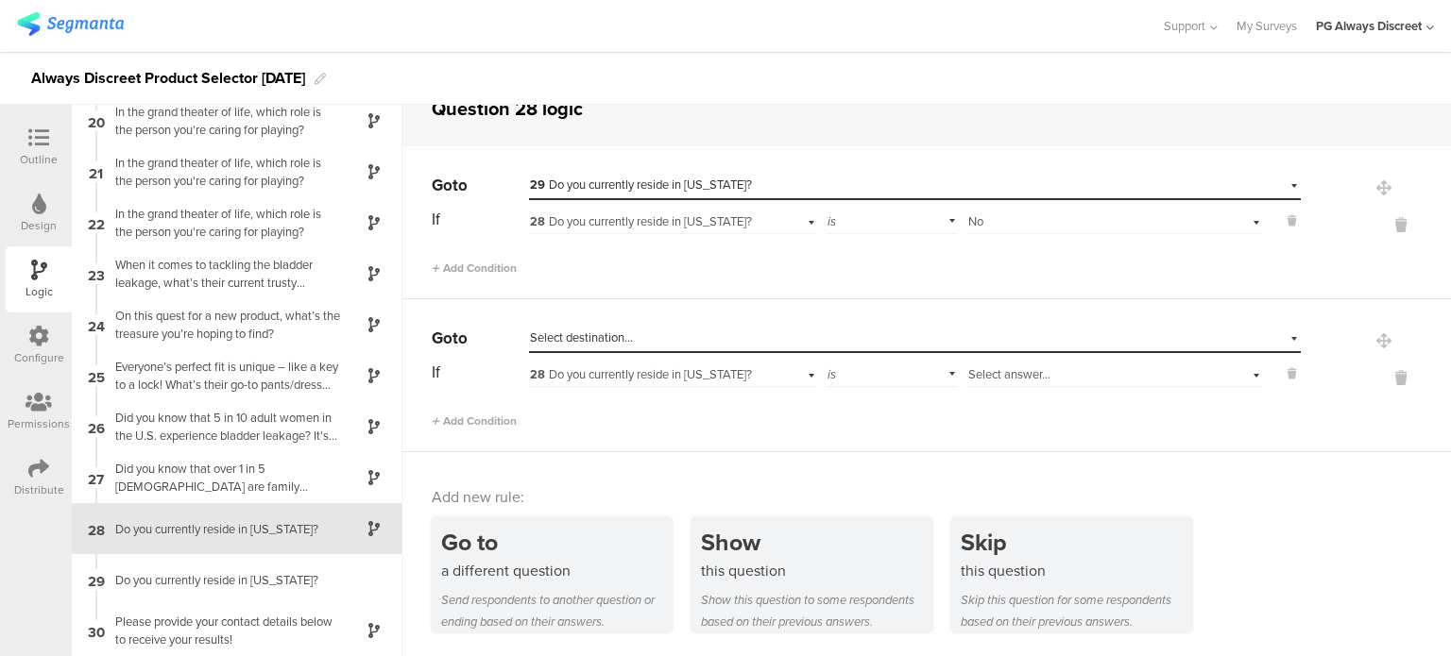
click at [608, 338] on span "Select destination..." at bounding box center [581, 338] width 103 height 18
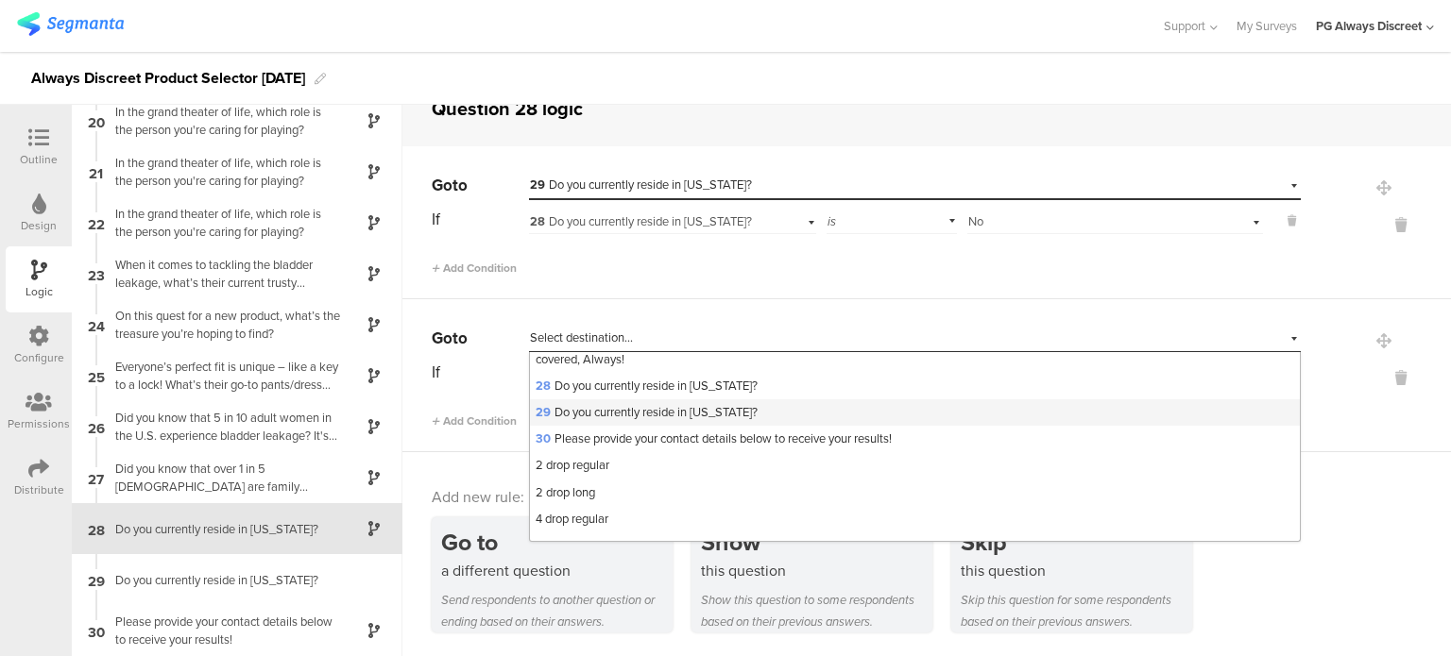
scroll to position [800, 0]
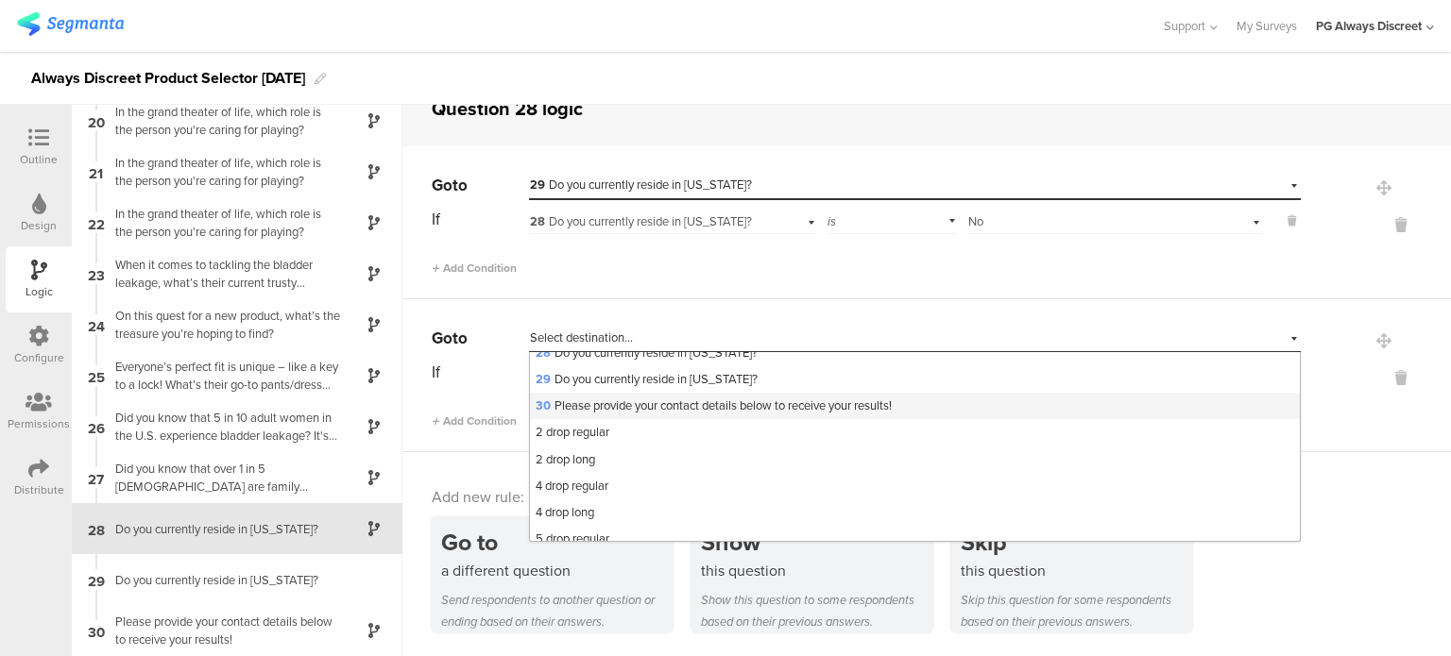
click at [716, 415] on span "30 Please provide your contact details below to receive your results!" at bounding box center [713, 406] width 356 height 18
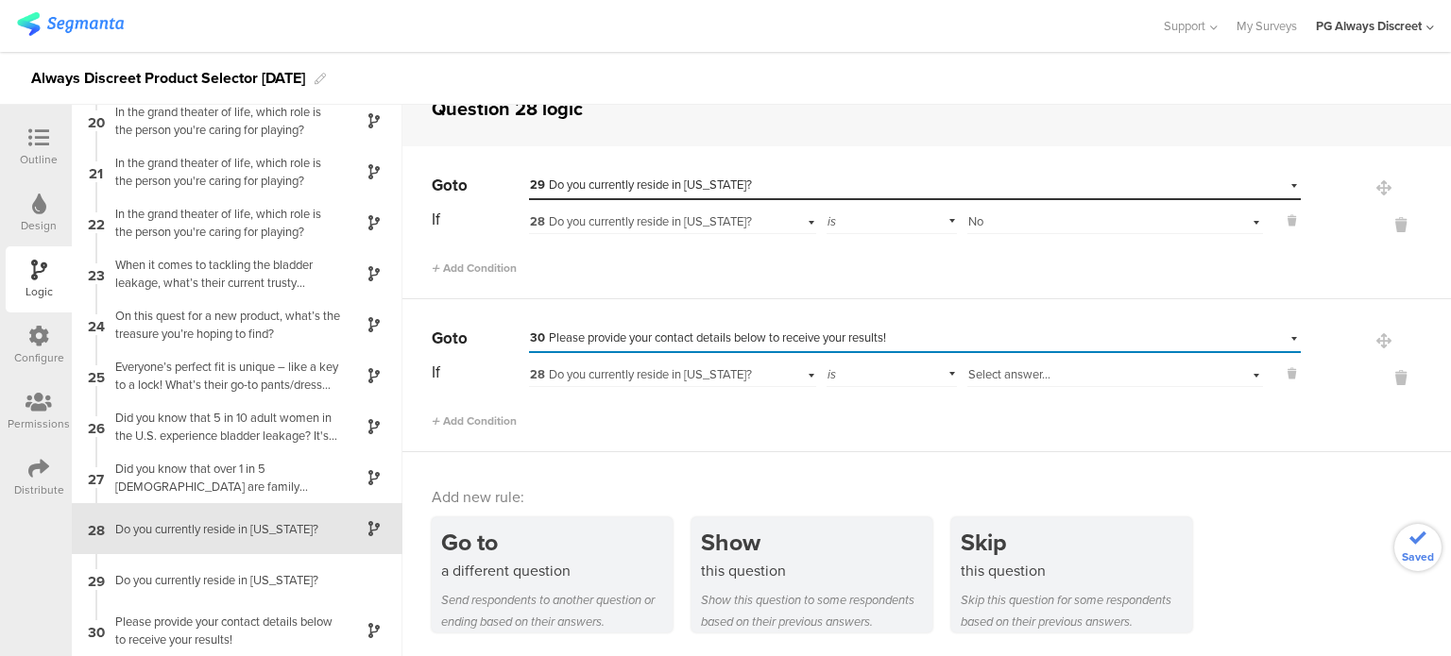
click at [806, 330] on span "30 Please provide your contact details below to receive your results!" at bounding box center [708, 338] width 356 height 18
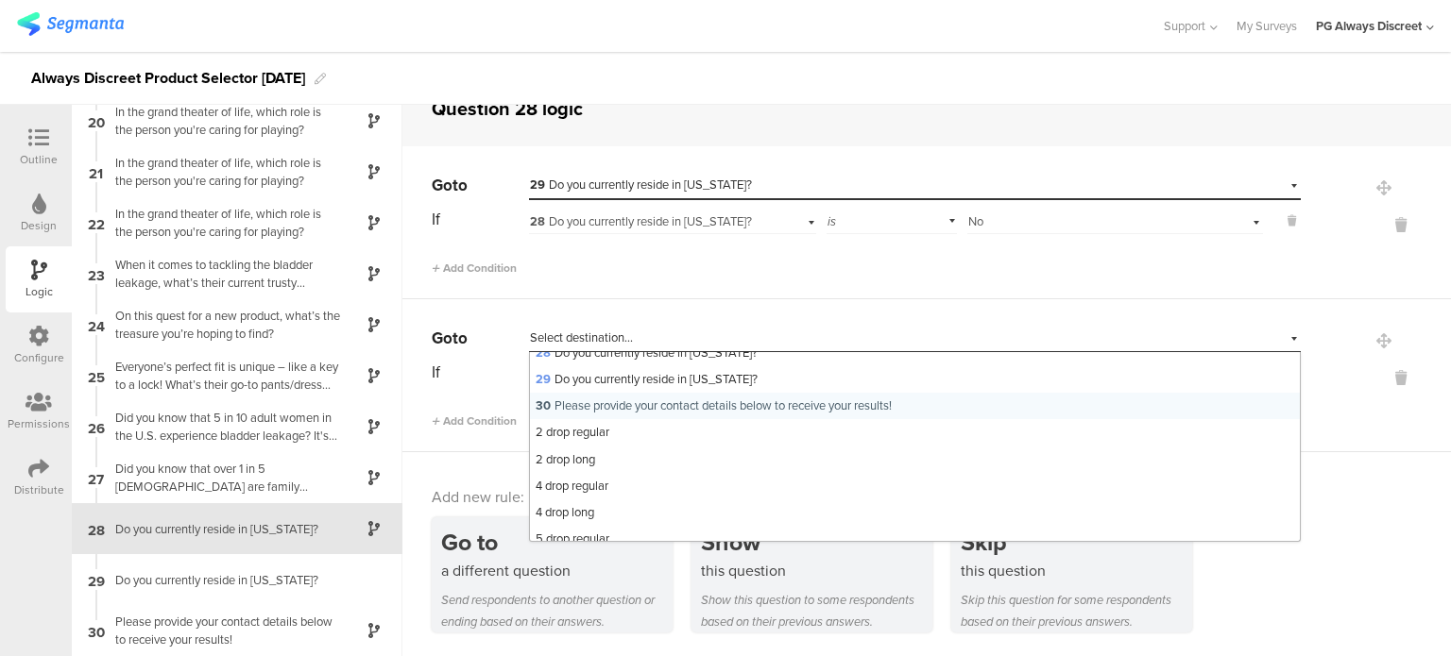
click at [806, 330] on div "Select destination... 30 Please provide your contact details below to receive y…" at bounding box center [828, 338] width 596 height 17
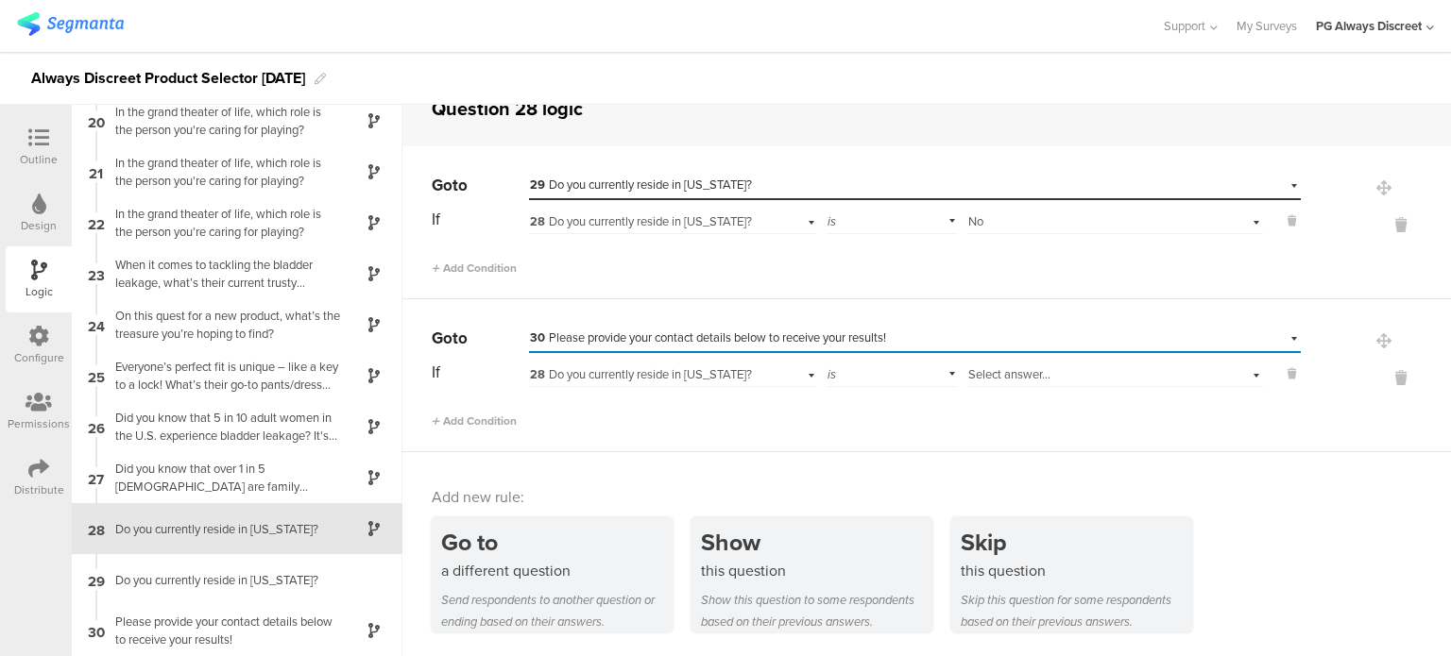
click at [732, 380] on span "28 Do you currently reside in [US_STATE]?" at bounding box center [641, 374] width 222 height 18
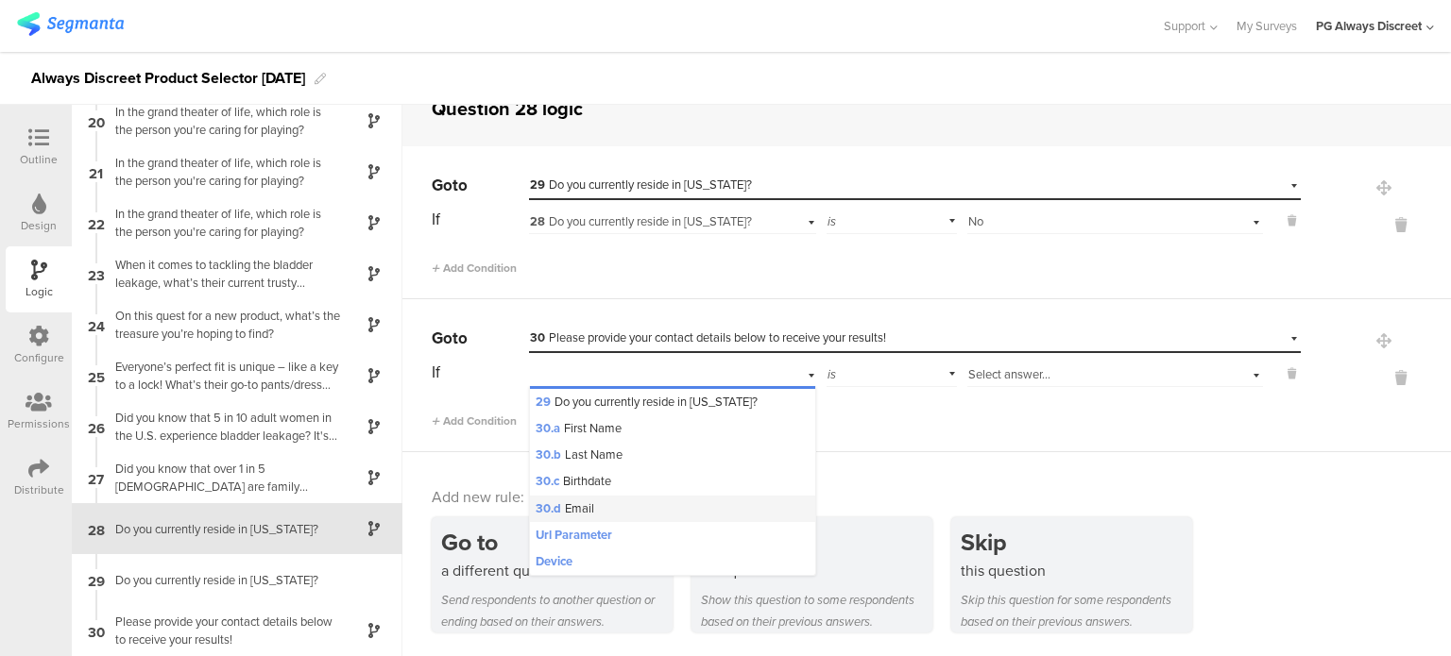
scroll to position [1118, 0]
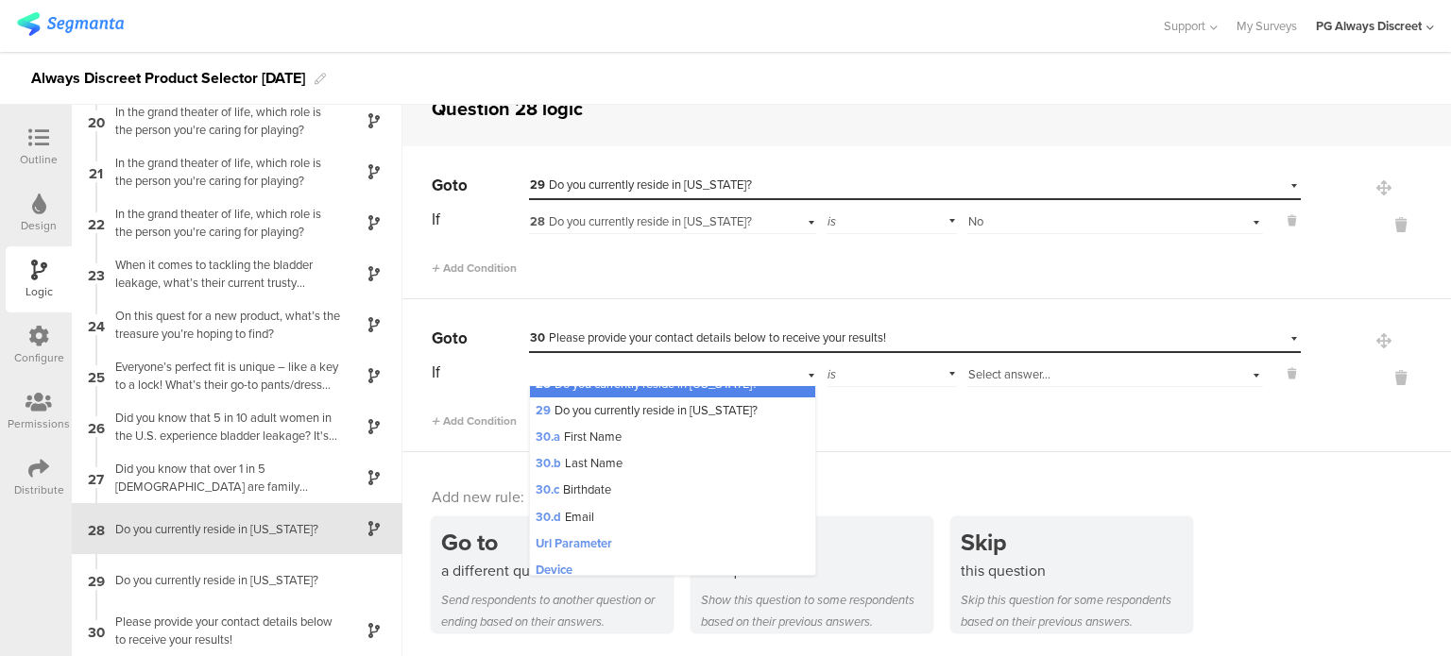
click at [732, 393] on span "28 Do you currently reside in [US_STATE]?" at bounding box center [646, 384] width 222 height 18
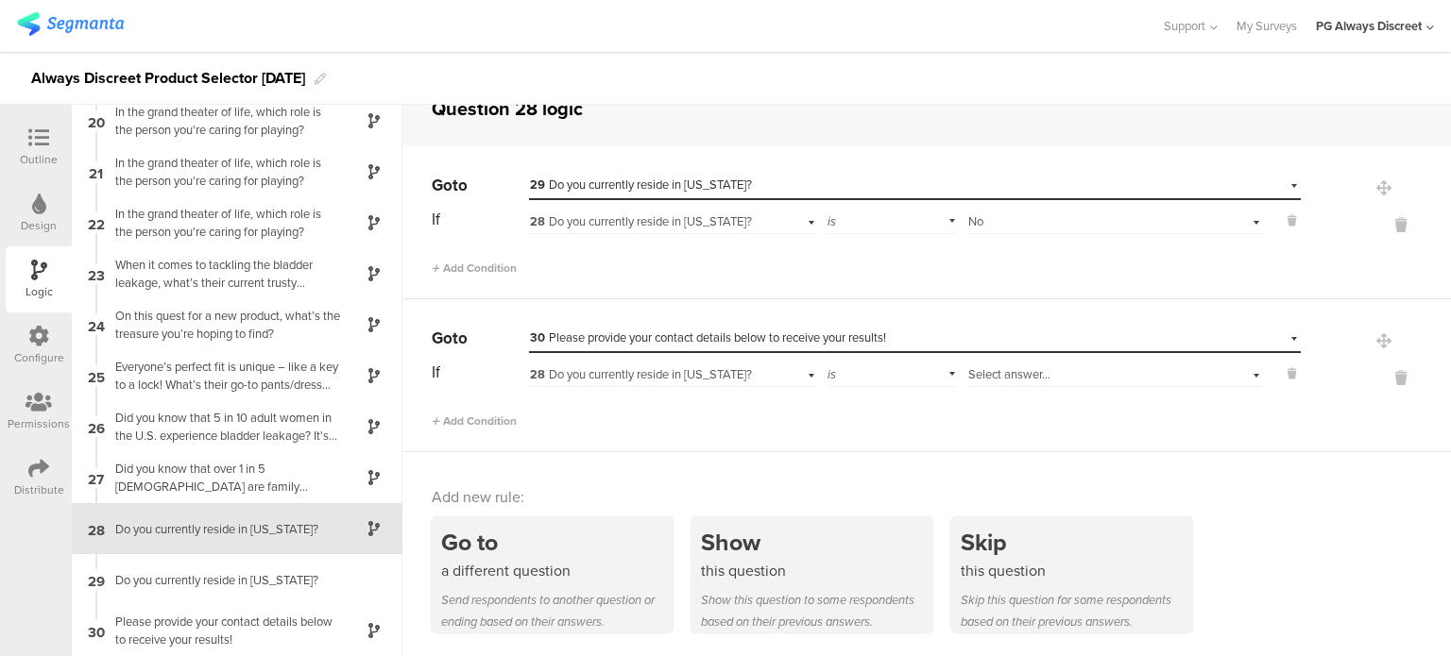
click at [1007, 381] on span "Select answer..." at bounding box center [1009, 374] width 82 height 18
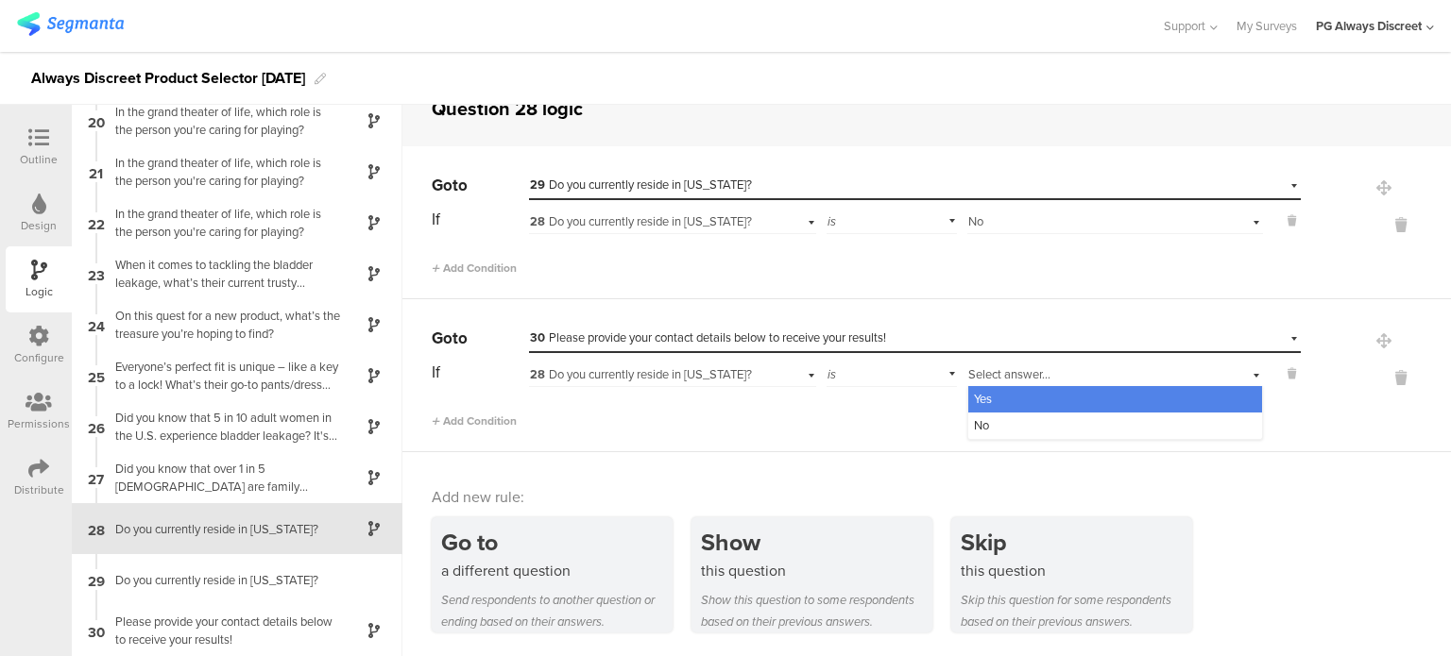
click at [993, 407] on div "Yes" at bounding box center [1115, 399] width 294 height 26
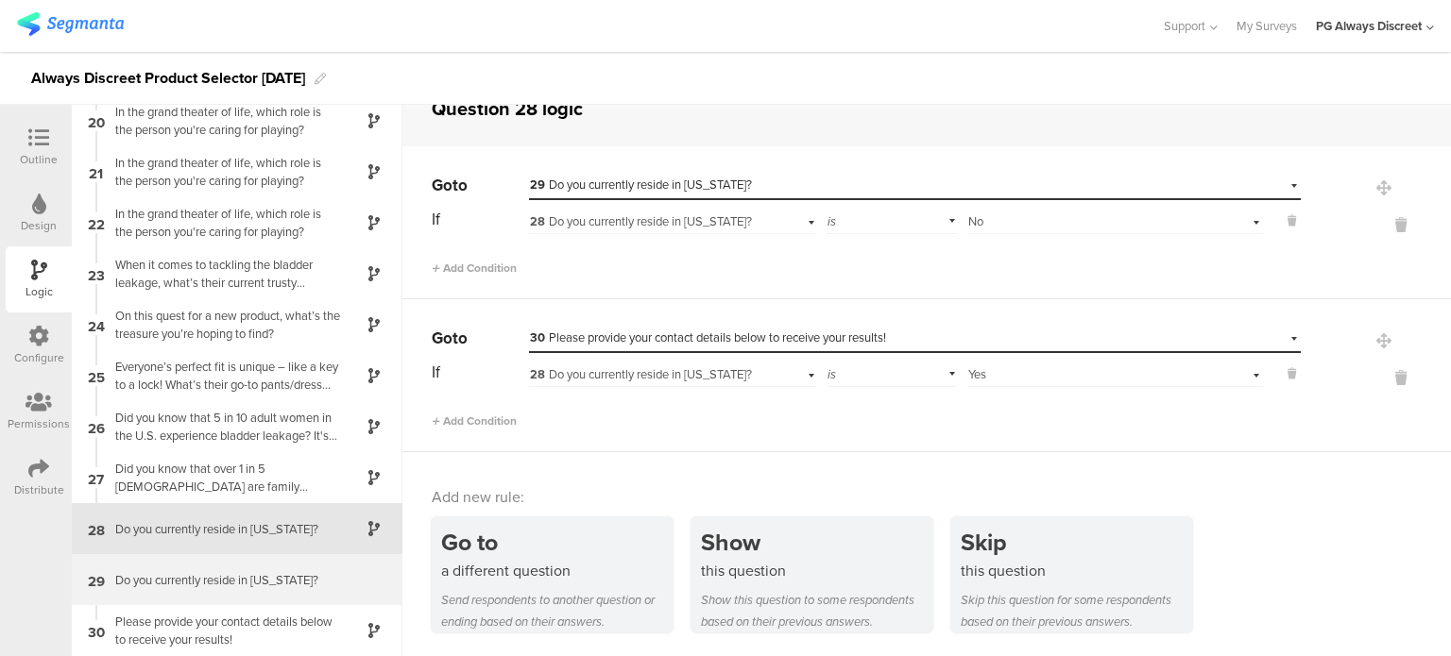
click at [276, 586] on div "Do you currently reside in [US_STATE]?" at bounding box center [222, 580] width 236 height 18
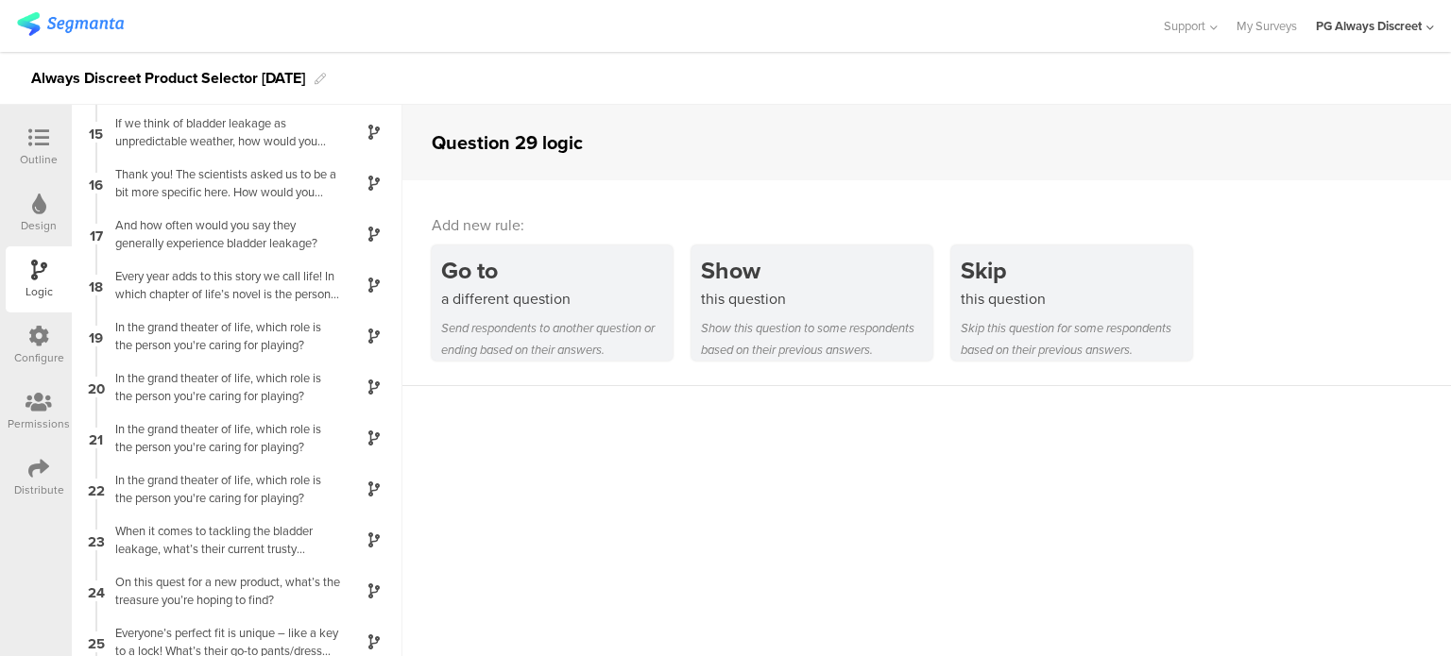
scroll to position [978, 0]
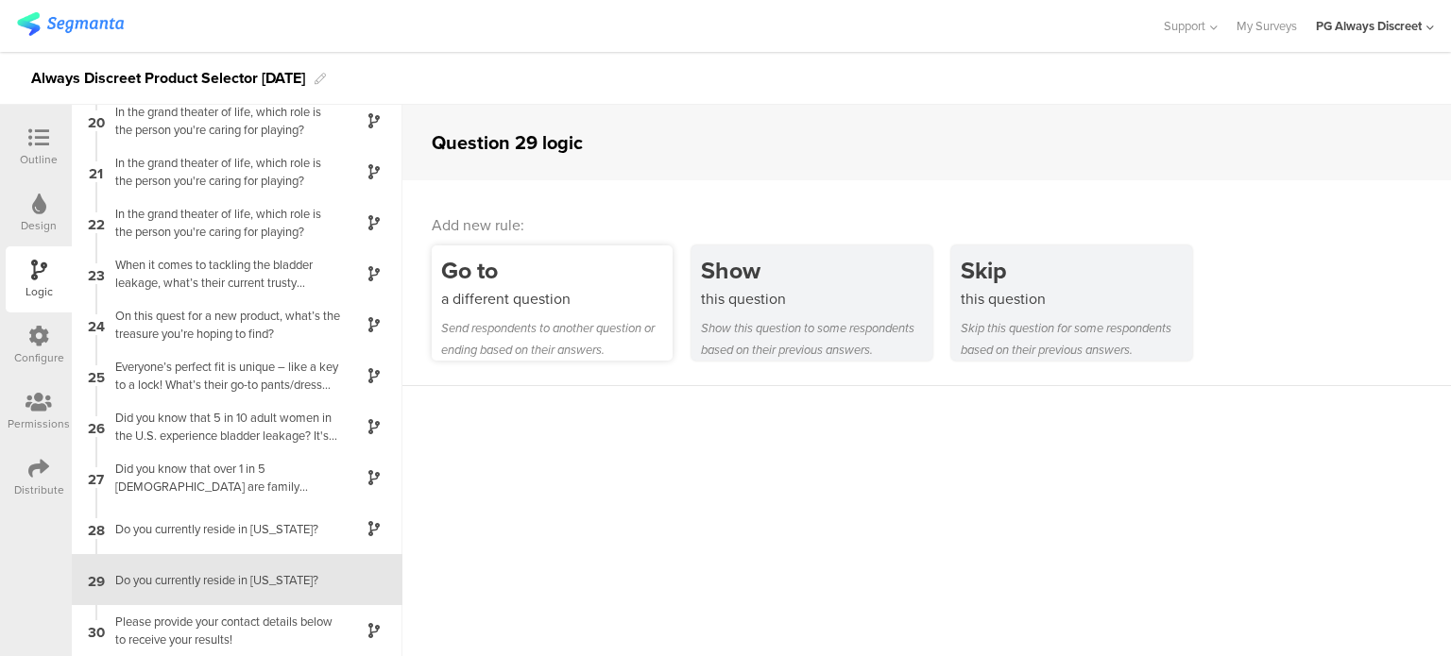
click at [586, 335] on div "Send respondents to another question or ending based on their answers." at bounding box center [556, 338] width 231 height 43
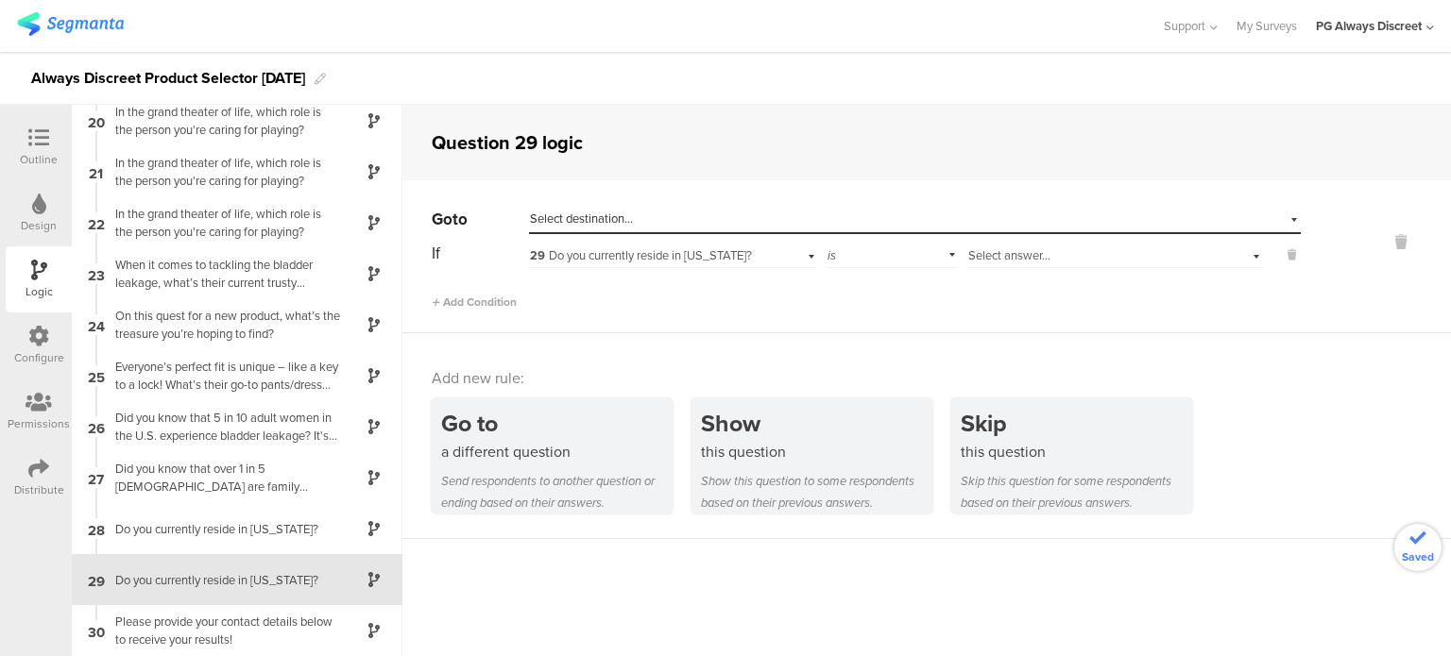
click at [661, 222] on div "Select destination..." at bounding box center [828, 219] width 596 height 17
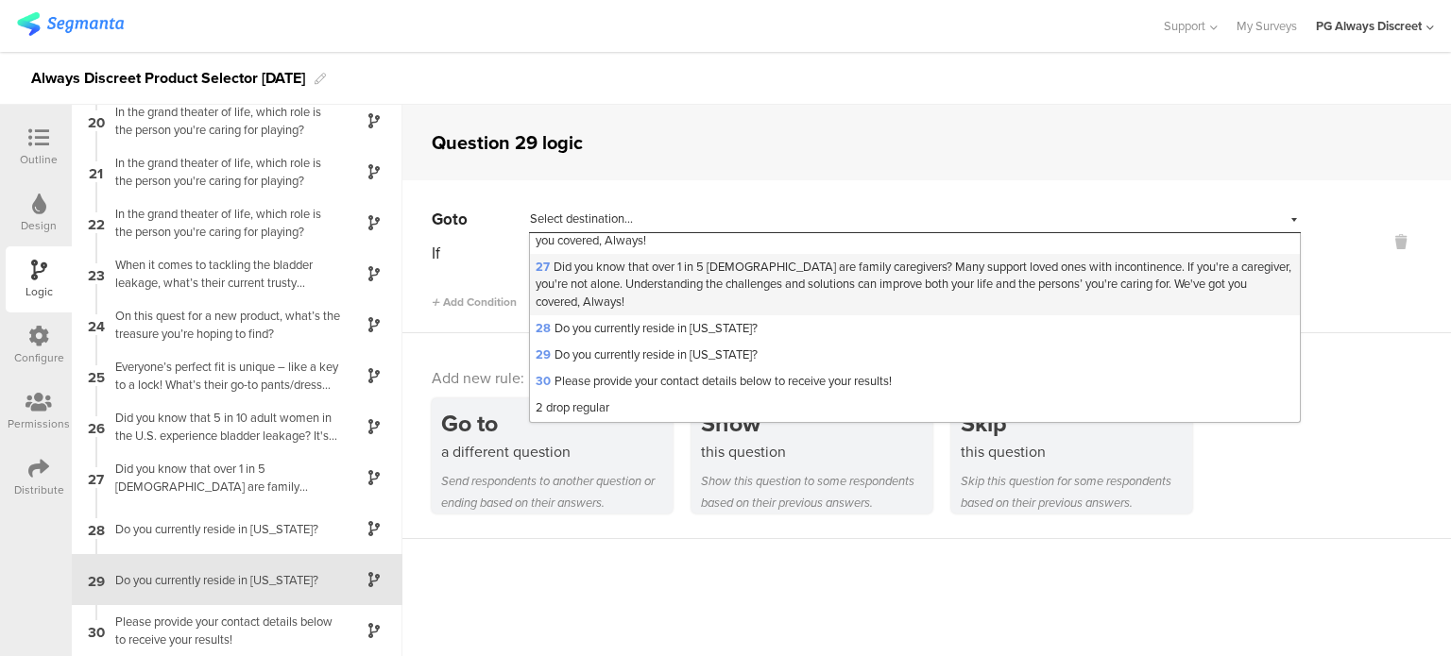
scroll to position [800, 0]
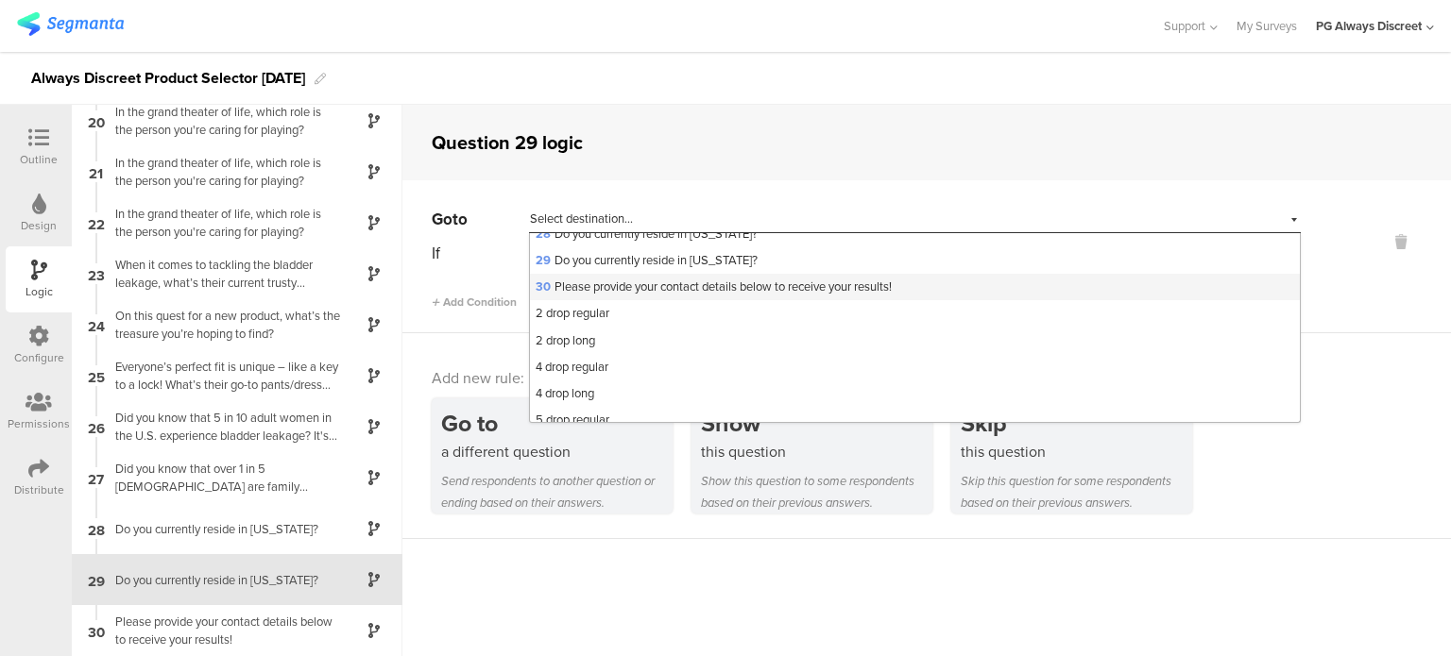
click at [703, 296] on span "30 Please provide your contact details below to receive your results!" at bounding box center [713, 287] width 356 height 18
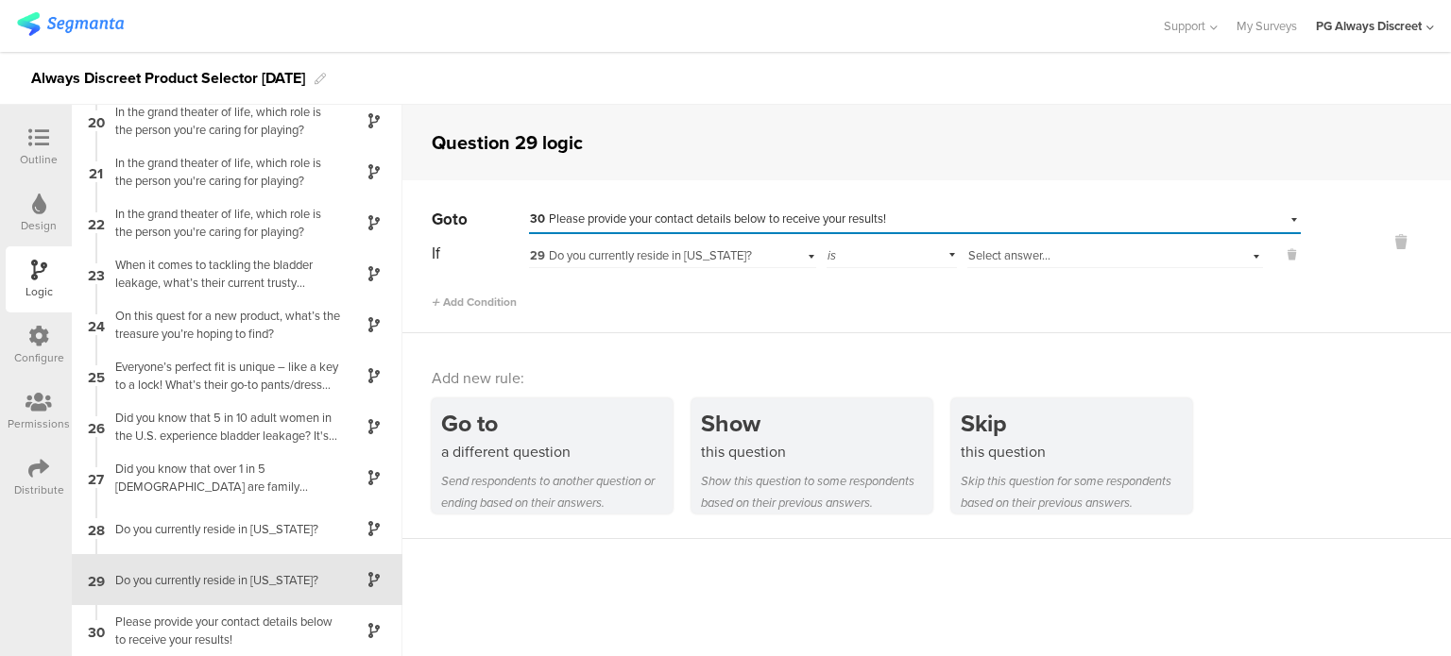
click at [708, 252] on span "29 Do you currently reside in [US_STATE]?" at bounding box center [641, 255] width 222 height 18
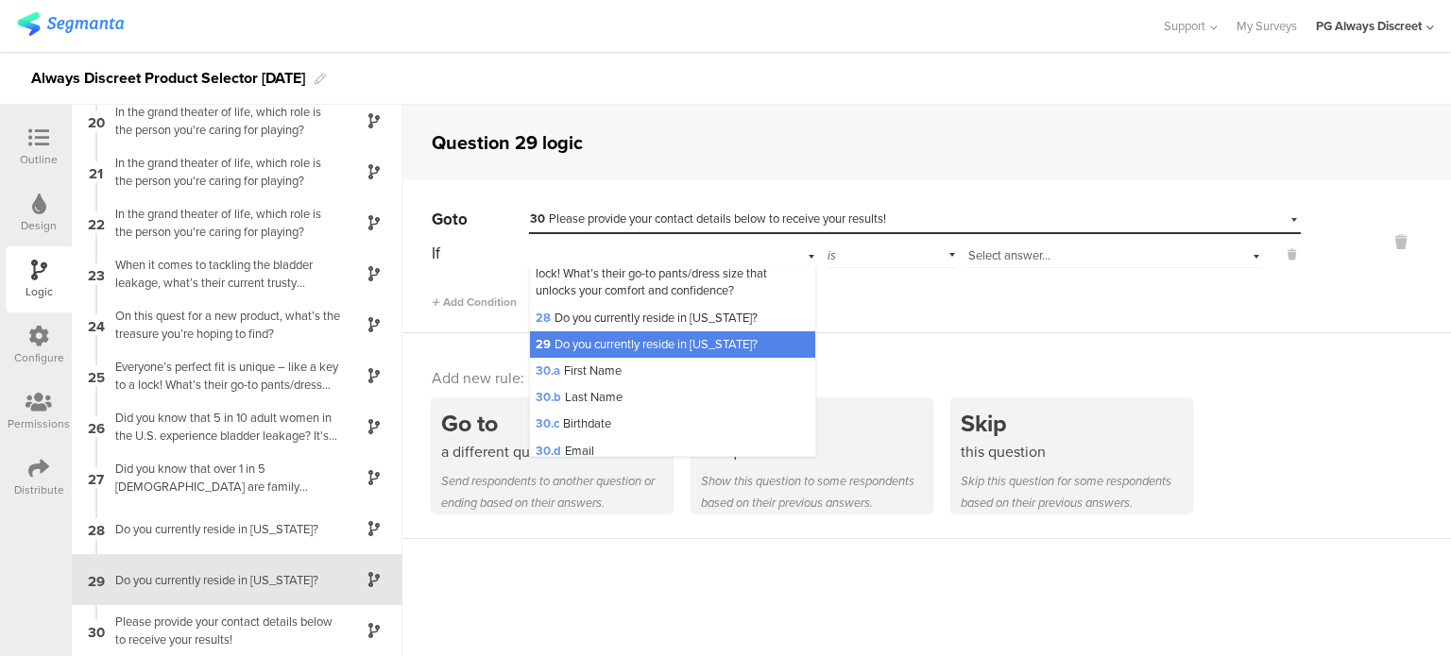
scroll to position [1213, 0]
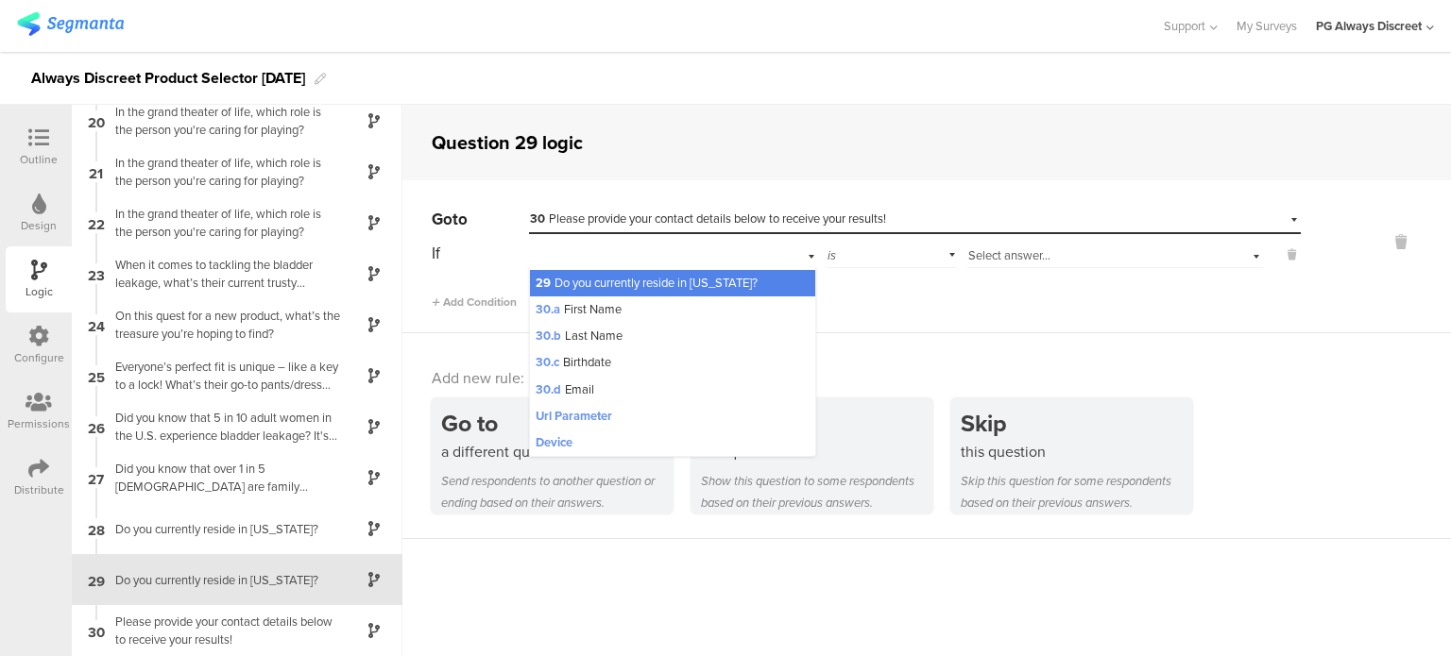
click at [713, 280] on span "29 Do you currently reside in [US_STATE]?" at bounding box center [646, 283] width 222 height 18
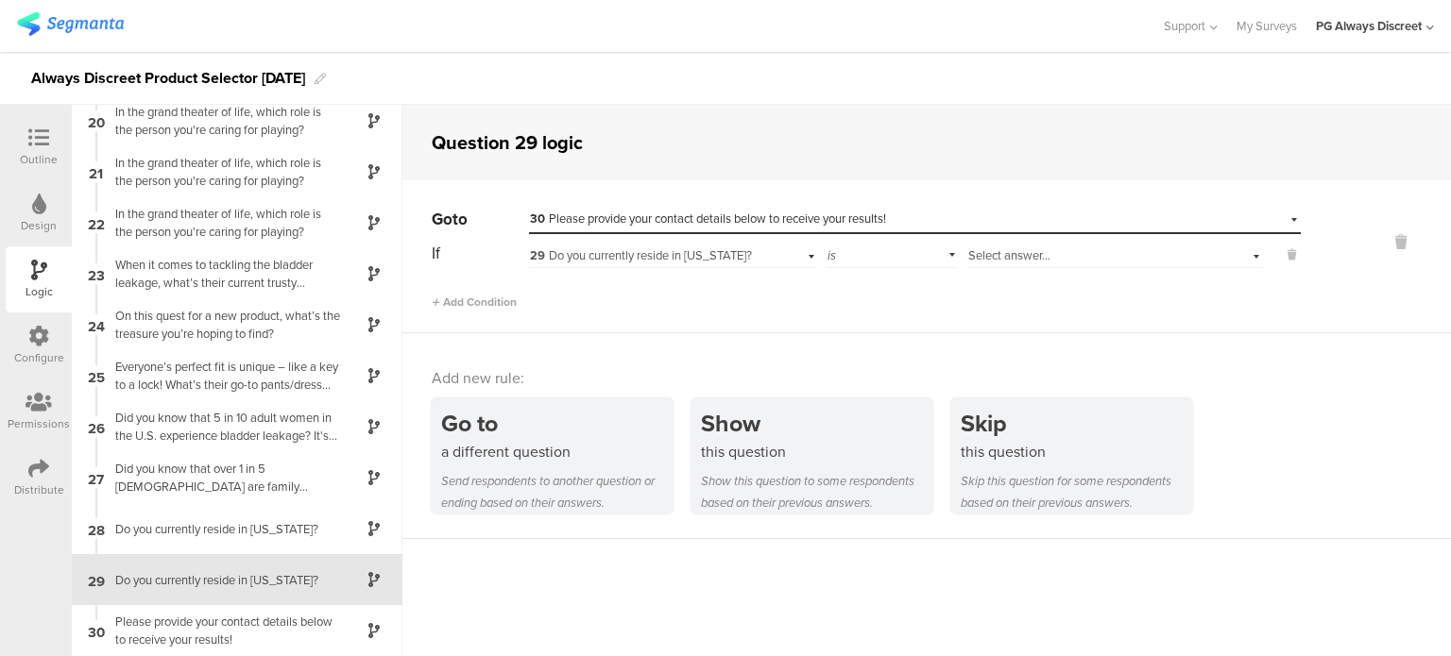
click at [1114, 263] on div "Select answer..." at bounding box center [1090, 255] width 244 height 17
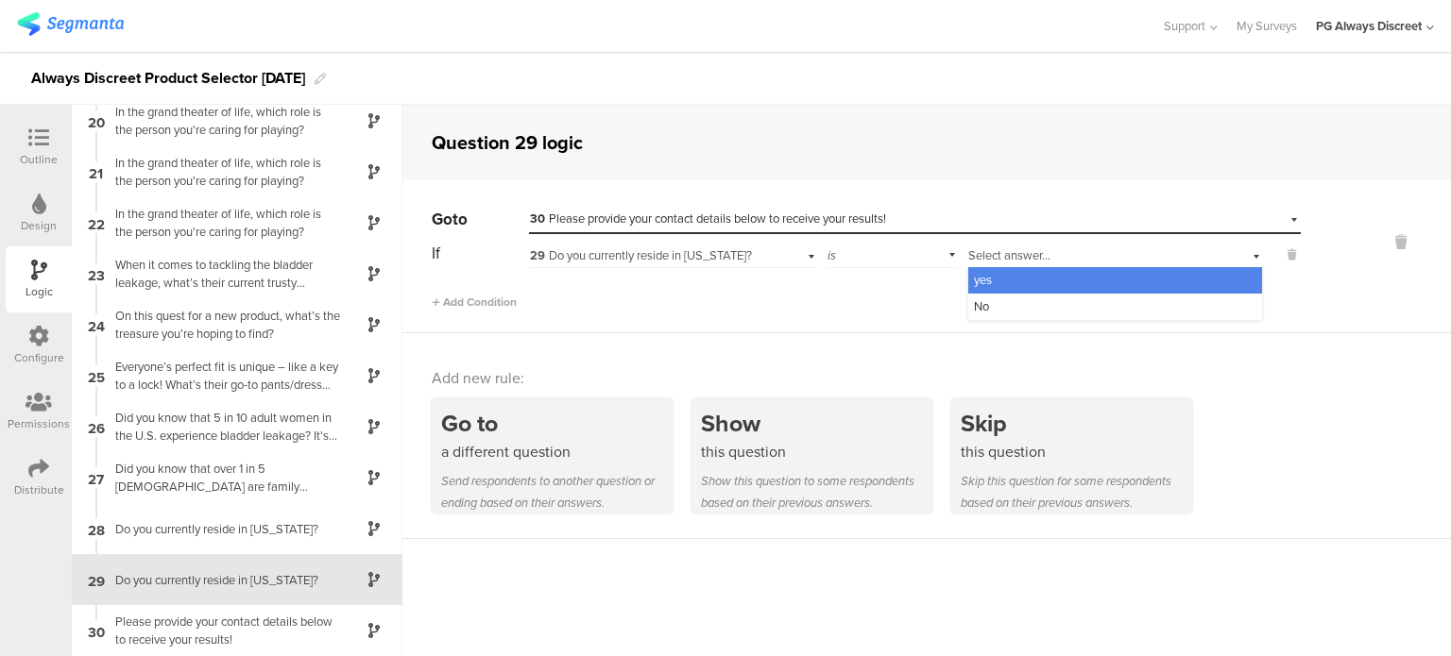
click at [1032, 286] on div "yes" at bounding box center [1115, 280] width 294 height 26
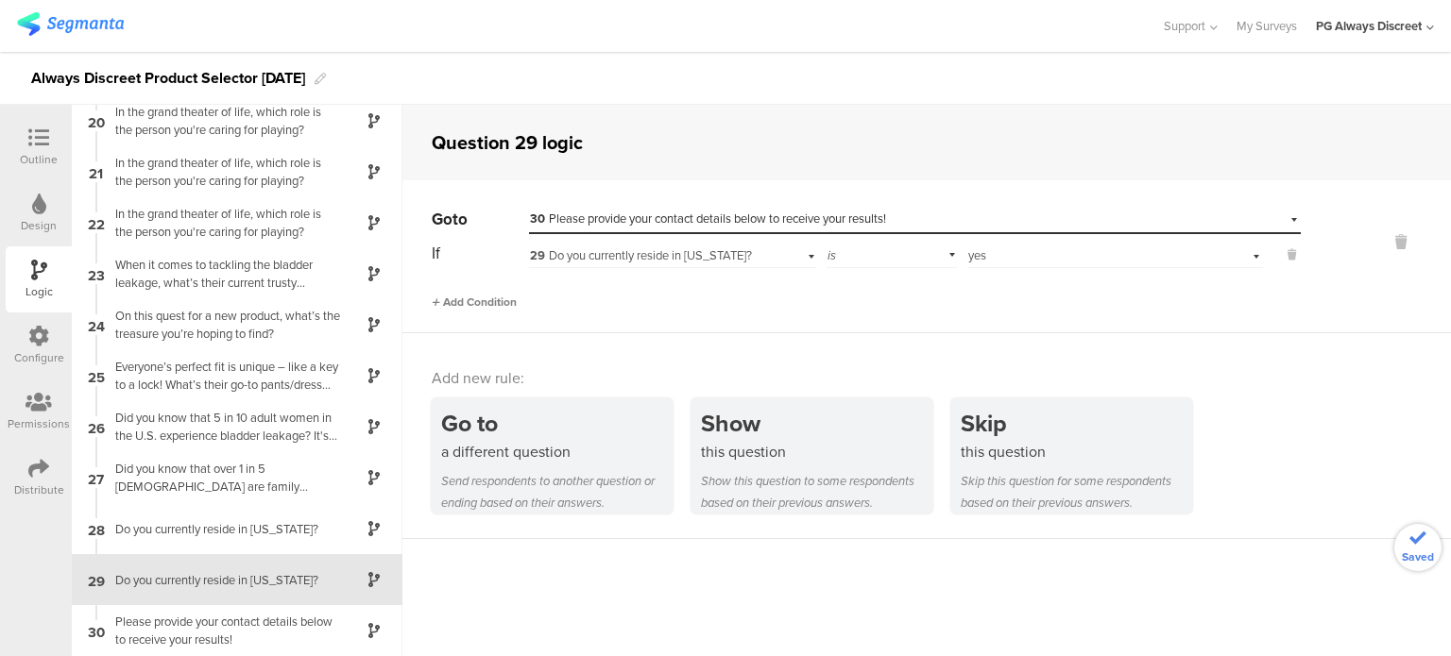
click at [472, 304] on span "Add Condition" at bounding box center [474, 302] width 85 height 17
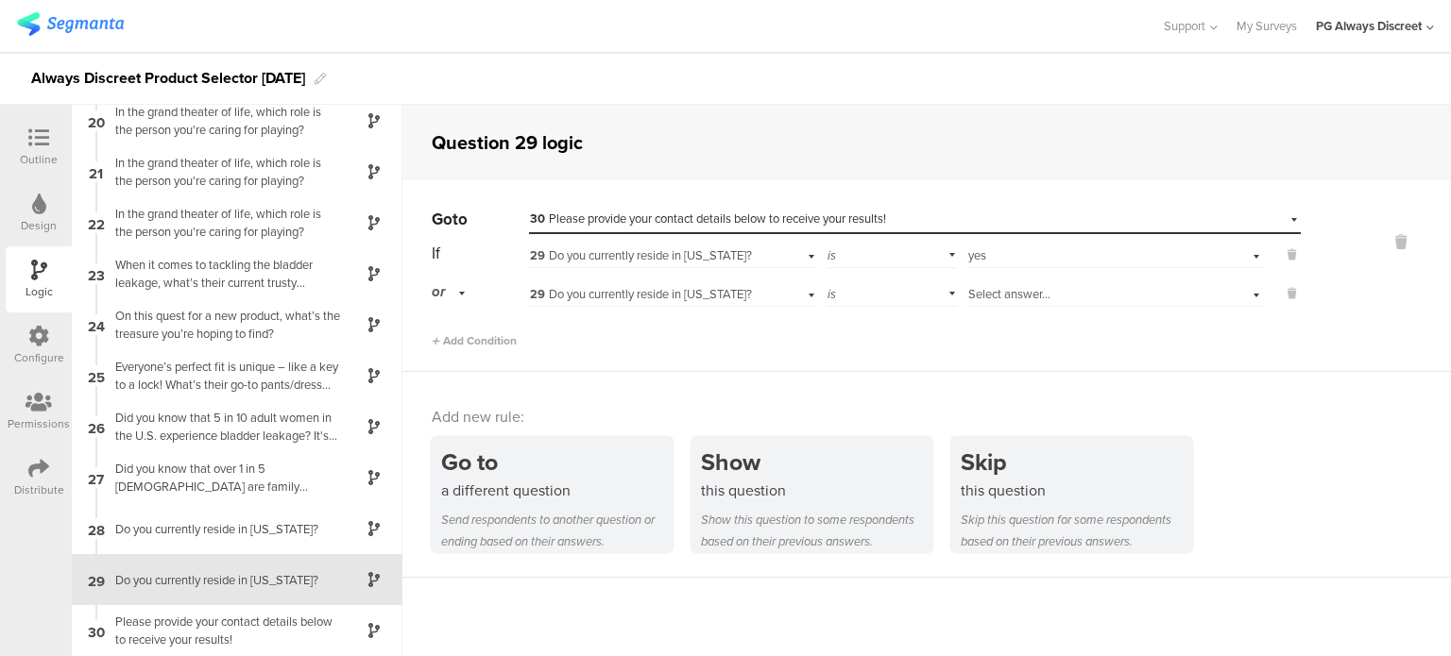
click at [993, 292] on span "Select answer..." at bounding box center [1009, 294] width 82 height 18
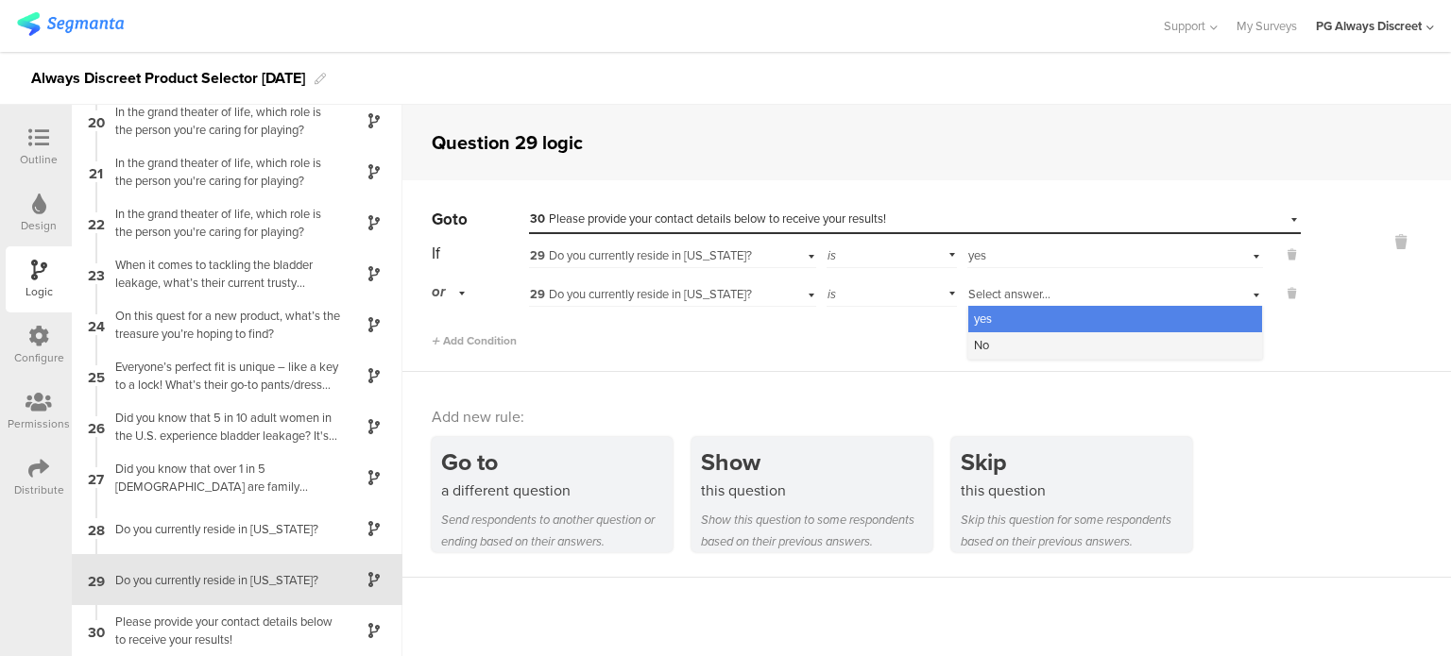
click at [981, 347] on div "No" at bounding box center [1115, 345] width 294 height 26
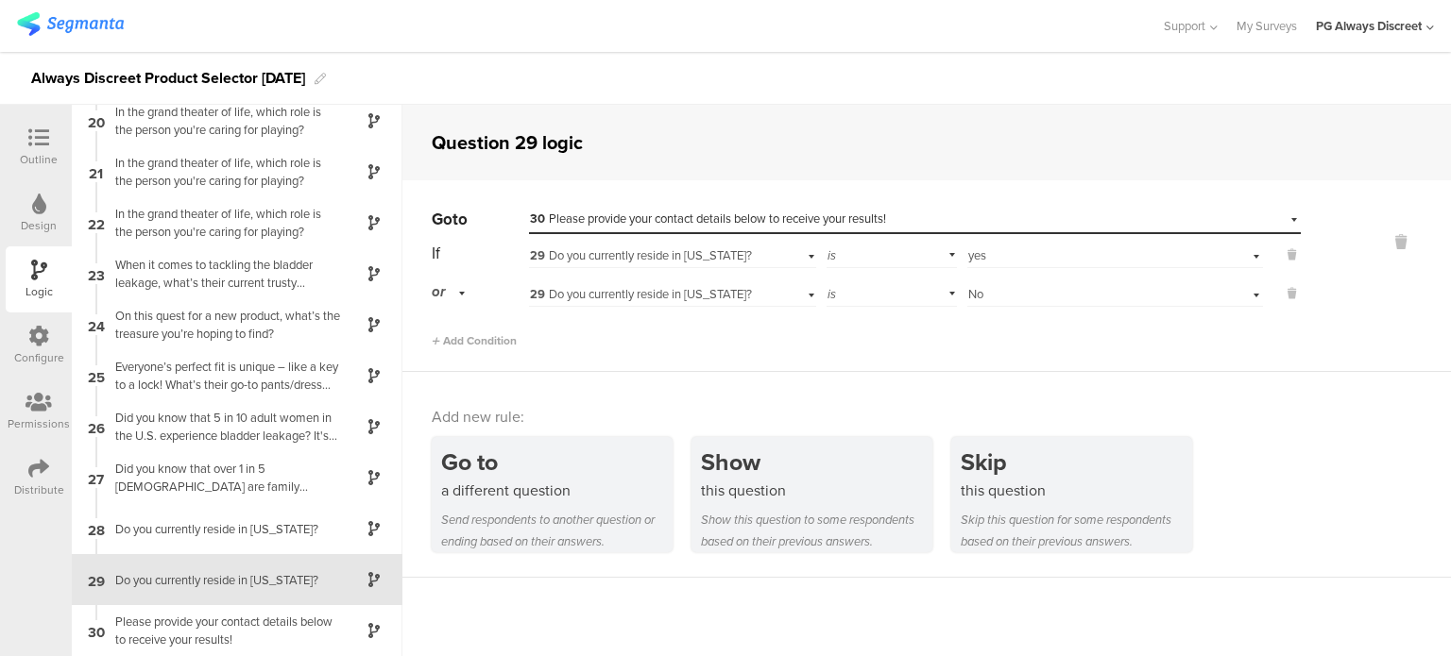
click at [933, 354] on div "Go to Select destination... 30 Please provide your contact details below to rec…" at bounding box center [926, 276] width 1048 height 192
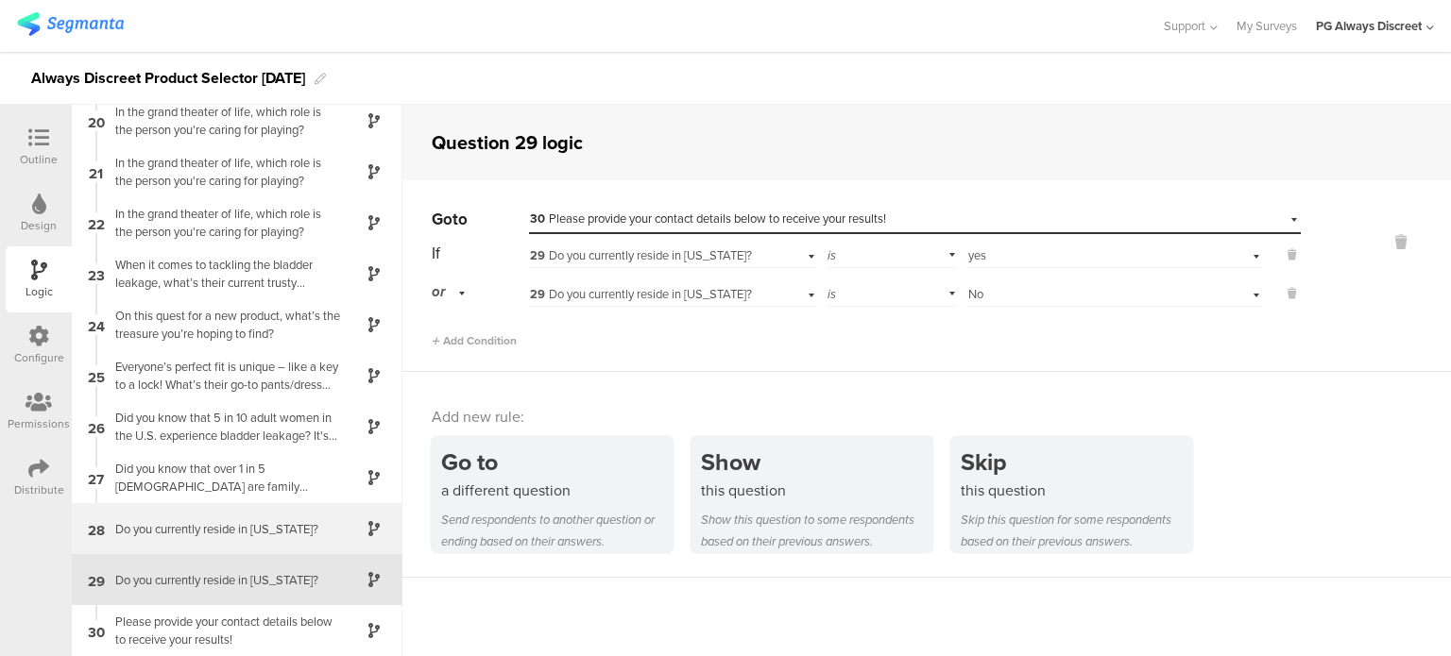
click at [264, 544] on div "28 Do you currently reside in [US_STATE]?" at bounding box center [237, 528] width 331 height 51
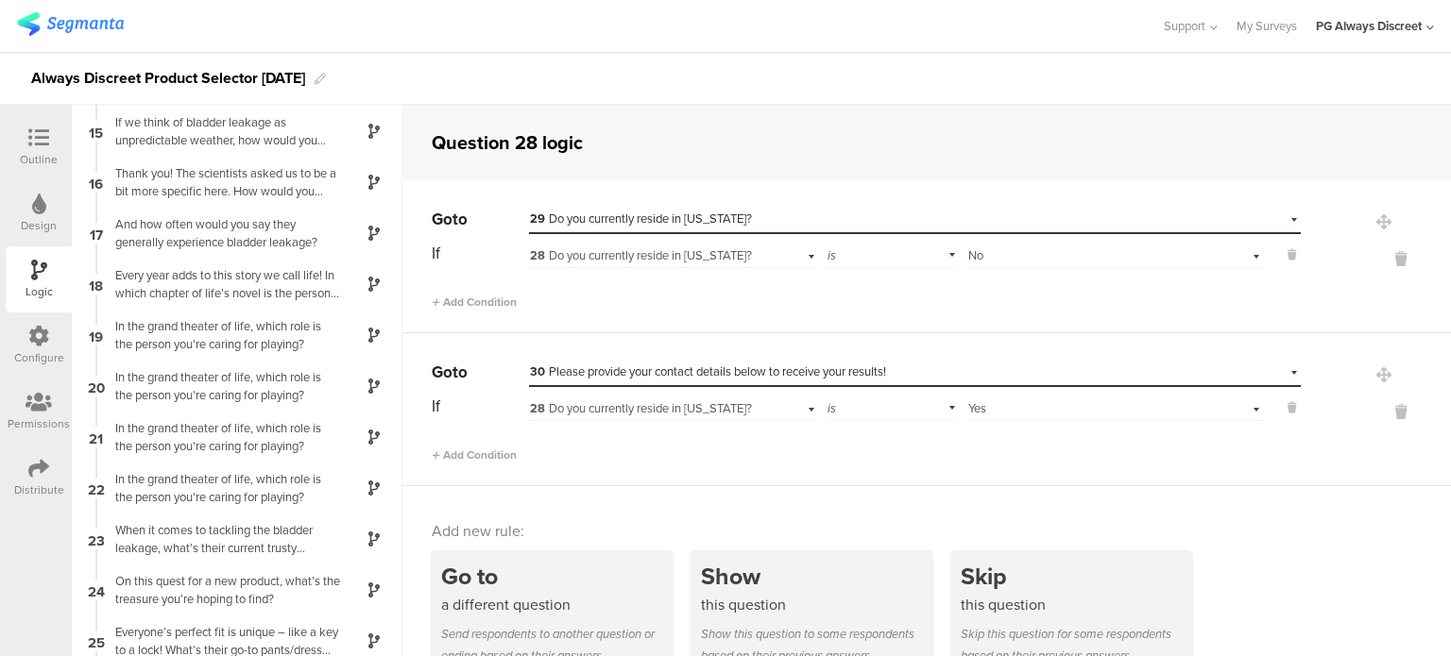
scroll to position [978, 0]
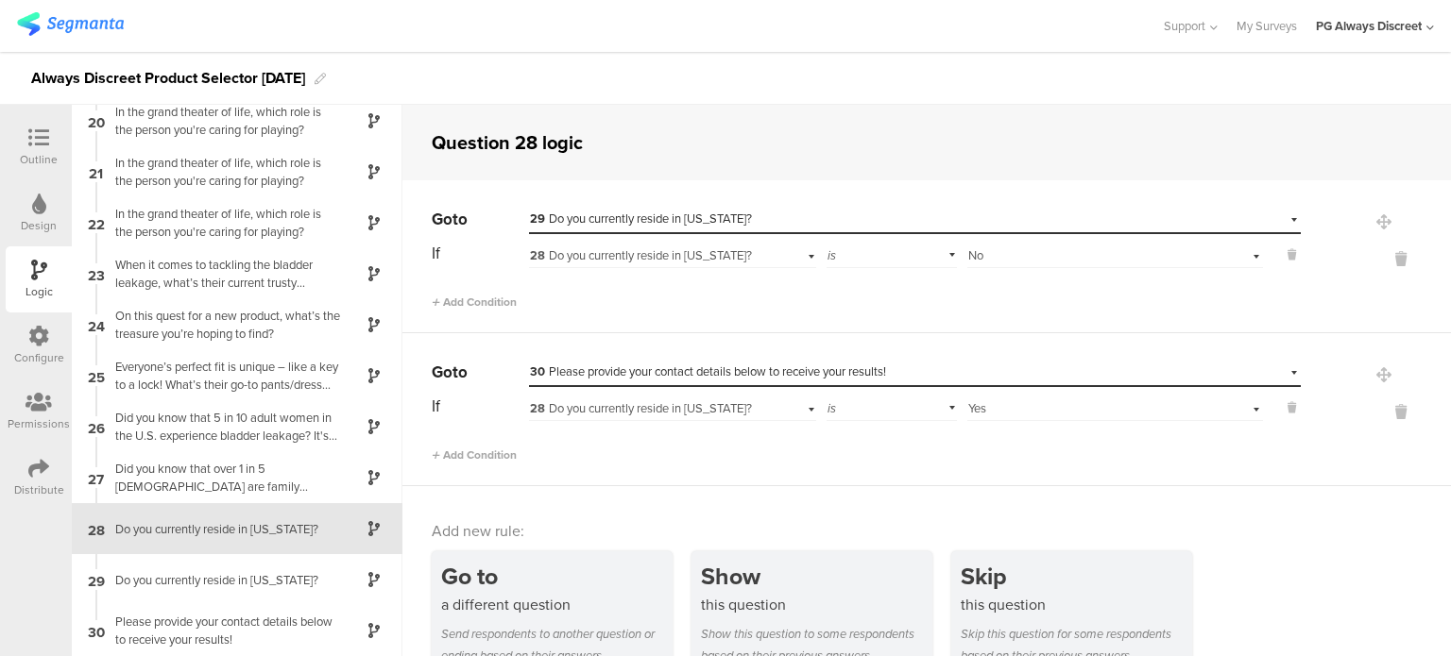
click at [11, 347] on div "Configure" at bounding box center [39, 346] width 66 height 66
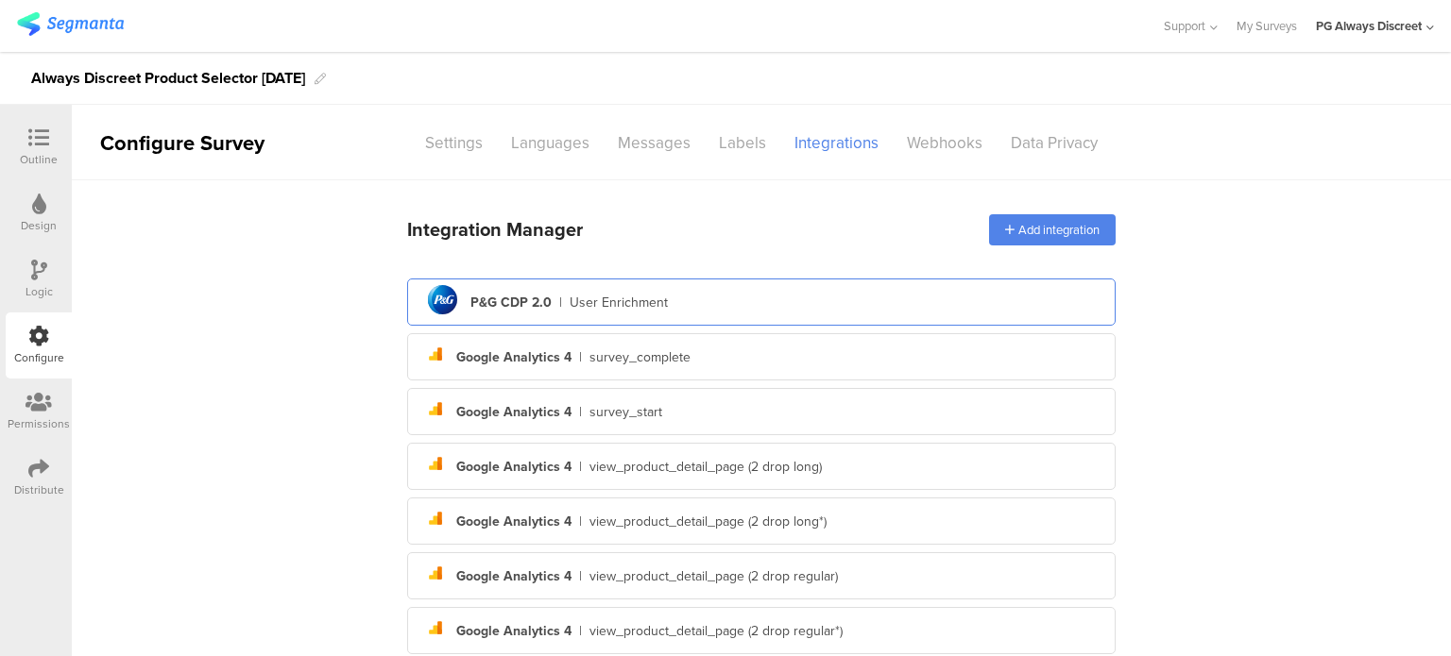
click at [481, 297] on div "P&G CDP 2.0" at bounding box center [510, 303] width 81 height 20
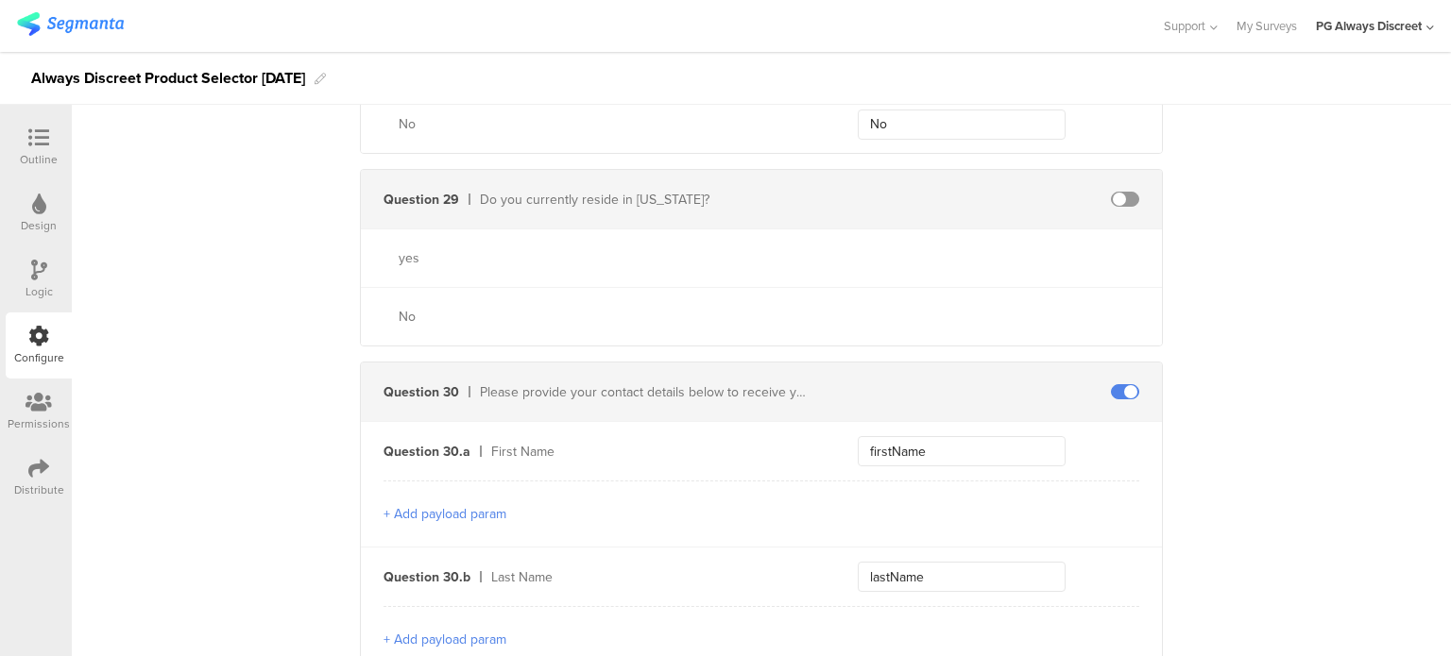
scroll to position [9538, 0]
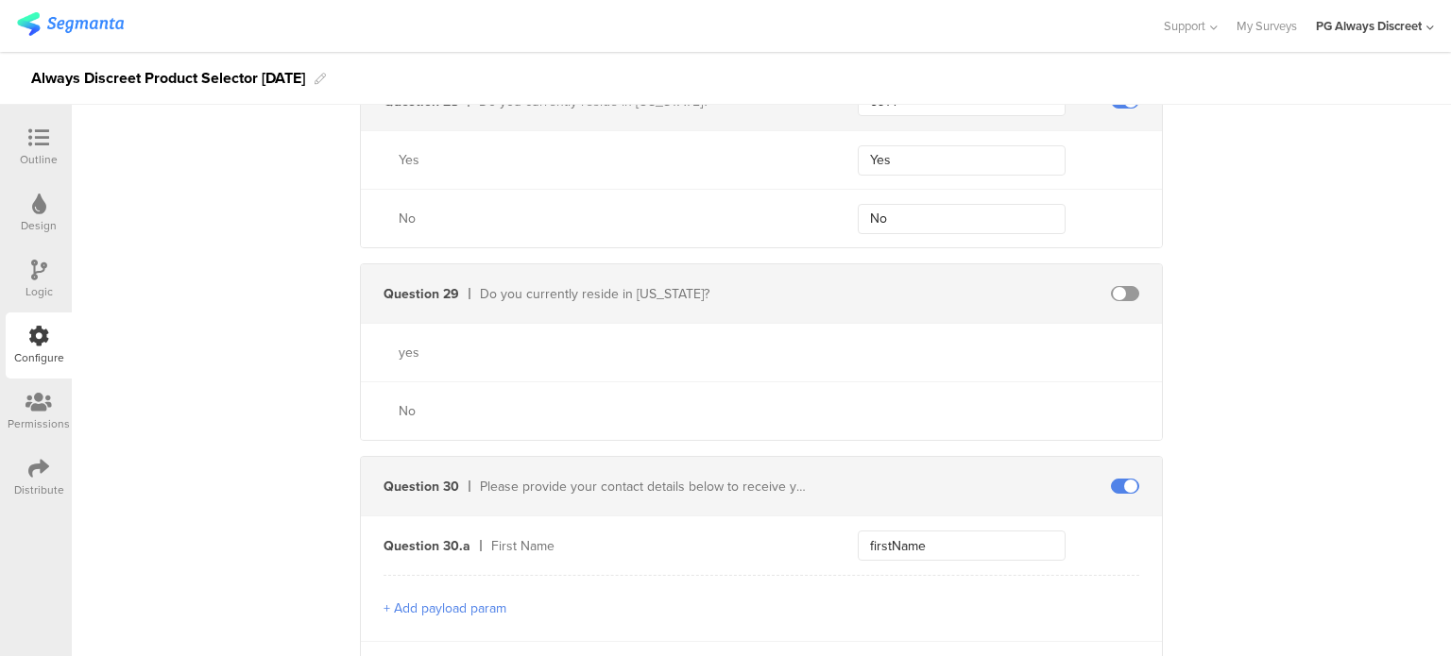
click at [1126, 286] on span at bounding box center [1125, 293] width 28 height 15
click at [979, 286] on input "text" at bounding box center [962, 294] width 208 height 30
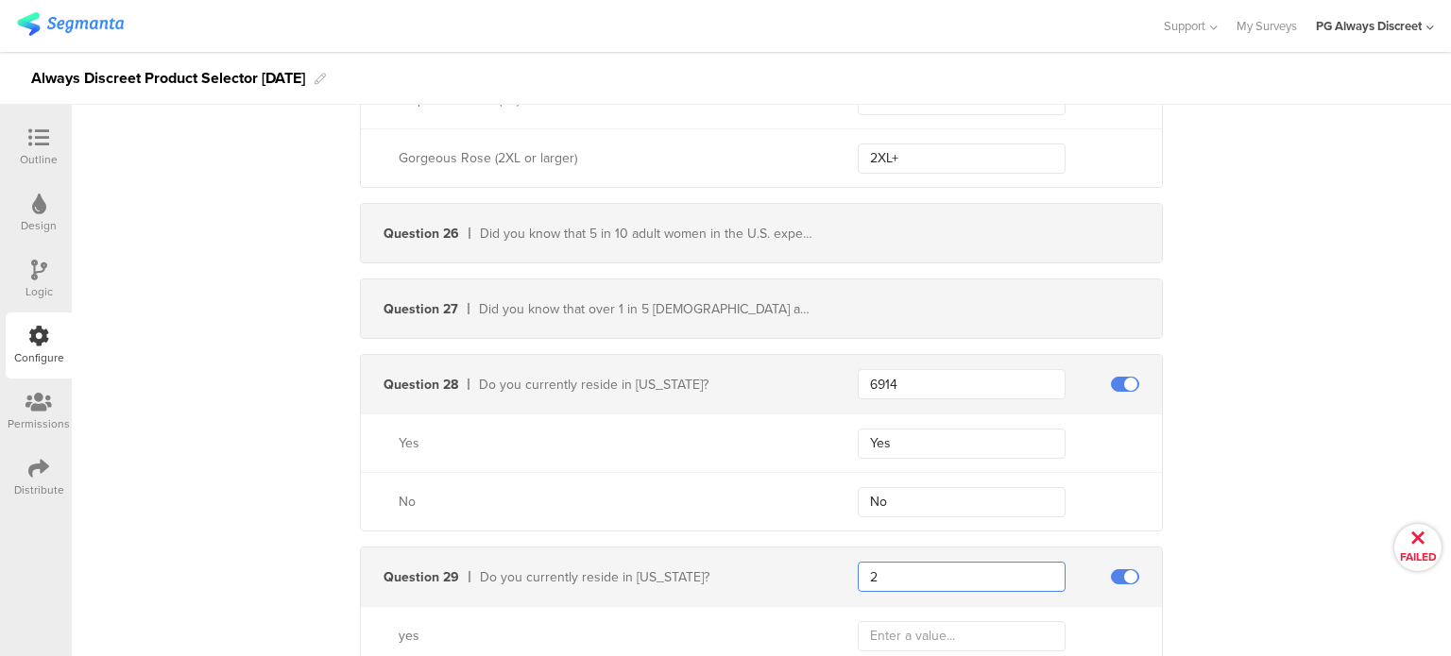
scroll to position [9349, 0]
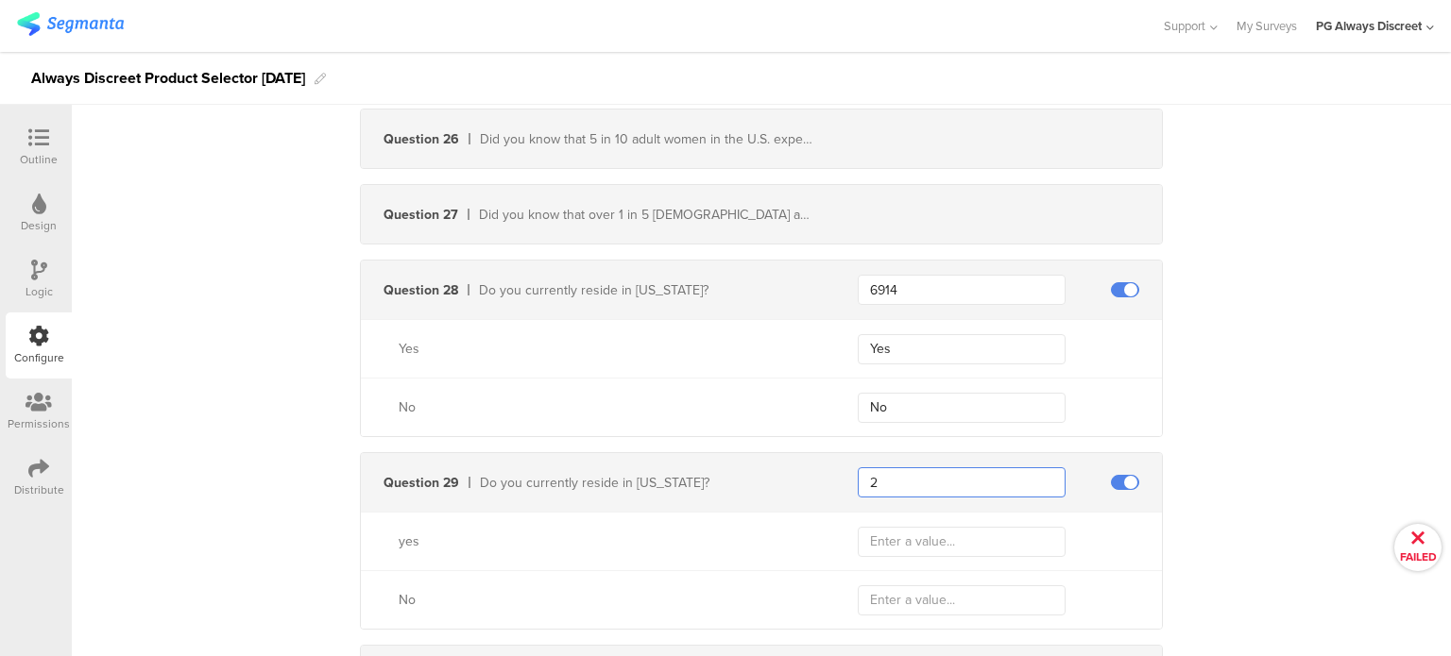
click at [948, 467] on input "2" at bounding box center [962, 482] width 208 height 30
type input "2798"
click at [959, 527] on input "text" at bounding box center [962, 542] width 208 height 30
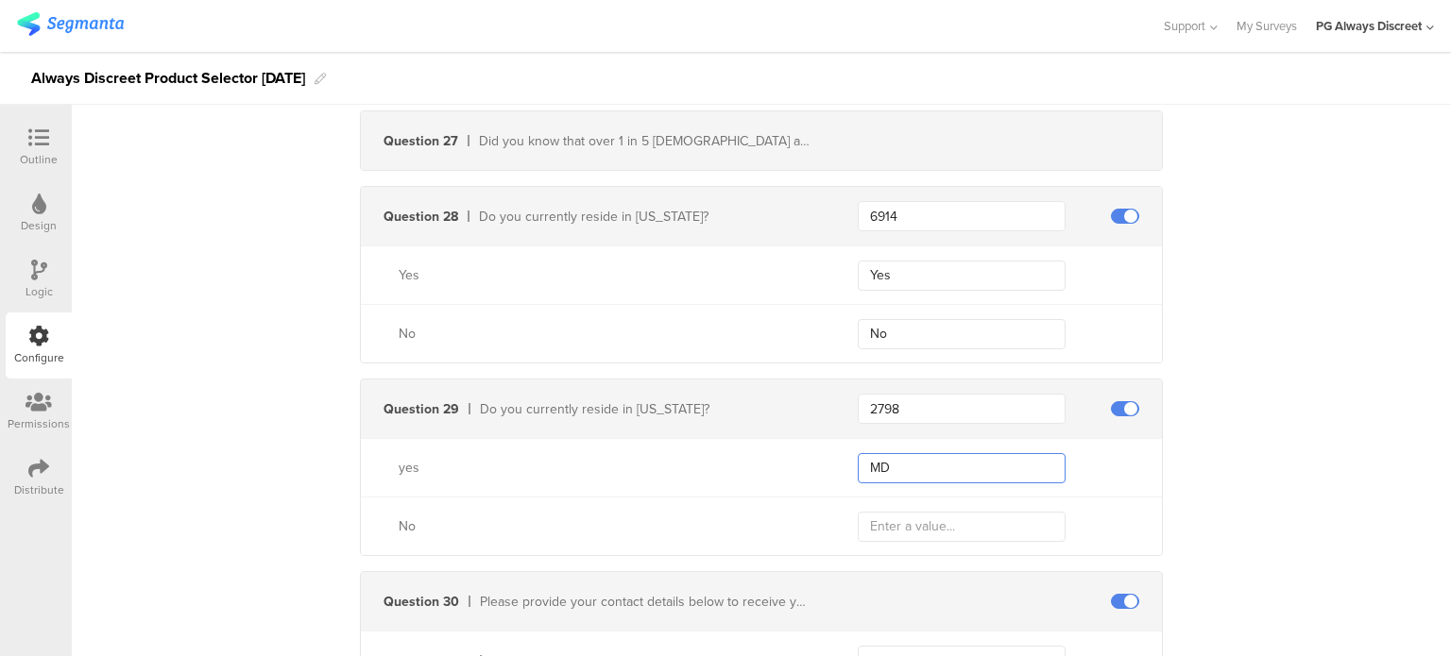
scroll to position [9538, 0]
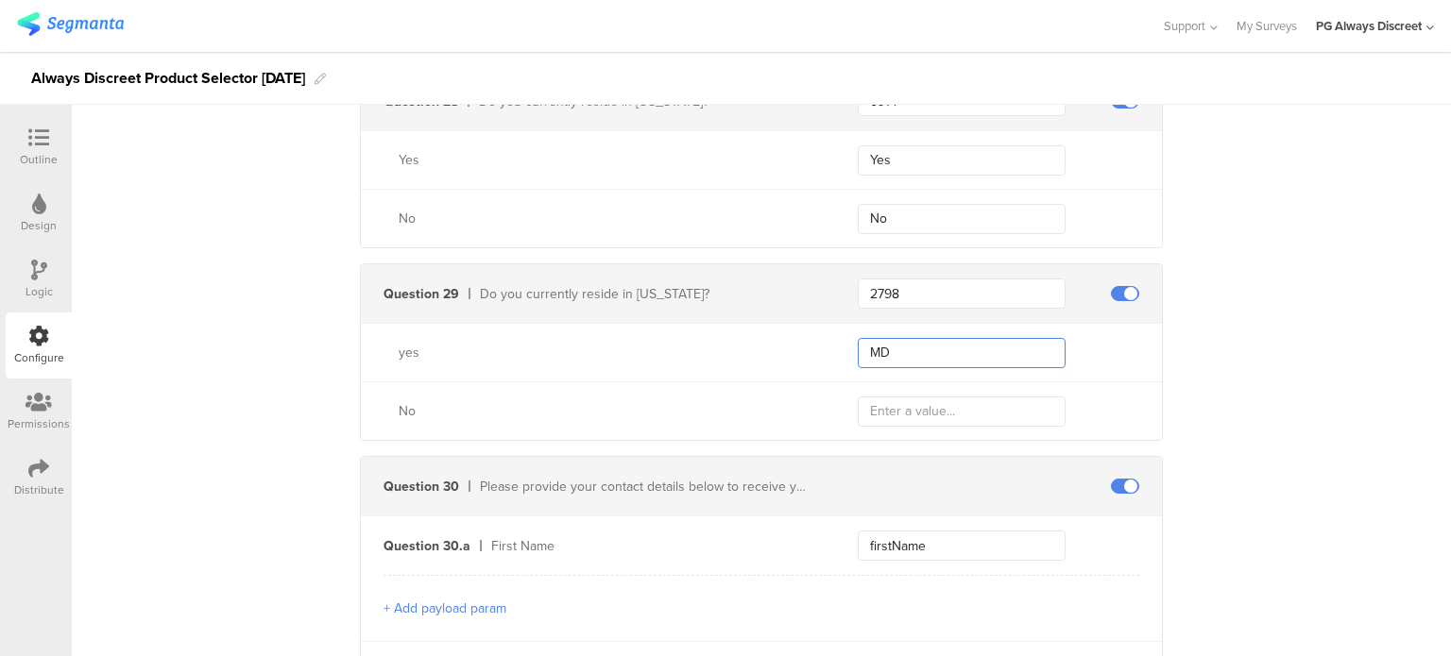
type input "MD"
click at [971, 404] on input "text" at bounding box center [962, 412] width 208 height 30
type input "Other"
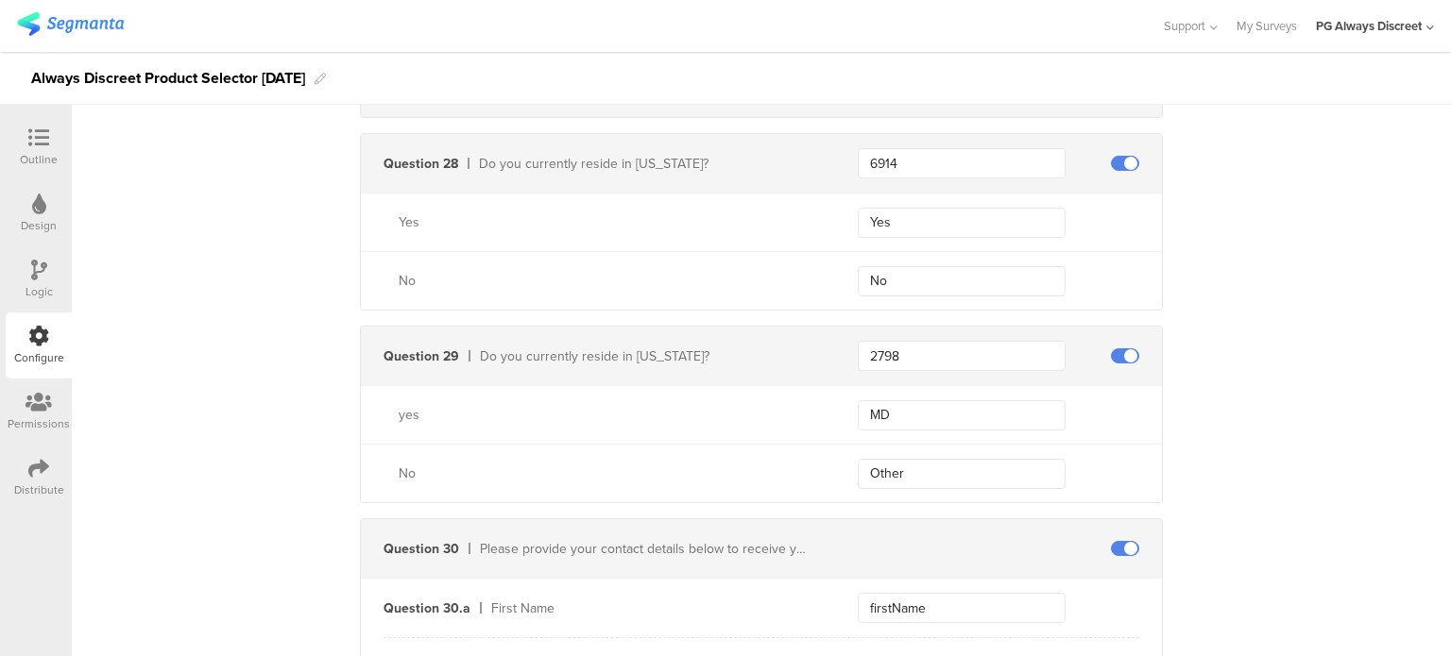
scroll to position [9444, 0]
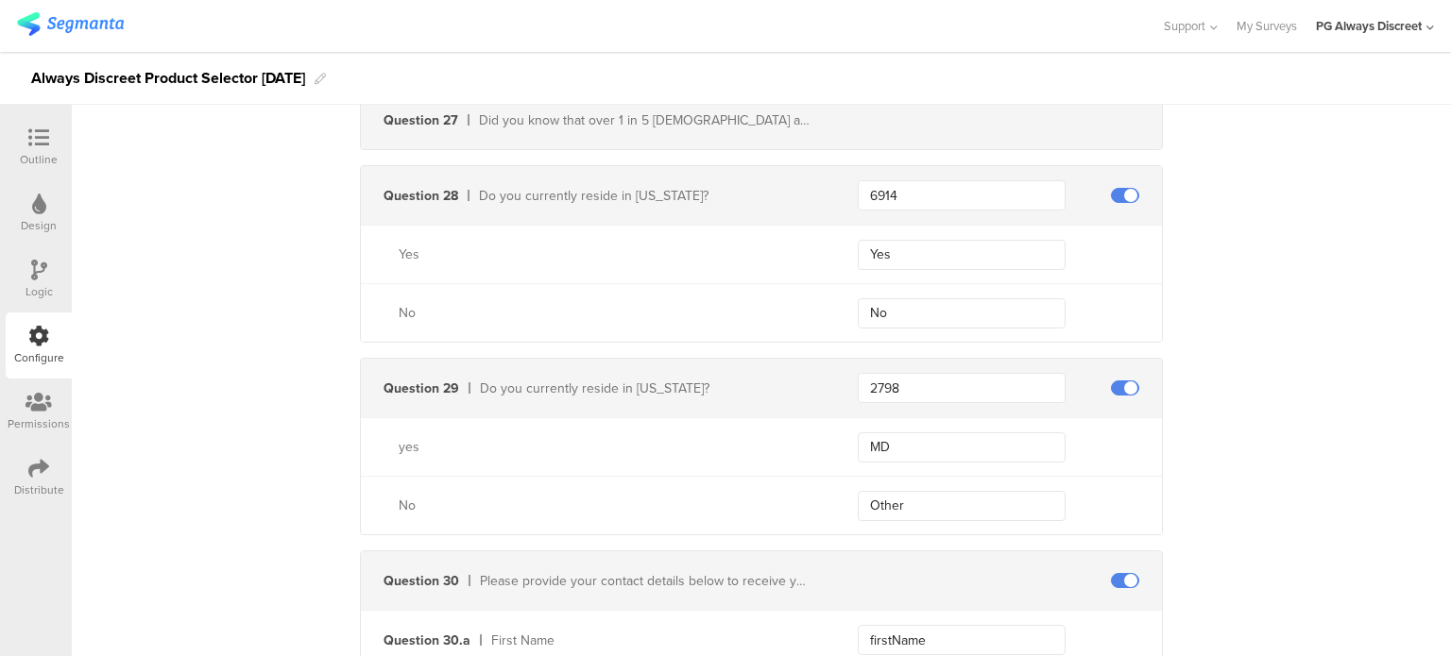
click at [50, 158] on div "Outline" at bounding box center [39, 159] width 38 height 17
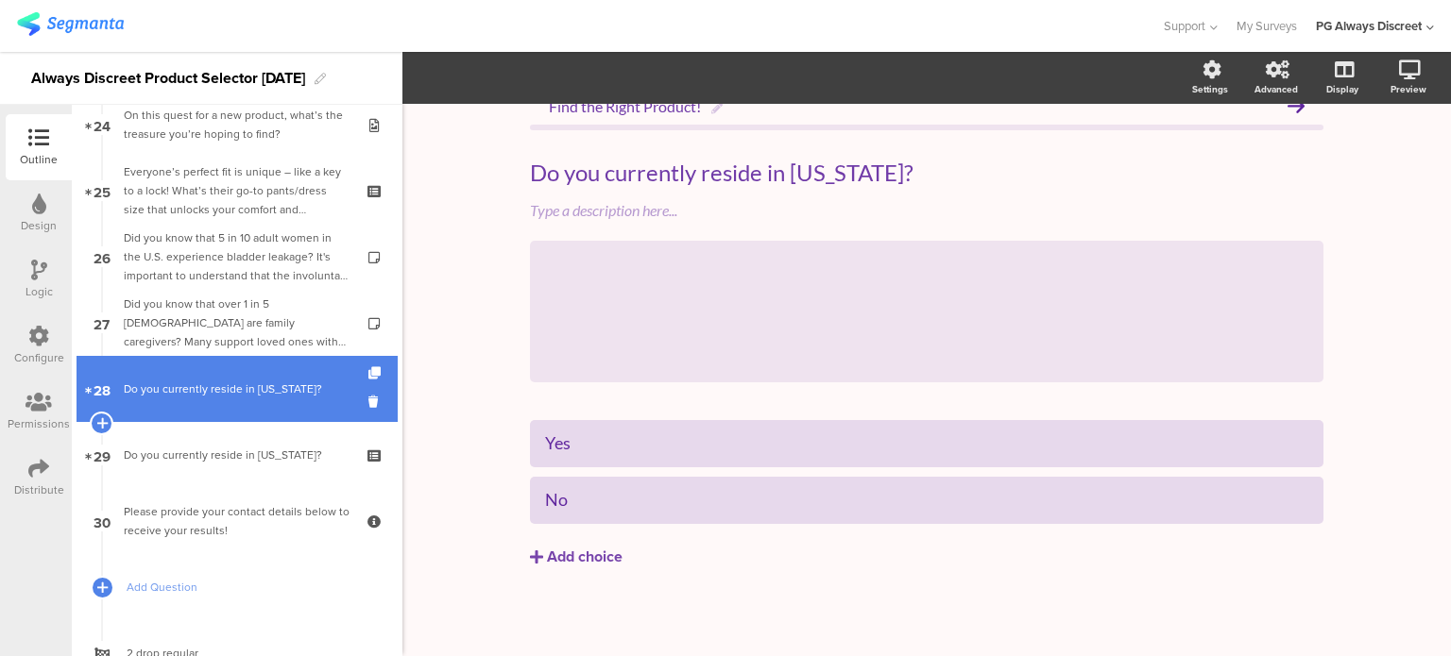
scroll to position [1617, 0]
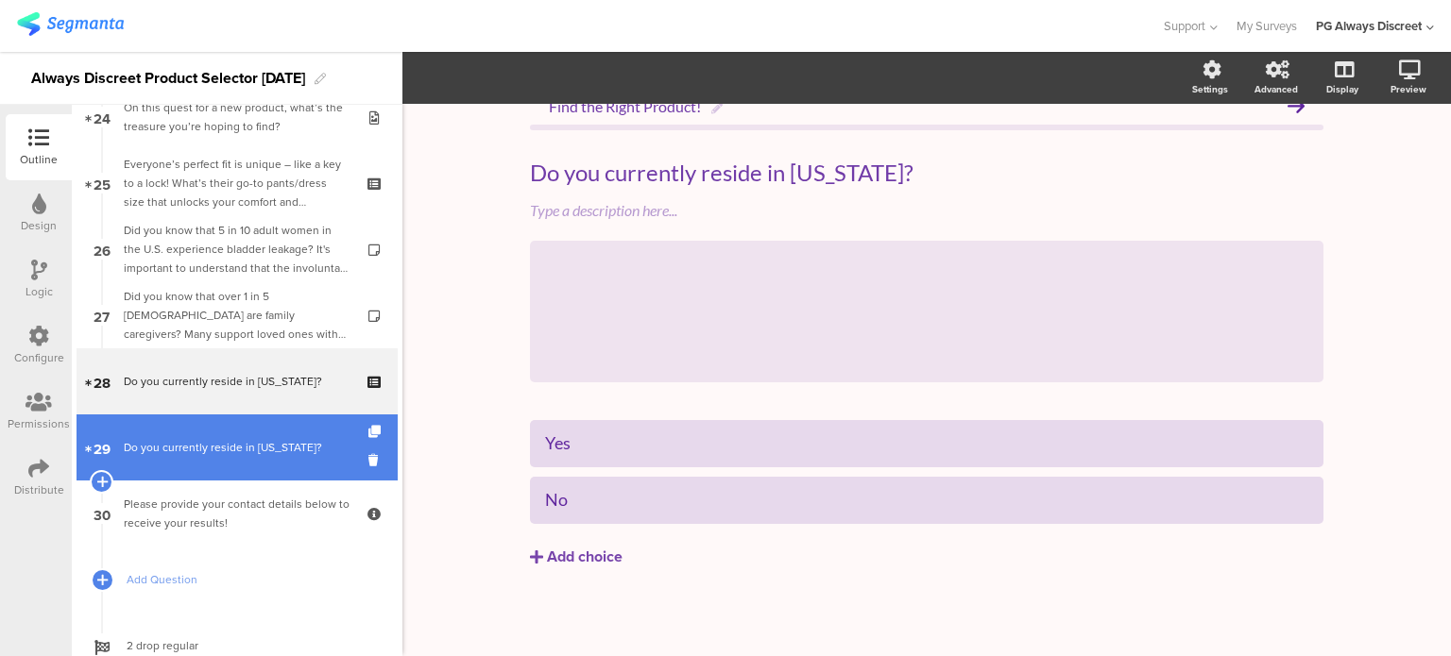
click at [175, 429] on link "29 Do you currently reside in [US_STATE]?" at bounding box center [236, 448] width 321 height 66
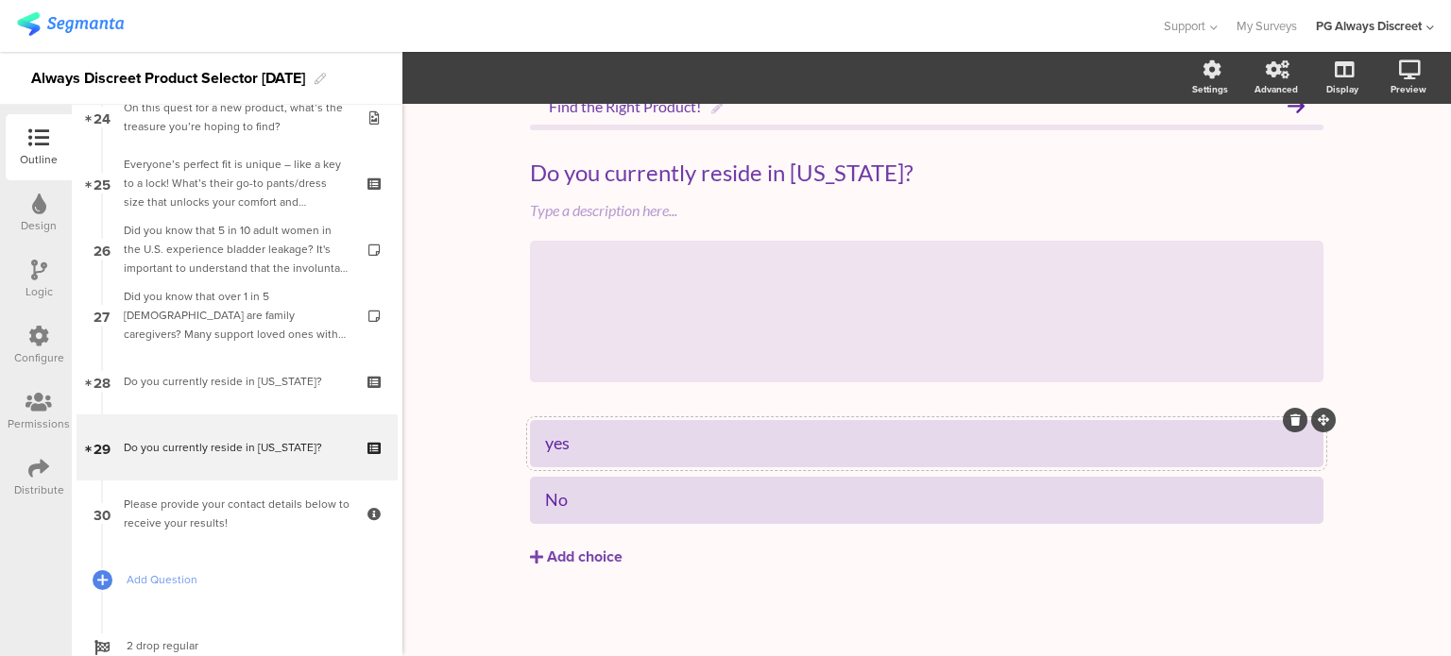
click at [548, 454] on div "yes" at bounding box center [926, 444] width 763 height 22
